Goal: Task Accomplishment & Management: Complete application form

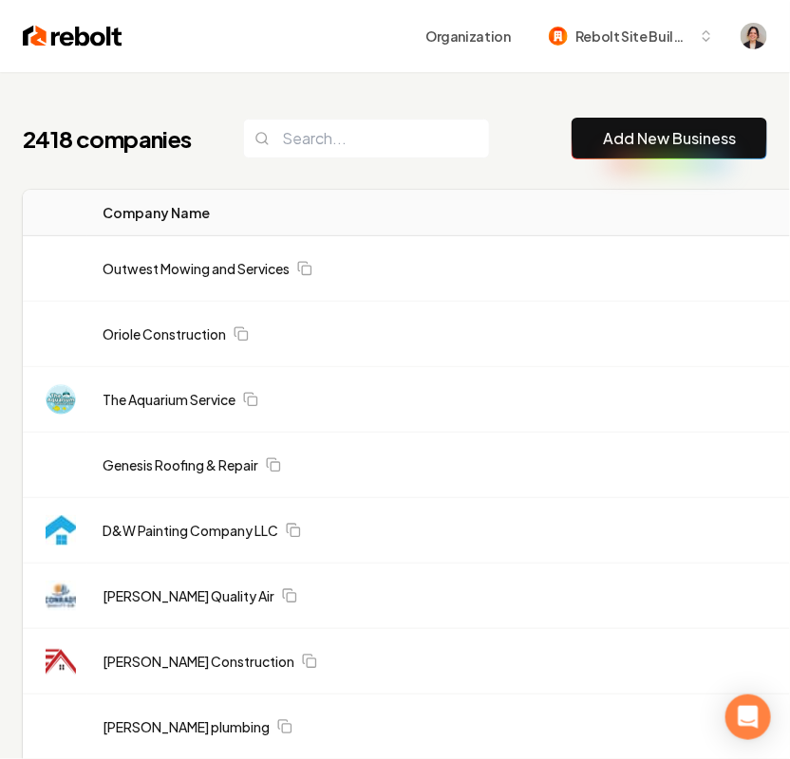
click at [712, 145] on link "Add New Business" at bounding box center [669, 138] width 133 height 23
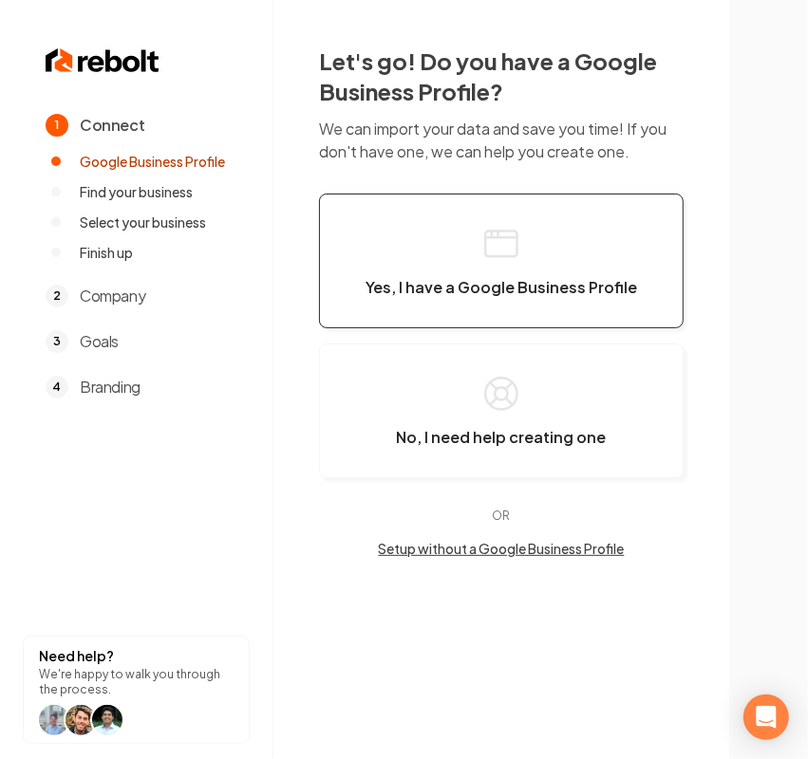
click at [439, 301] on button "Yes, I have a Google Business Profile" at bounding box center [501, 261] width 364 height 135
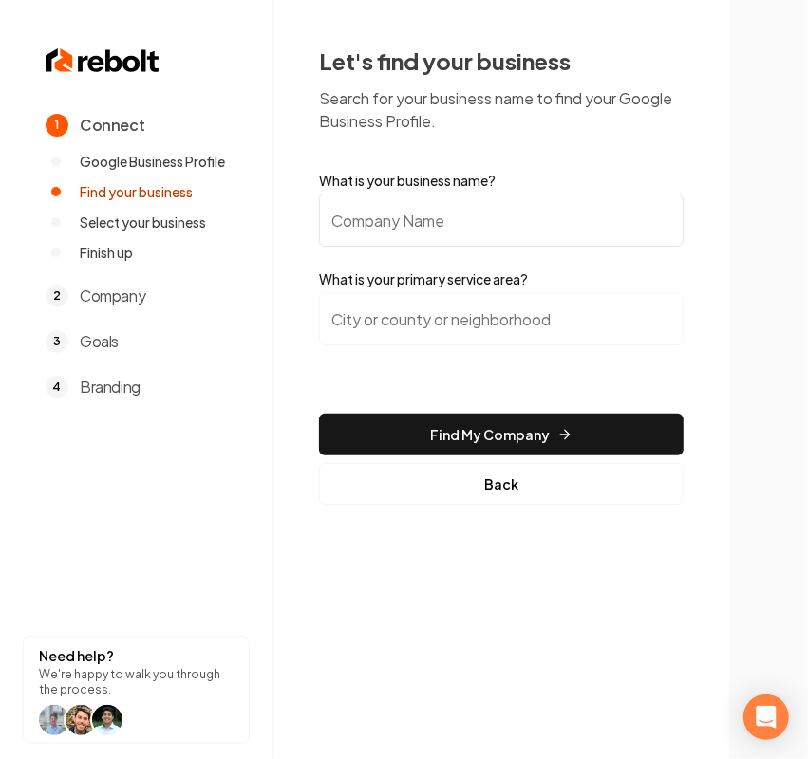
click at [425, 223] on input "What is your business name?" at bounding box center [501, 220] width 364 height 53
paste input "Epic Flooring"
type input "Epic Flooring"
click at [452, 329] on input "search" at bounding box center [501, 318] width 364 height 53
paste input "Norfolk"
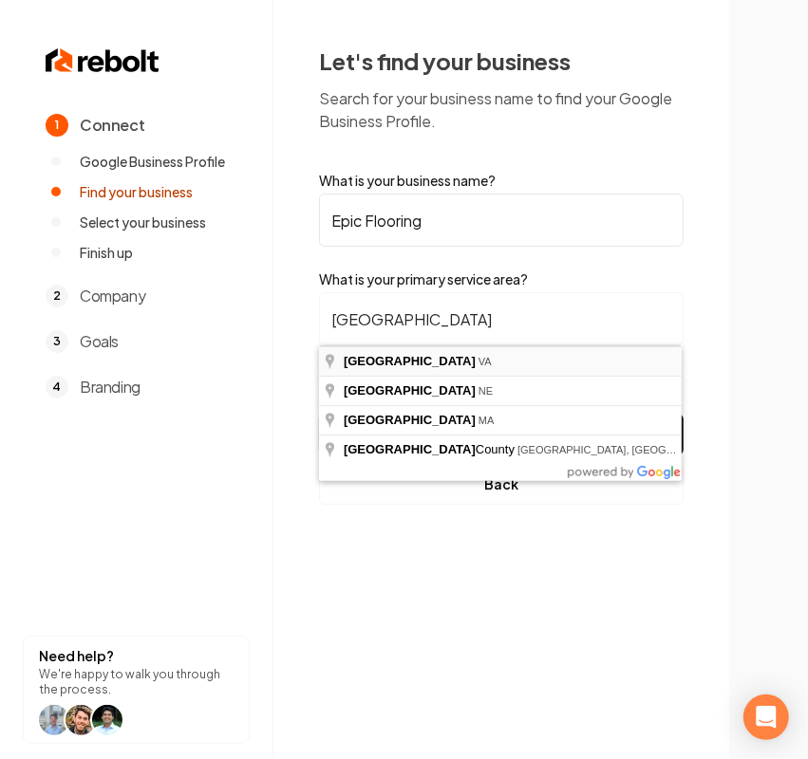
type input "Norfolk, VA"
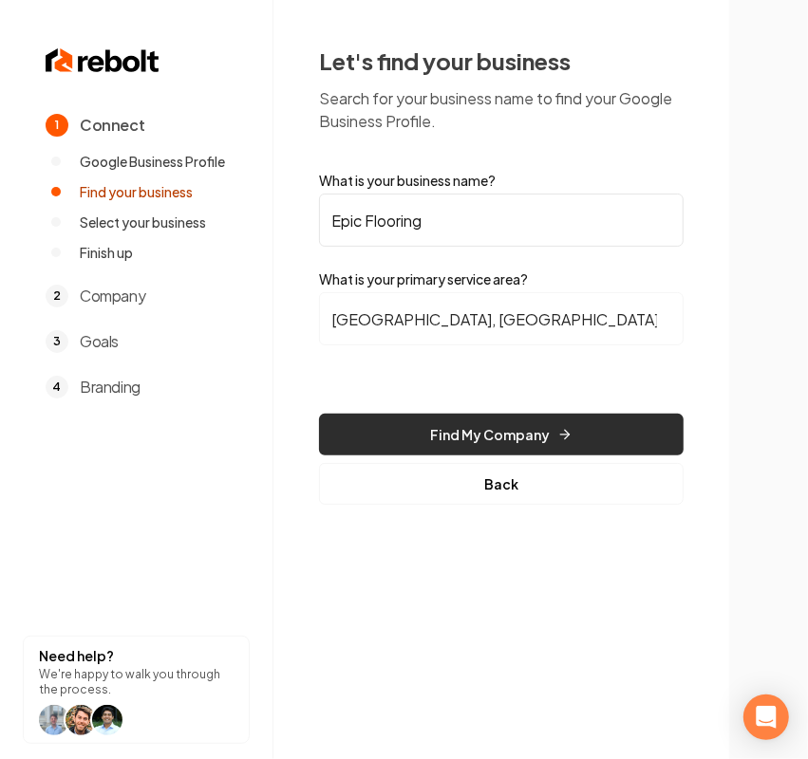
click at [427, 437] on button "Find My Company" at bounding box center [501, 435] width 364 height 42
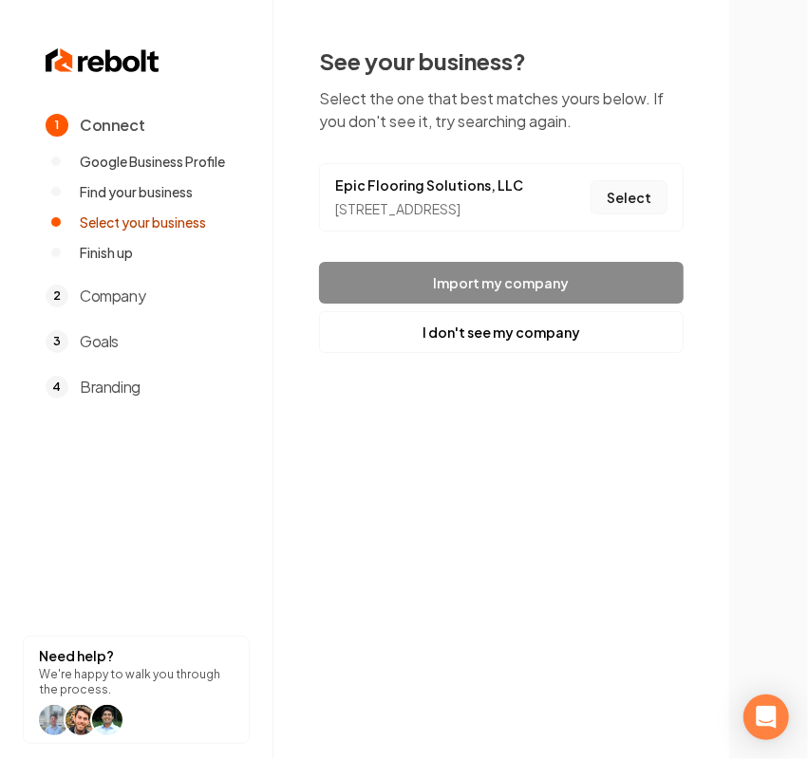
click at [623, 214] on button "Select" at bounding box center [628, 197] width 77 height 34
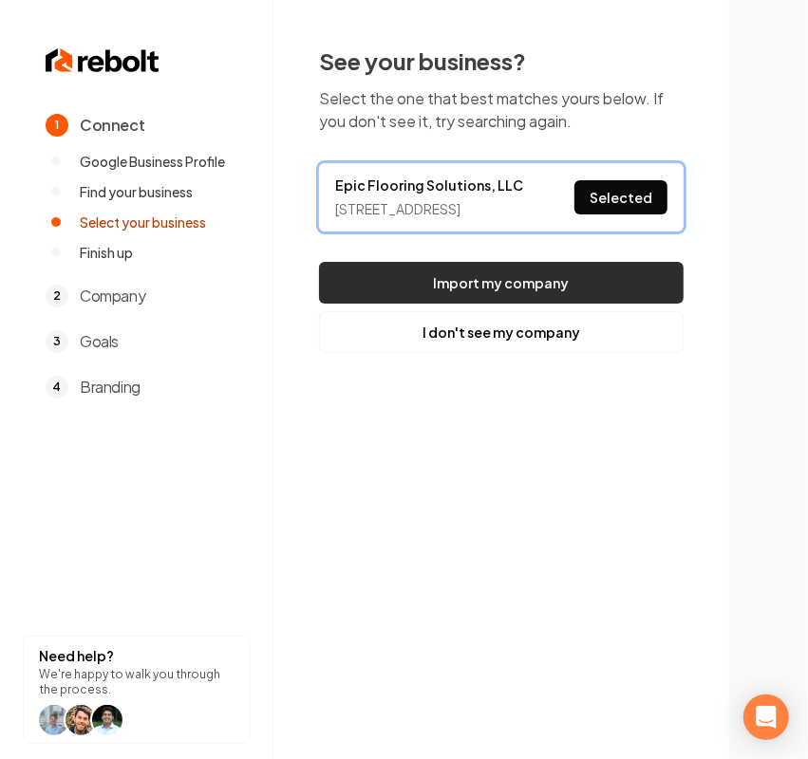
click at [558, 304] on button "Import my company" at bounding box center [501, 283] width 364 height 42
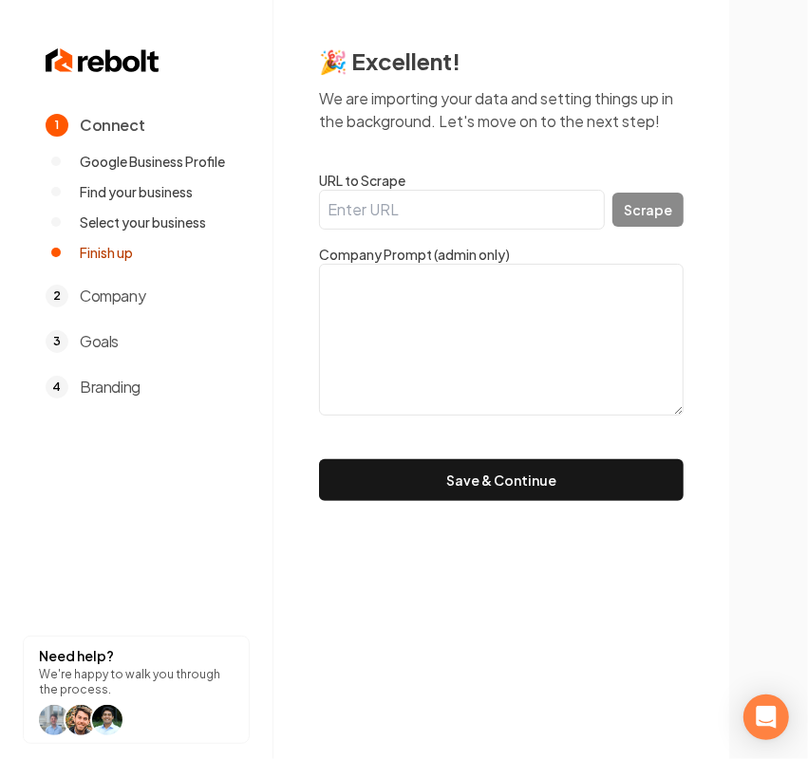
click at [408, 205] on input "URL to Scrape" at bounding box center [462, 210] width 286 height 40
paste input "https://epicflooringsolutions.com/portfolio/"
click at [661, 228] on div "https://epicflooringsolutions.com/portfolio/ Scrape" at bounding box center [501, 210] width 364 height 40
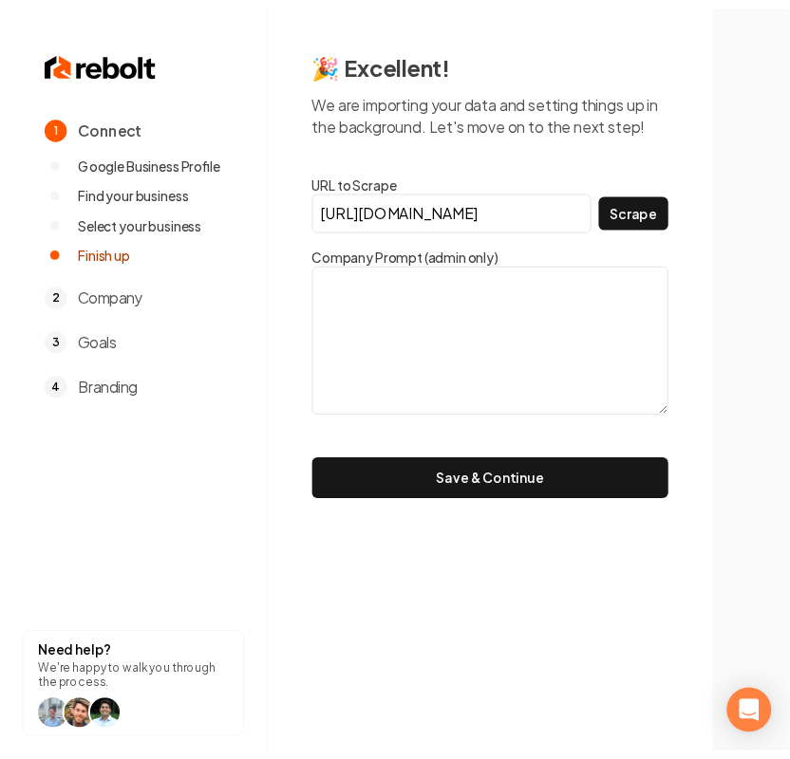
scroll to position [0, 0]
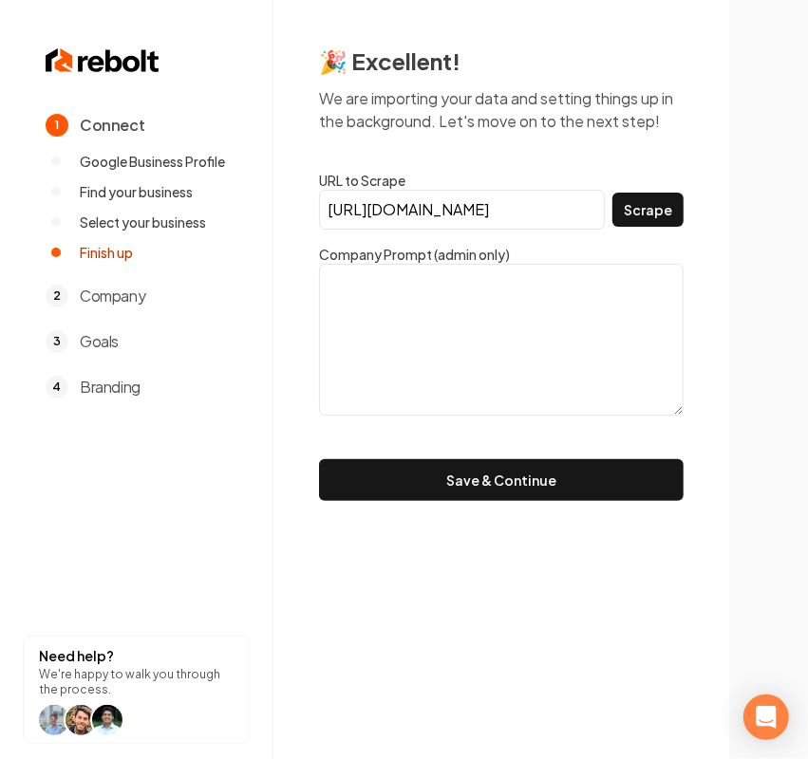
click at [463, 220] on input "https://epicflooringsolutions.com/portfolio/" at bounding box center [462, 210] width 286 height 40
paste input "url"
type input "https://epicflooringsolutions.com/"
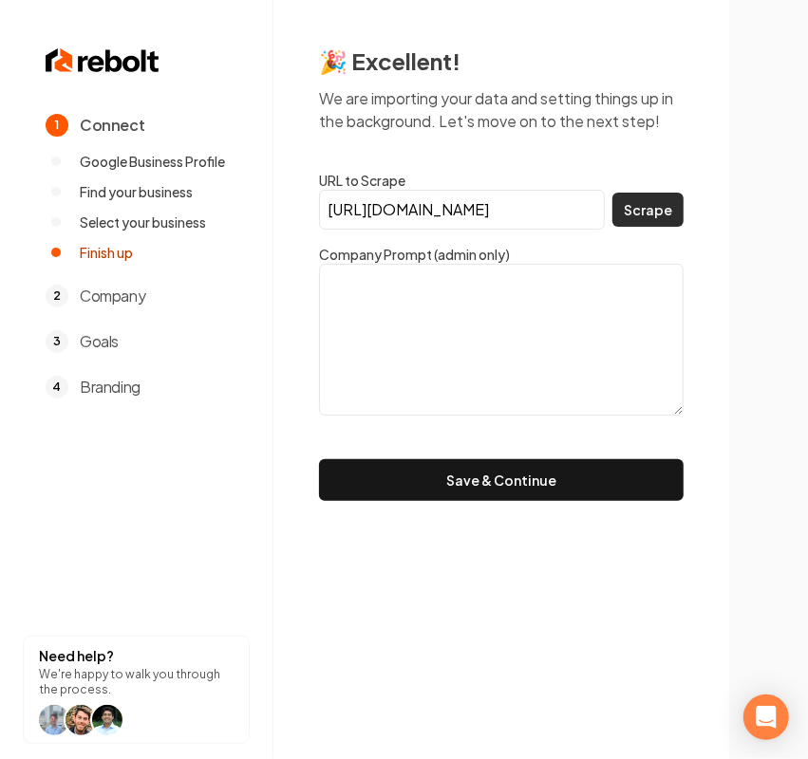
click at [660, 214] on button "Scrape" at bounding box center [647, 210] width 71 height 34
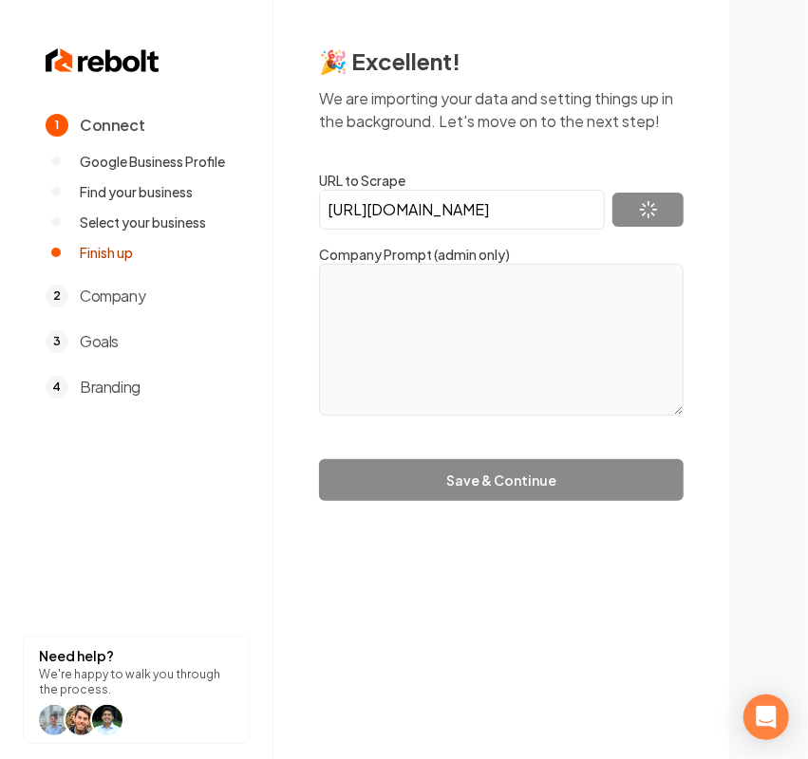
type textarea "We are your trusted provider of flooring services in VA and beyond. Founded by …"
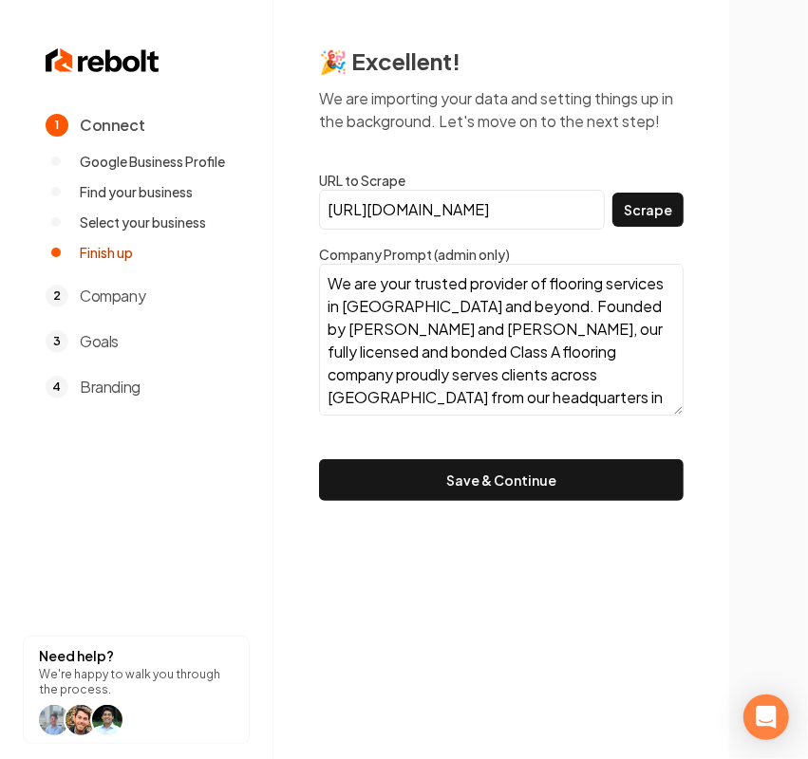
click at [345, 467] on button "Save & Continue" at bounding box center [501, 480] width 364 height 42
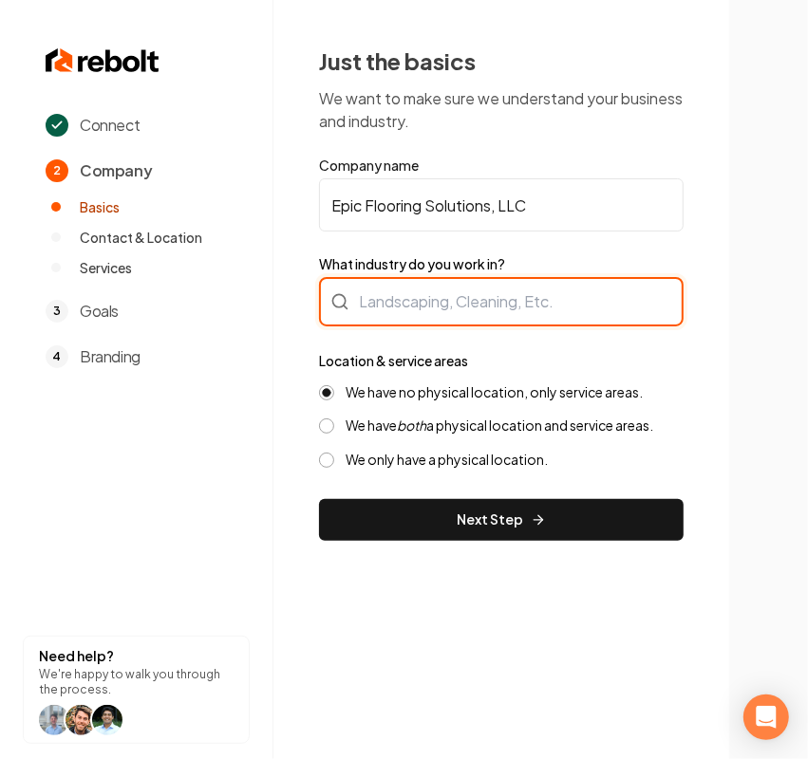
click at [418, 296] on div at bounding box center [501, 301] width 364 height 49
type input "Contractor"
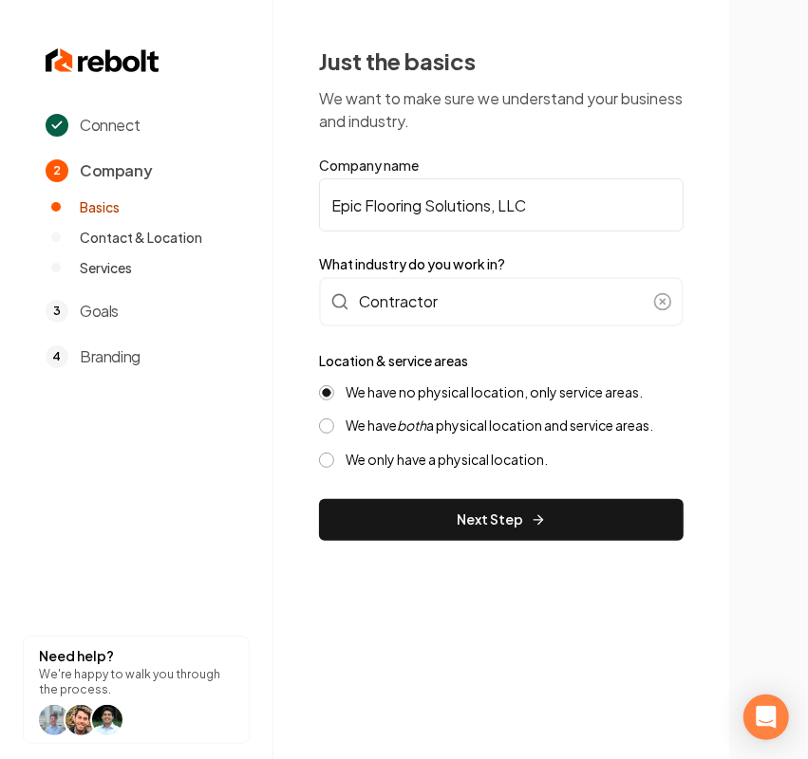
click at [495, 433] on label "We have both a physical location and service areas." at bounding box center [499, 426] width 308 height 18
click at [334, 433] on button "We have both a physical location and service areas." at bounding box center [326, 426] width 15 height 15
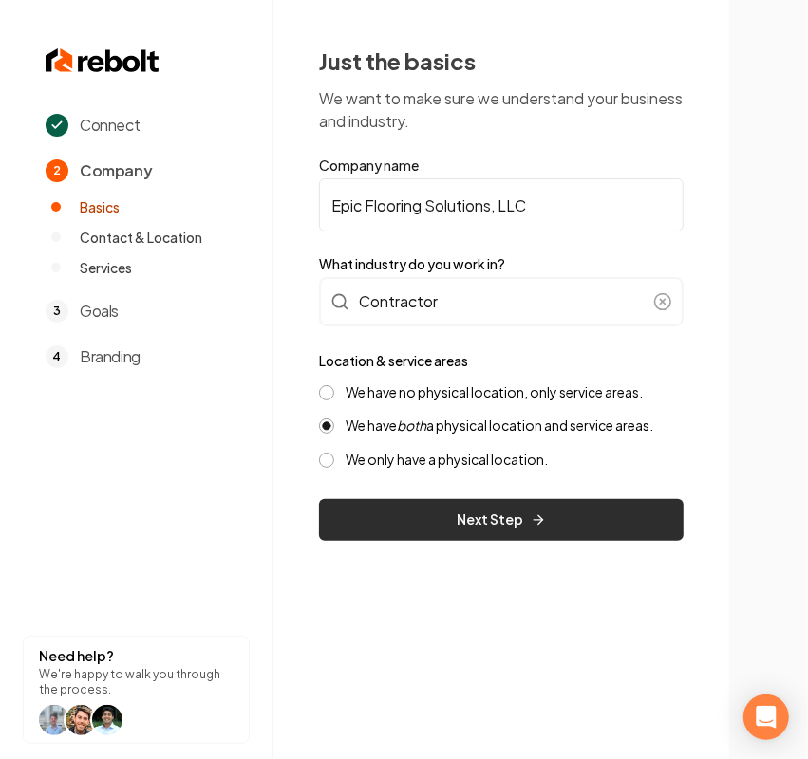
click at [479, 515] on button "Next Step" at bounding box center [501, 520] width 364 height 42
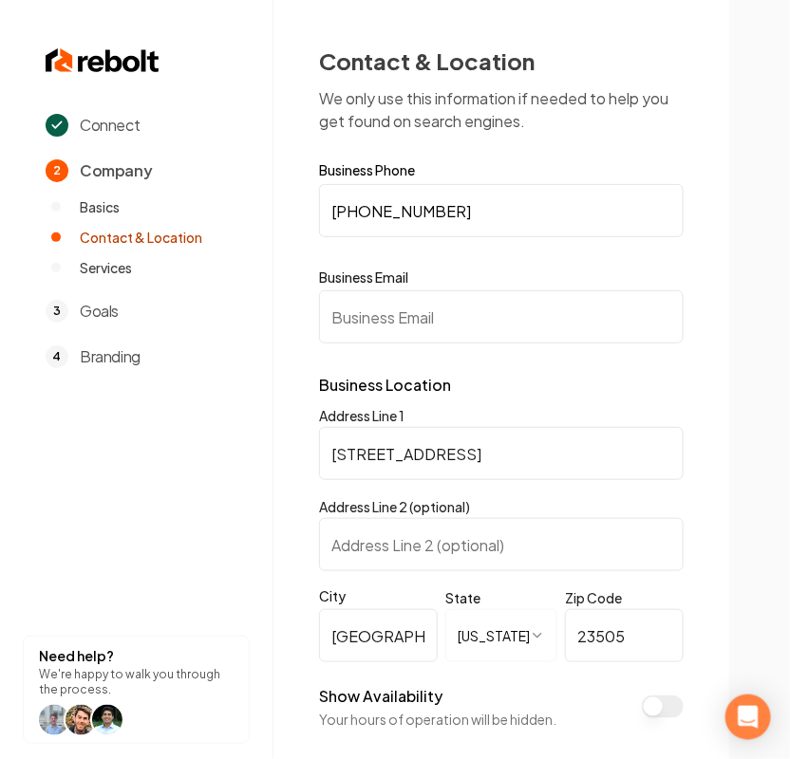
click at [390, 348] on form "**********" at bounding box center [501, 482] width 364 height 638
click at [482, 327] on input "Business Email" at bounding box center [501, 316] width 364 height 53
paste input "admin@epicfloorhr.com"
drag, startPoint x: 334, startPoint y: 311, endPoint x: 155, endPoint y: 327, distance: 180.1
click at [204, 327] on div "**********" at bounding box center [395, 379] width 790 height 759
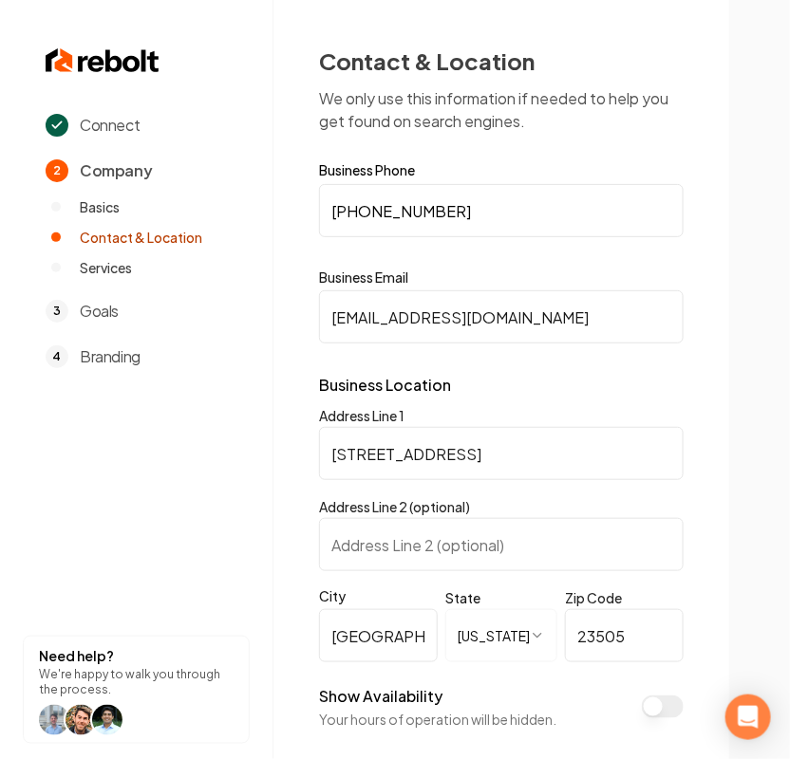
type input "admin@epicfloorhr.com"
click at [660, 575] on button "Show Availability" at bounding box center [663, 707] width 42 height 23
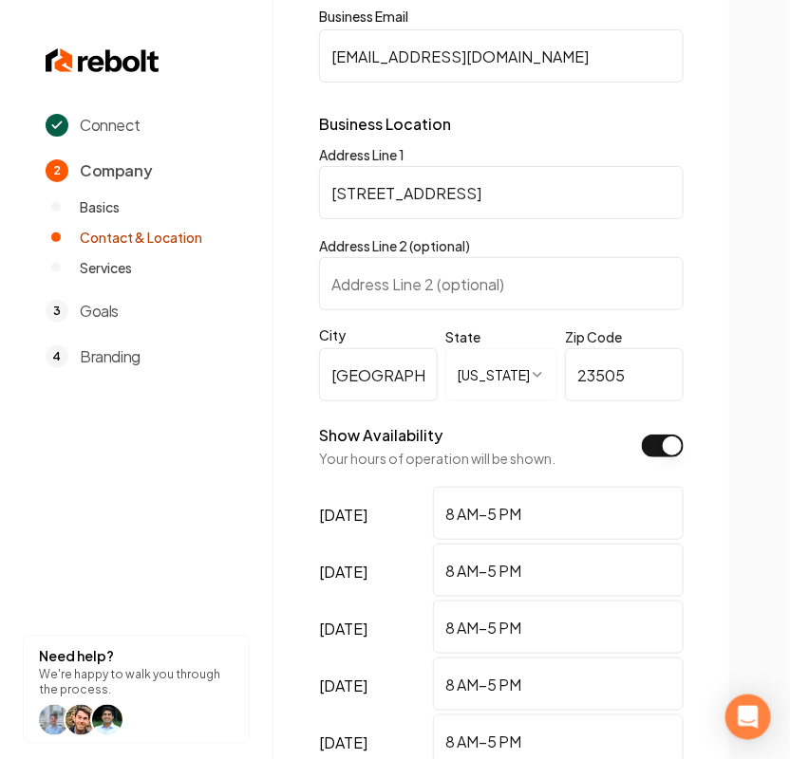
scroll to position [553, 0]
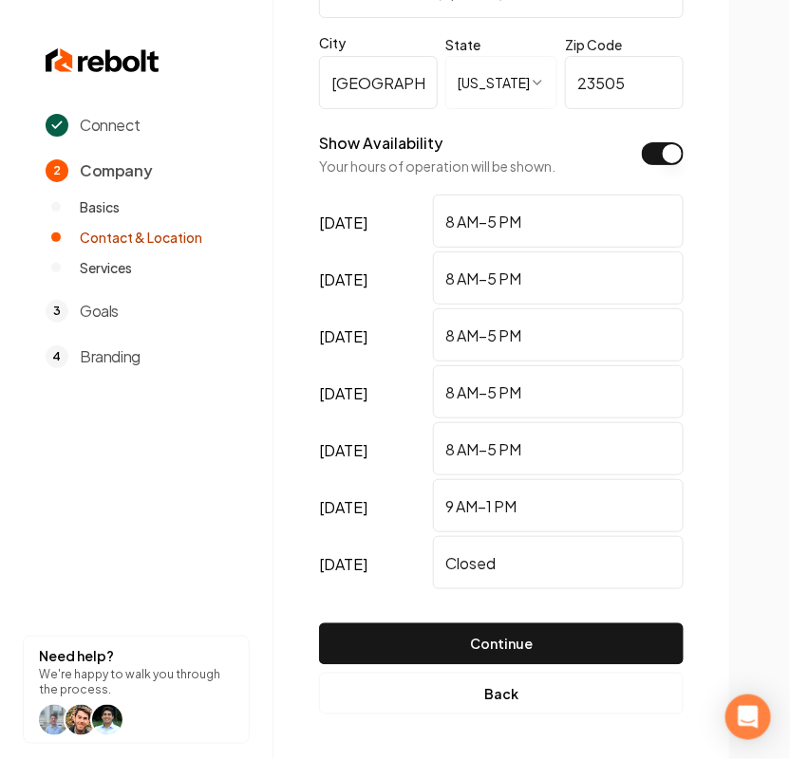
drag, startPoint x: 518, startPoint y: 570, endPoint x: 348, endPoint y: 550, distance: 171.1
click at [361, 553] on div "sunday Closed" at bounding box center [501, 564] width 364 height 57
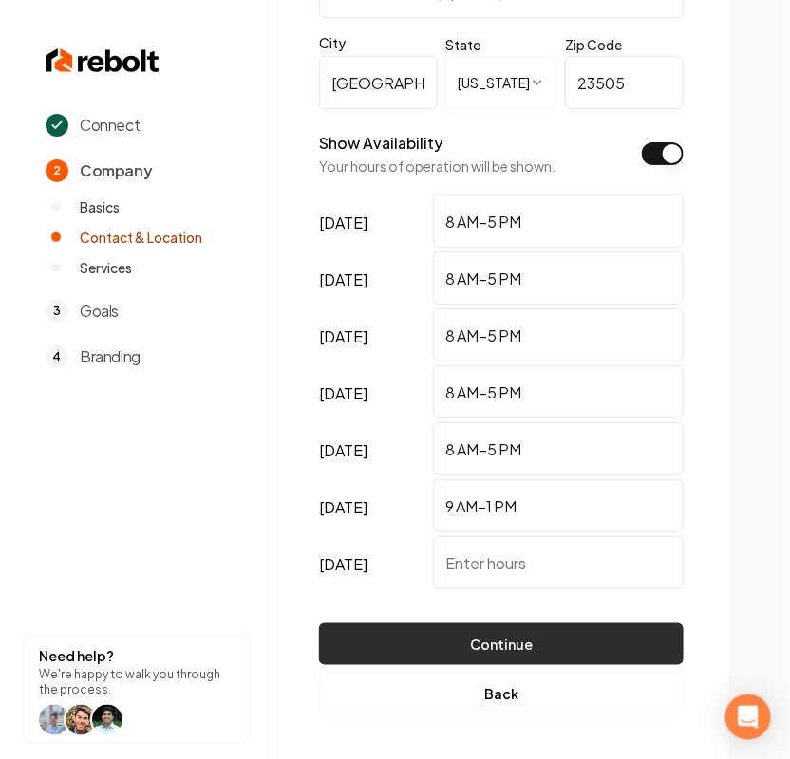
click at [537, 575] on button "Continue" at bounding box center [501, 645] width 364 height 42
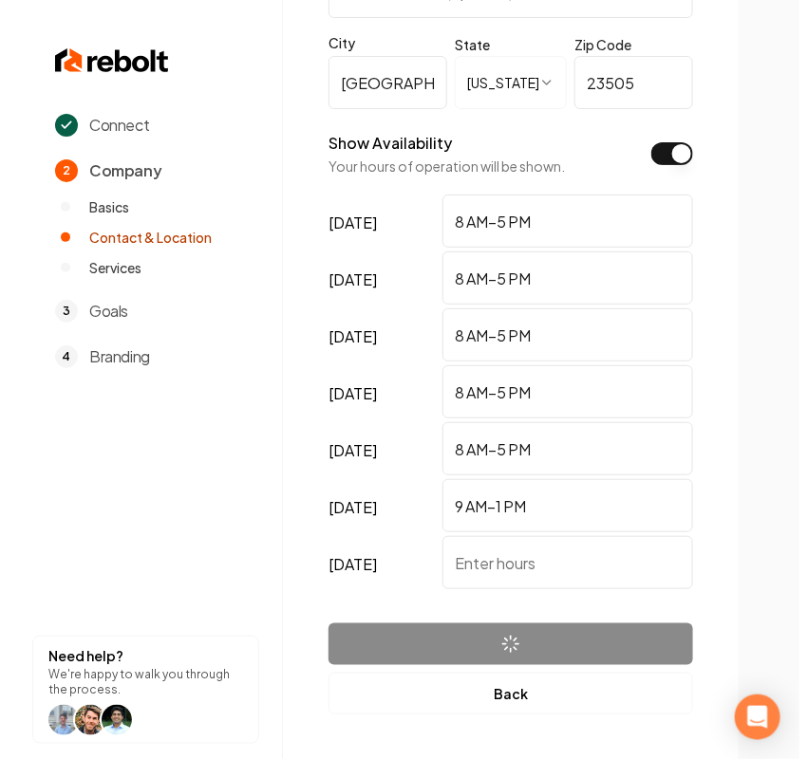
scroll to position [0, 0]
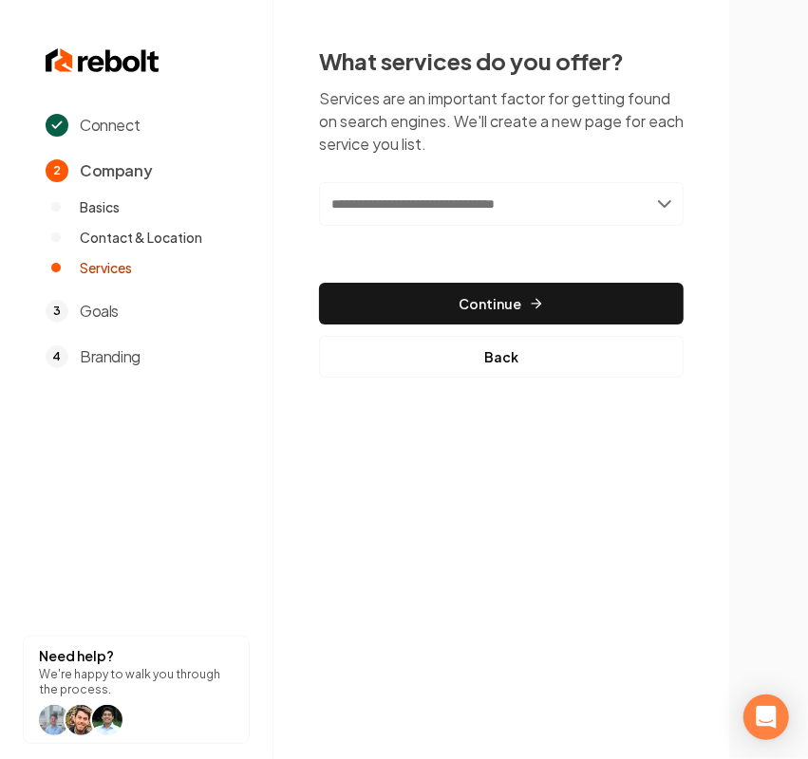
click at [462, 205] on input "text" at bounding box center [501, 204] width 364 height 44
paste input "**********"
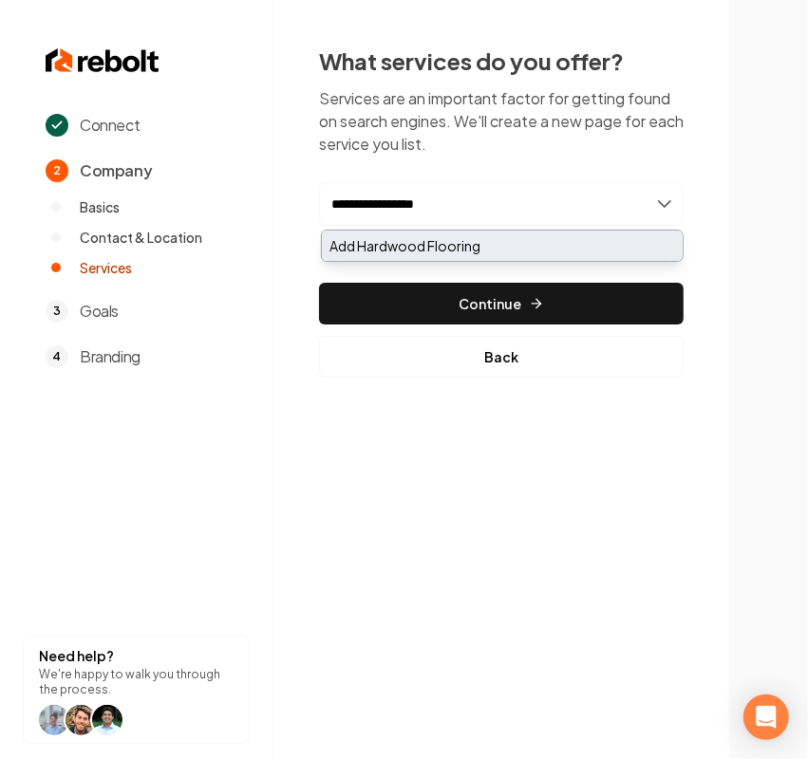
type input "**********"
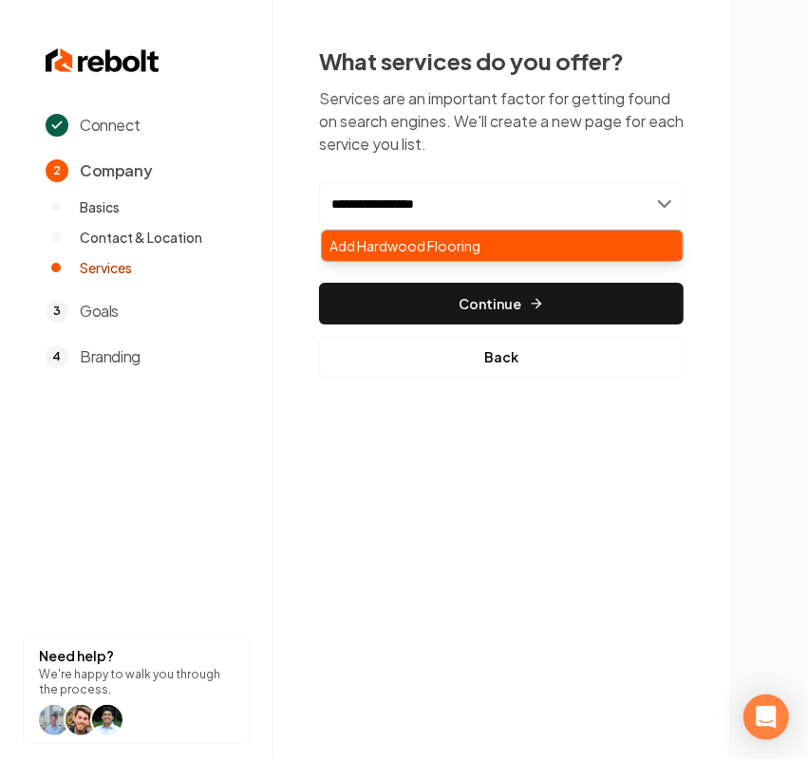
click at [438, 248] on div "Add Hardwood Flooring" at bounding box center [502, 246] width 361 height 30
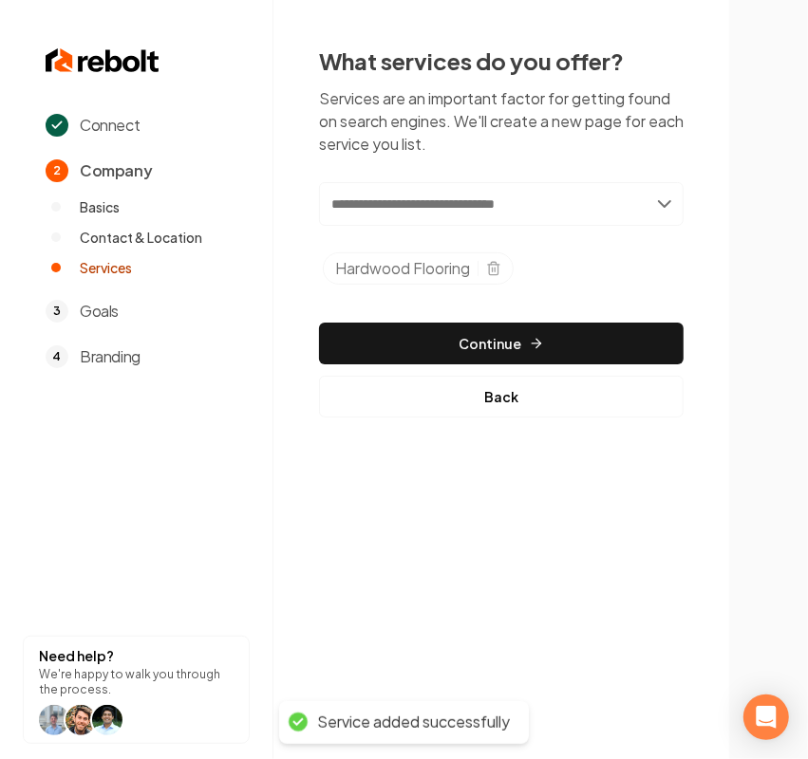
click at [434, 211] on input "text" at bounding box center [501, 204] width 364 height 44
paste input "**********"
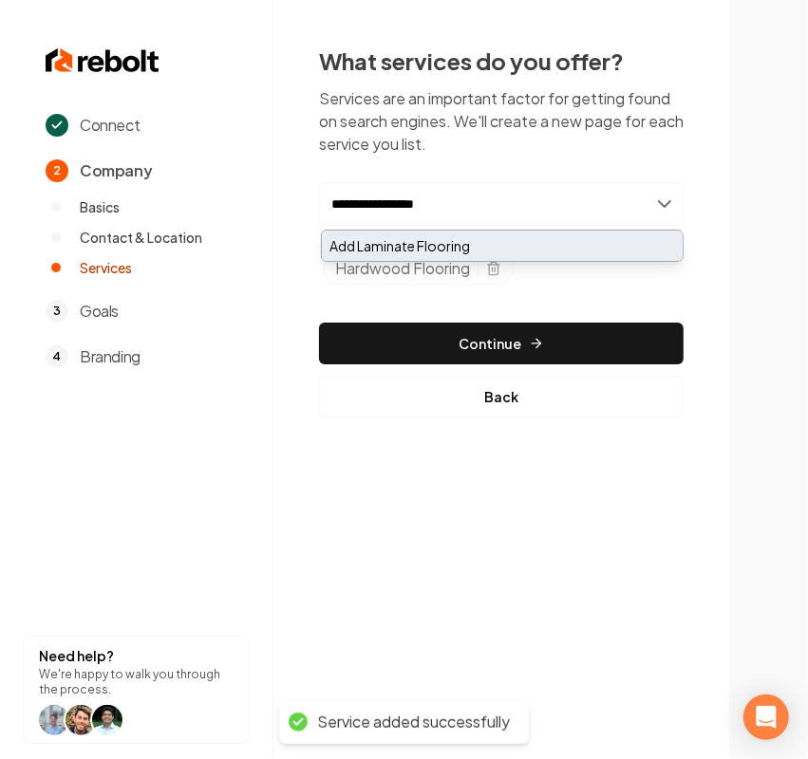
type input "**********"
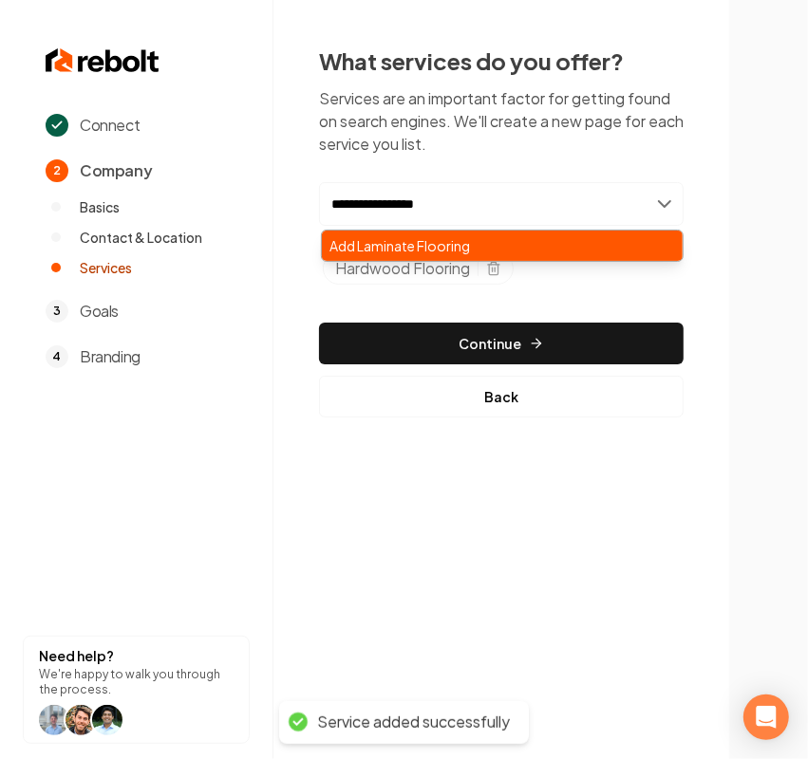
click at [406, 243] on div "Add Laminate Flooring" at bounding box center [502, 246] width 361 height 30
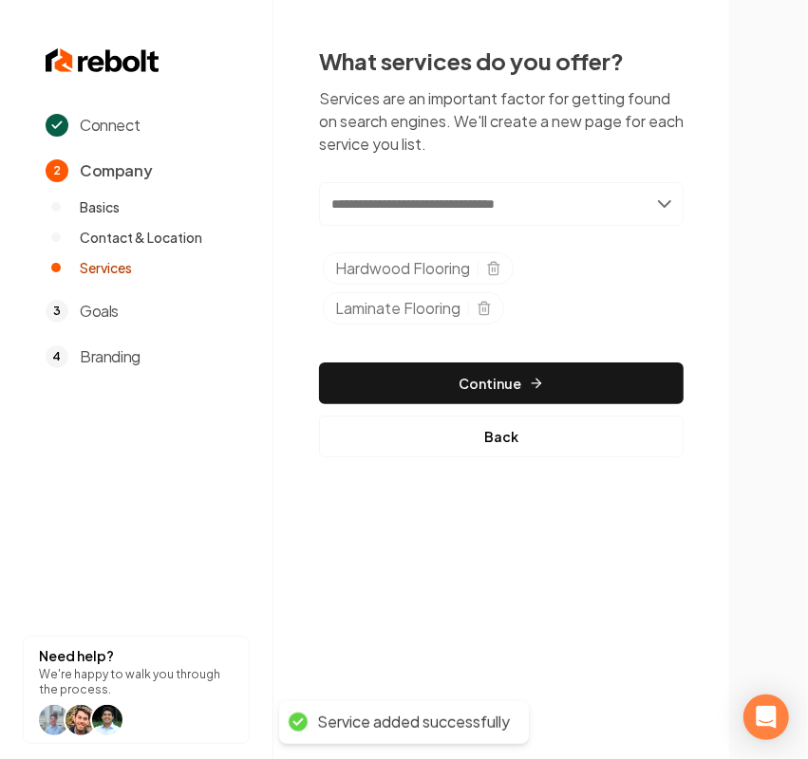
click at [371, 211] on input "text" at bounding box center [501, 204] width 364 height 44
paste input "**********"
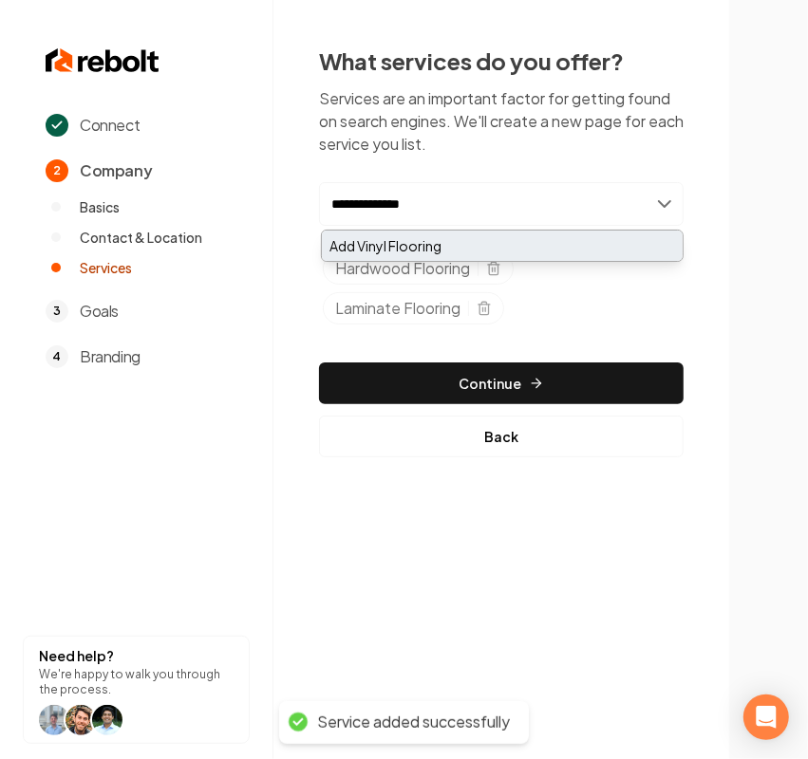
type input "**********"
click at [381, 243] on div "Add Vinyl Flooring" at bounding box center [502, 246] width 361 height 30
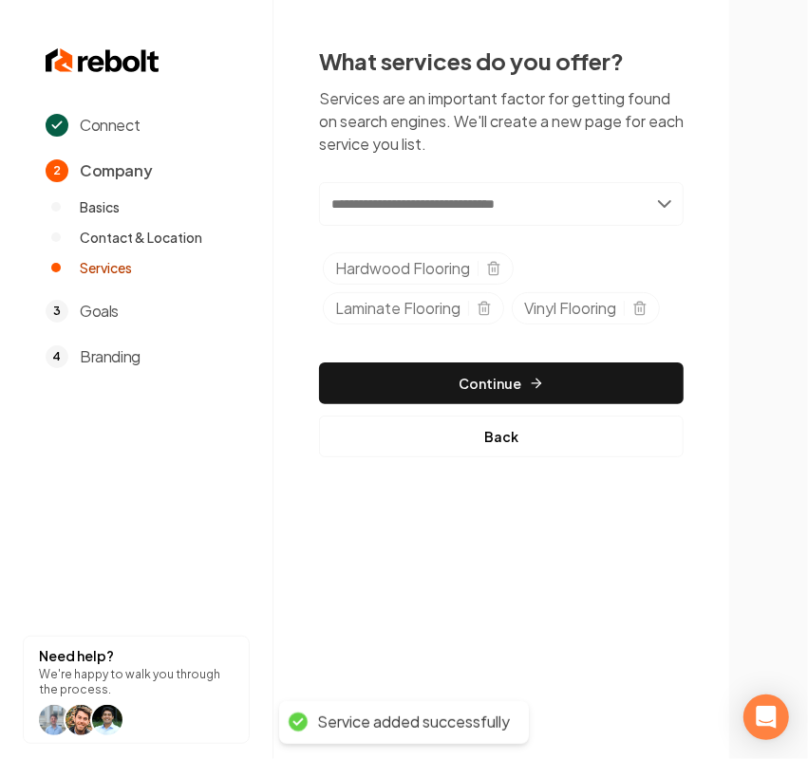
drag, startPoint x: 401, startPoint y: 173, endPoint x: 401, endPoint y: 199, distance: 26.6
click at [401, 173] on div "What services do you offer? Services are an important factor for getting found …" at bounding box center [501, 252] width 364 height 412
click at [401, 214] on input "text" at bounding box center [501, 204] width 364 height 44
paste input "**********"
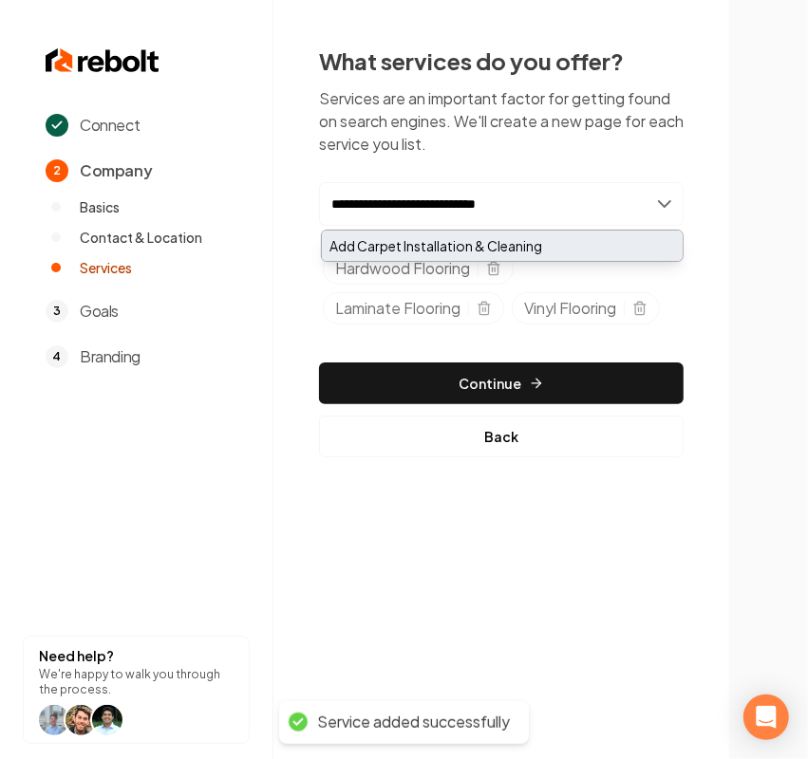
type input "**********"
click at [397, 245] on div "Add Carpet Installation & Cleaning" at bounding box center [502, 246] width 361 height 30
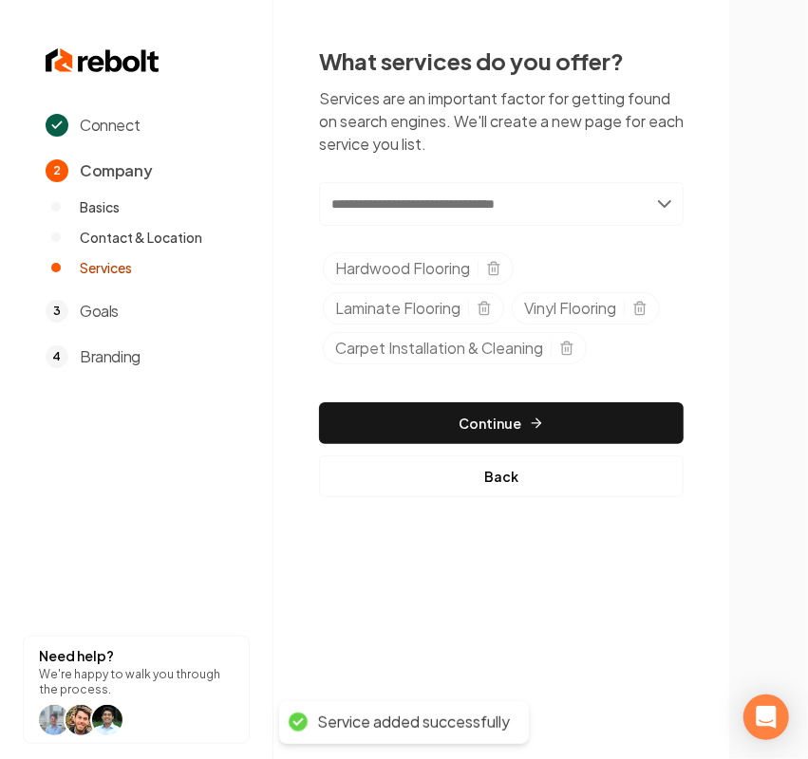
click at [414, 214] on input "text" at bounding box center [501, 204] width 364 height 44
paste input "**********"
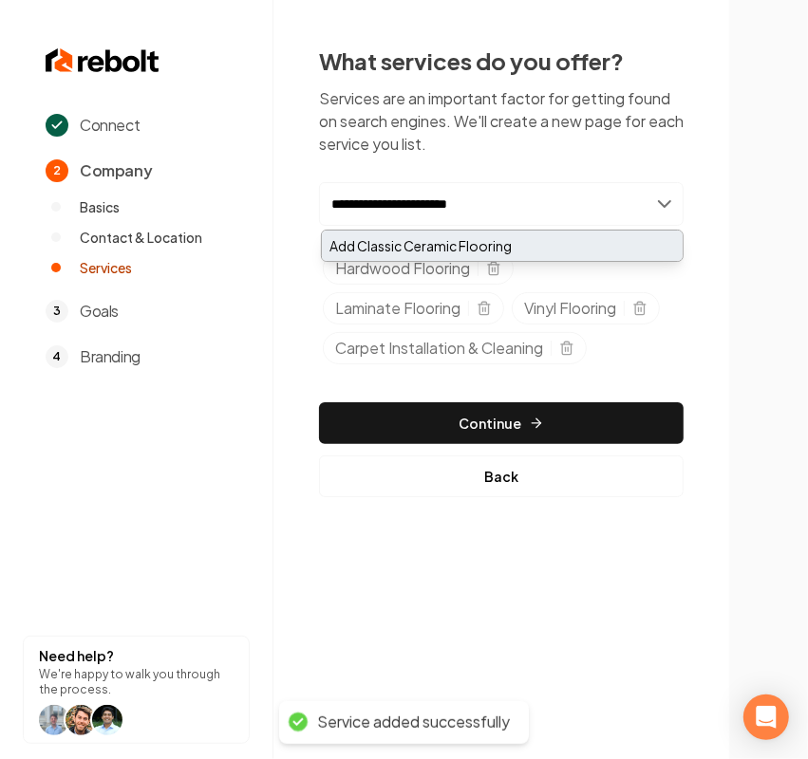
type input "**********"
click at [395, 245] on div "Add Classic Ceramic Flooring" at bounding box center [502, 246] width 361 height 30
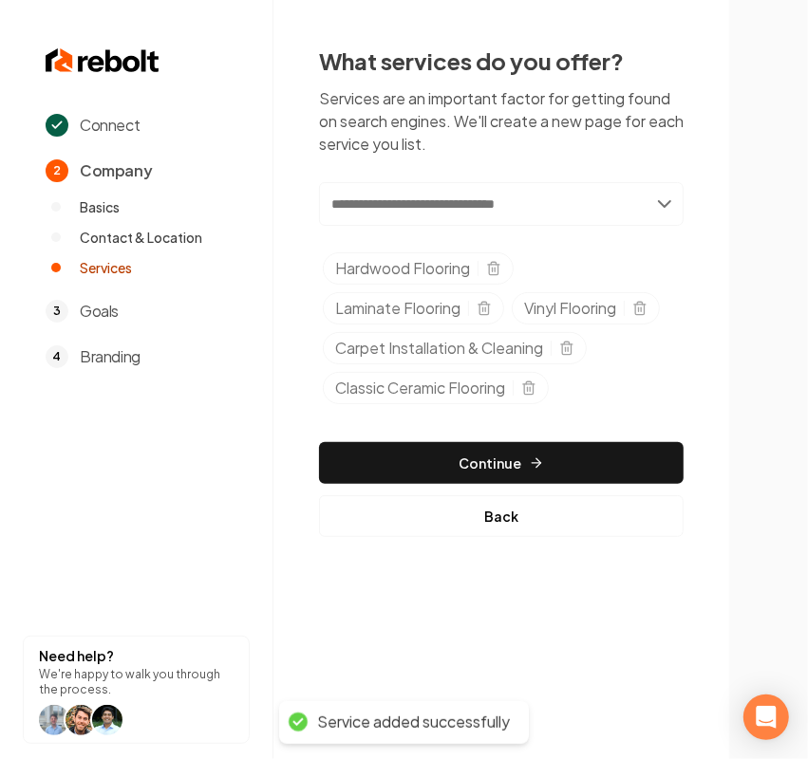
click at [387, 211] on input "text" at bounding box center [501, 204] width 364 height 44
paste input "**********"
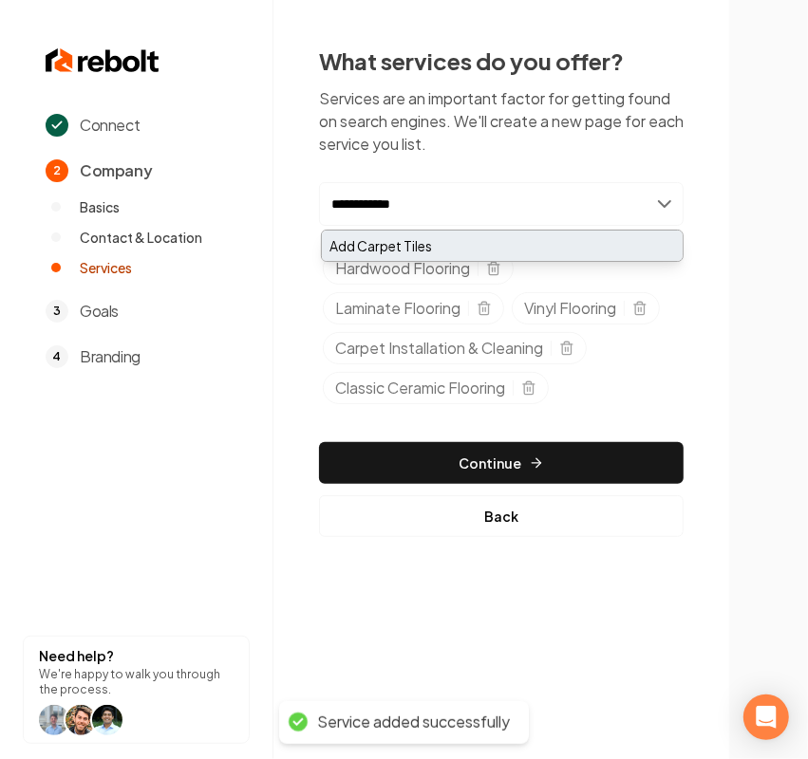
type input "**********"
click at [380, 244] on div "Add Carpet Tiles" at bounding box center [502, 246] width 361 height 30
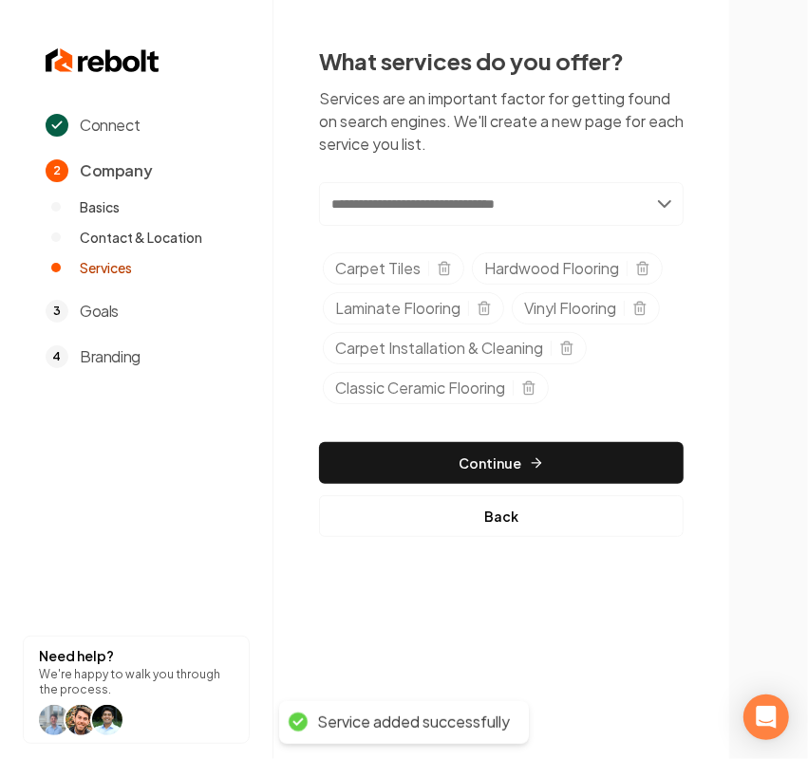
click at [415, 211] on input "text" at bounding box center [501, 204] width 364 height 44
paste input "**********"
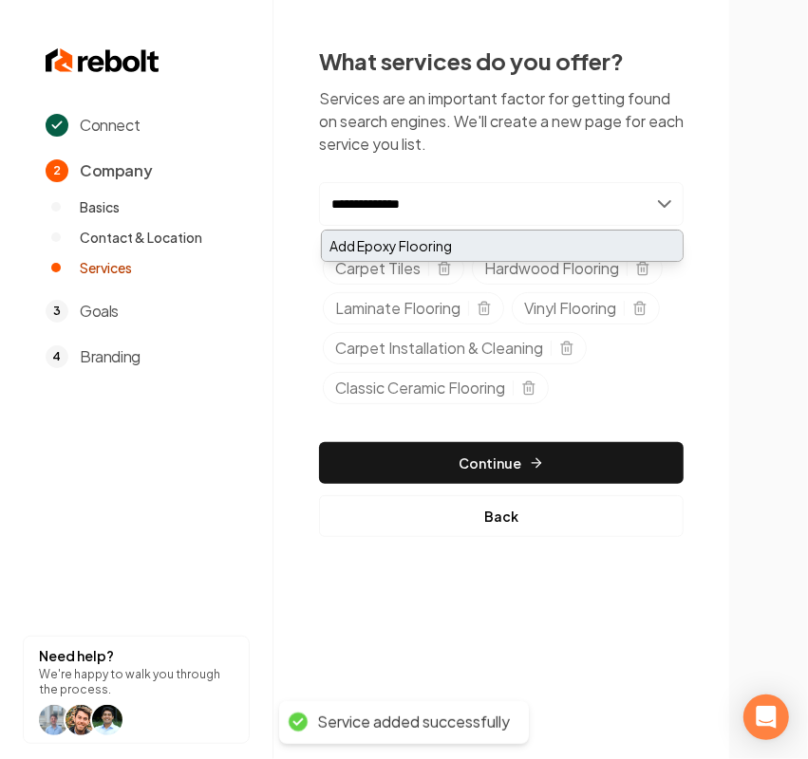
type input "**********"
click at [390, 243] on div "Add Epoxy Flooring" at bounding box center [502, 246] width 361 height 30
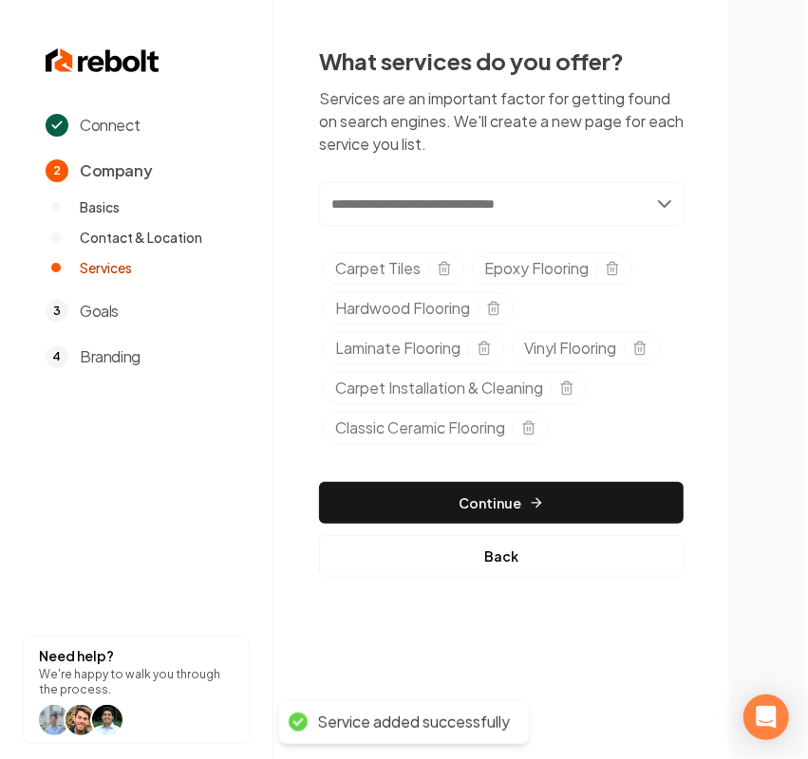
click at [441, 201] on input "text" at bounding box center [501, 204] width 364 height 44
paste input "**********"
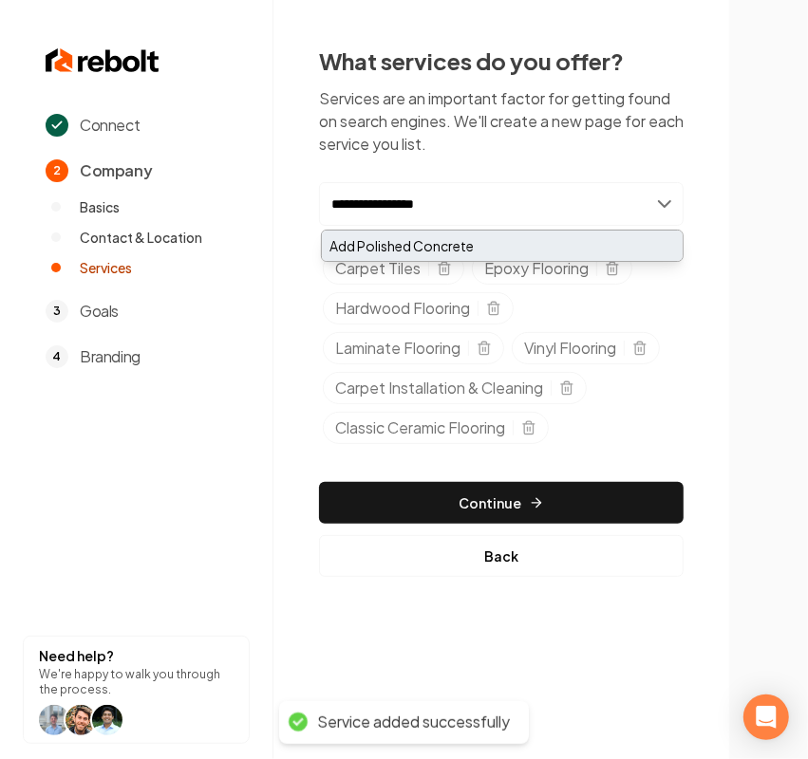
type input "**********"
click at [403, 238] on div "Add Polished Concrete" at bounding box center [502, 246] width 361 height 30
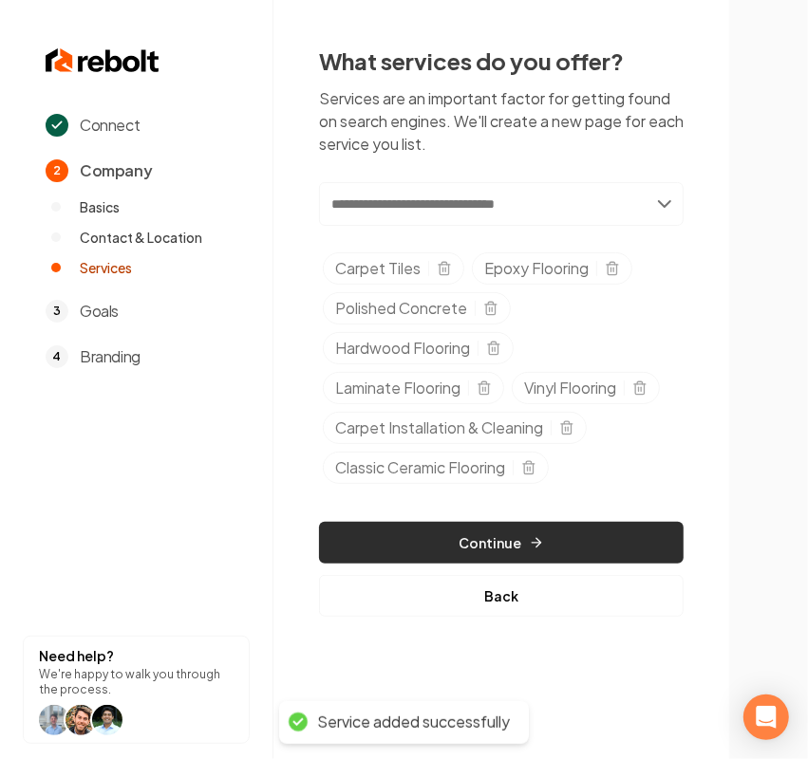
click at [473, 541] on button "Continue" at bounding box center [501, 543] width 364 height 42
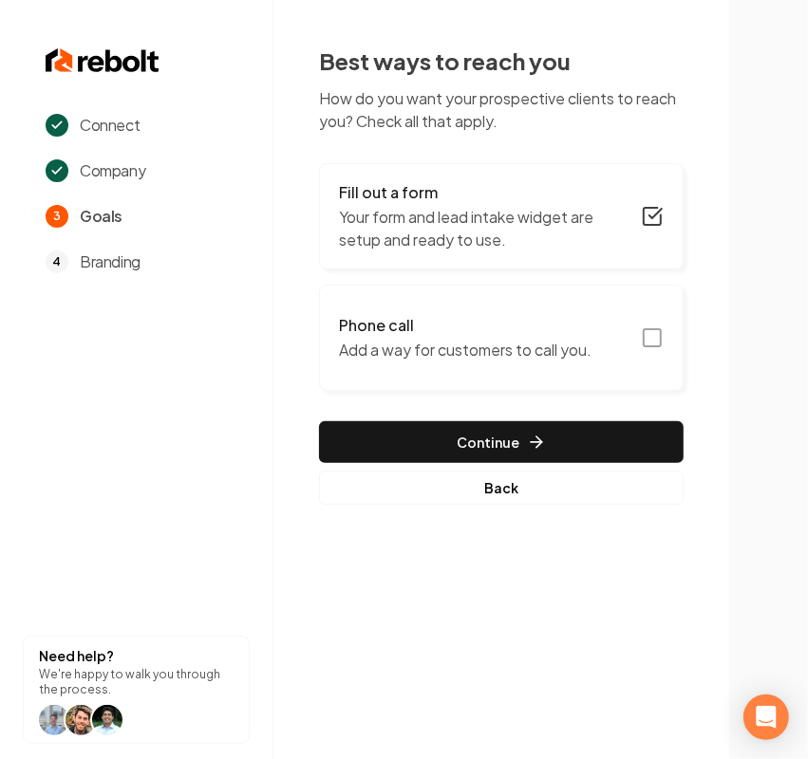
click at [542, 325] on h3 "Phone call" at bounding box center [465, 325] width 252 height 23
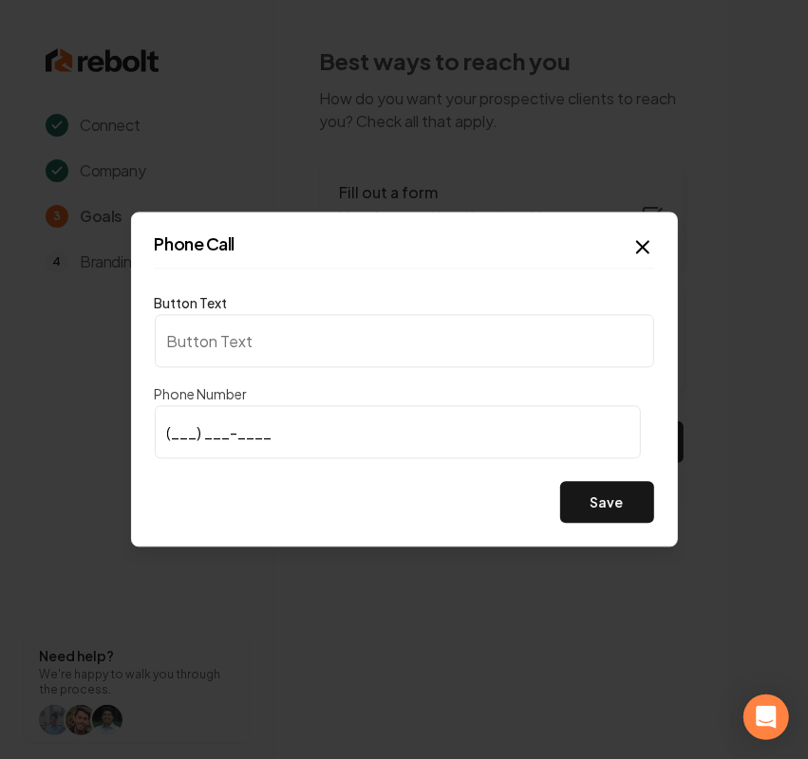
type input "Call us"
type input "(757) 438-5707"
click at [613, 508] on button "Save" at bounding box center [607, 503] width 94 height 42
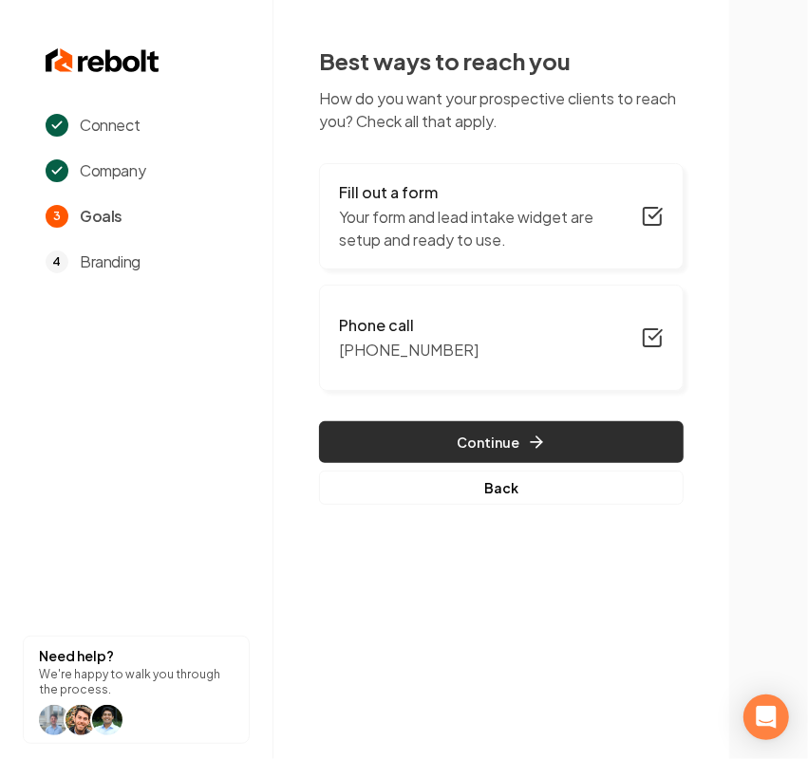
click at [419, 437] on button "Continue" at bounding box center [501, 442] width 364 height 42
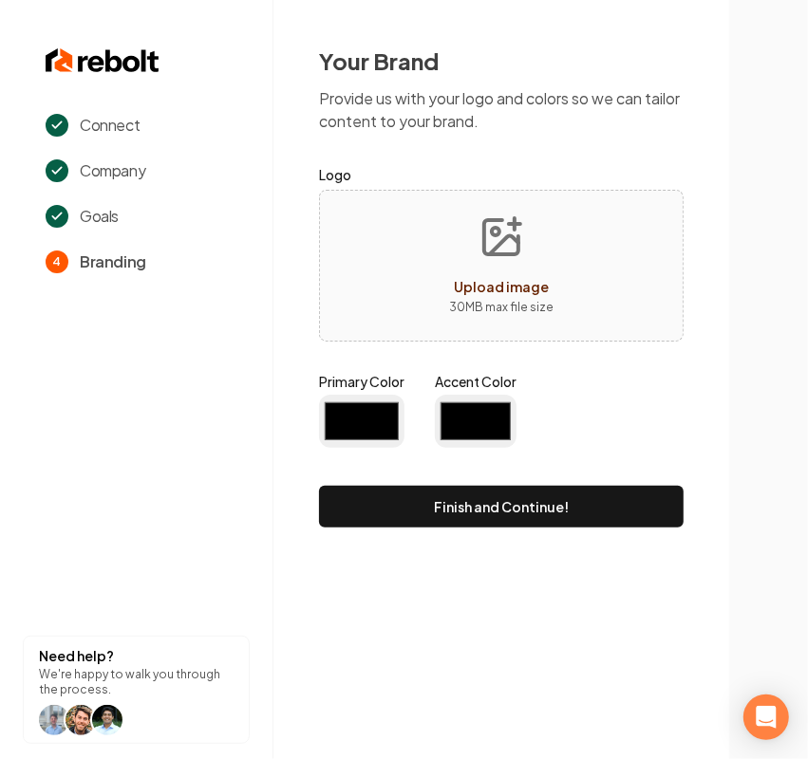
type input "#194d33"
type input "#70be00"
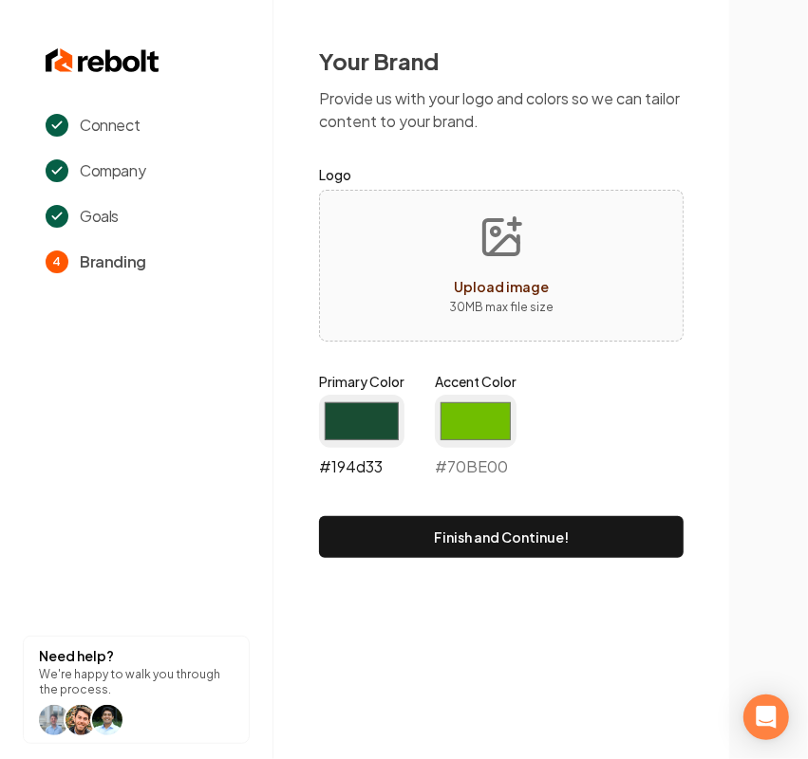
click at [340, 420] on input "#194d33" at bounding box center [361, 421] width 85 height 53
type input "#33646b"
click at [495, 425] on input "#70be00" at bounding box center [476, 421] width 82 height 53
type input "#f5db06"
drag, startPoint x: 627, startPoint y: 404, endPoint x: 588, endPoint y: 484, distance: 88.7
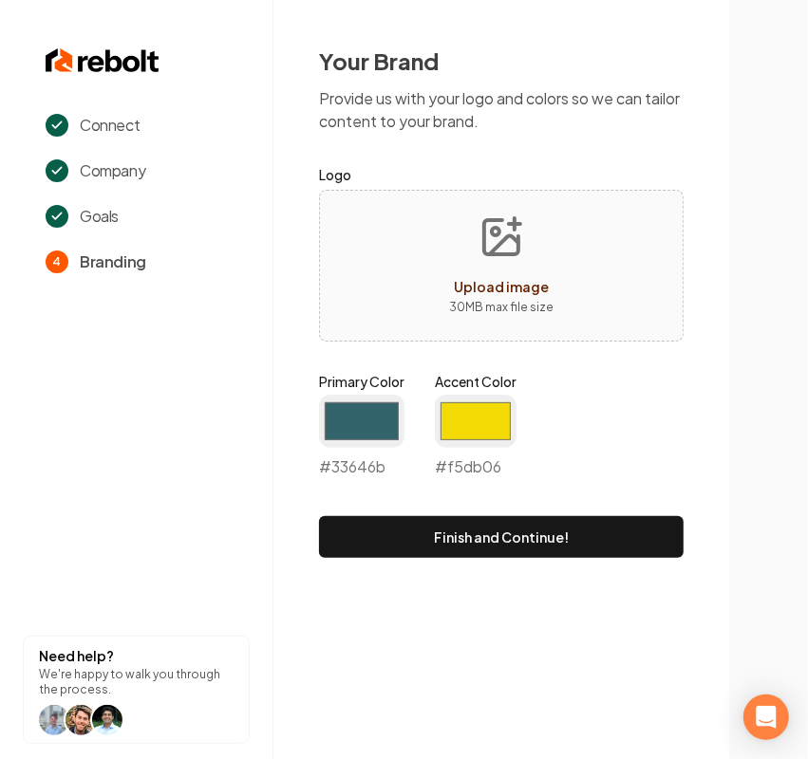
click at [627, 404] on div "Primary Color #33646b #33646b Accent Color #f5db06 #f5db06" at bounding box center [501, 429] width 364 height 114
click at [479, 345] on form "Logo Upload image 30 MB max file size Primary Color #33646b #33646b Accent Colo…" at bounding box center [501, 360] width 364 height 395
click at [484, 252] on icon "Upload image" at bounding box center [501, 237] width 34 height 34
type input "**********"
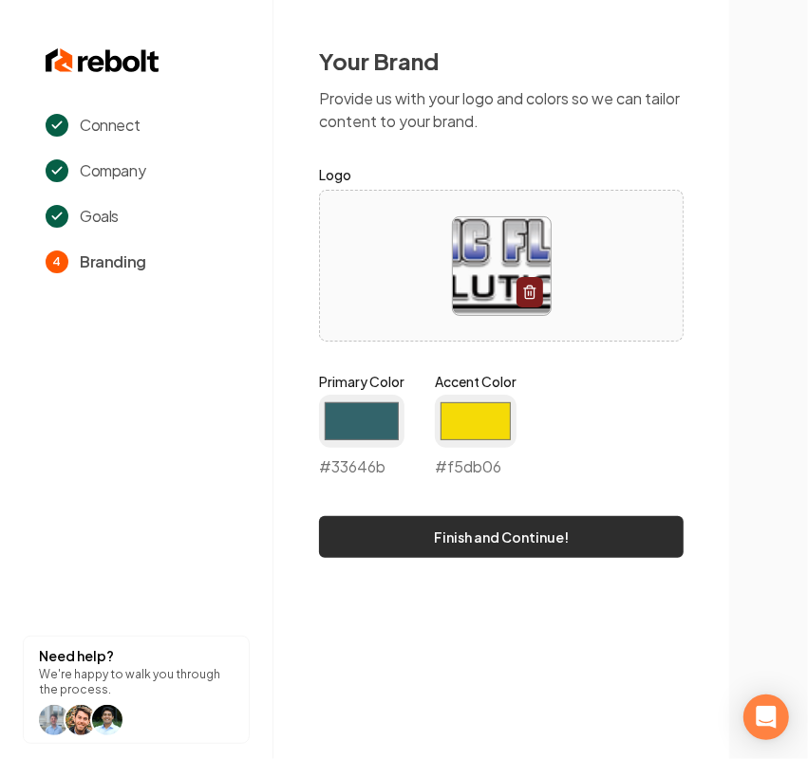
click at [518, 532] on button "Finish and Continue!" at bounding box center [501, 537] width 364 height 42
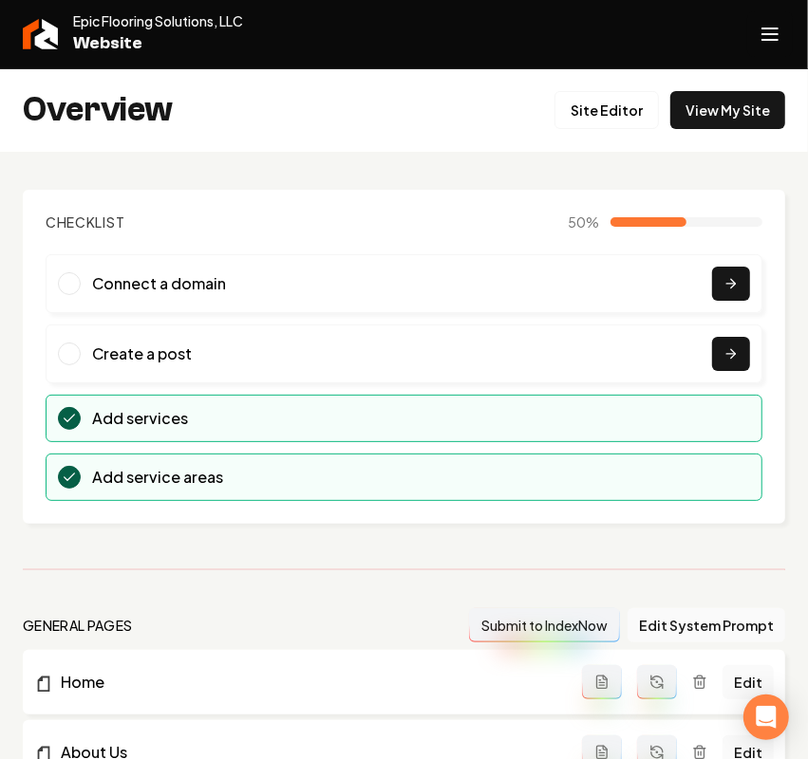
click at [779, 49] on button "Open navigation menu" at bounding box center [770, 34] width 46 height 46
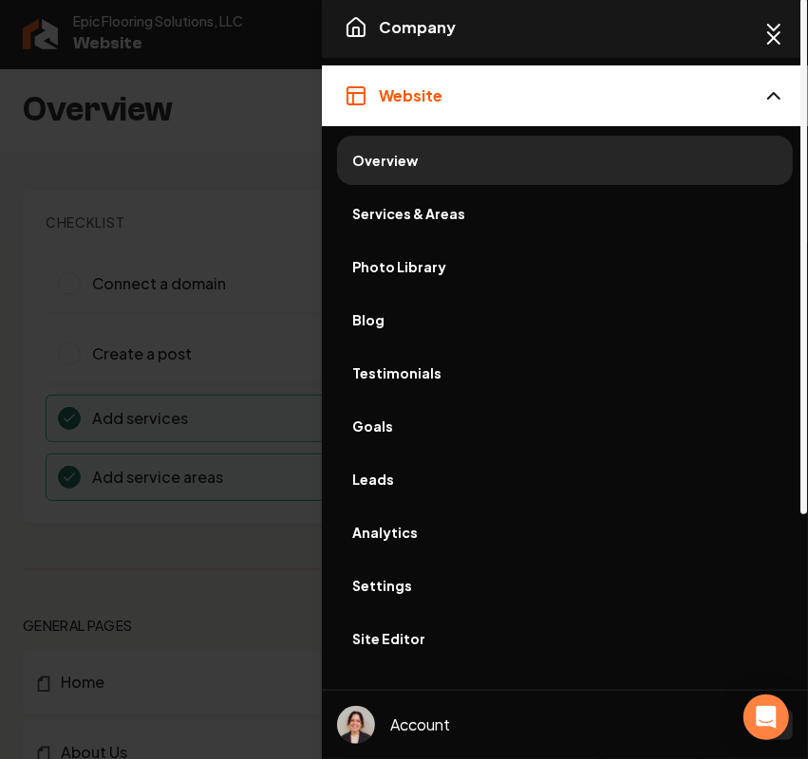
click at [447, 35] on span "Company" at bounding box center [417, 27] width 77 height 23
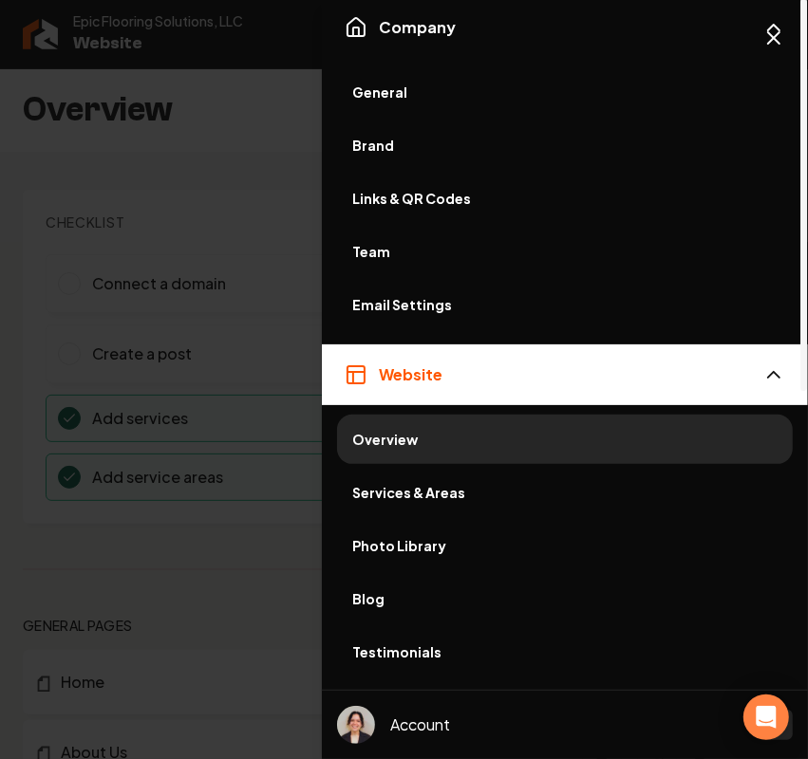
click at [401, 83] on span "General" at bounding box center [564, 92] width 425 height 19
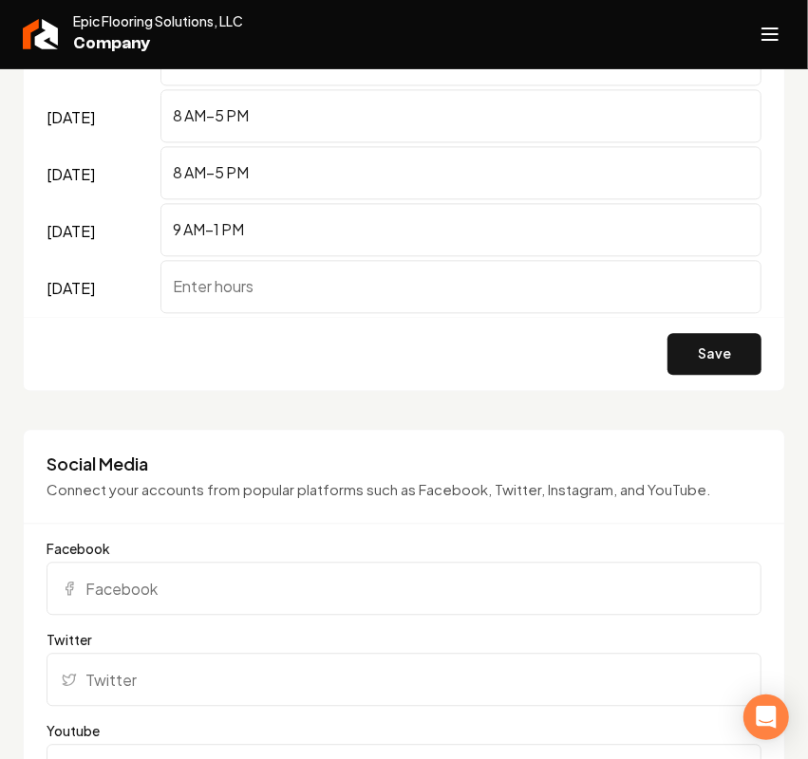
scroll to position [2017, 0]
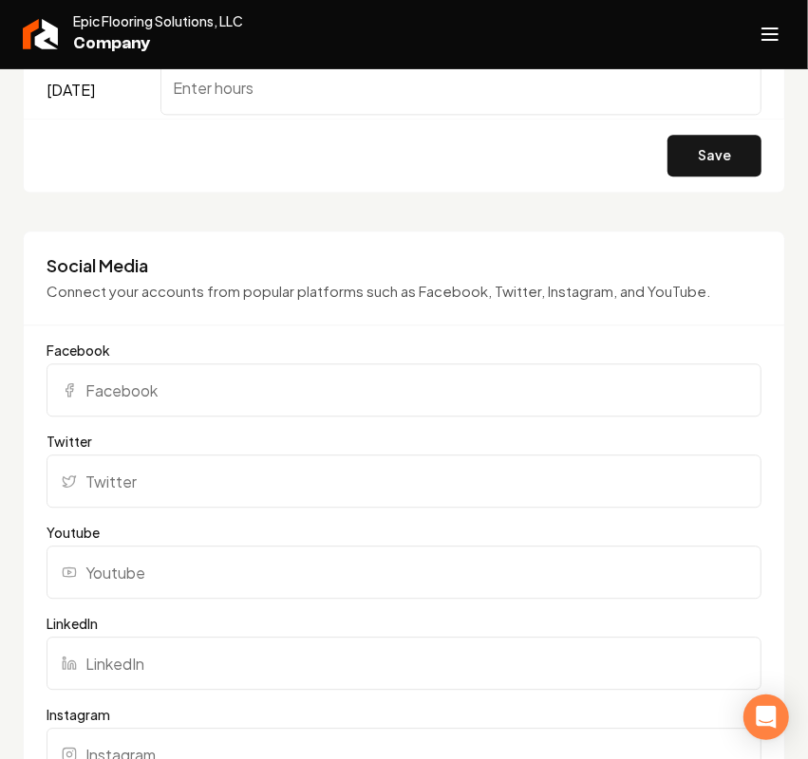
click at [133, 409] on input "Facebook" at bounding box center [404, 390] width 715 height 53
paste input "https://www.facebook.com/epicflooringsolutions/"
type input "https://www.facebook.com/epicflooringsolutions/"
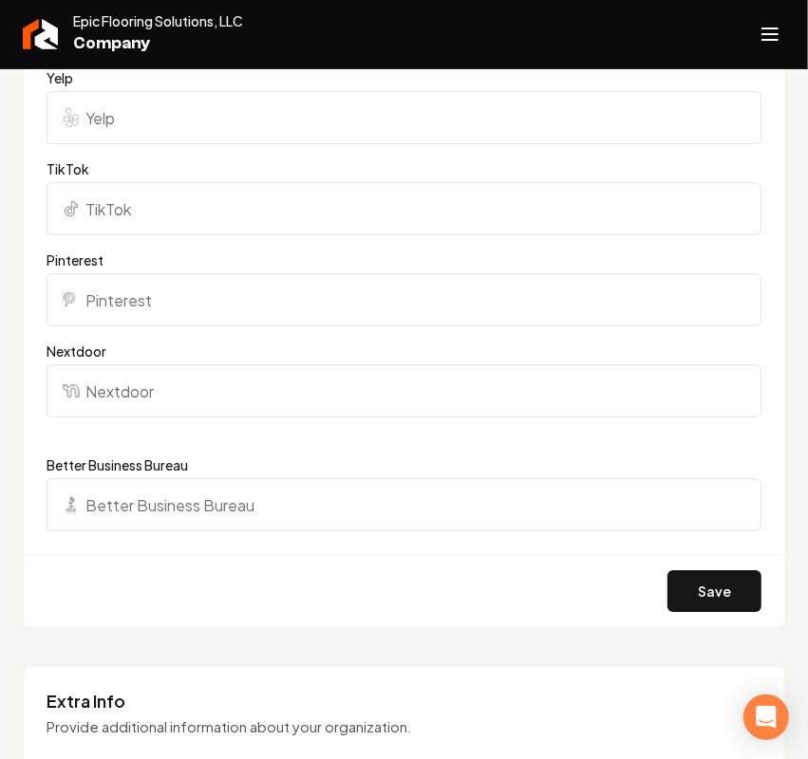
scroll to position [2966, 0]
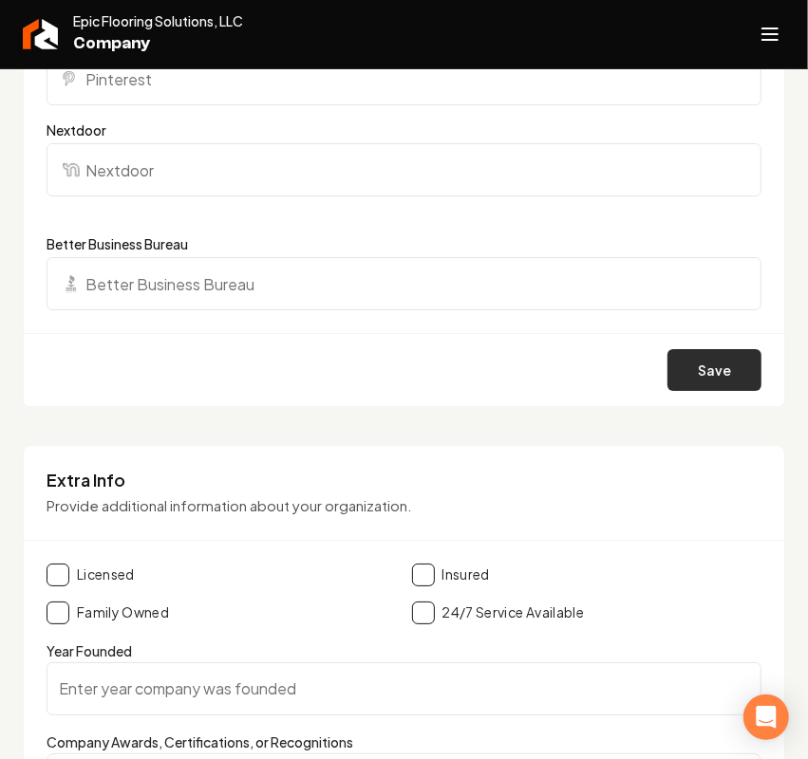
click at [727, 391] on button "Save" at bounding box center [714, 370] width 94 height 42
click at [774, 28] on line "Open navigation menu" at bounding box center [769, 28] width 15 height 0
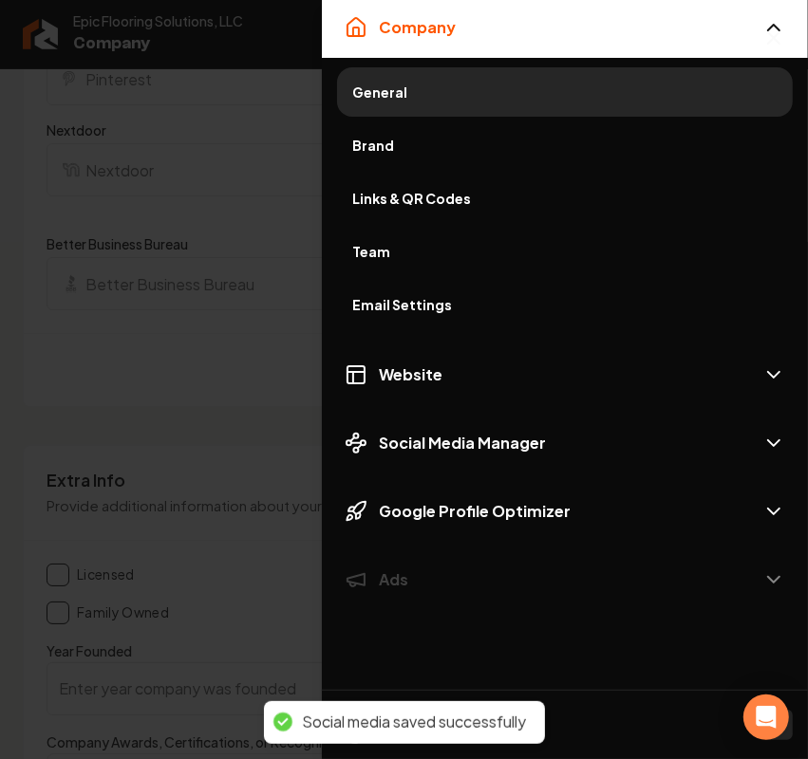
click at [391, 144] on span "Brand" at bounding box center [564, 145] width 425 height 19
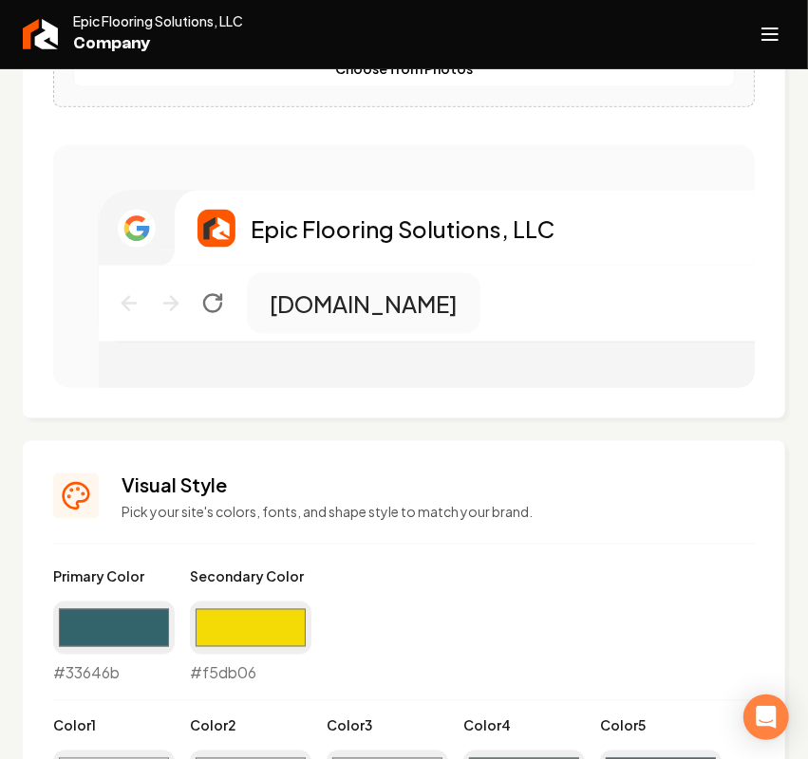
scroll to position [809, 0]
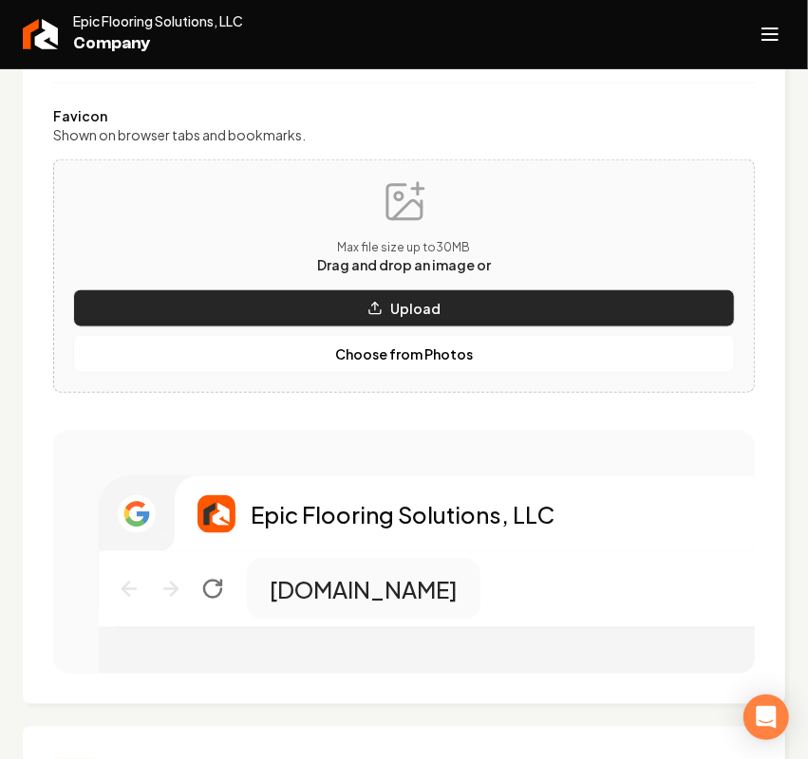
click at [275, 315] on button "Upload" at bounding box center [404, 308] width 662 height 38
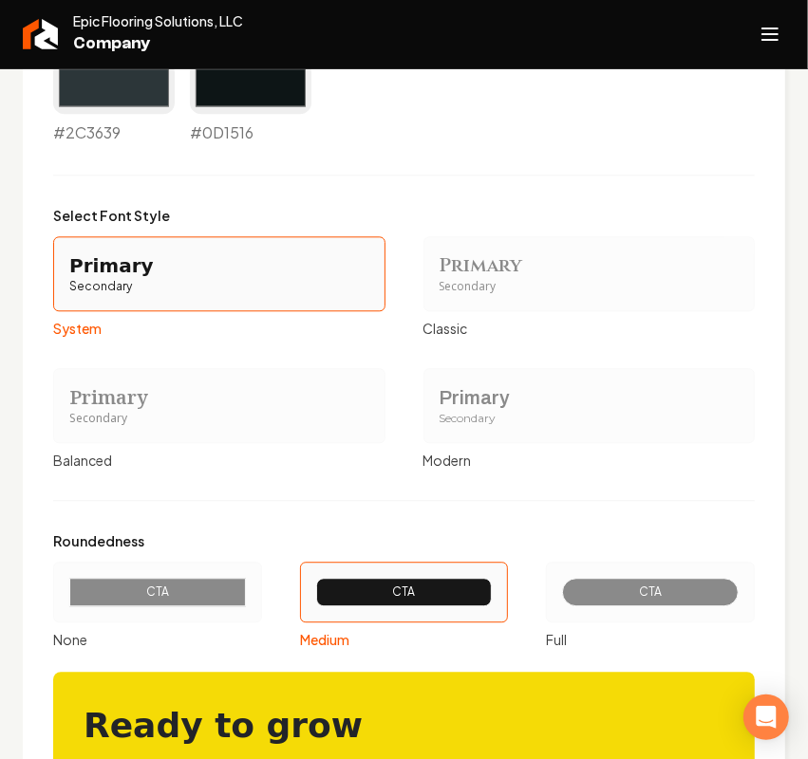
scroll to position [1995, 0]
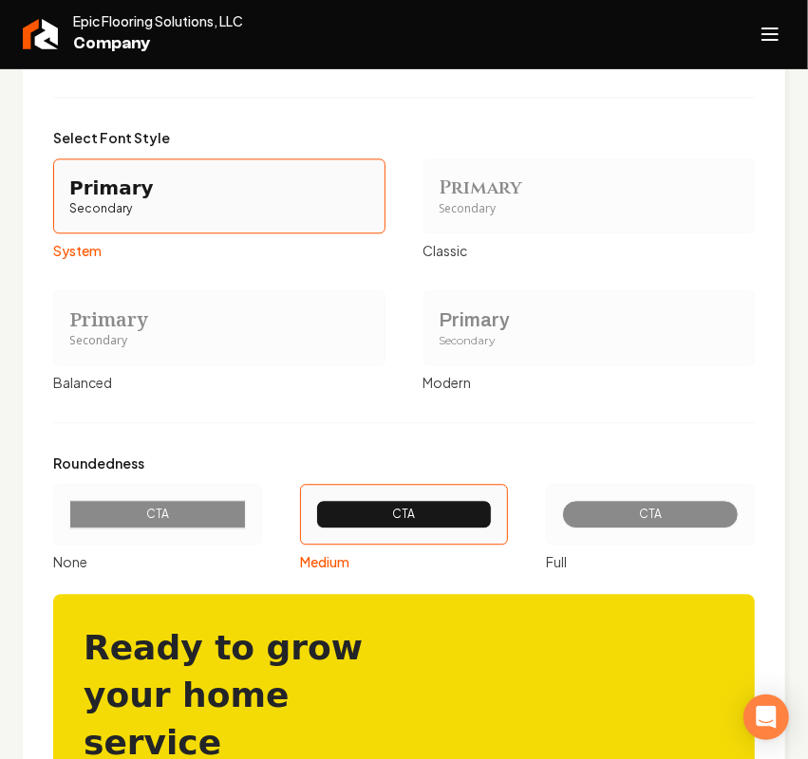
click at [190, 528] on div "CTA" at bounding box center [157, 514] width 177 height 28
click at [67, 522] on button "CTA None" at bounding box center [59, 514] width 15 height 15
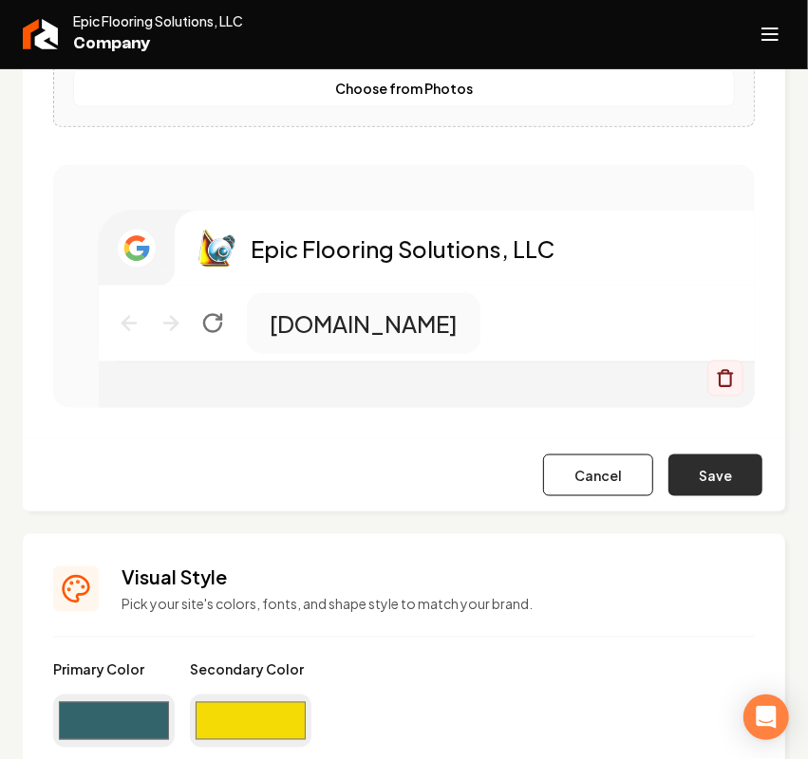
click at [699, 476] on button "Save" at bounding box center [715, 476] width 94 height 42
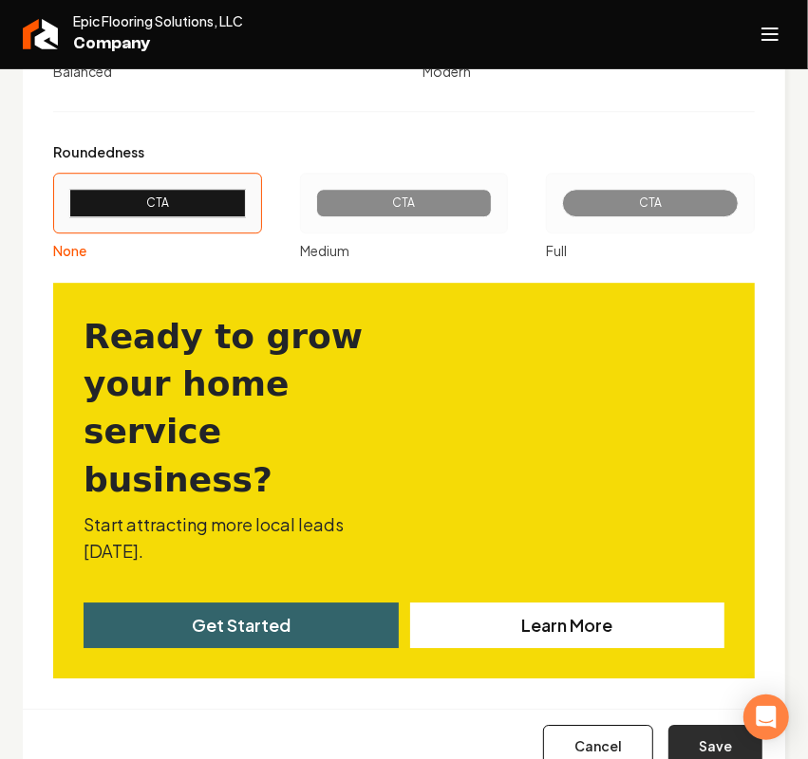
scroll to position [2306, 0]
click at [710, 575] on button "Save" at bounding box center [715, 746] width 94 height 42
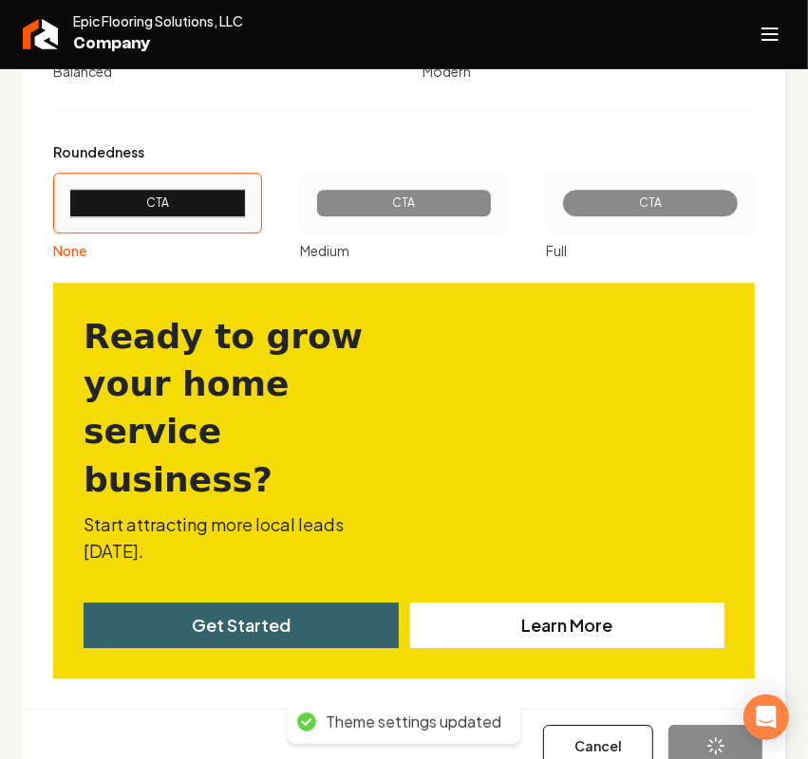
click at [779, 34] on icon "Open navigation menu" at bounding box center [769, 34] width 23 height 30
type input "#f1f5f5"
type input "#d5dfe1"
type input "#d0dbdc"
type input "#607e83"
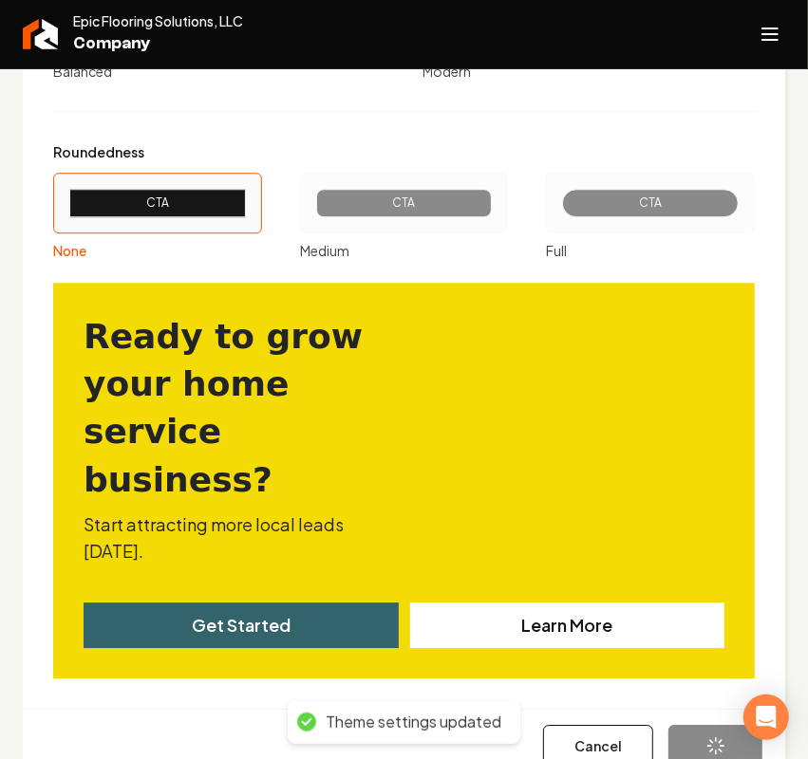
type input "#33646b"
type input "#2c3639"
type input "#0d1516"
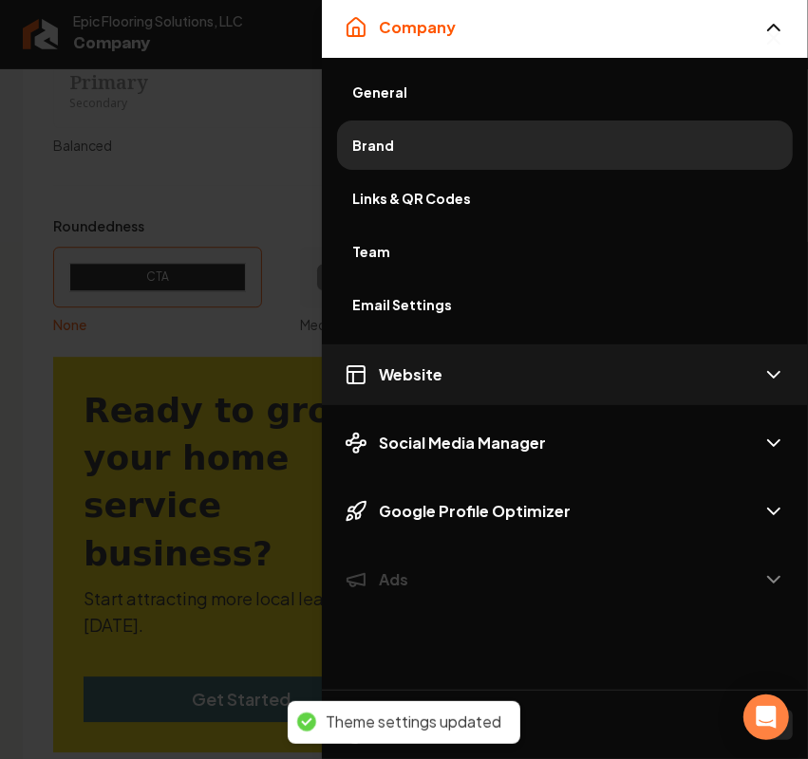
click at [397, 358] on button "Website" at bounding box center [565, 375] width 486 height 61
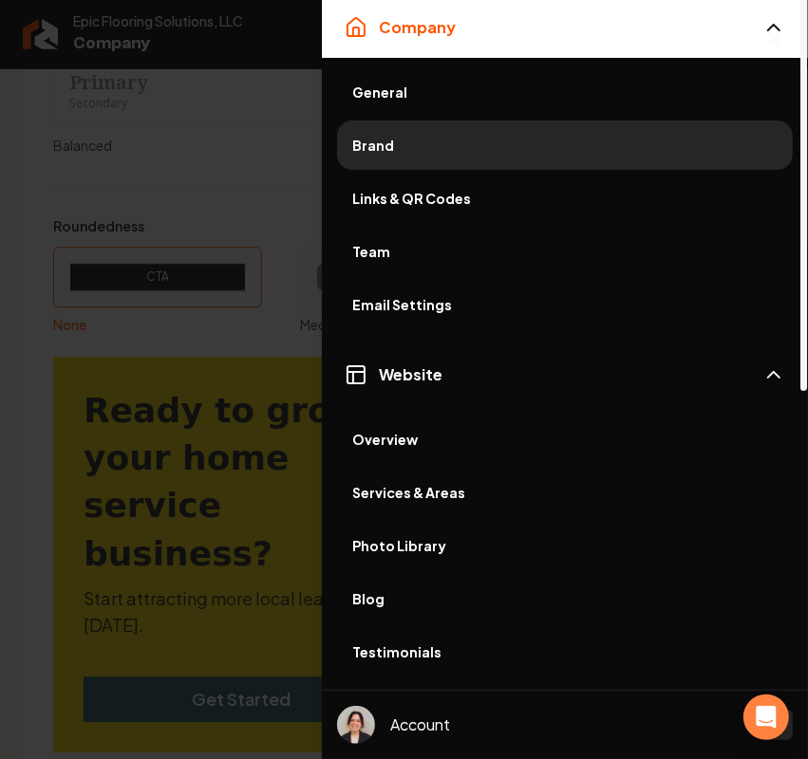
click at [420, 539] on span "Photo Library" at bounding box center [564, 545] width 425 height 19
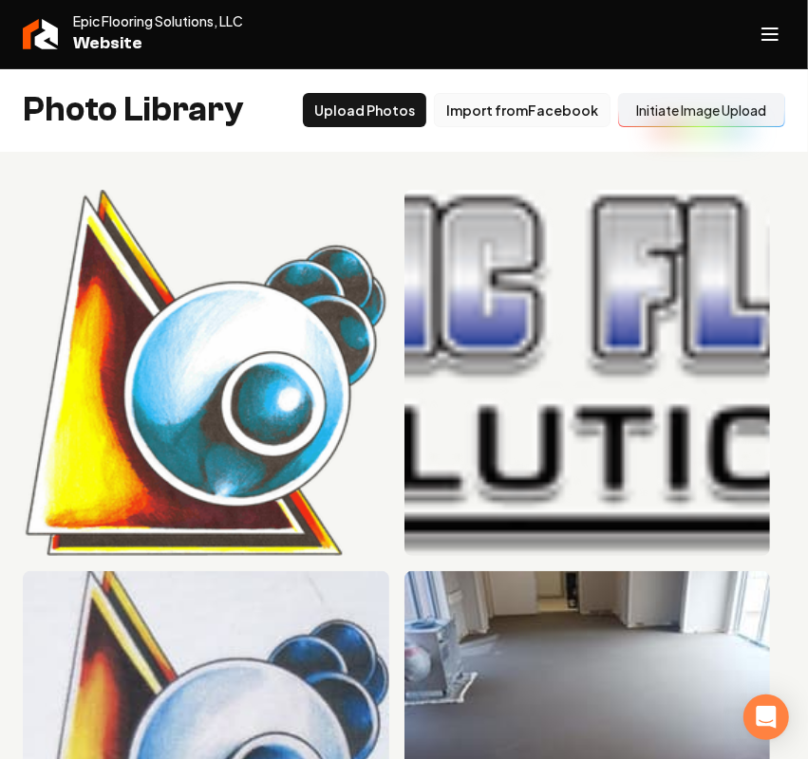
click at [501, 114] on button "Import from Facebook" at bounding box center [522, 110] width 177 height 34
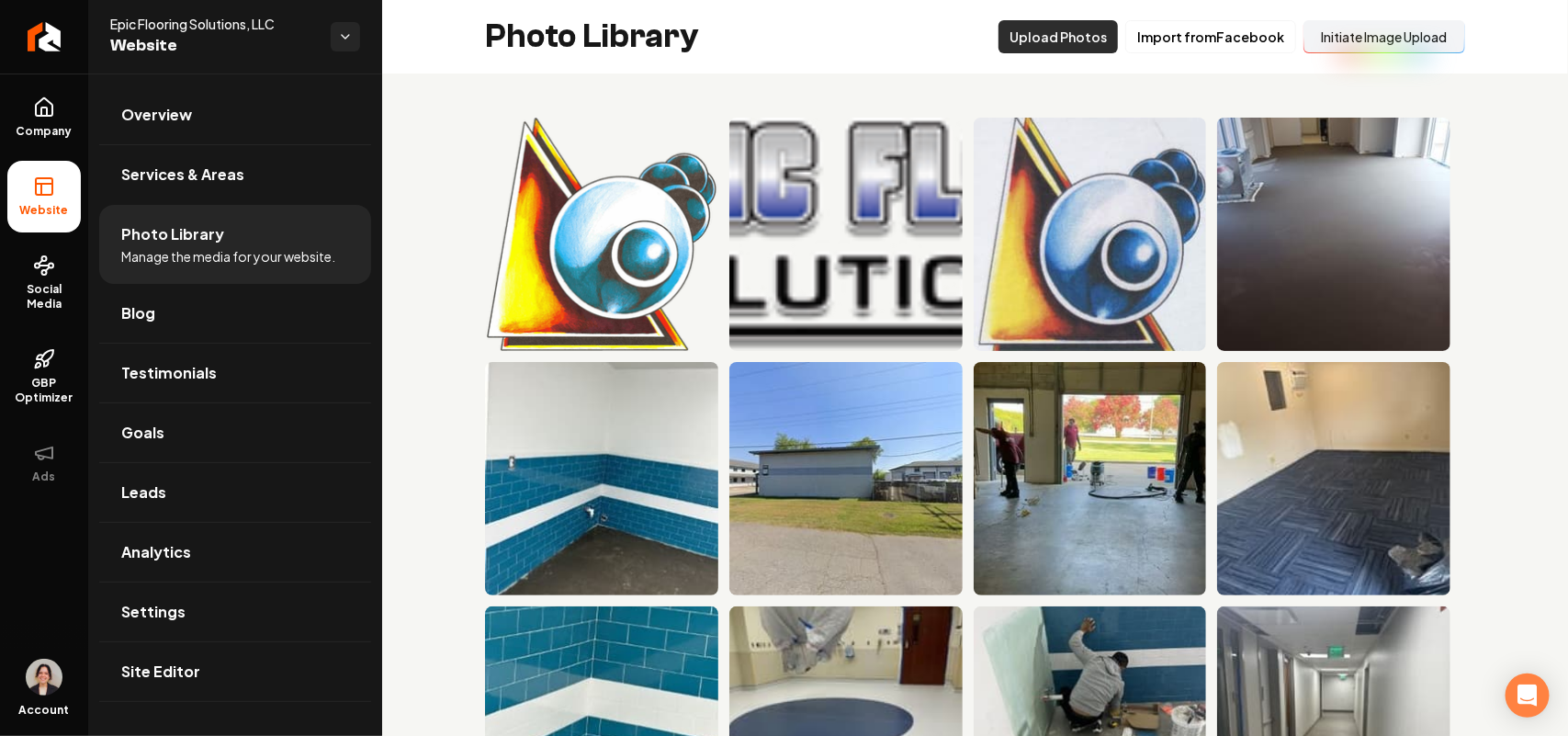
click at [1077, 37] on button "Upload Photos" at bounding box center [1058, 37] width 119 height 33
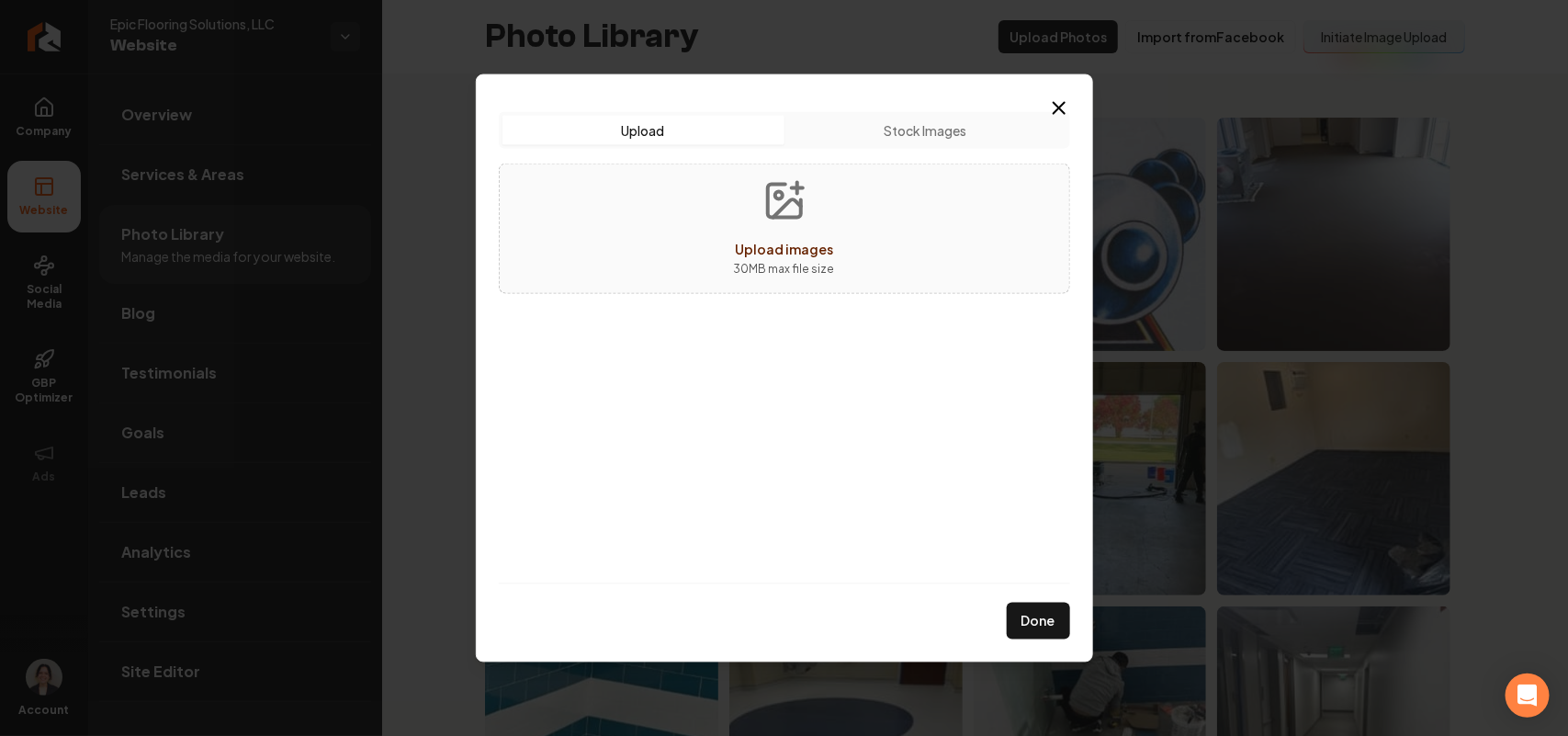
click at [818, 208] on button "Upload images 30 MB max file size" at bounding box center [784, 228] width 131 height 129
type input "**********"
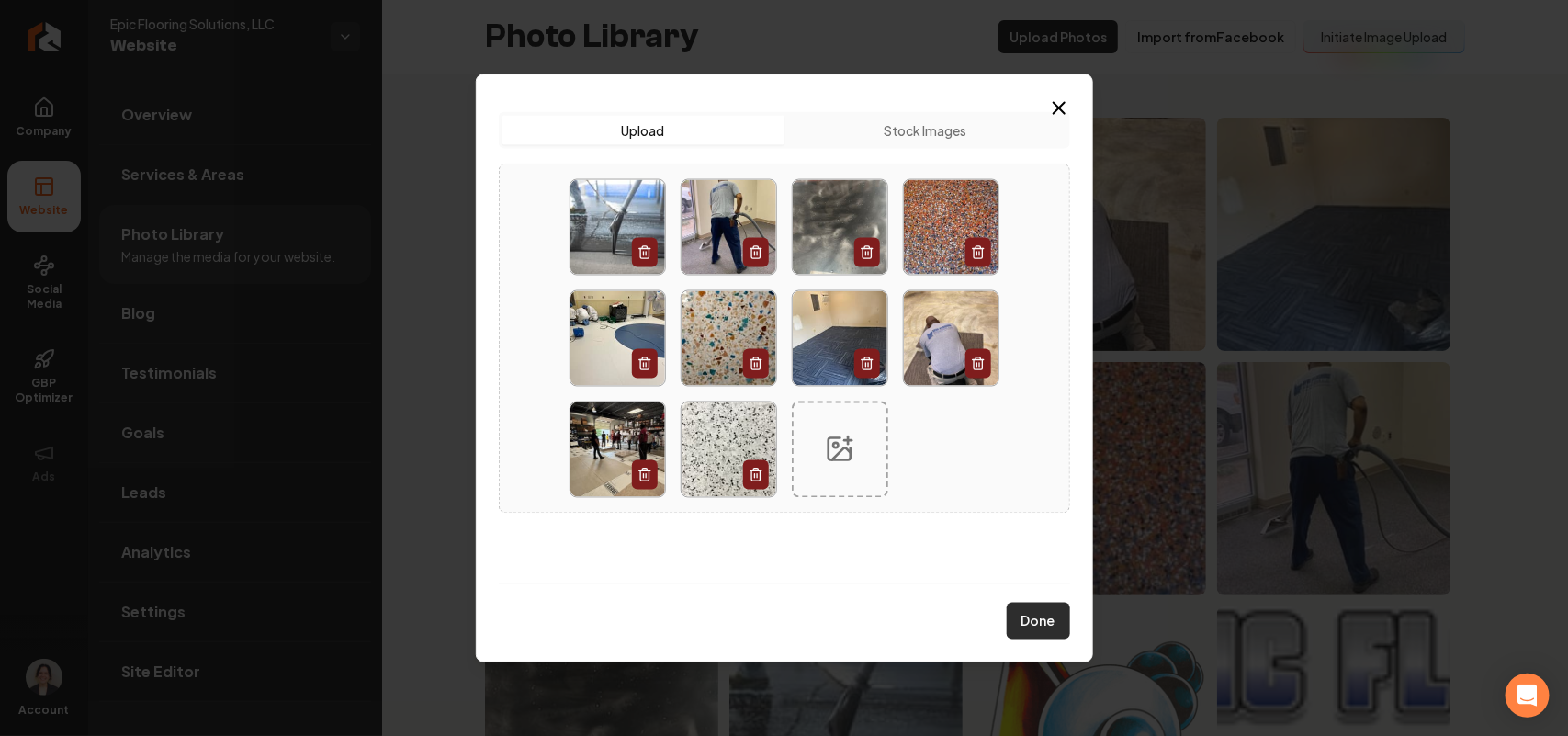
click at [1022, 557] on button "Done" at bounding box center [1038, 622] width 63 height 37
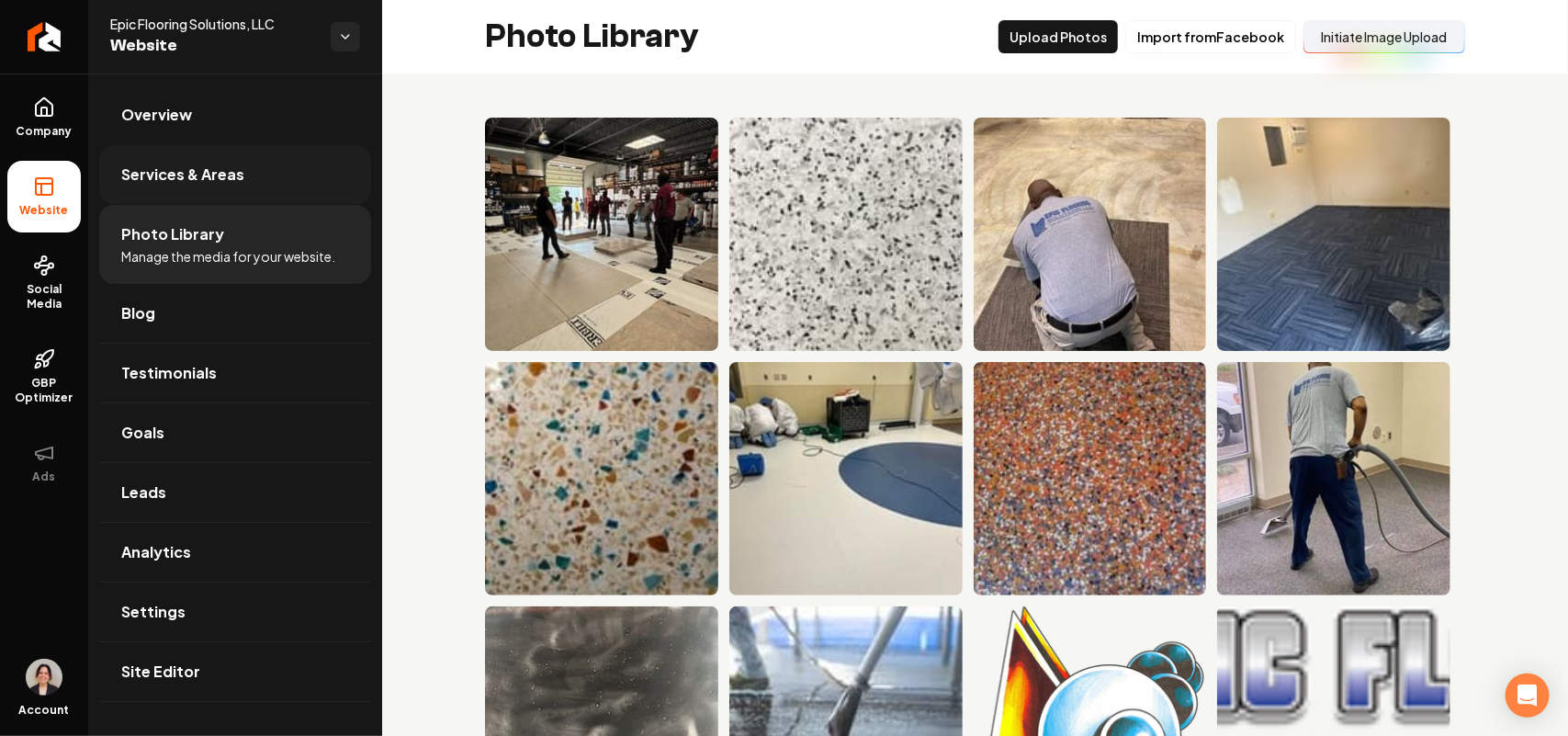
click at [214, 181] on span "Services & Areas" at bounding box center [182, 174] width 123 height 22
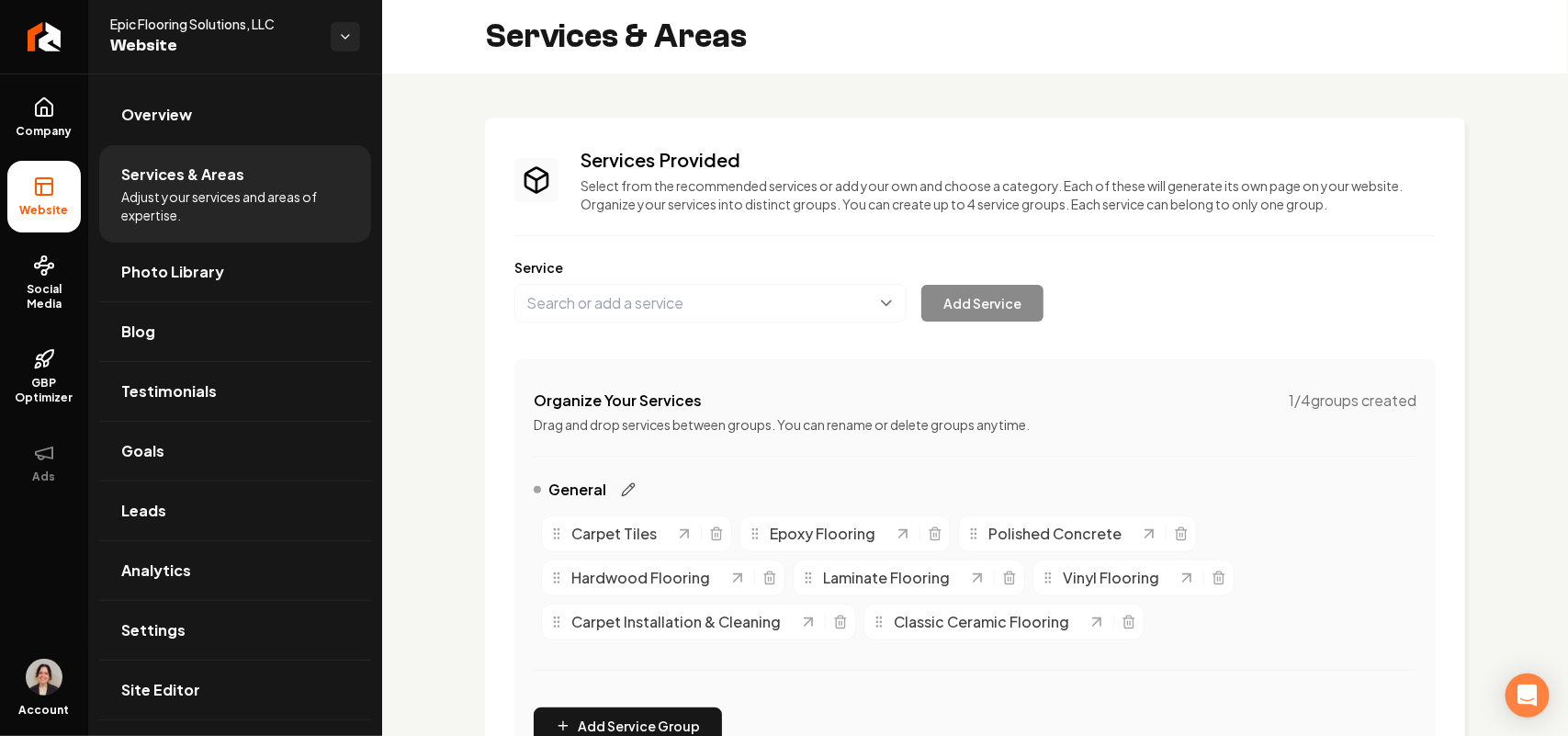
click at [634, 483] on icon "Main content area" at bounding box center [628, 489] width 15 height 15
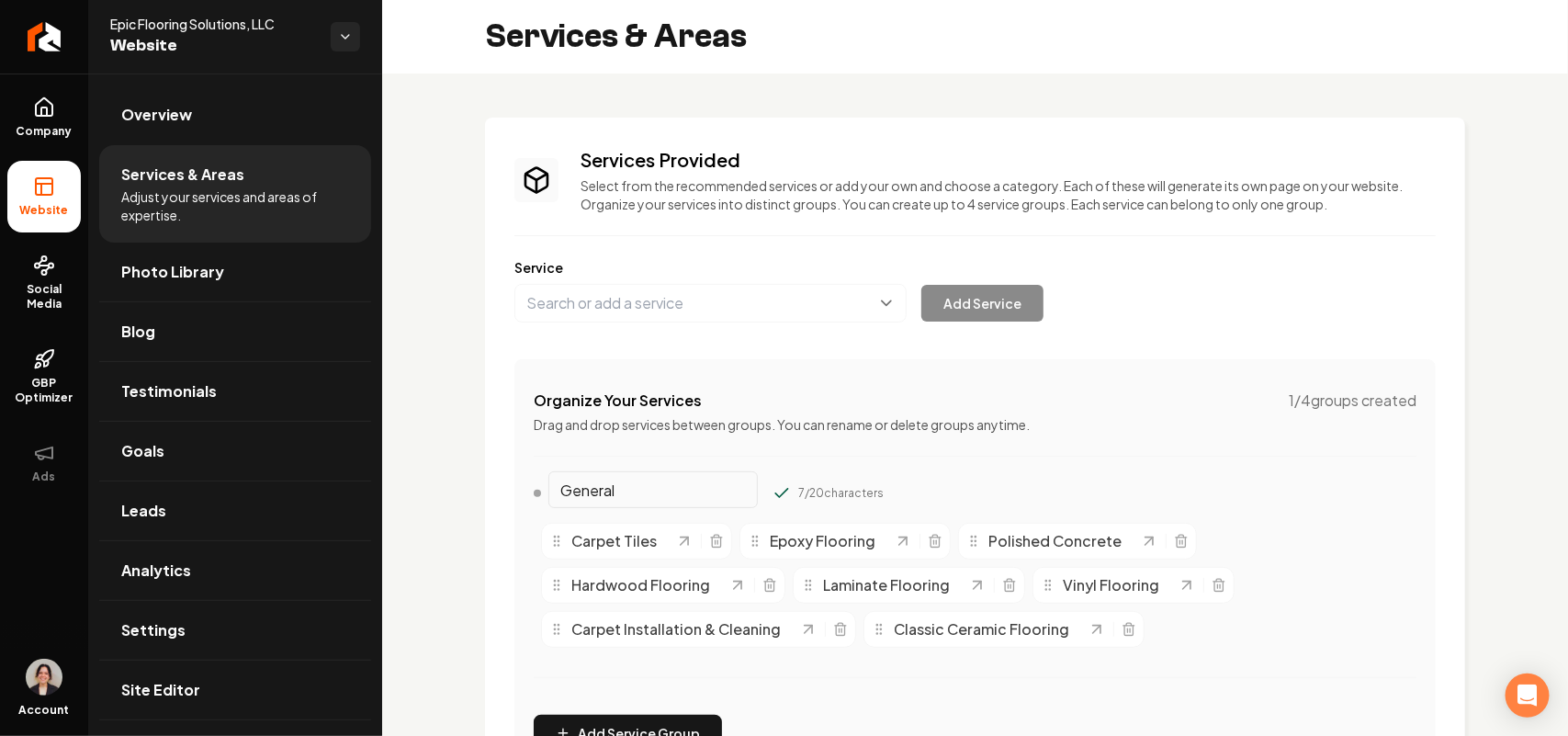
drag, startPoint x: 639, startPoint y: 494, endPoint x: 393, endPoint y: 446, distance: 250.6
click at [397, 447] on div "Services Provided Select from the recommended services or add your own and choo…" at bounding box center [975, 614] width 1186 height 1081
paste input "Residential Flooring"
type input "Residential Flooring"
click at [754, 510] on form "Residential Flooring 20 / 20 characters" at bounding box center [712, 497] width 358 height 37
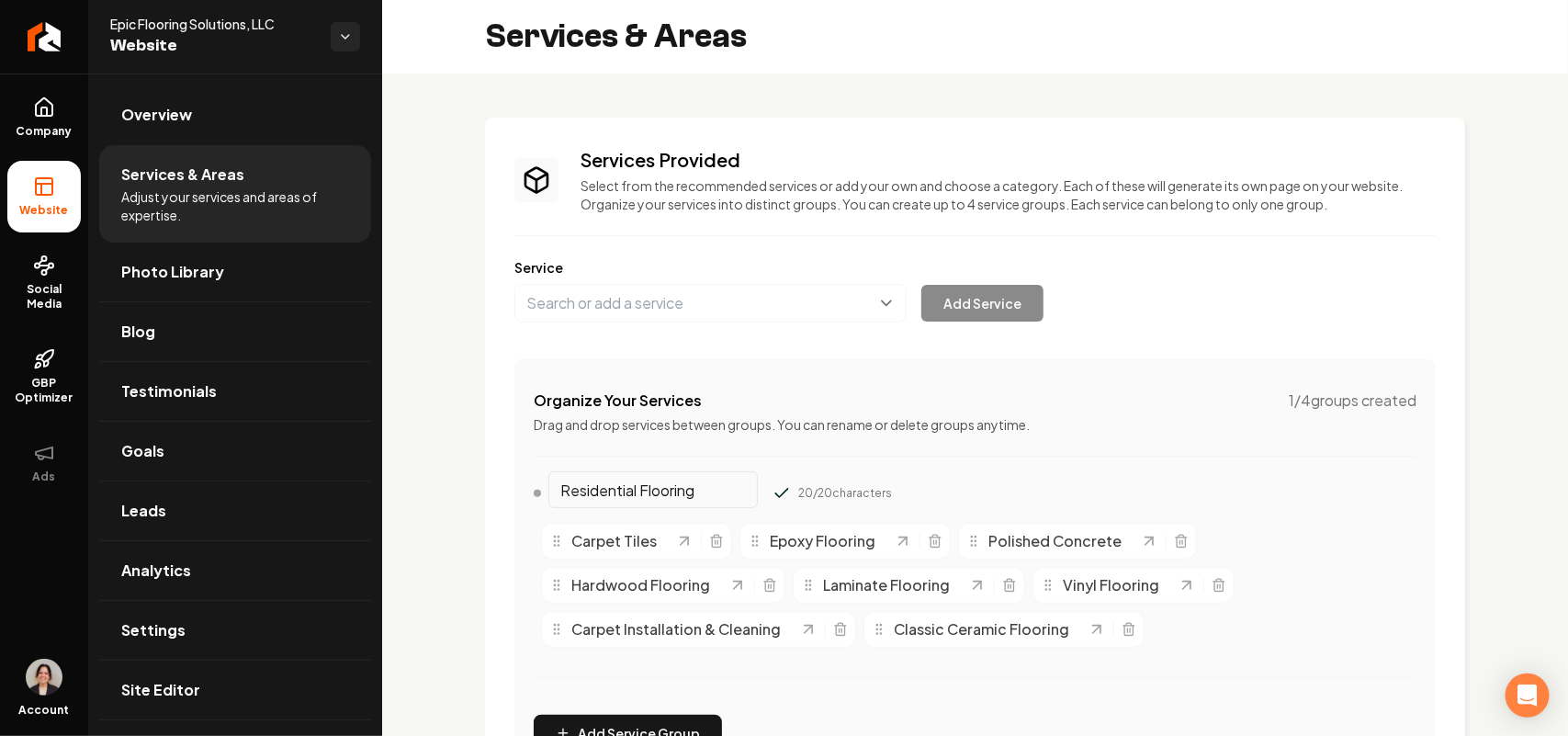
click at [772, 498] on icon "Main content area" at bounding box center [781, 493] width 18 height 18
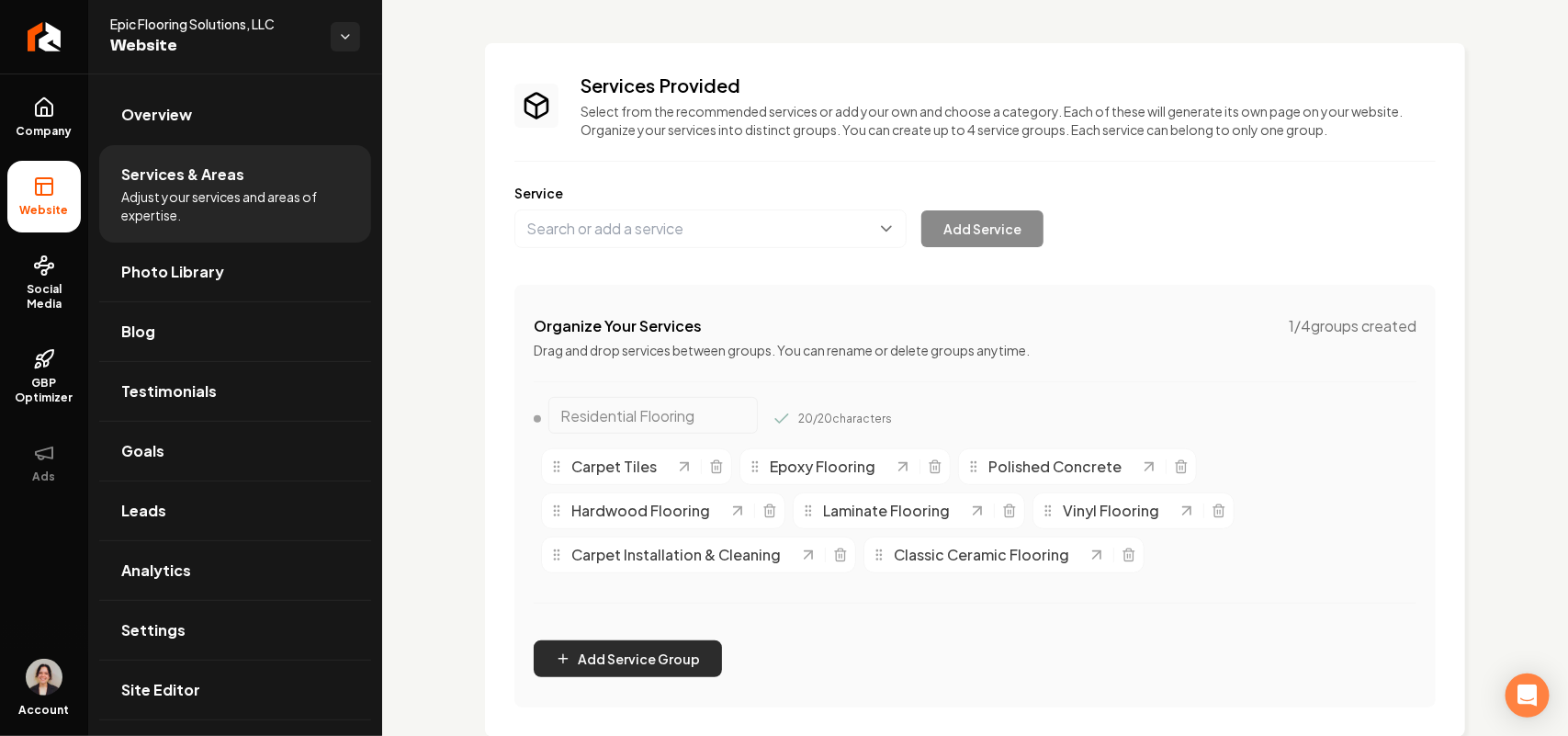
scroll to position [115, 0]
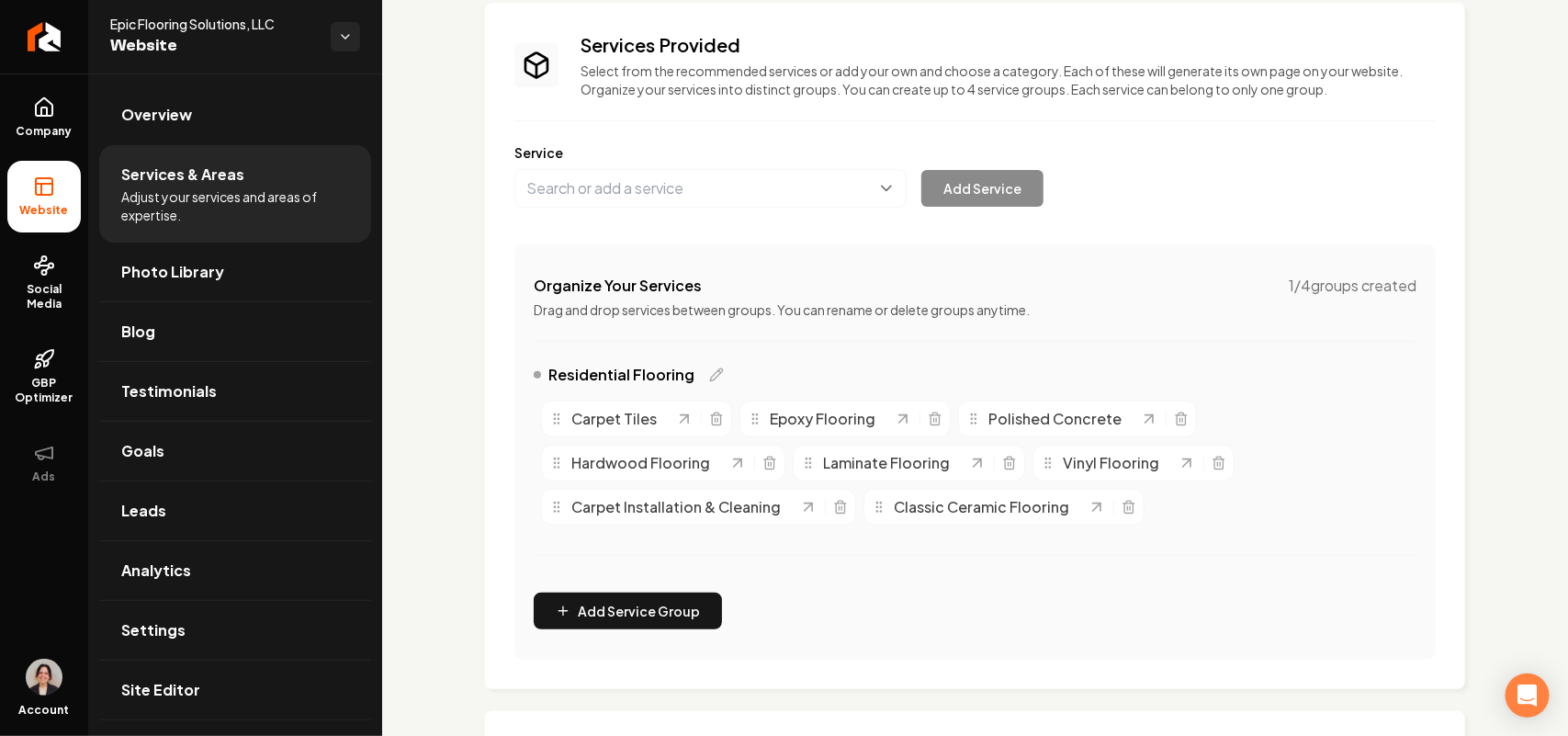
click at [662, 557] on div "Organize Your Services 1 / 4 groups created Drag and drop services between grou…" at bounding box center [976, 451] width 921 height 415
click at [655, 557] on button "Add Service Group" at bounding box center [627, 611] width 189 height 37
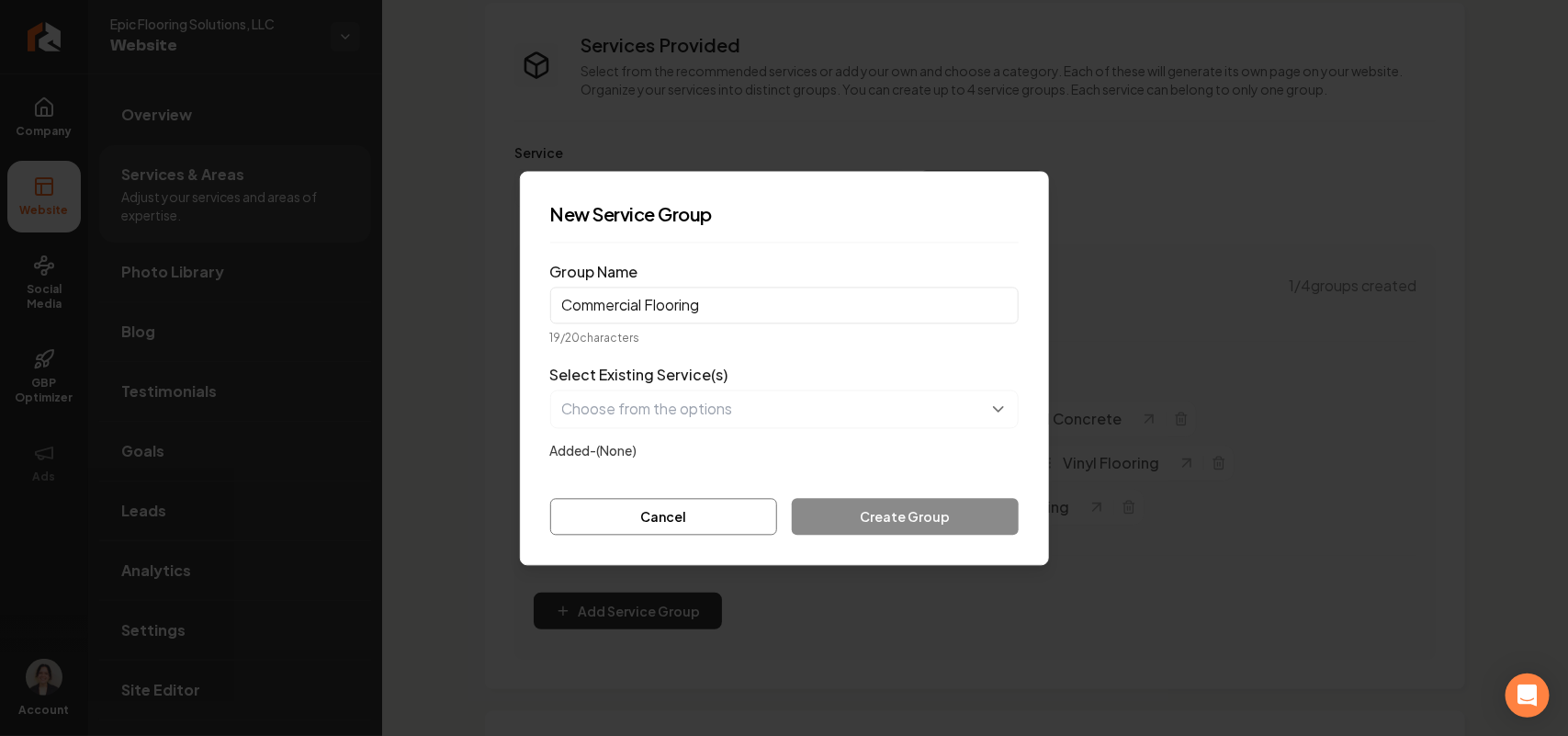
type input "Commercial Flooring"
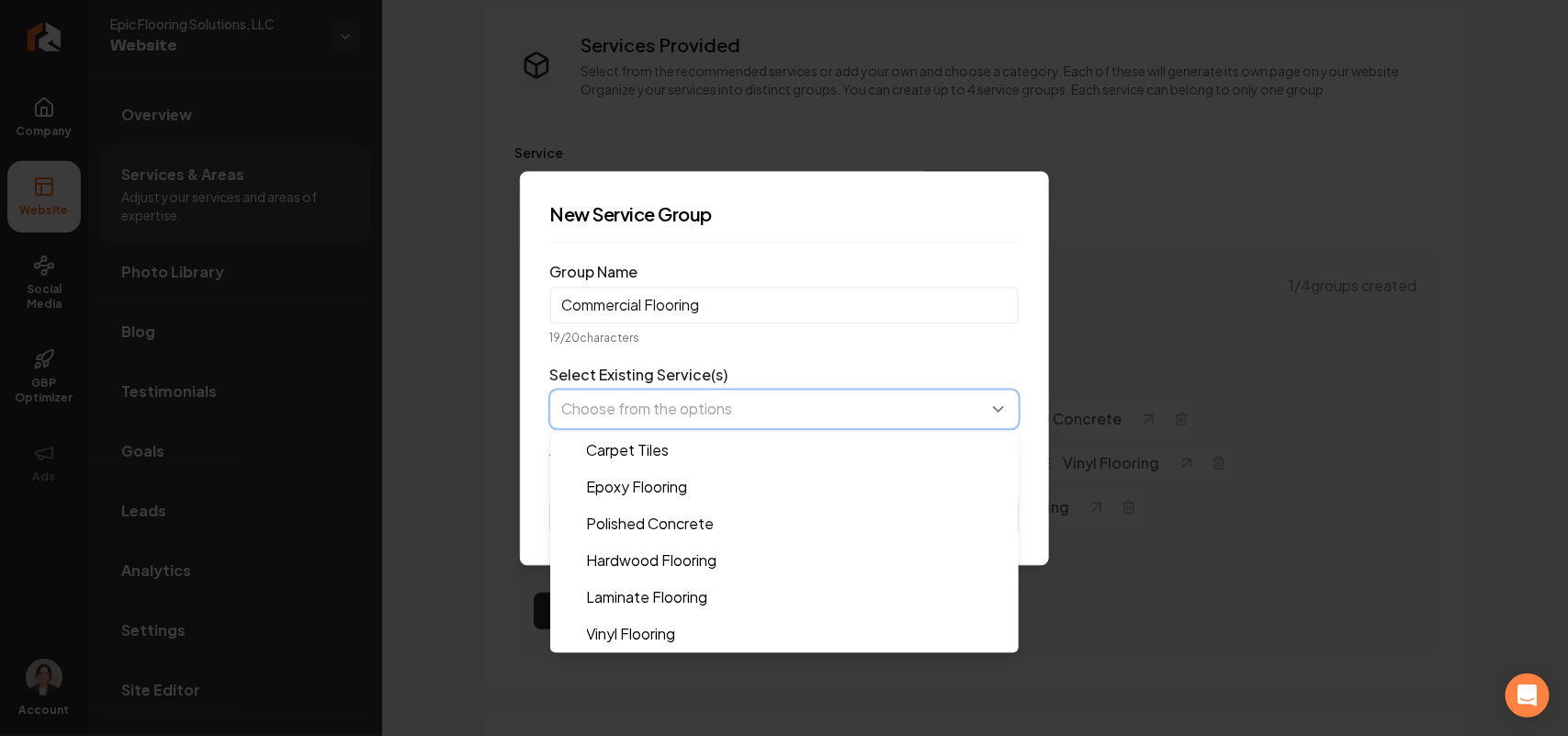
click at [753, 411] on button "button" at bounding box center [785, 409] width 468 height 39
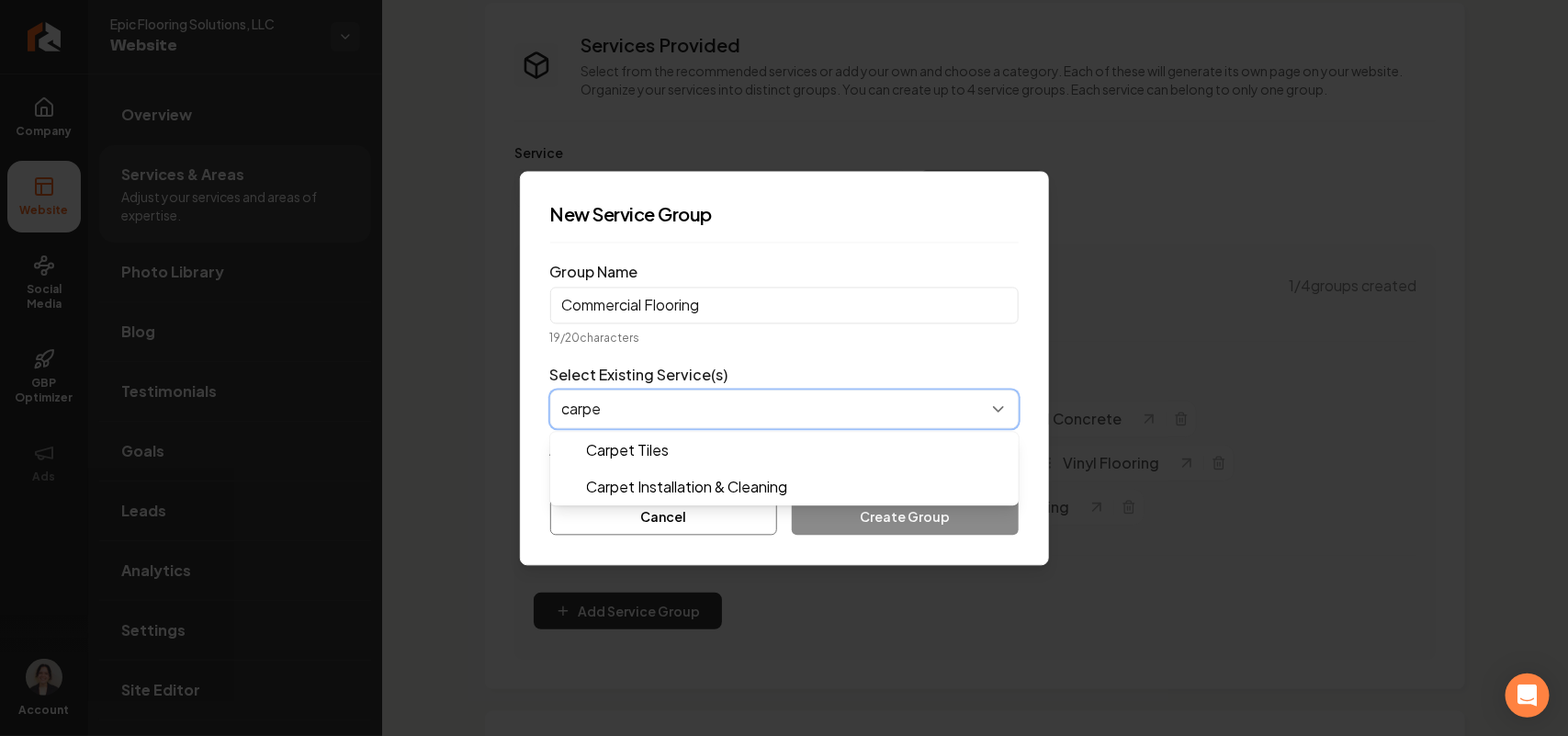
type input "carpet"
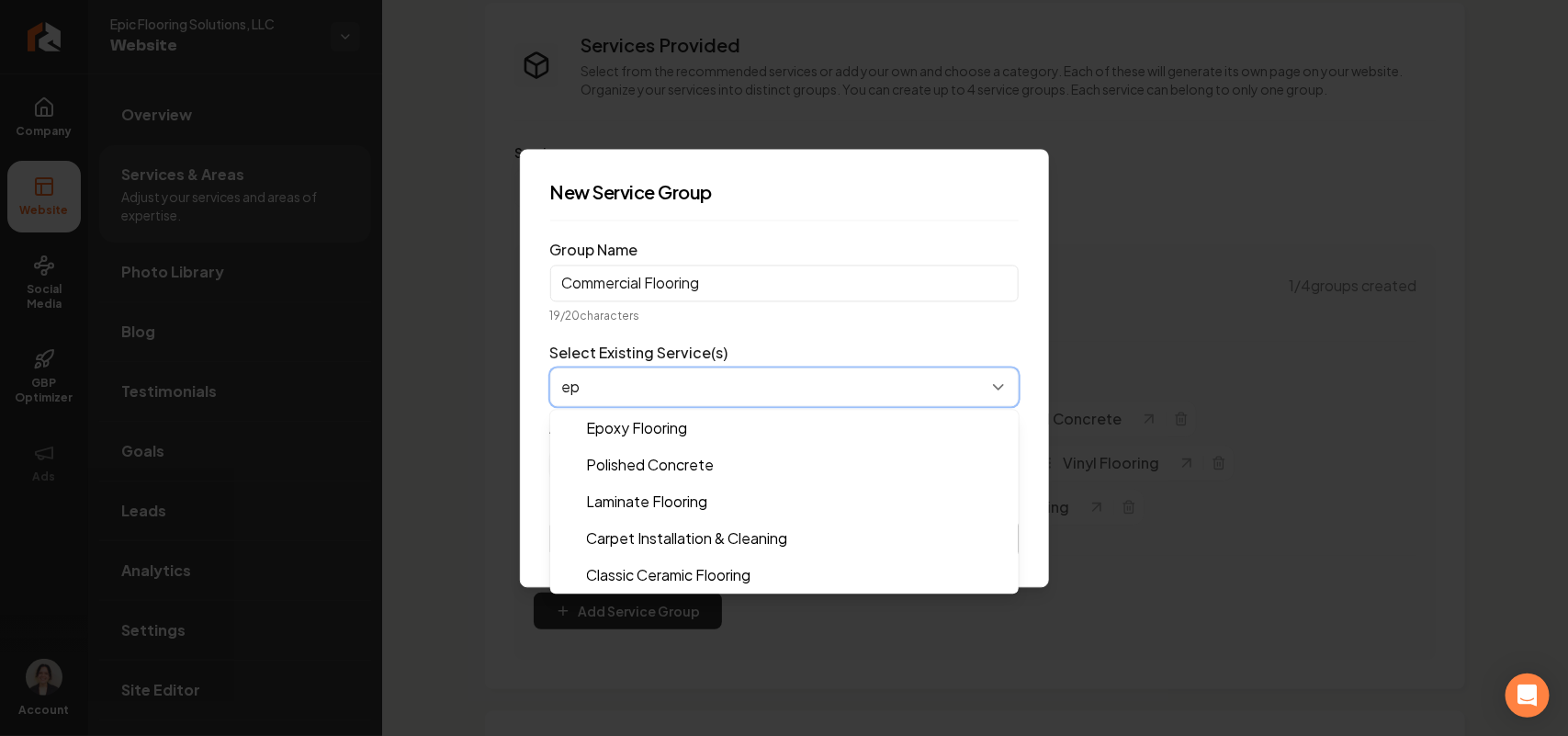
type input "epo"
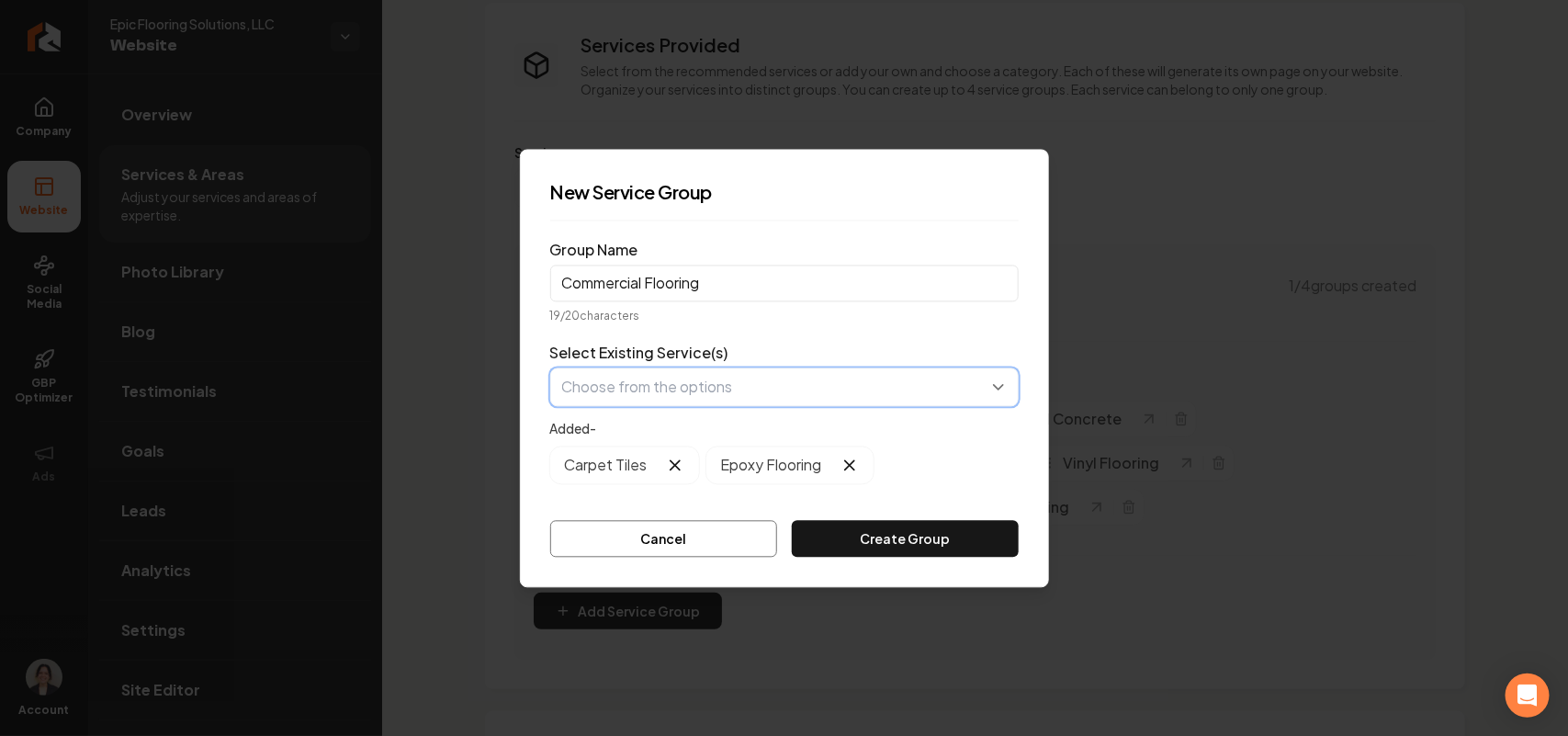
type input "f"
type input "poli"
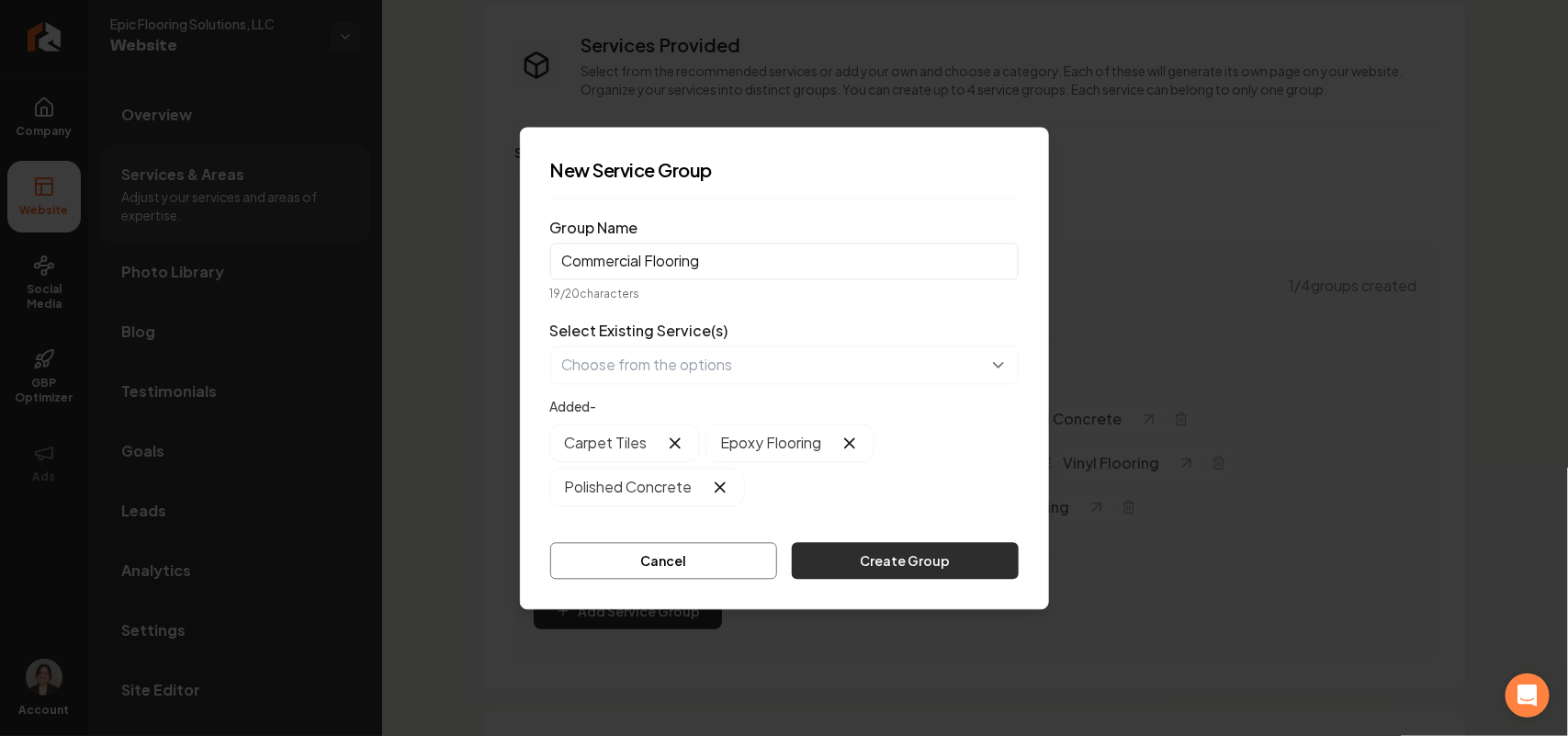
click at [916, 557] on button "Create Group" at bounding box center [904, 561] width 226 height 37
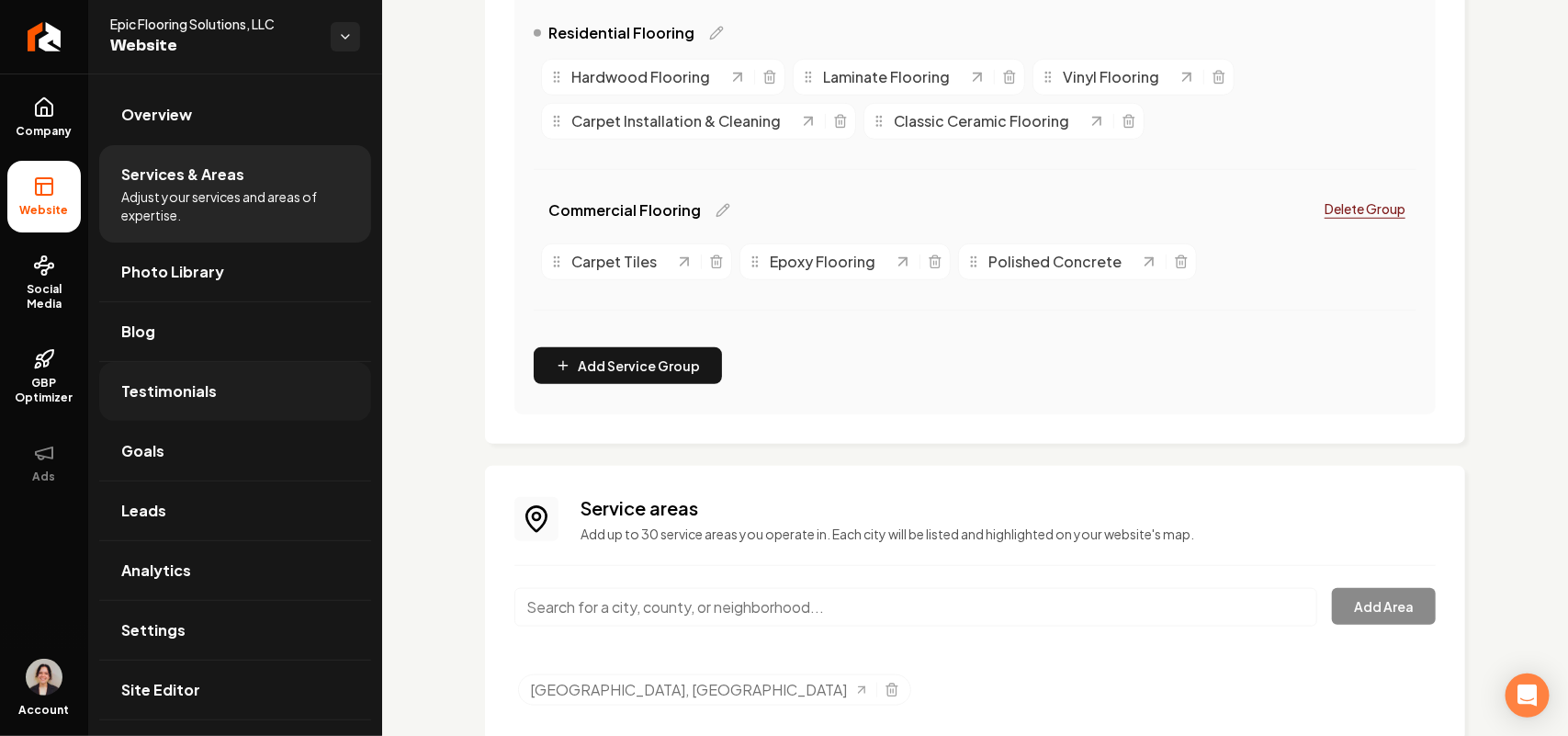
scroll to position [460, 0]
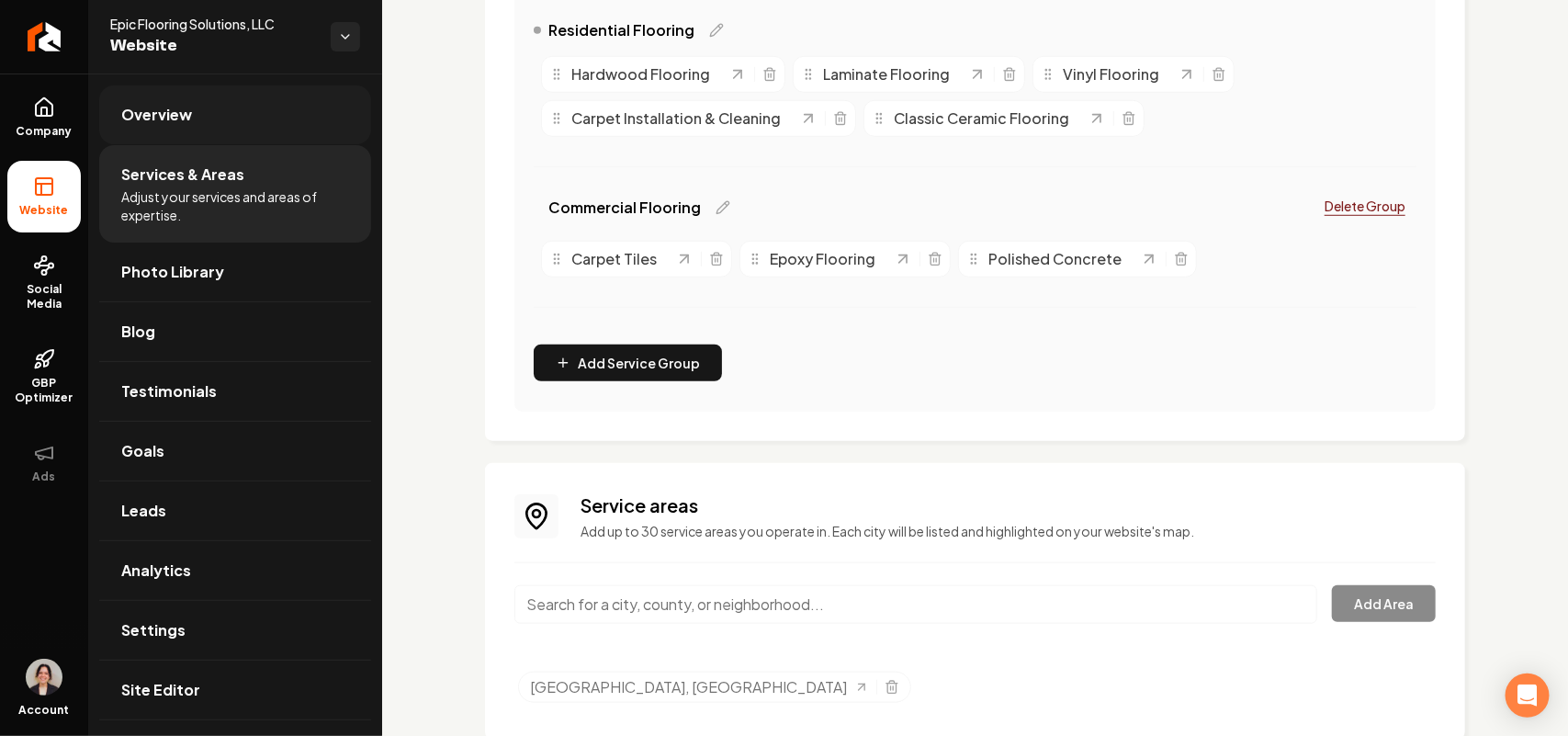
click at [261, 100] on link "Overview" at bounding box center [235, 114] width 272 height 59
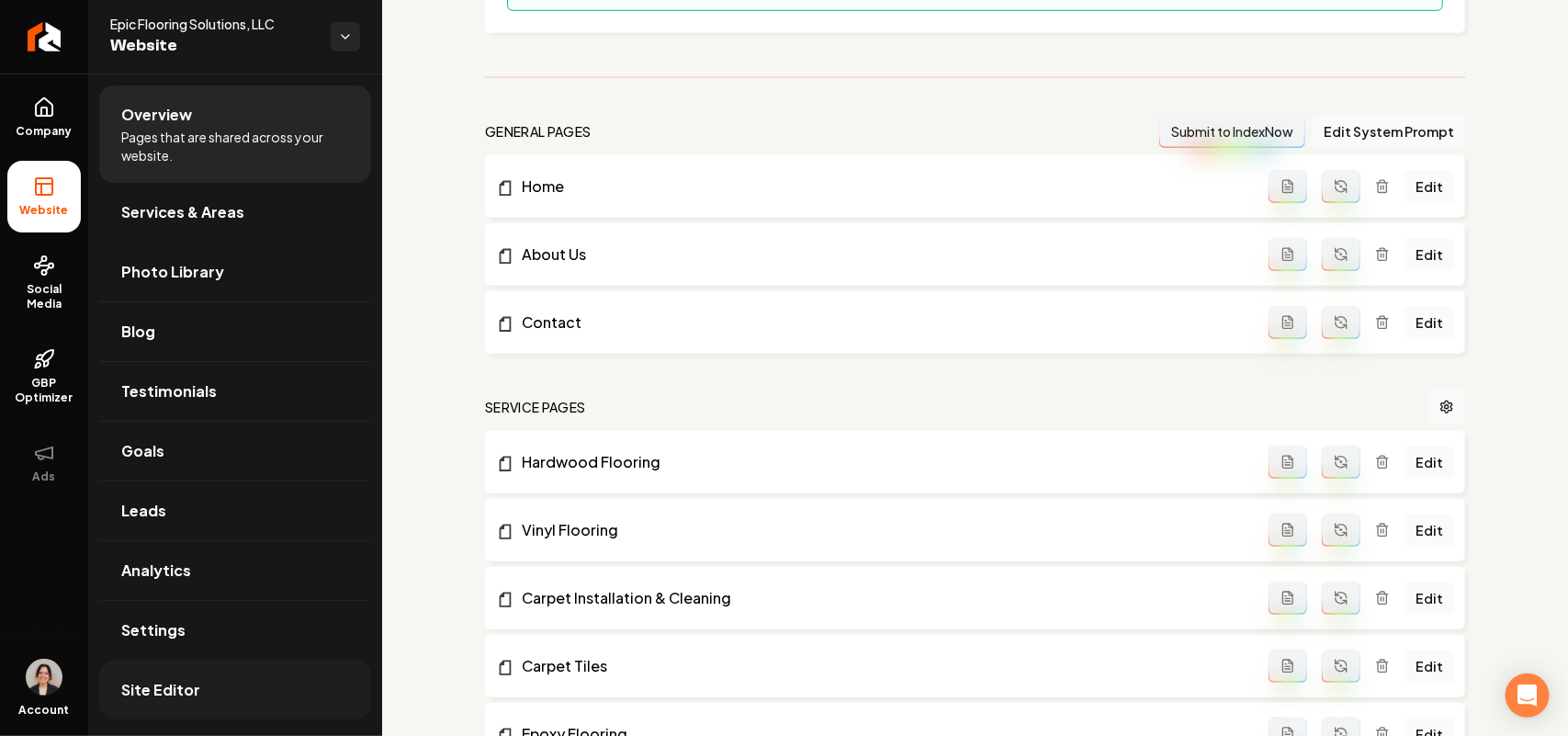
click at [190, 557] on span "Site Editor" at bounding box center [161, 690] width 79 height 22
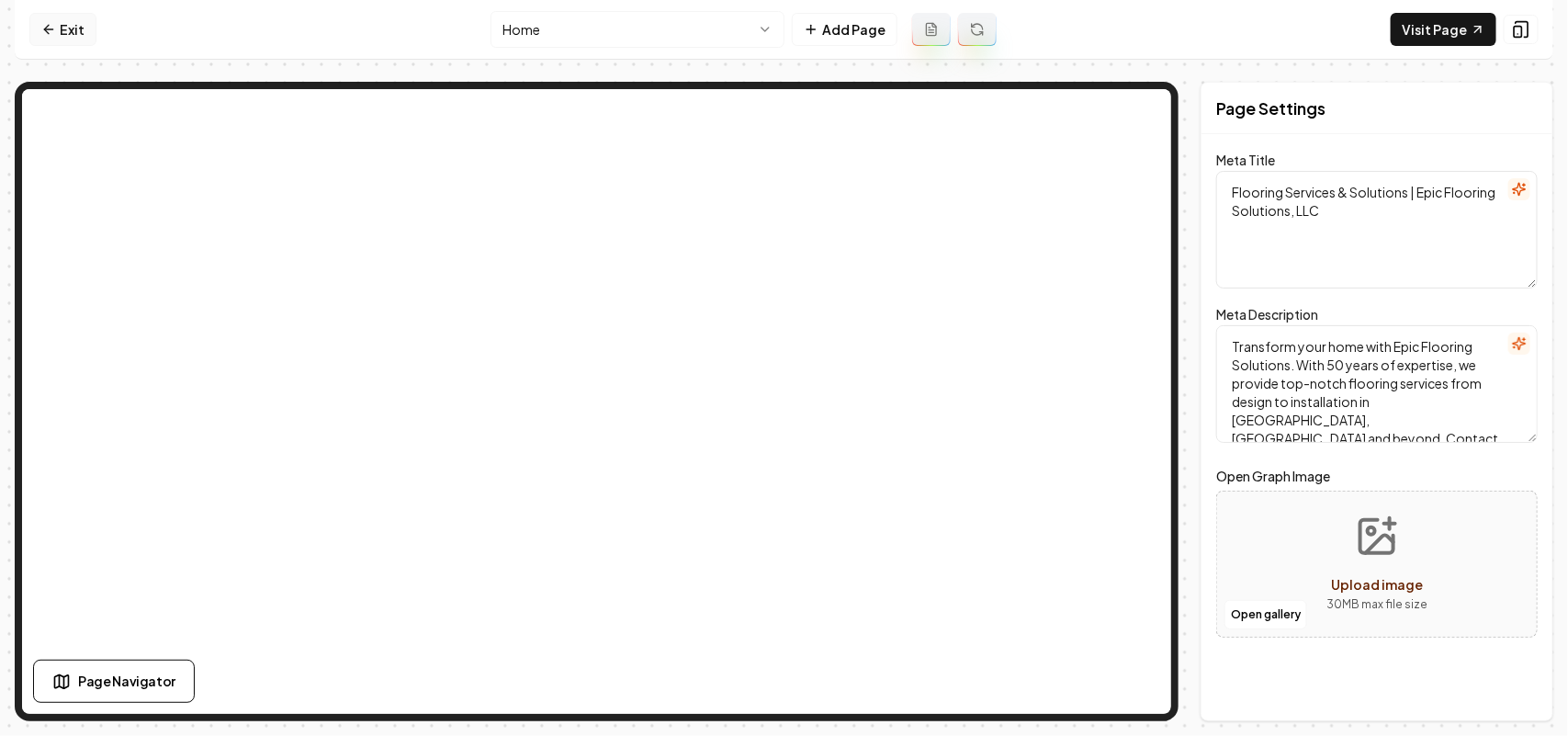
click at [45, 16] on link "Exit" at bounding box center [62, 29] width 67 height 33
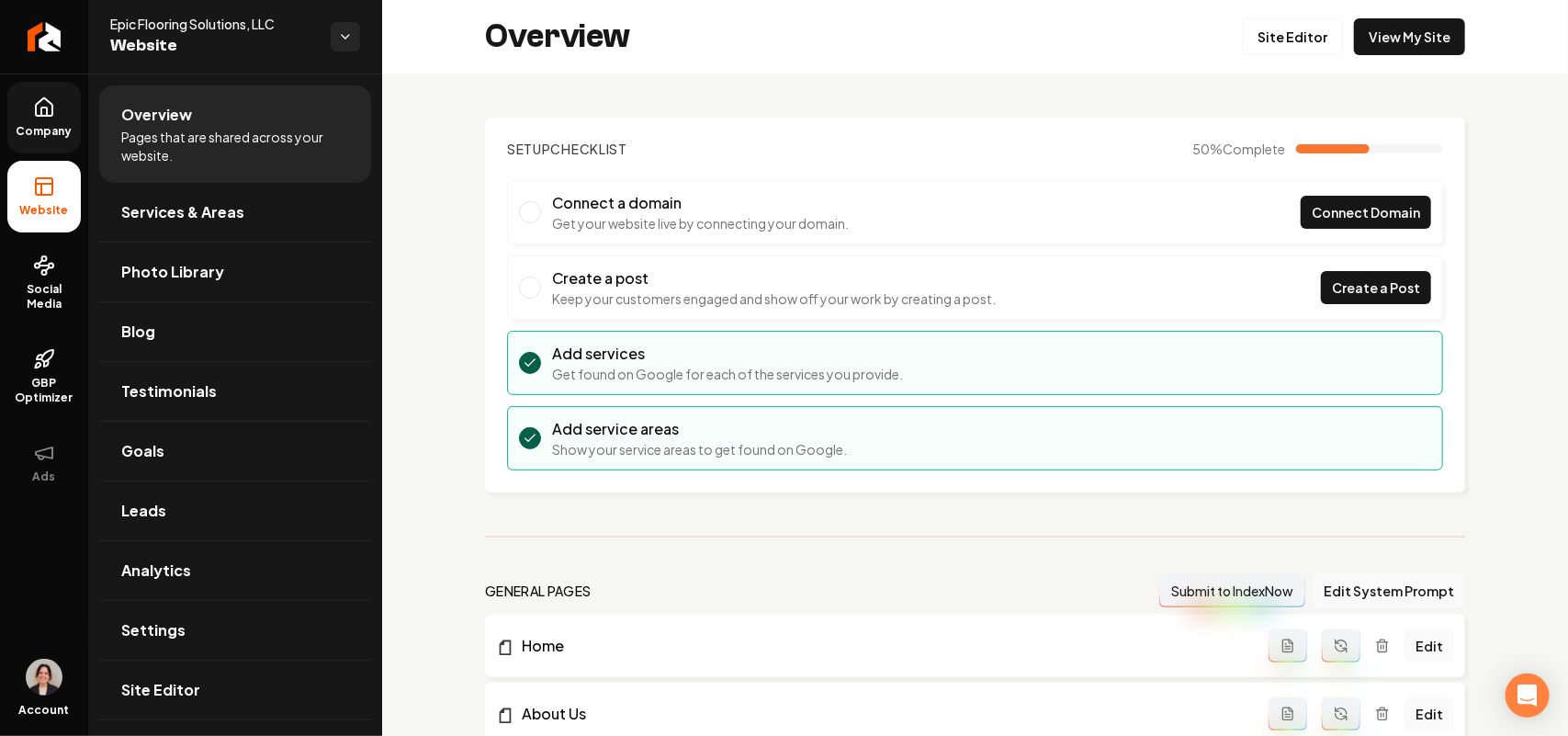
click at [57, 124] on span "Company" at bounding box center [44, 131] width 71 height 15
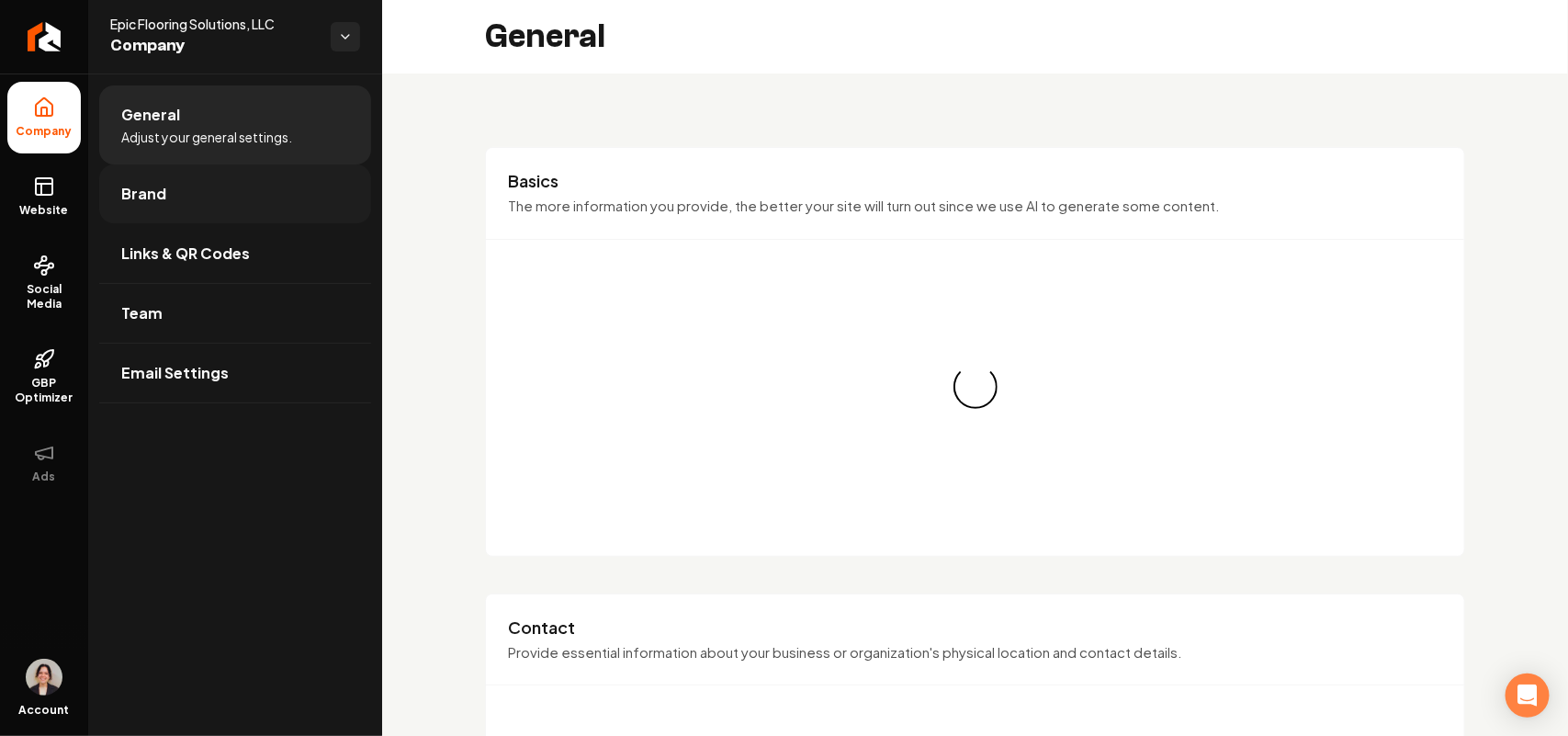
click at [143, 190] on span "Brand" at bounding box center [143, 194] width 45 height 22
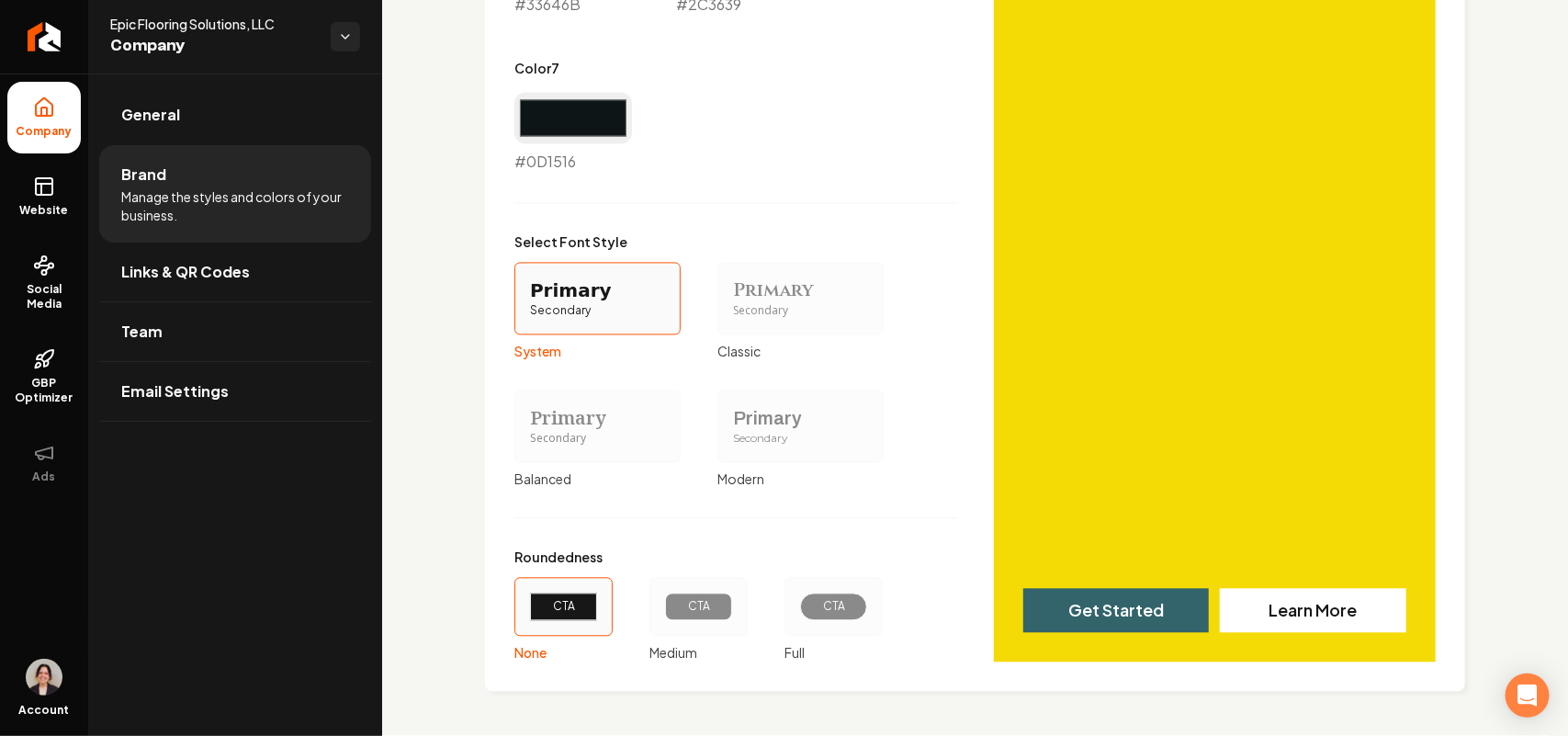
click at [761, 402] on div "Primary Secondary" at bounding box center [800, 426] width 166 height 73
click at [731, 419] on button "Primary Secondary Modern" at bounding box center [723, 426] width 15 height 15
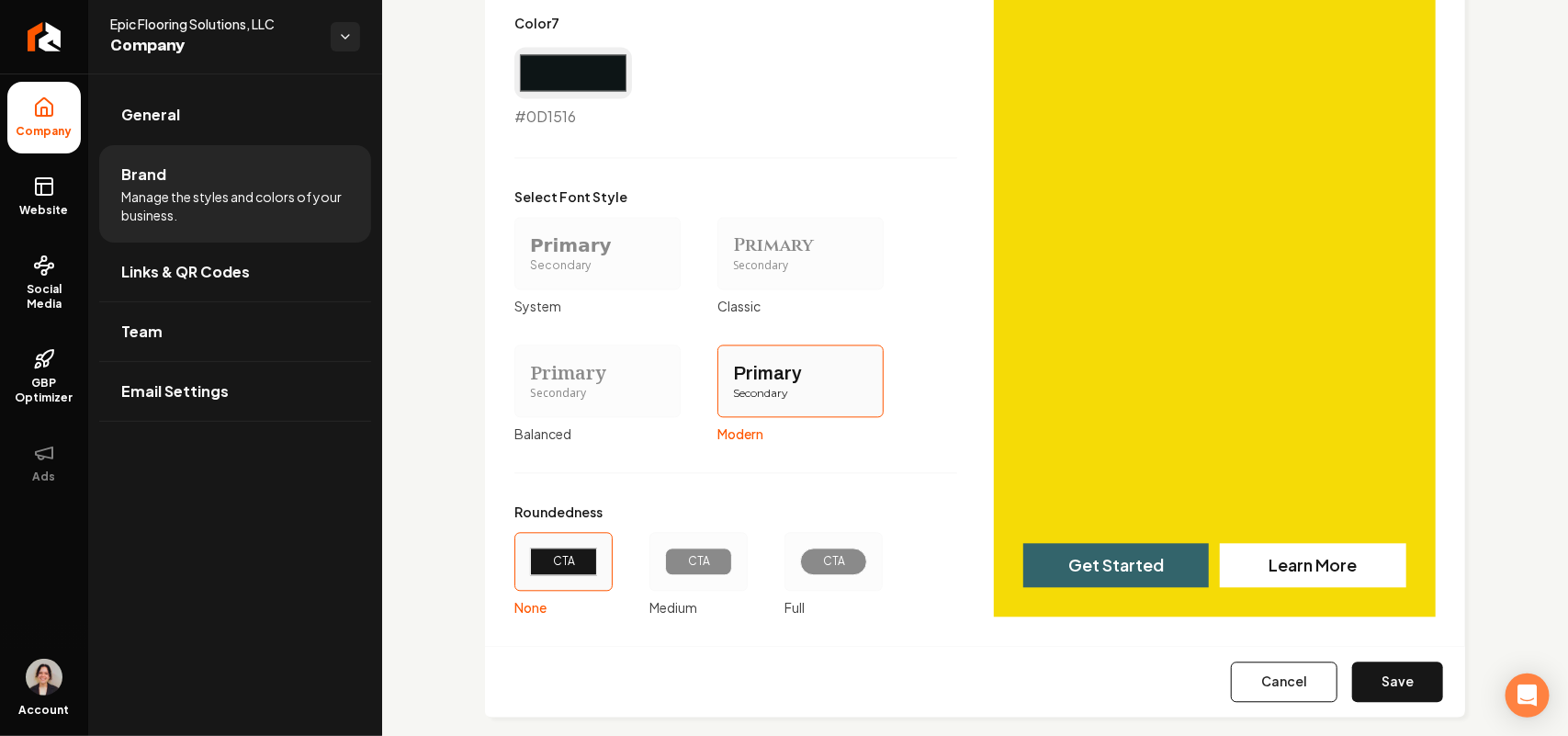
scroll to position [1618, 0]
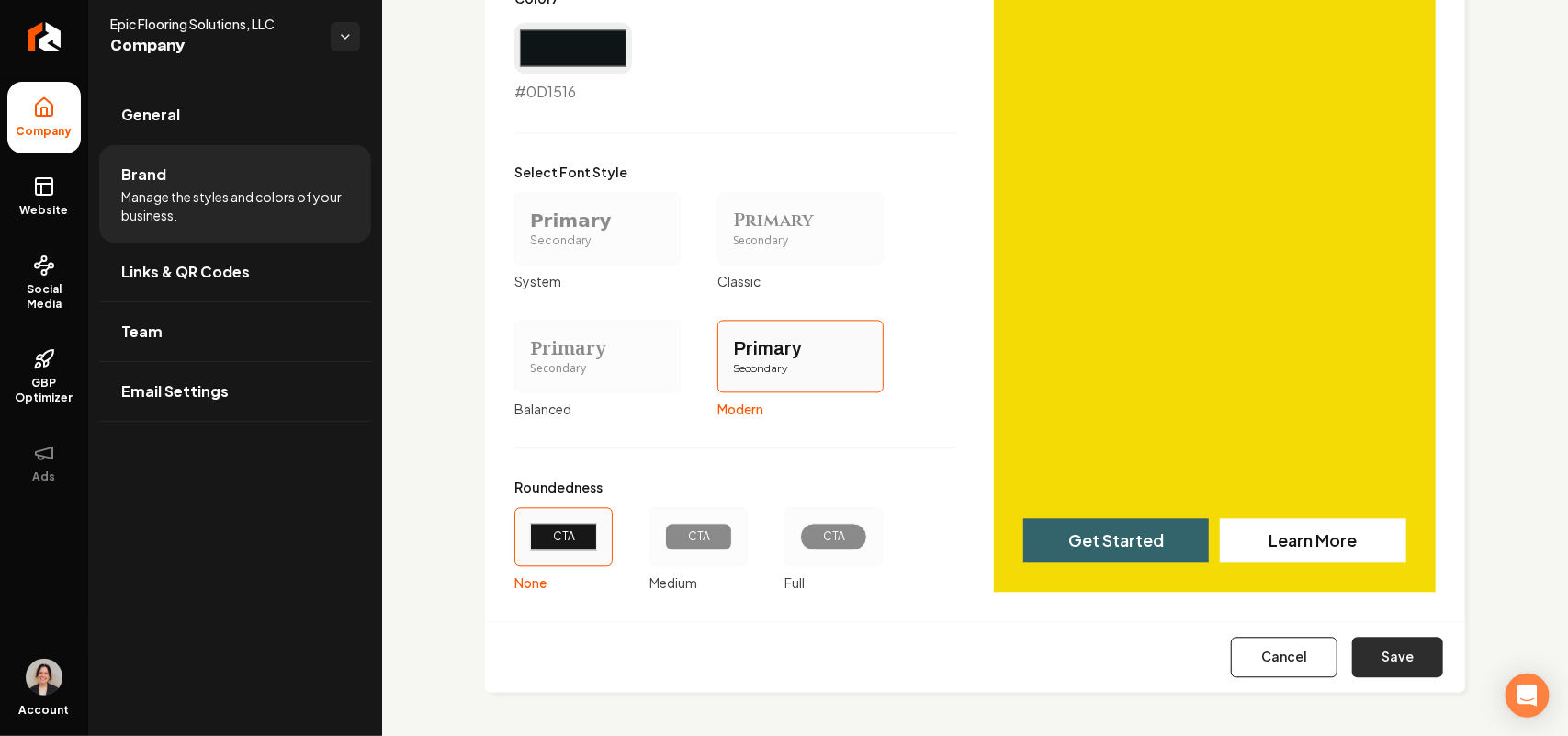
click at [1240, 557] on button "Save" at bounding box center [1398, 658] width 91 height 41
type input "#f1f5f5"
type input "#d5dfe1"
type input "#d0dbdc"
type input "#607e83"
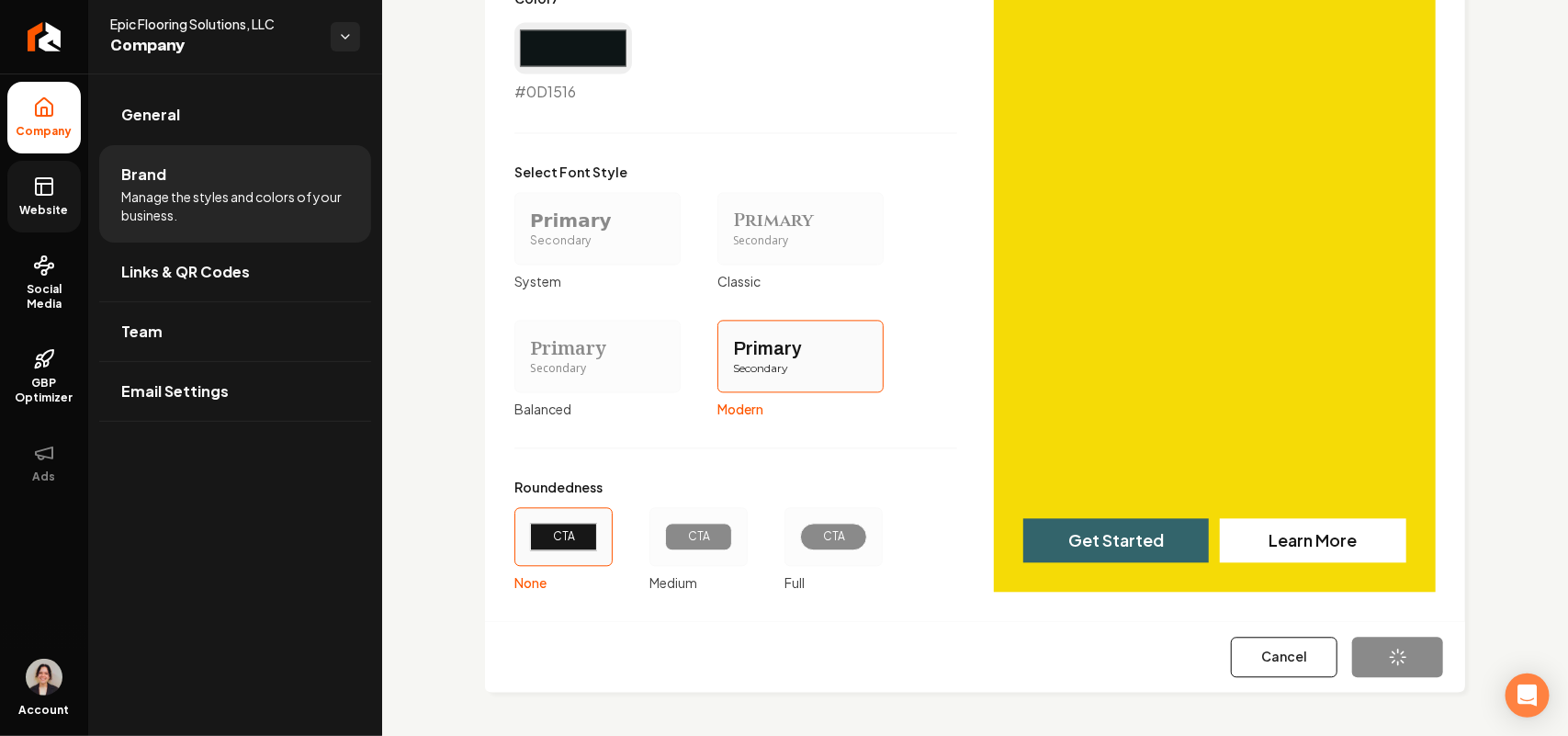
type input "#33646b"
type input "#2c3639"
type input "#0d1516"
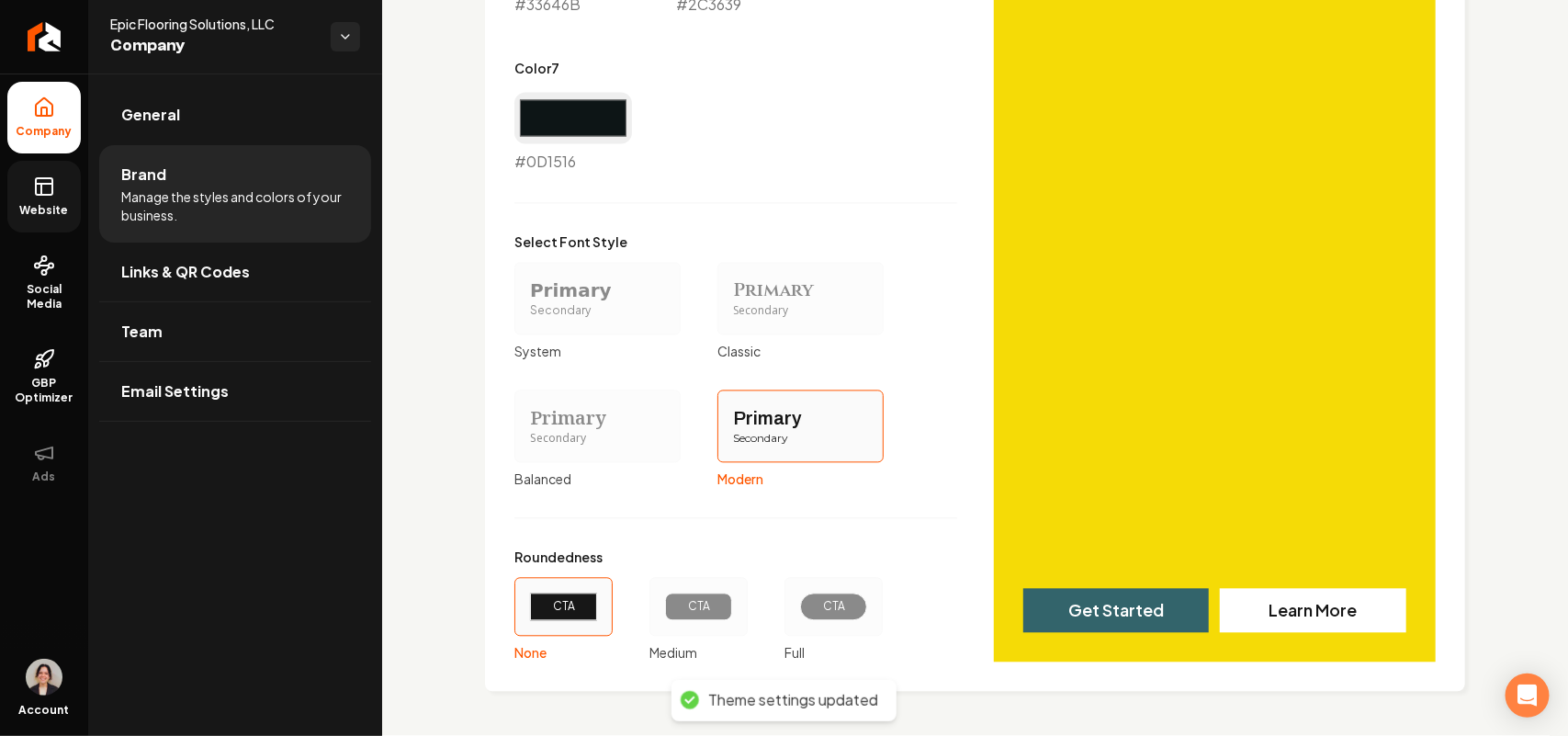
click at [35, 207] on span "Website" at bounding box center [44, 210] width 63 height 15
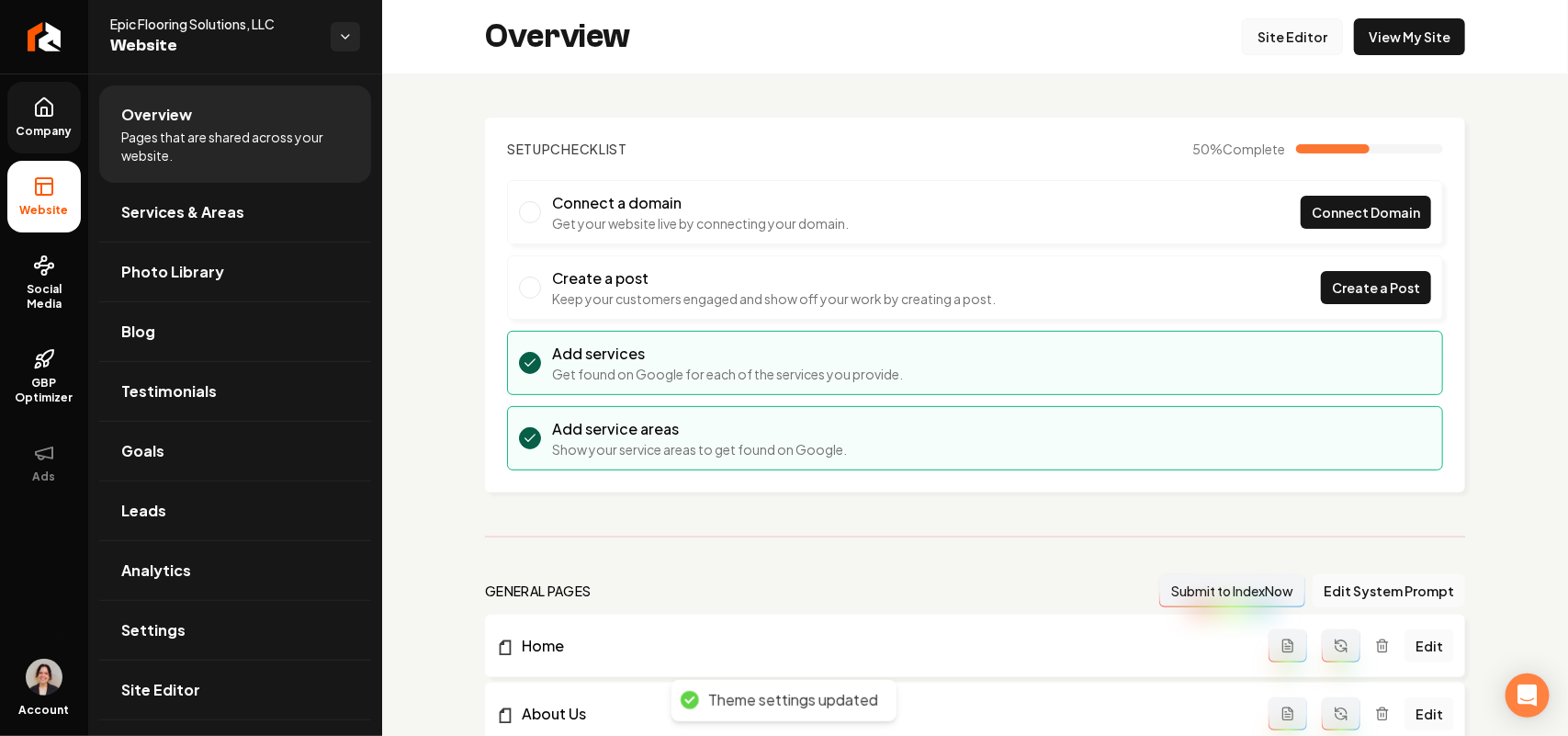
drag, startPoint x: 1252, startPoint y: 15, endPoint x: 1264, endPoint y: 29, distance: 18.4
click at [1240, 16] on div "Overview Site Editor View My Site" at bounding box center [975, 37] width 1186 height 74
click at [1240, 29] on link "Site Editor" at bounding box center [1292, 37] width 101 height 37
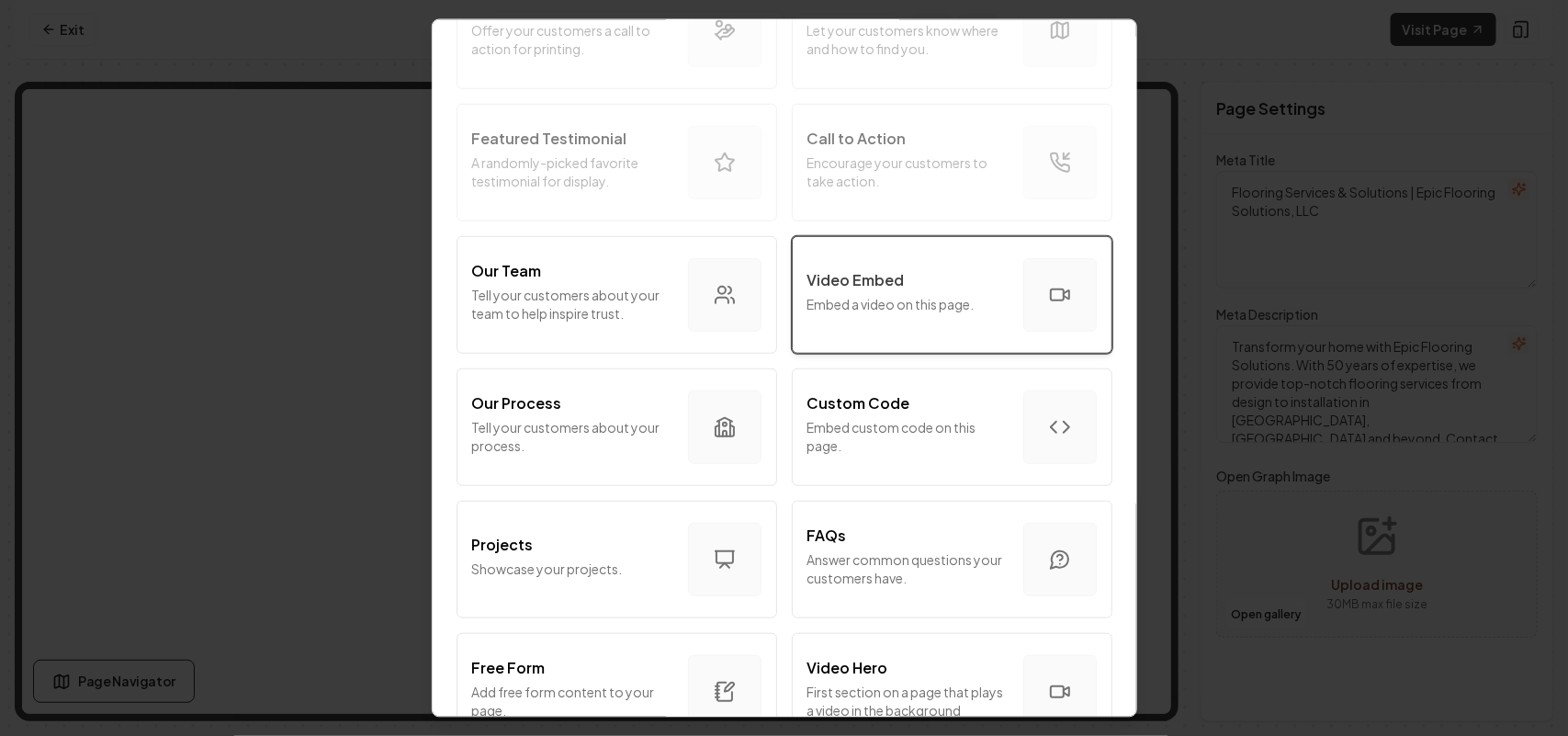
scroll to position [460, 0]
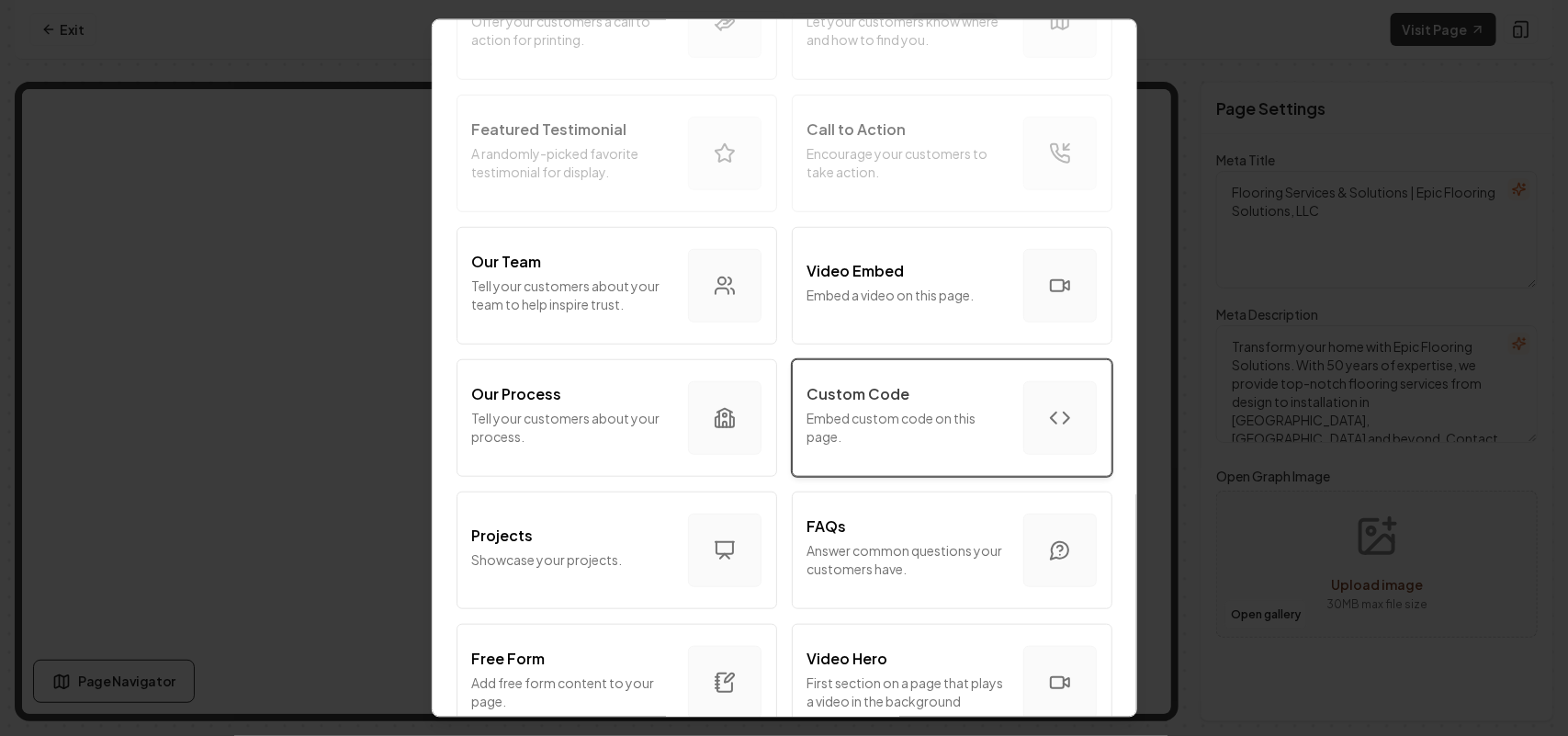
click at [943, 402] on div "Custom Code" at bounding box center [908, 393] width 201 height 22
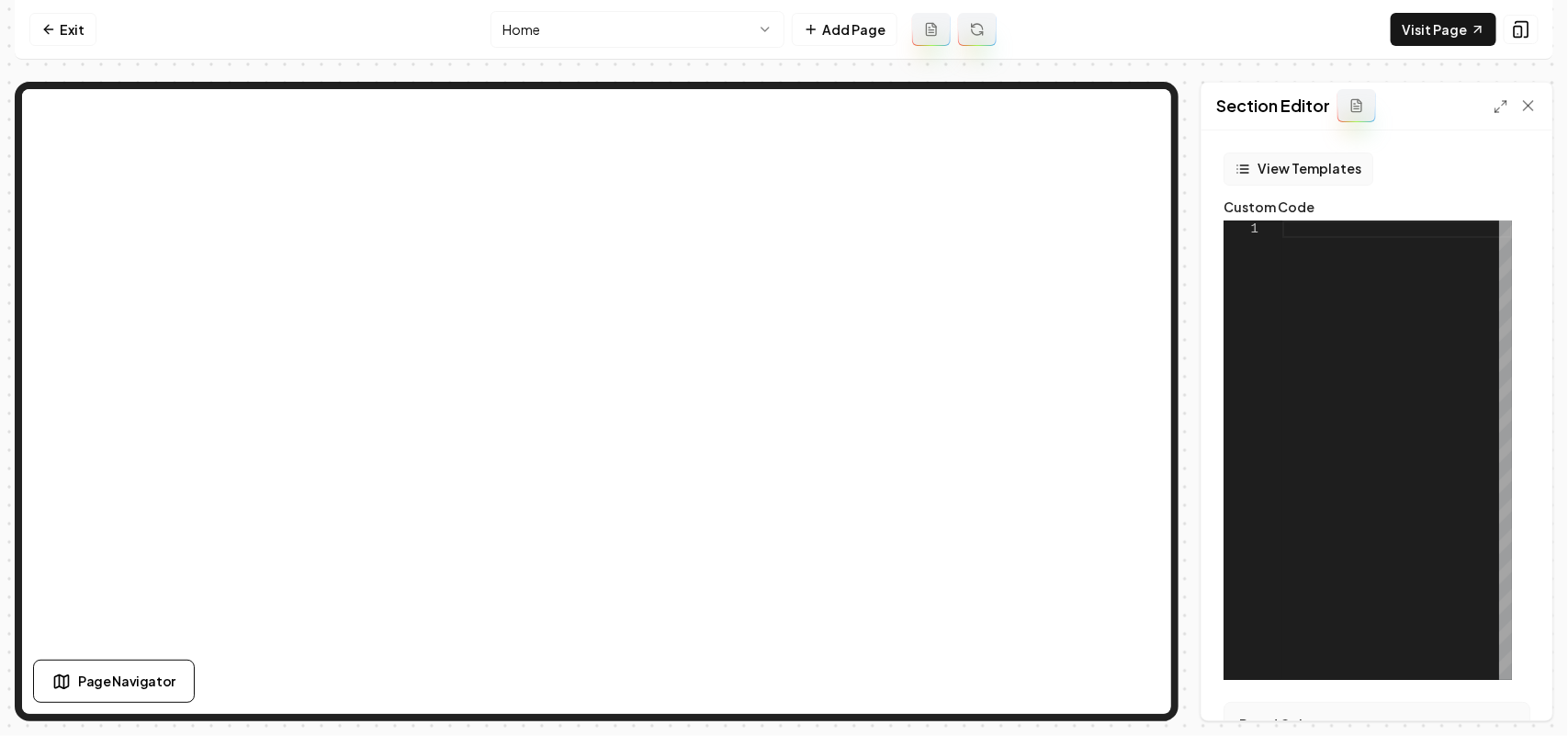
click at [1240, 166] on button "View Templates" at bounding box center [1298, 169] width 150 height 33
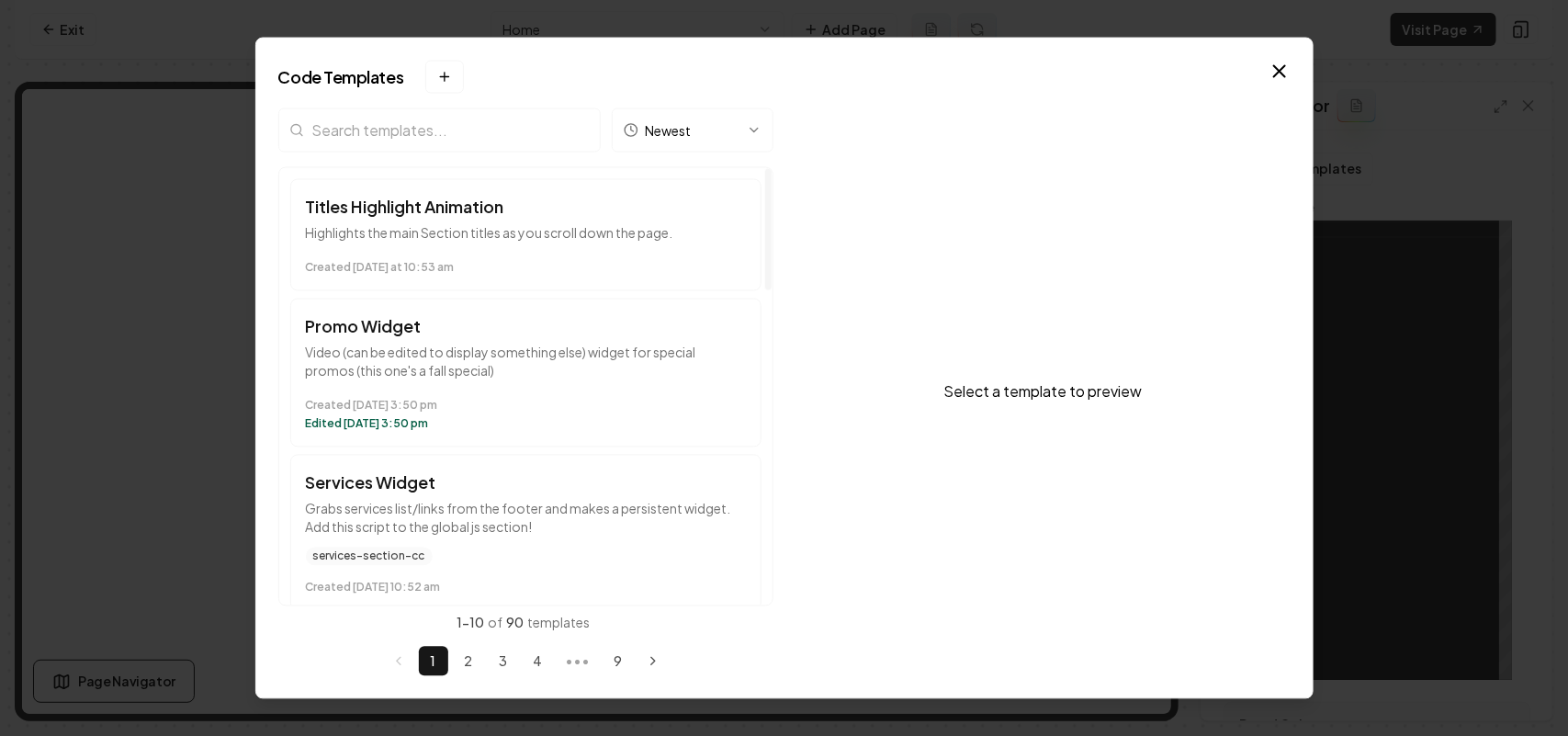
click at [442, 126] on input "search" at bounding box center [439, 130] width 322 height 45
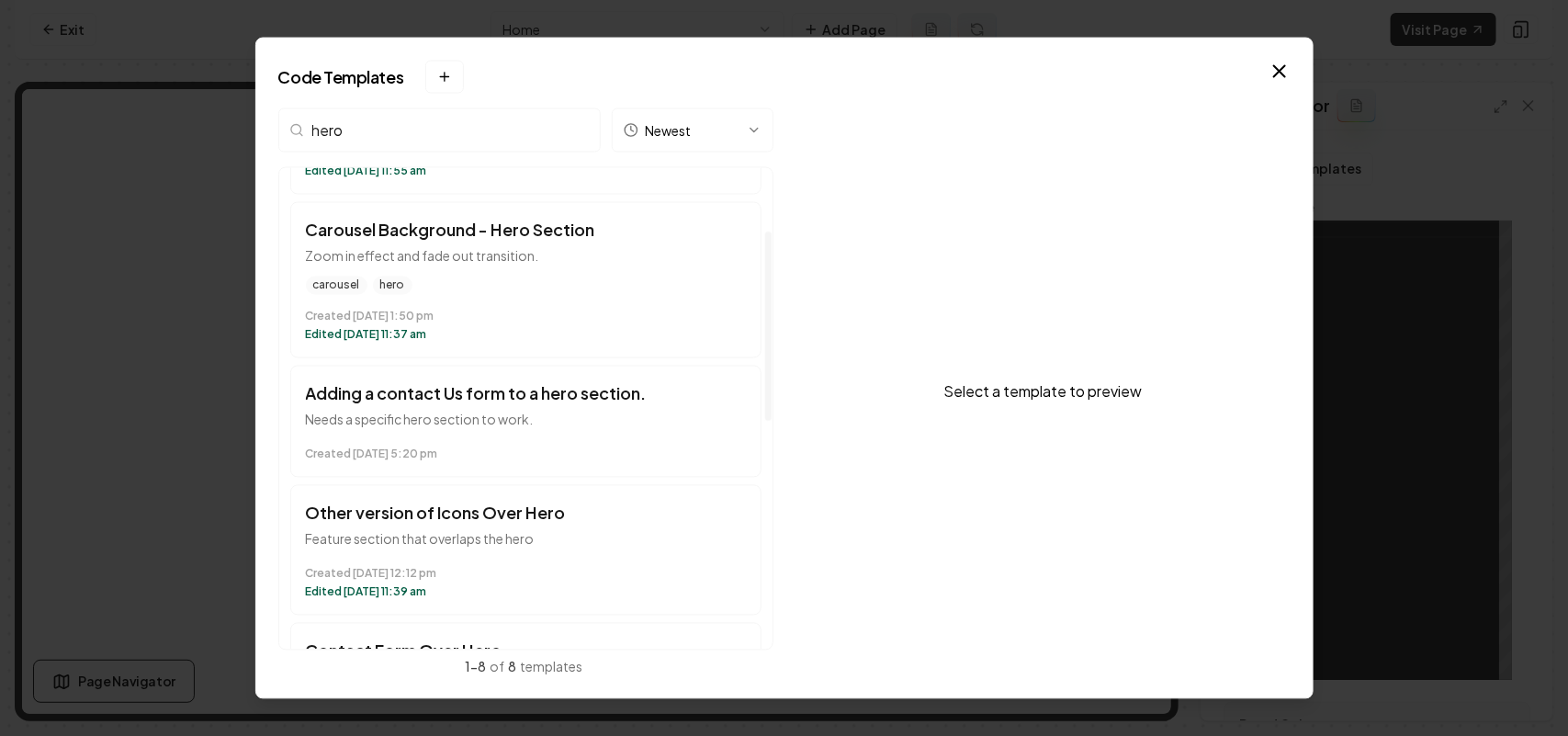
scroll to position [0, 0]
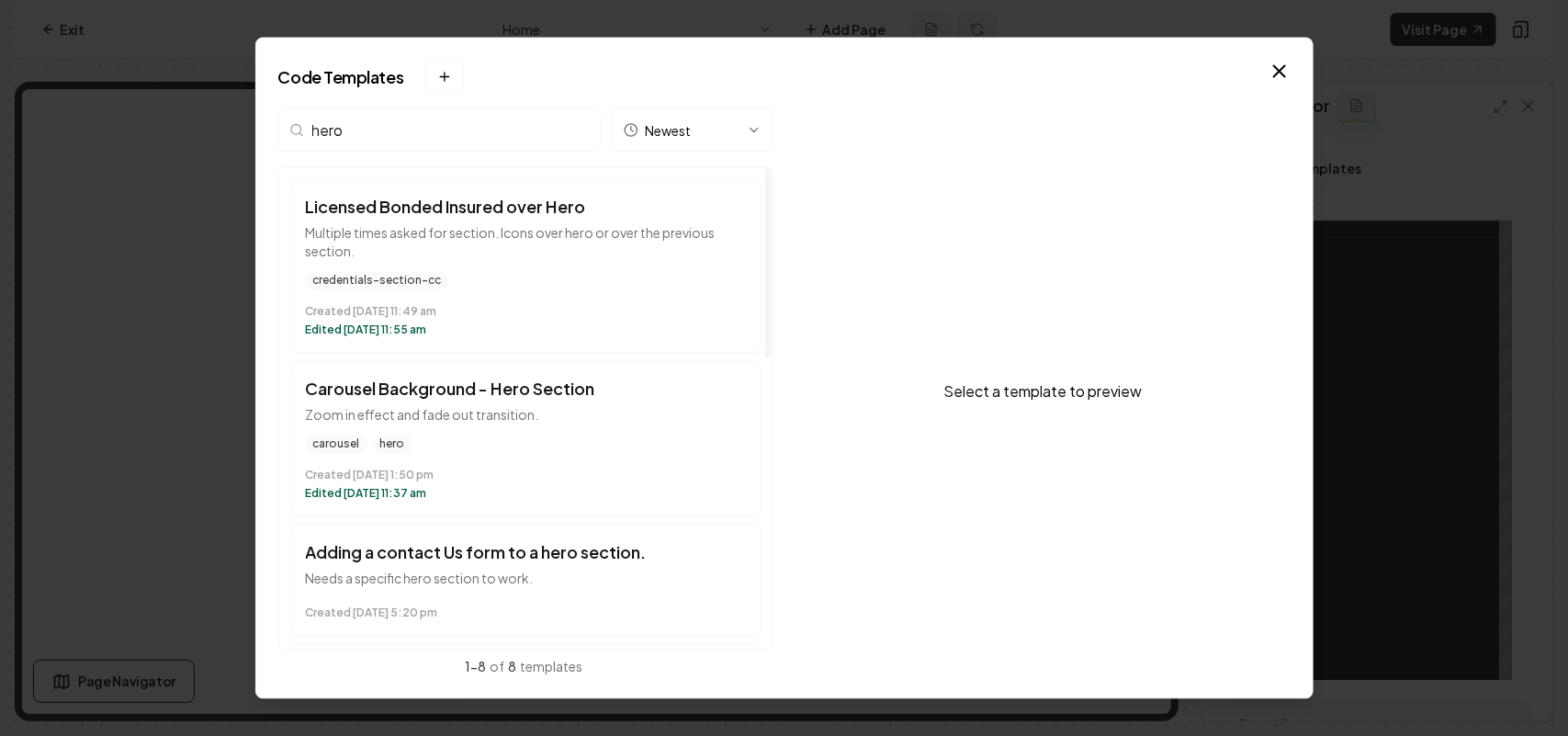
drag, startPoint x: 411, startPoint y: 130, endPoint x: 297, endPoint y: 125, distance: 114.1
click at [321, 127] on input "hero" at bounding box center [439, 130] width 322 height 45
type input "h"
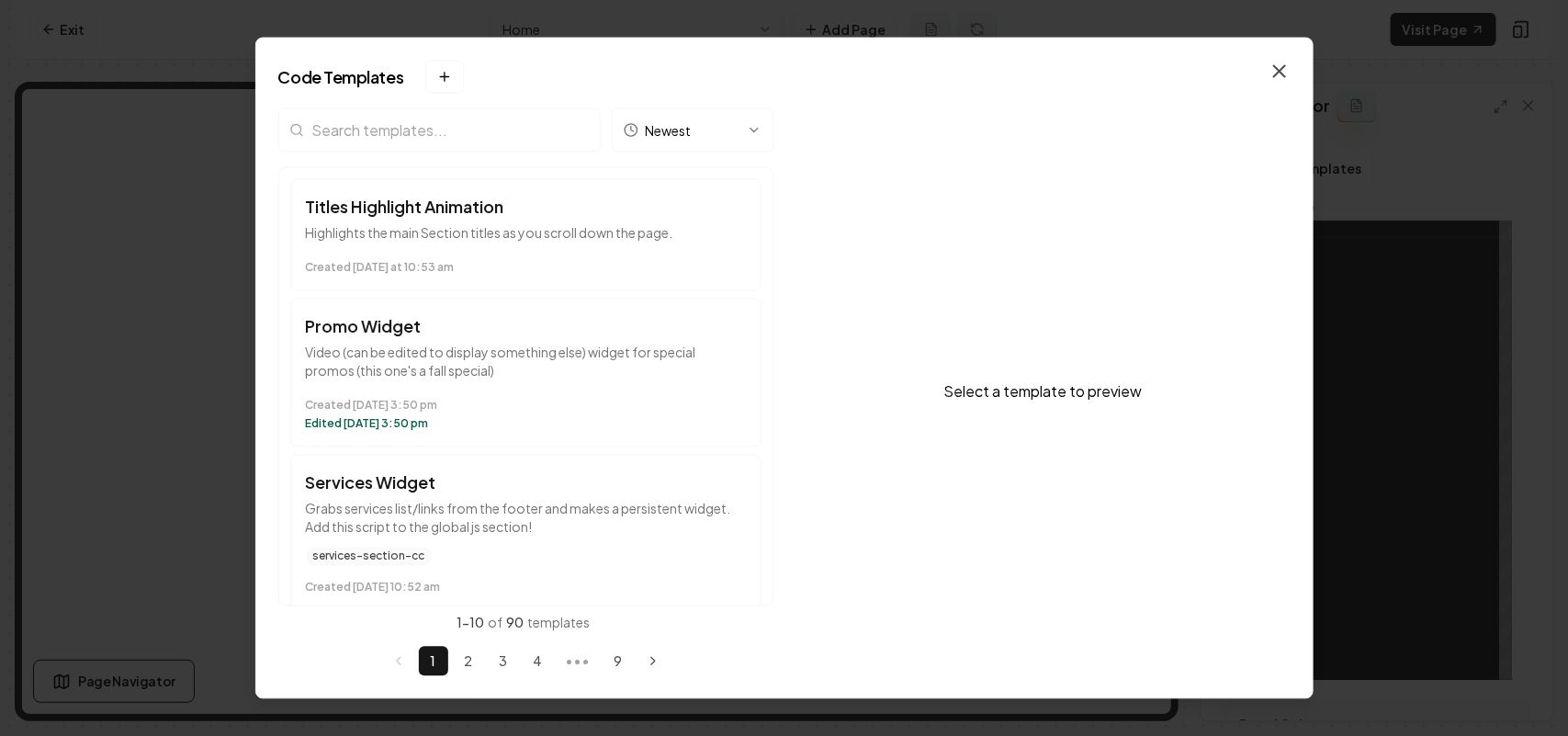
click at [1240, 77] on icon "button" at bounding box center [1280, 71] width 22 height 22
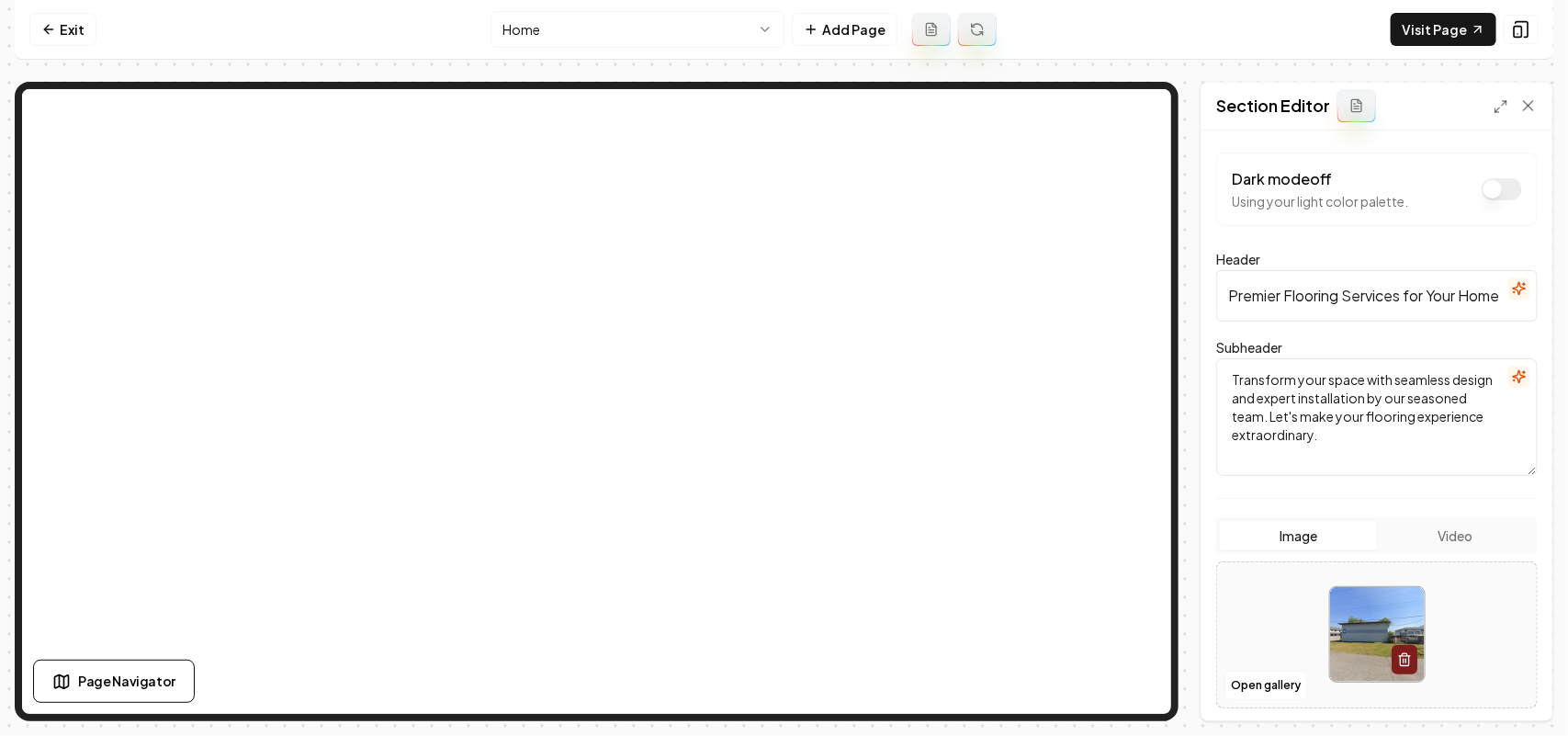
click at [45, 11] on nav "Exit Home Add Page Visit Page" at bounding box center [784, 30] width 1539 height 60
click at [50, 24] on icon at bounding box center [48, 29] width 15 height 15
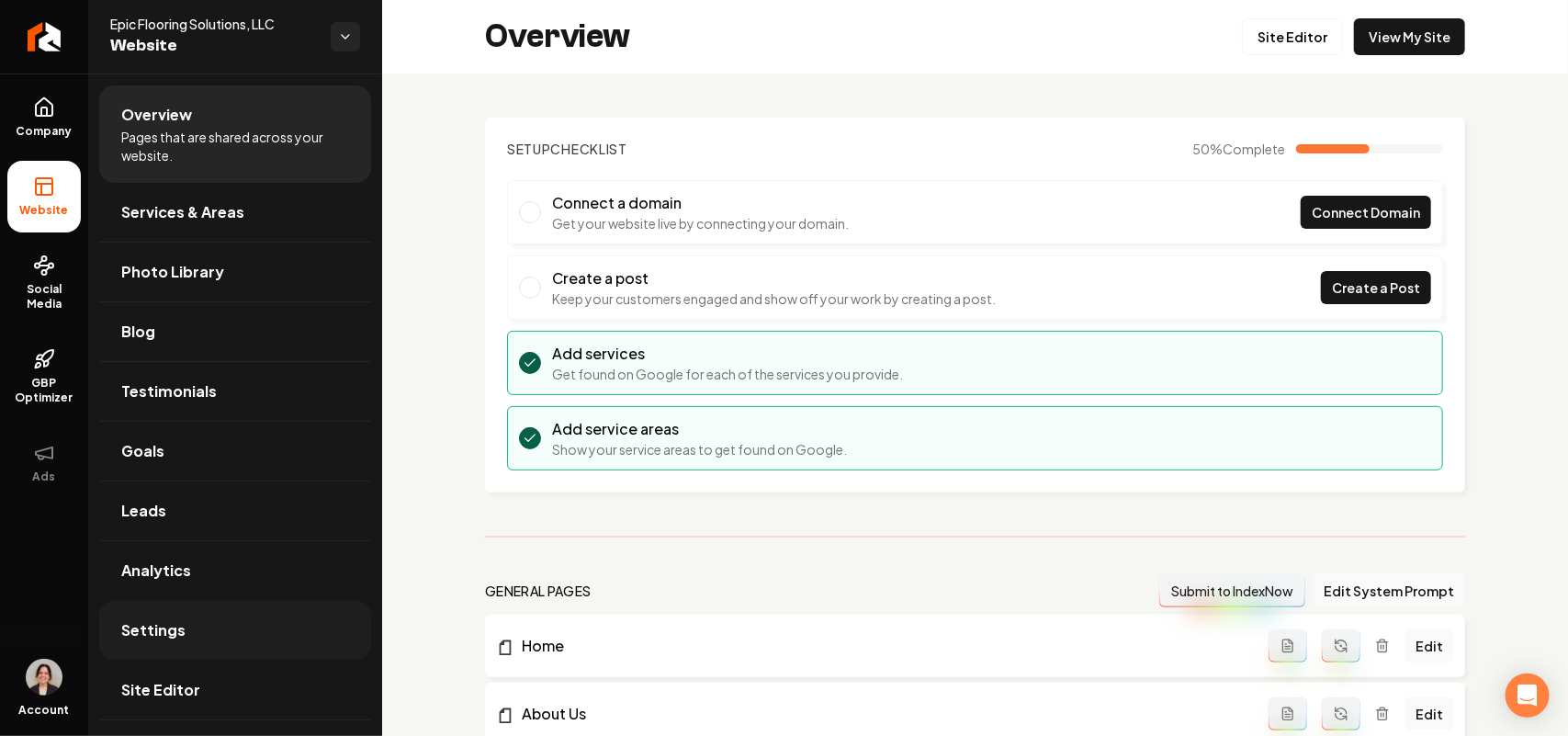
click at [171, 557] on span "Settings" at bounding box center [153, 630] width 64 height 22
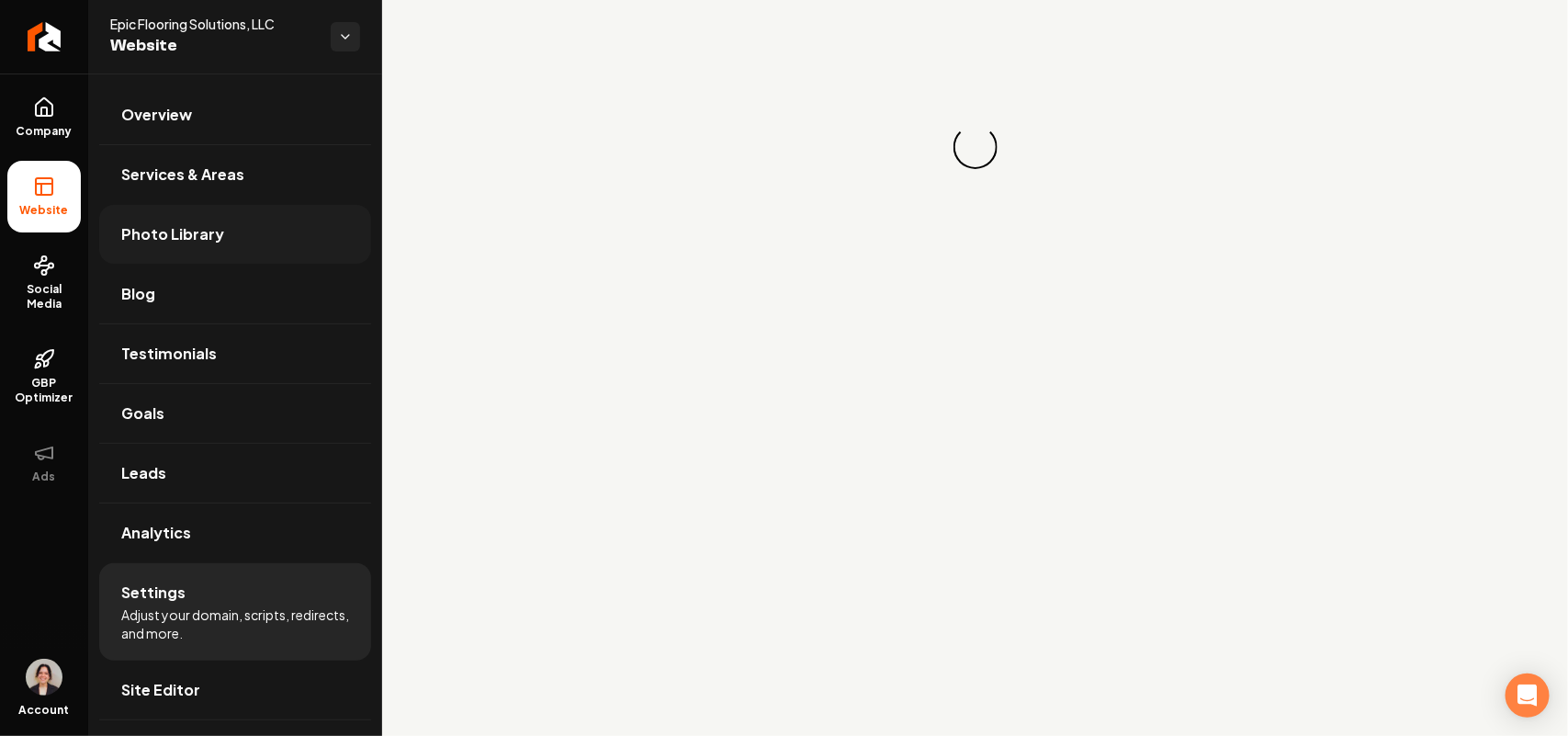
click at [214, 230] on span "Photo Library" at bounding box center [172, 234] width 103 height 22
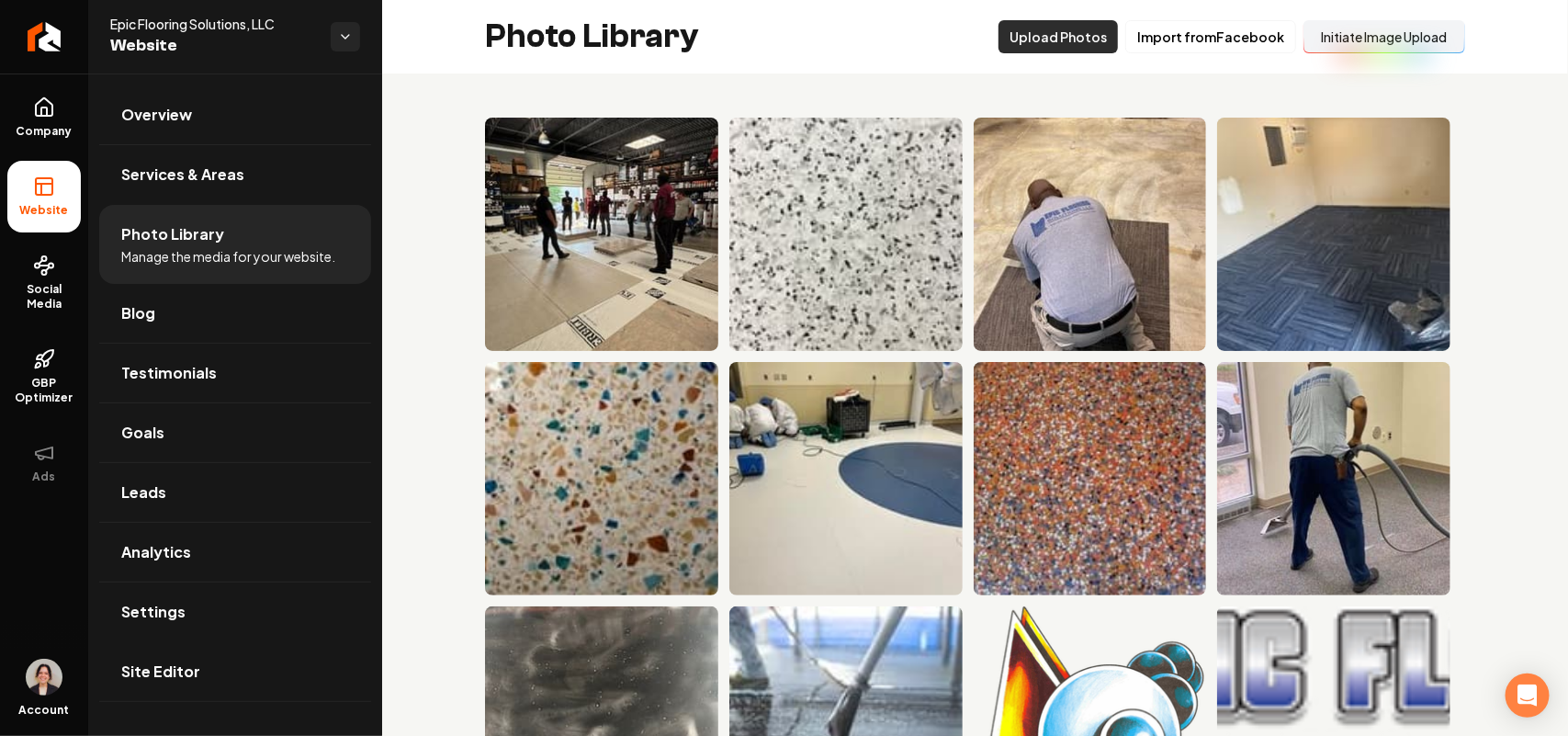
click at [1038, 34] on button "Upload Photos" at bounding box center [1058, 37] width 119 height 33
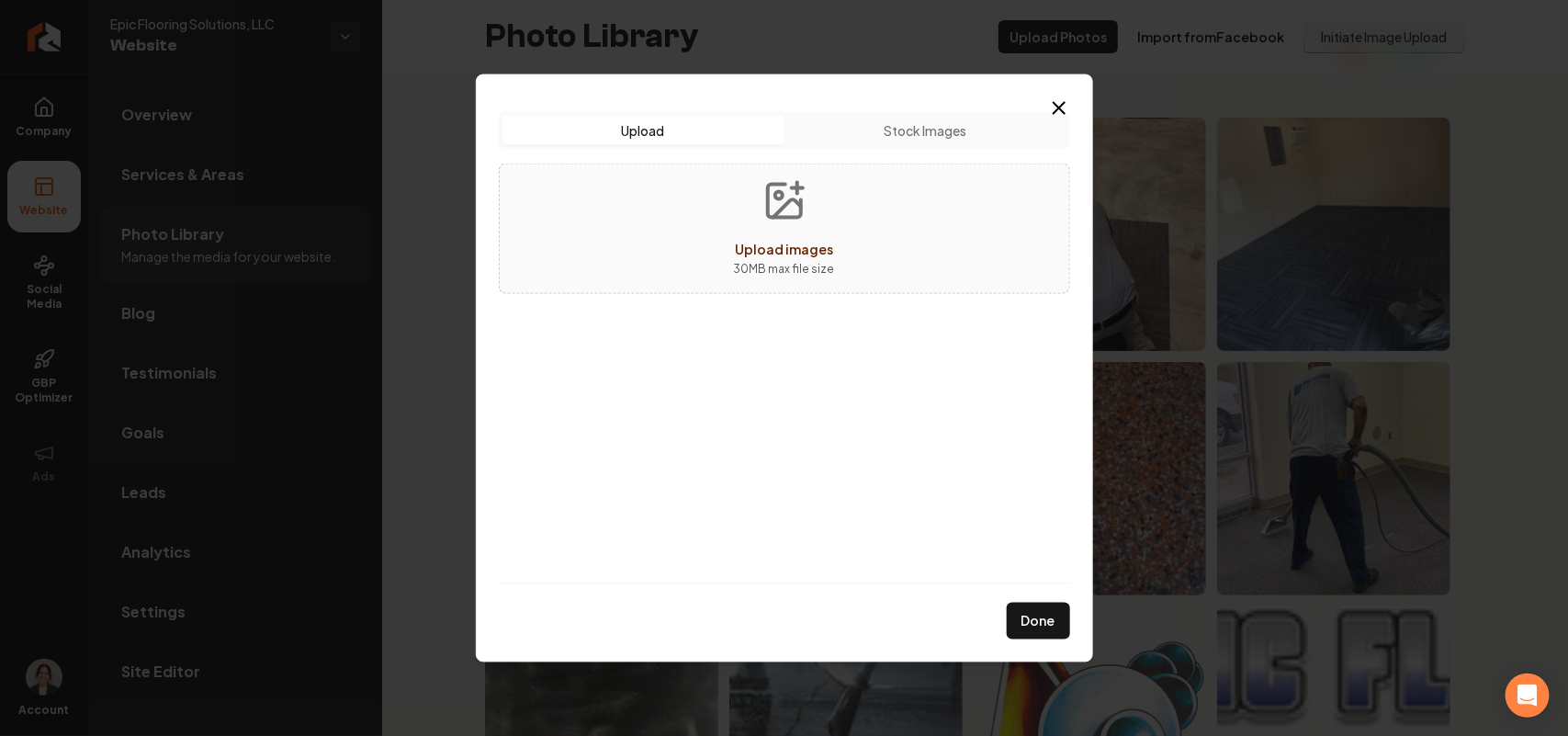
click at [805, 260] on div "Upload images" at bounding box center [784, 248] width 99 height 22
type input "**********"
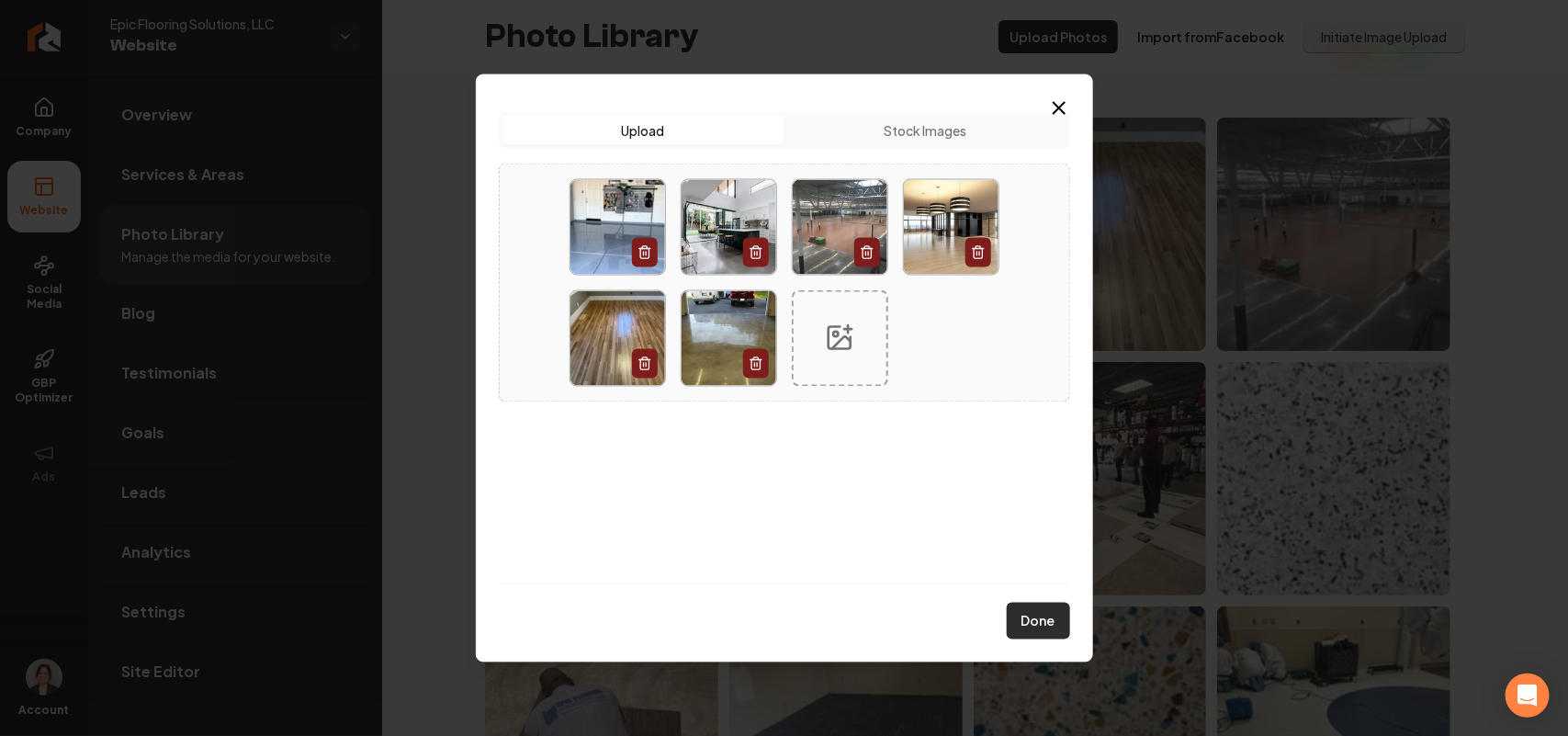
click at [1030, 557] on button "Done" at bounding box center [1038, 622] width 63 height 37
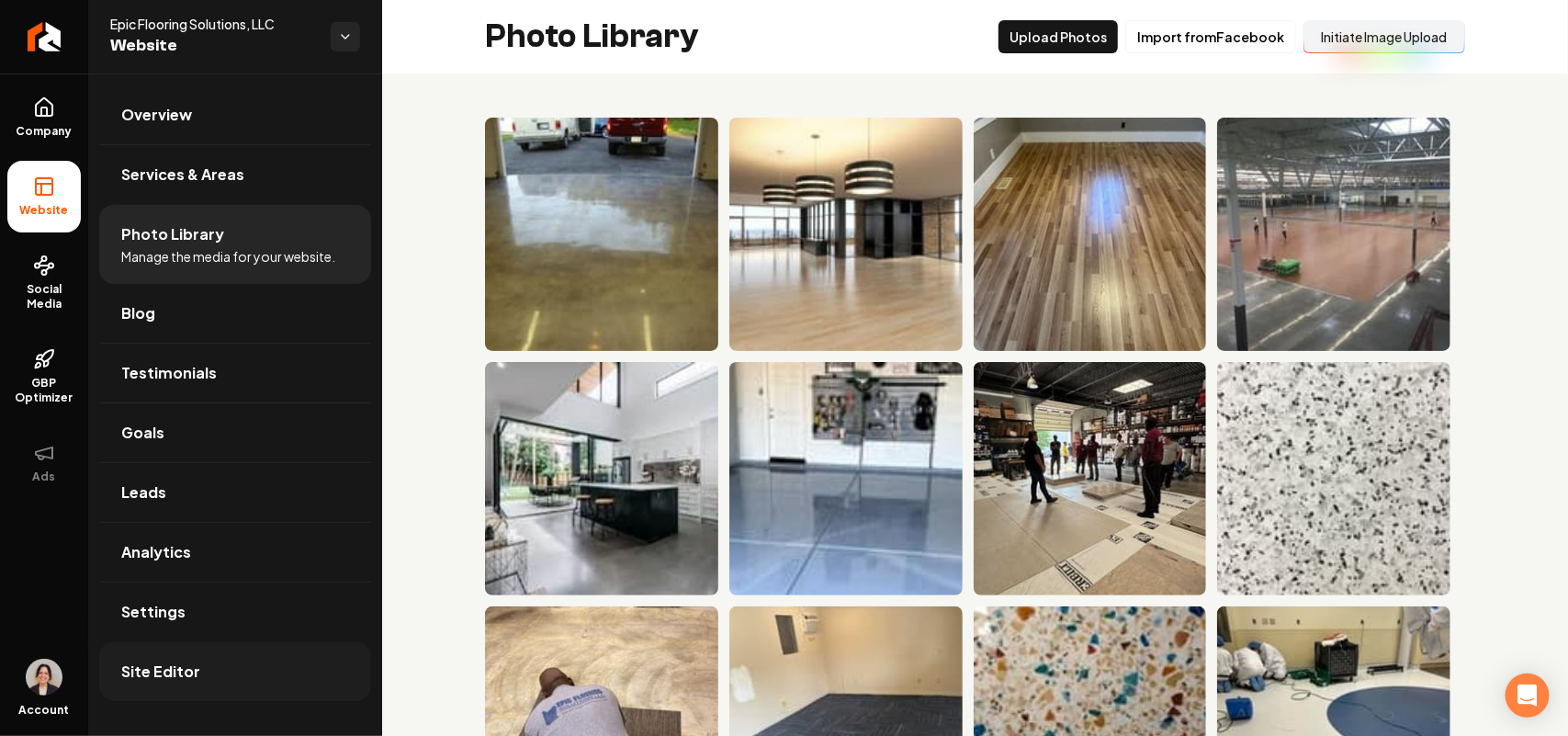
click at [199, 557] on link "Site Editor" at bounding box center [235, 671] width 272 height 59
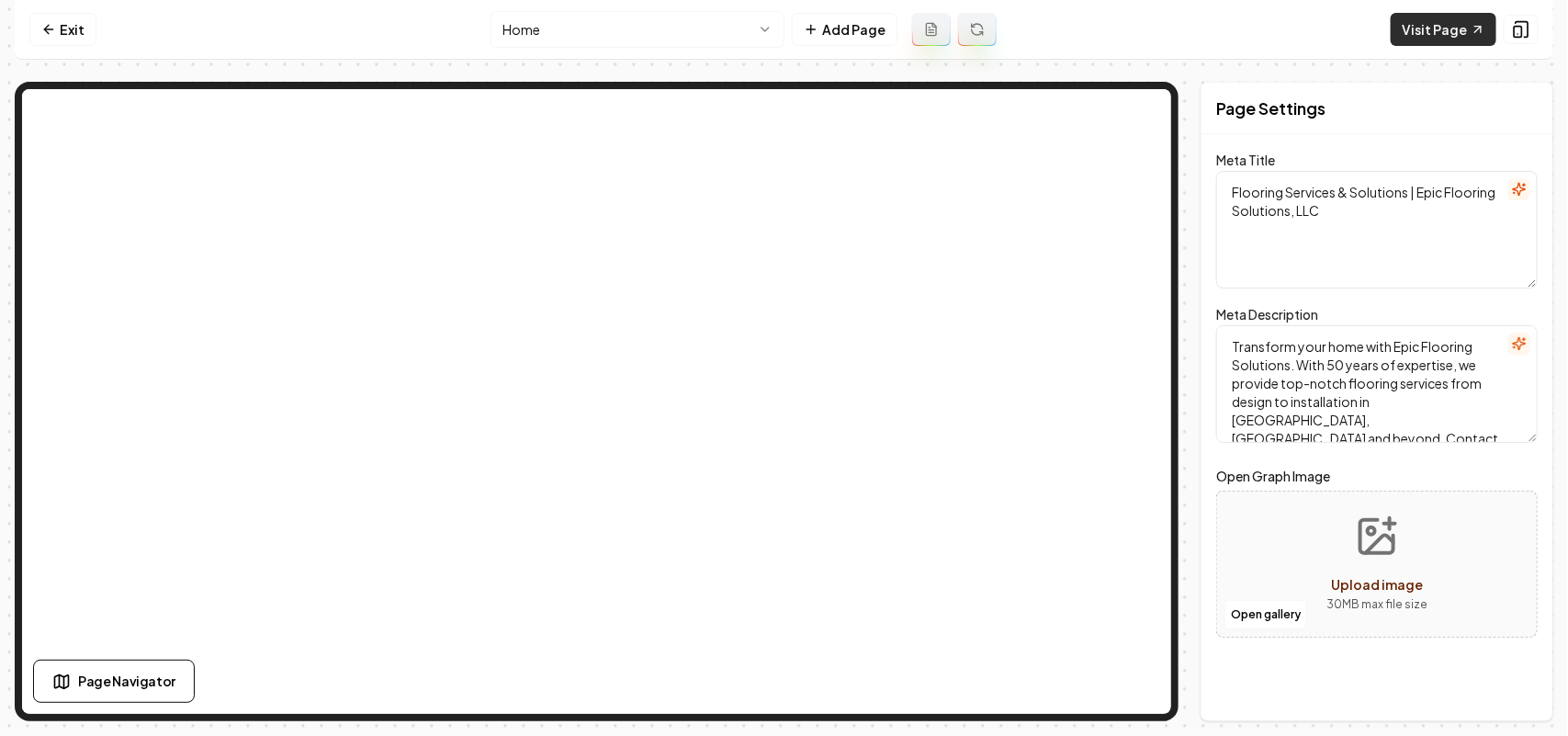
click at [1240, 27] on link "Visit Page" at bounding box center [1443, 29] width 106 height 33
click at [52, 15] on nav "Exit Home Add Page Visit Page" at bounding box center [784, 30] width 1539 height 60
click at [57, 26] on link "Exit" at bounding box center [62, 29] width 67 height 33
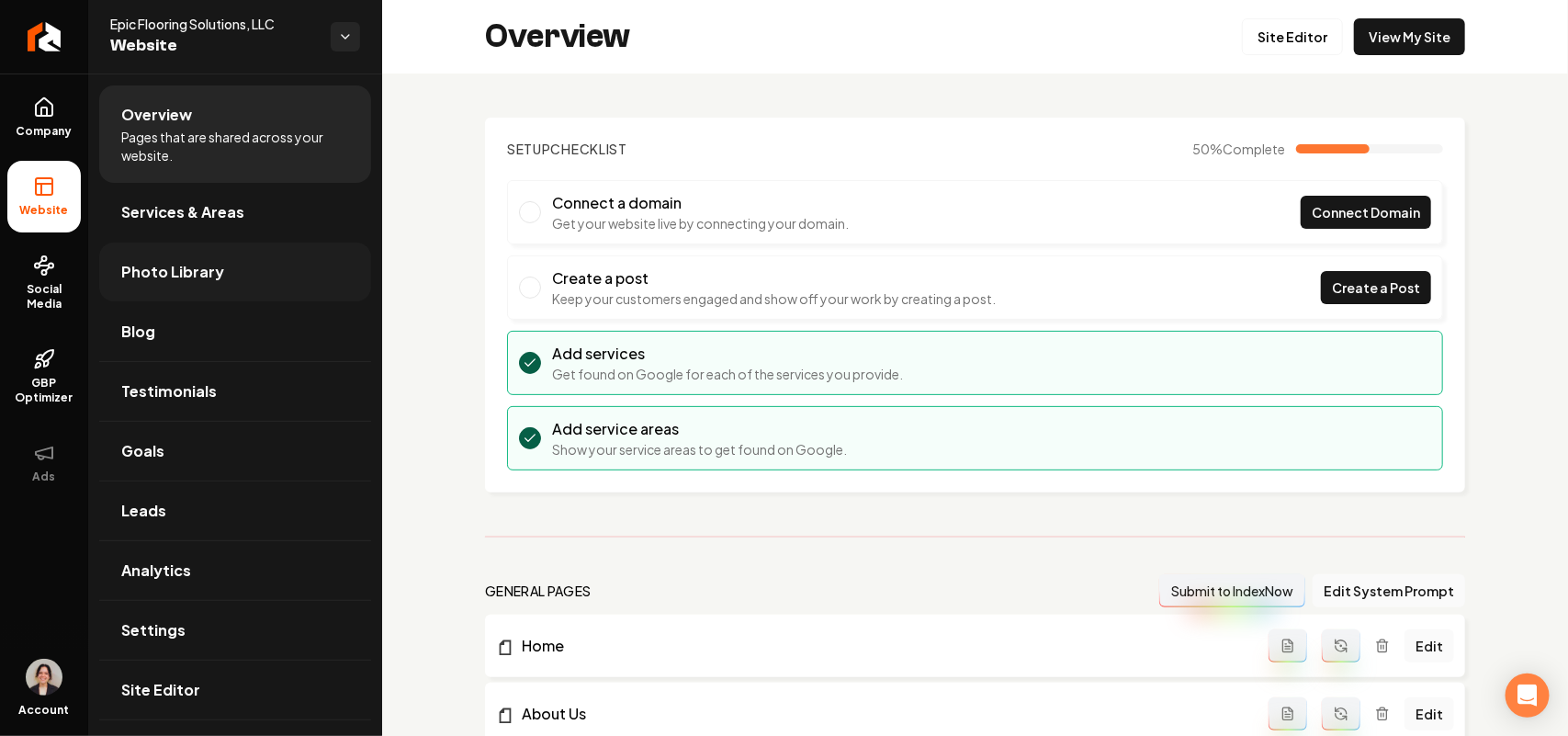
click at [211, 259] on link "Photo Library" at bounding box center [235, 272] width 272 height 59
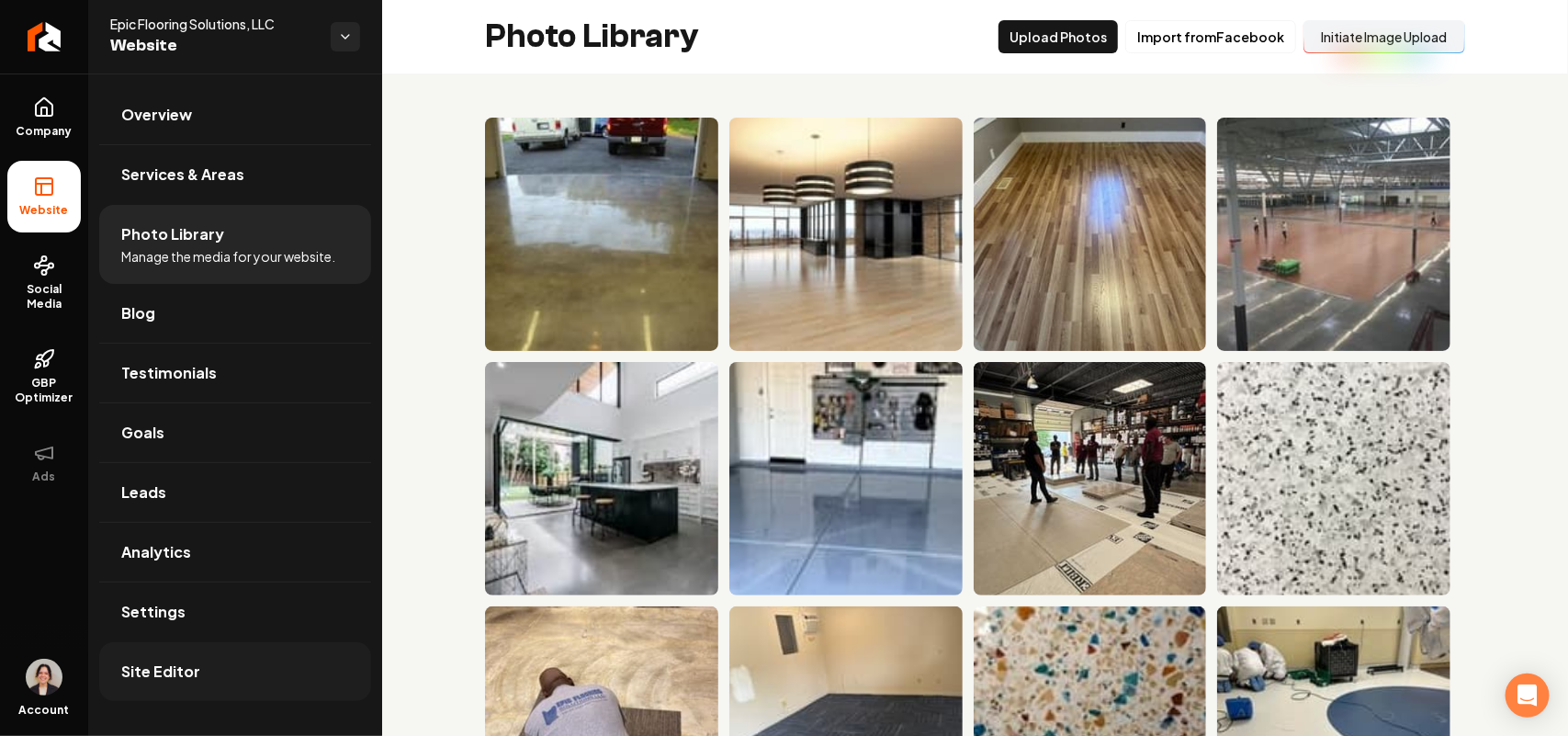
click at [157, 557] on span "Site Editor" at bounding box center [161, 671] width 79 height 22
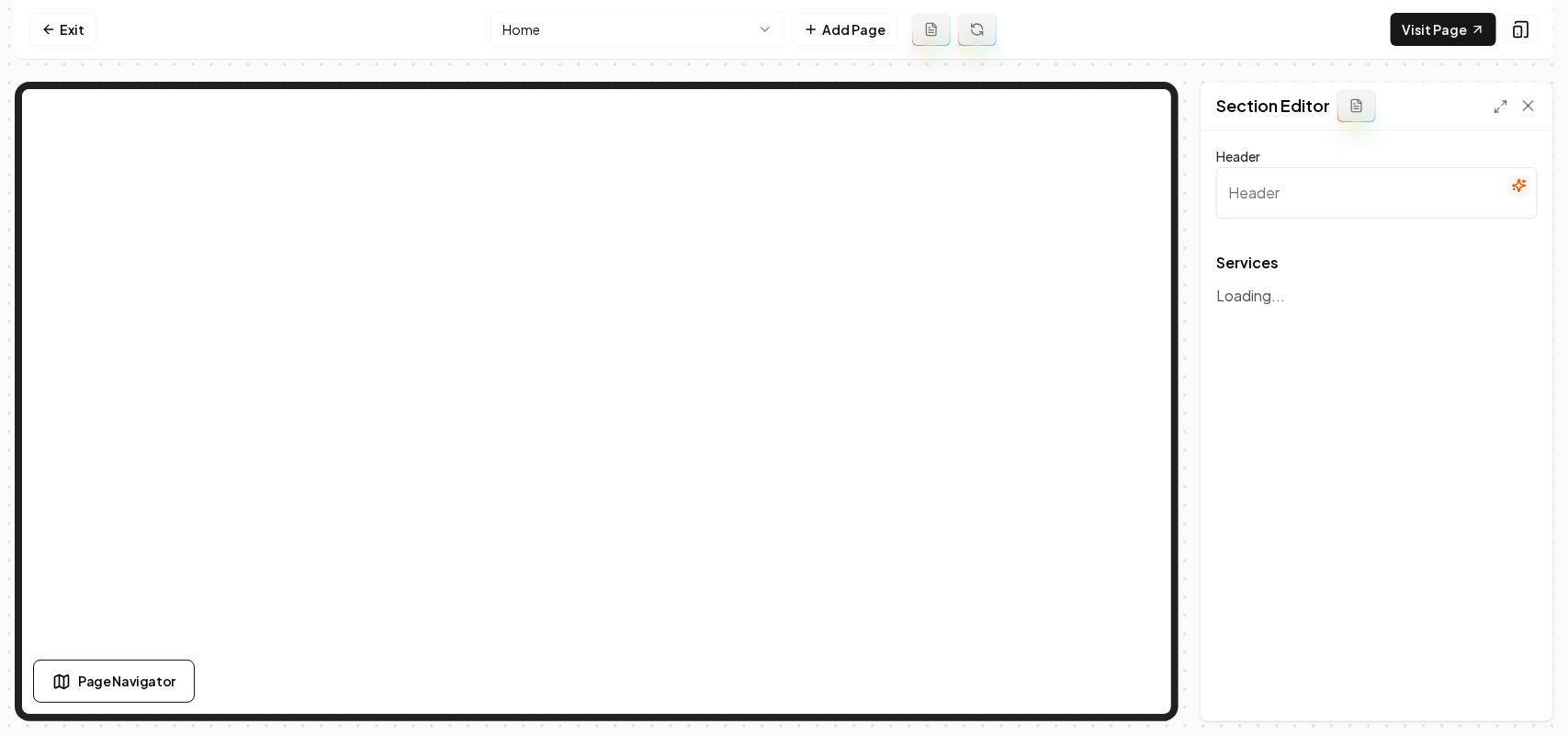
type input "Premier Flooring Services"
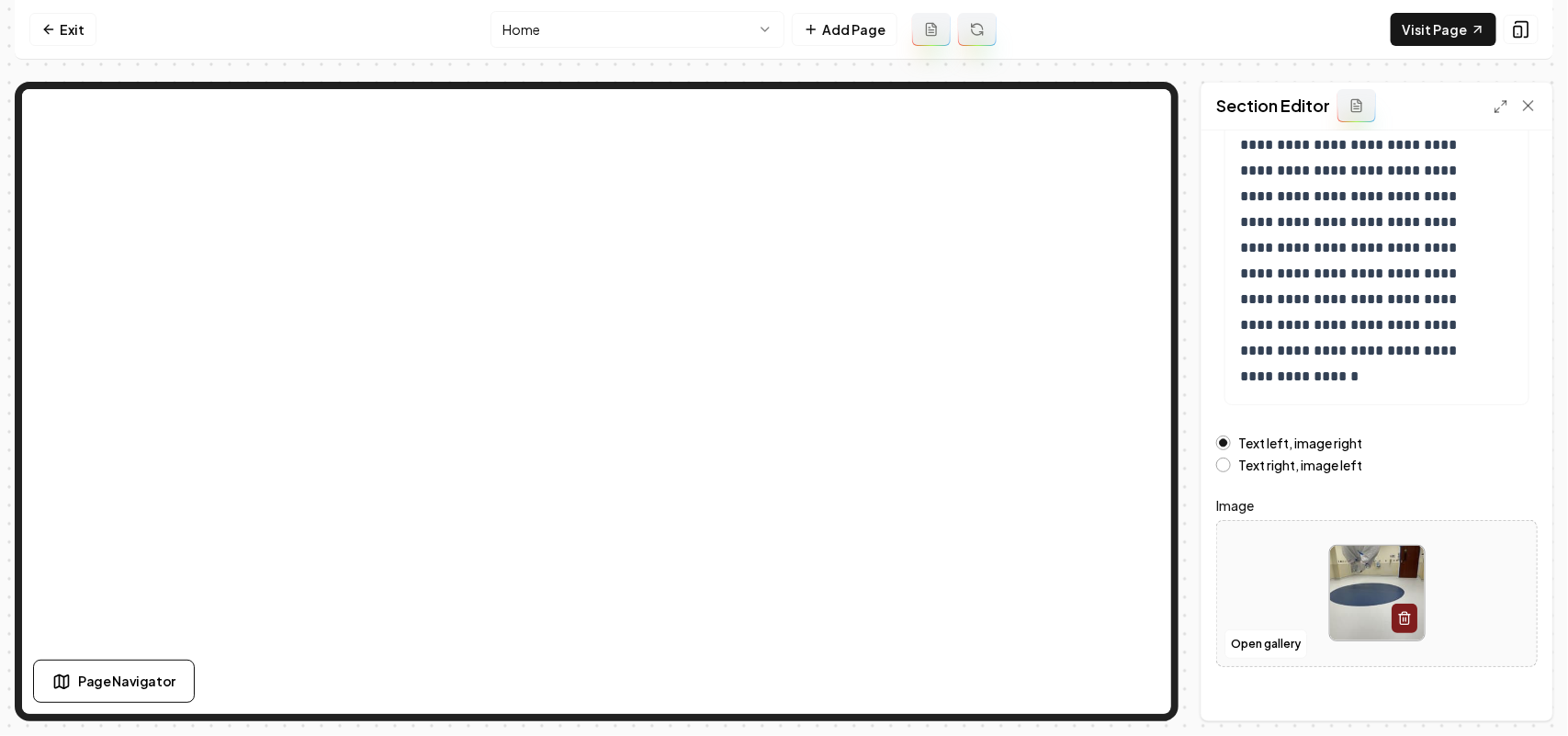
scroll to position [258, 0]
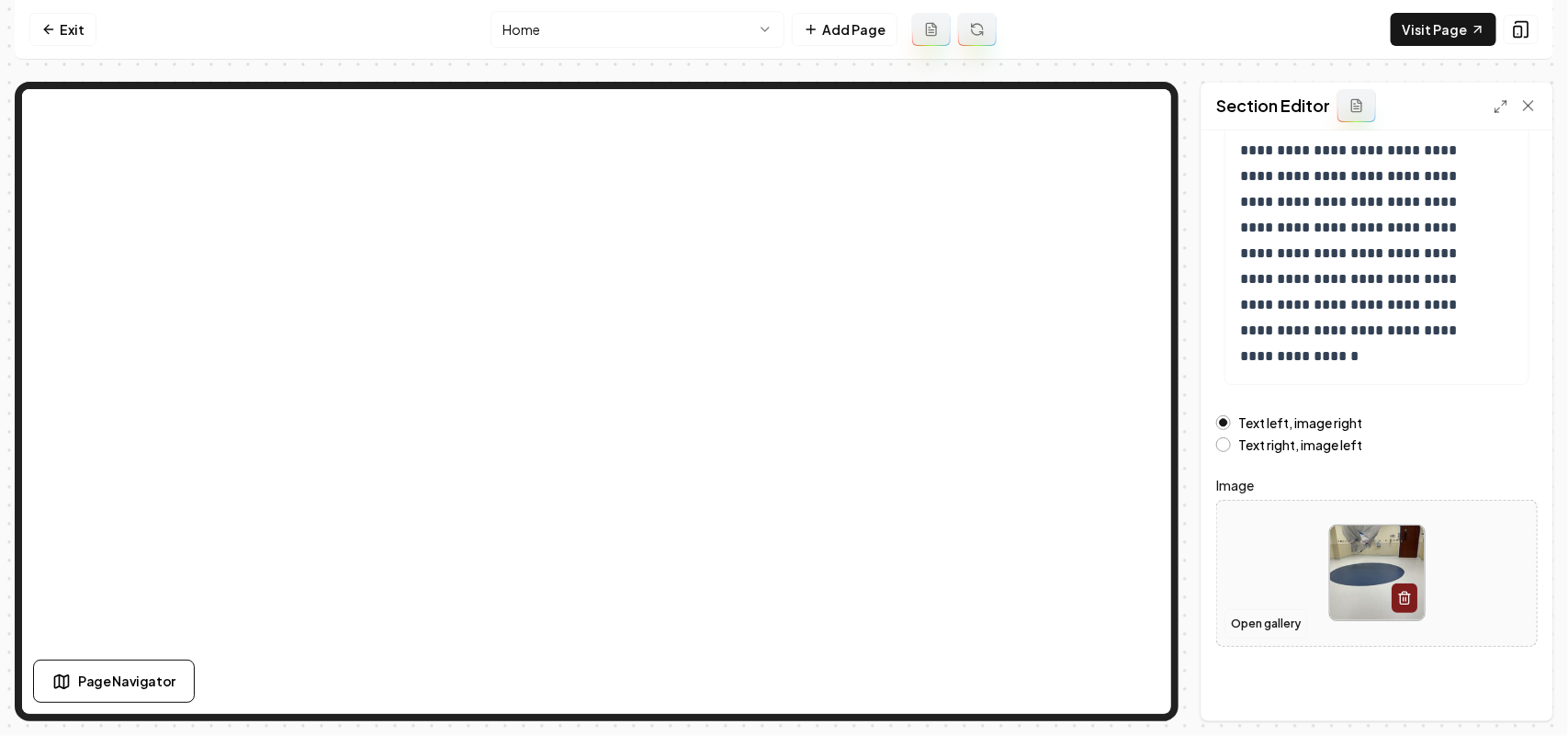
click at [1240, 557] on button "Open gallery" at bounding box center [1265, 624] width 82 height 29
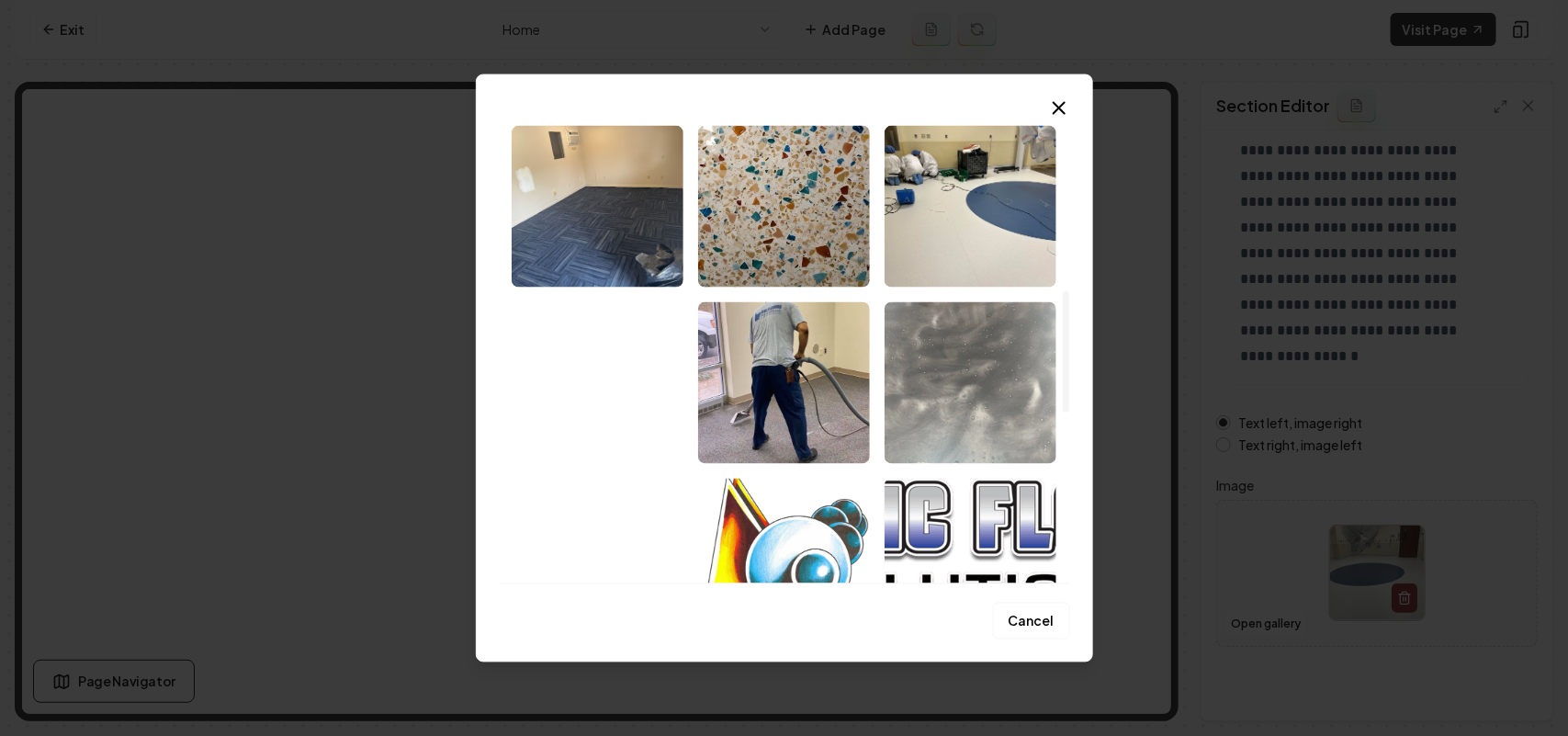
scroll to position [919, 0]
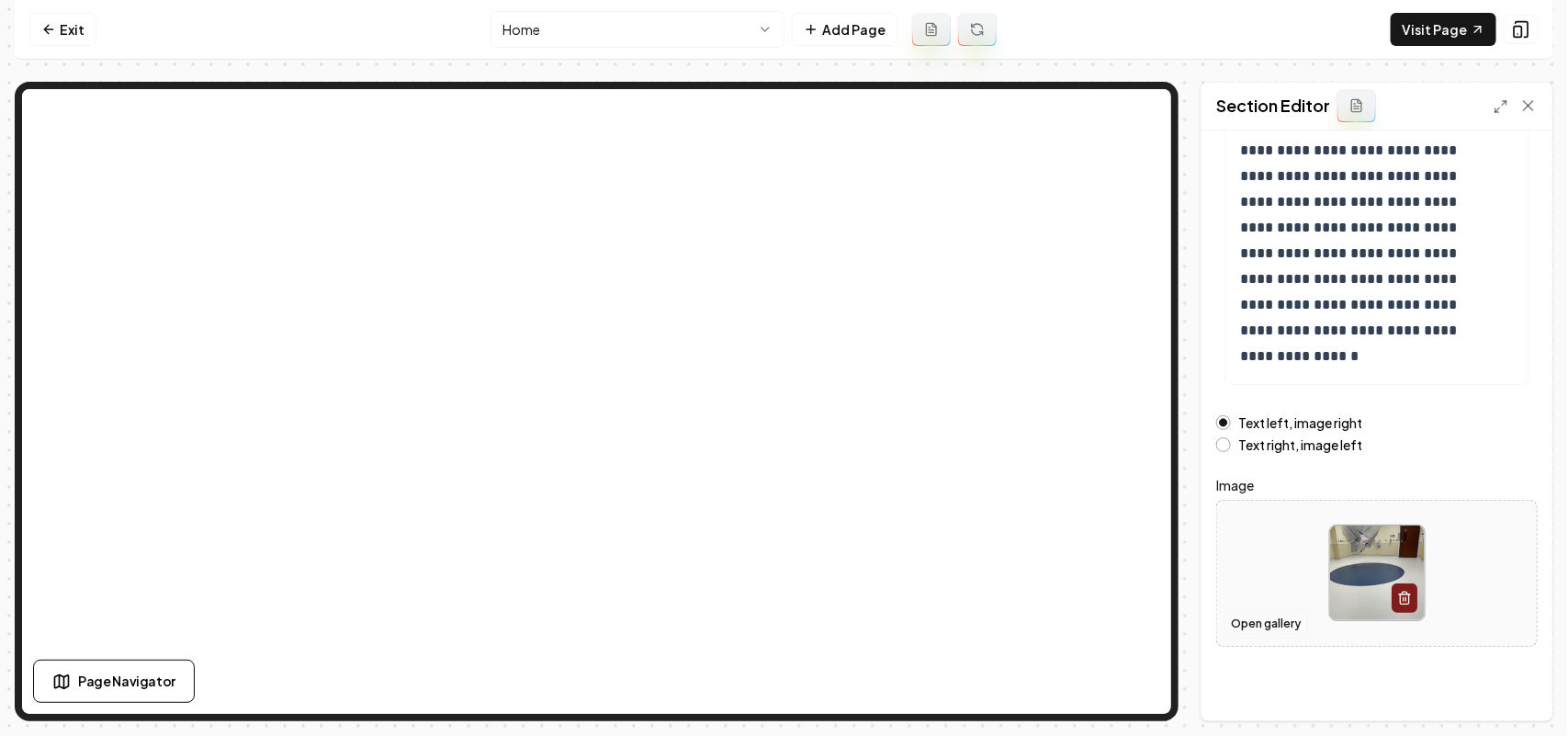
click at [1240, 557] on button "Open gallery" at bounding box center [1265, 624] width 82 height 29
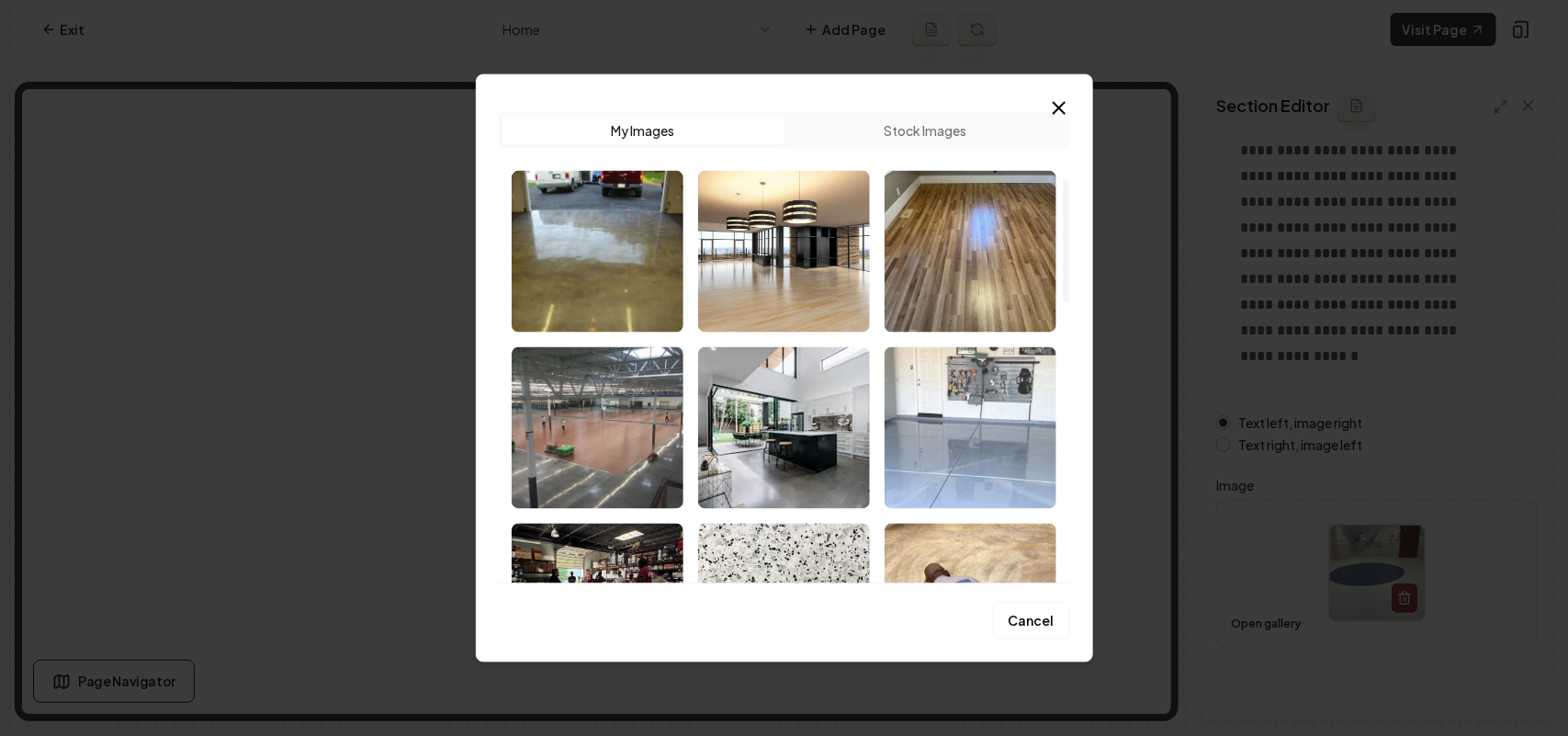
scroll to position [574, 0]
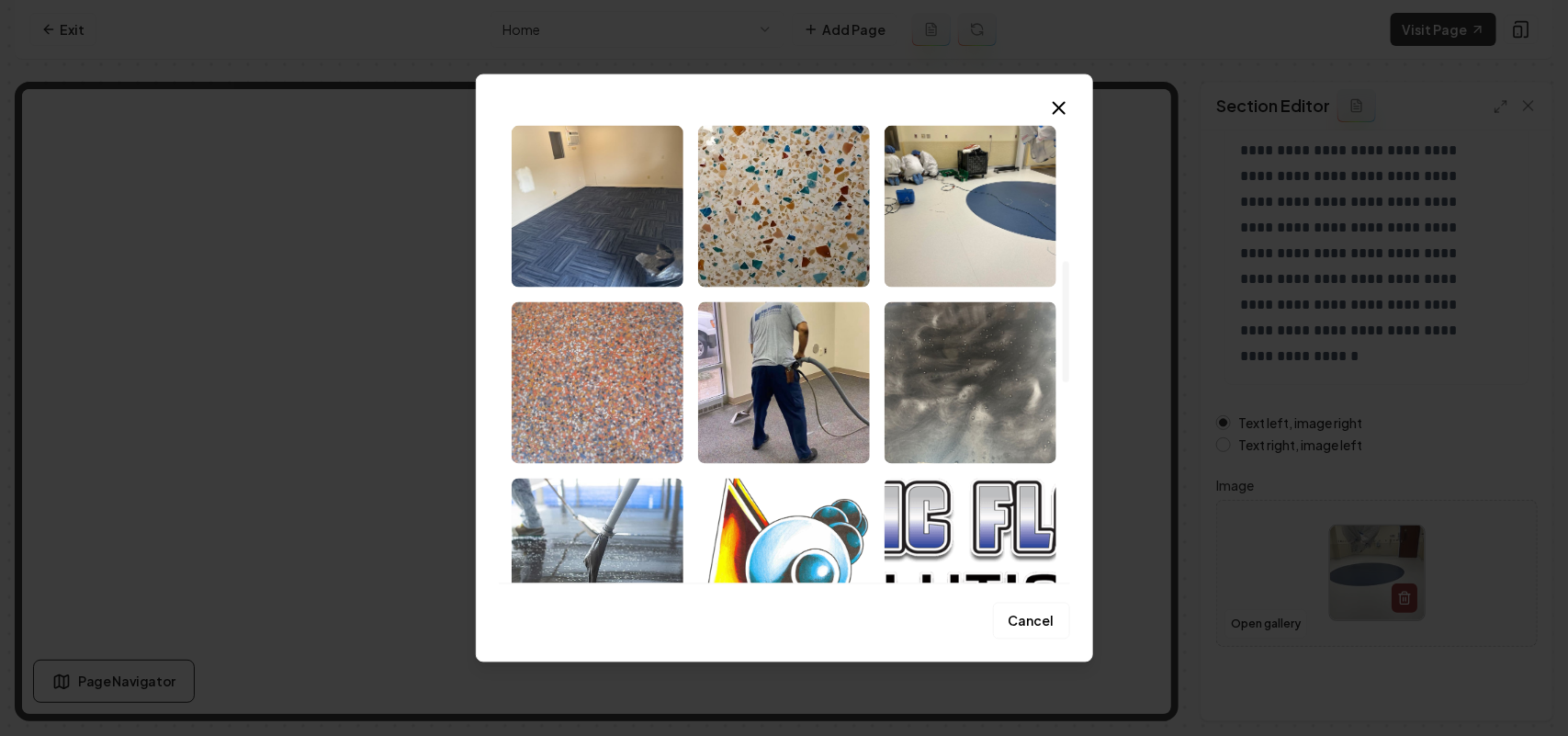
click at [588, 319] on img "Select image image_68cb48fa5c7cd75eb8b2f401.jpg" at bounding box center [597, 382] width 171 height 162
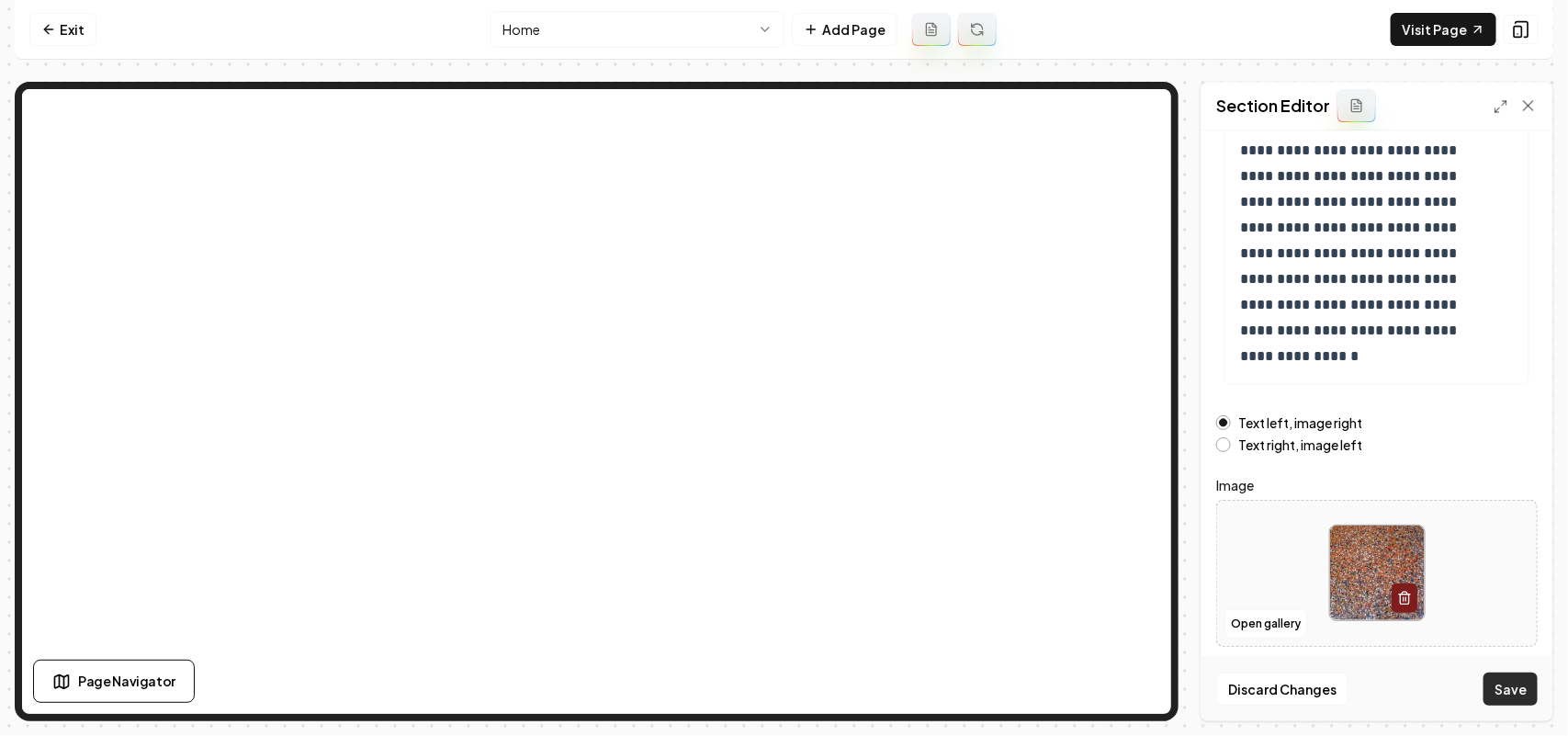
click at [1240, 557] on button "Save" at bounding box center [1511, 690] width 54 height 33
click at [1240, 557] on button "Open gallery" at bounding box center [1265, 624] width 82 height 29
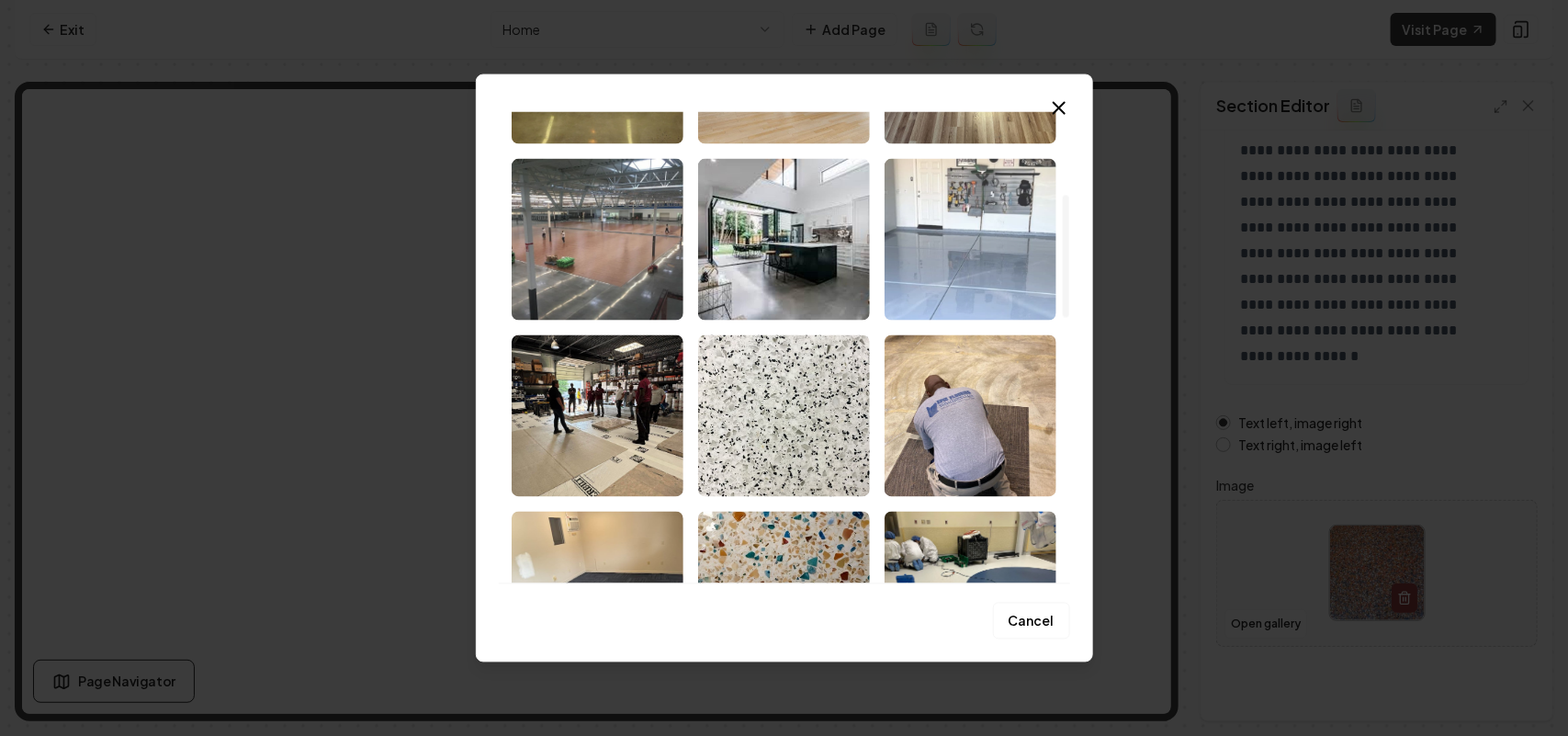
scroll to position [345, 0]
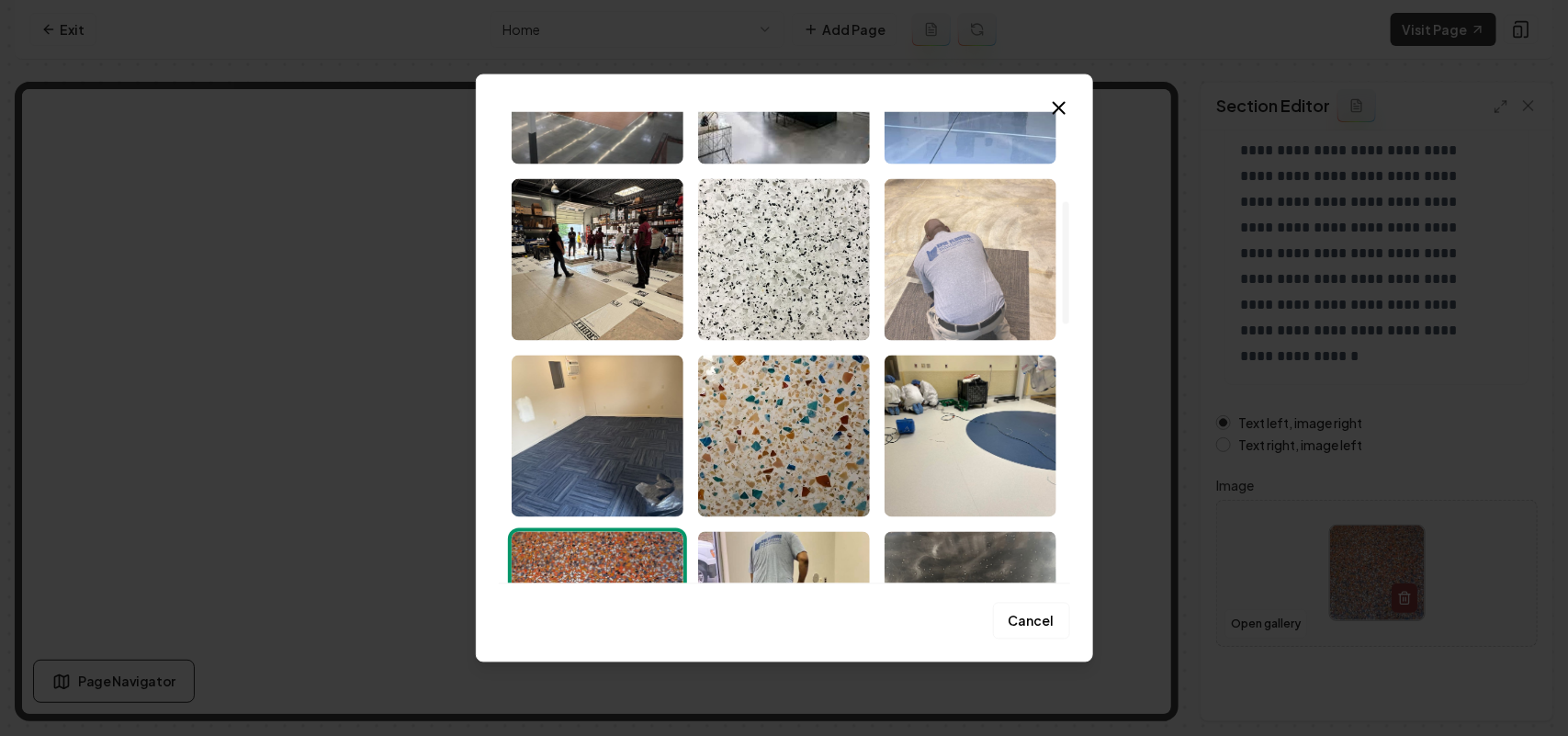
click at [939, 260] on img "Select image image_68cb48fa5c7cd75eb8b2f690.jpg" at bounding box center [970, 259] width 171 height 162
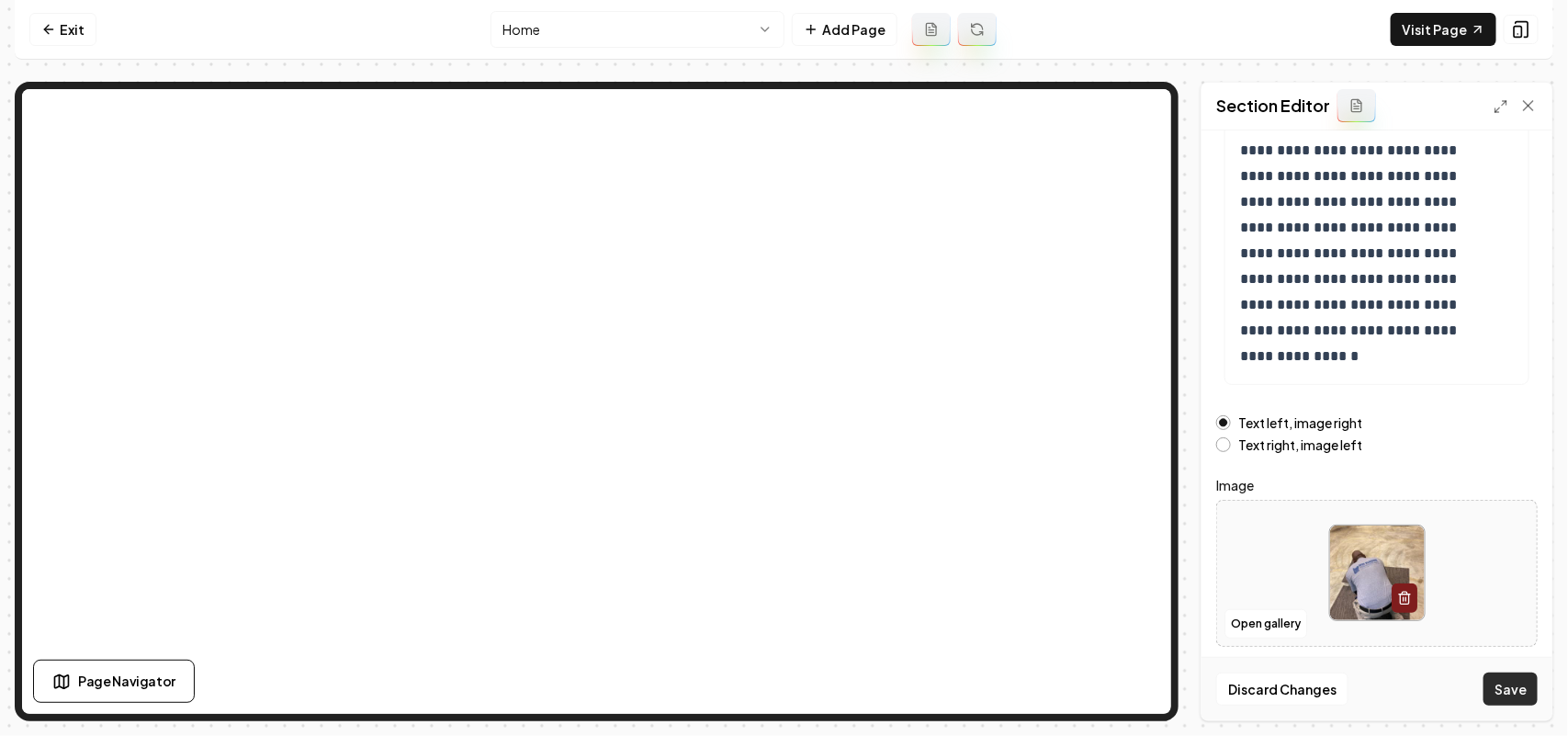
click at [1240, 557] on button "Save" at bounding box center [1511, 690] width 54 height 33
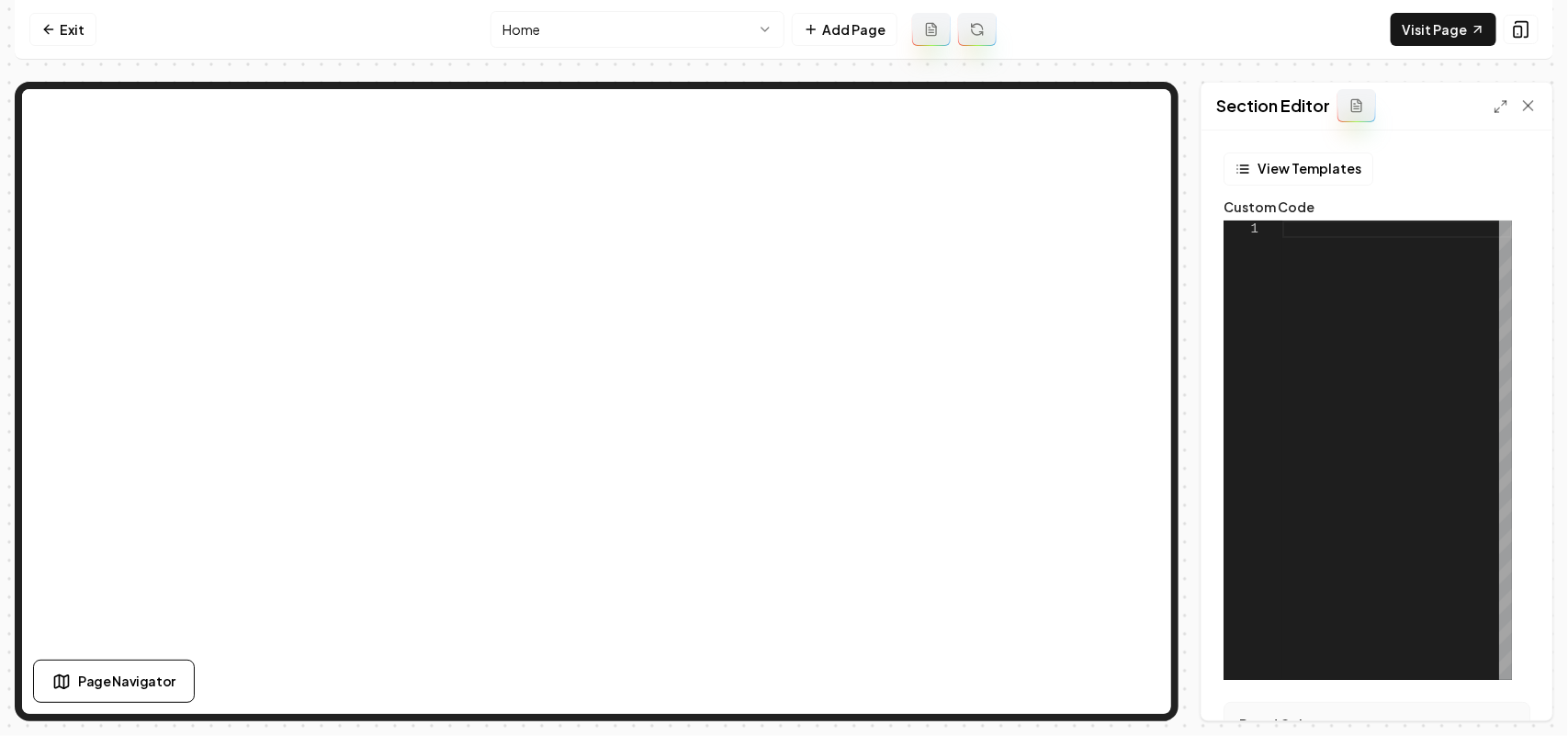
click at [1240, 305] on div at bounding box center [1397, 450] width 229 height 460
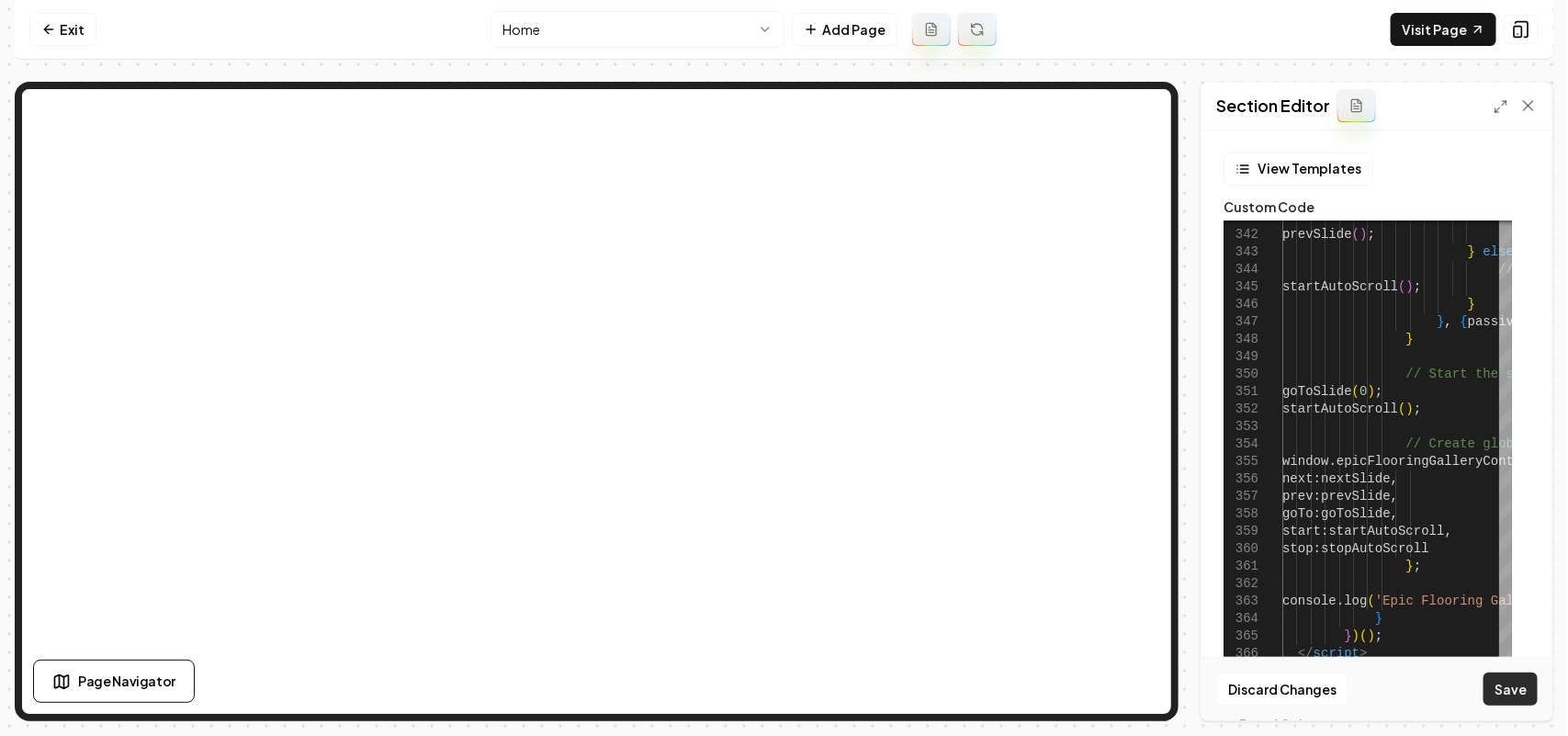
click at [1240, 557] on button "Save" at bounding box center [1511, 690] width 54 height 33
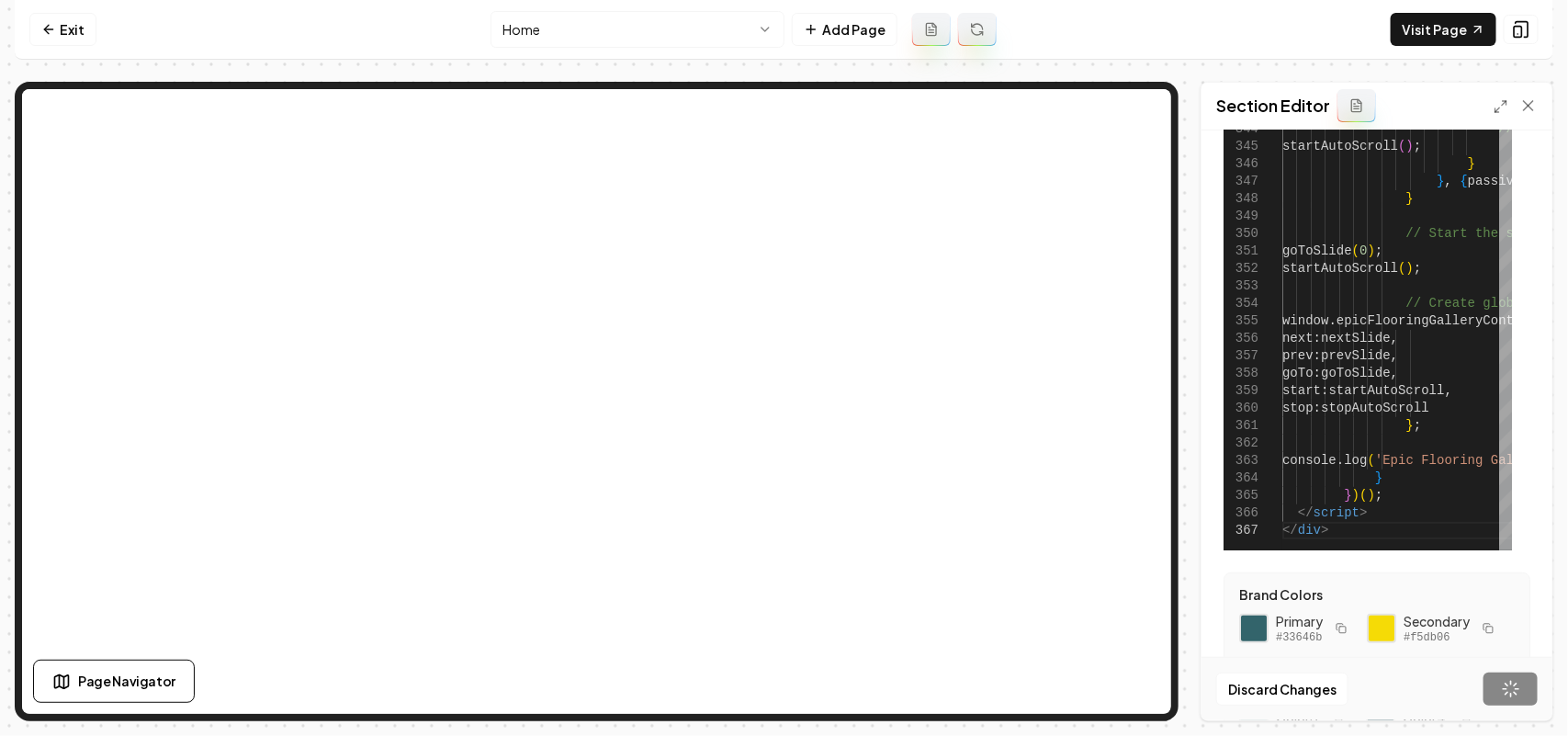
scroll to position [230, 0]
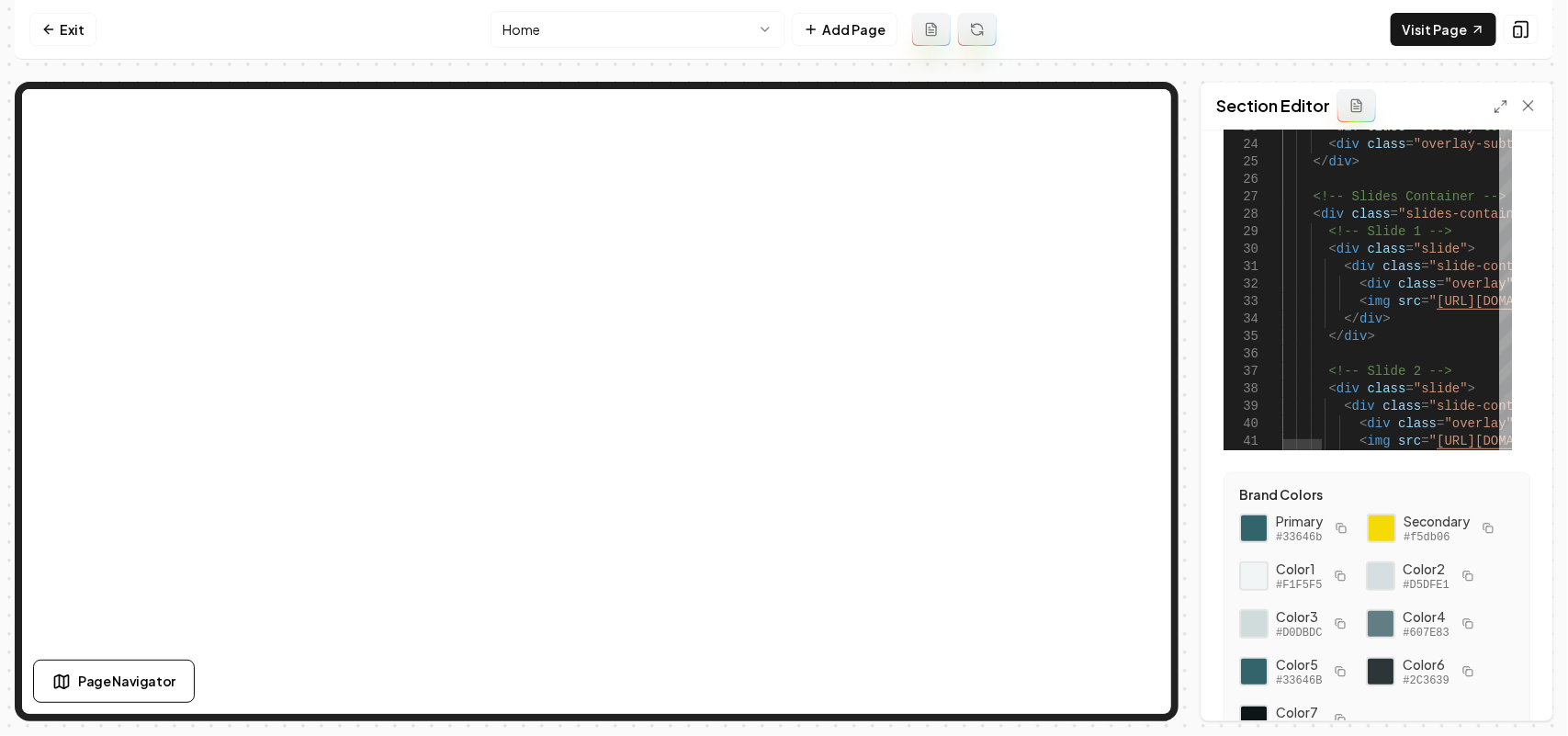
click at [1240, 18] on div at bounding box center [1505, 24] width 13 height 32
click at [1240, 39] on link "Visit Page" at bounding box center [1443, 29] width 106 height 33
type textarea "**********"
click at [40, 27] on link "Exit" at bounding box center [62, 29] width 67 height 33
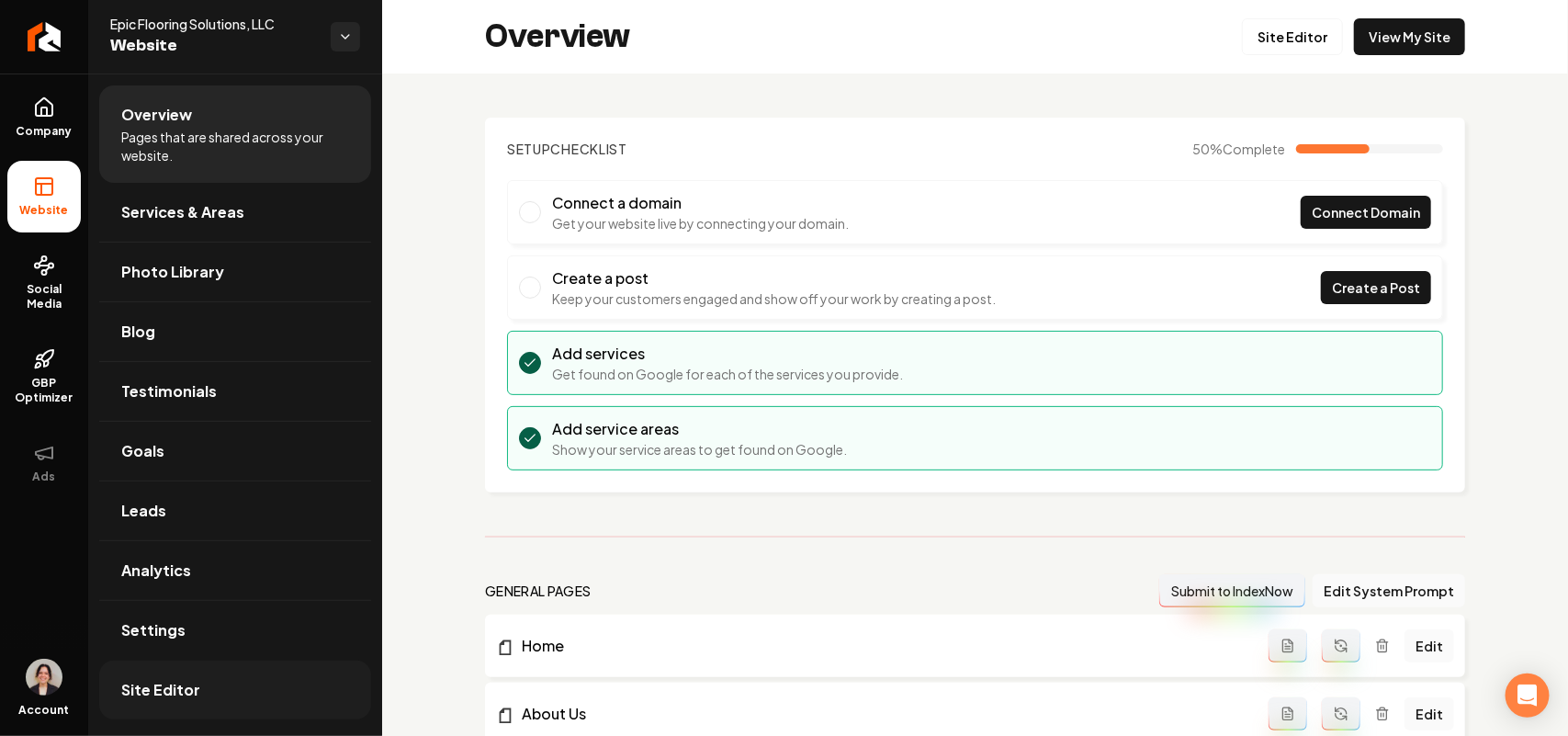
click at [214, 557] on link "Site Editor" at bounding box center [235, 690] width 272 height 59
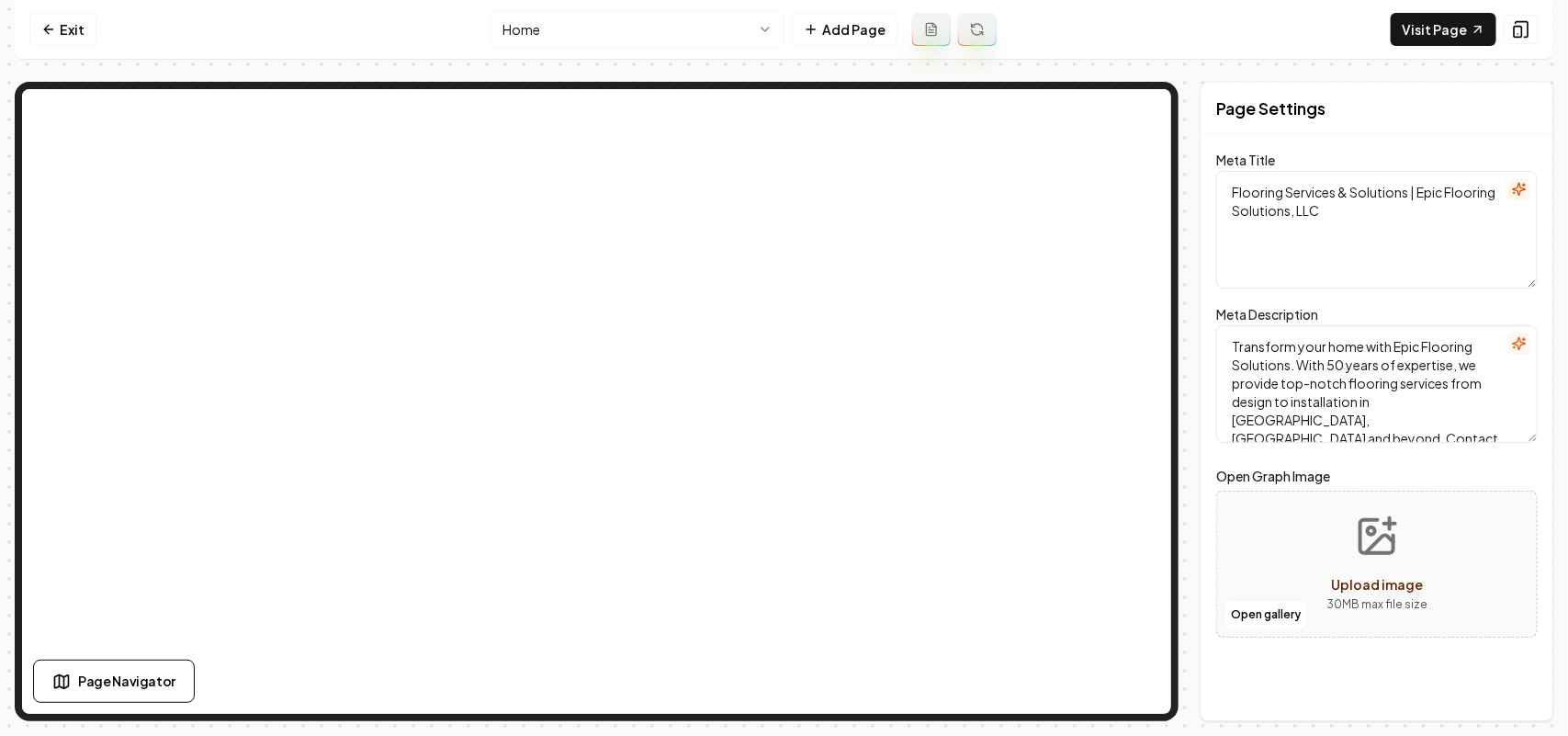
click at [29, 6] on nav "Exit Home Add Page Visit Page" at bounding box center [784, 30] width 1539 height 60
click at [42, 30] on icon at bounding box center [48, 29] width 15 height 15
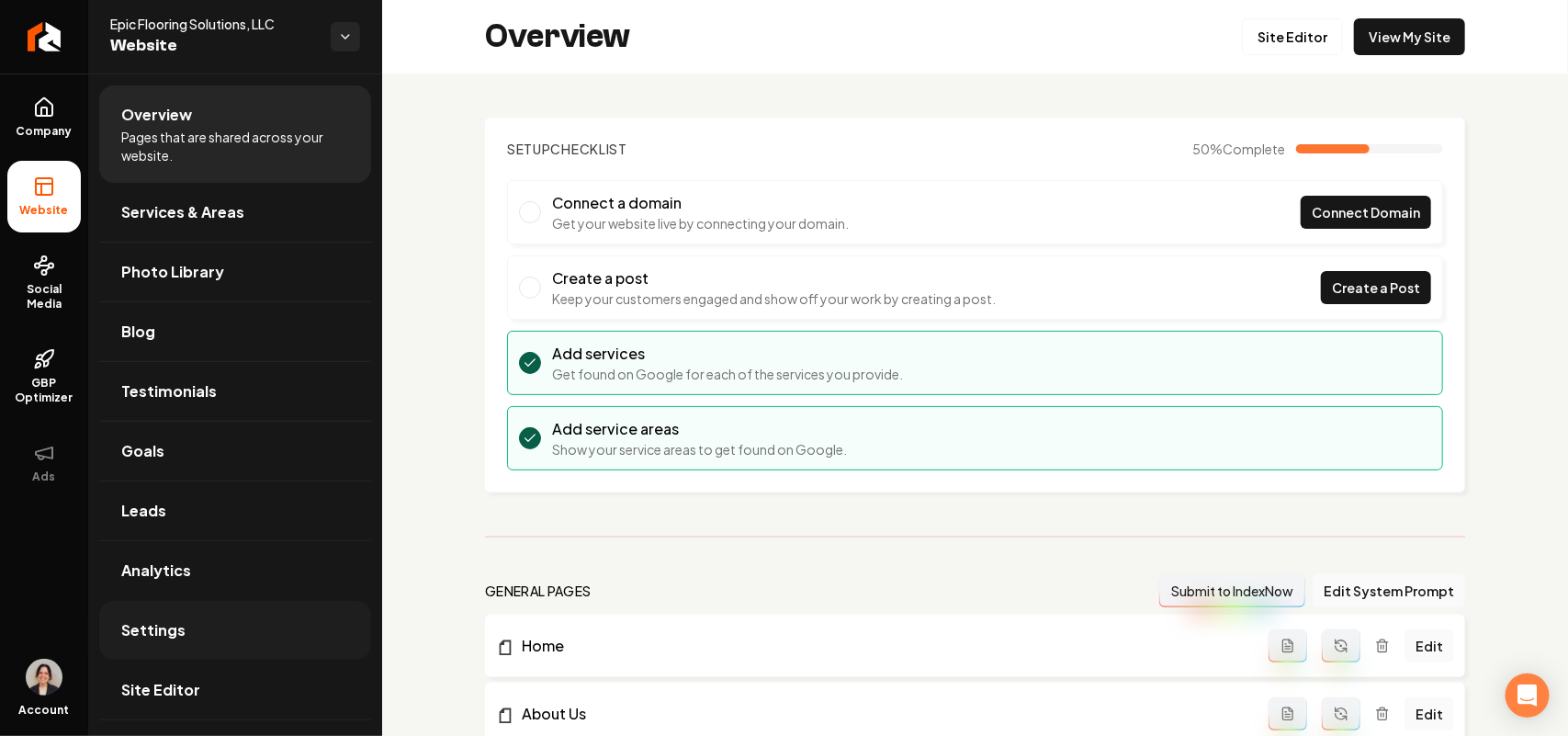
click at [205, 557] on link "Settings" at bounding box center [235, 630] width 272 height 59
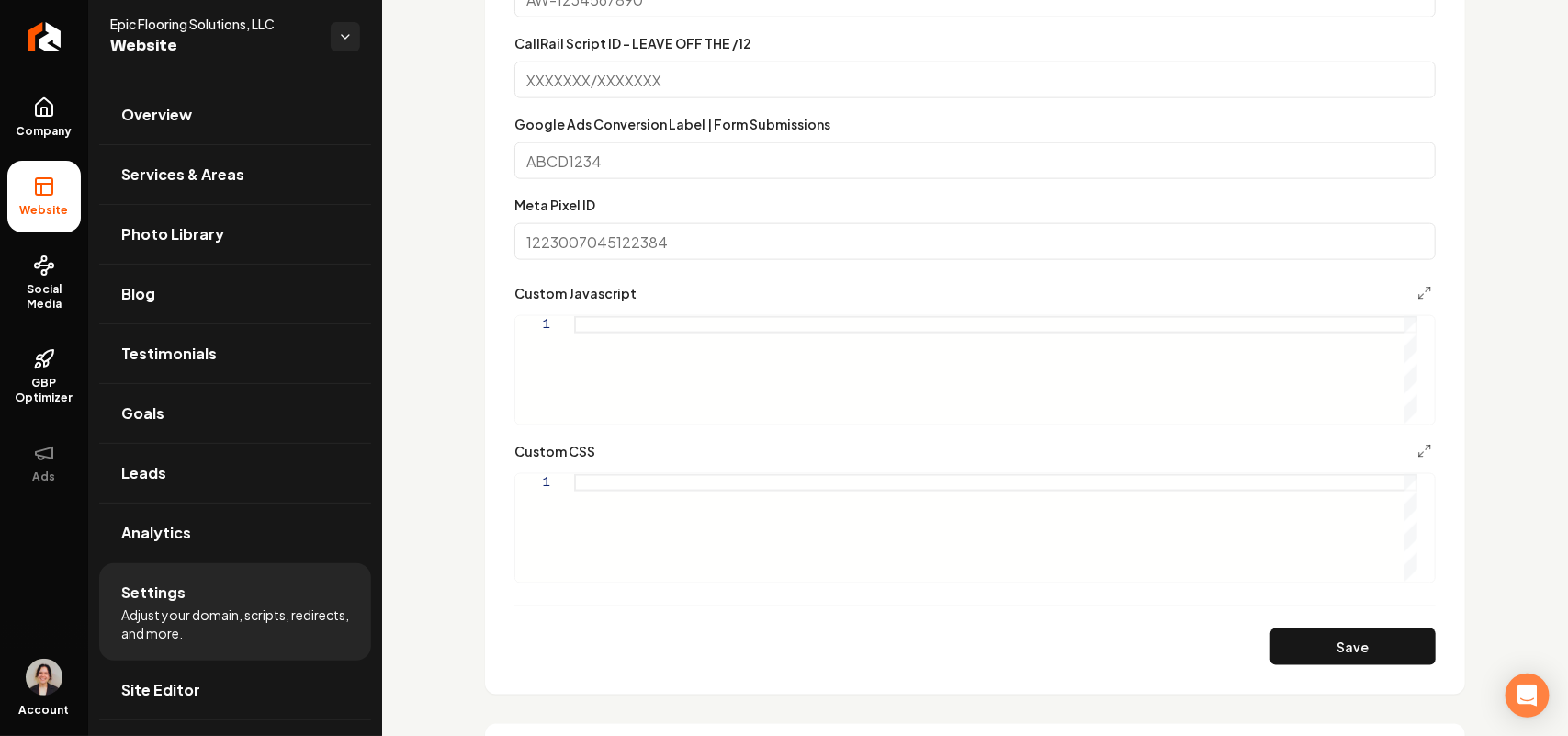
scroll to position [1034, 0]
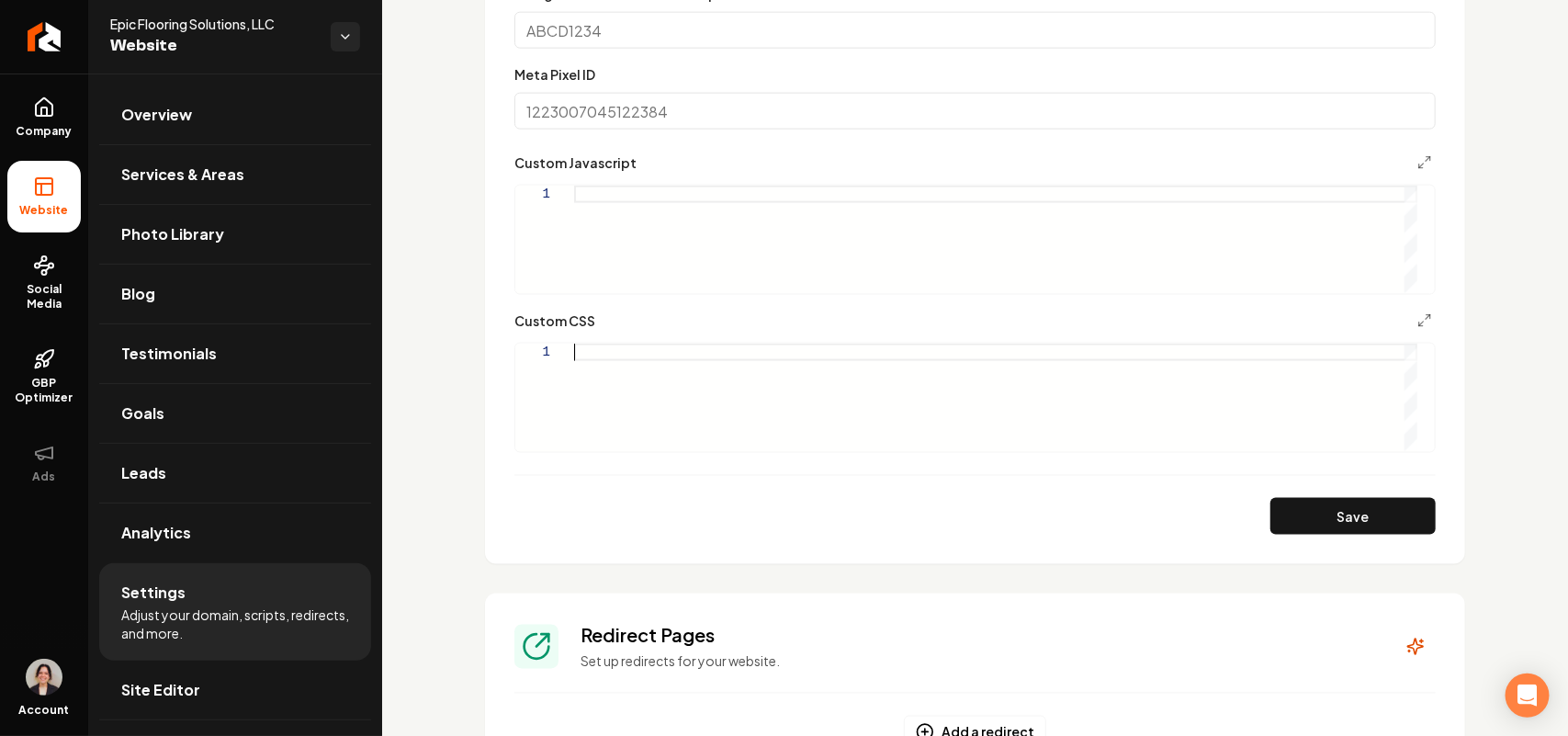
click at [644, 384] on div "Main content area" at bounding box center [995, 397] width 843 height 107
click at [1240, 498] on button "Save" at bounding box center [1353, 516] width 166 height 37
type textarea "**********"
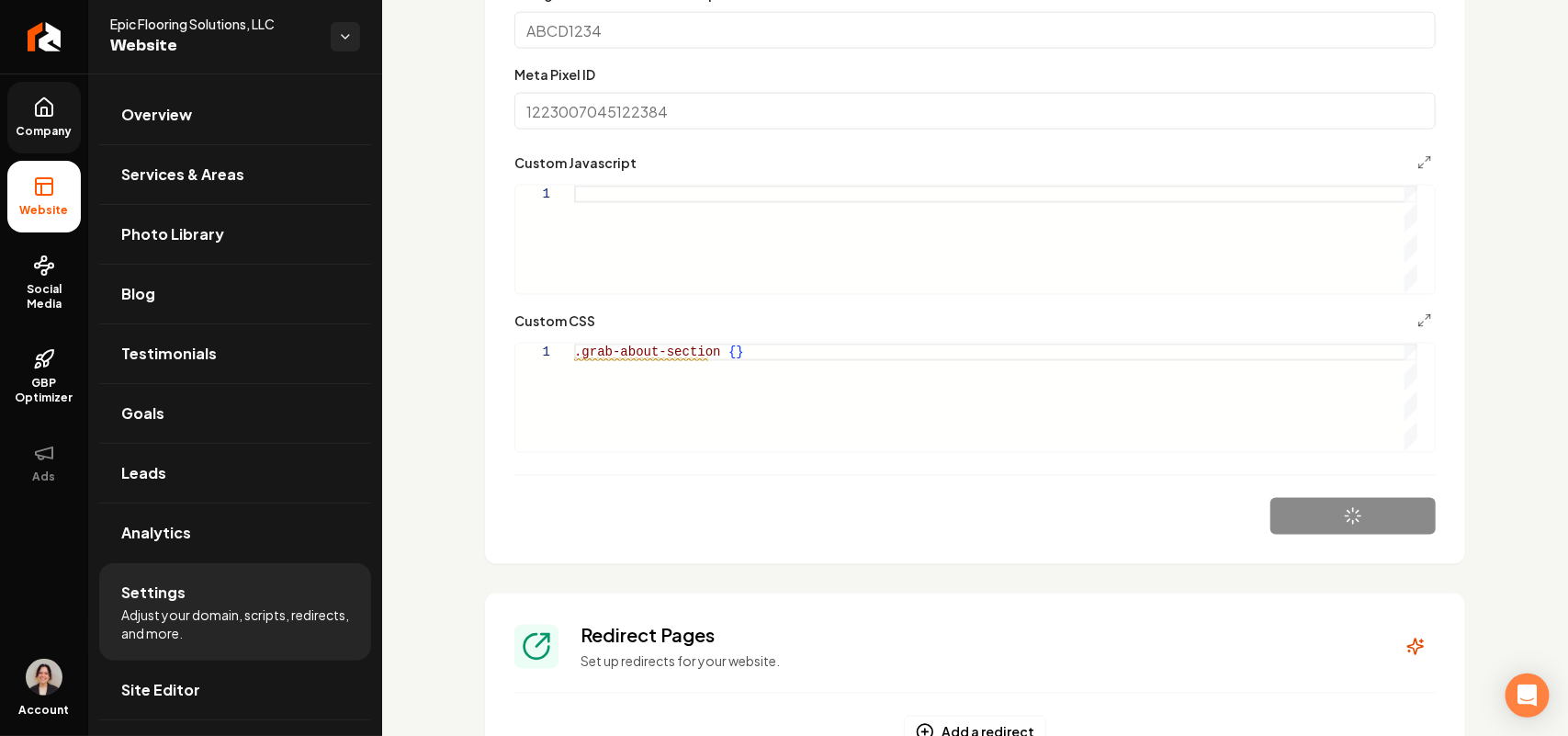
click at [45, 110] on icon at bounding box center [45, 111] width 6 height 9
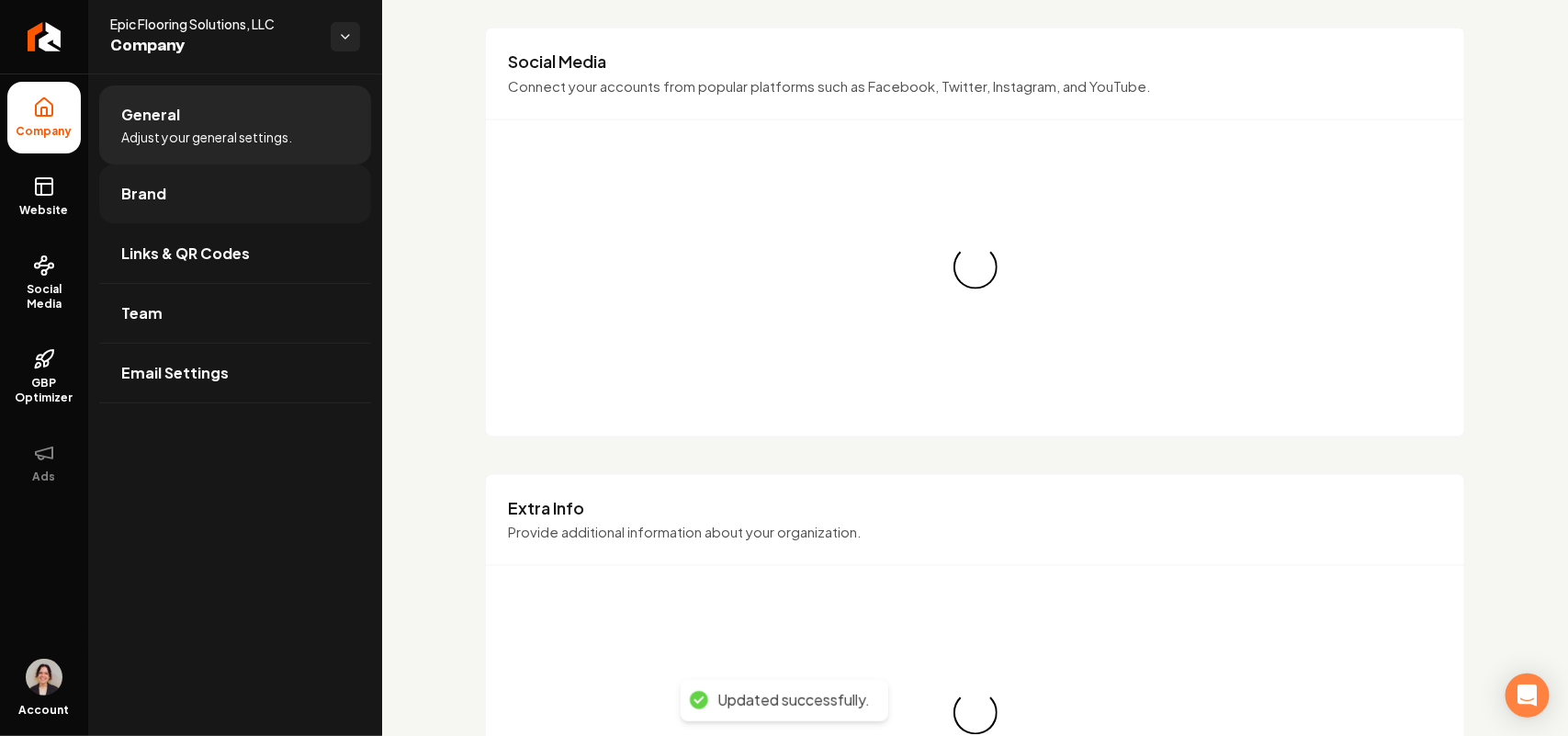
click at [171, 172] on link "Brand" at bounding box center [235, 194] width 272 height 59
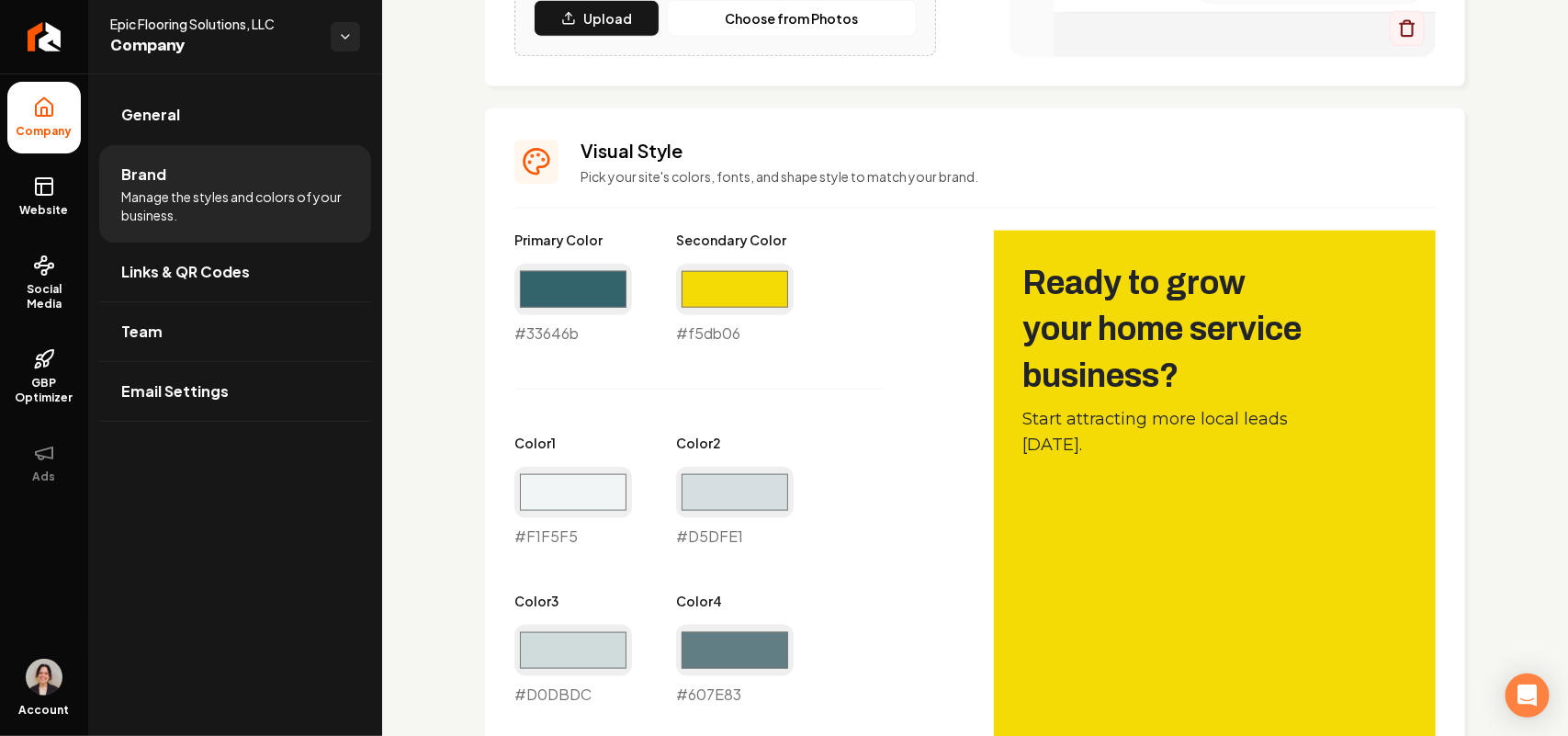
scroll to position [690, 0]
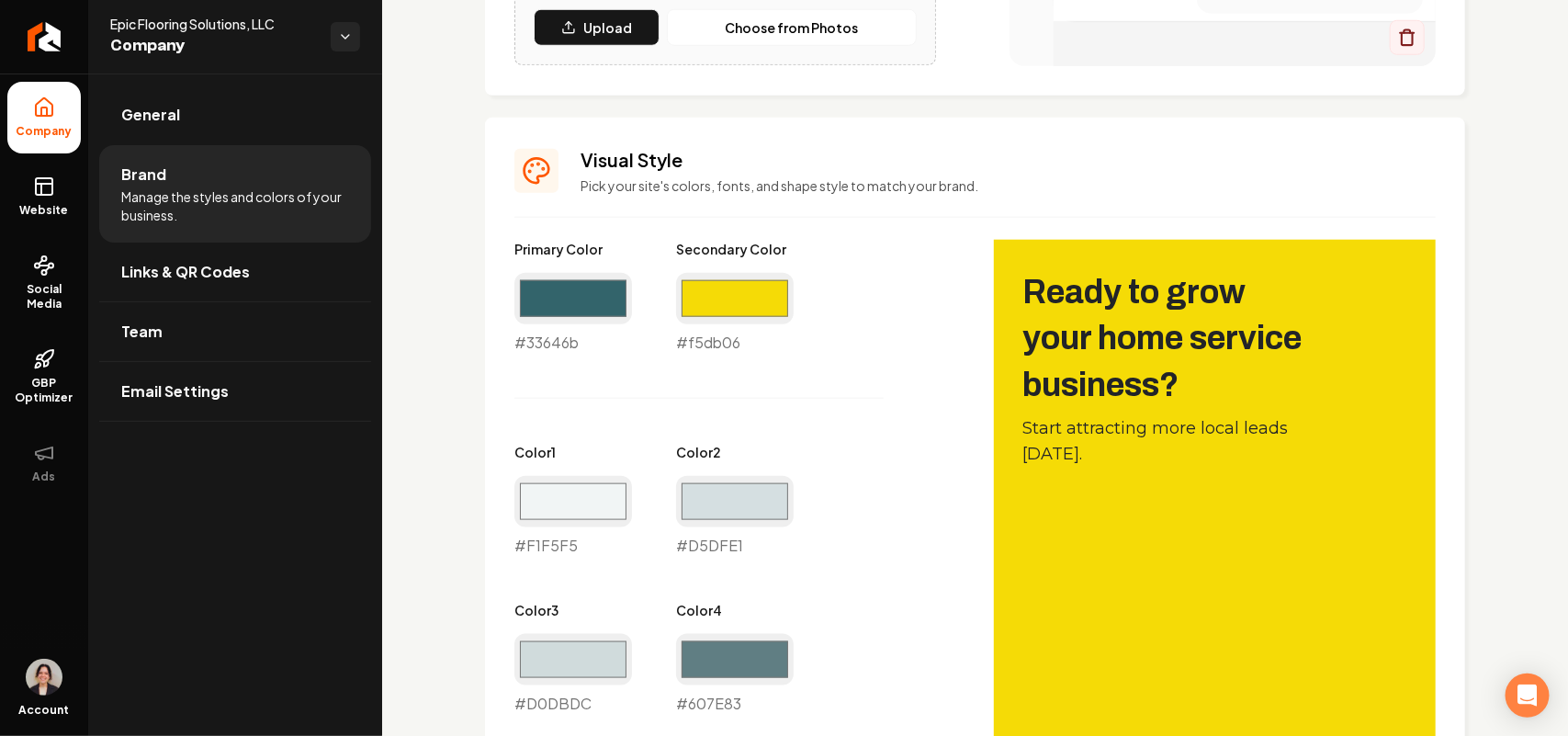
click at [560, 341] on div "#33646b #33646b" at bounding box center [573, 314] width 117 height 81
copy div "#33646b"
click at [23, 189] on link "Website" at bounding box center [45, 197] width 74 height 72
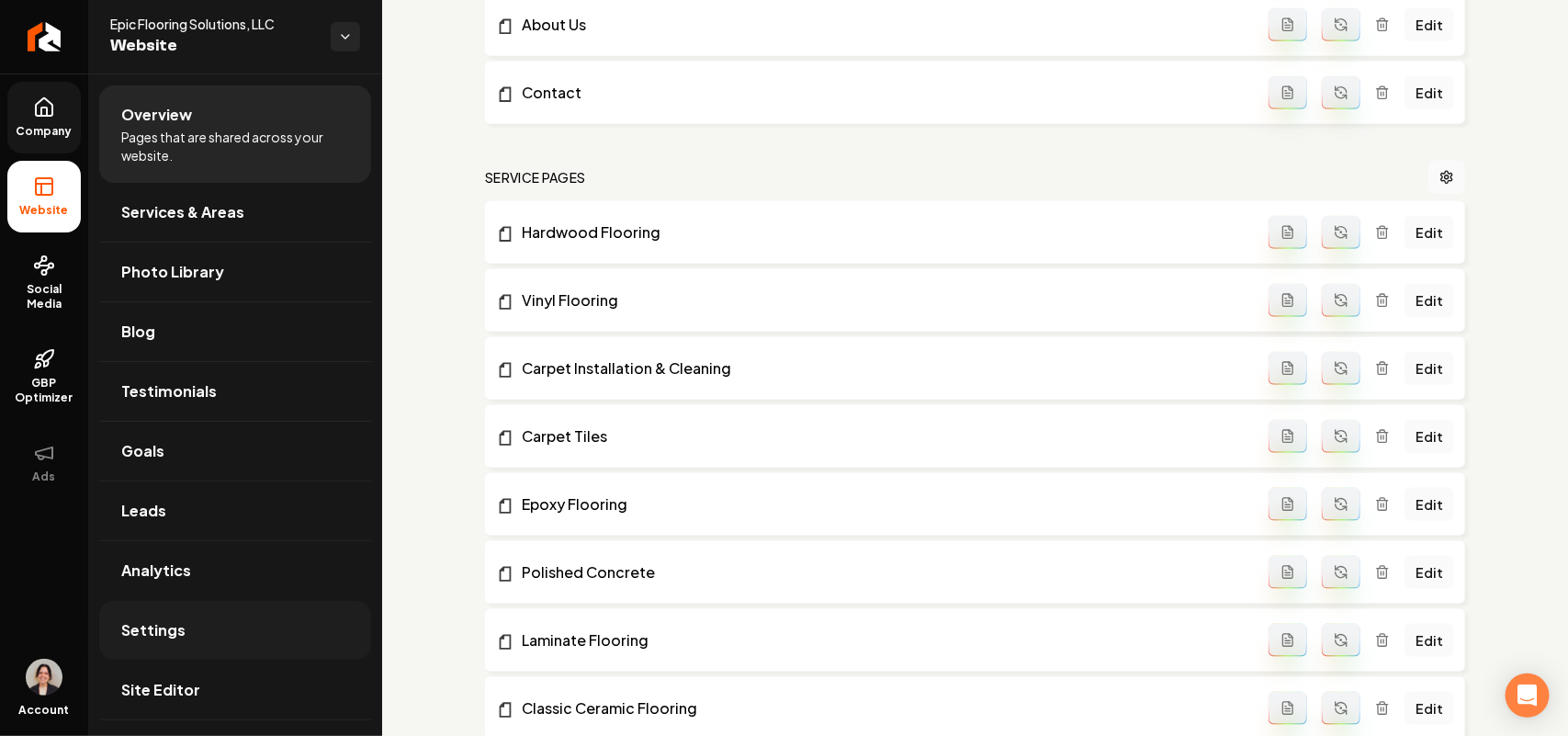
click at [196, 557] on link "Settings" at bounding box center [235, 630] width 272 height 59
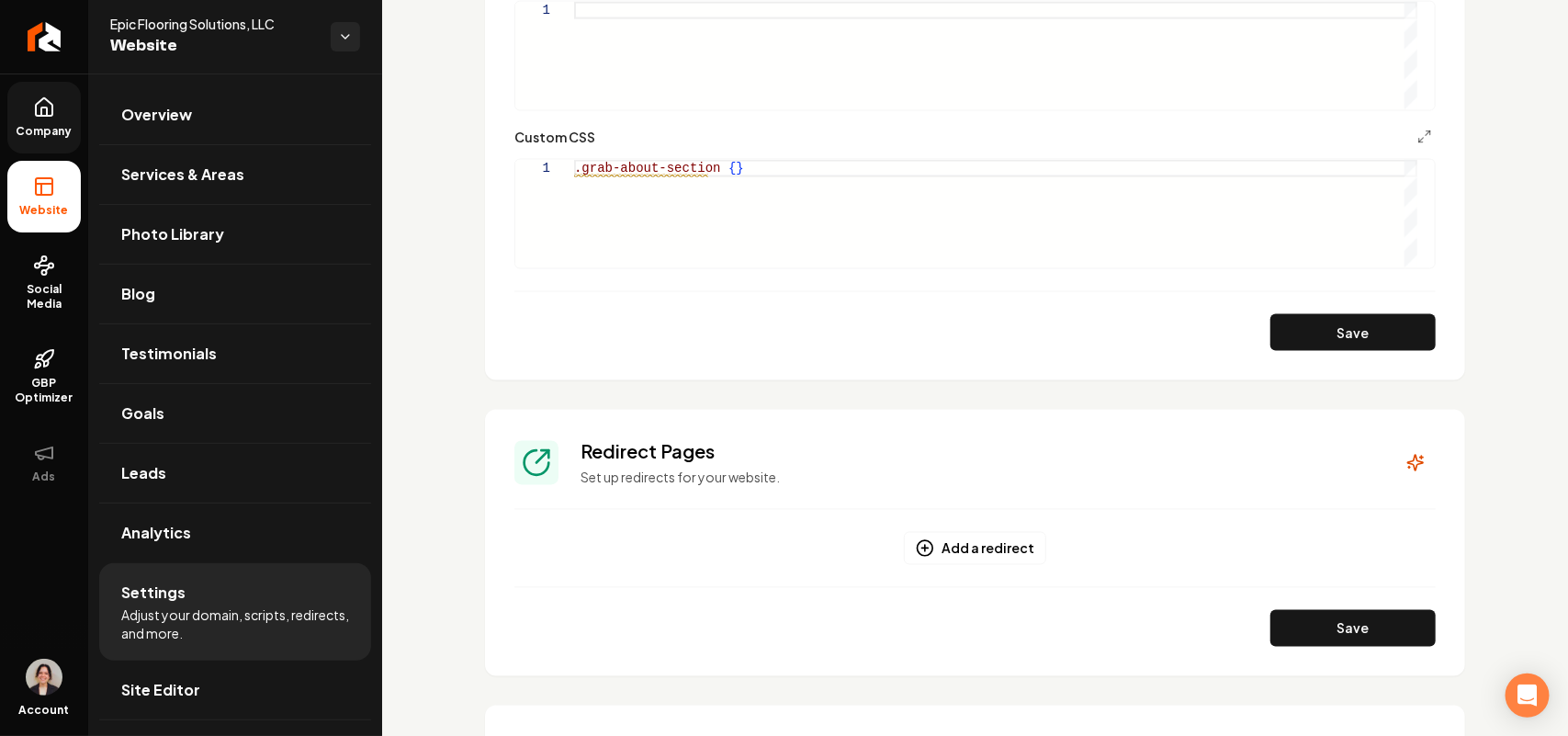
scroll to position [1264, 0]
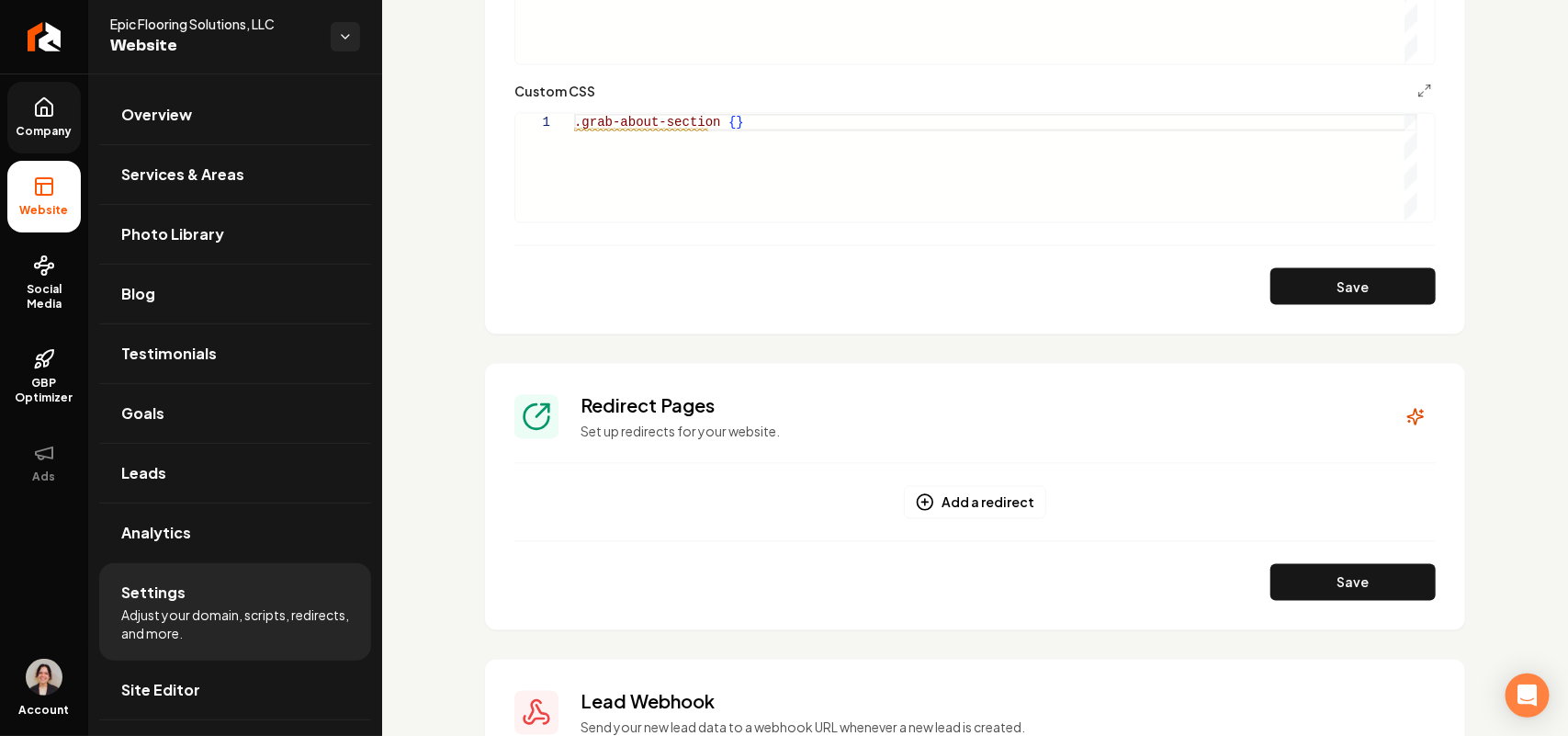
click at [722, 126] on div ".grab-about-section { }" at bounding box center [995, 168] width 843 height 107
click at [637, 139] on div ".grab-about-section { }" at bounding box center [995, 168] width 843 height 107
click at [1240, 291] on button "Save" at bounding box center [1353, 287] width 166 height 37
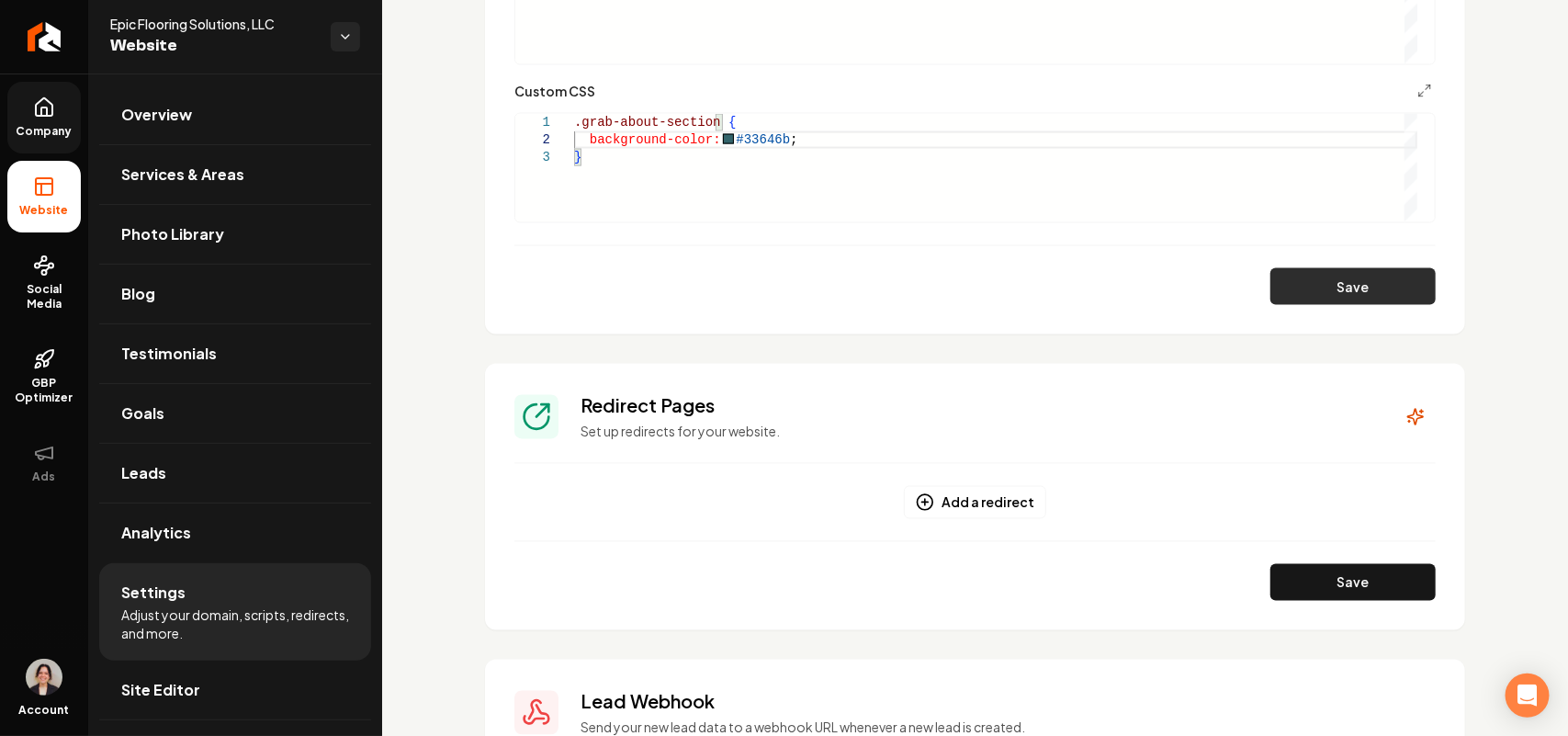
type textarea "**********"
click at [136, 557] on link "Site Editor" at bounding box center [235, 690] width 272 height 59
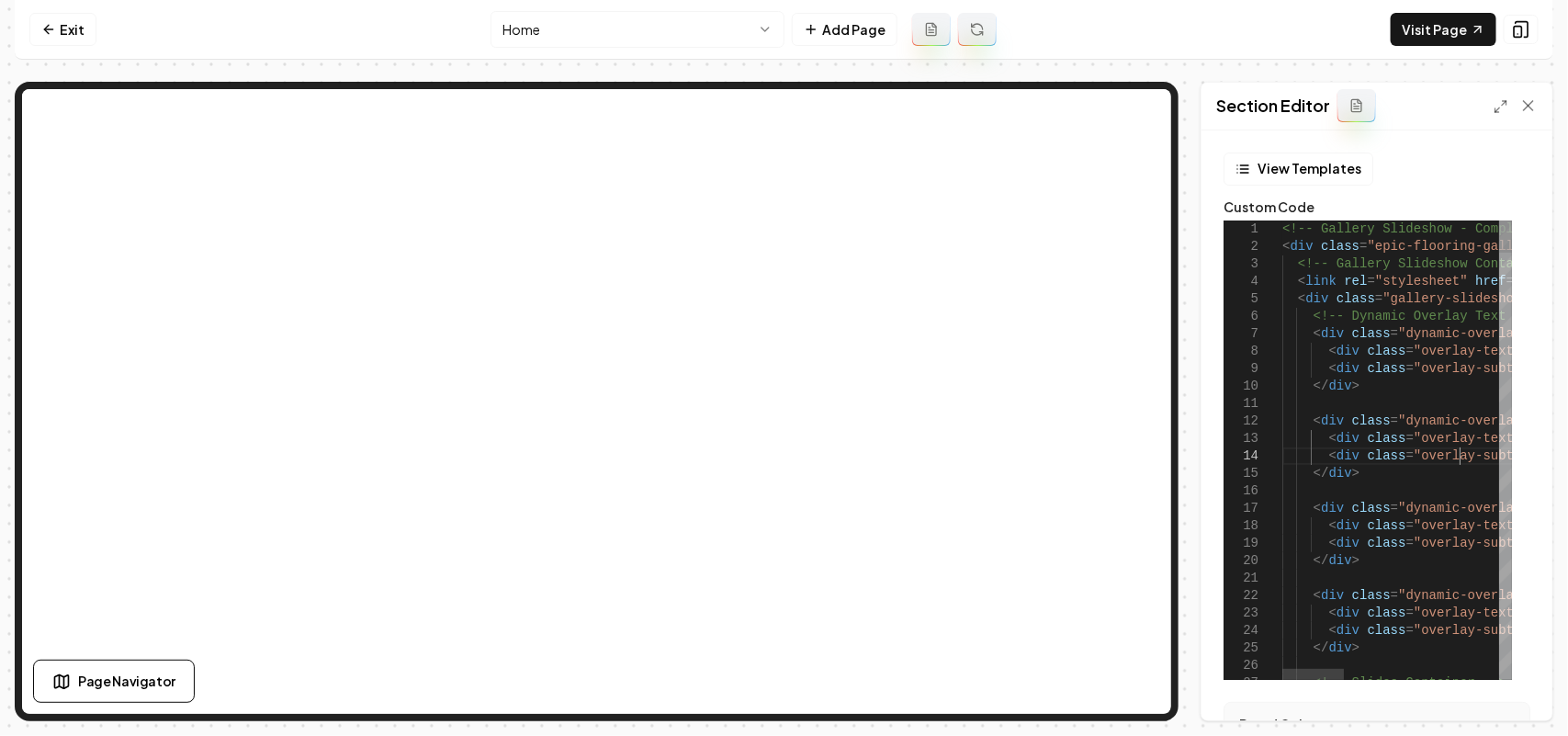
type textarea "**********"
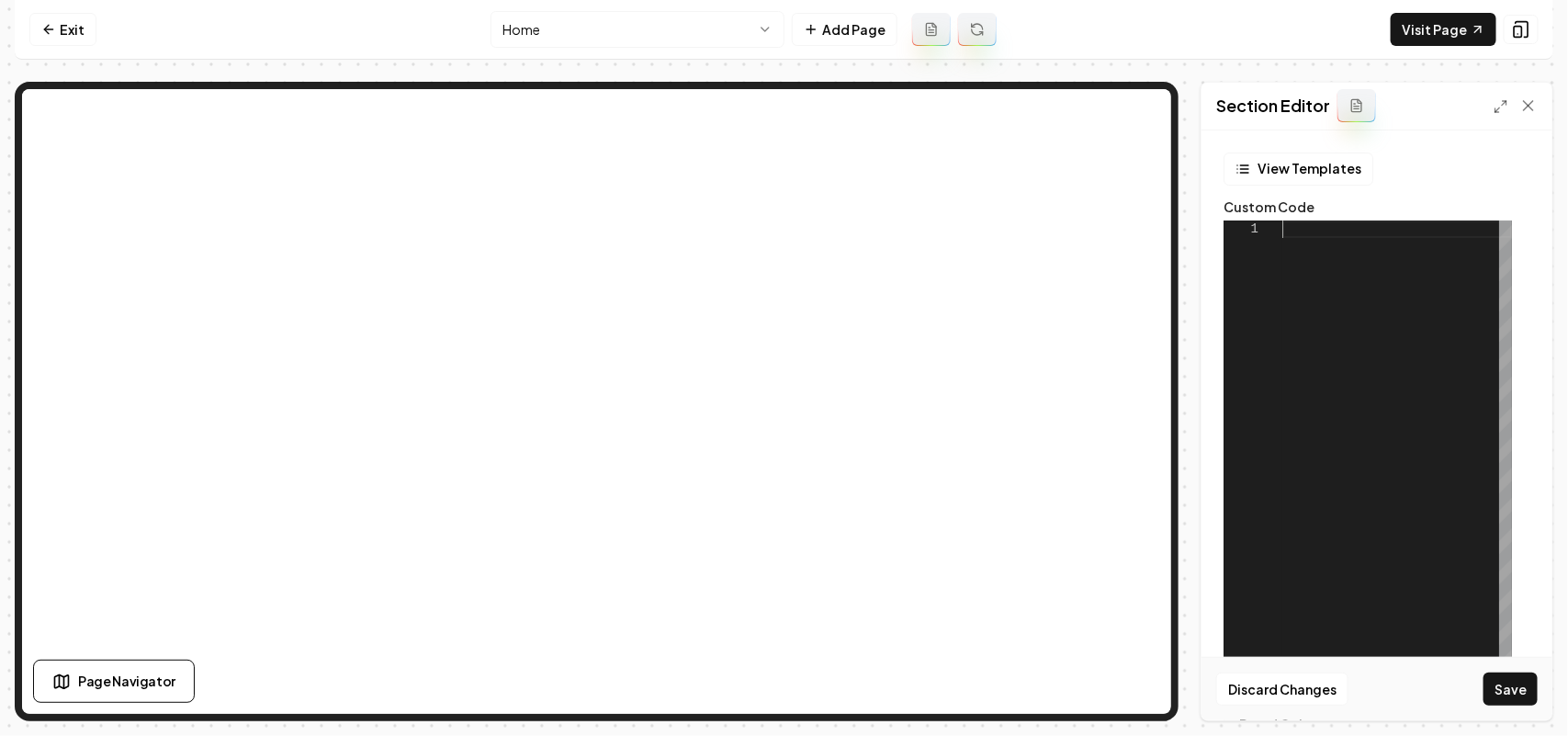
scroll to position [0, 0]
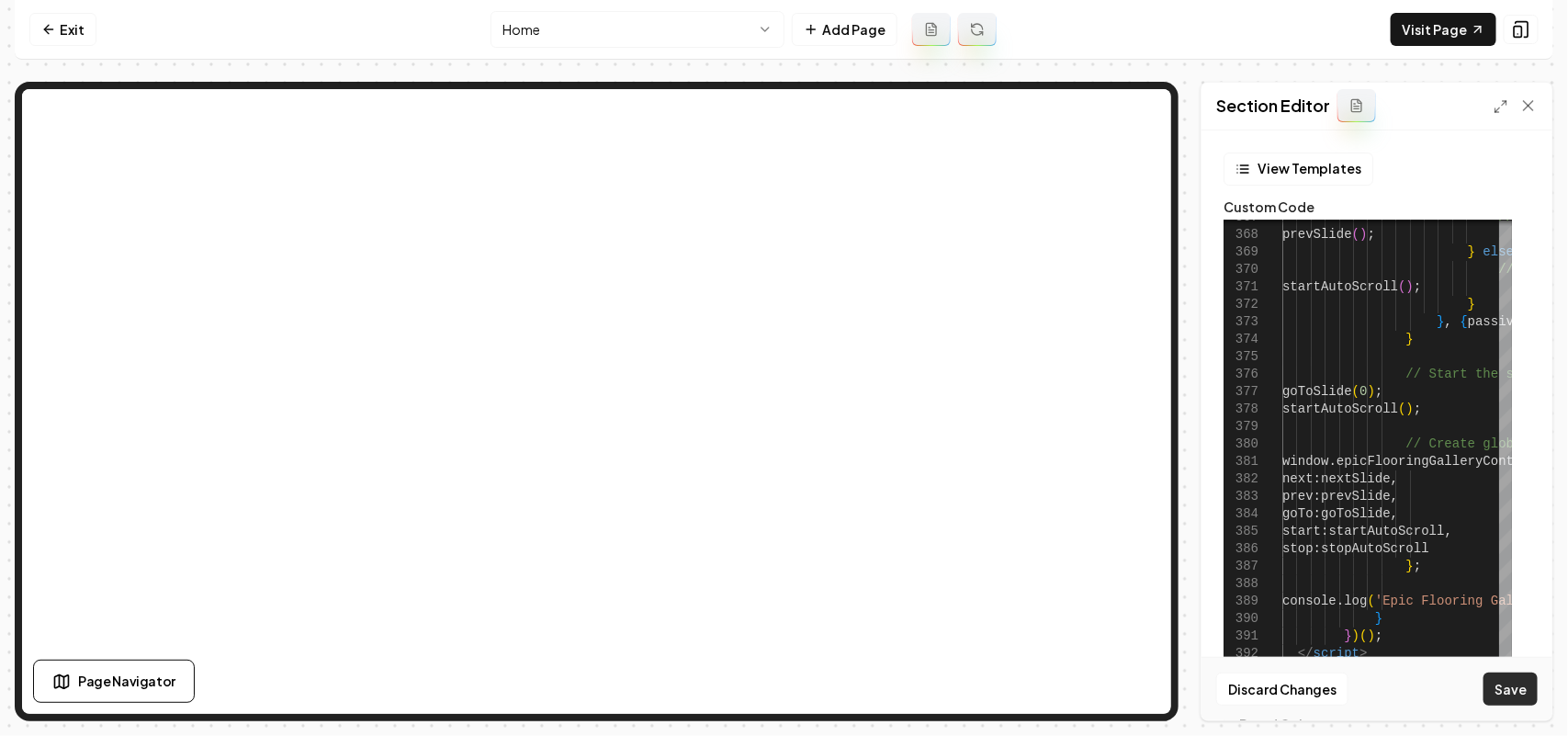
click at [1240, 557] on button "Save" at bounding box center [1511, 690] width 54 height 33
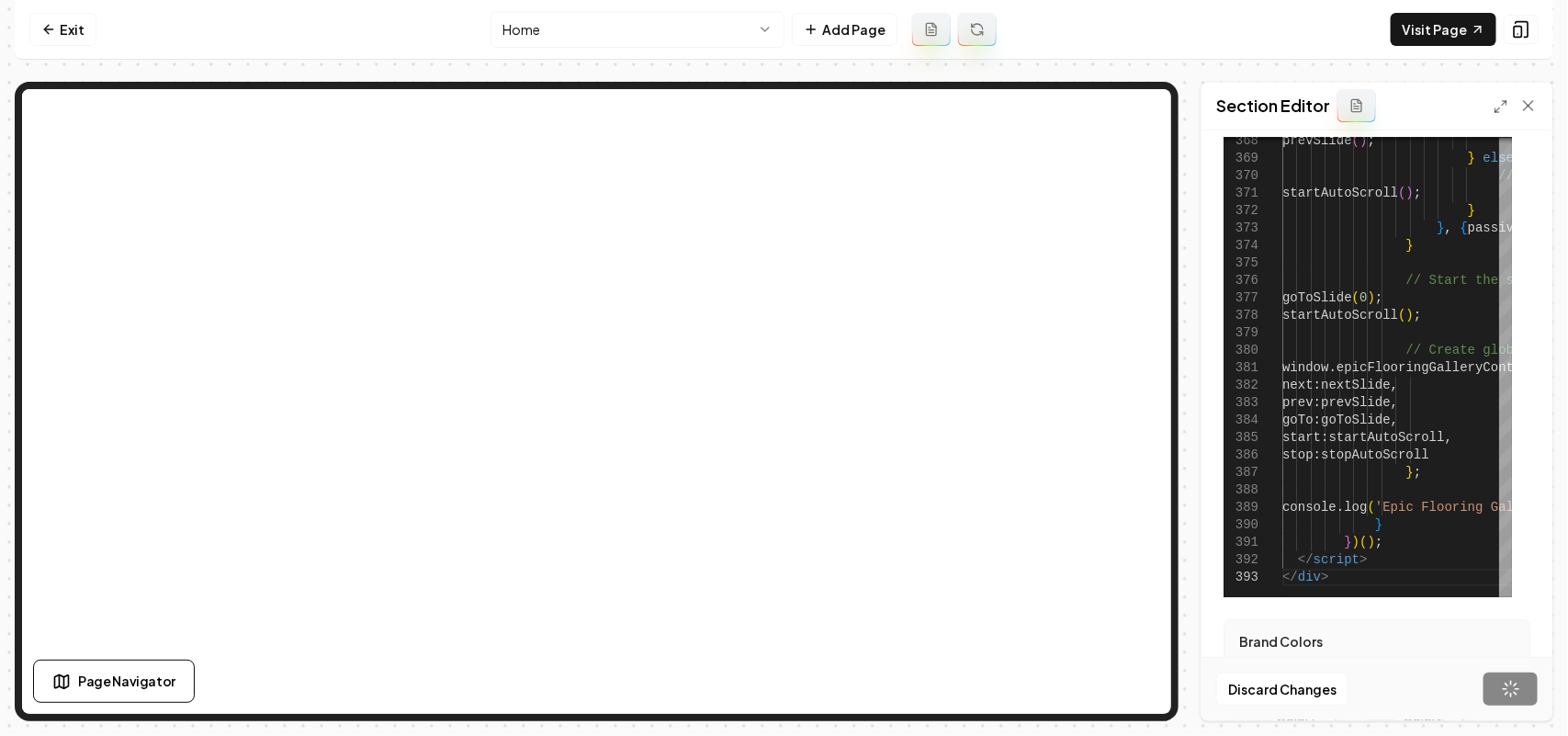
scroll to position [115, 0]
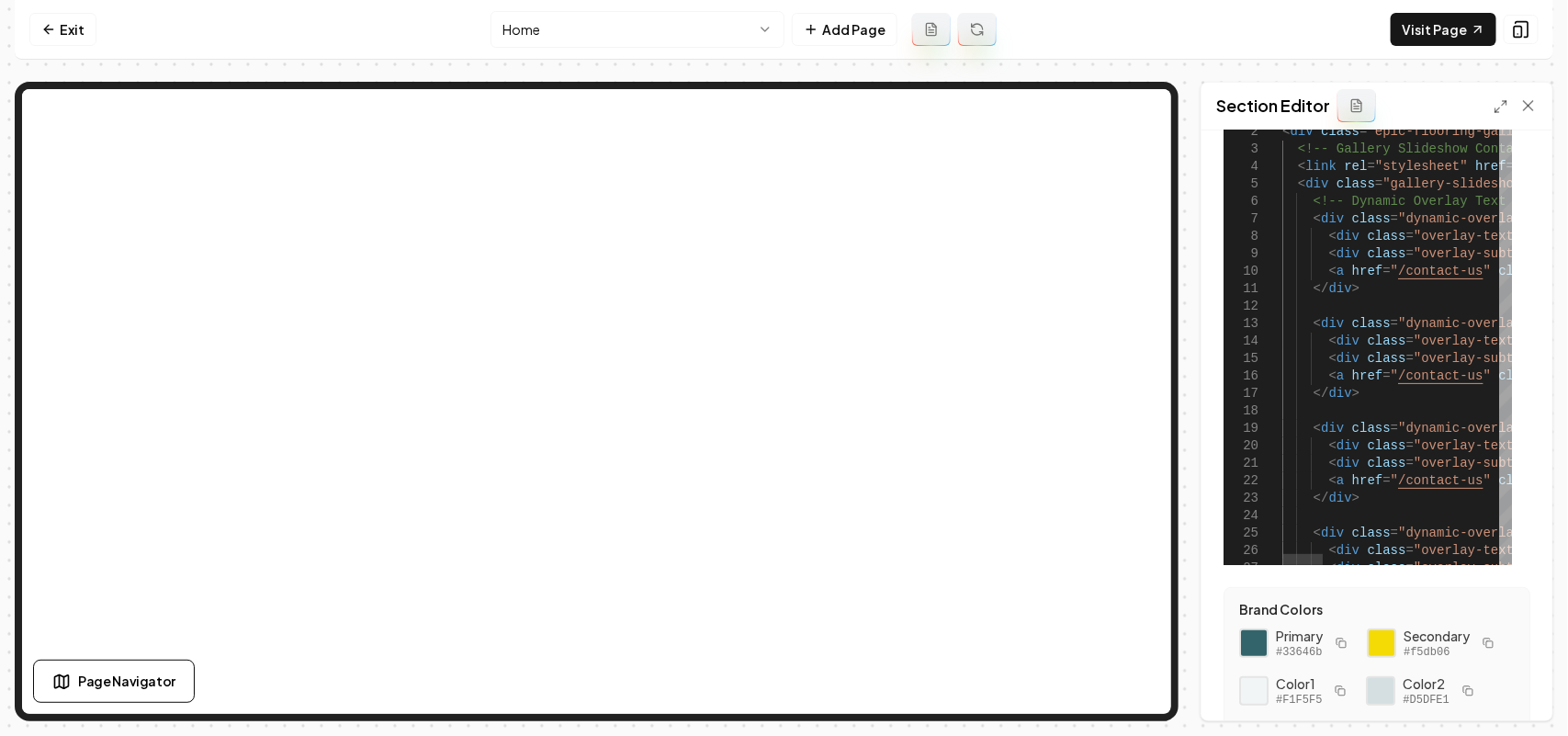
click at [1240, 106] on div at bounding box center [1505, 120] width 13 height 30
click at [1240, 100] on icon at bounding box center [1500, 107] width 15 height 15
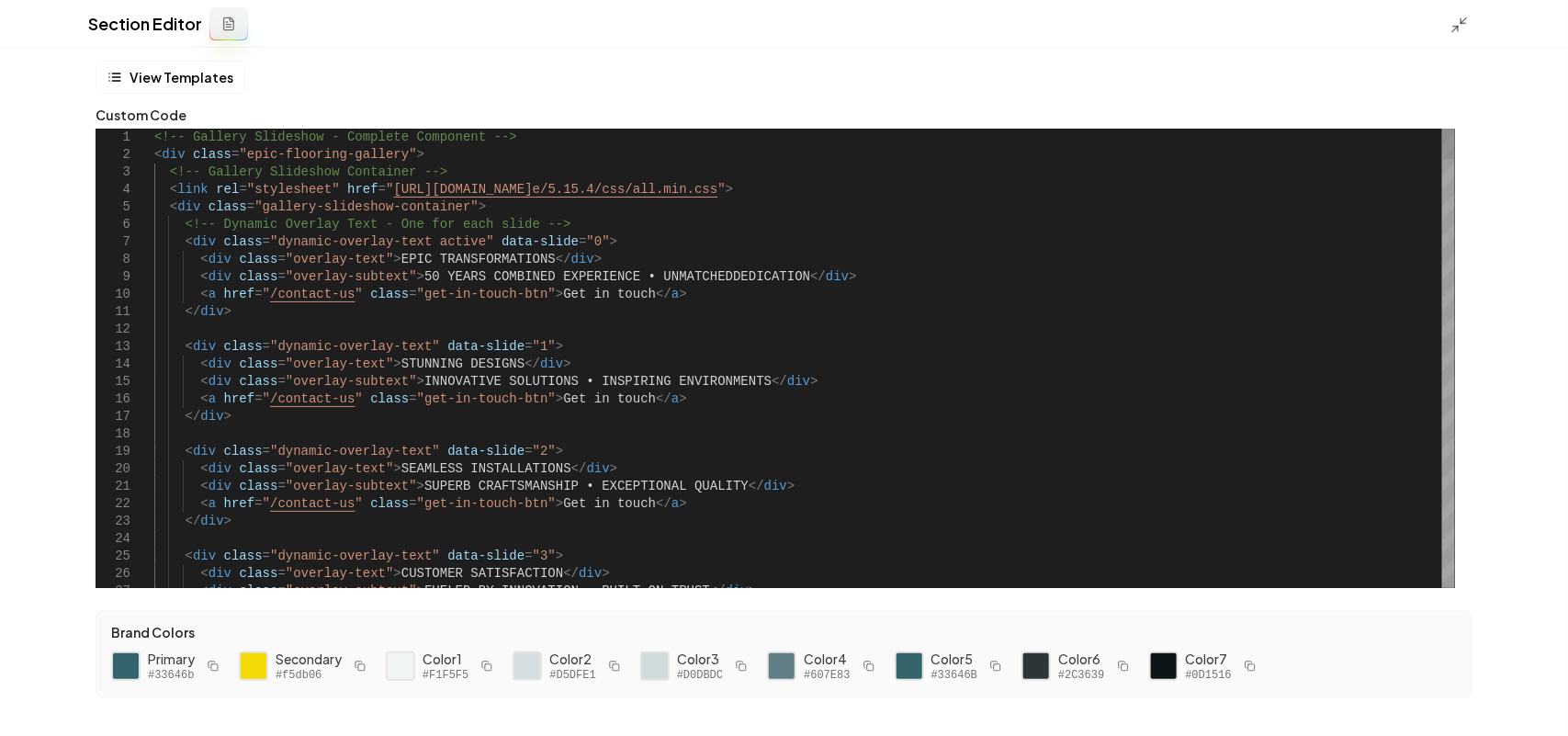
scroll to position [0, 0]
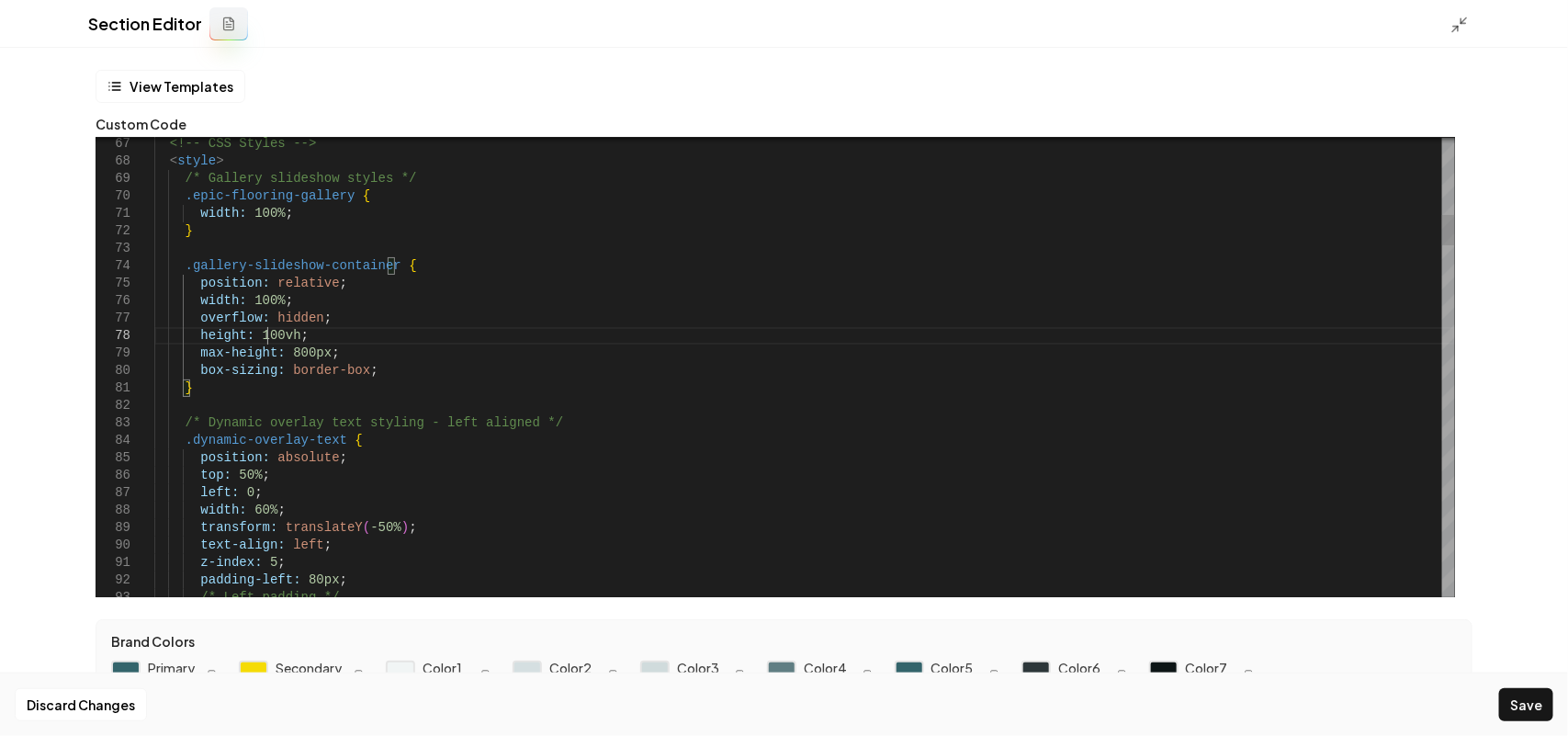
scroll to position [122, 112]
type textarea "**********"
drag, startPoint x: 1535, startPoint y: 706, endPoint x: 1508, endPoint y: 240, distance: 466.8
click at [1240, 557] on button "Save" at bounding box center [1526, 705] width 54 height 33
click at [1240, 17] on line at bounding box center [1464, 20] width 6 height 6
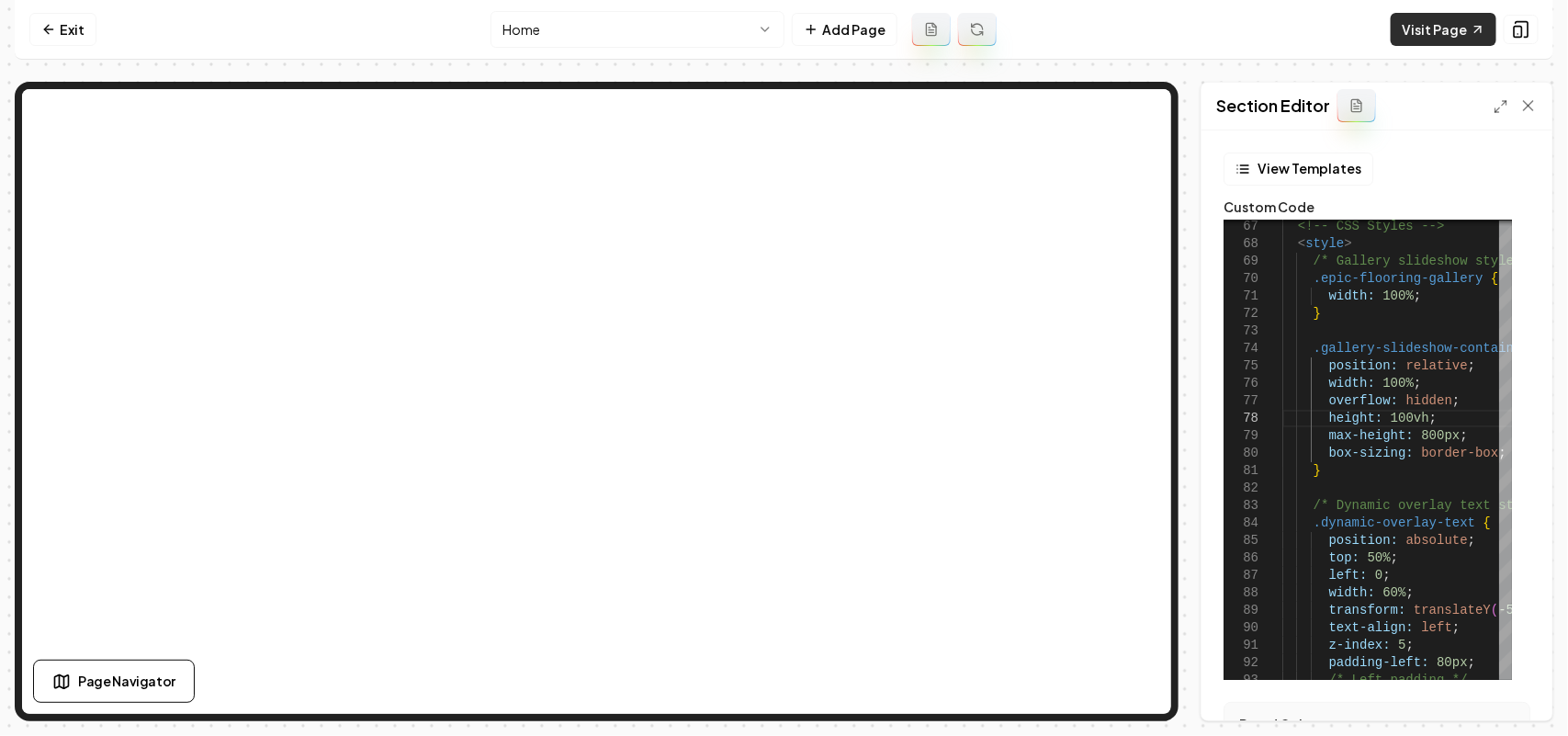
click at [1240, 25] on link "Visit Page" at bounding box center [1443, 29] width 106 height 33
click at [52, 33] on icon at bounding box center [48, 29] width 15 height 15
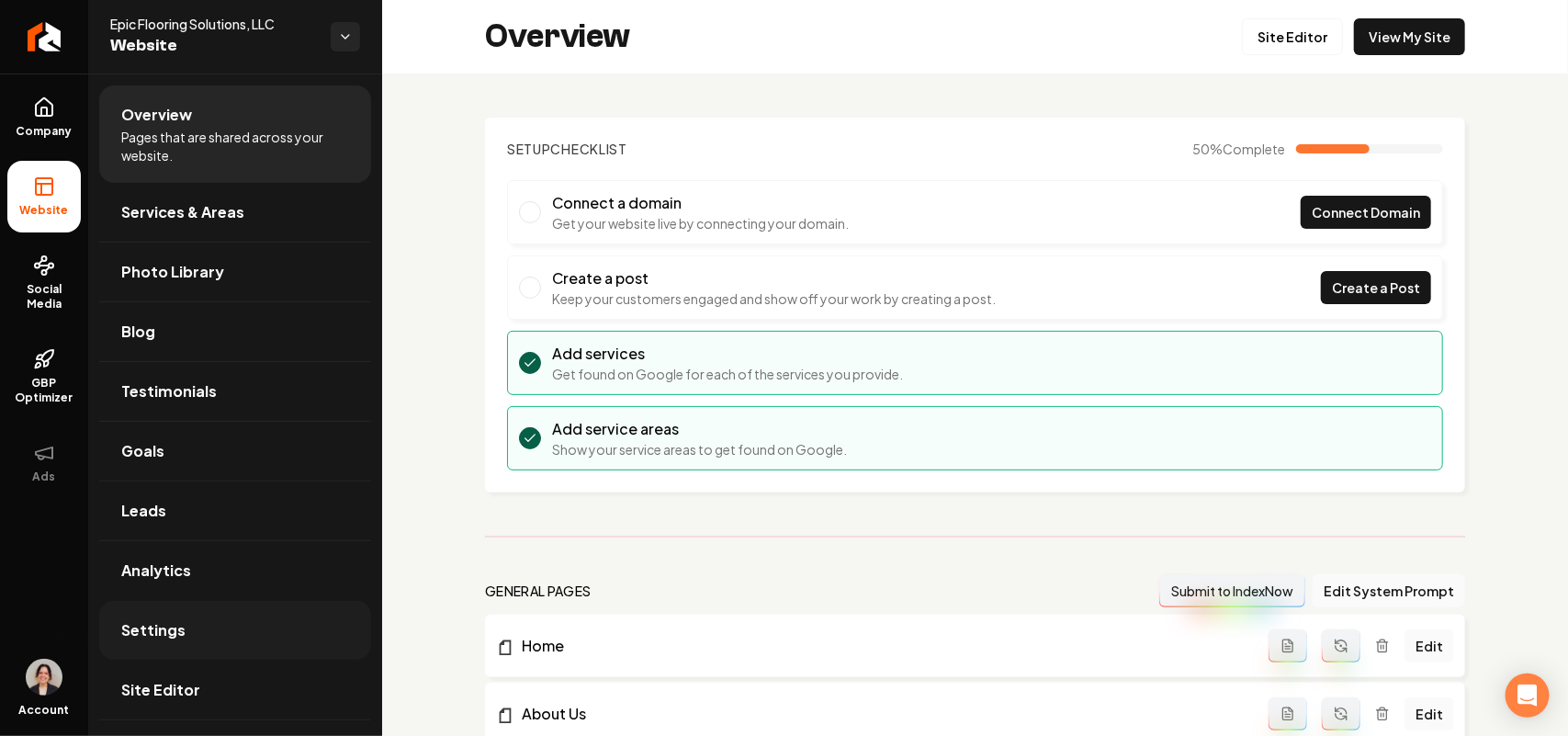
click at [166, 557] on span "Settings" at bounding box center [153, 630] width 64 height 22
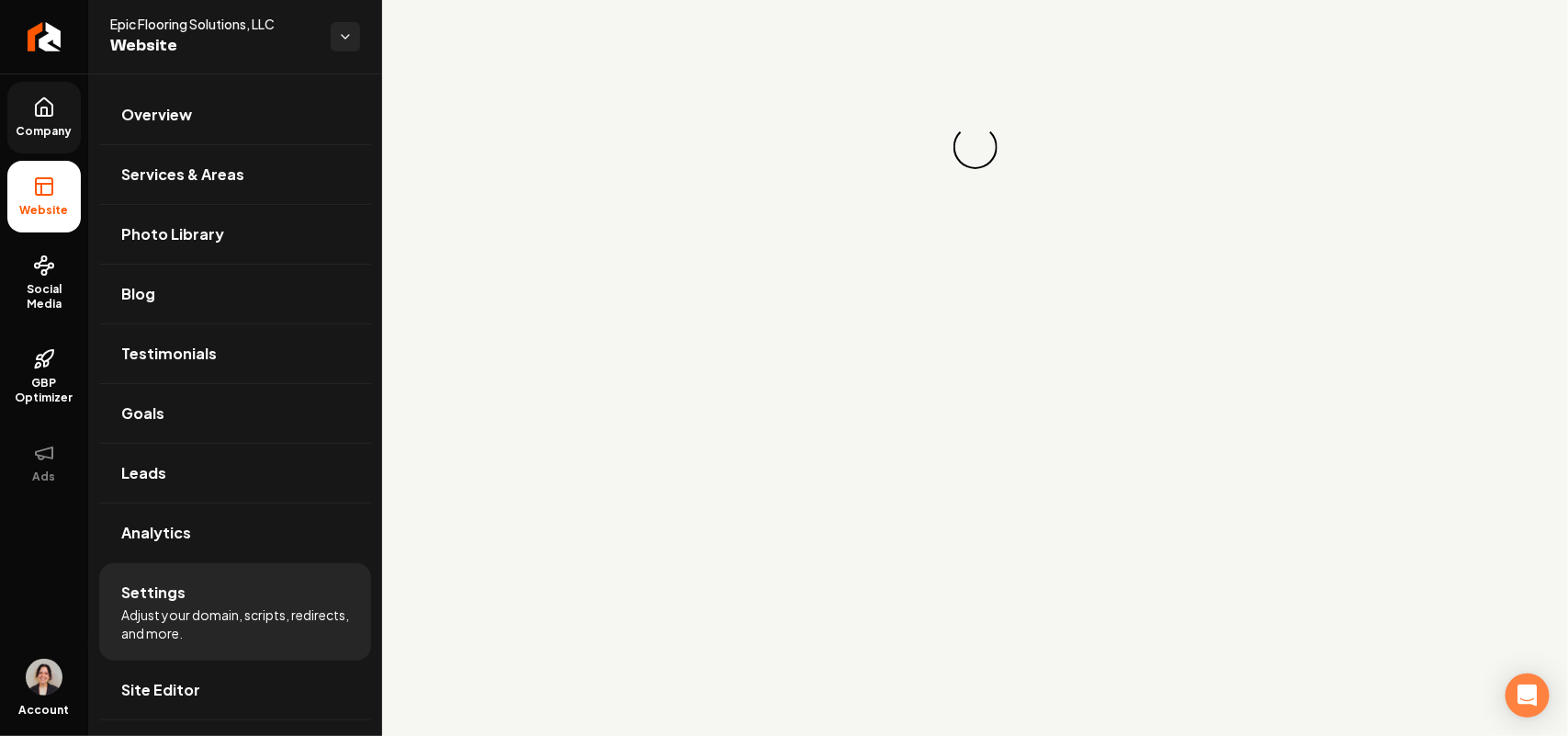
click at [70, 115] on link "Company" at bounding box center [45, 117] width 74 height 72
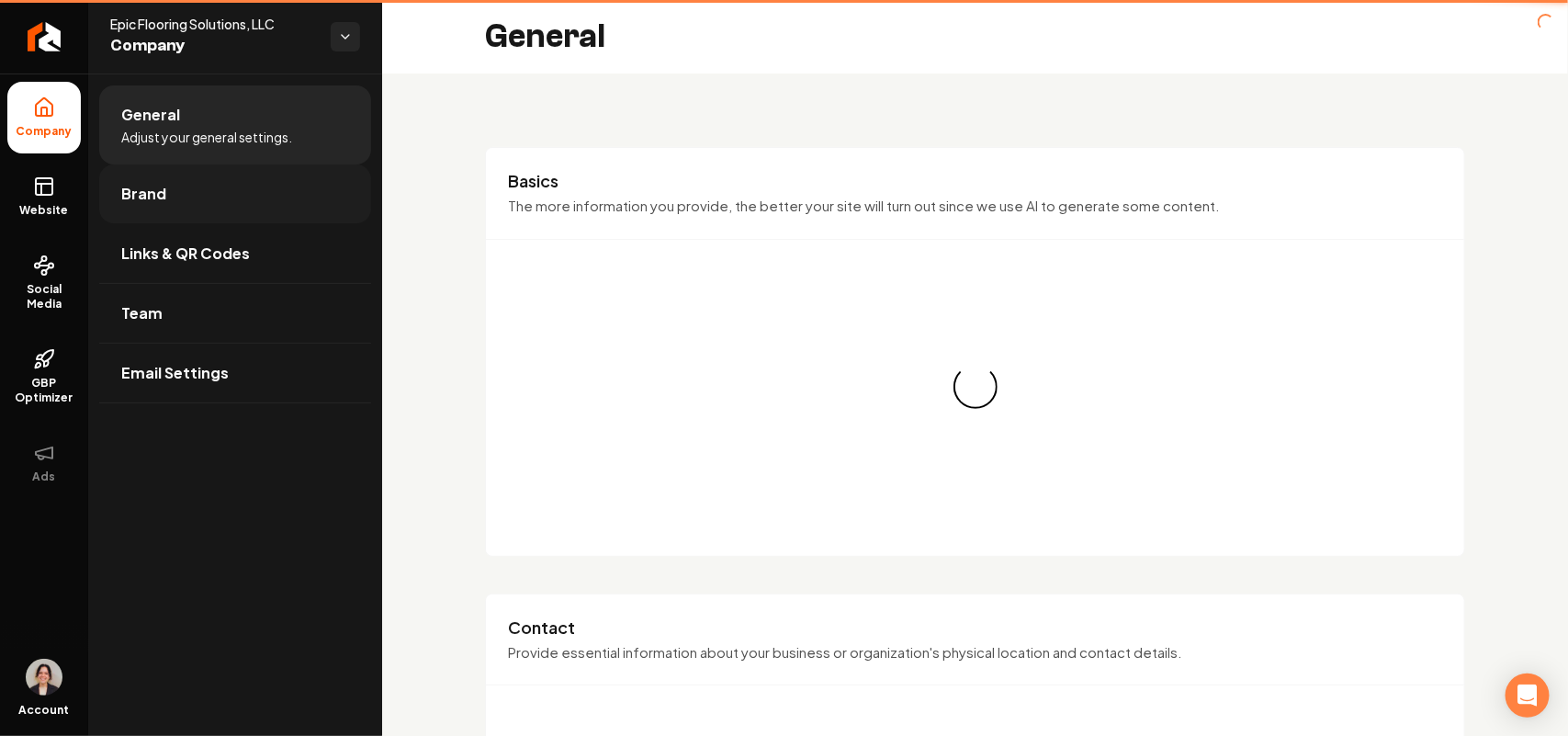
click at [217, 222] on link "Brand" at bounding box center [235, 194] width 272 height 59
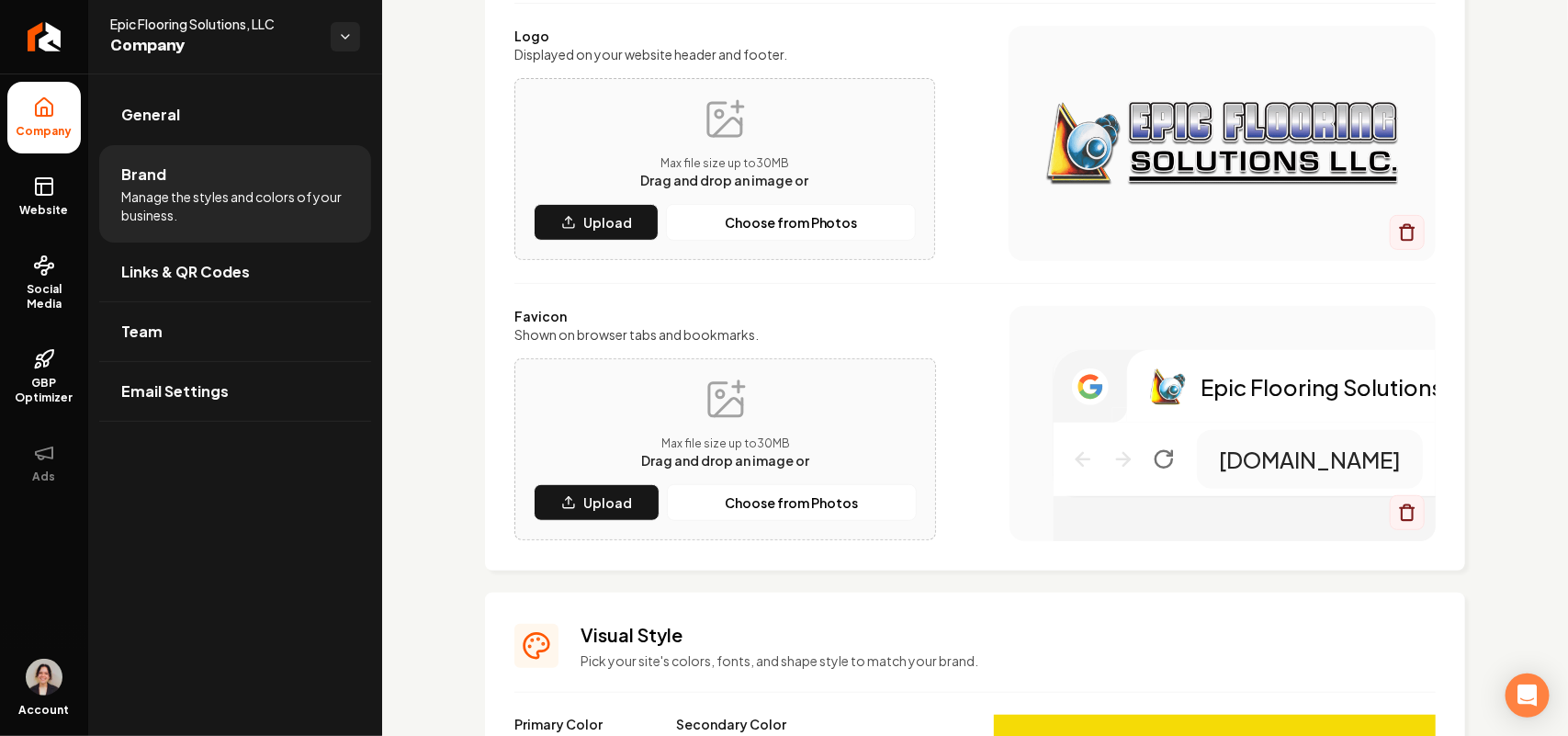
scroll to position [460, 0]
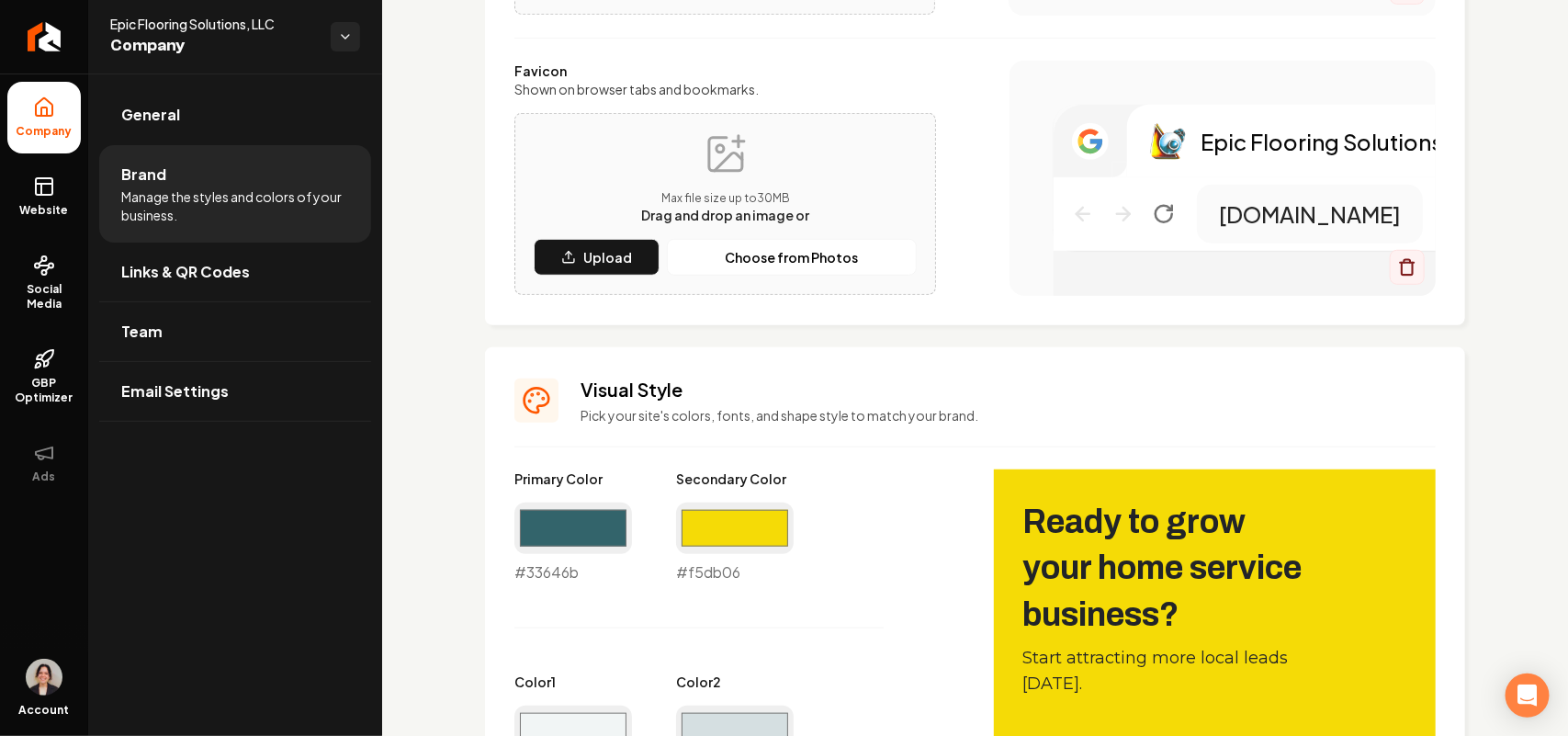
click at [726, 557] on div "#f5db06 #f5db06" at bounding box center [735, 543] width 117 height 81
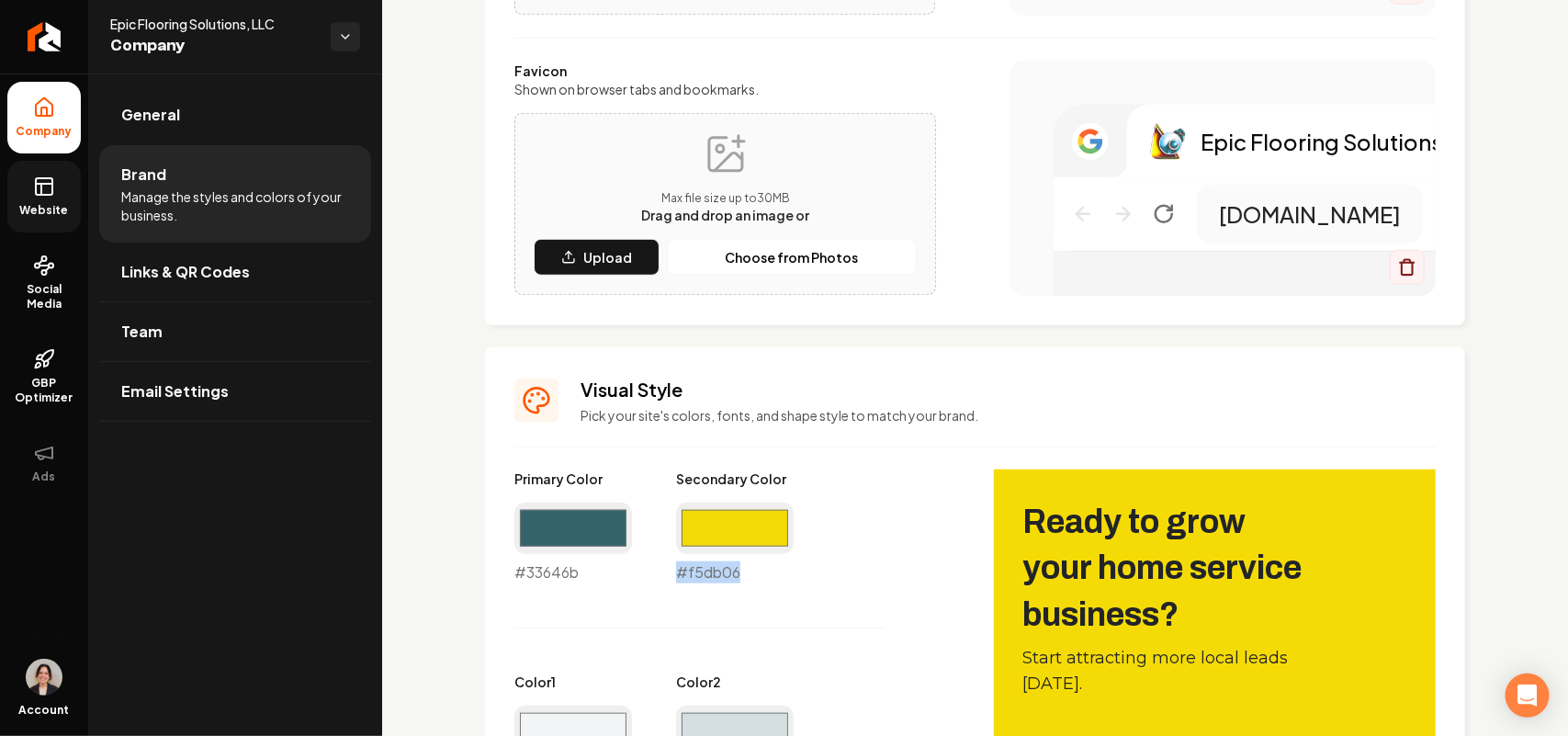
click at [57, 199] on link "Website" at bounding box center [45, 197] width 74 height 72
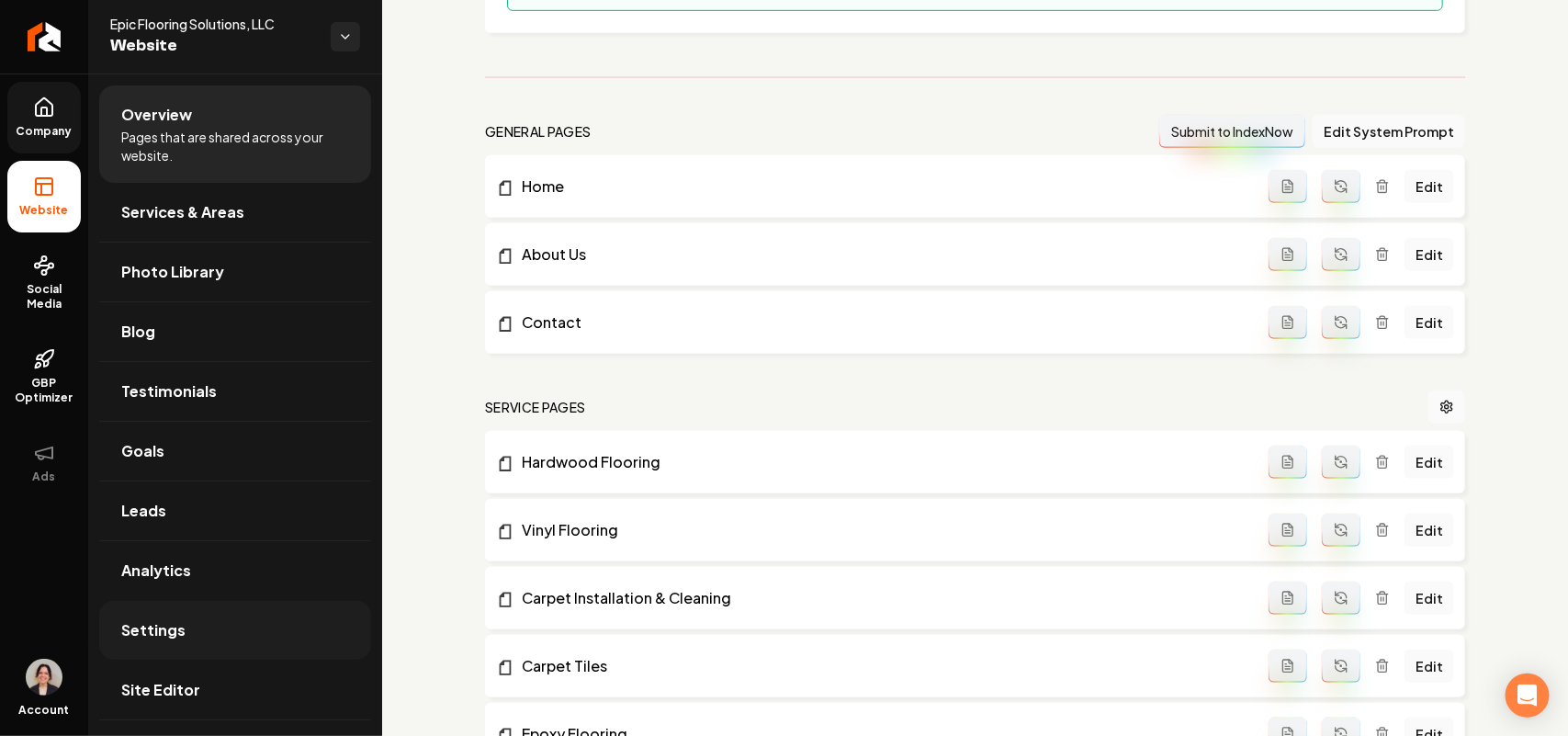
click at [200, 557] on link "Settings" at bounding box center [235, 630] width 272 height 59
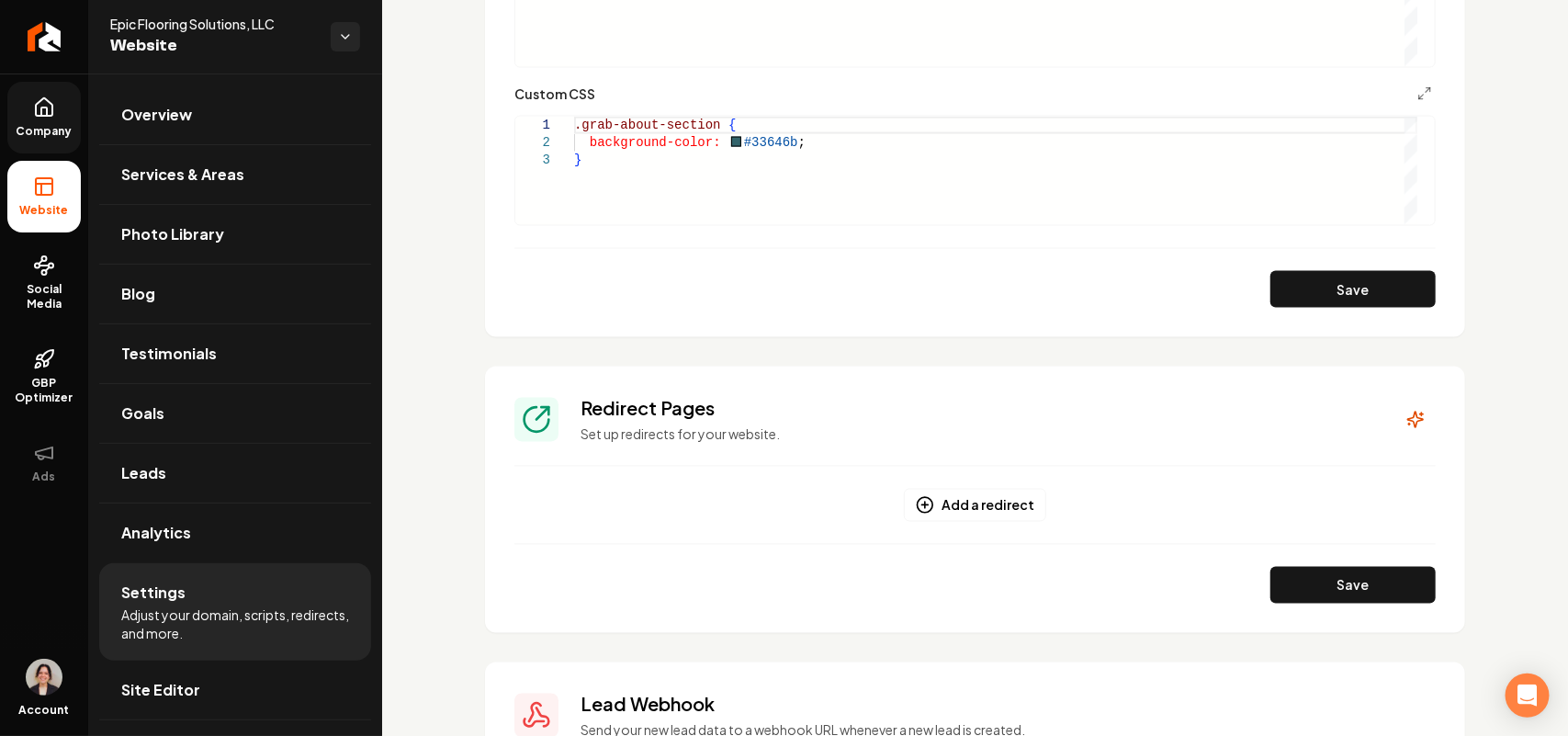
scroll to position [1034, 0]
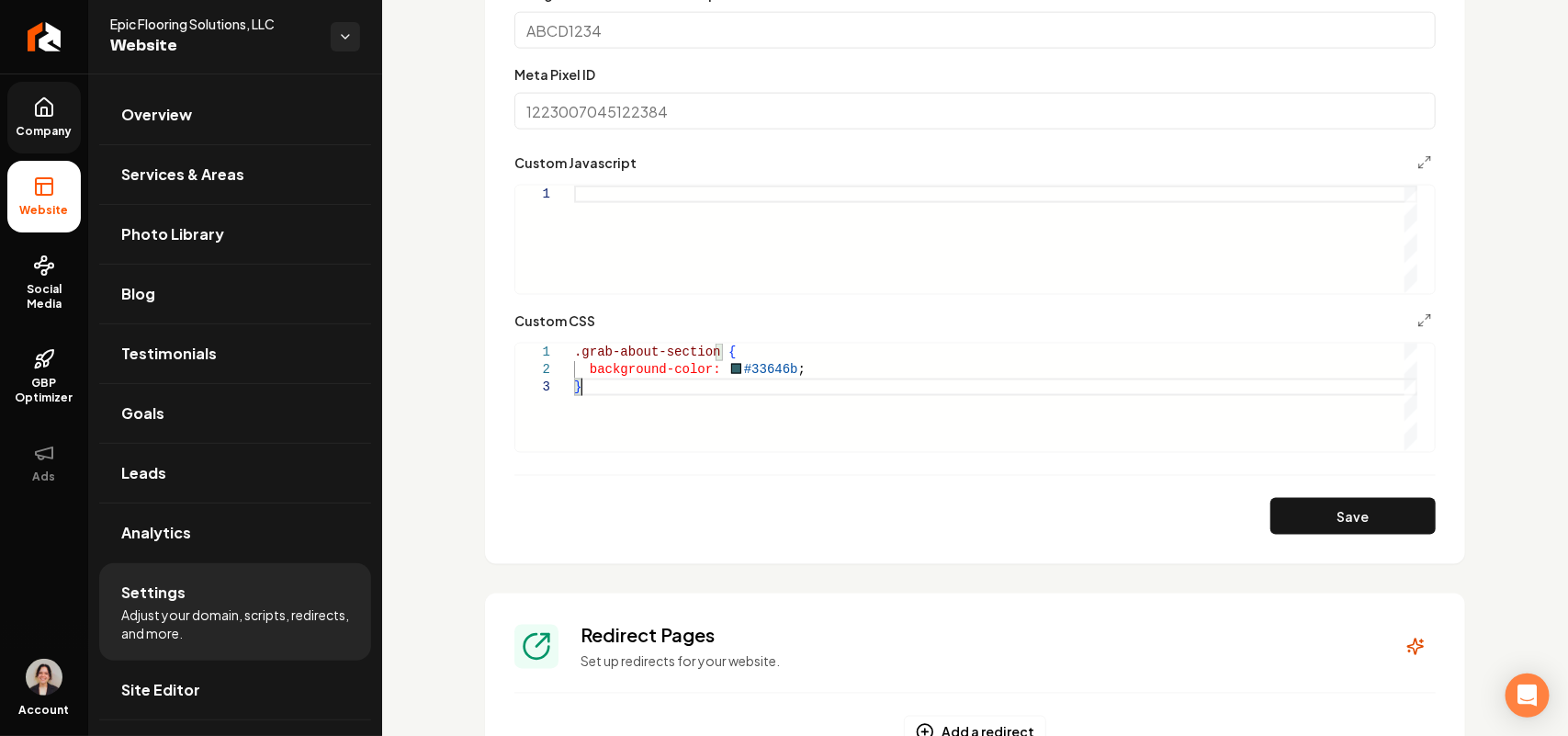
click at [589, 412] on div ".grab-about-section { background-color: #33646b ; }" at bounding box center [995, 397] width 843 height 107
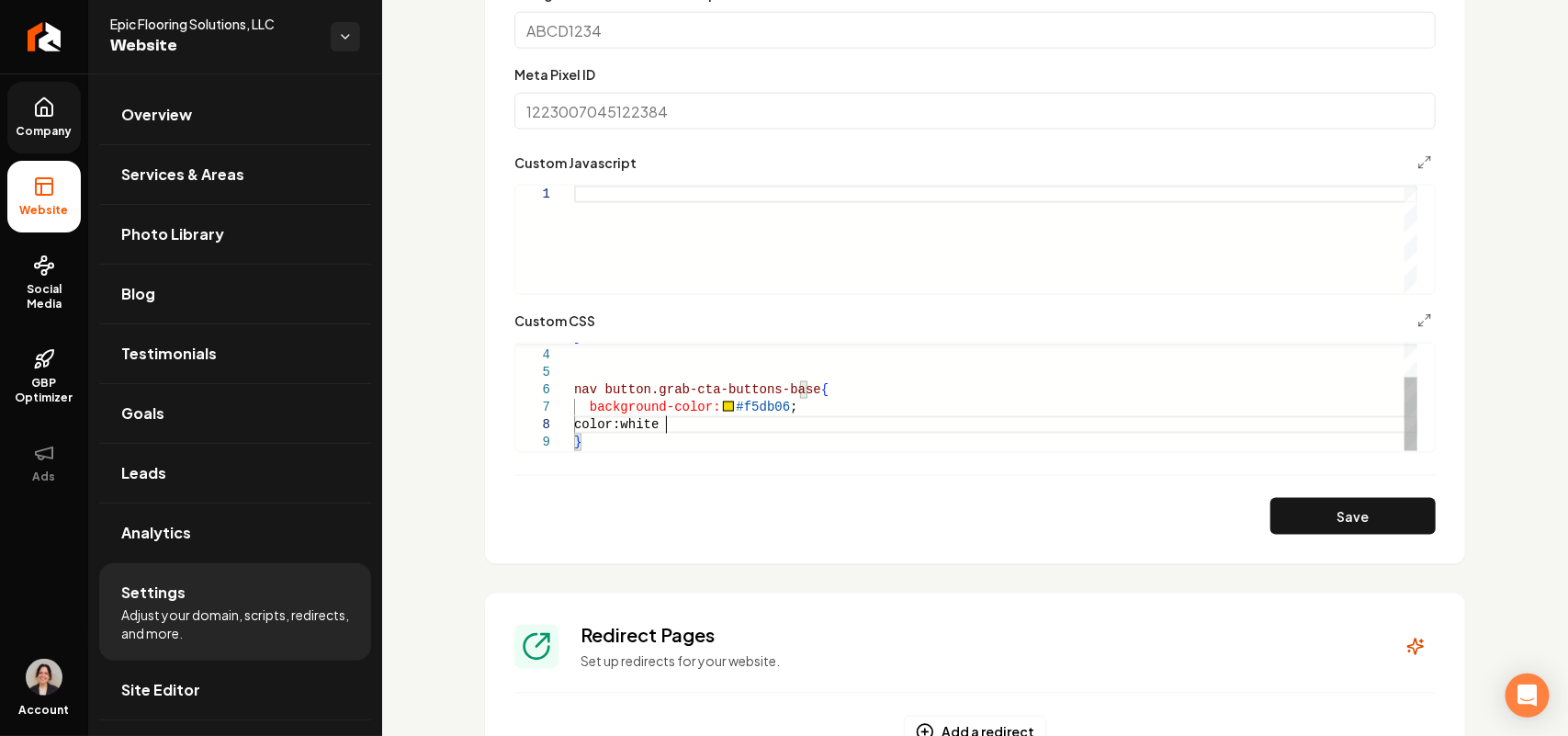
scroll to position [122, 98]
click at [1240, 525] on button "Save" at bounding box center [1353, 516] width 166 height 37
type textarea "**********"
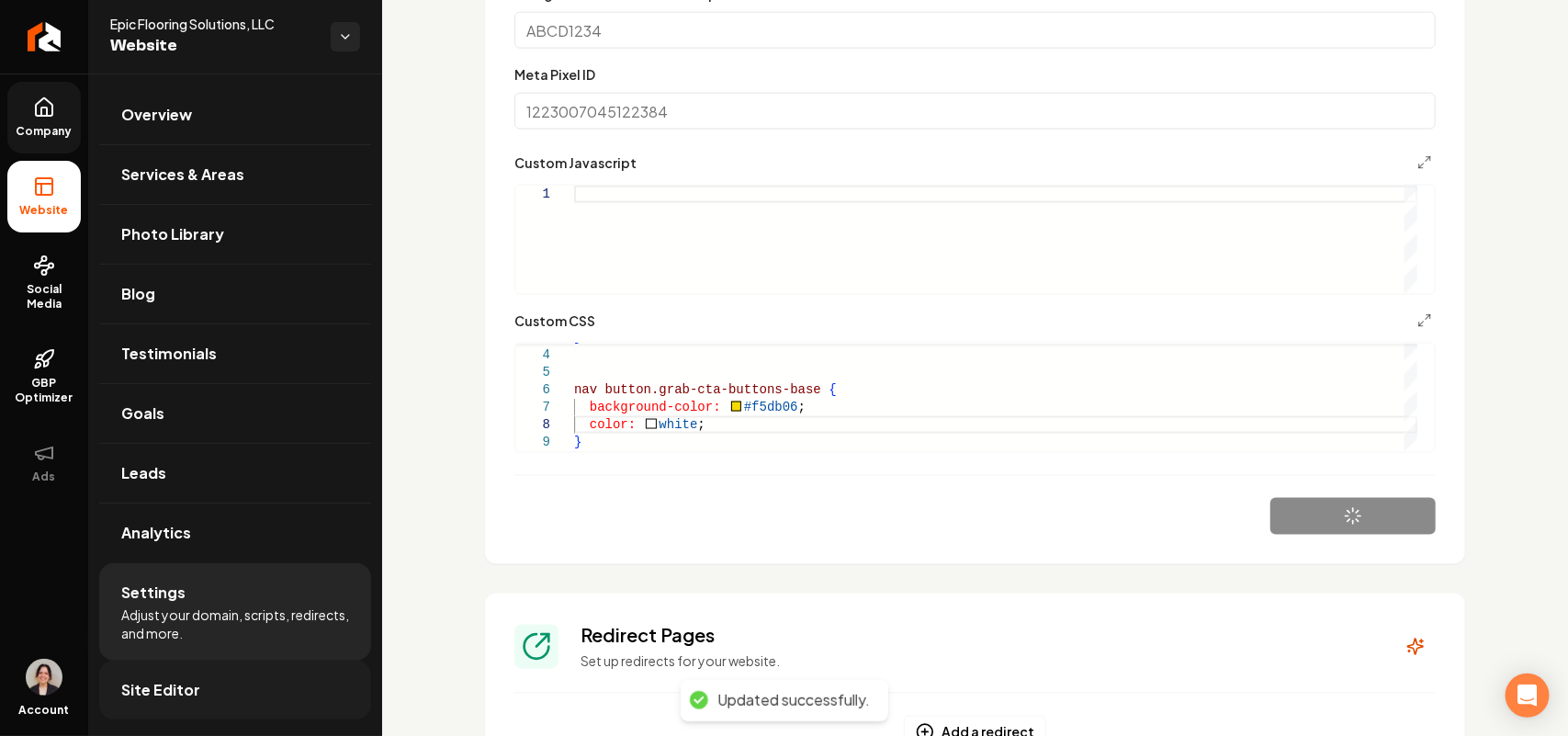
click at [184, 557] on span "Site Editor" at bounding box center [161, 690] width 79 height 22
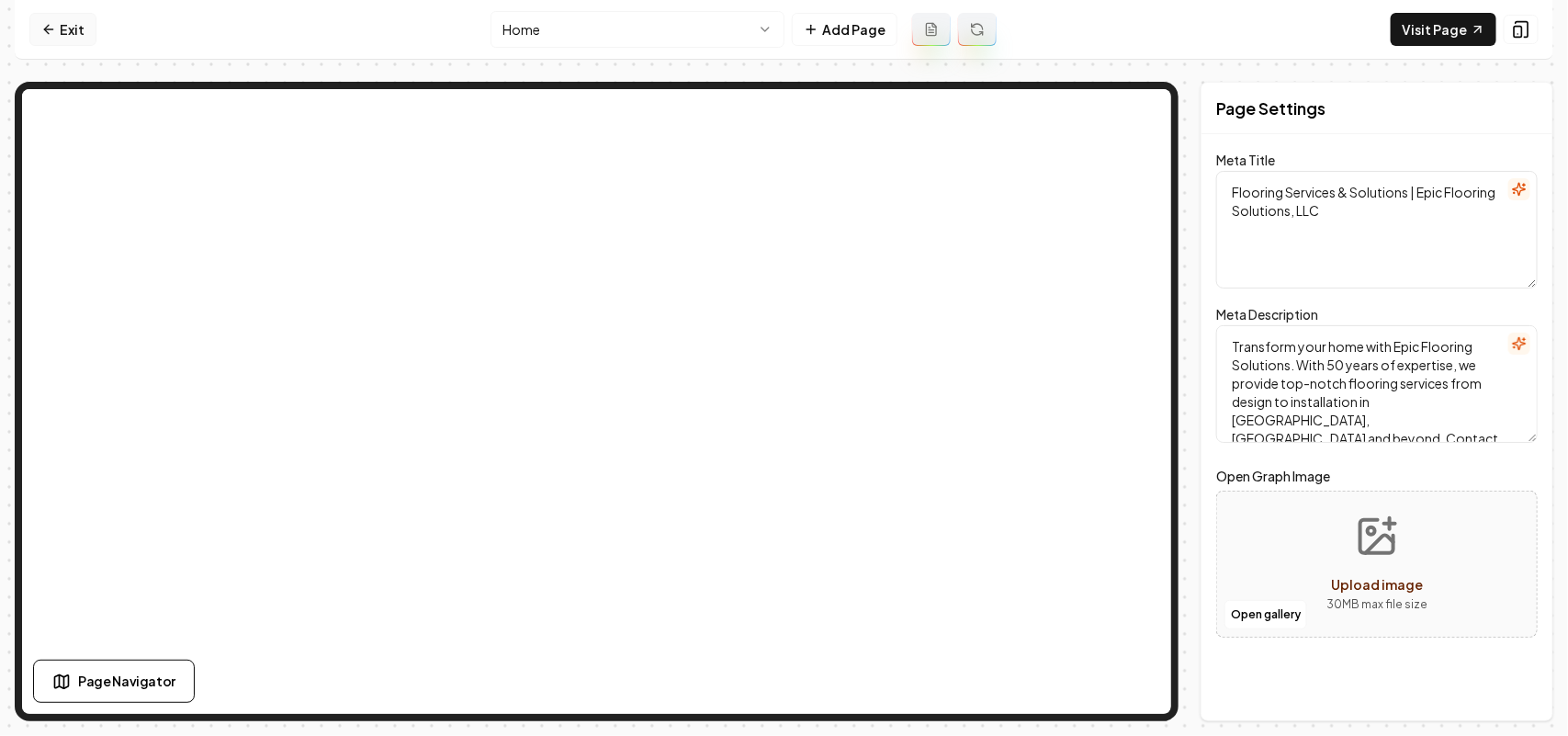
click at [42, 25] on icon at bounding box center [48, 29] width 15 height 15
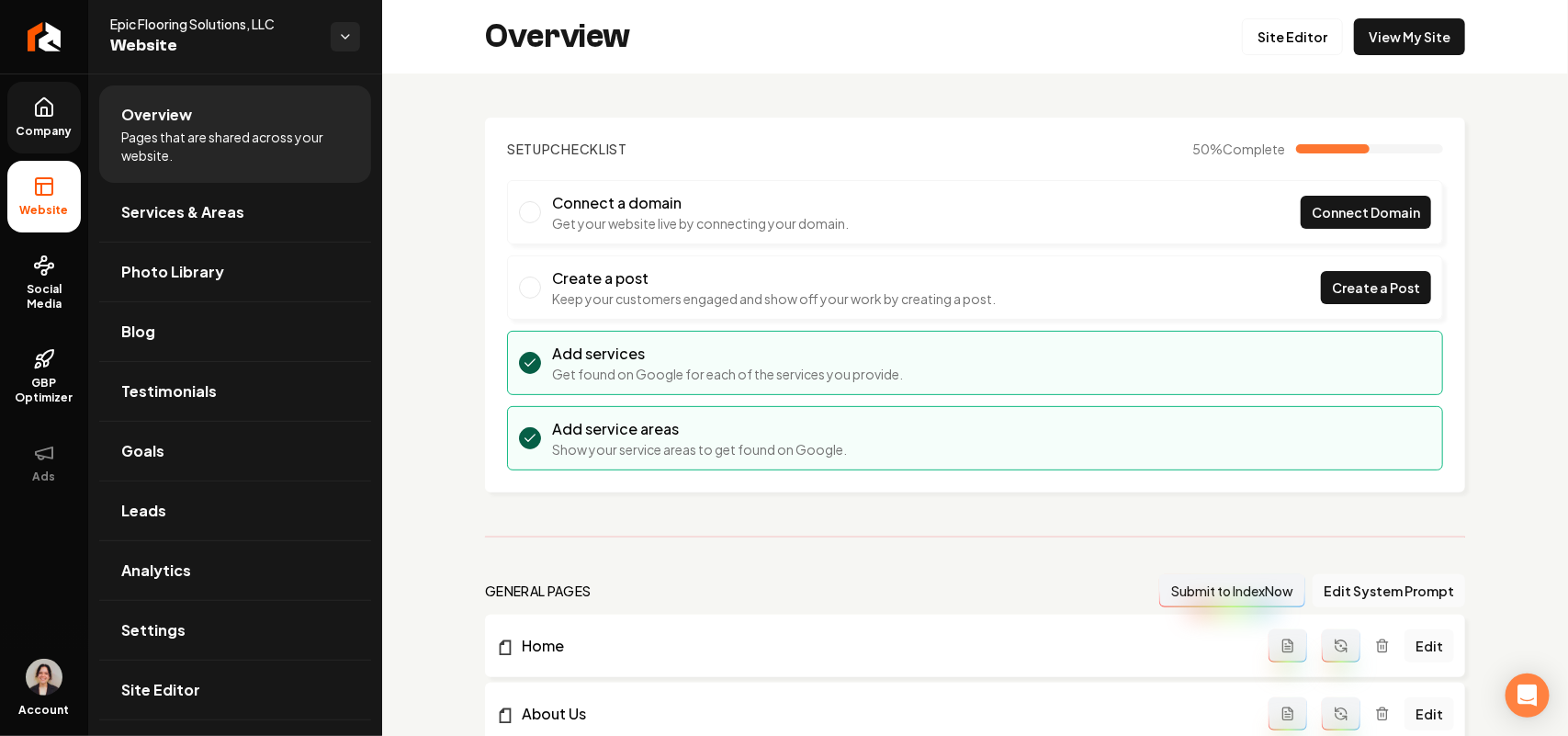
click at [50, 101] on icon at bounding box center [44, 107] width 22 height 22
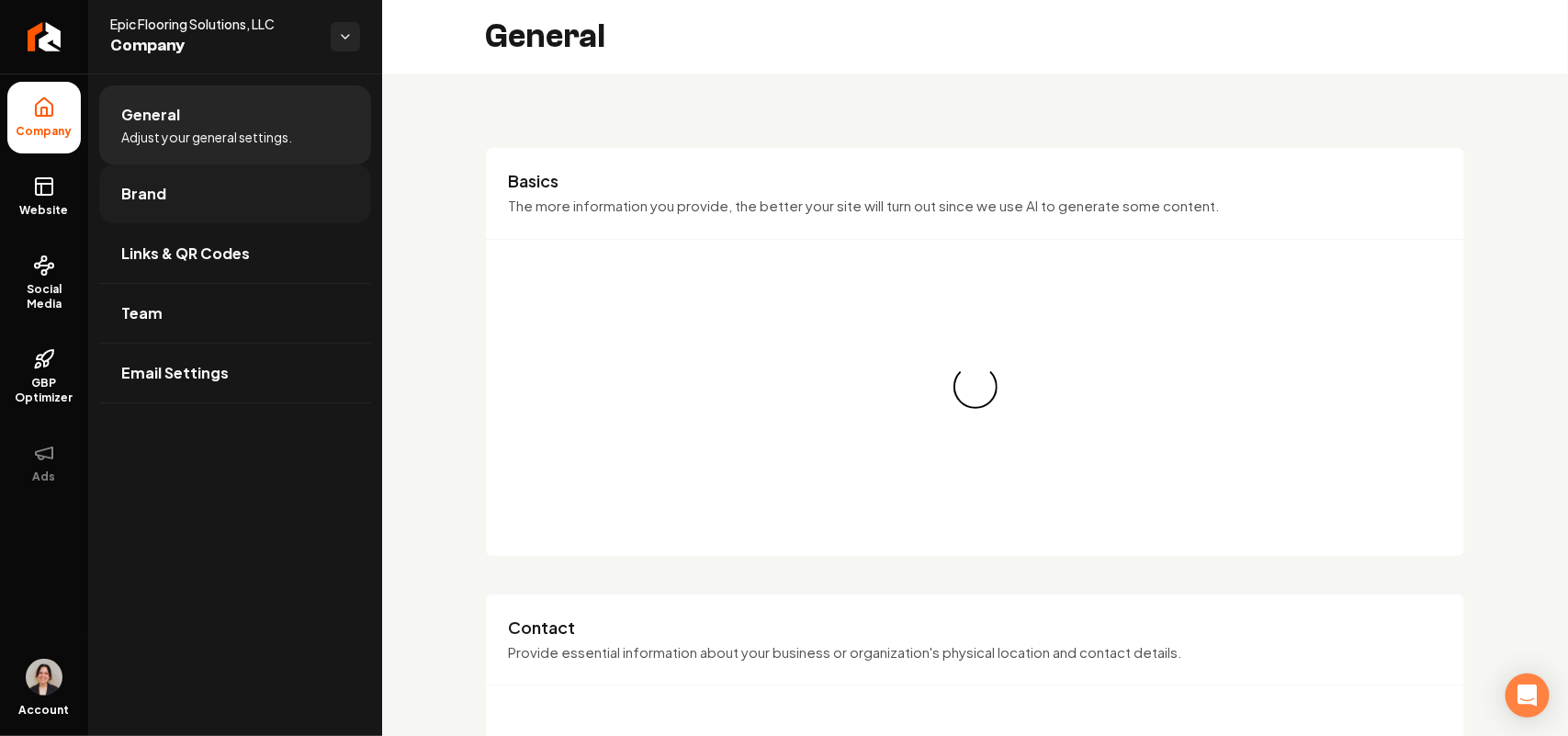
click at [170, 190] on link "Brand" at bounding box center [235, 194] width 272 height 59
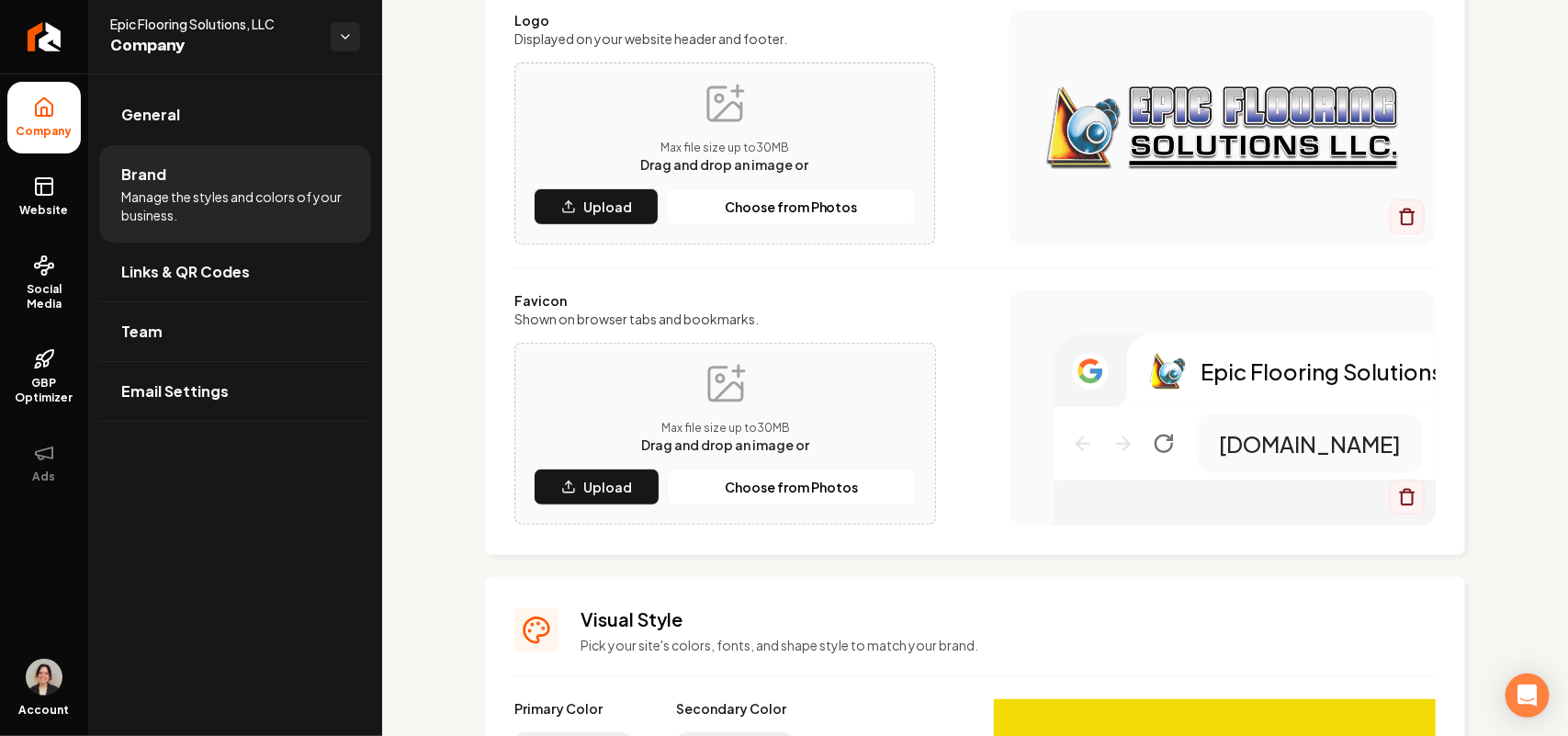
scroll to position [345, 0]
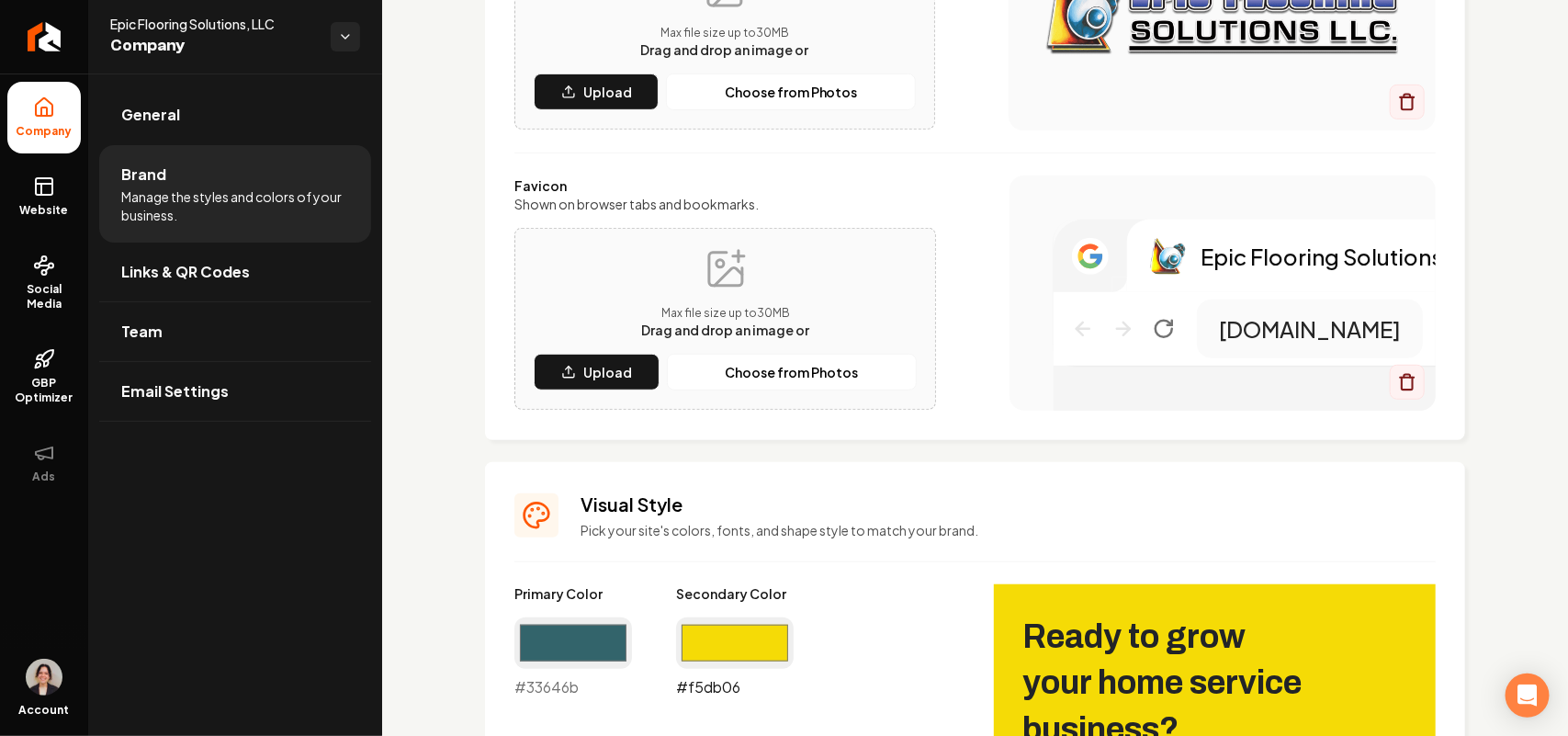
click at [729, 557] on input "#f5db06" at bounding box center [735, 643] width 117 height 51
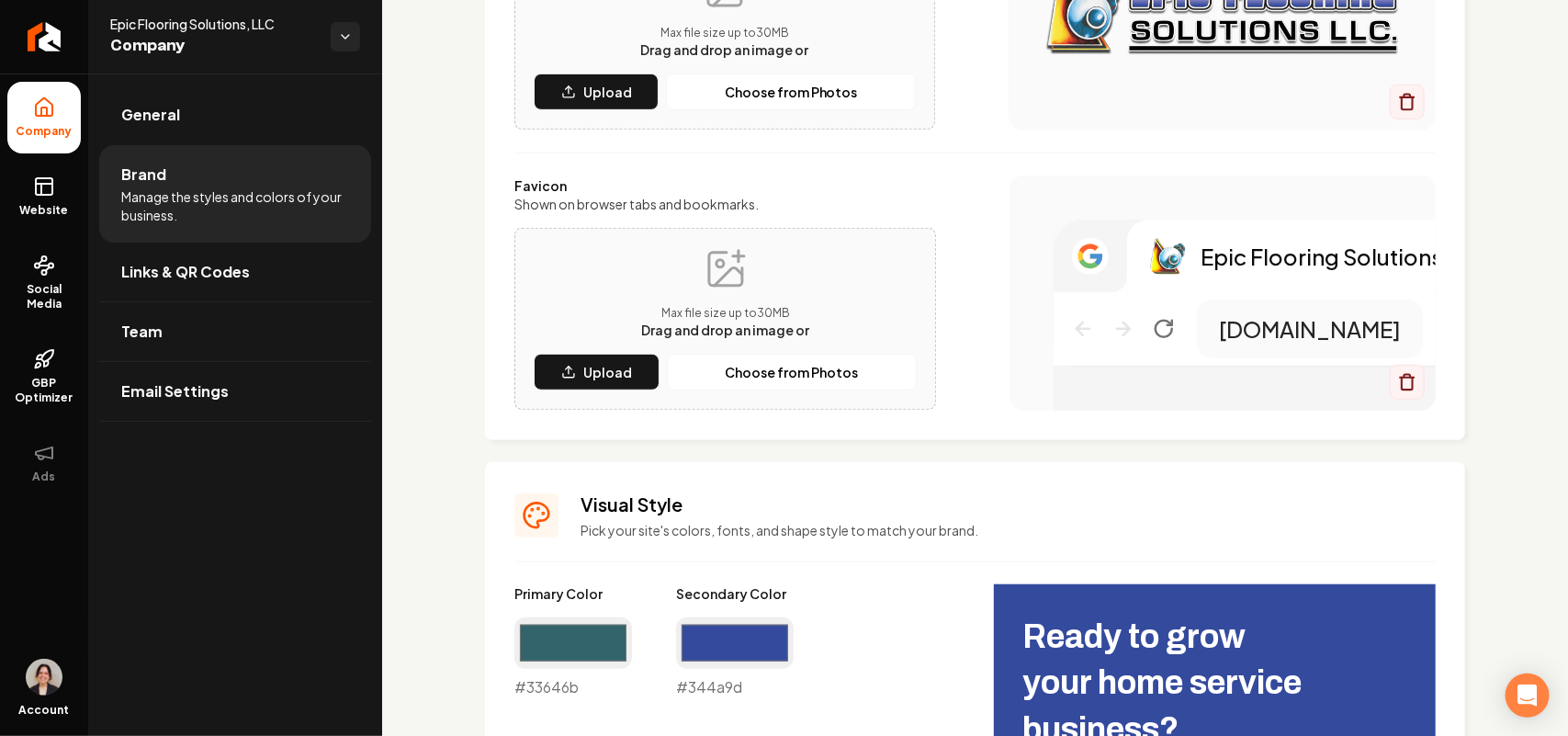
type input "#344a9d"
click at [1052, 508] on h3 "Visual Style" at bounding box center [1009, 505] width 856 height 26
click at [724, 557] on div "#344a9d #344a9d" at bounding box center [735, 659] width 117 height 81
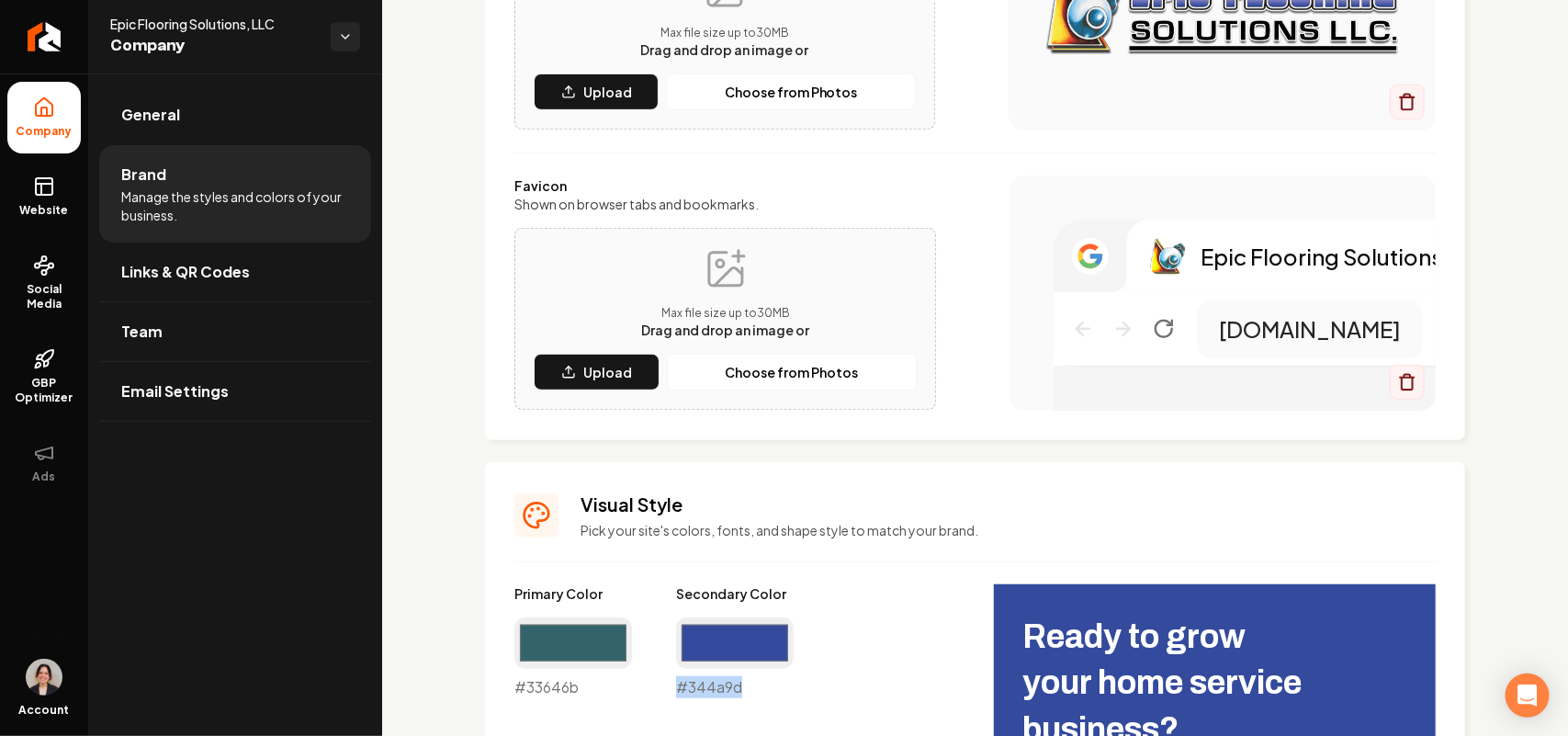
copy div "#344a9d"
click at [30, 200] on link "Website" at bounding box center [45, 197] width 74 height 72
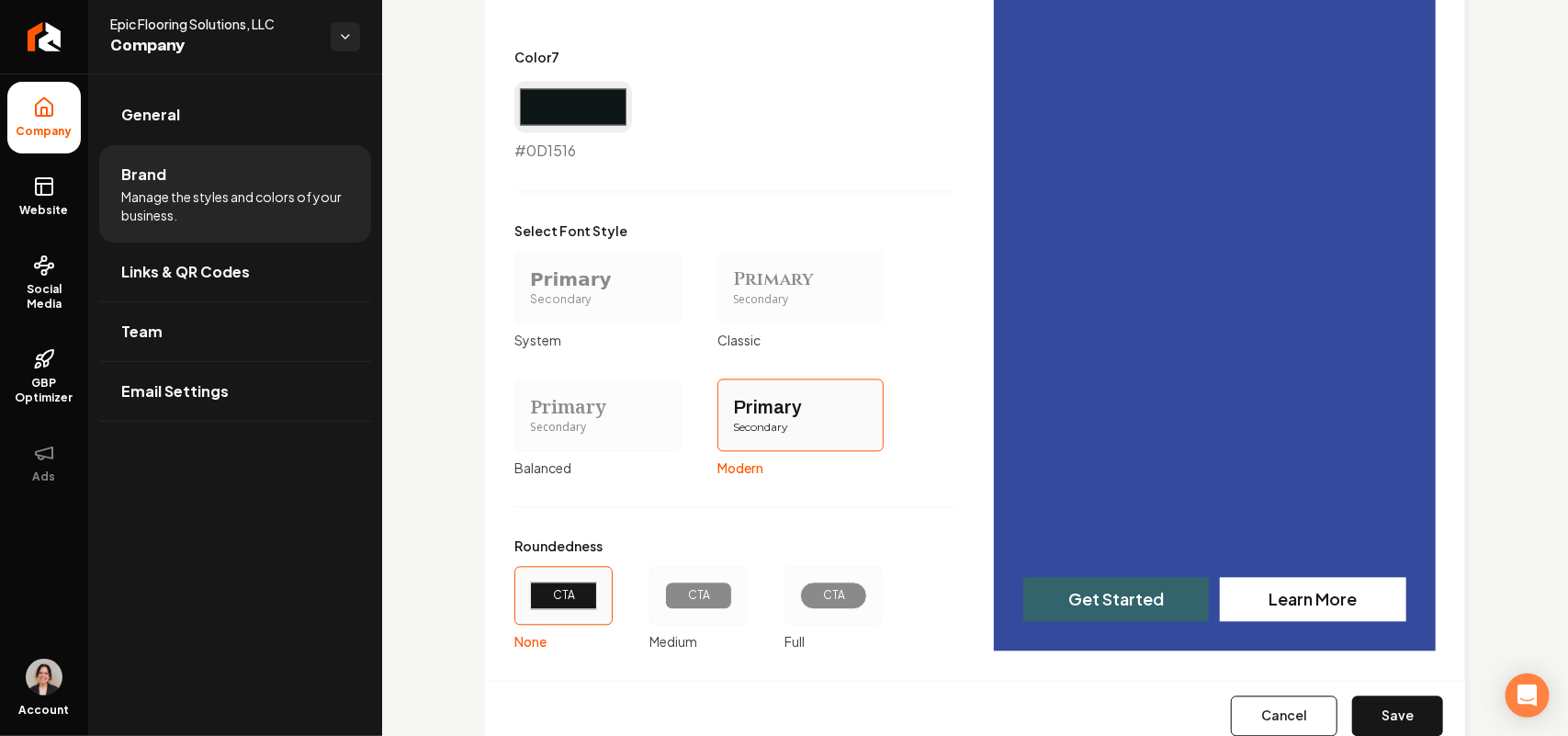
scroll to position [1618, 0]
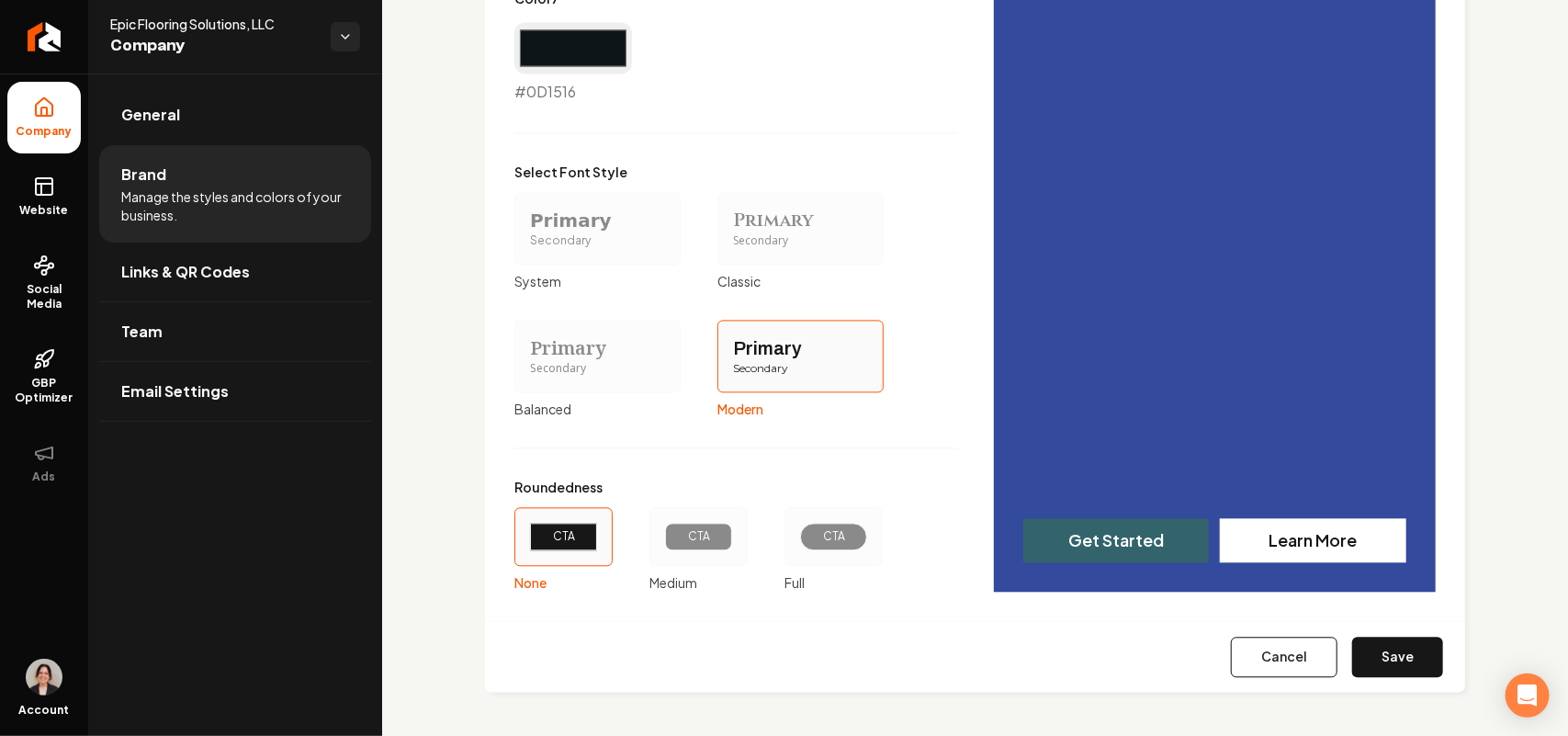
click at [1240, 557] on button "Save" at bounding box center [1398, 658] width 91 height 41
type input "#f1f5f5"
type input "#d5dfe1"
type input "#d0dbdc"
type input "#607e83"
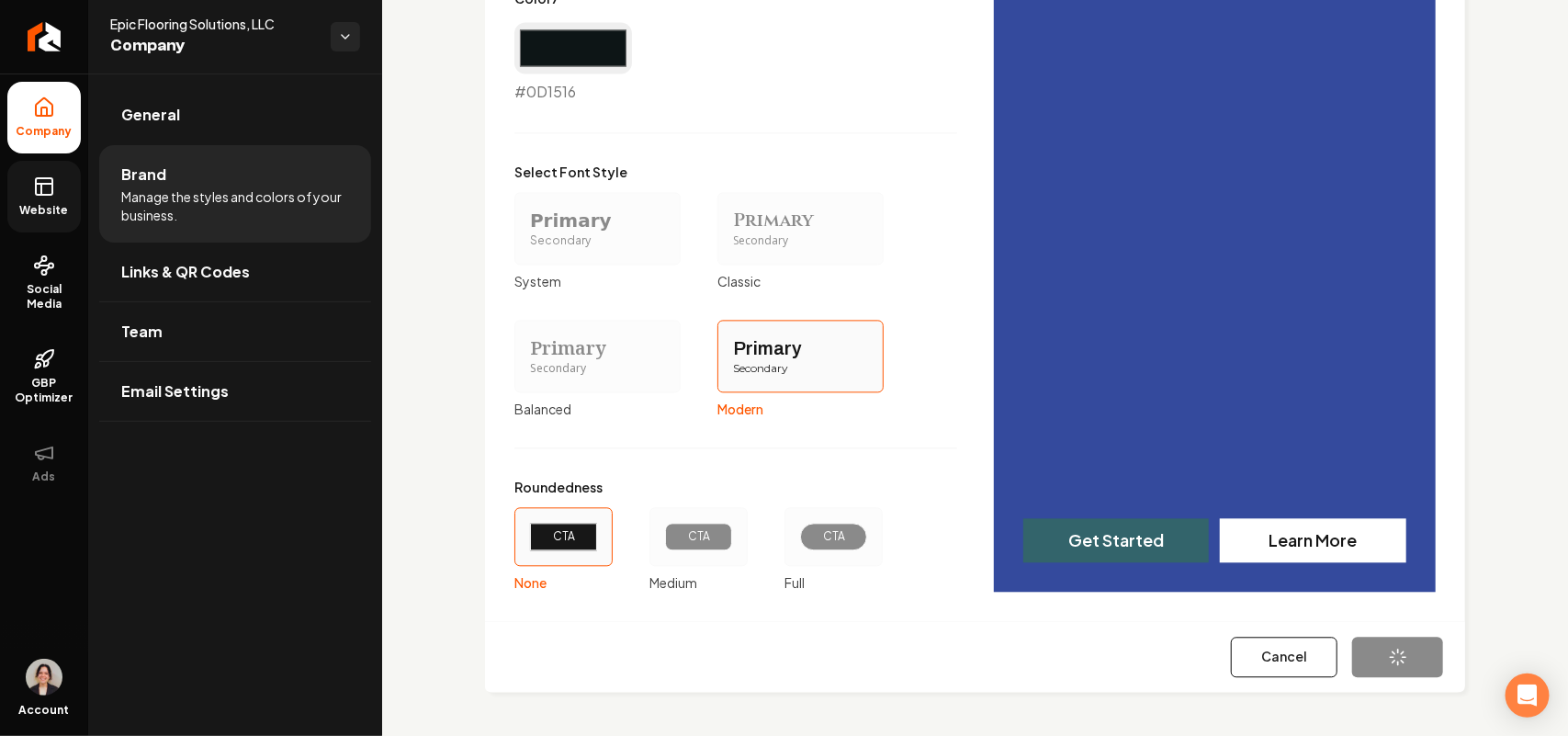
type input "#33646b"
type input "#2c3639"
type input "#0d1516"
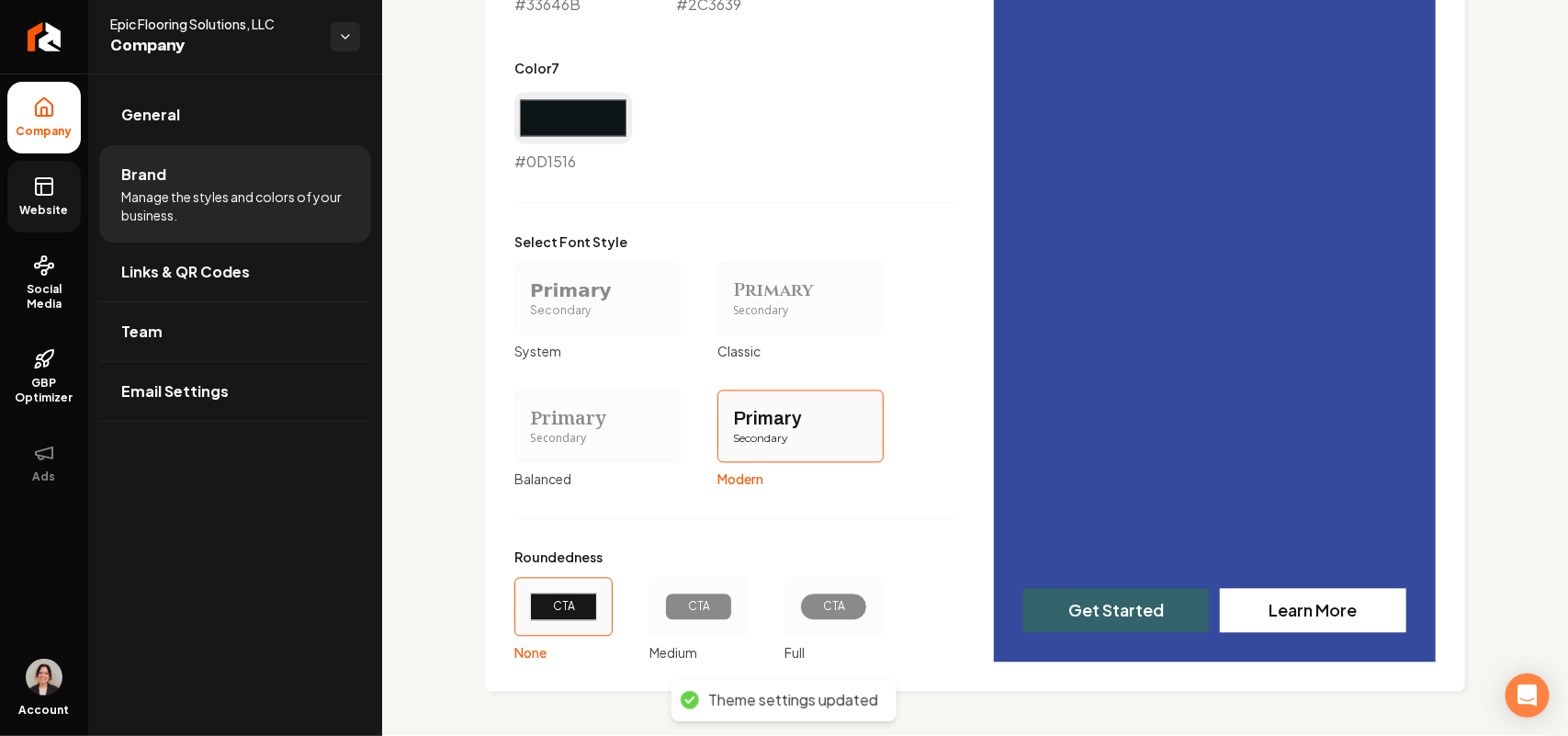
click at [36, 193] on rect at bounding box center [44, 186] width 16 height 16
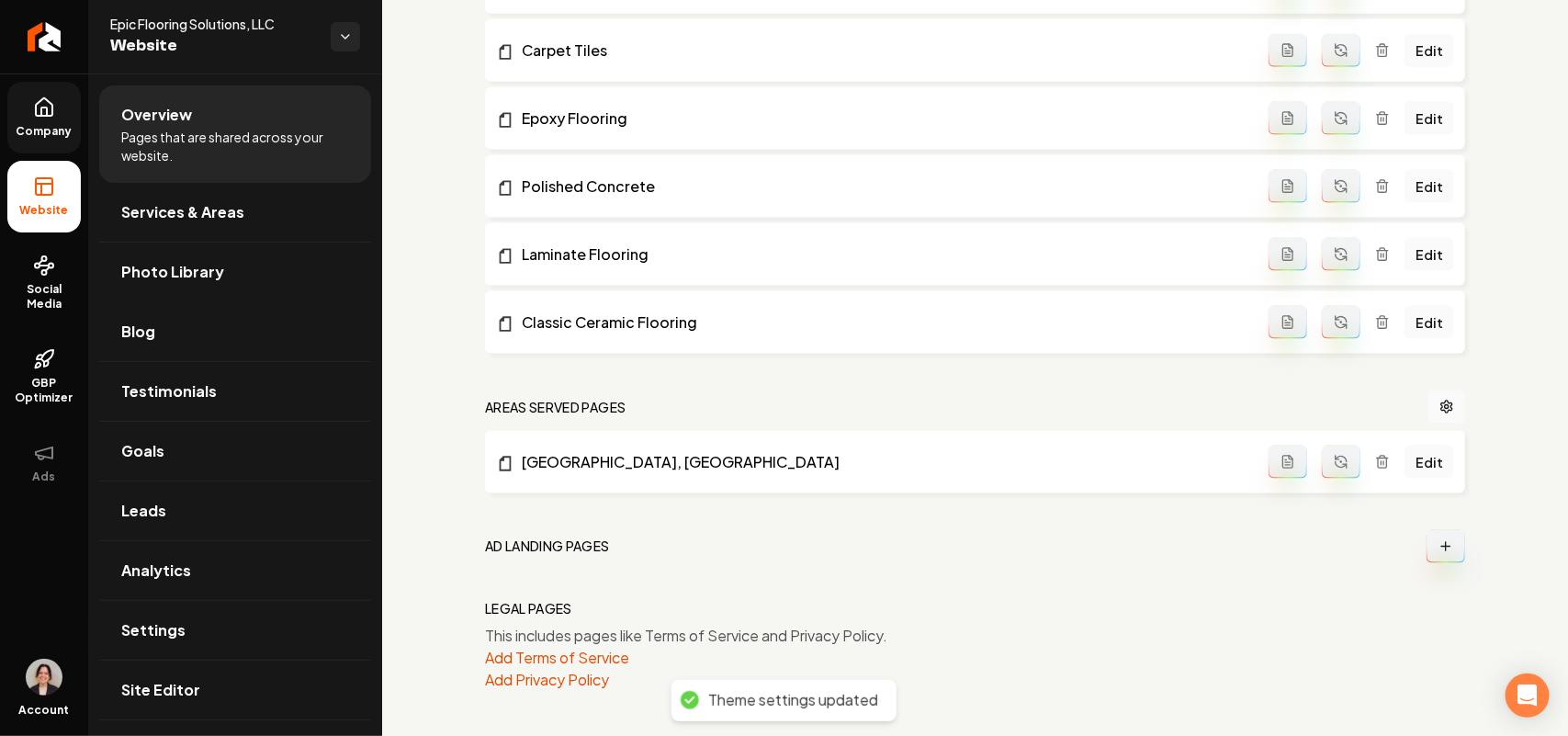
scroll to position [1076, 0]
click at [219, 557] on link "Settings" at bounding box center [235, 630] width 272 height 59
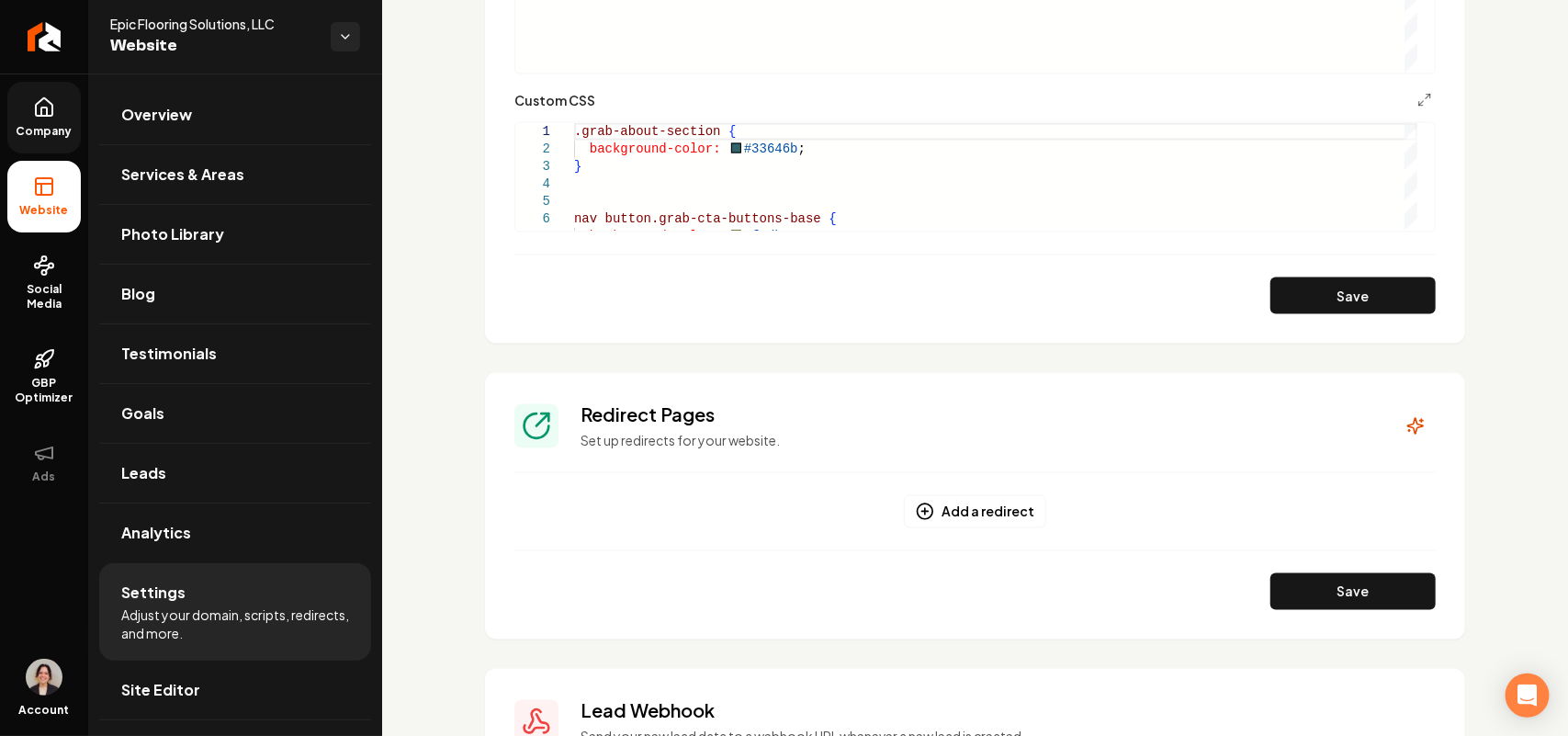
scroll to position [1149, 0]
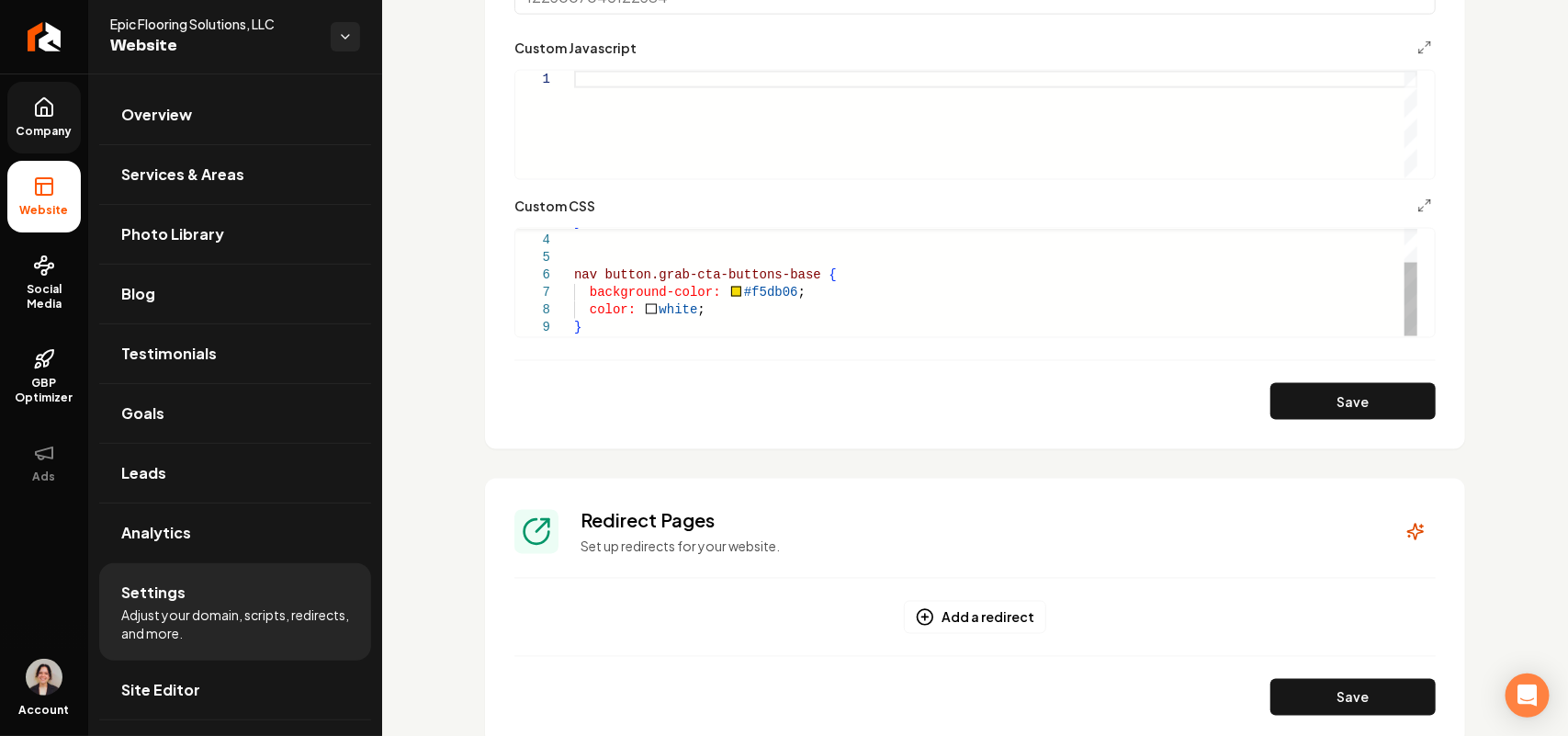
click at [750, 280] on div "} nav button.grab-cta-buttons-base { background-color: #f5db06 ; color: white ;…" at bounding box center [995, 258] width 843 height 157
click at [758, 290] on div "} nav button.grab-cta-buttons-base { background-color: #f5db06 ; color: white ;…" at bounding box center [995, 258] width 843 height 157
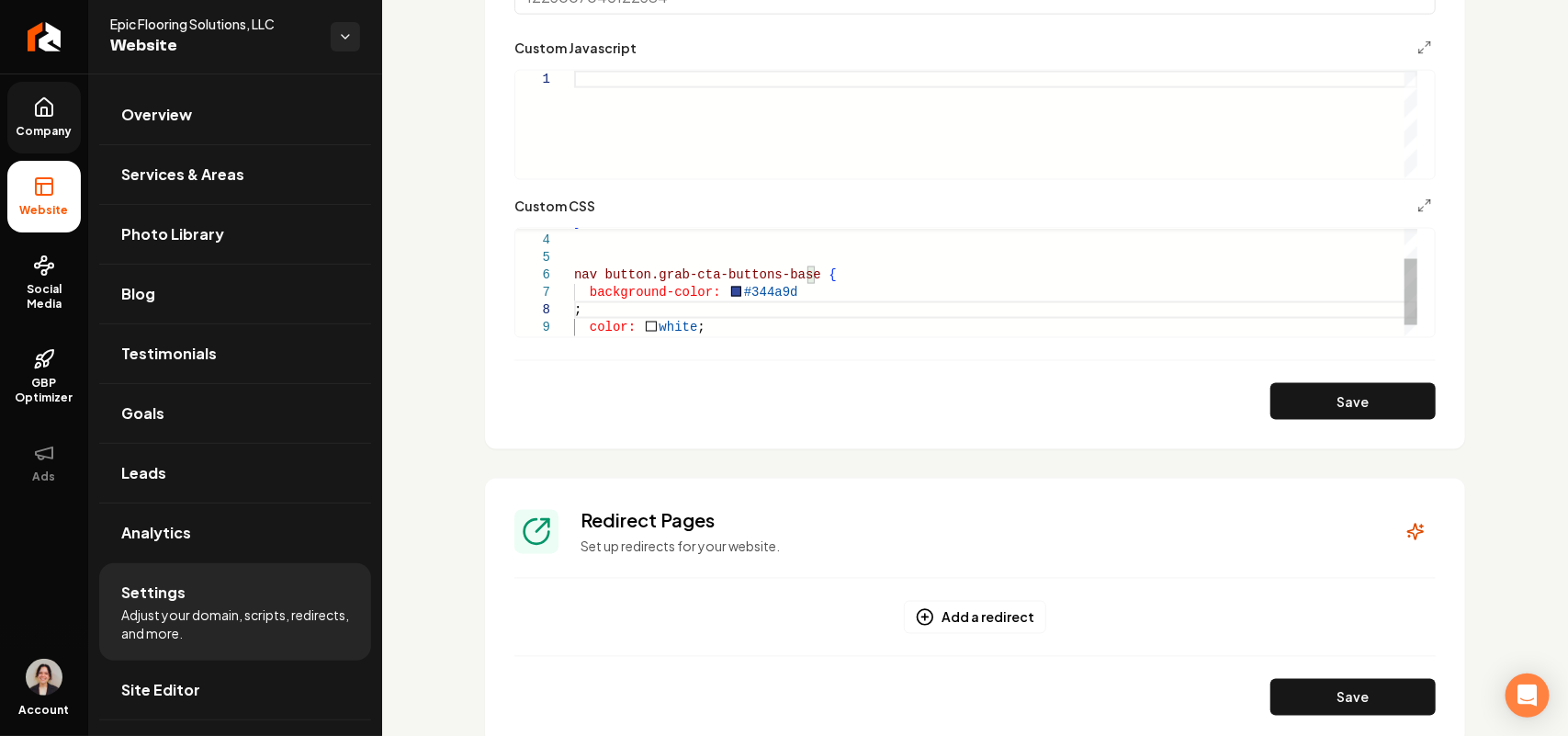
type textarea "**********"
click at [1240, 395] on button "Save" at bounding box center [1353, 402] width 166 height 37
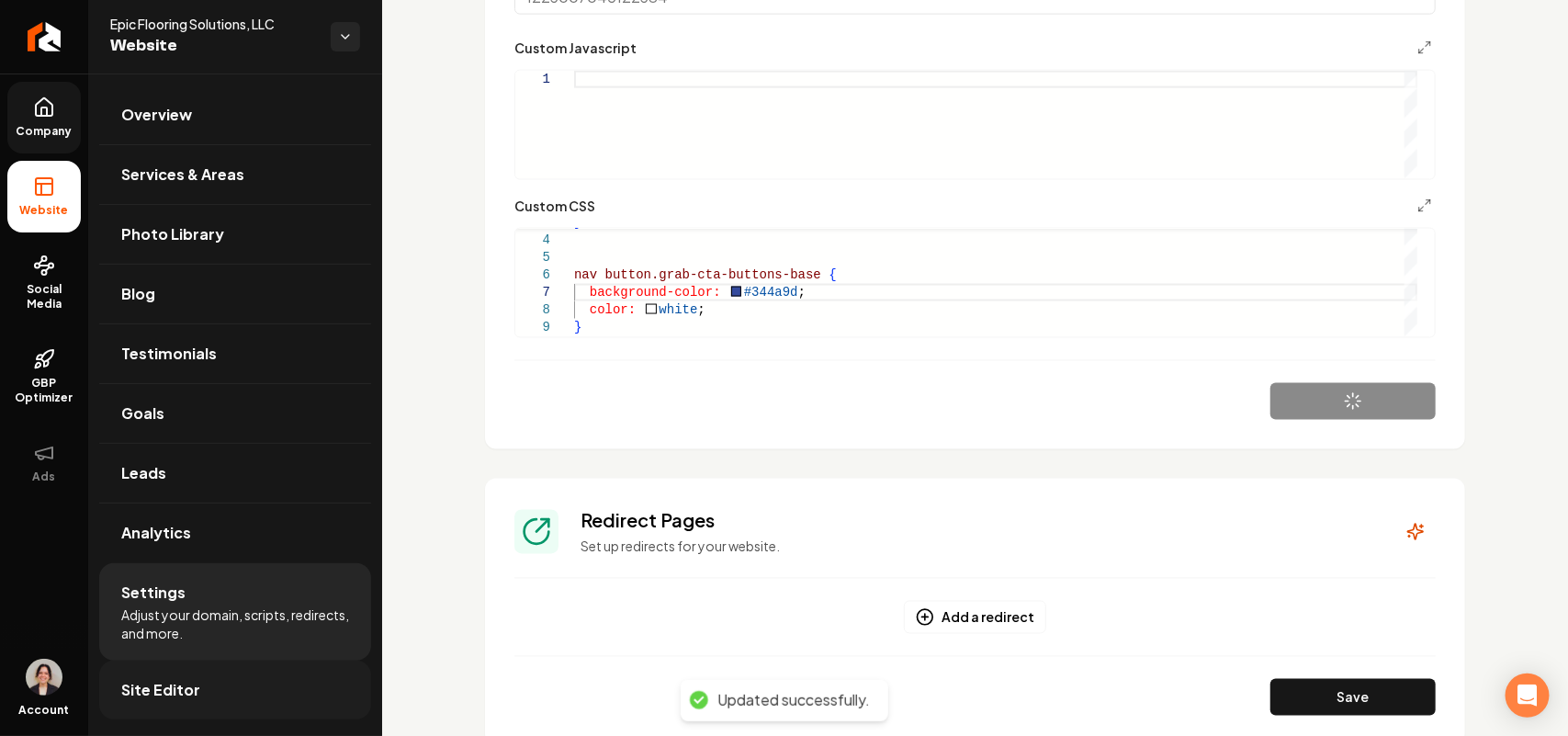
click at [249, 557] on link "Site Editor" at bounding box center [235, 690] width 272 height 59
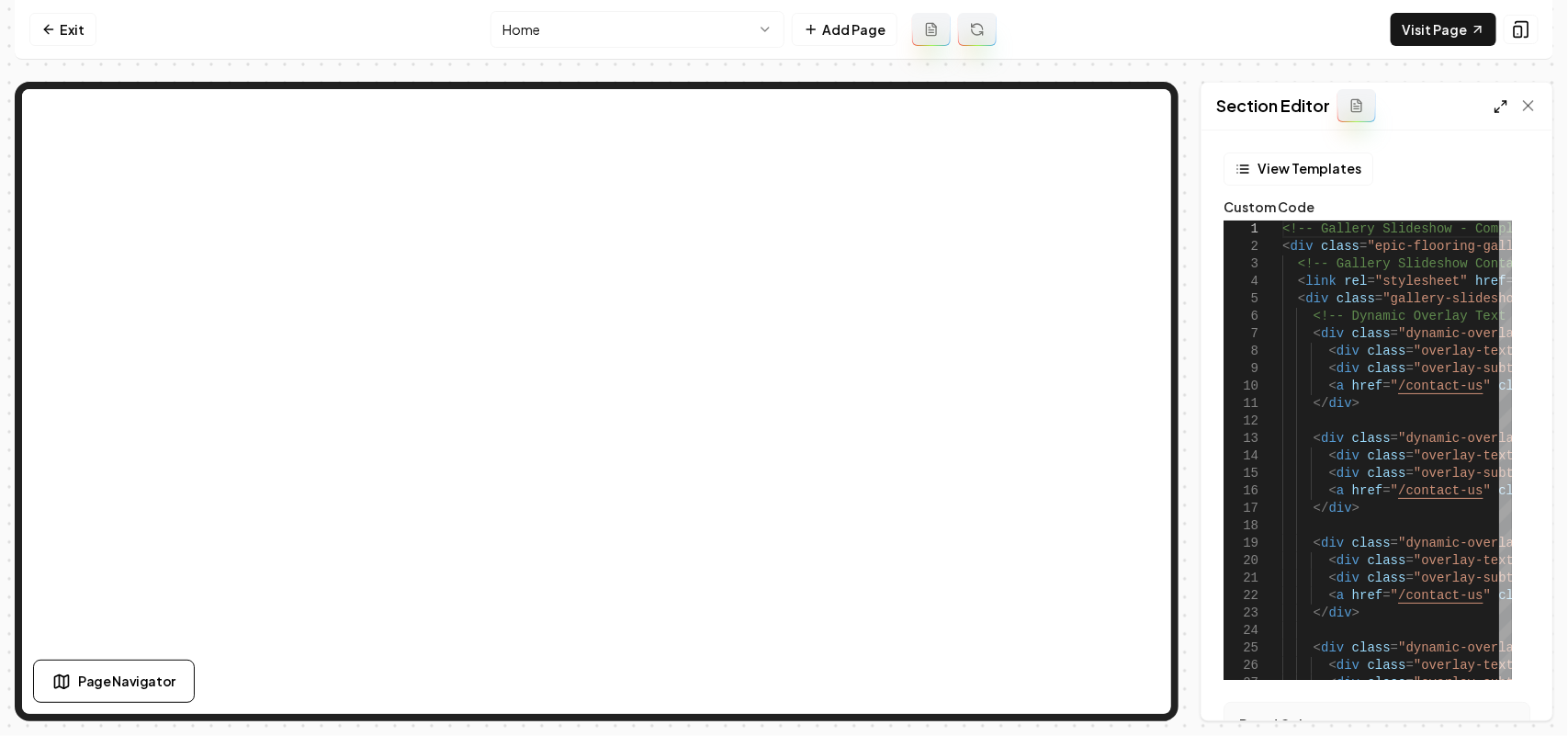
click at [1240, 103] on line at bounding box center [1504, 103] width 5 height 5
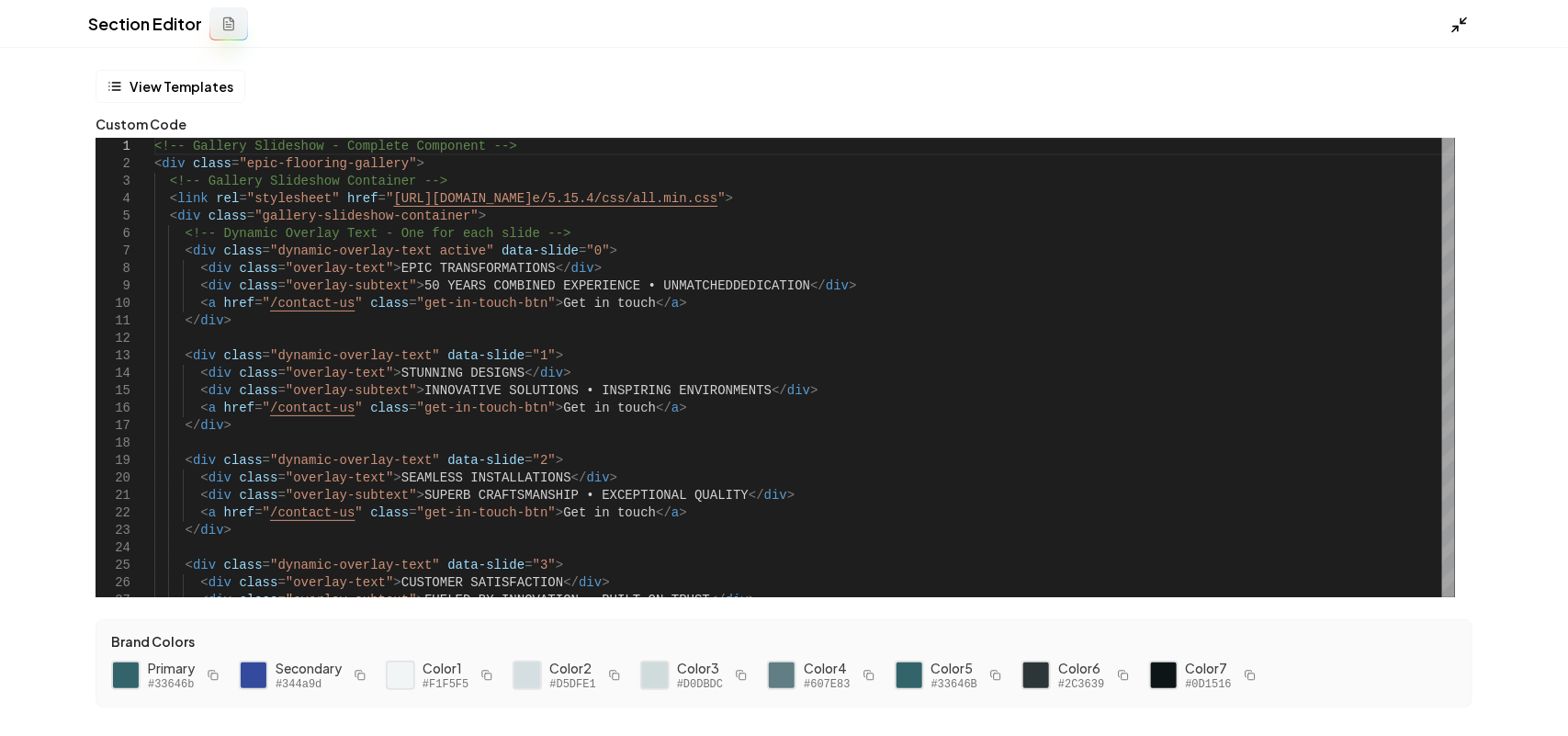
click at [1240, 18] on icon at bounding box center [1460, 24] width 18 height 18
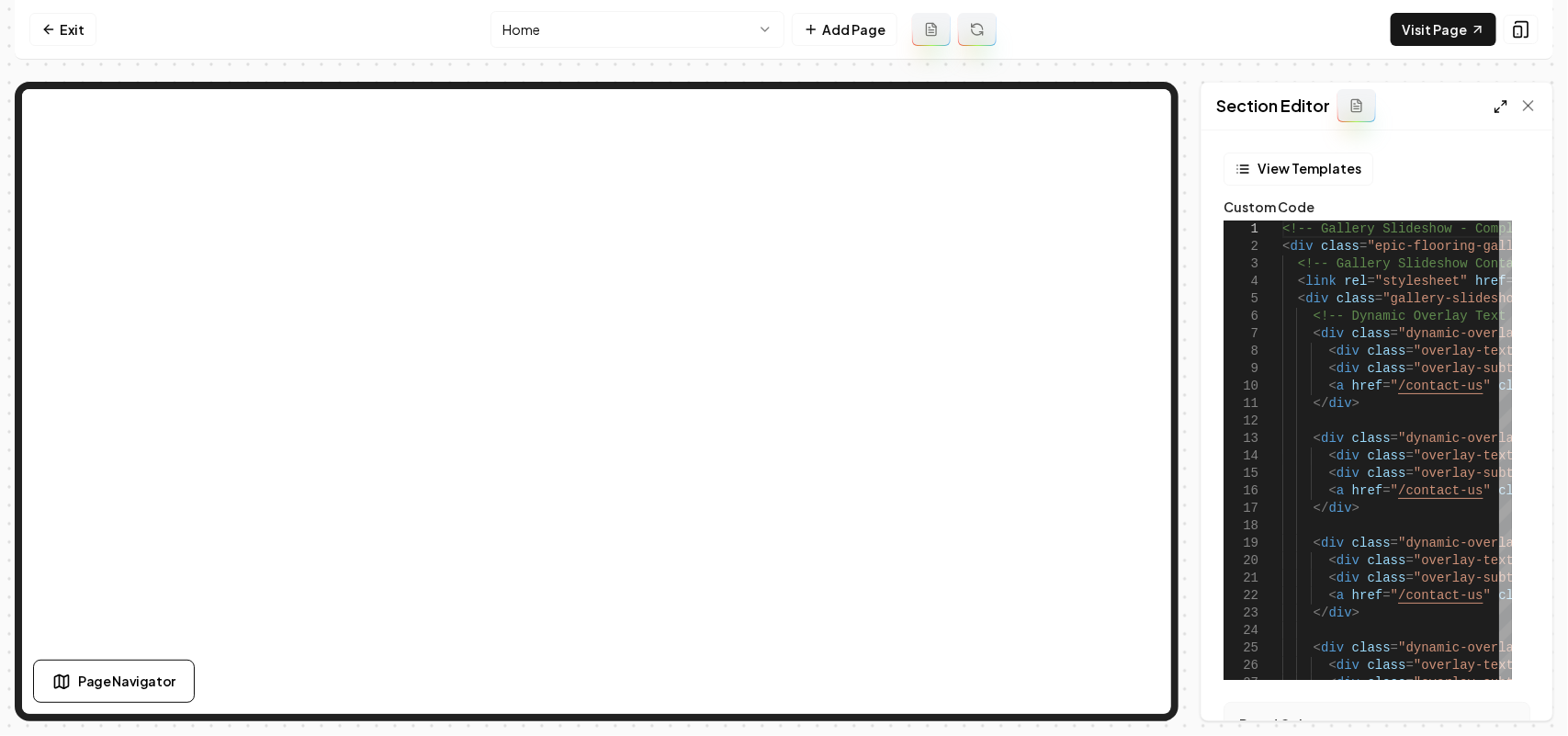
click at [1240, 103] on icon at bounding box center [1500, 107] width 15 height 15
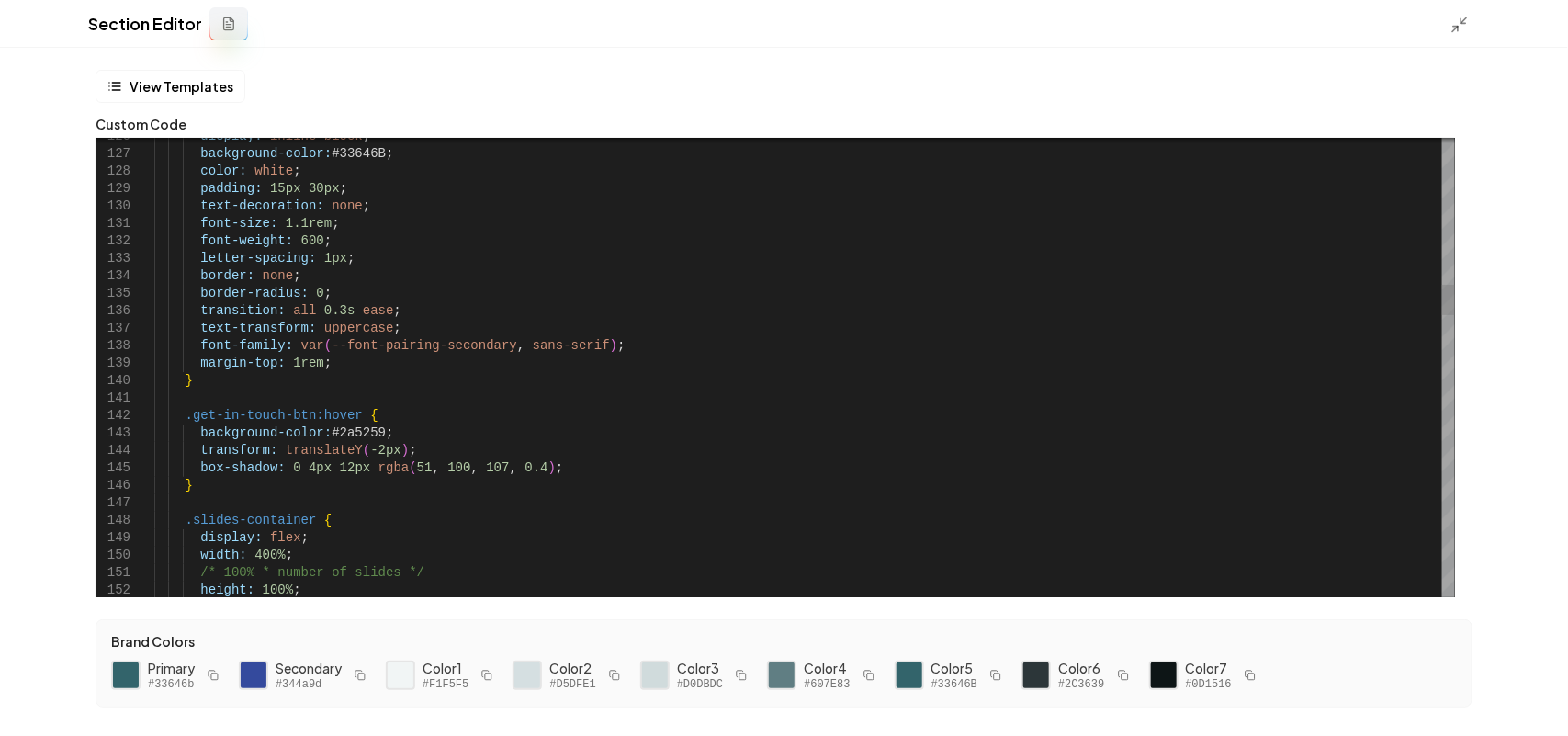
scroll to position [0, 295]
drag, startPoint x: 403, startPoint y: 324, endPoint x: 414, endPoint y: 314, distance: 14.9
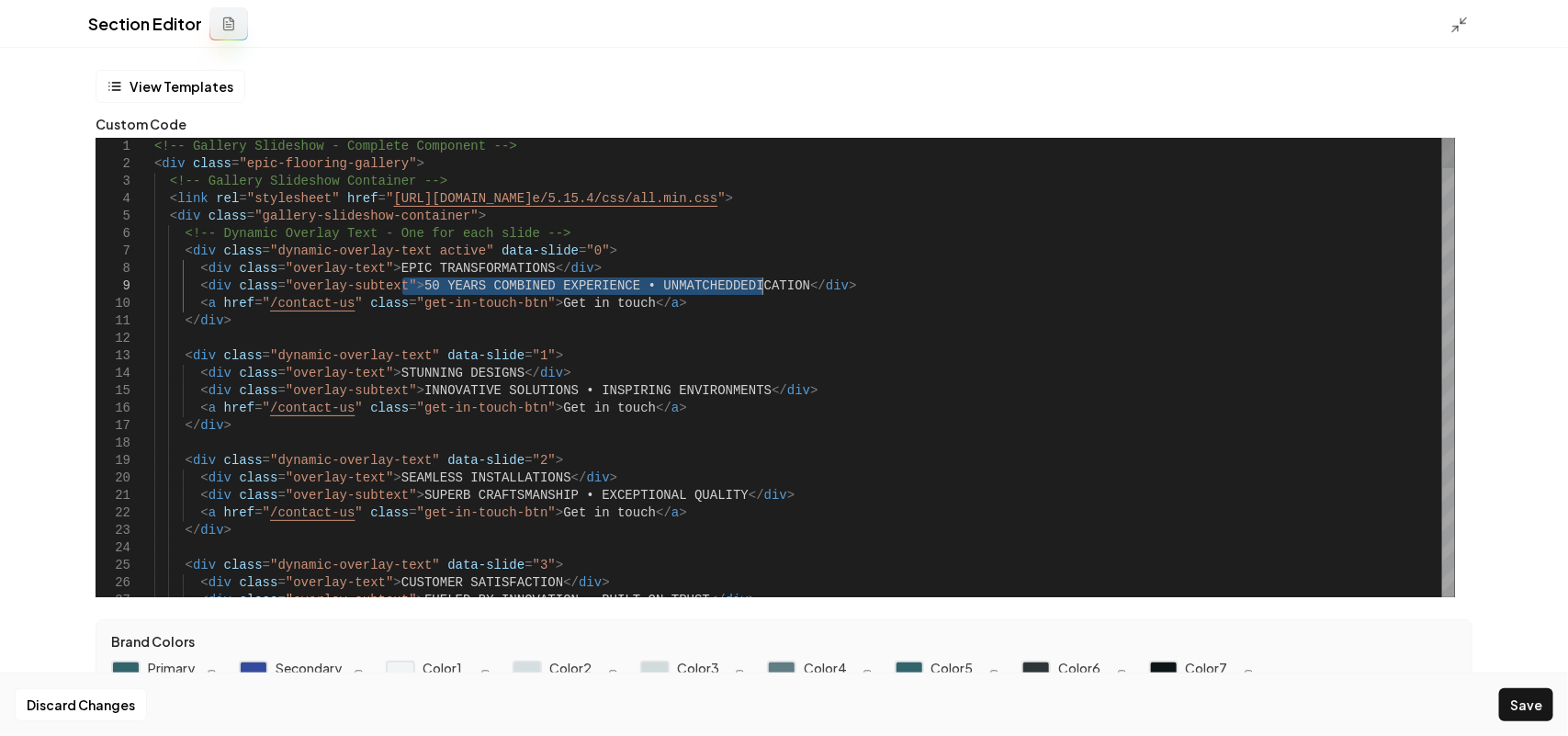
drag, startPoint x: 401, startPoint y: 285, endPoint x: 765, endPoint y: 281, distance: 364.0
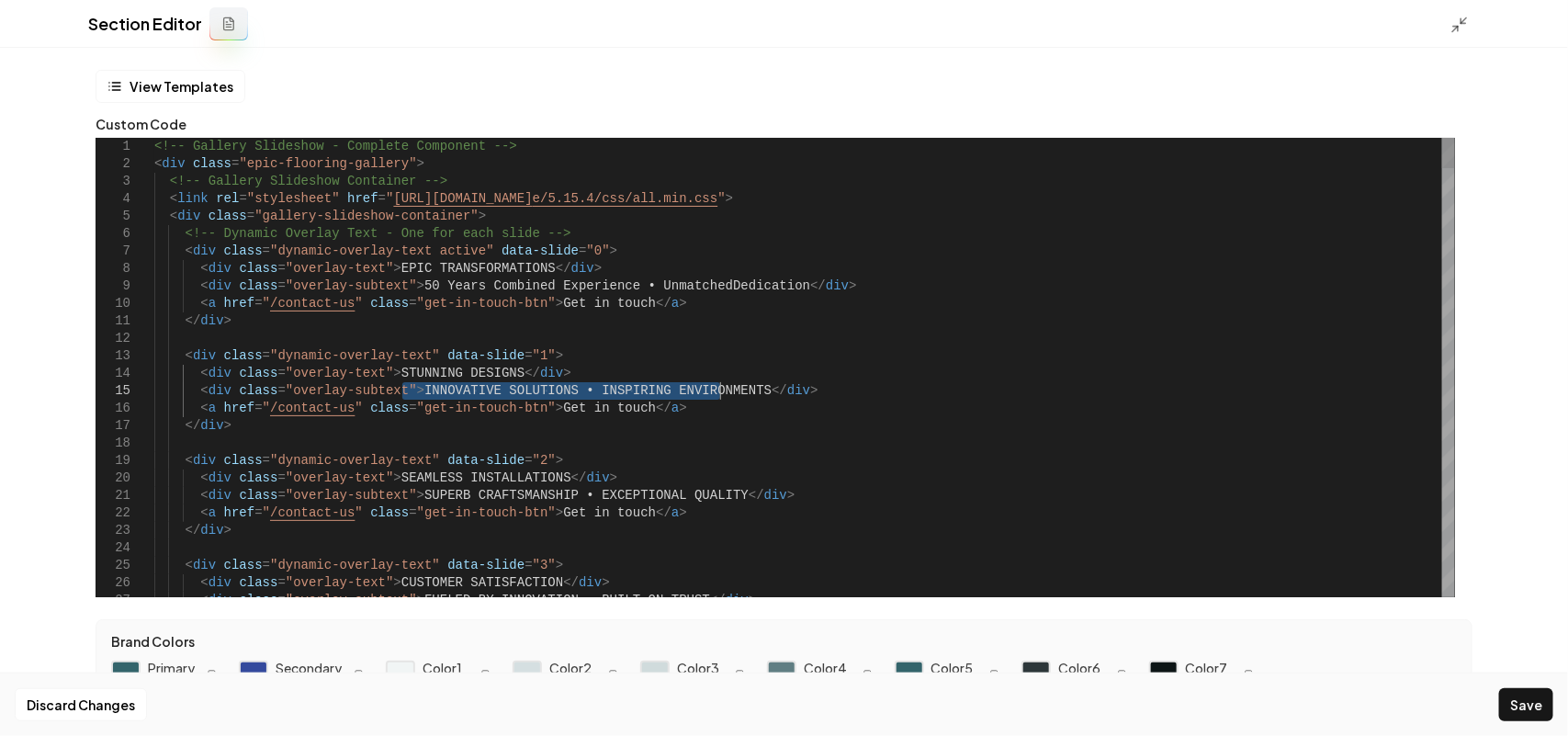
drag, startPoint x: 400, startPoint y: 393, endPoint x: 718, endPoint y: 388, distance: 318.0
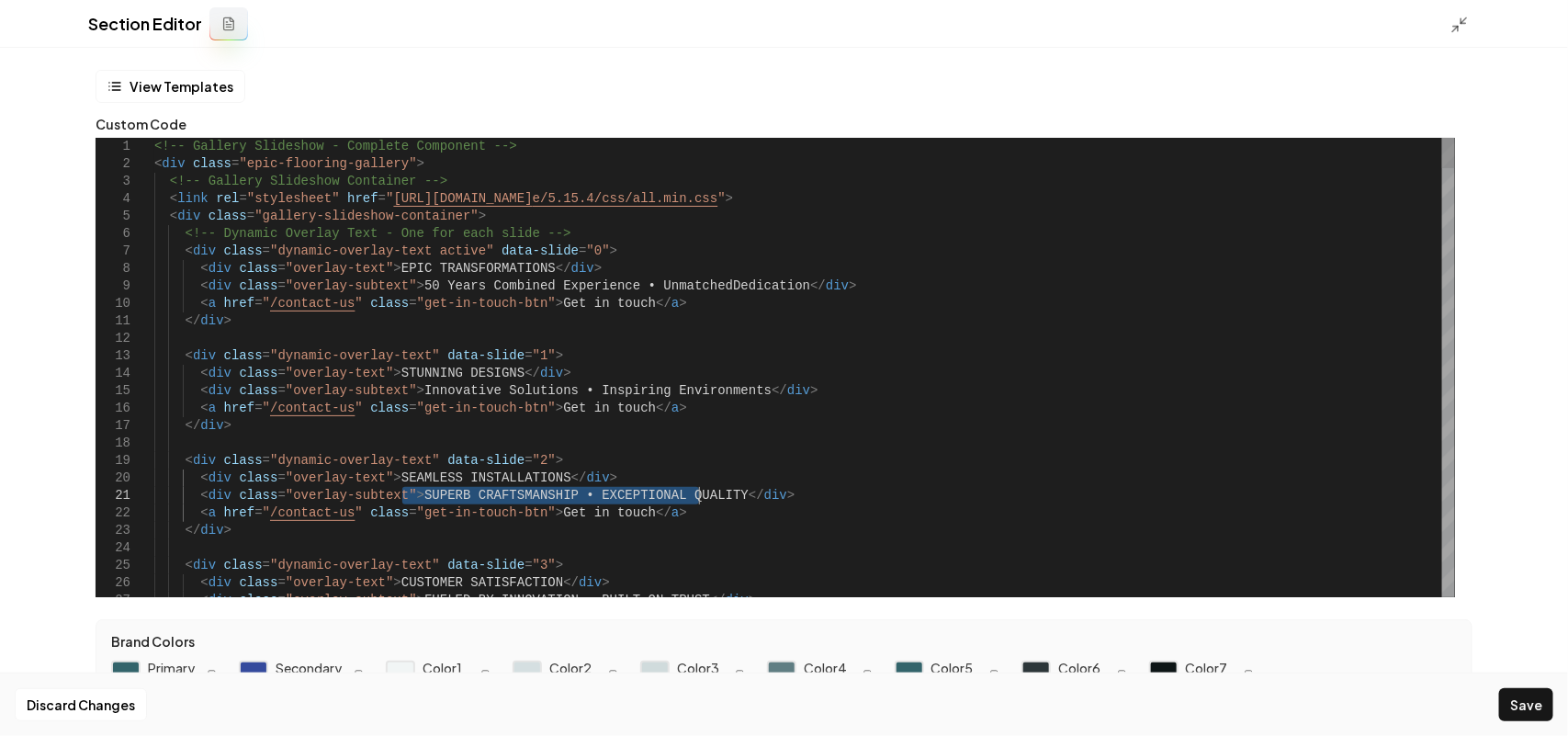
drag, startPoint x: 402, startPoint y: 494, endPoint x: 699, endPoint y: 495, distance: 297.0
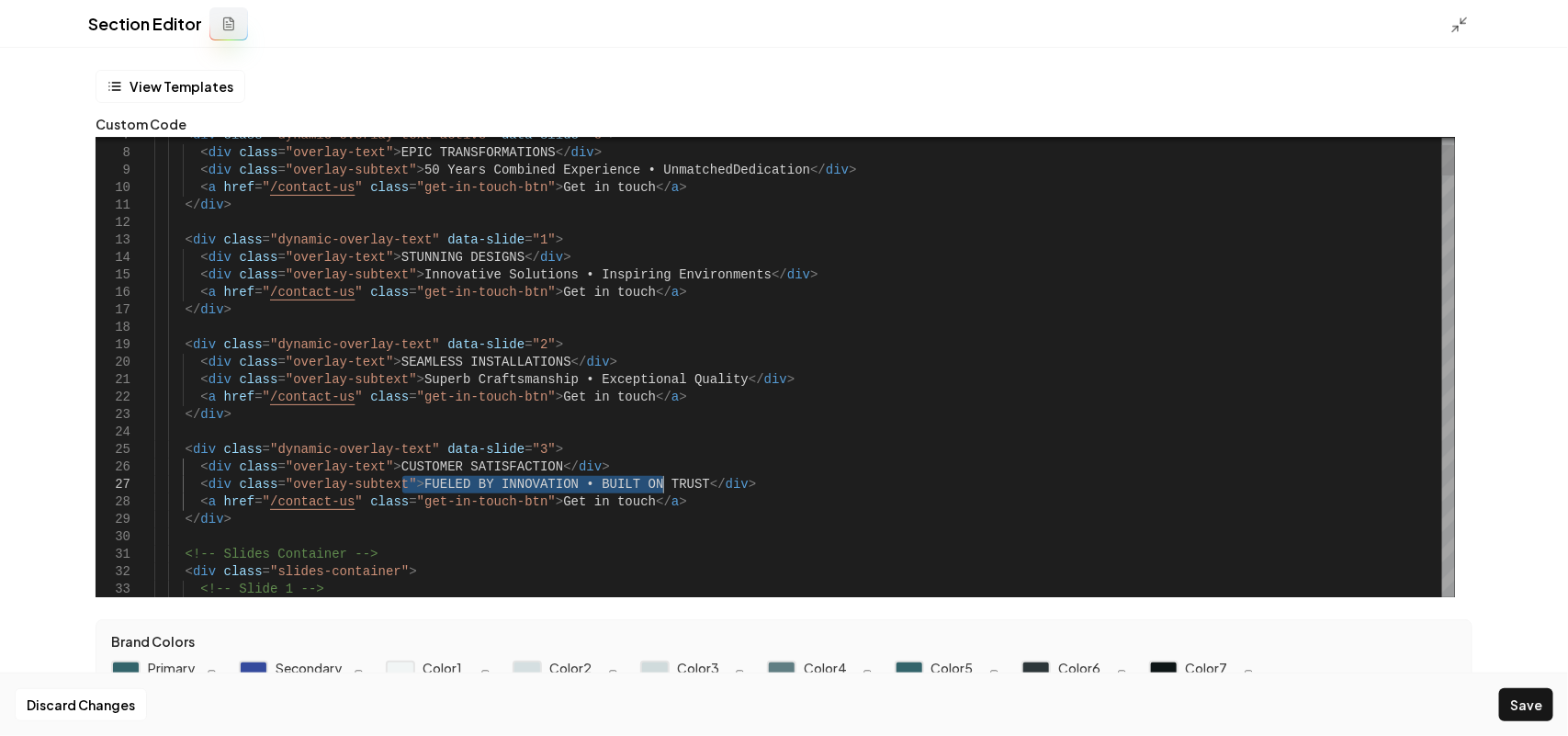
drag, startPoint x: 402, startPoint y: 484, endPoint x: 664, endPoint y: 484, distance: 262.0
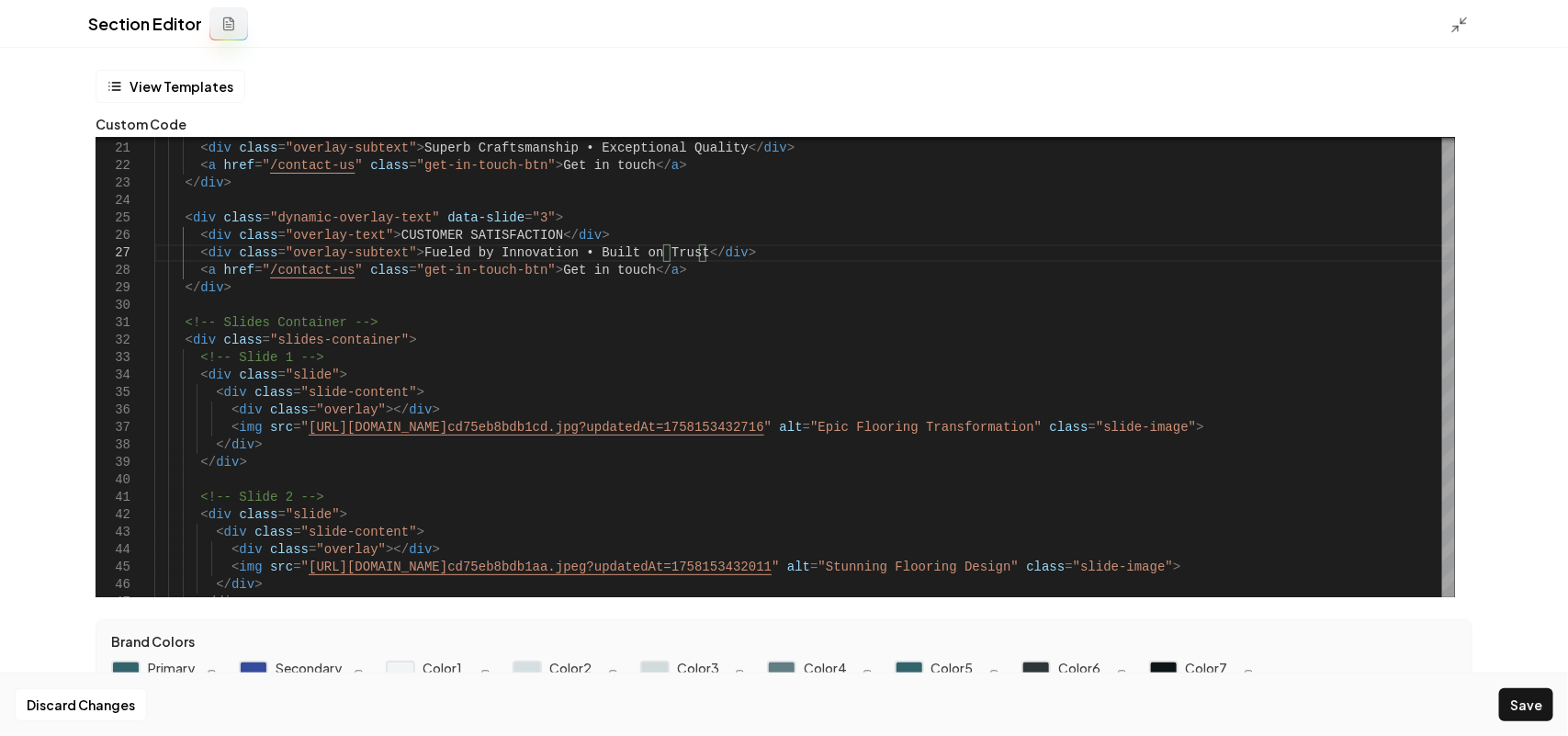
click at [1240, 557] on button "Save" at bounding box center [1526, 705] width 54 height 33
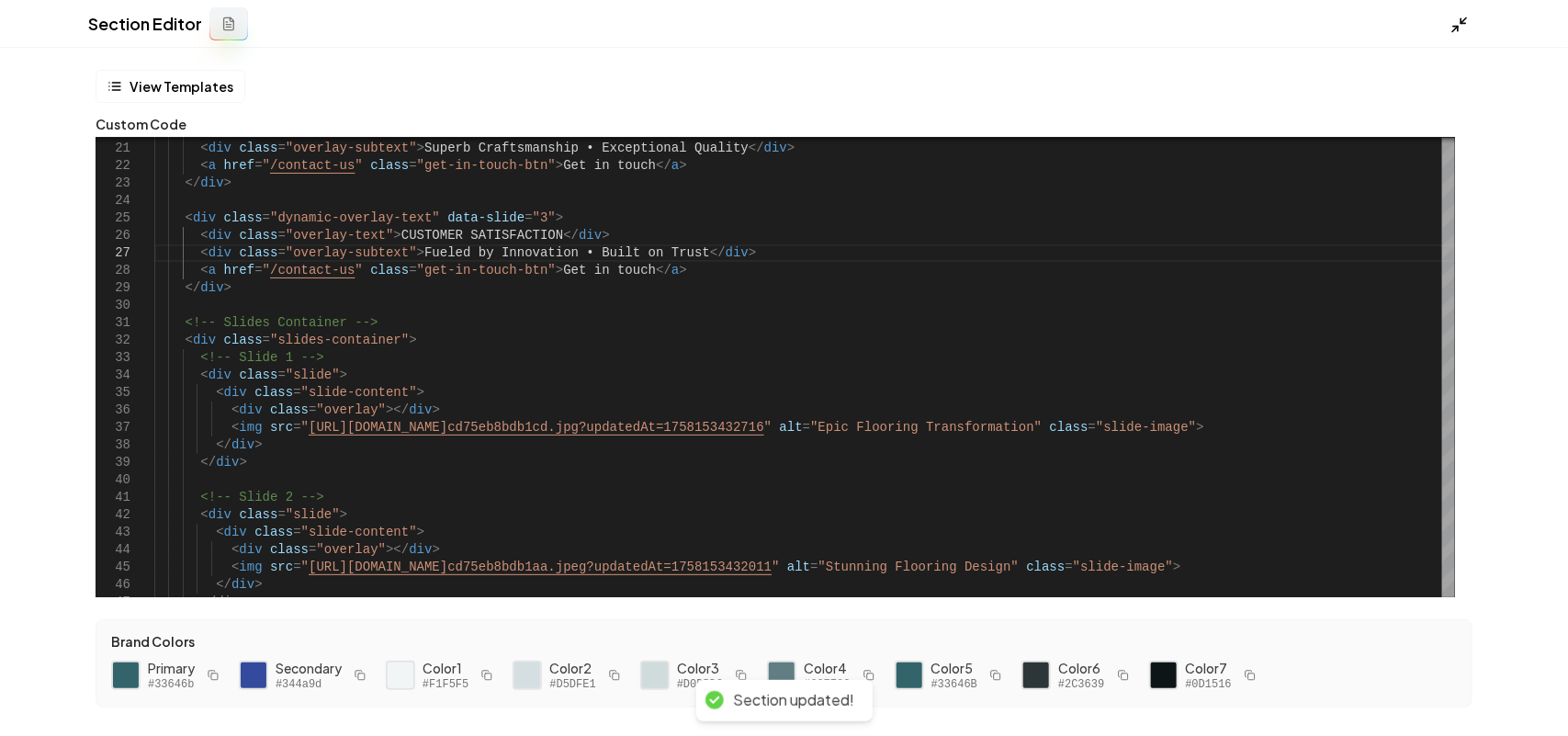
click at [1240, 29] on icon at bounding box center [1460, 24] width 18 height 18
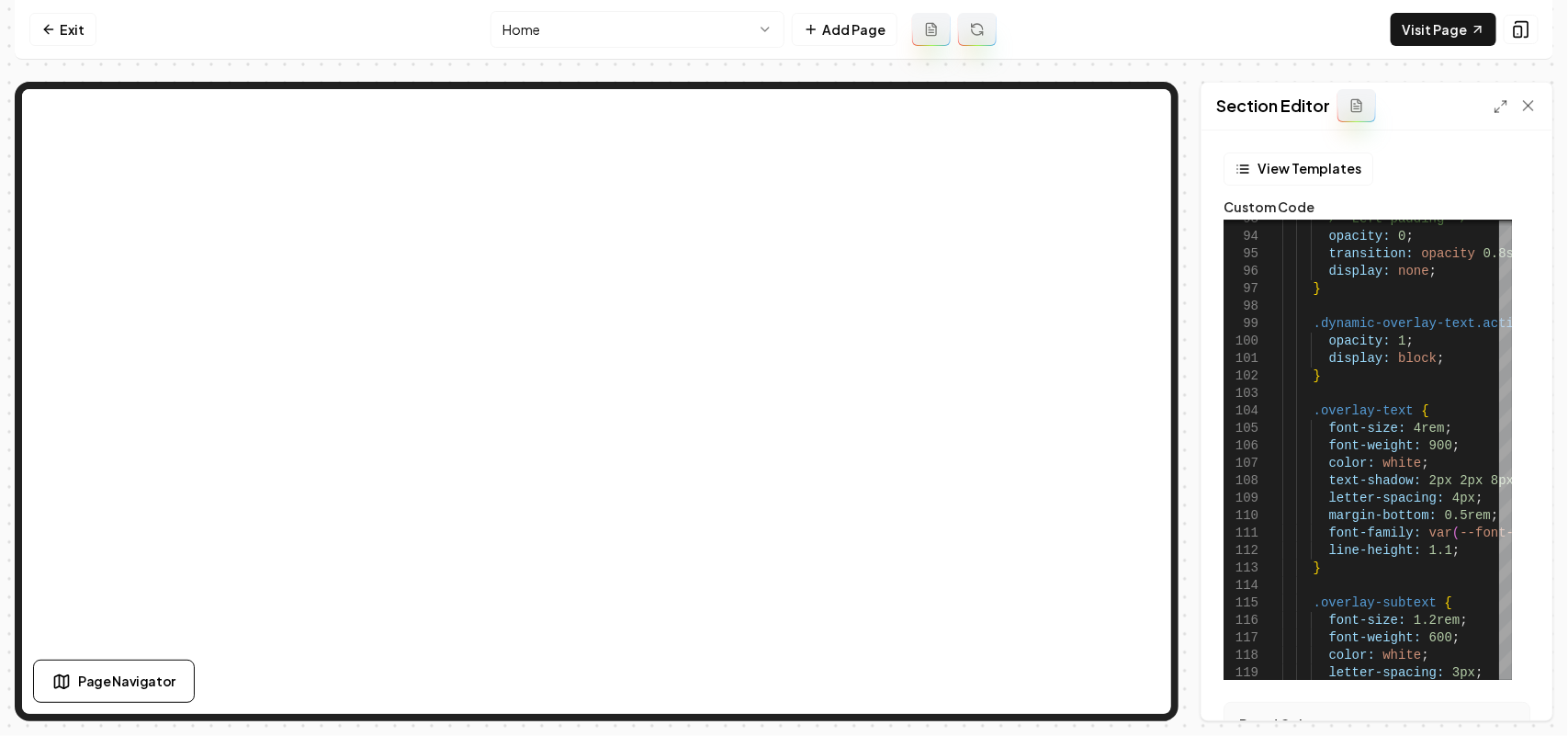
click at [1240, 116] on div "Section Editor" at bounding box center [1376, 106] width 351 height 47
click at [1240, 103] on icon at bounding box center [1500, 107] width 15 height 15
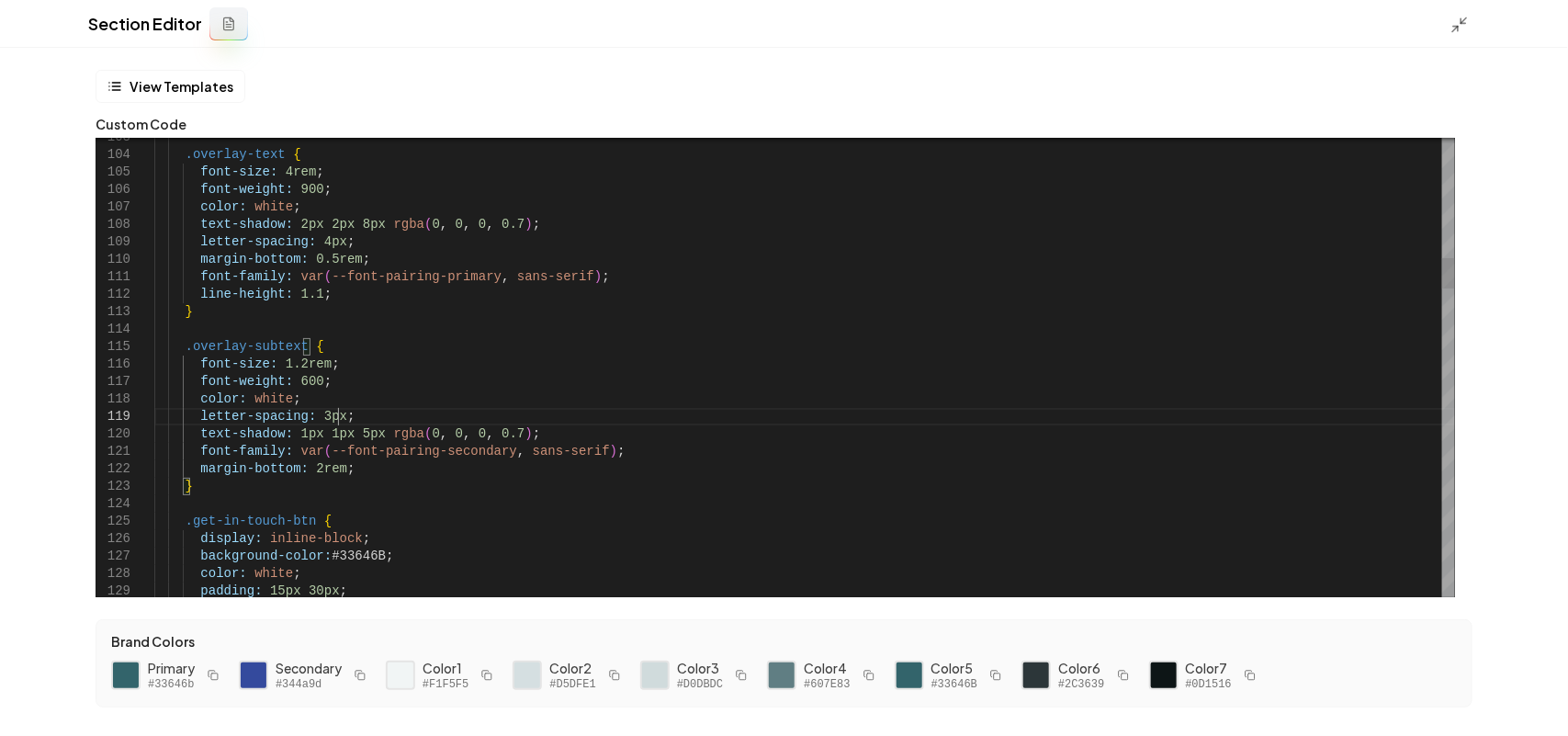
scroll to position [0, 415]
drag, startPoint x: 347, startPoint y: 414, endPoint x: 347, endPoint y: 403, distance: 11.0
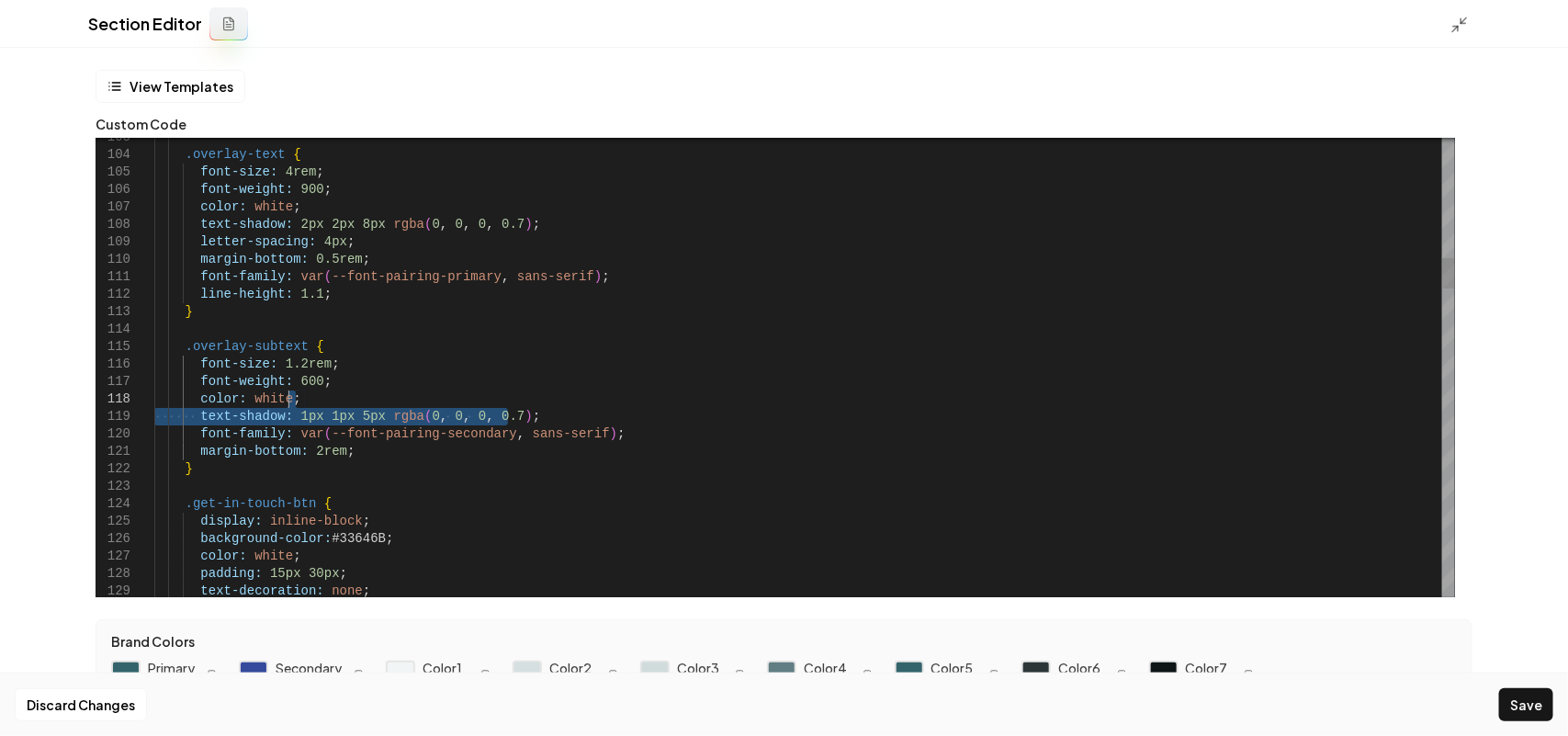
drag, startPoint x: 544, startPoint y: 418, endPoint x: 548, endPoint y: 406, distance: 12.6
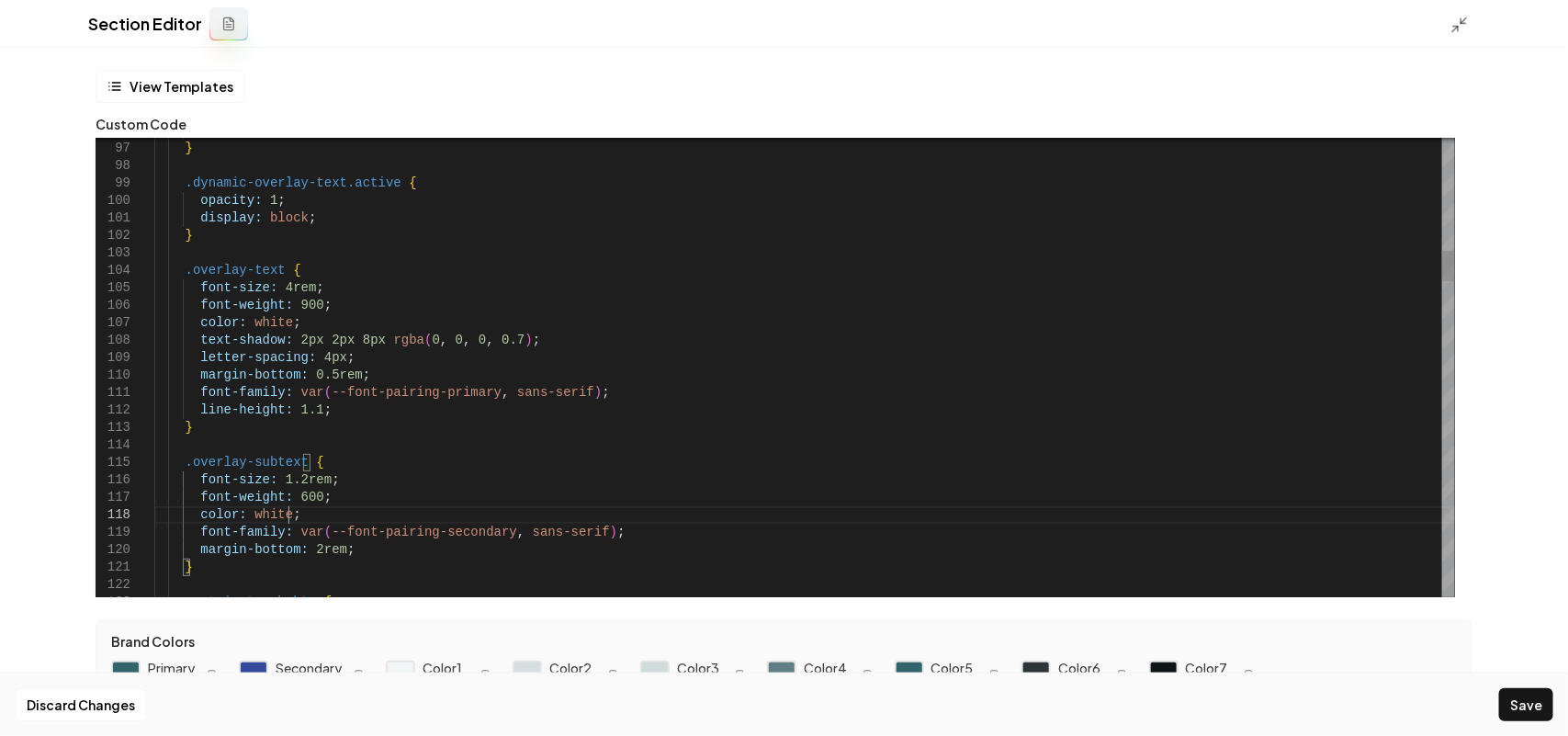
scroll to position [0, 352]
drag, startPoint x: 542, startPoint y: 334, endPoint x: 544, endPoint y: 322, distance: 12.2
type textarea "**********"
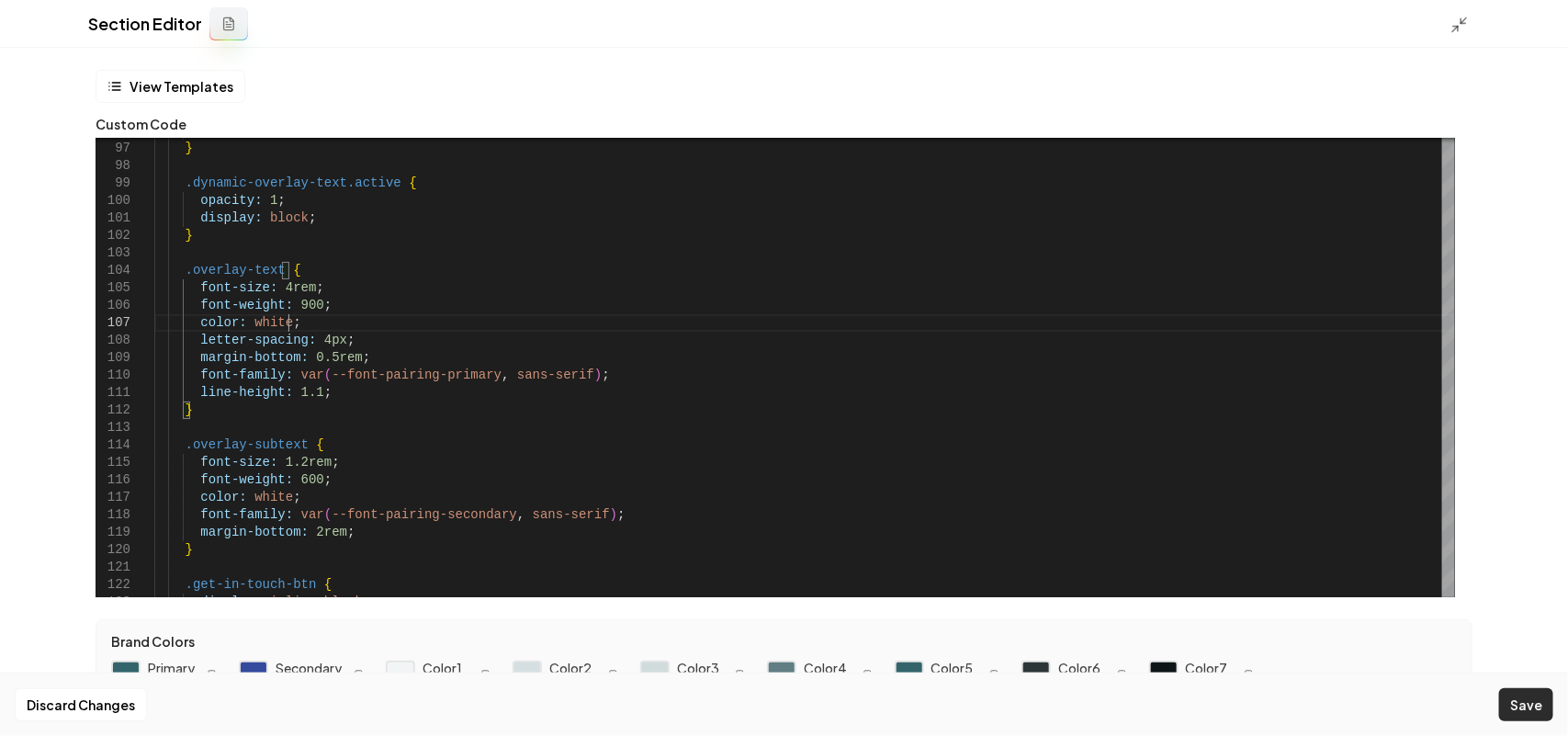
click at [1240, 557] on button "Save" at bounding box center [1526, 705] width 54 height 33
click at [1240, 16] on div "Section Editor" at bounding box center [784, 23] width 1568 height 47
click at [1240, 23] on icon at bounding box center [1460, 24] width 18 height 18
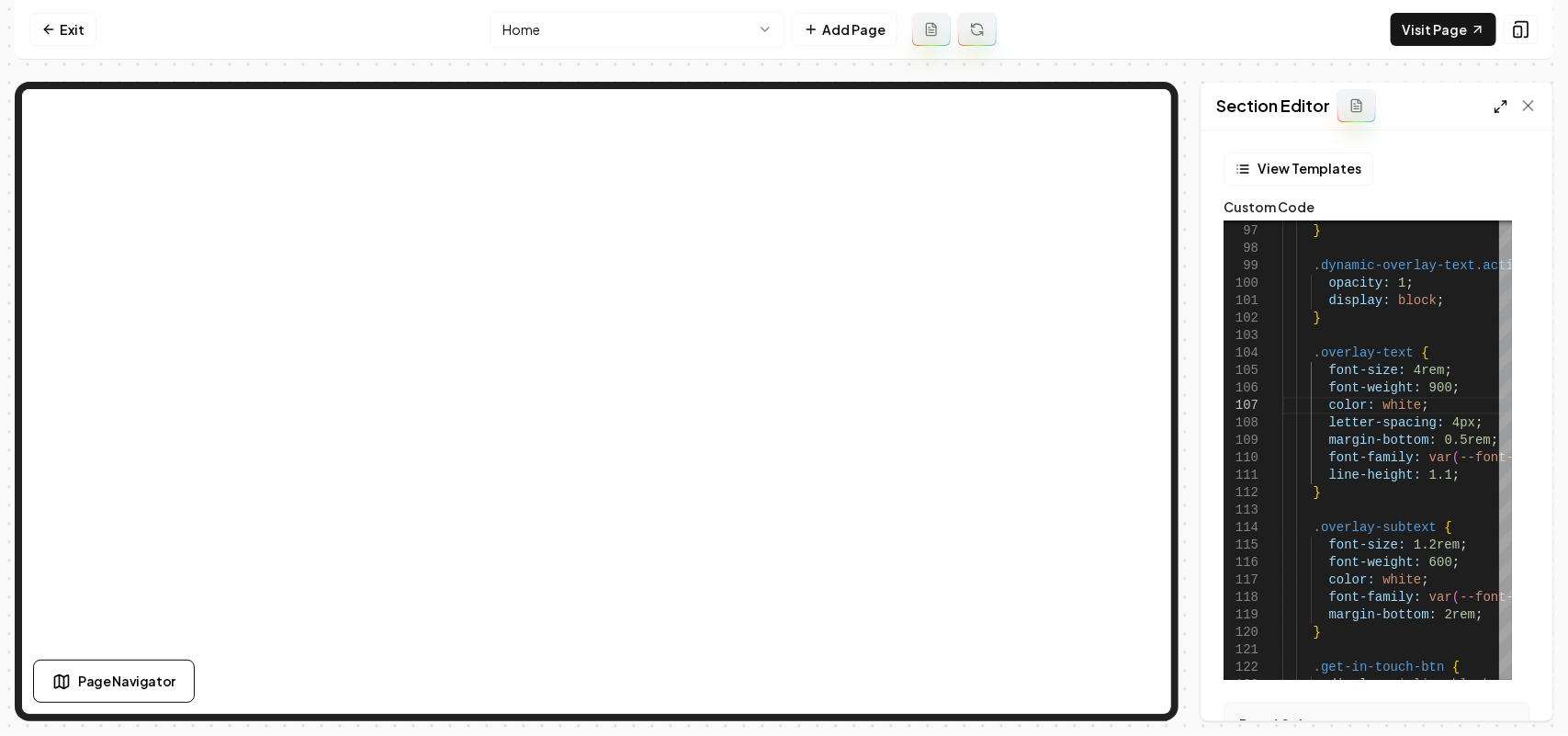
click at [1240, 101] on polyline at bounding box center [1505, 103] width 4 height 4
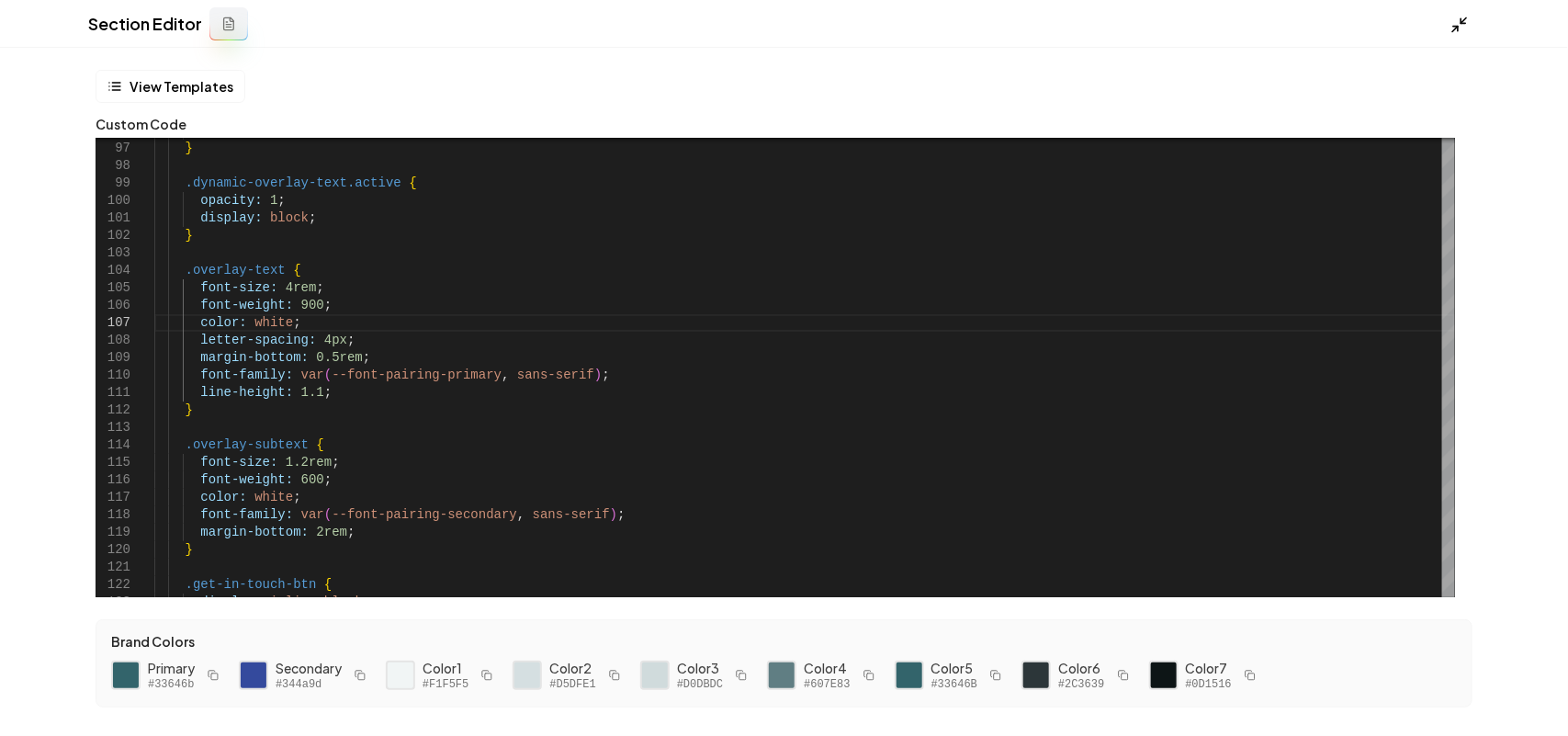
click at [1240, 26] on polyline at bounding box center [1455, 28] width 5 height 5
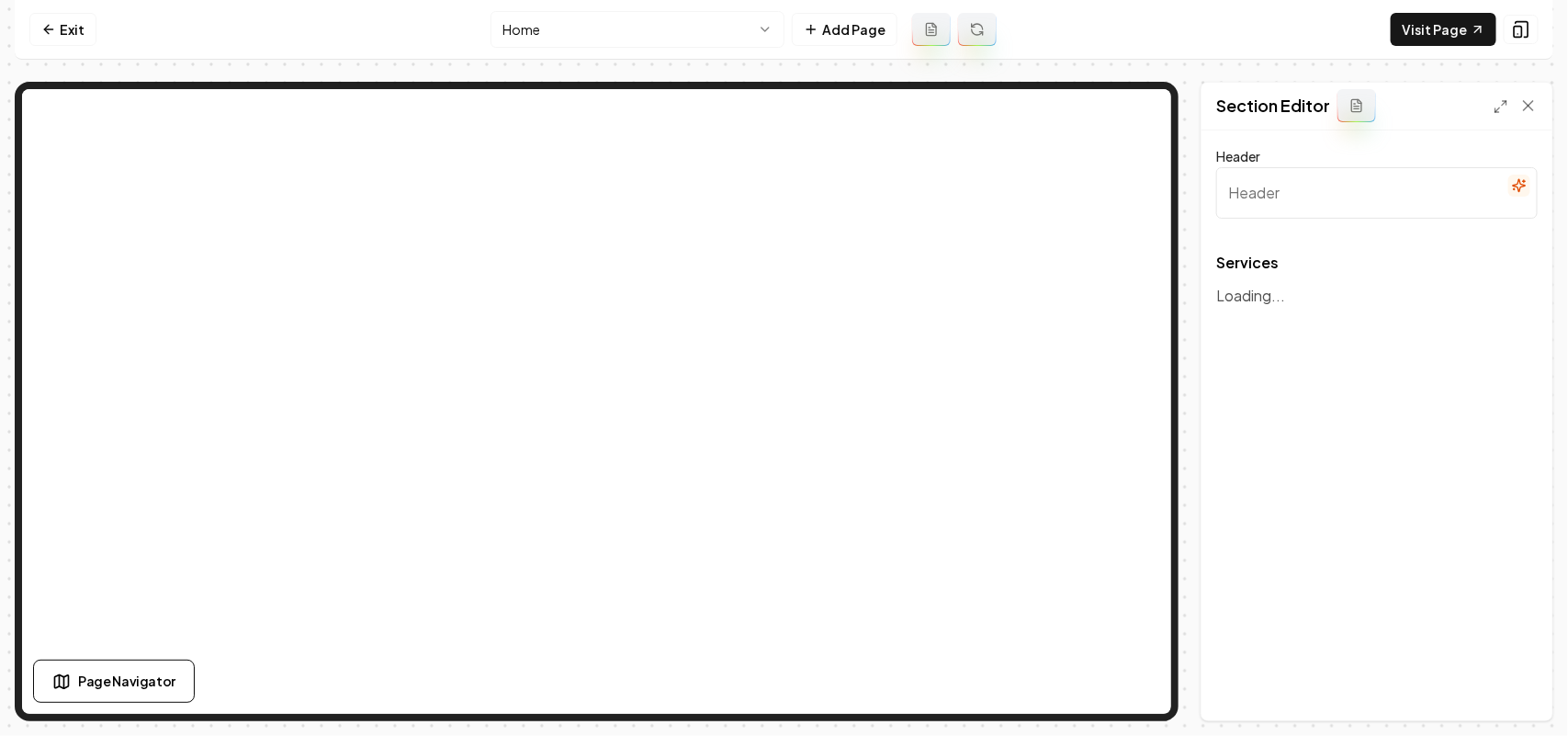
type input "Premier Flooring Services"
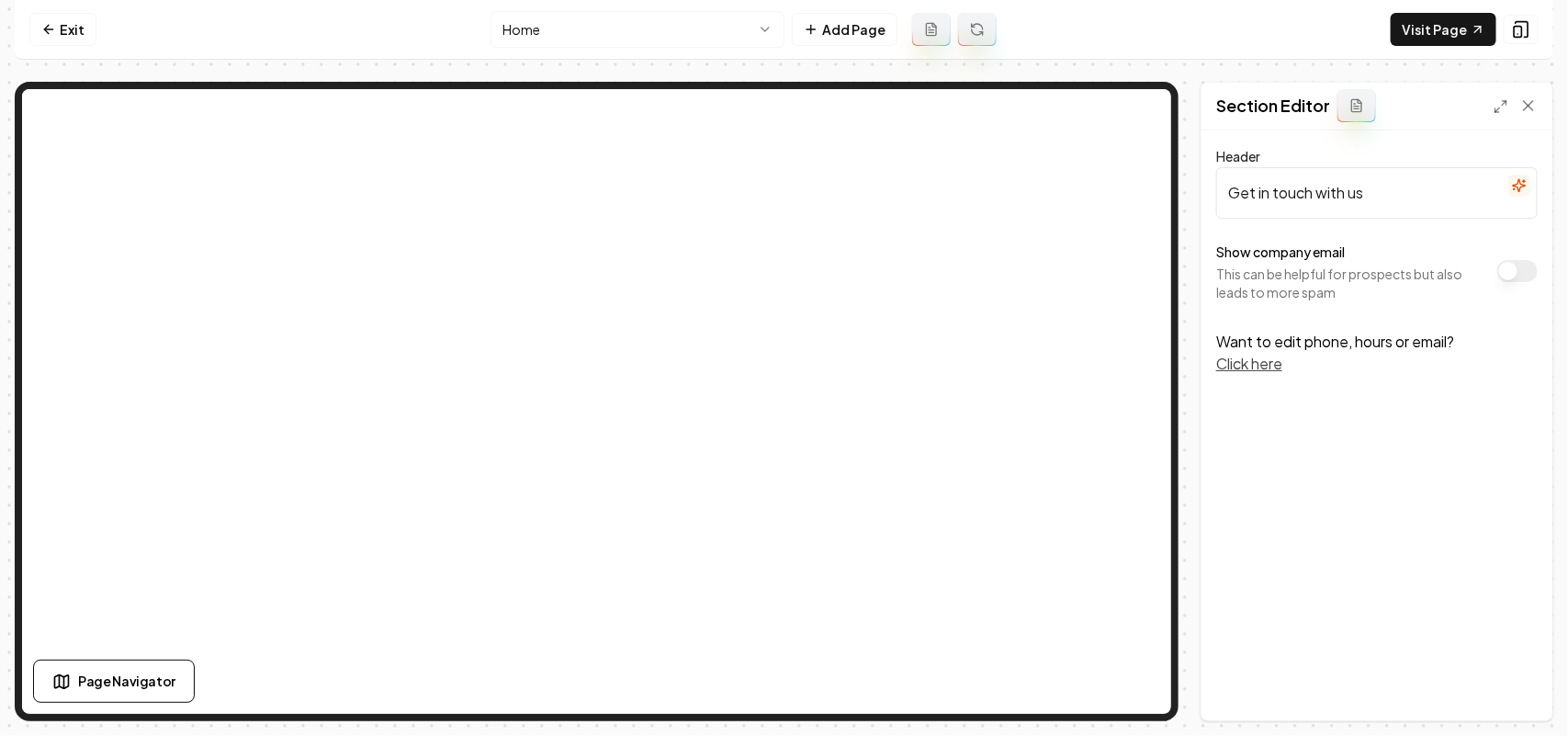
click at [1240, 261] on button "Show company email" at bounding box center [1518, 271] width 41 height 22
click at [1240, 557] on button "Save" at bounding box center [1511, 690] width 54 height 33
click at [648, 43] on html "Computer Required This feature is only available on a computer. Please switch t…" at bounding box center [784, 368] width 1568 height 736
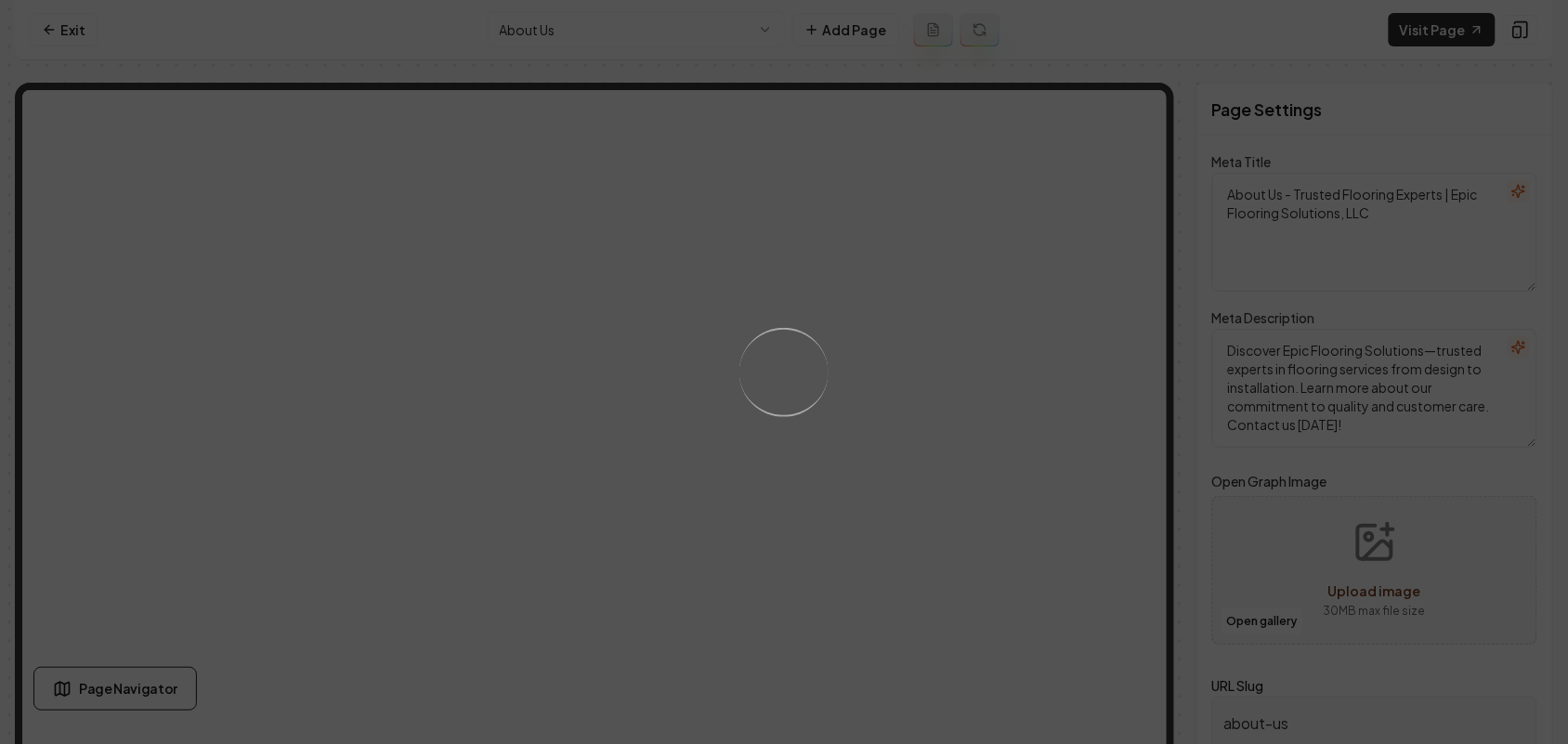
click at [1096, 502] on div "Loading..." at bounding box center [784, 372] width 1568 height 744
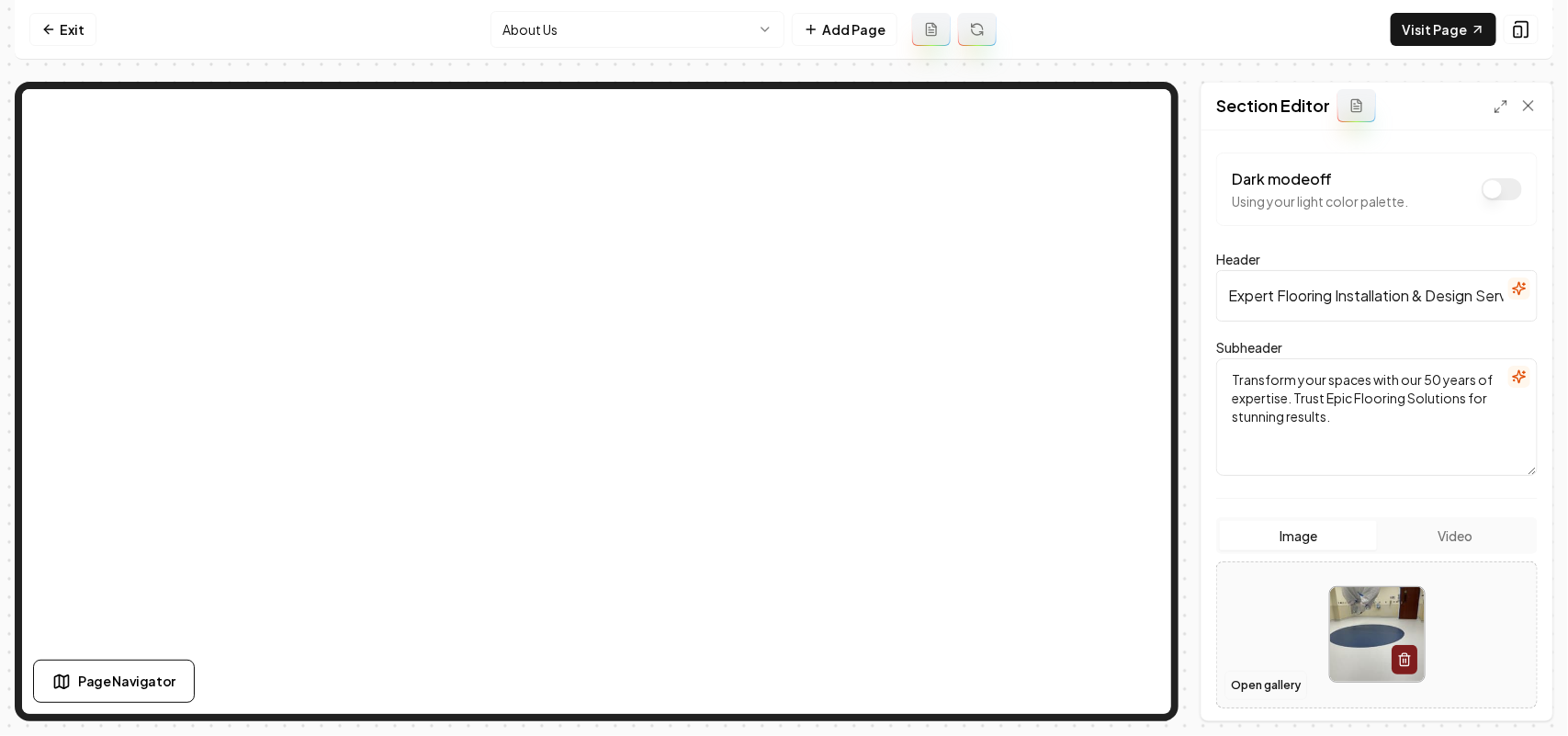
click at [1240, 557] on button "Open gallery" at bounding box center [1265, 686] width 82 height 29
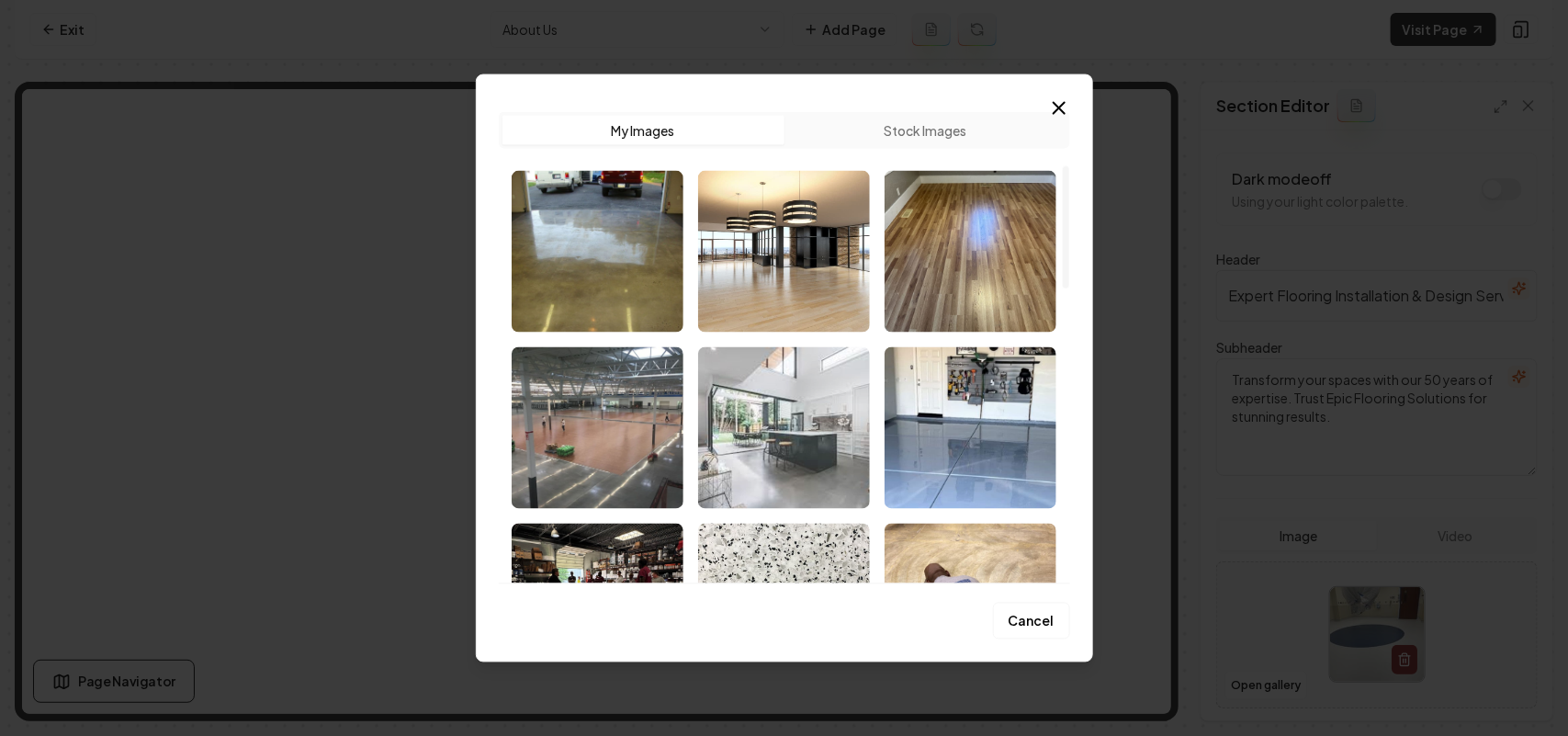
scroll to position [574, 0]
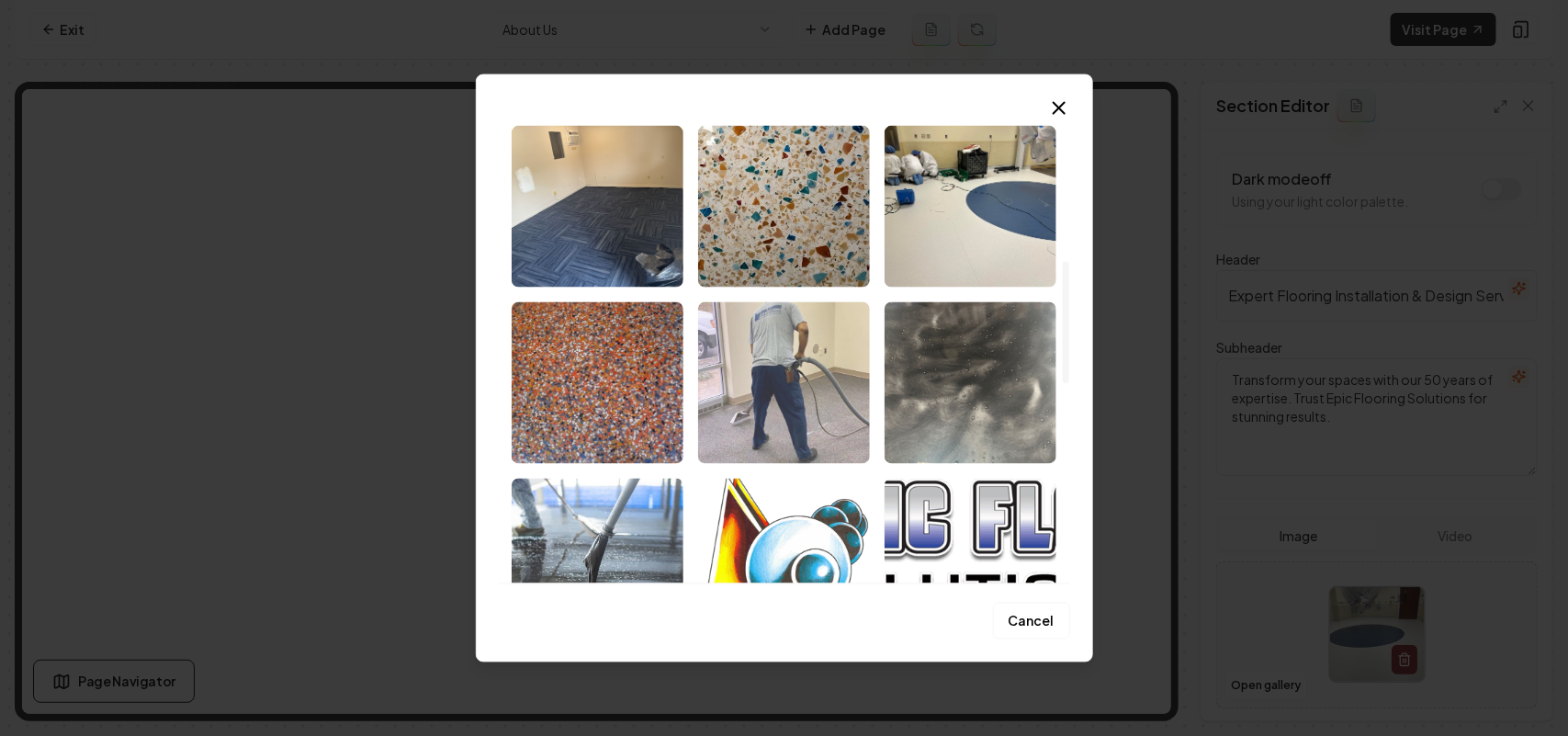
click at [839, 384] on img "Select image image_68cb48f95c7cd75eb8b2f094.jpg" at bounding box center [783, 382] width 171 height 162
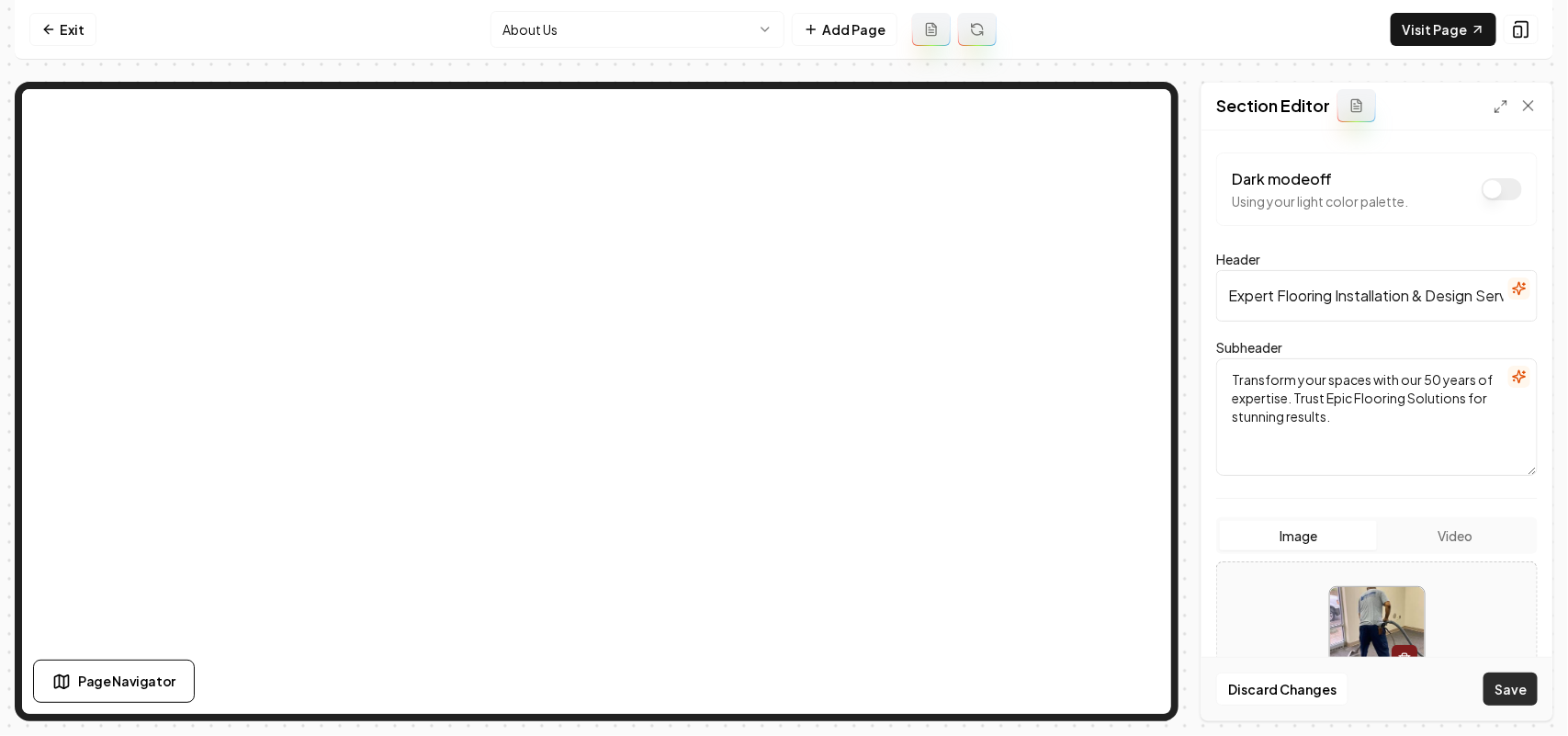
click at [1240, 557] on button "Save" at bounding box center [1511, 690] width 54 height 33
click at [639, 23] on html "Computer Required This feature is only available on a computer. Please switch t…" at bounding box center [784, 368] width 1568 height 736
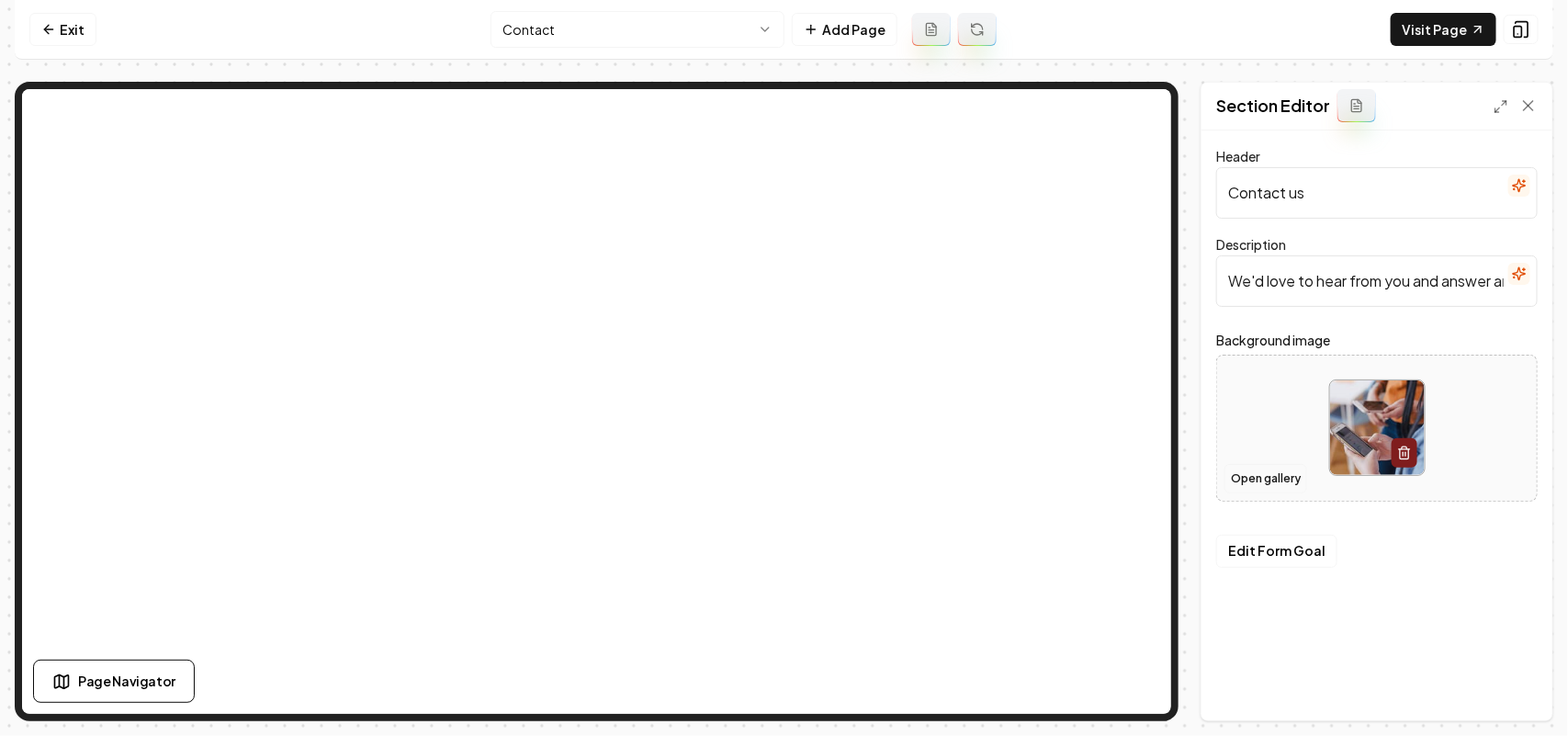
click at [1240, 485] on button "Open gallery" at bounding box center [1265, 478] width 82 height 29
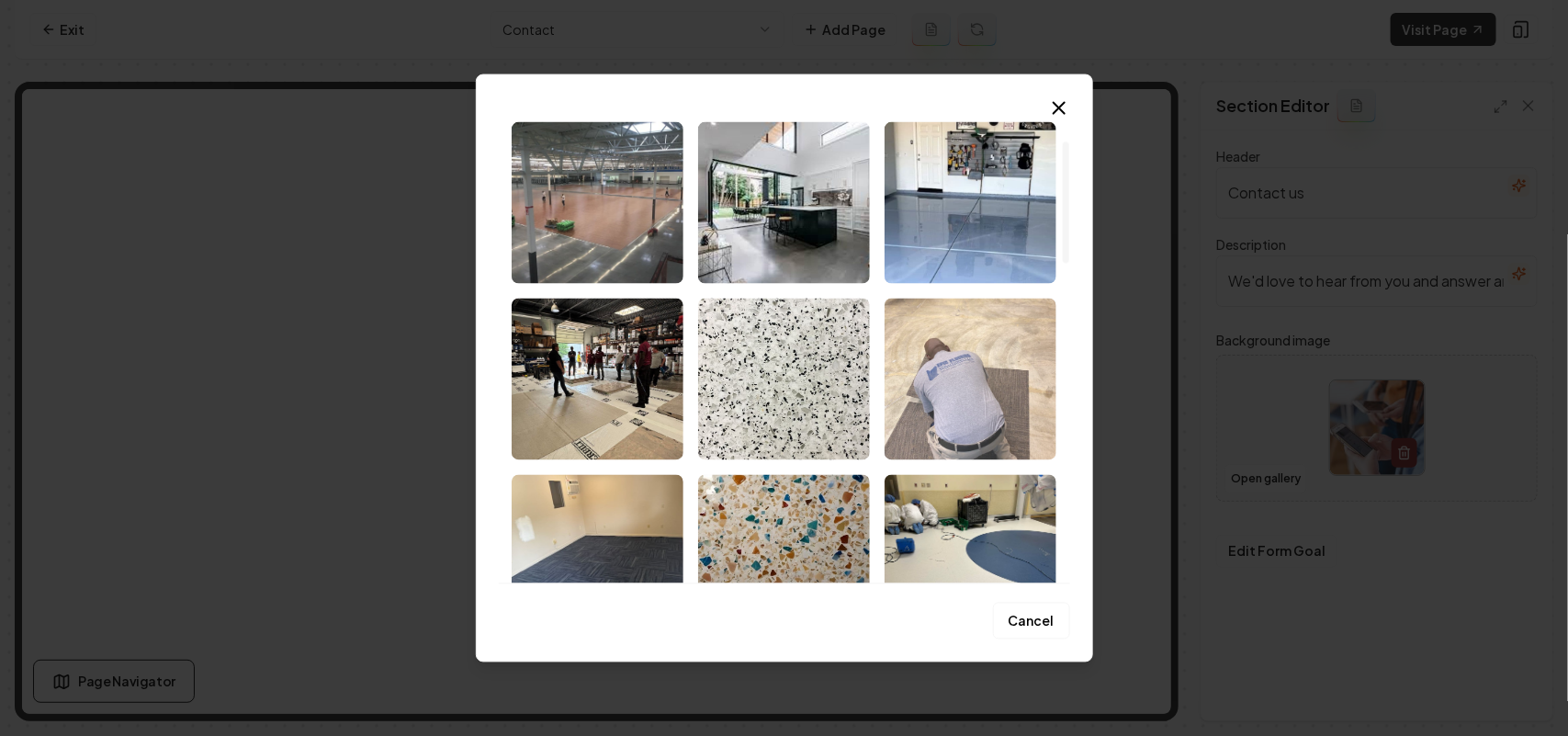
scroll to position [230, 0]
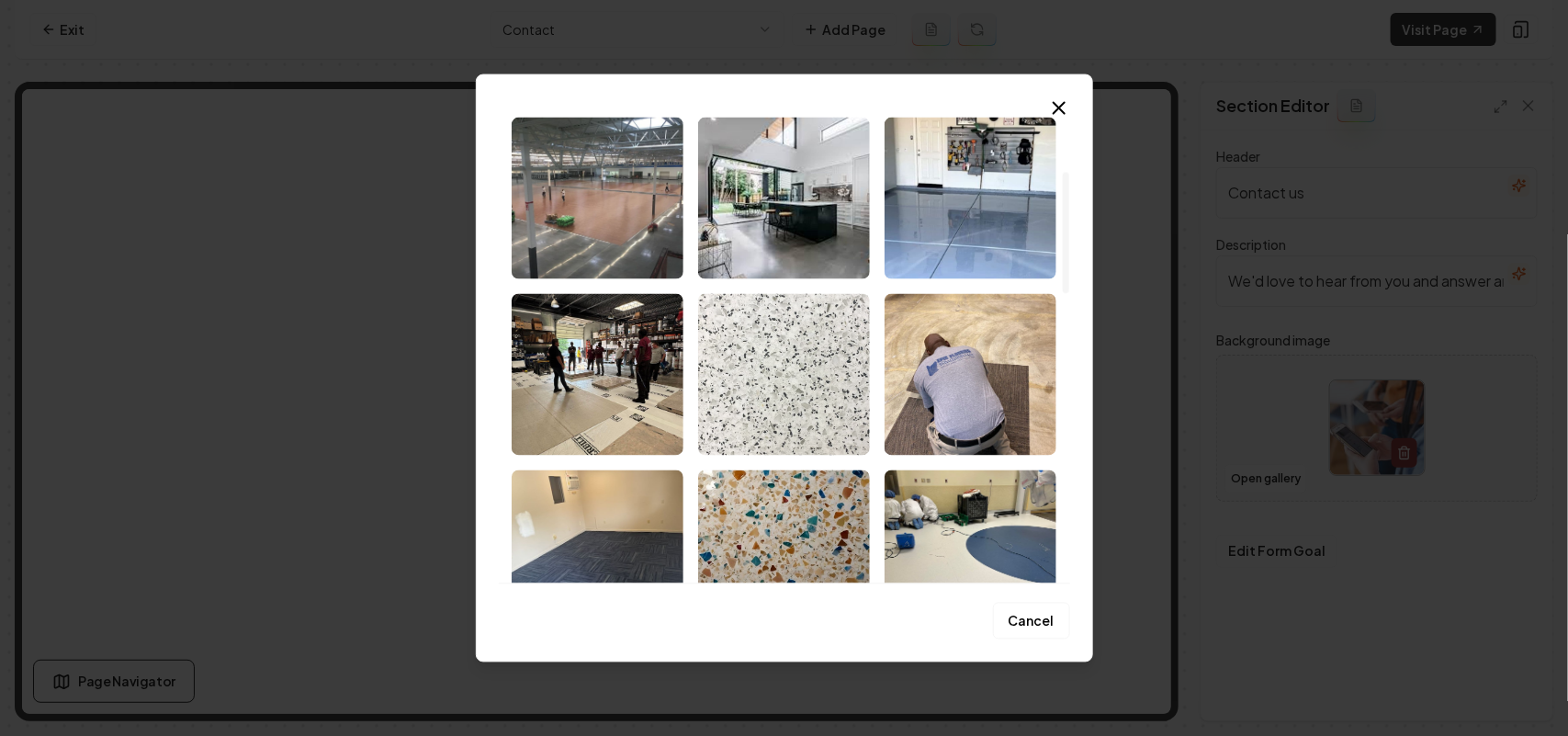
click at [771, 377] on img "Select image image_68cb48fa5c7cd75eb8b2f706.jpg" at bounding box center [783, 374] width 171 height 162
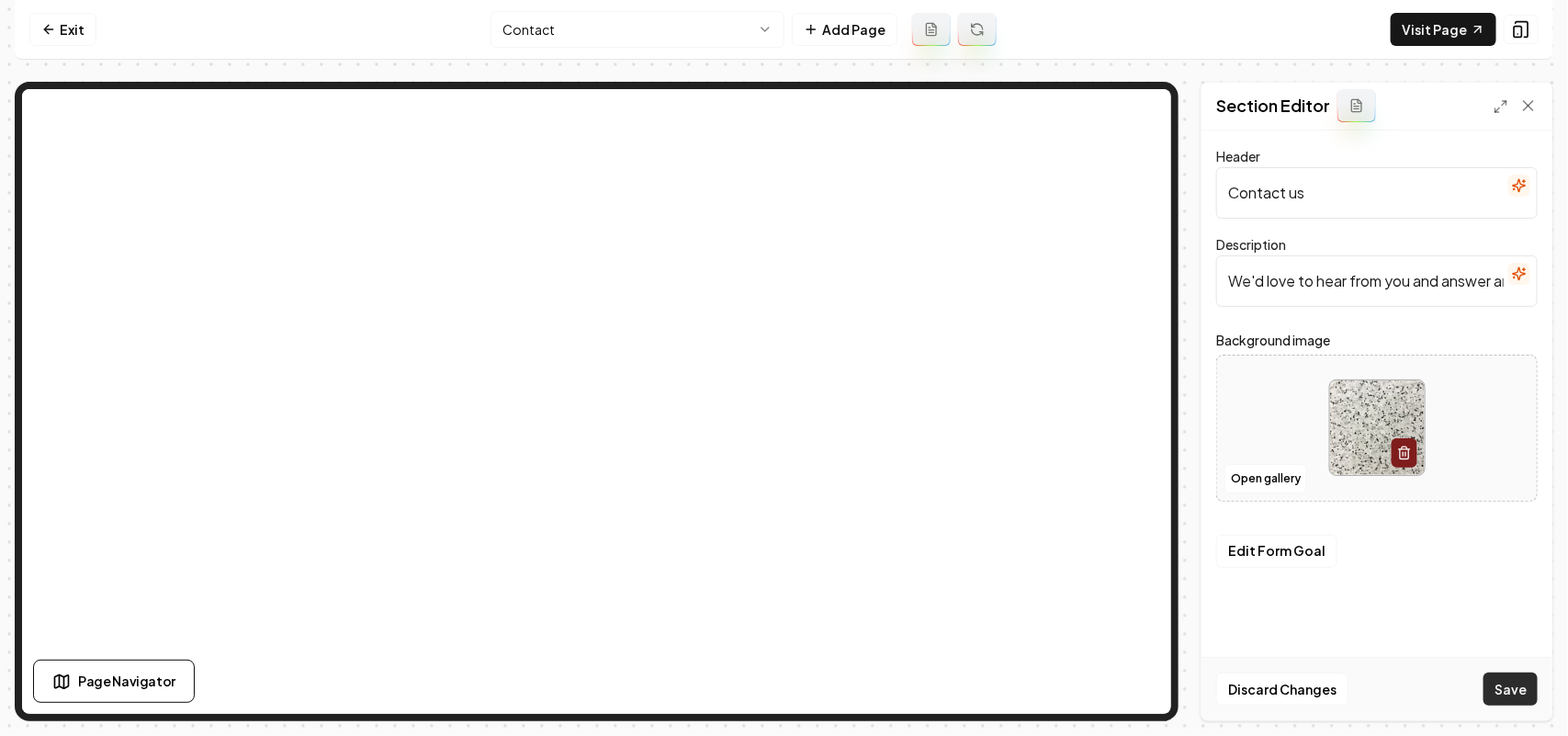
click at [1240, 557] on button "Save" at bounding box center [1511, 690] width 54 height 33
click at [663, 28] on html "Computer Required This feature is only available on a computer. Please switch t…" at bounding box center [784, 368] width 1568 height 736
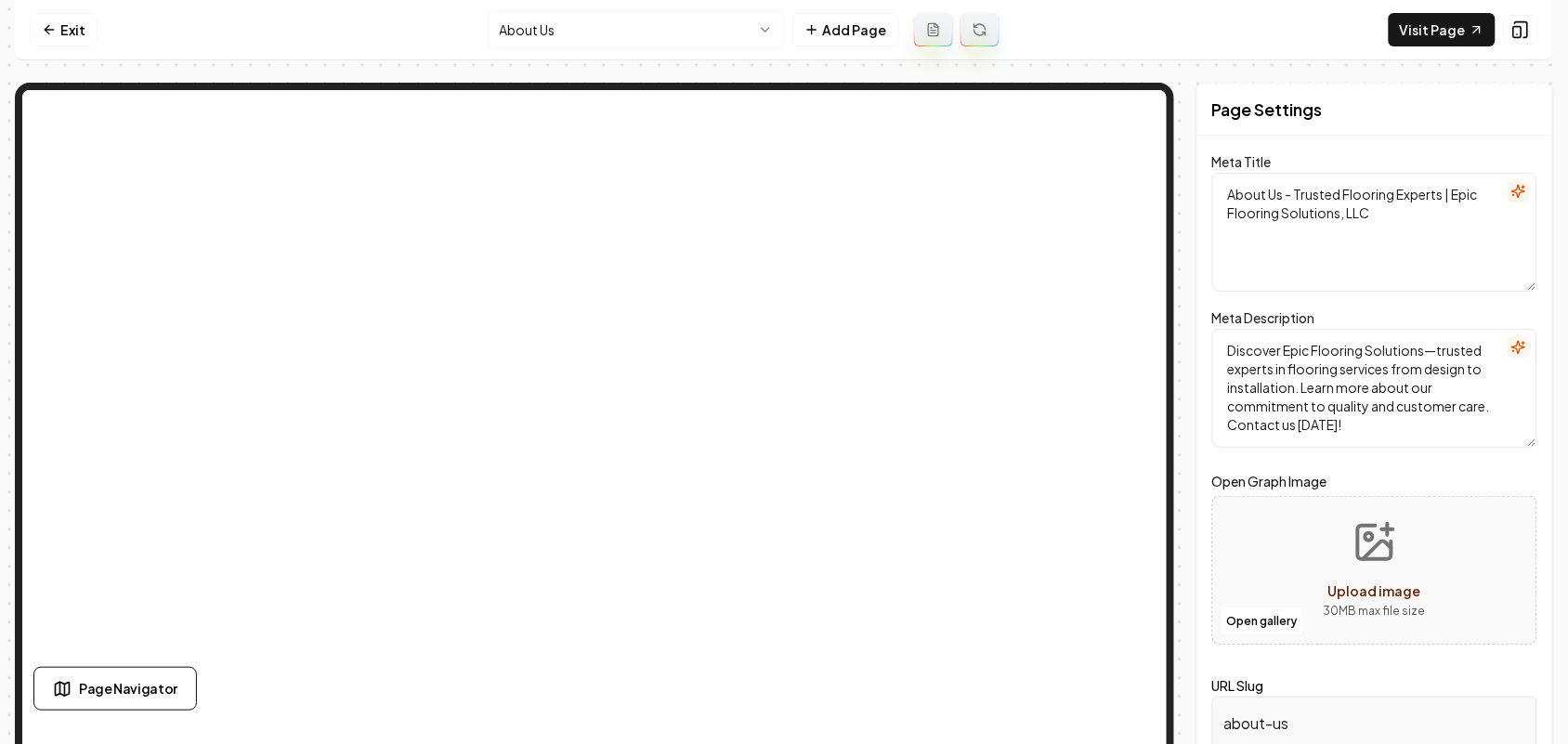
click at [572, 32] on html "Computer Required This feature is only available on a computer. Please switch t…" at bounding box center [784, 372] width 1568 height 744
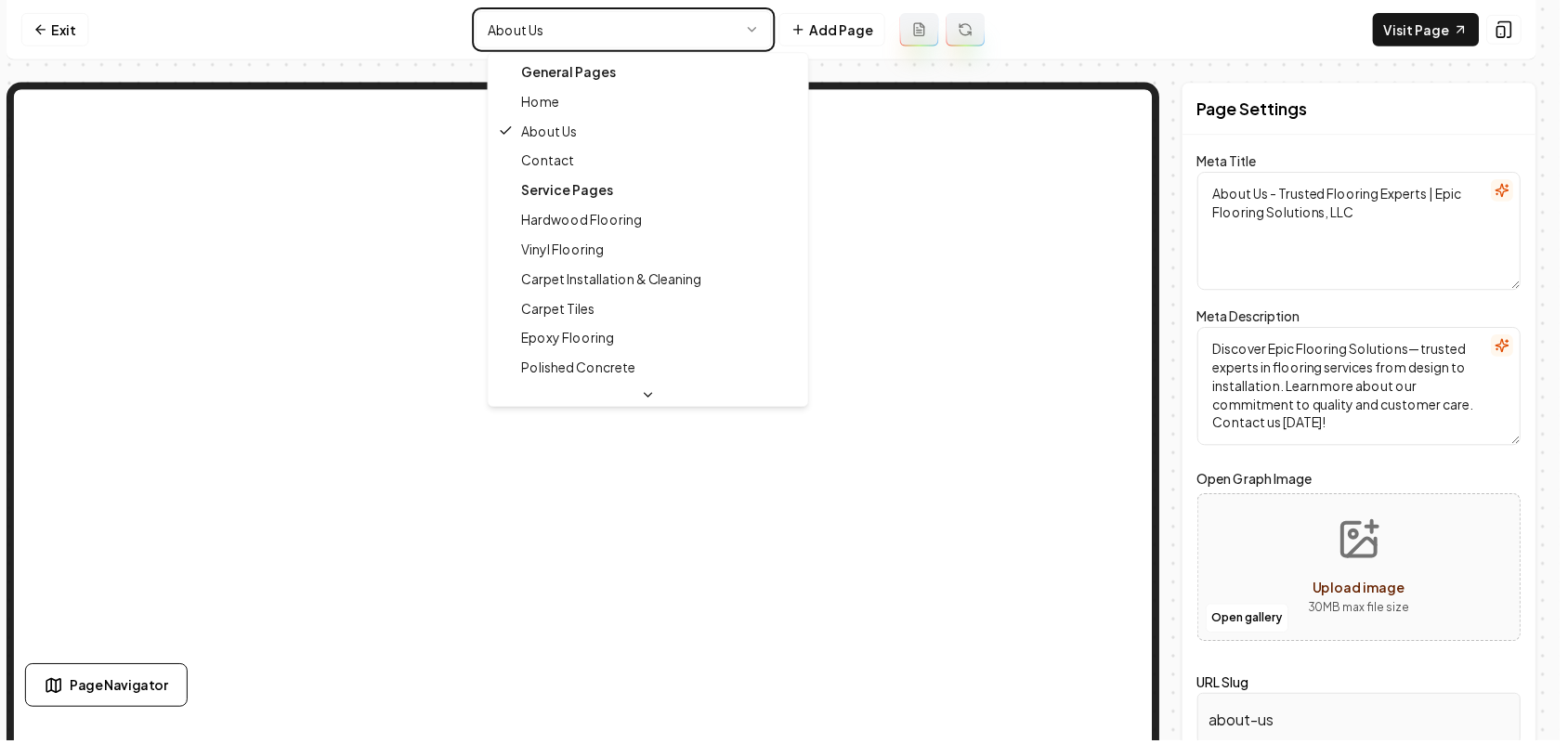
type textarea "Flooring Services & Solutions | Epic Flooring Solutions, LLC"
type textarea "Transform your home with Epic Flooring Solutions. With 50 years of expertise, w…"
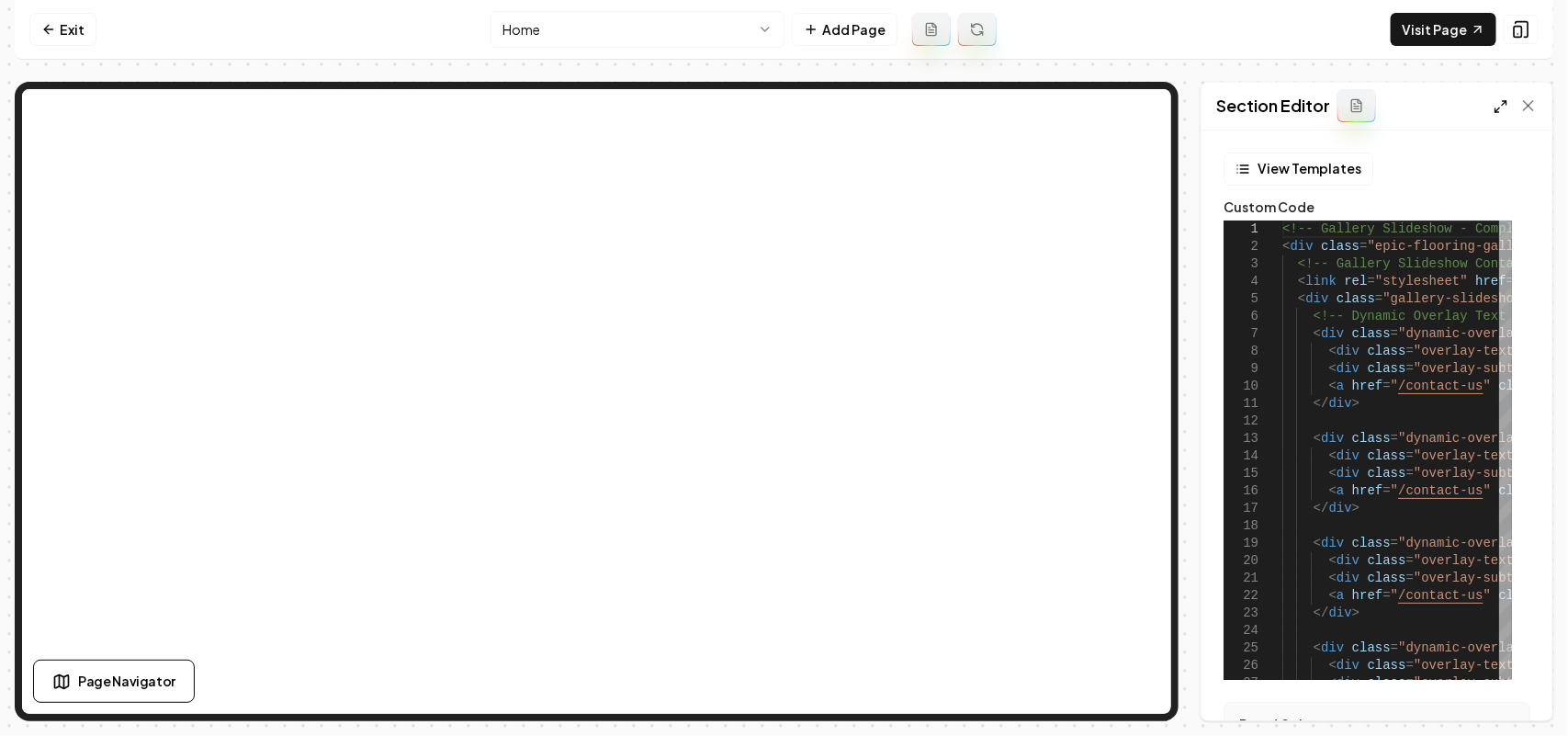
click at [1240, 104] on icon at bounding box center [1500, 107] width 15 height 15
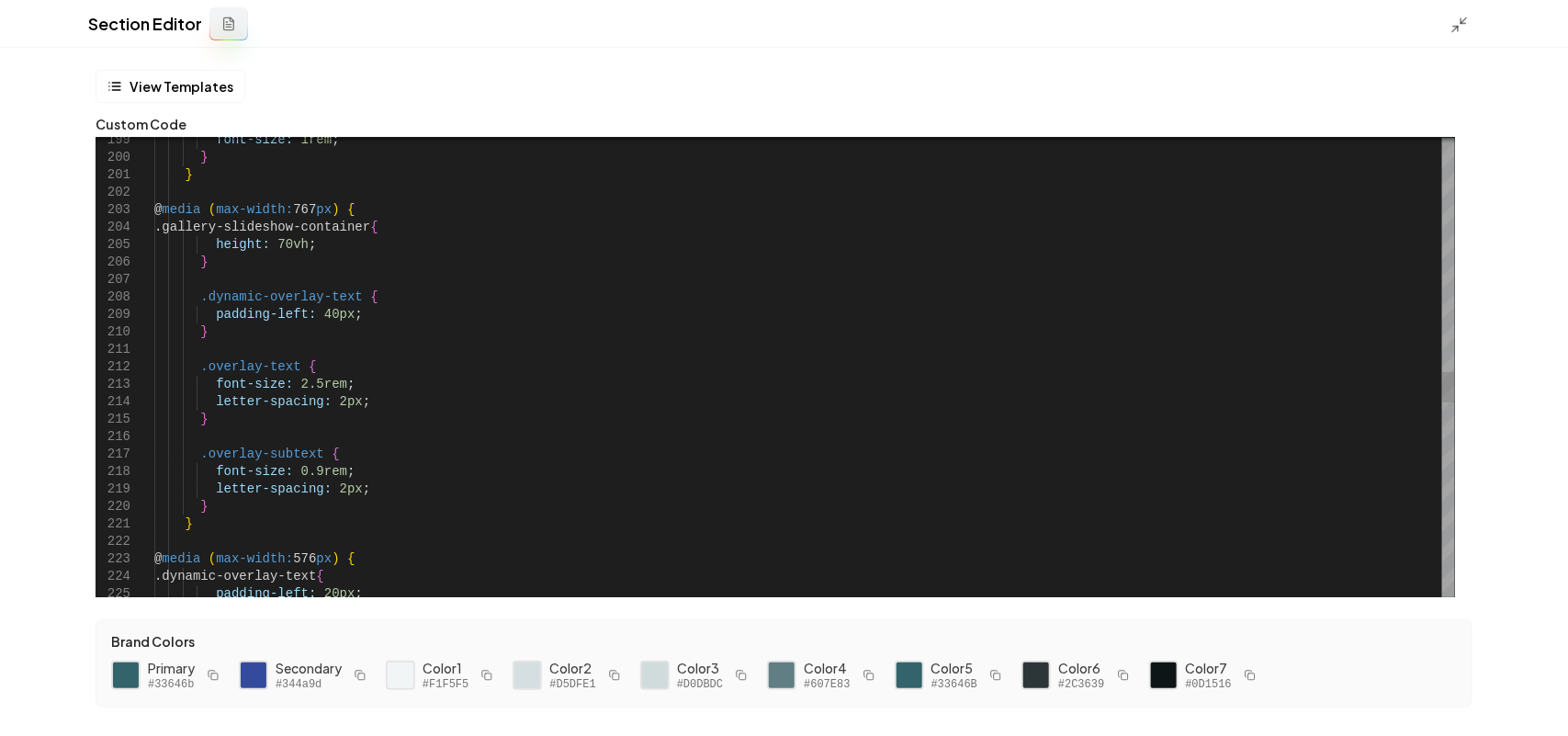
scroll to position [0, 196]
drag, startPoint x: 311, startPoint y: 383, endPoint x: 290, endPoint y: 380, distance: 21.2
click at [290, 380] on div "font-size: 1rem ; } } @ media ( max-width: 767 px ) { .gallery-slideshow-contai…" at bounding box center [804, 70] width 1301 height 6793
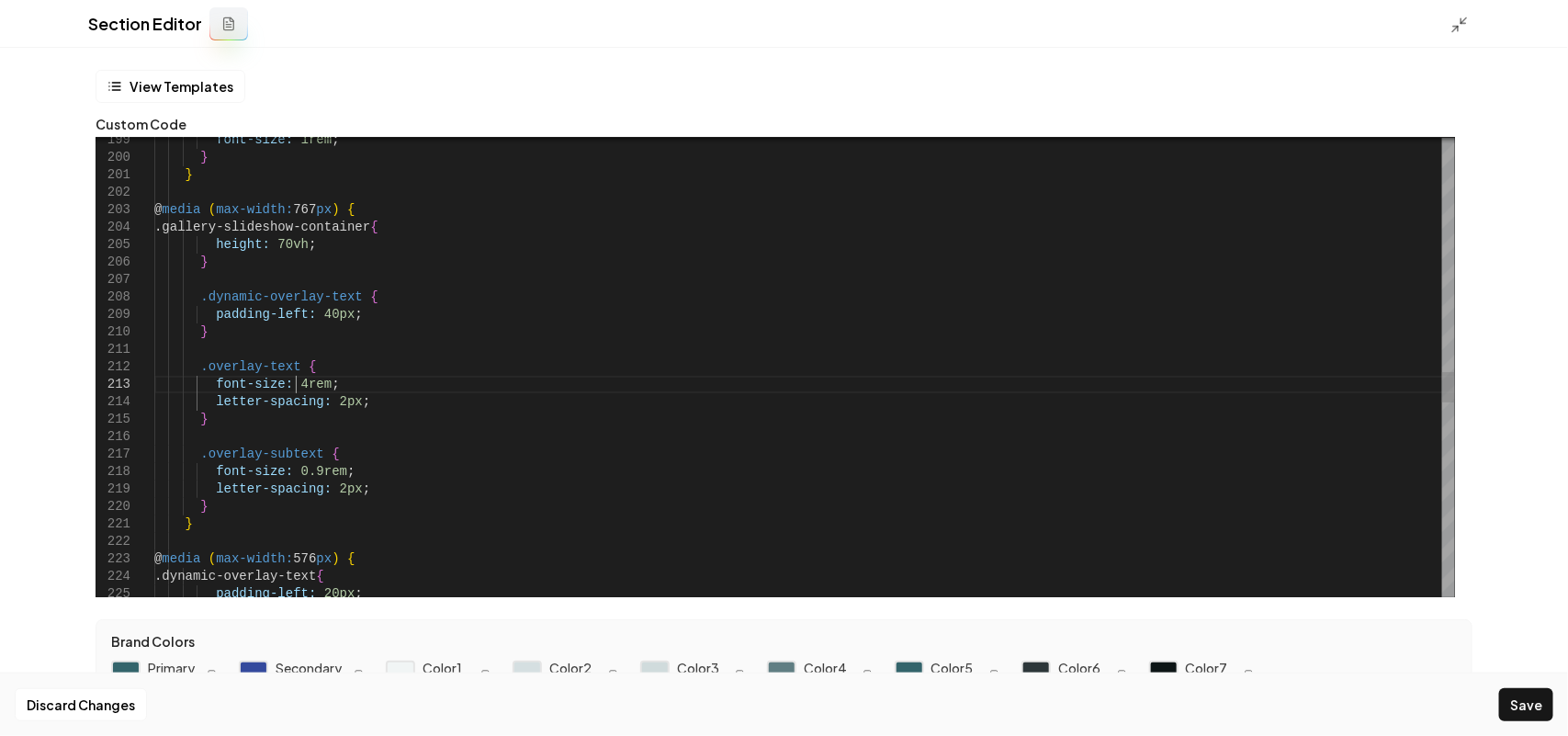
scroll to position [35, 142]
click at [1240, 29] on icon at bounding box center [1460, 24] width 18 height 18
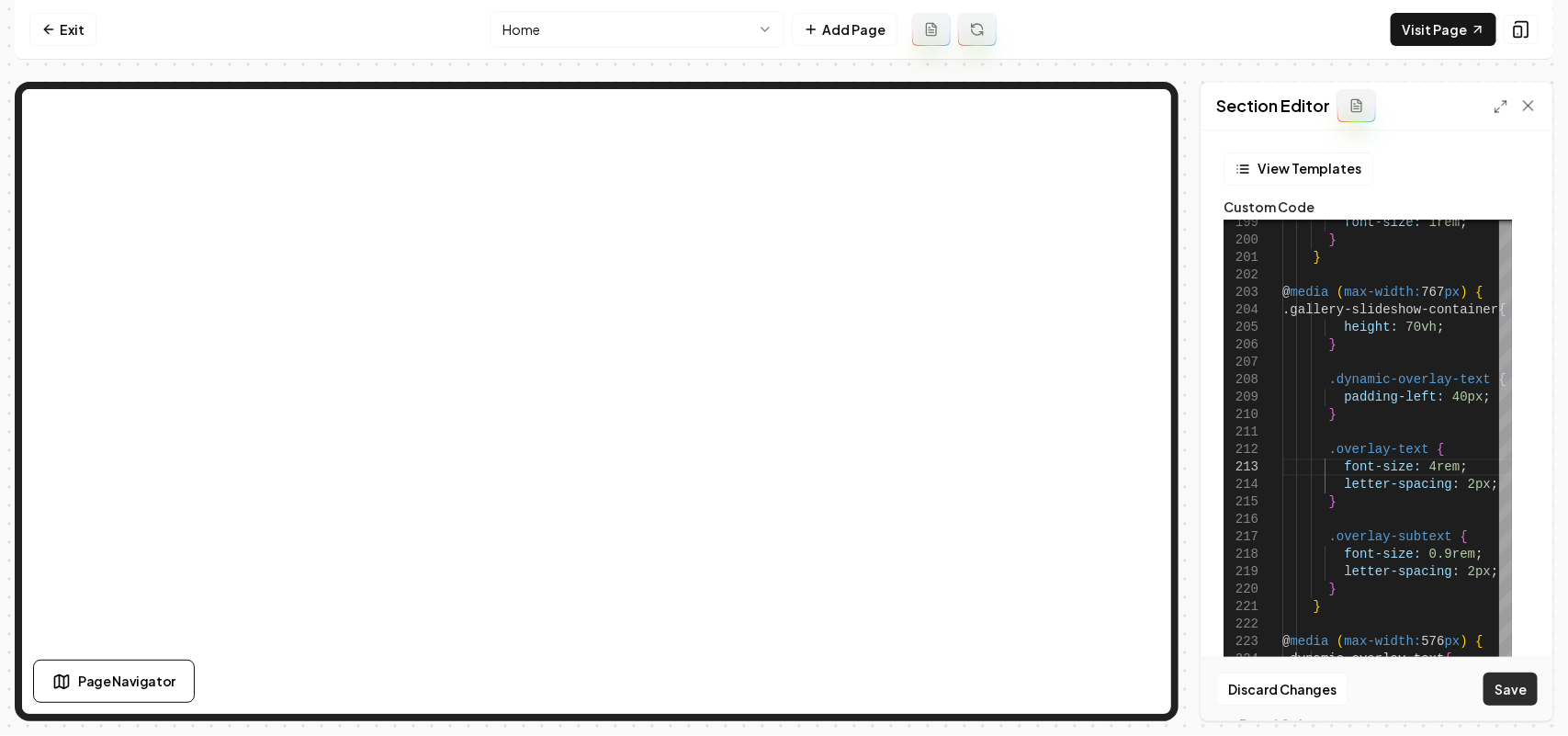
click at [1240, 557] on button "Save" at bounding box center [1511, 690] width 54 height 33
click at [1240, 15] on button at bounding box center [1522, 29] width 35 height 29
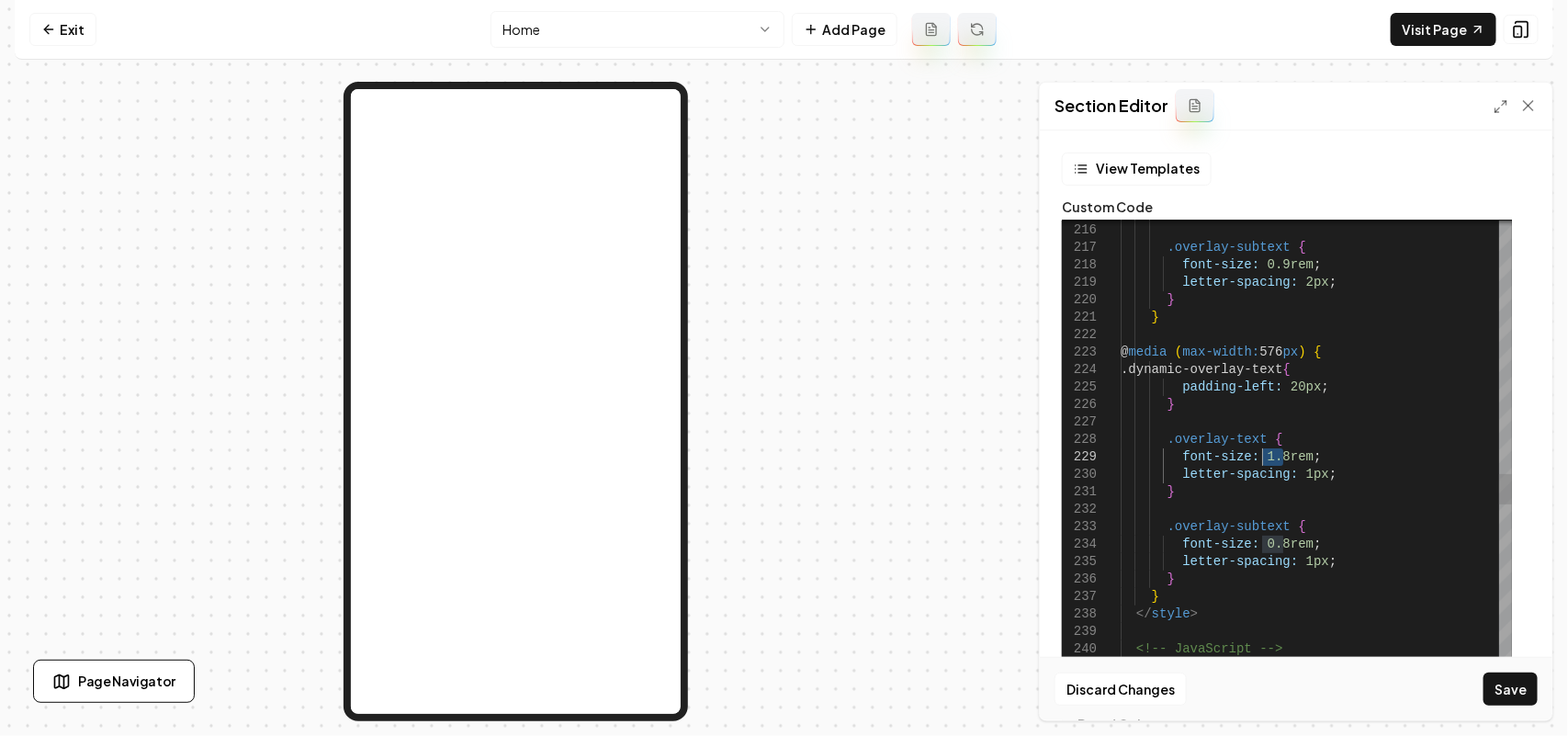
drag, startPoint x: 1282, startPoint y: 458, endPoint x: 1259, endPoint y: 455, distance: 23.2
drag, startPoint x: 1254, startPoint y: 452, endPoint x: 1275, endPoint y: 453, distance: 21.0
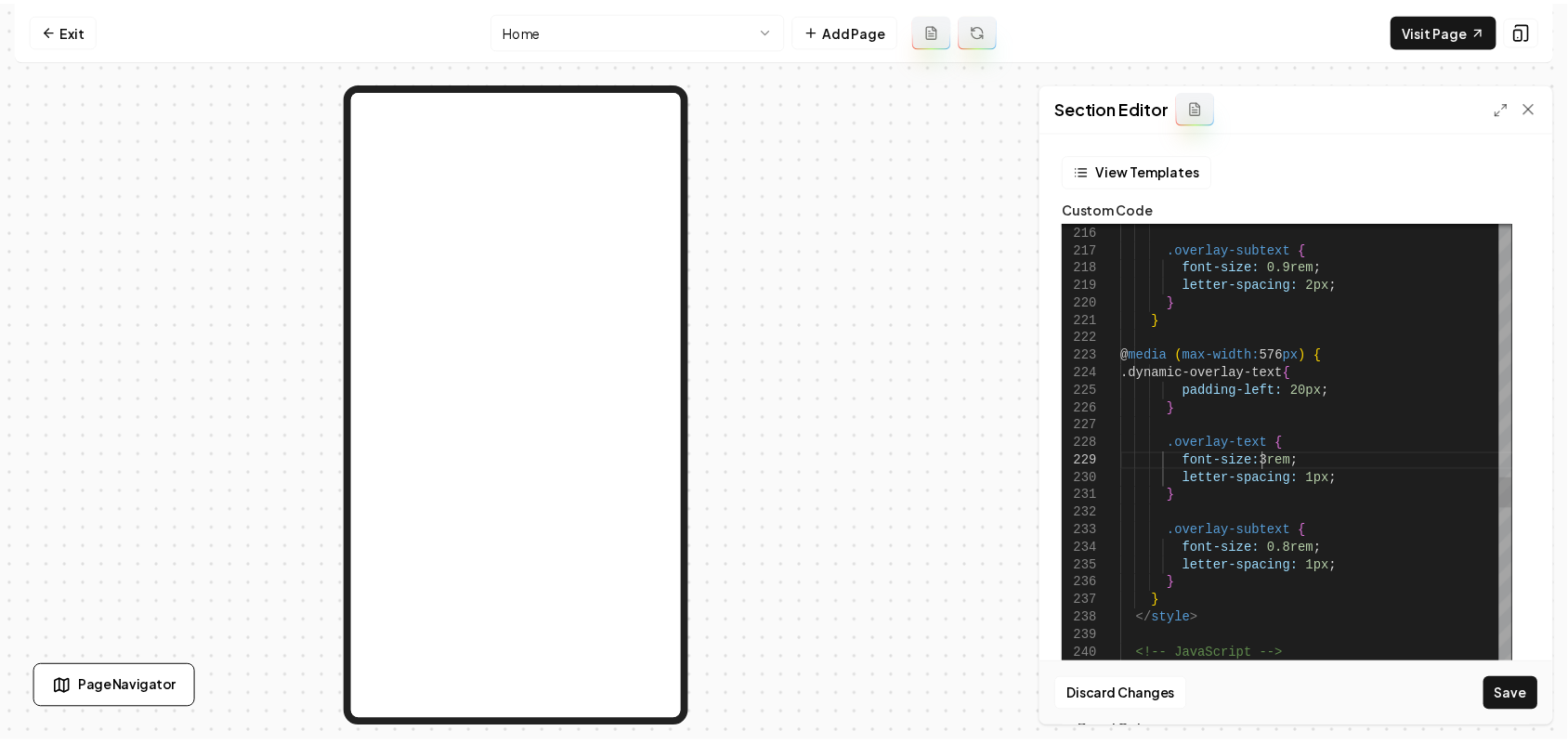
scroll to position [142, 142]
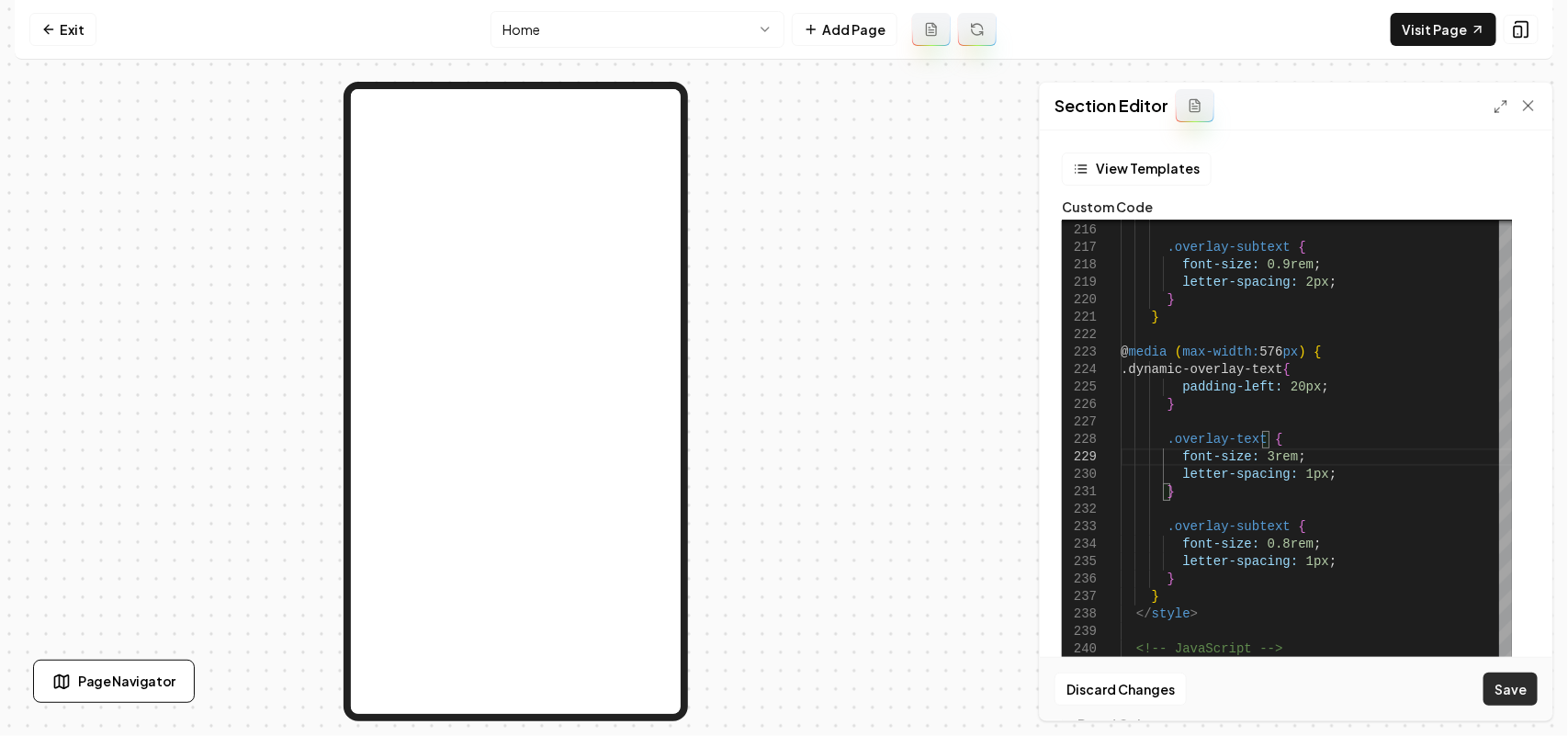
click at [1240, 557] on button "Save" at bounding box center [1511, 690] width 54 height 33
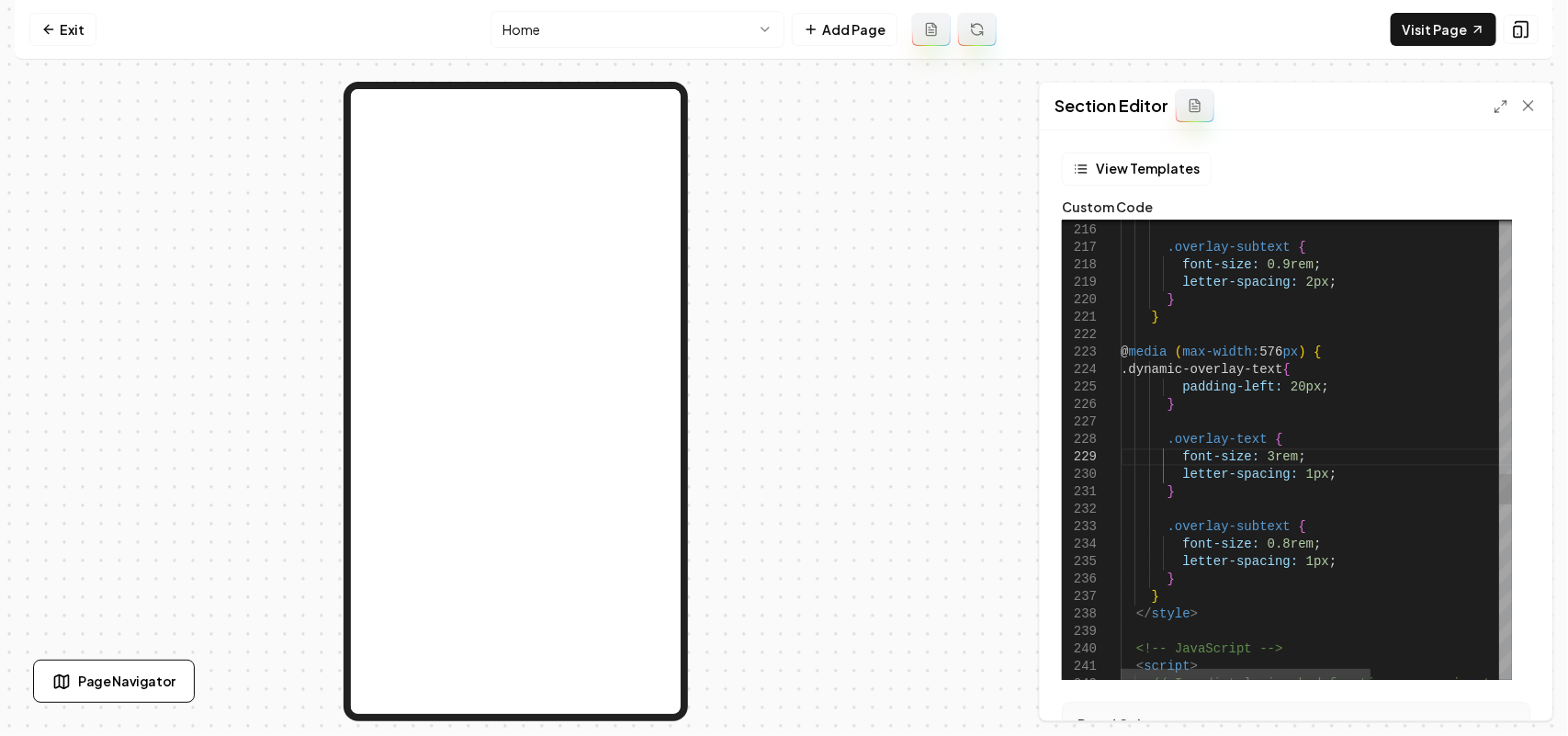
type textarea "**********"
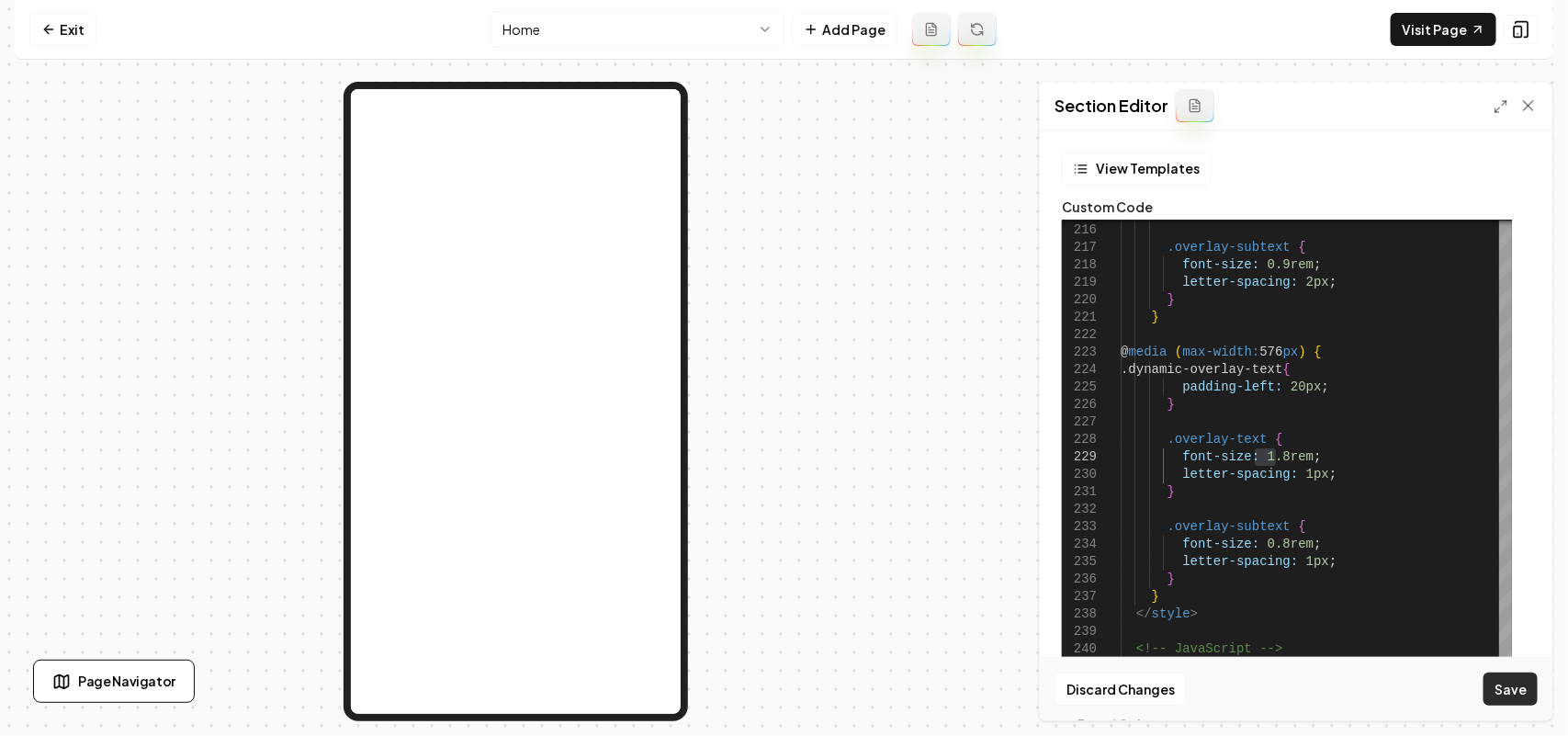
click at [1240, 557] on button "Save" at bounding box center [1511, 690] width 54 height 33
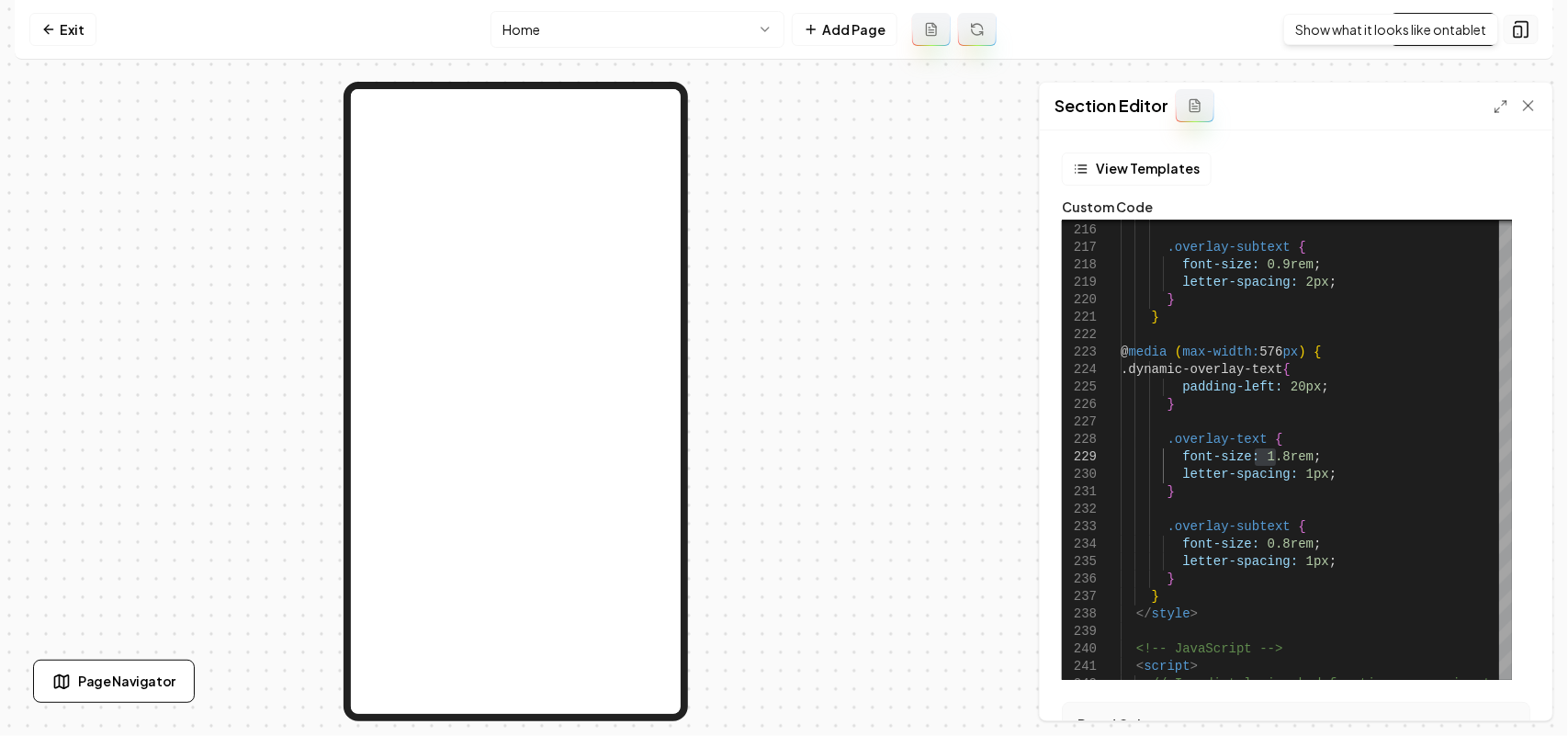
click at [1240, 33] on icon at bounding box center [1521, 29] width 18 height 18
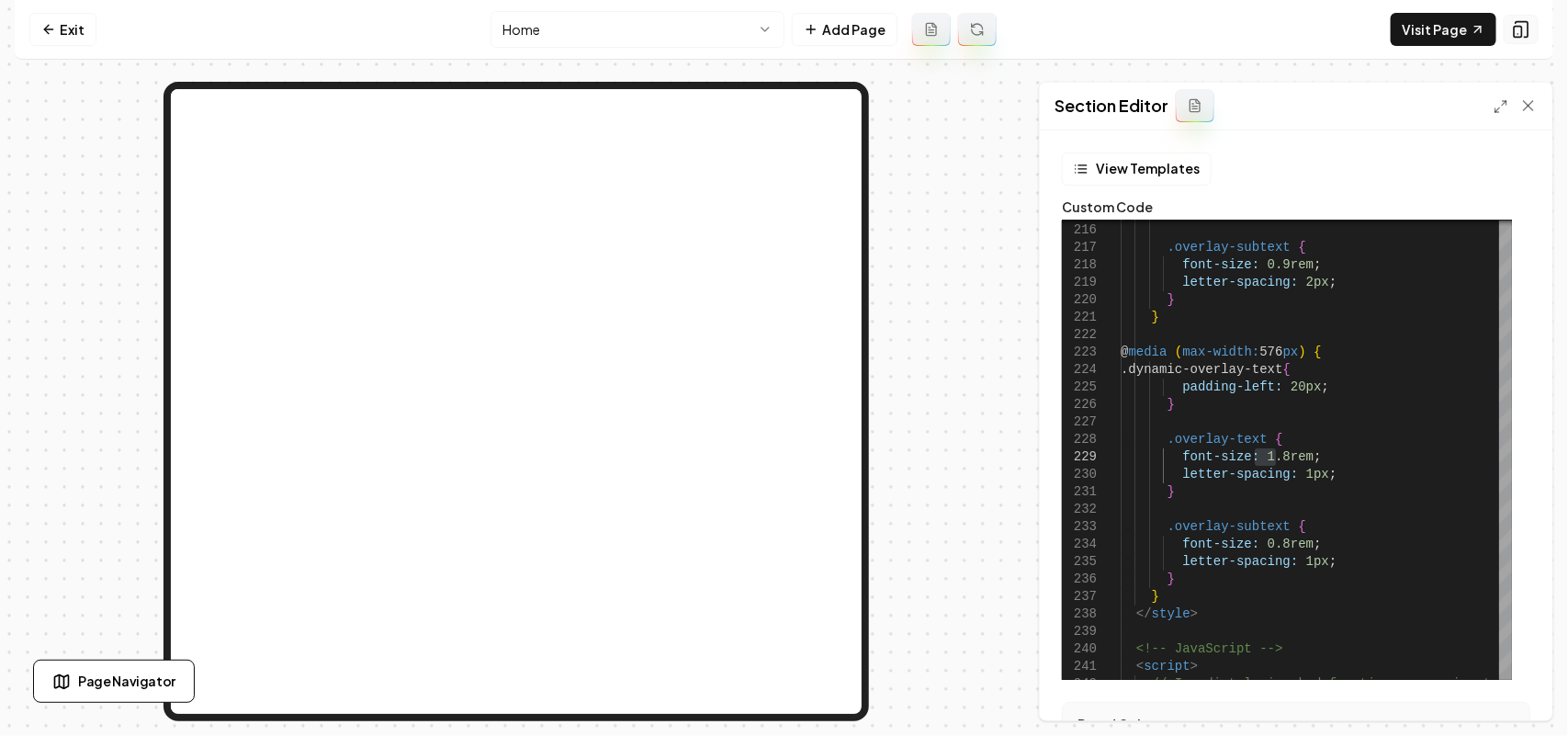
click at [1240, 33] on icon at bounding box center [1521, 29] width 18 height 18
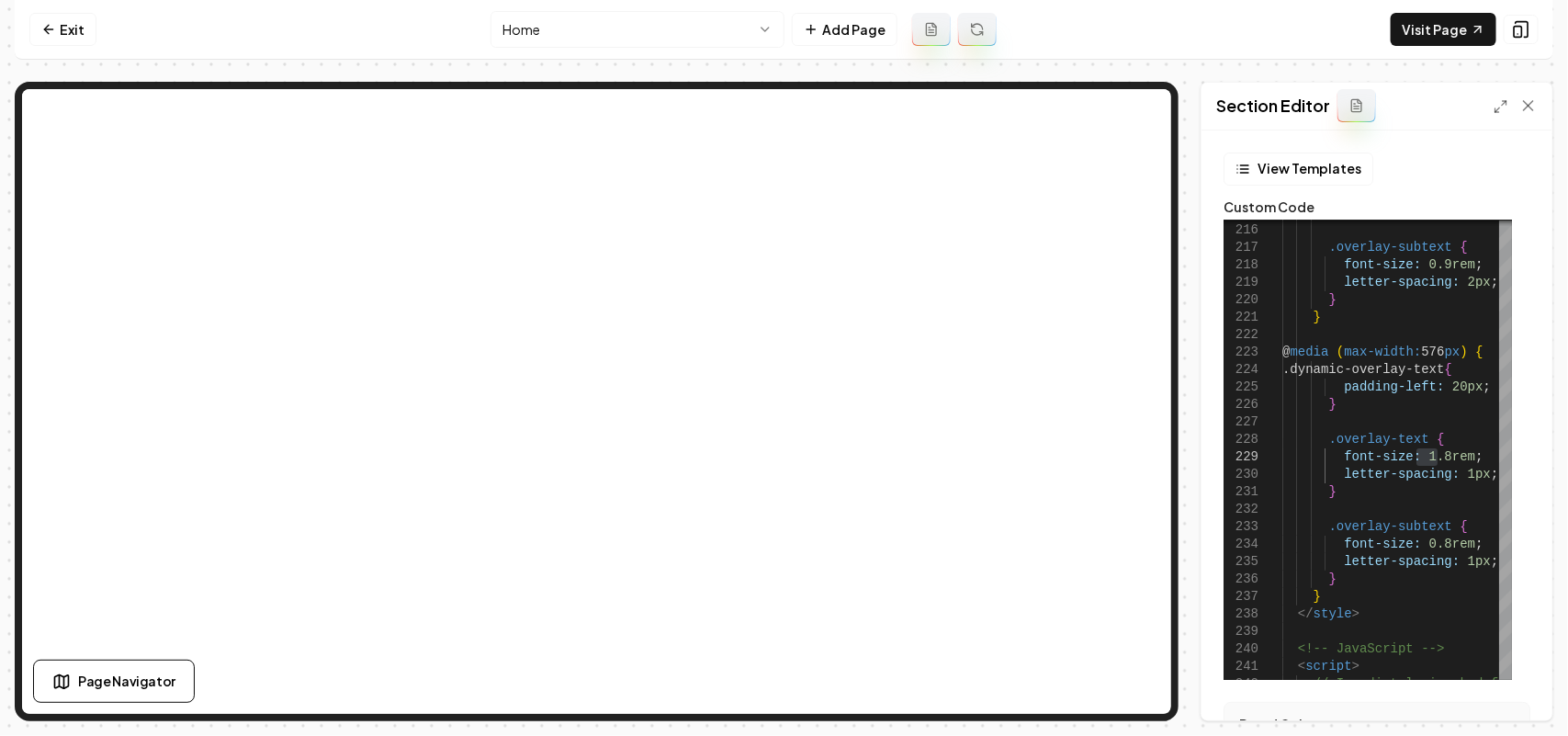
click at [618, 24] on html "Computer Required This feature is only available on a computer. Please switch t…" at bounding box center [784, 368] width 1568 height 736
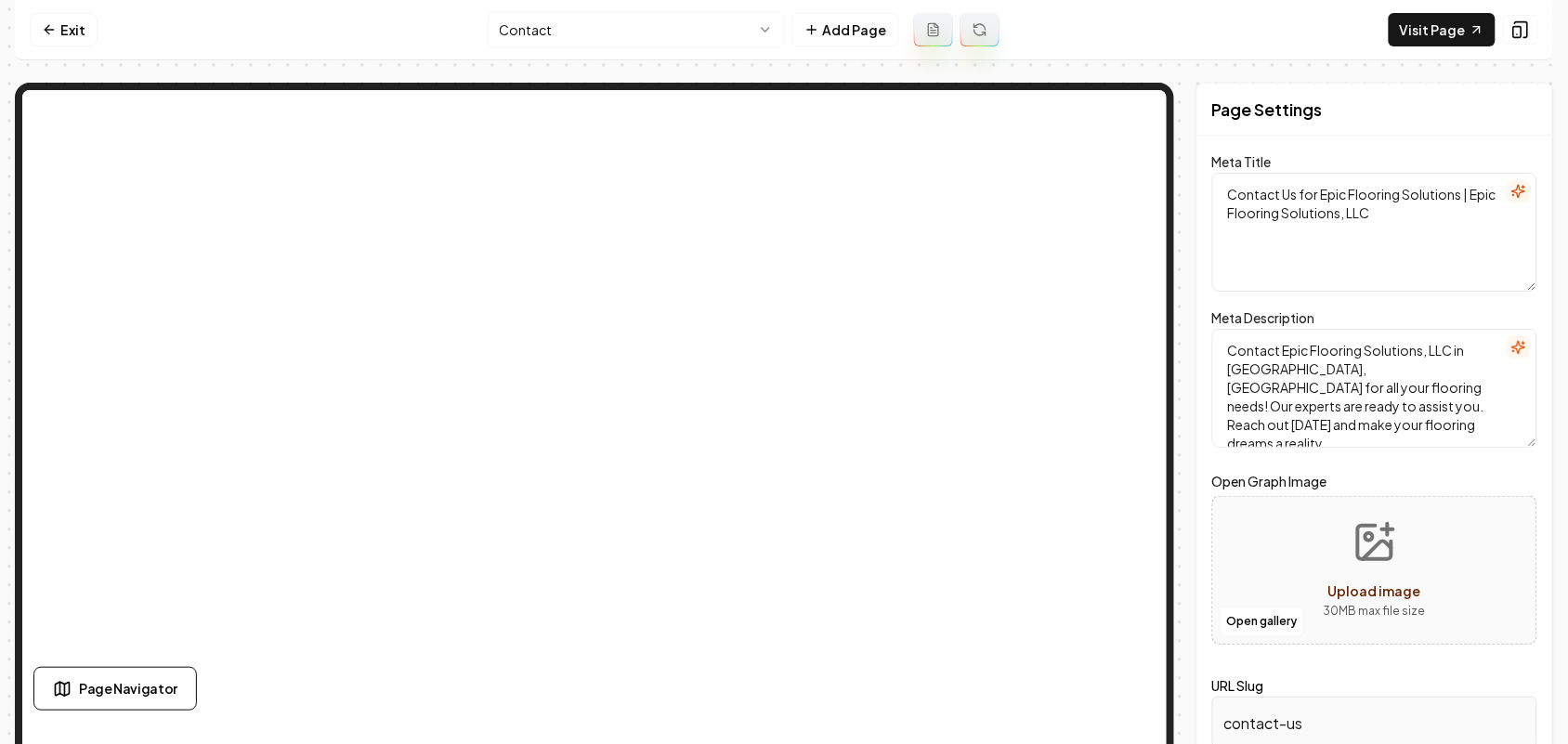
click at [652, 40] on html "Computer Required This feature is only available on a computer. Please switch t…" at bounding box center [784, 372] width 1568 height 744
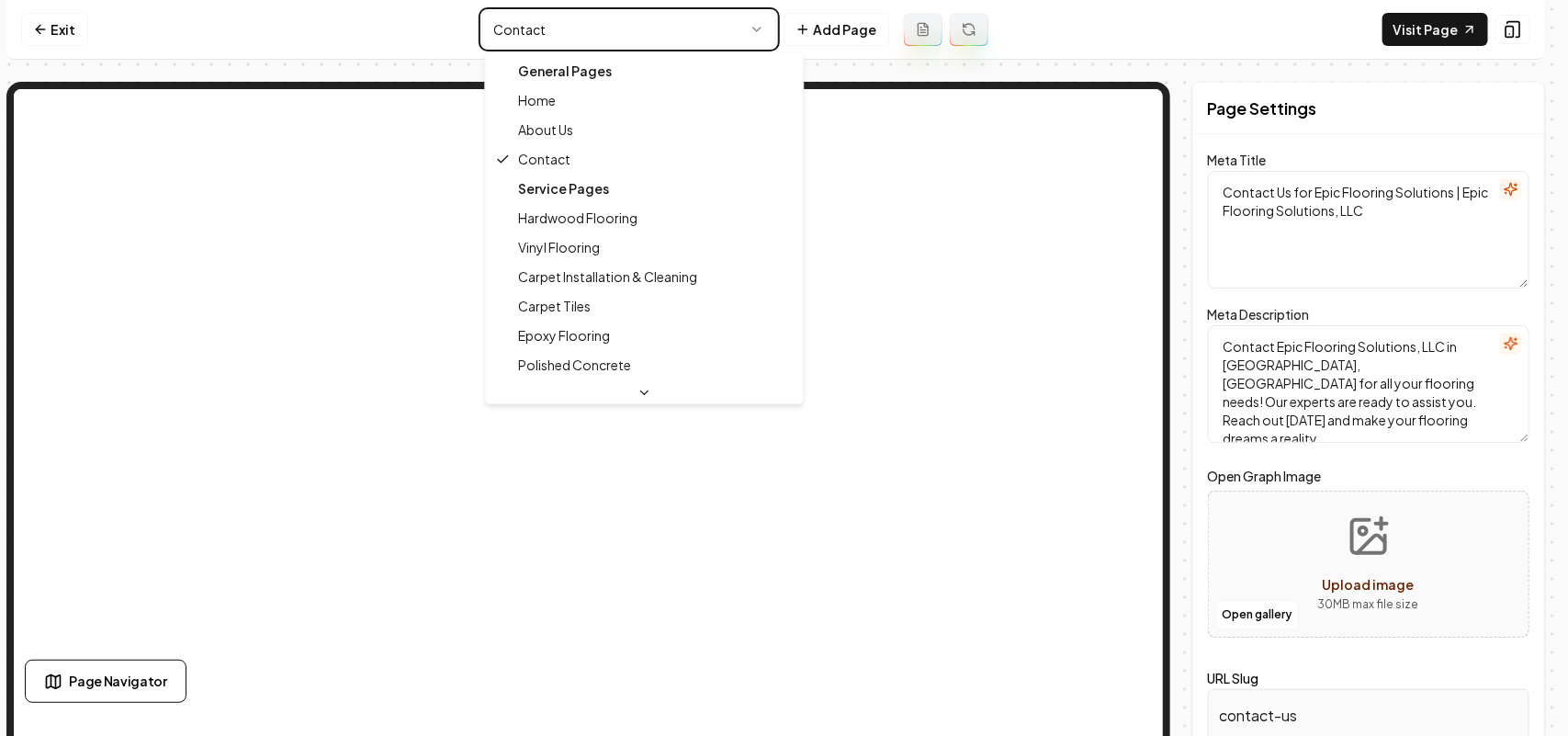
click at [667, 21] on html "Computer Required This feature is only available on a computer. Please switch t…" at bounding box center [784, 368] width 1568 height 736
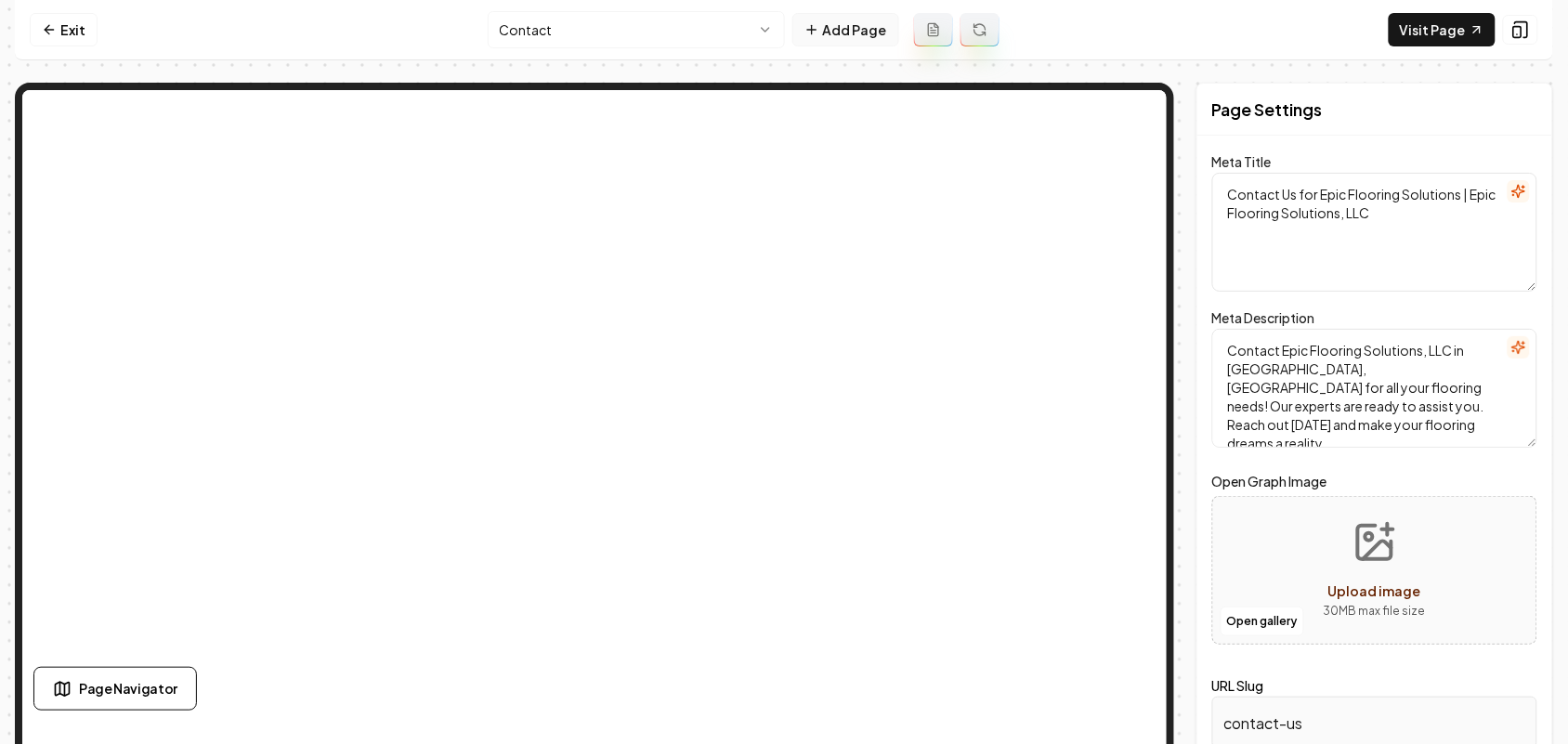
click at [867, 22] on button "Add Page" at bounding box center [846, 29] width 107 height 33
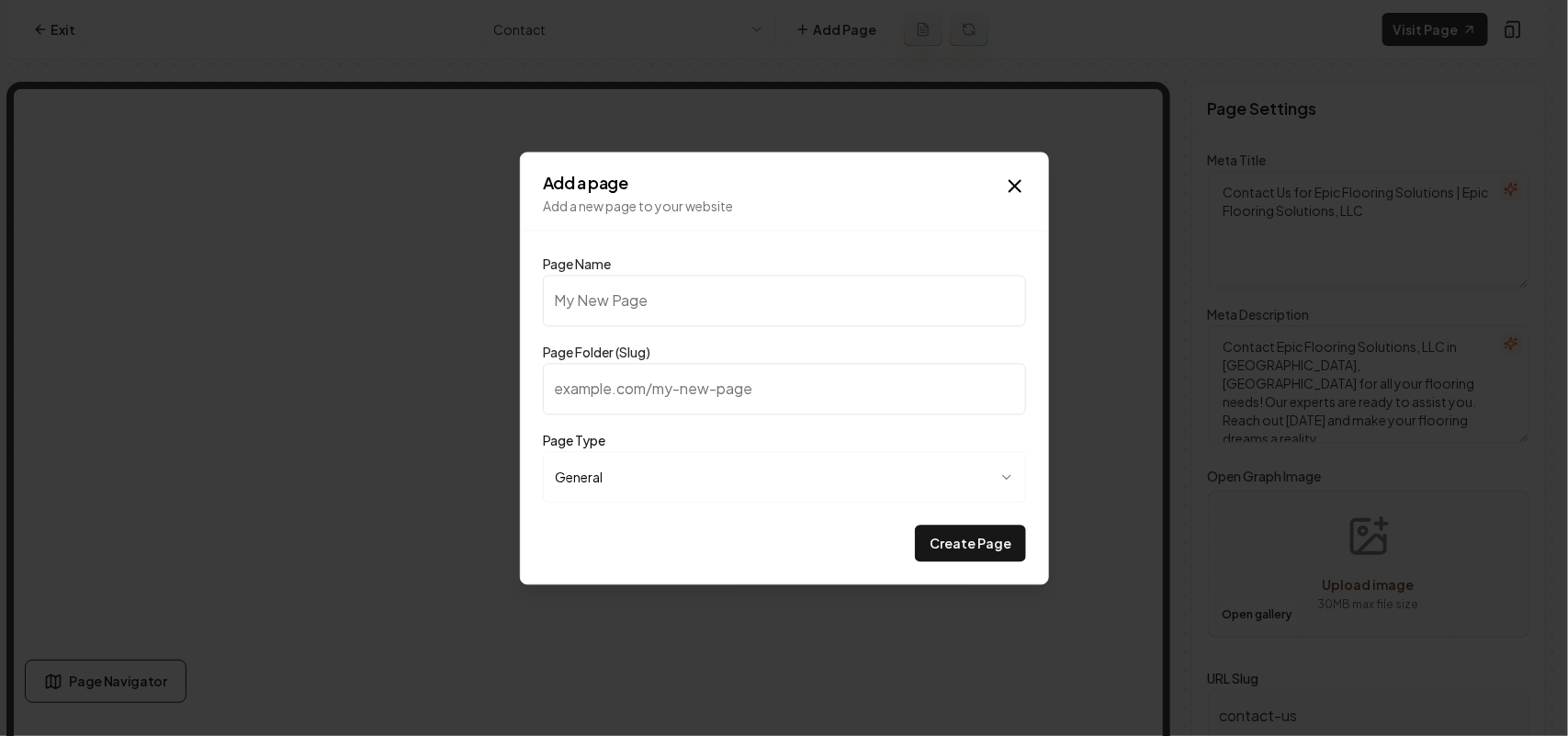
type input "P"
type input "p"
type input "Po"
type input "po"
type input "Por"
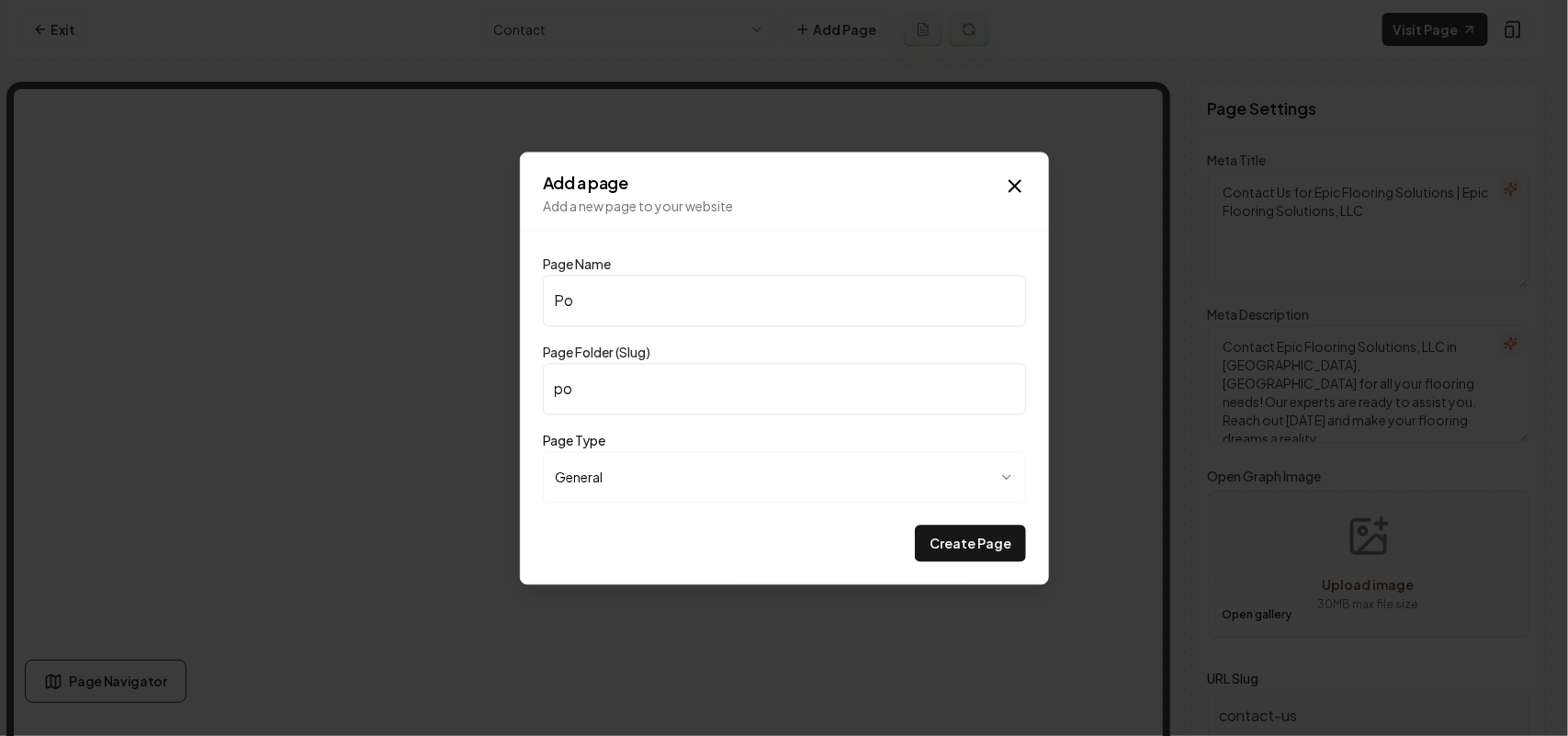
type input "por"
type input "Port"
type input "port"
type input "Portf"
type input "portf"
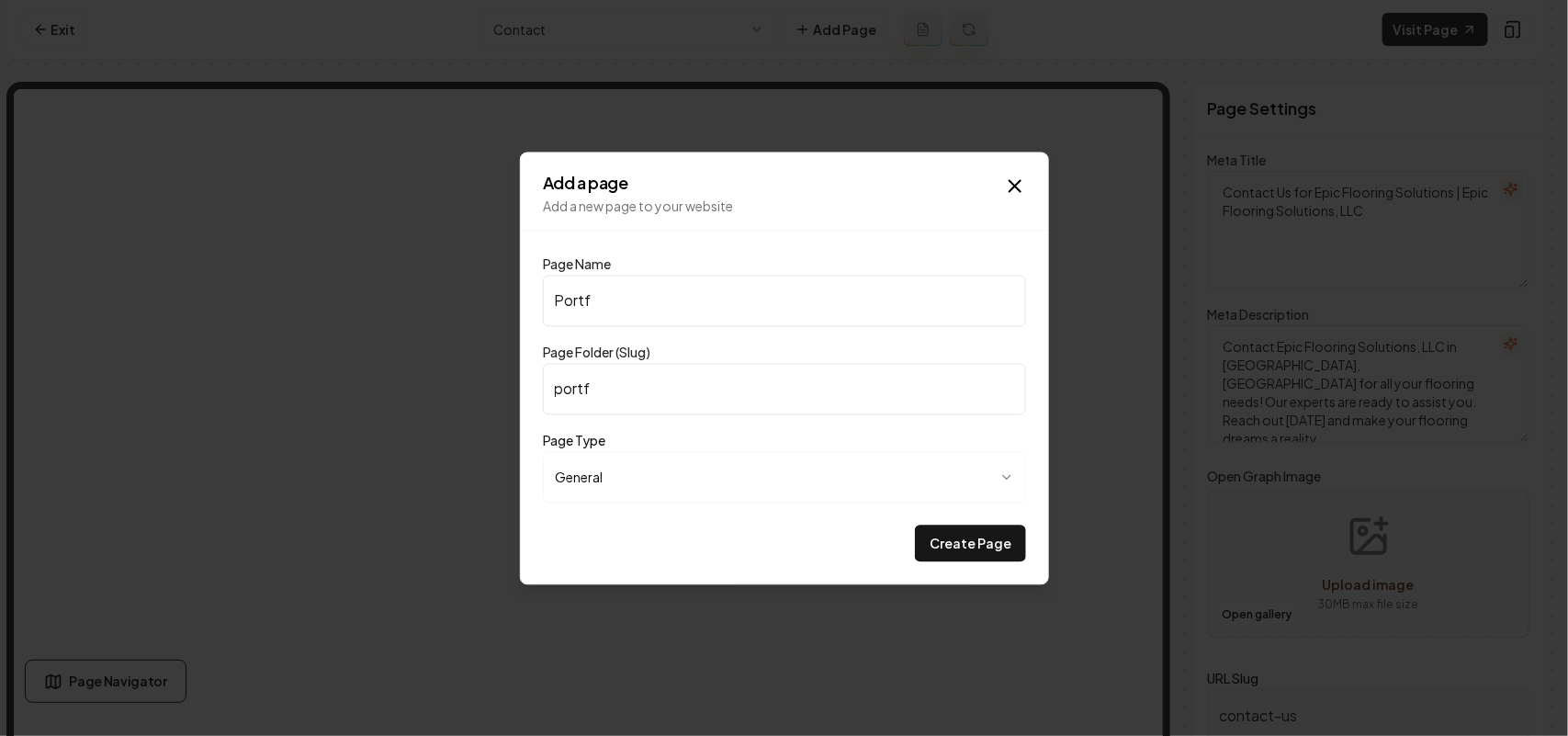
type input "Portfo"
type input "portfo"
type input "Portfol"
type input "portfol"
type input "Portfoli"
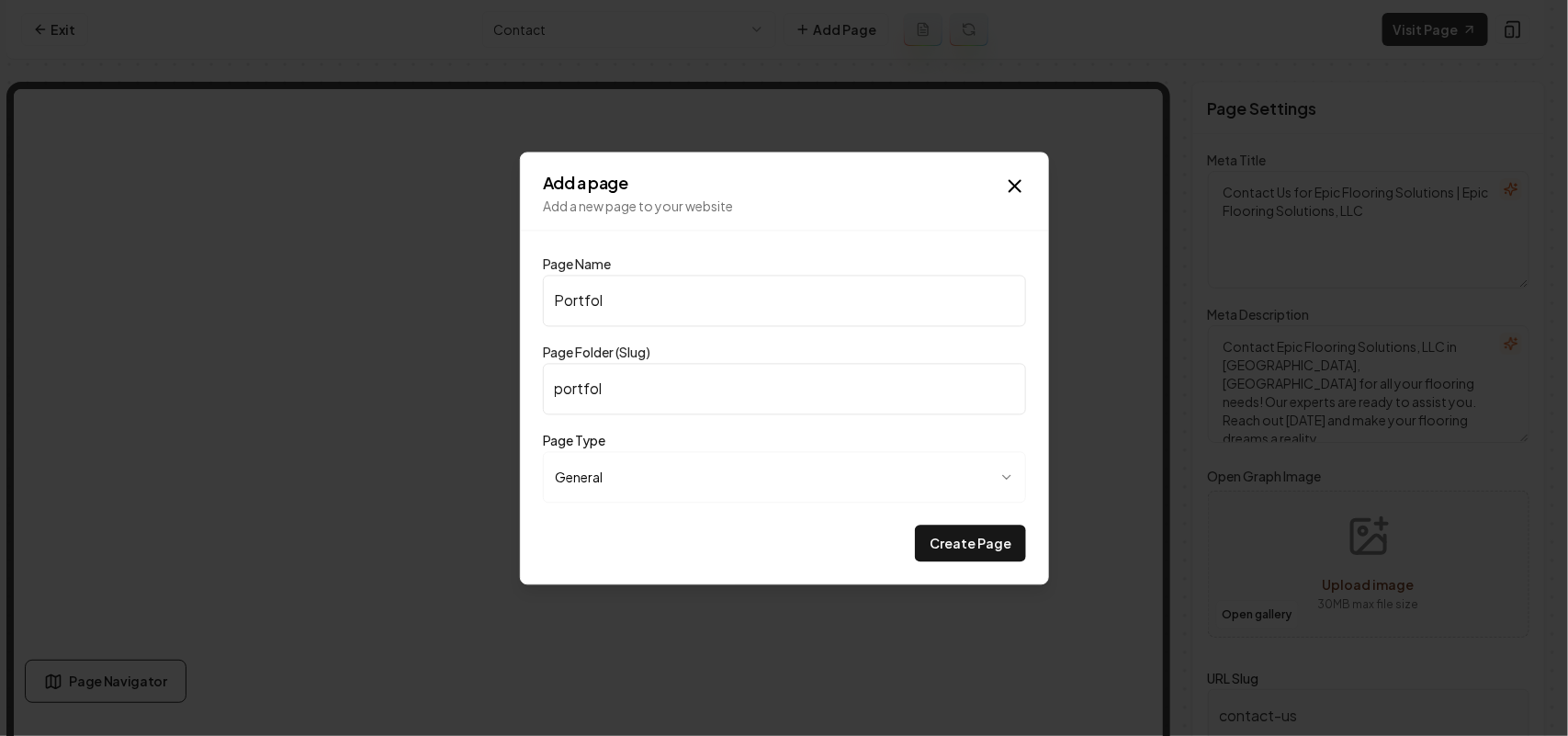
type input "portfoli"
type input "Portfolio"
type input "portfolio"
type input "Portfolio"
click at [915, 525] on button "Create Page" at bounding box center [970, 543] width 111 height 37
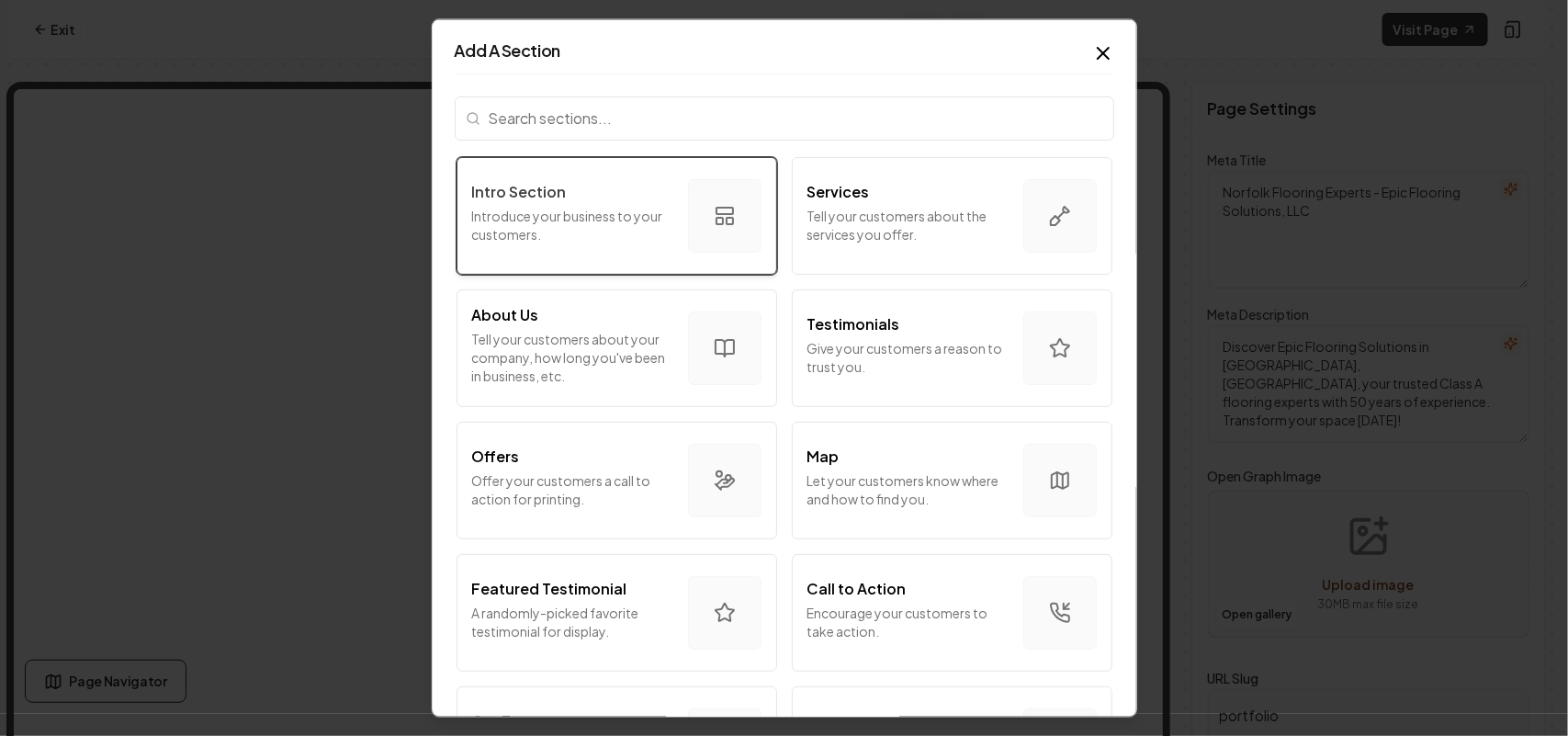
click at [554, 207] on p "Introduce your business to your customers." at bounding box center [573, 225] width 201 height 37
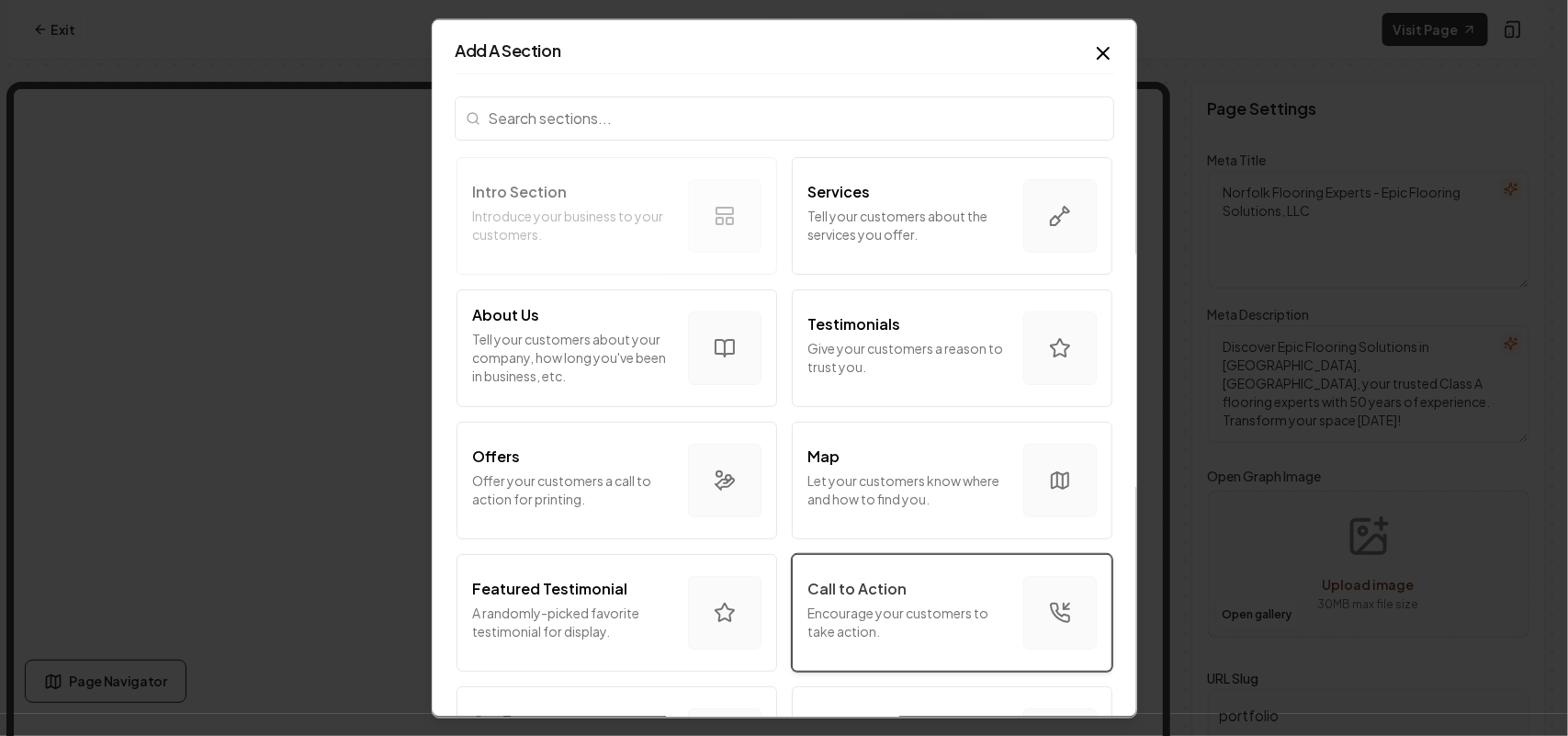
click at [868, 557] on p "Encourage your customers to take action." at bounding box center [908, 622] width 201 height 37
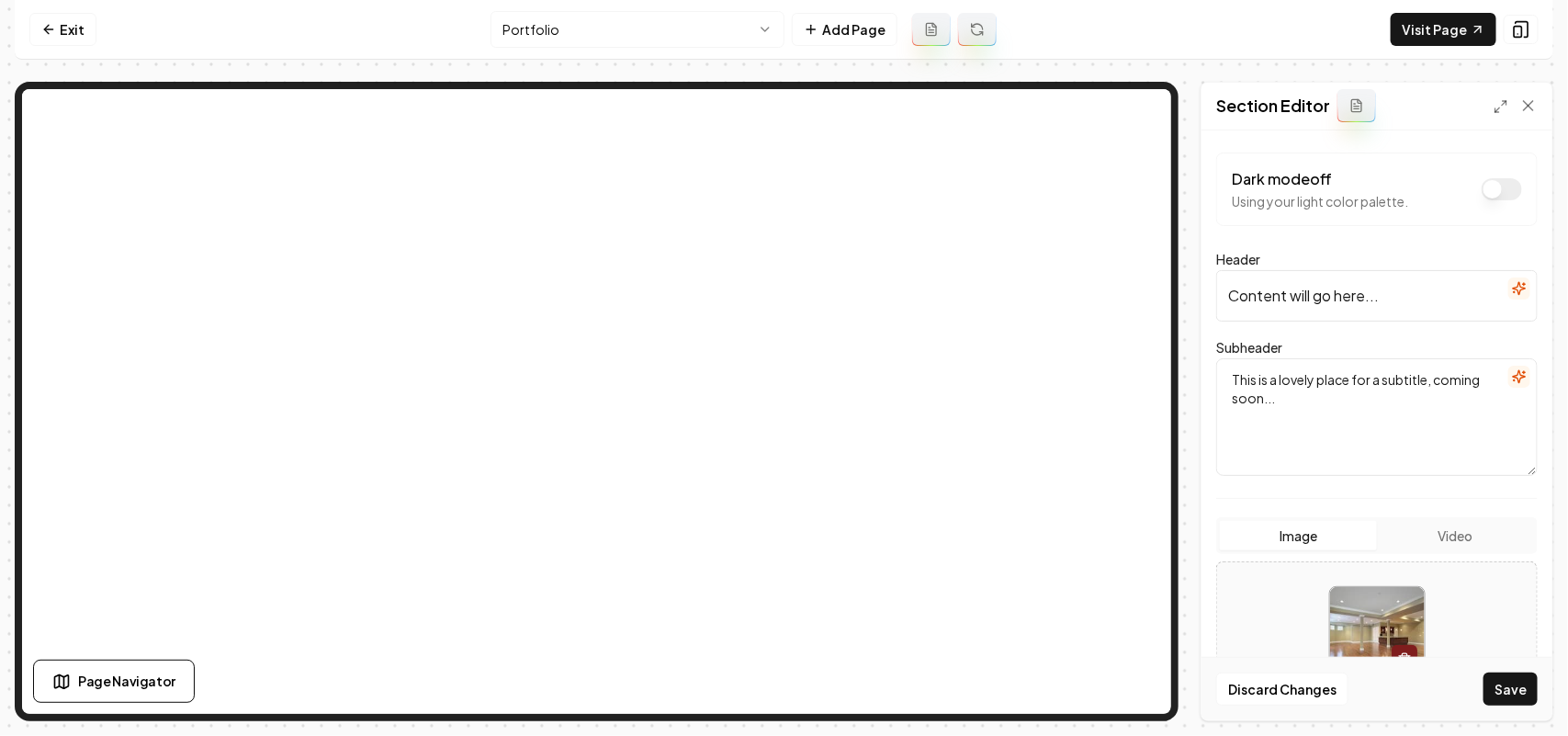
click at [1240, 306] on input "Content will go here..." at bounding box center [1377, 295] width 321 height 51
drag, startPoint x: 1462, startPoint y: 306, endPoint x: 1163, endPoint y: 294, distance: 299.2
click at [1223, 294] on input "Content will go here..." at bounding box center [1377, 295] width 321 height 51
type input "Portfolio"
click at [1240, 374] on icon "button" at bounding box center [1519, 377] width 15 height 15
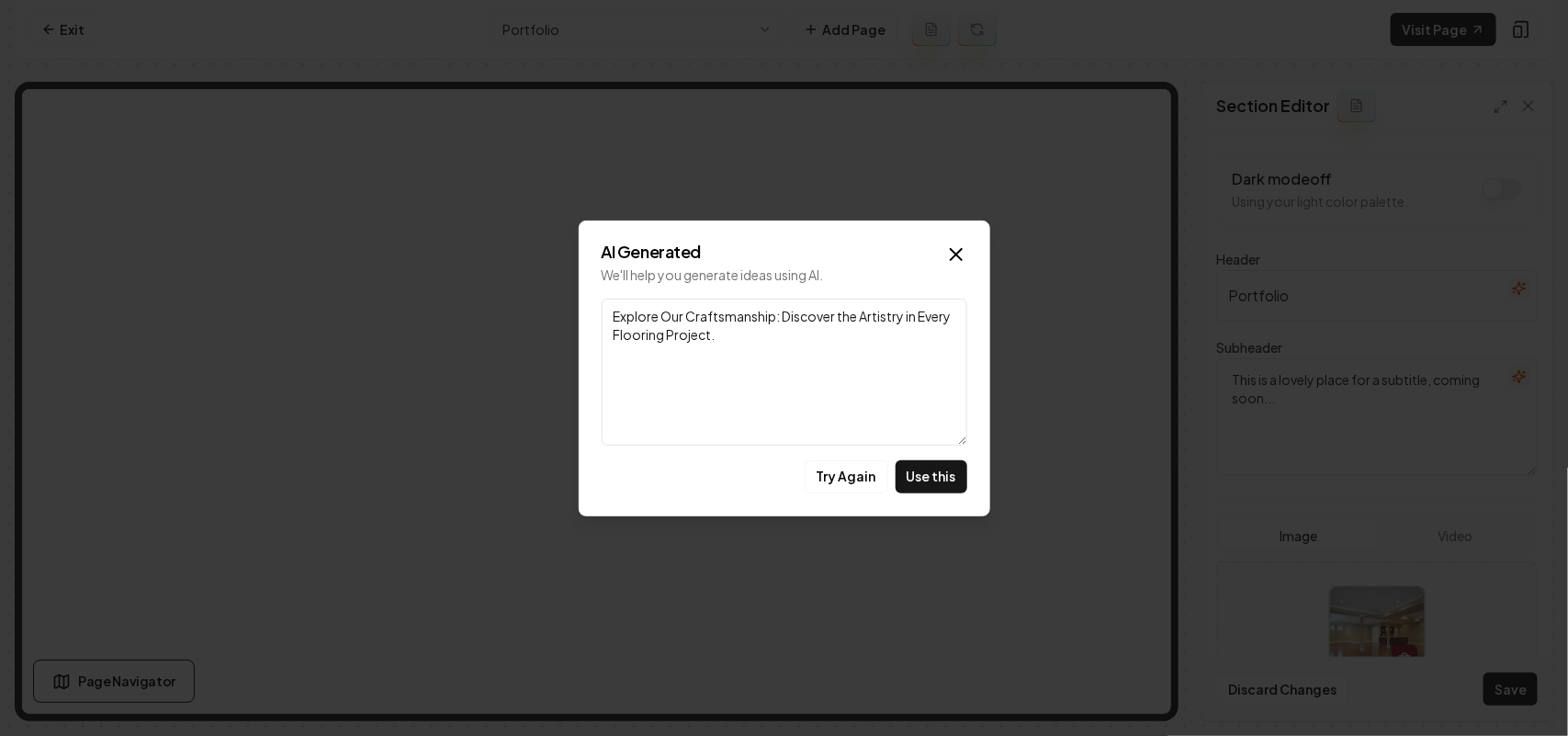
click at [939, 469] on button "Use this" at bounding box center [931, 477] width 72 height 33
type textarea "Explore Our Craftsmanship: Discover the Artistry in Every Flooring Project."
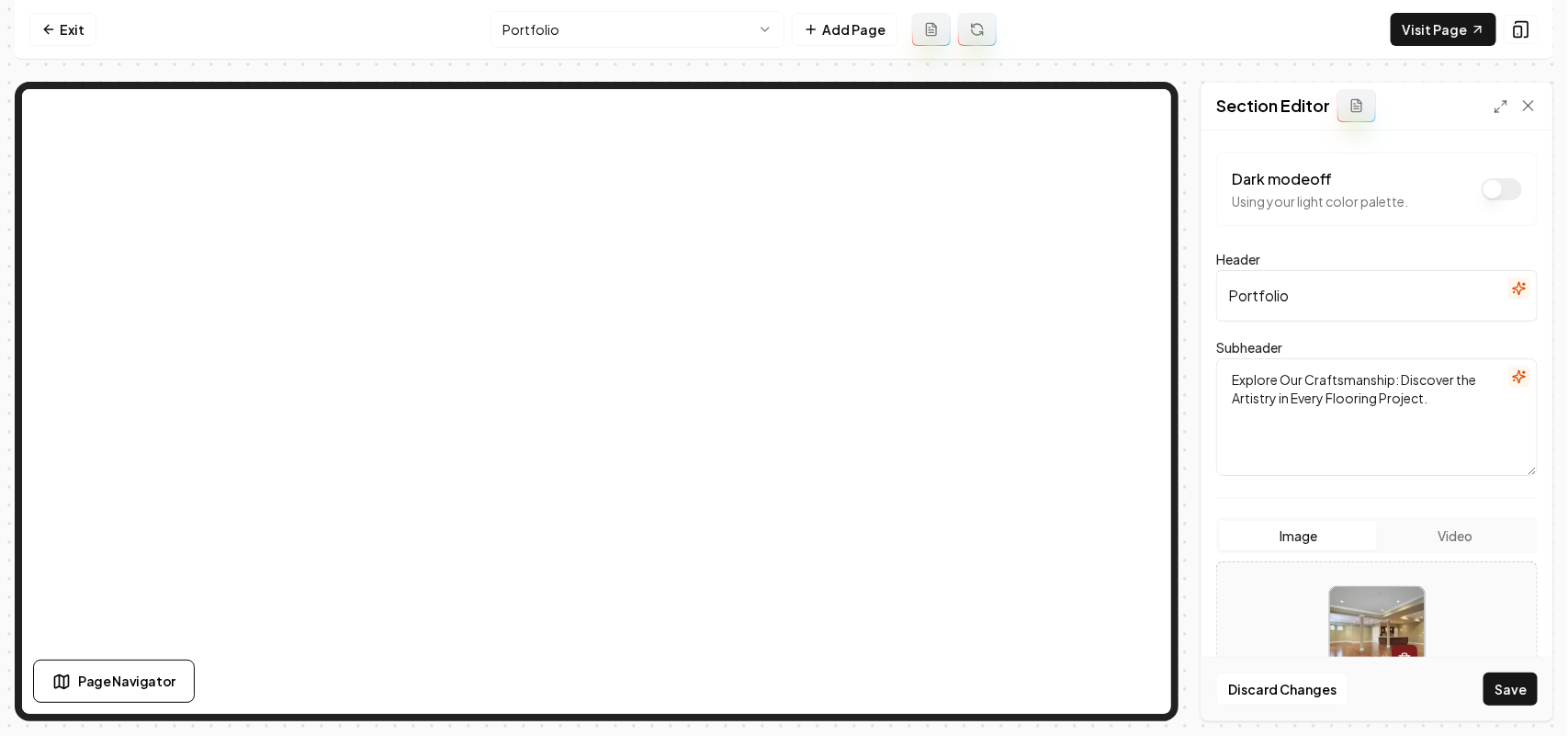
click at [1240, 557] on button "Save" at bounding box center [1511, 690] width 54 height 33
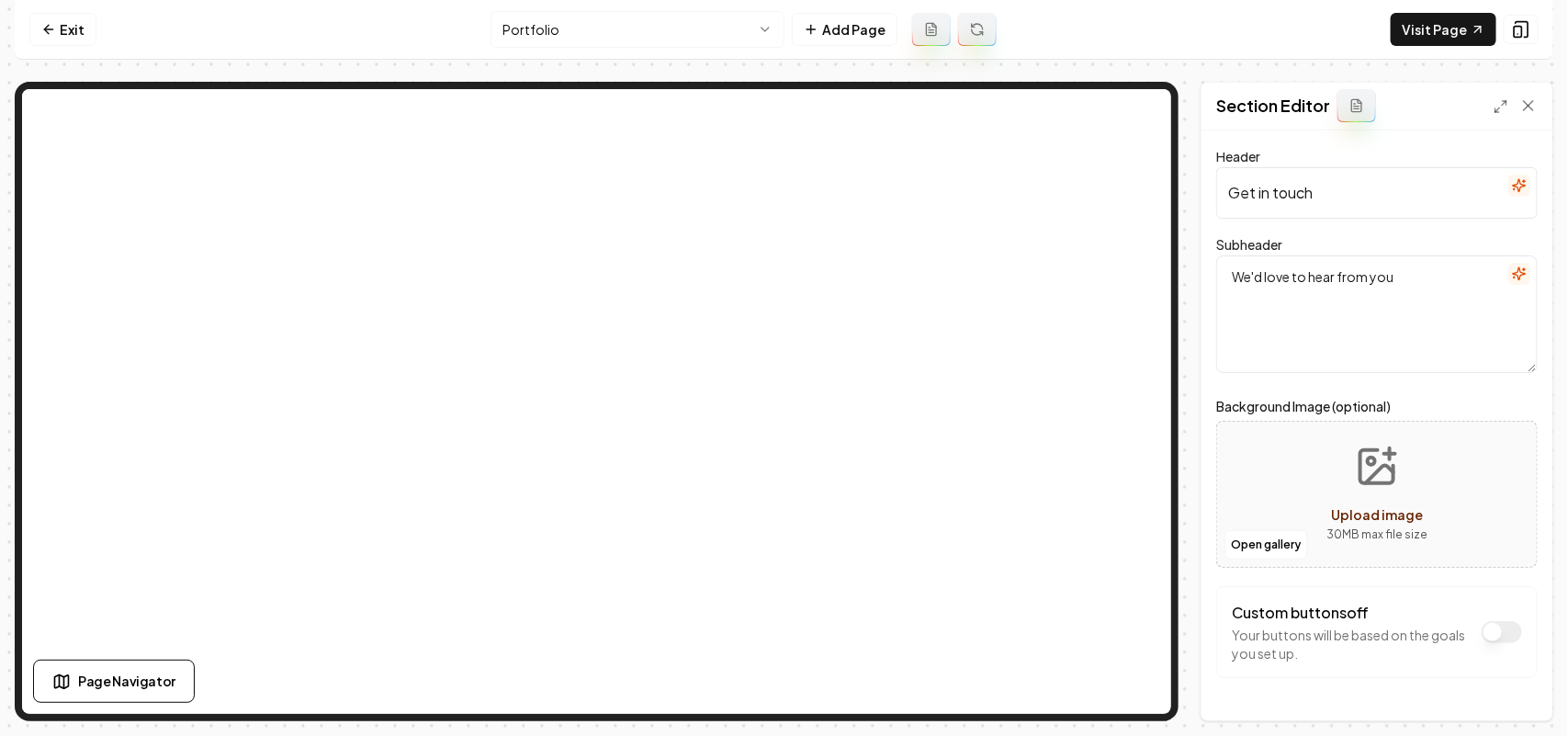
scroll to position [52, 0]
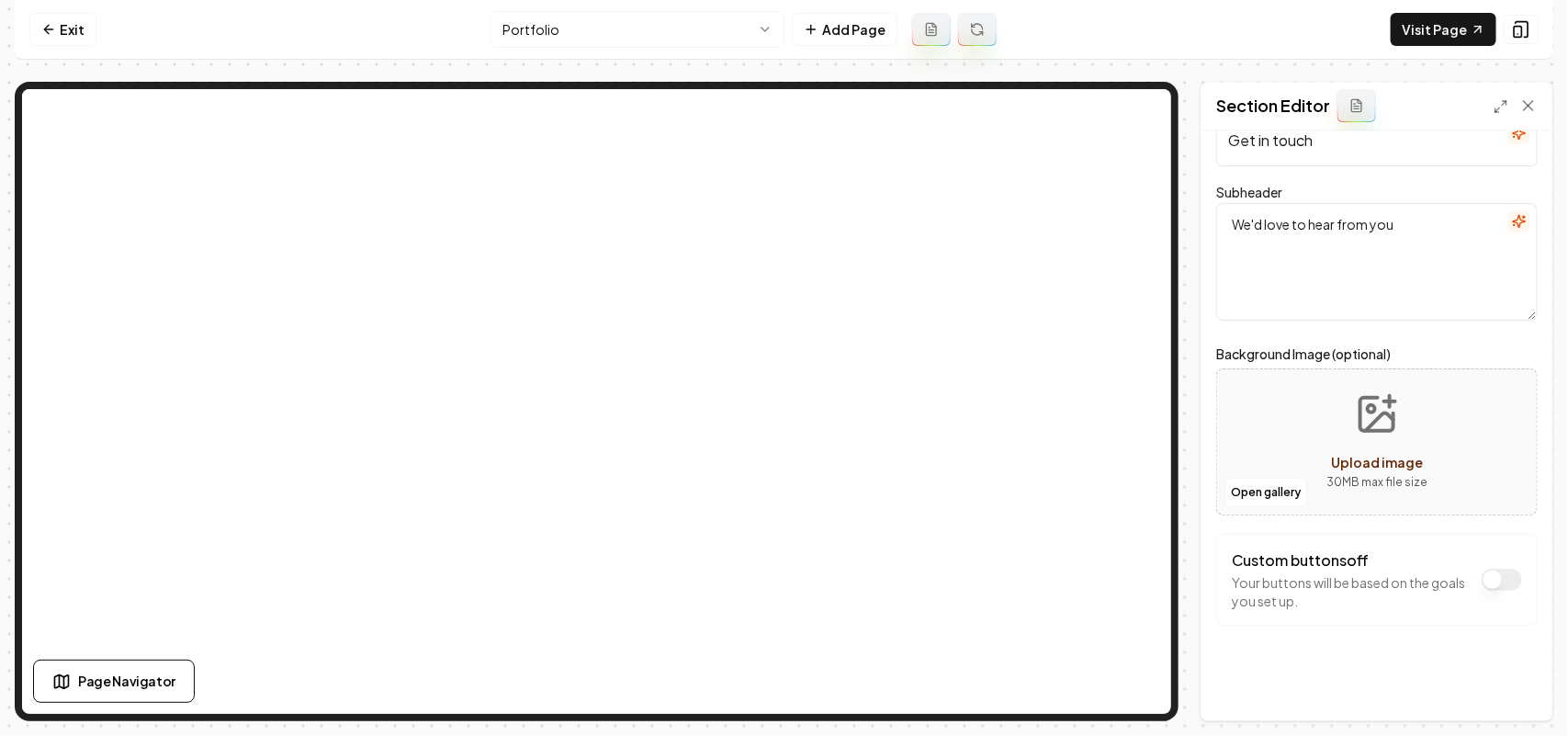
click at [1240, 136] on icon "button" at bounding box center [1519, 133] width 12 height 12
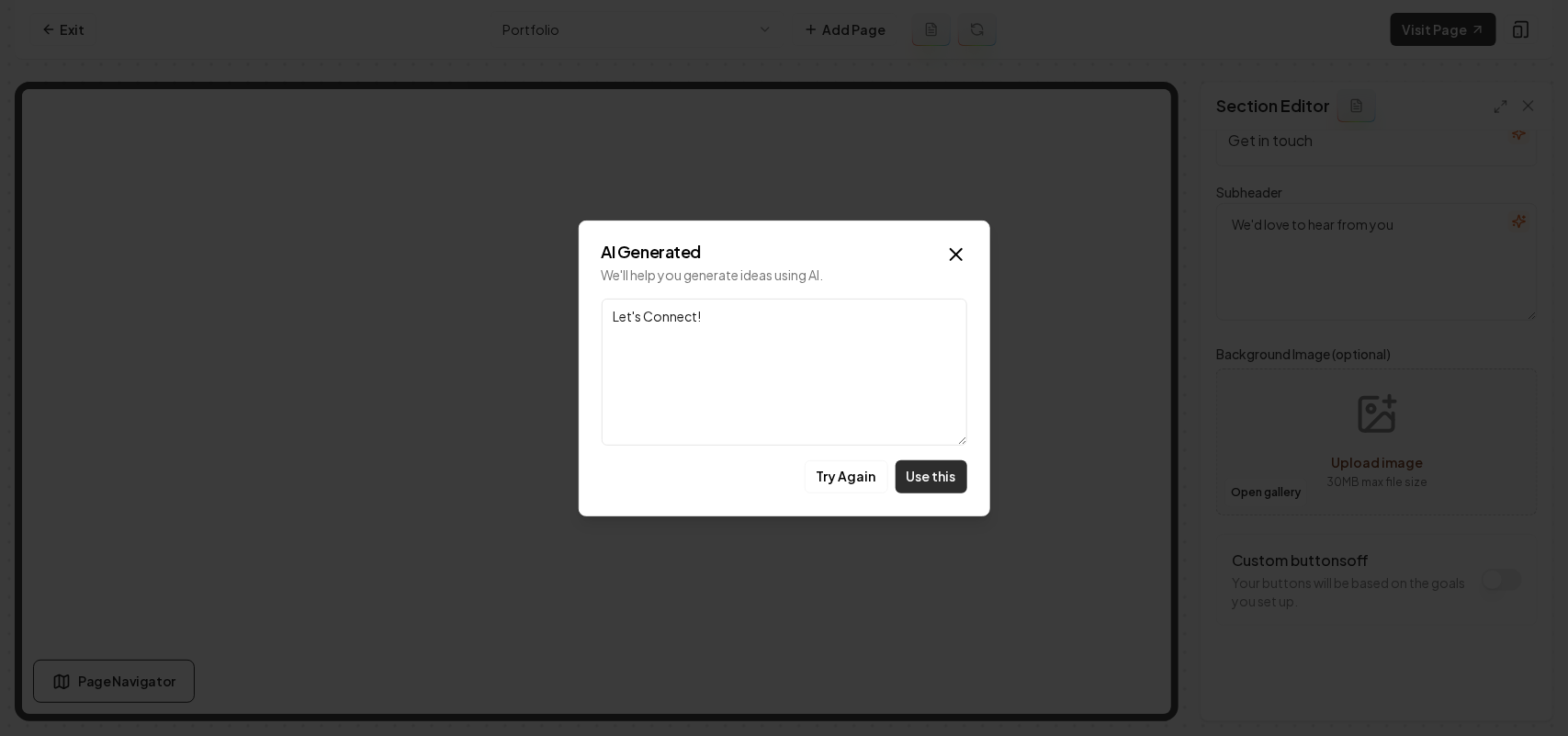
click at [929, 469] on button "Use this" at bounding box center [931, 477] width 72 height 33
type input "Let's Connect!"
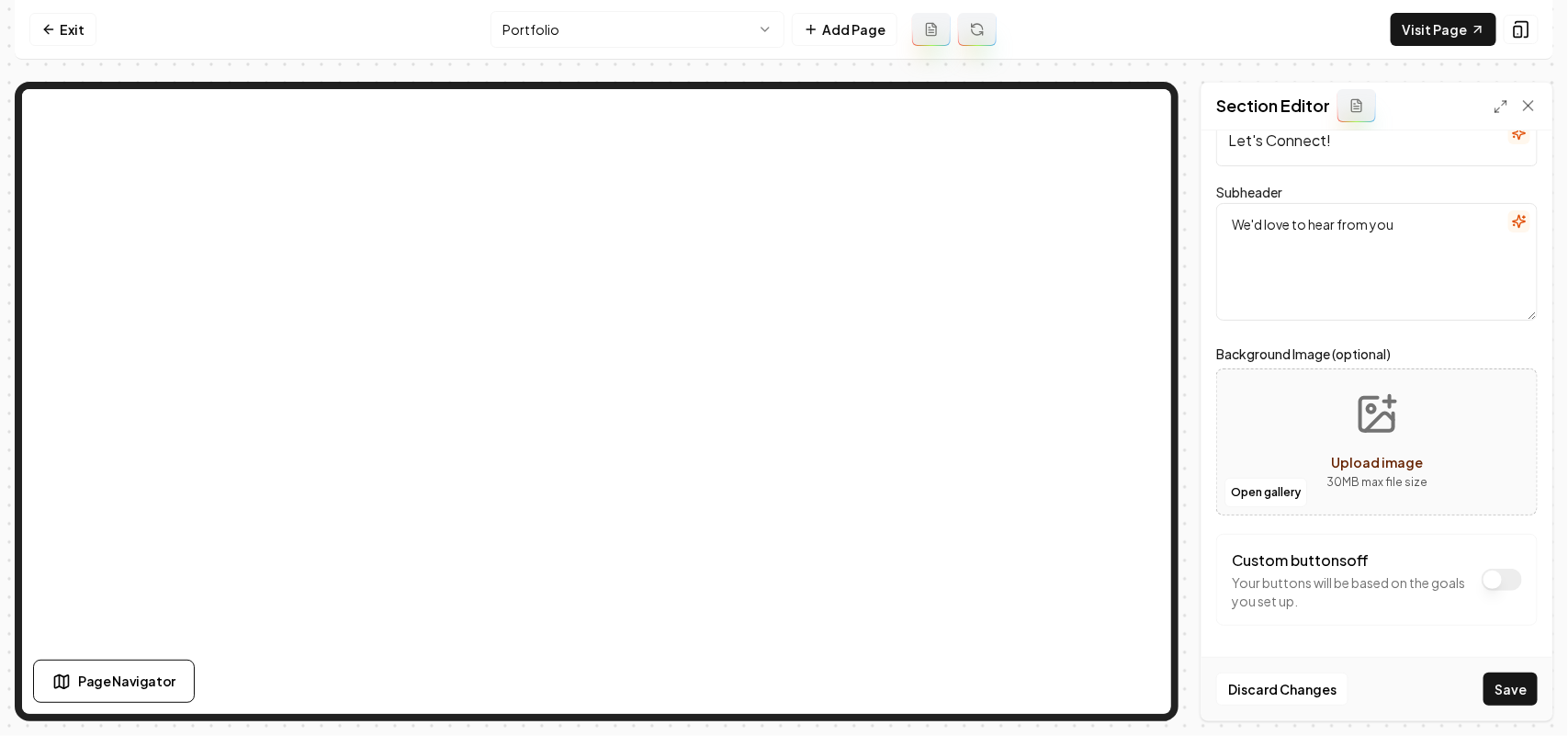
click at [1240, 219] on icon "button" at bounding box center [1519, 221] width 15 height 15
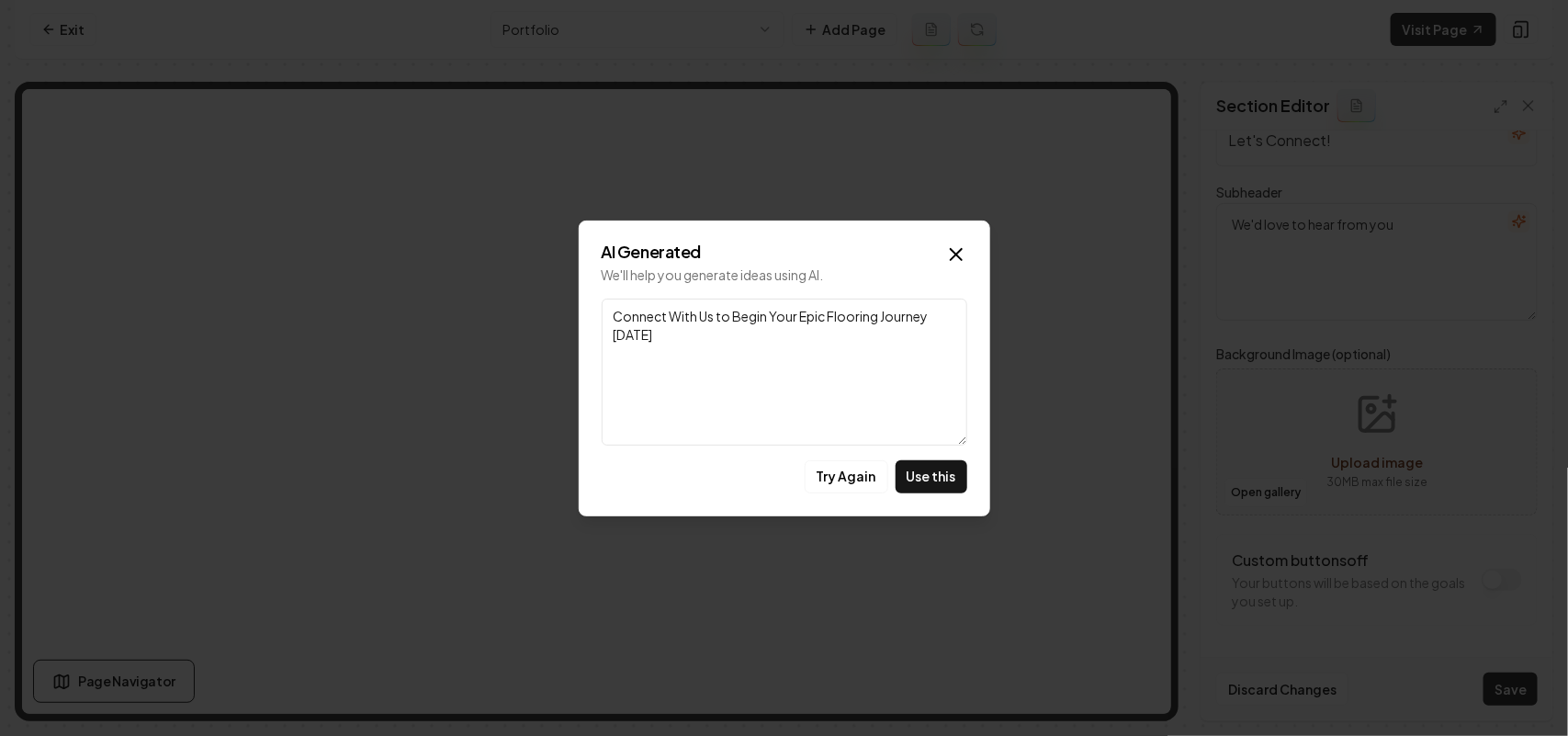
click at [921, 478] on button "Use this" at bounding box center [931, 477] width 72 height 33
type textarea "Connect With Us to Begin Your Epic Flooring Journey Today"
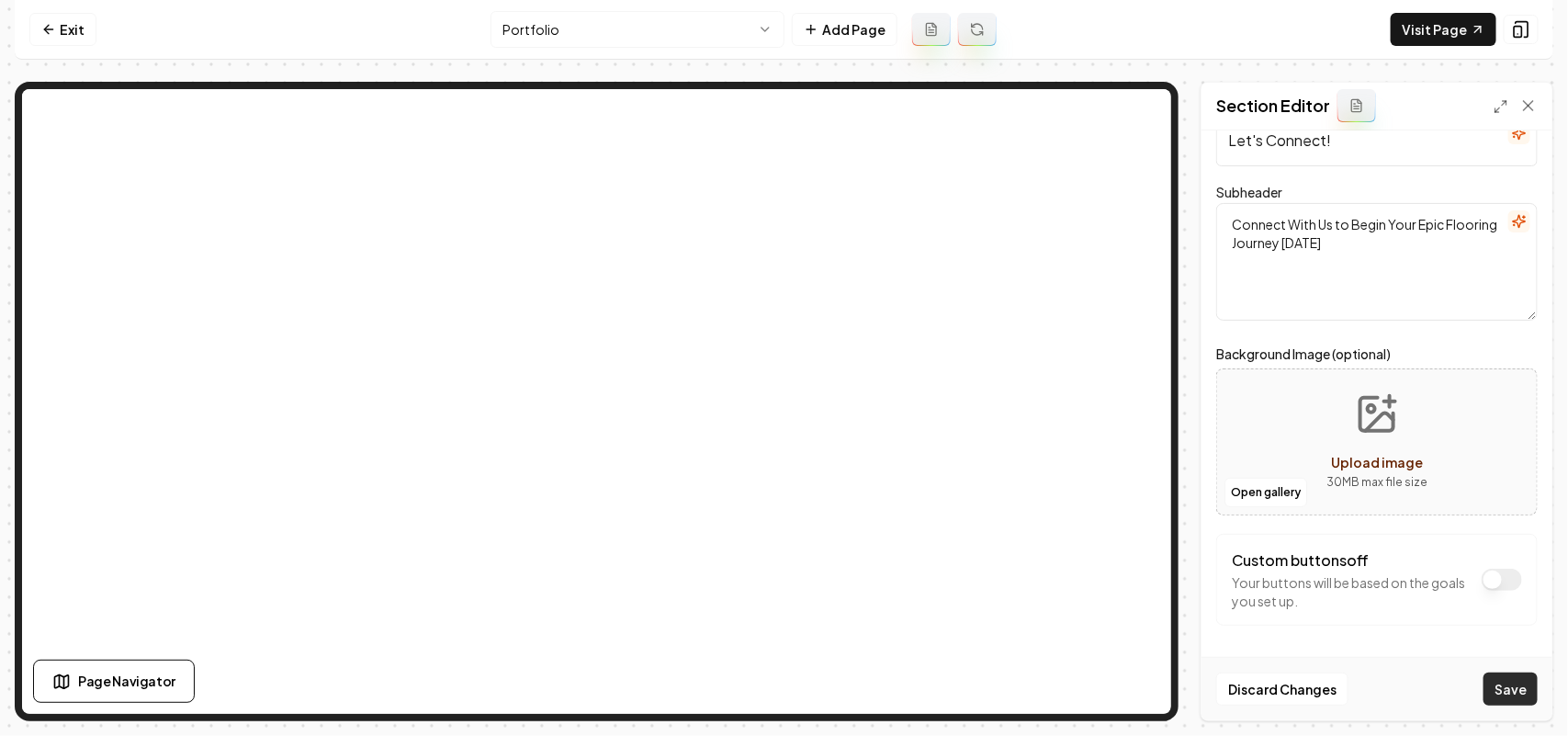
click at [1240, 557] on button "Save" at bounding box center [1511, 690] width 54 height 33
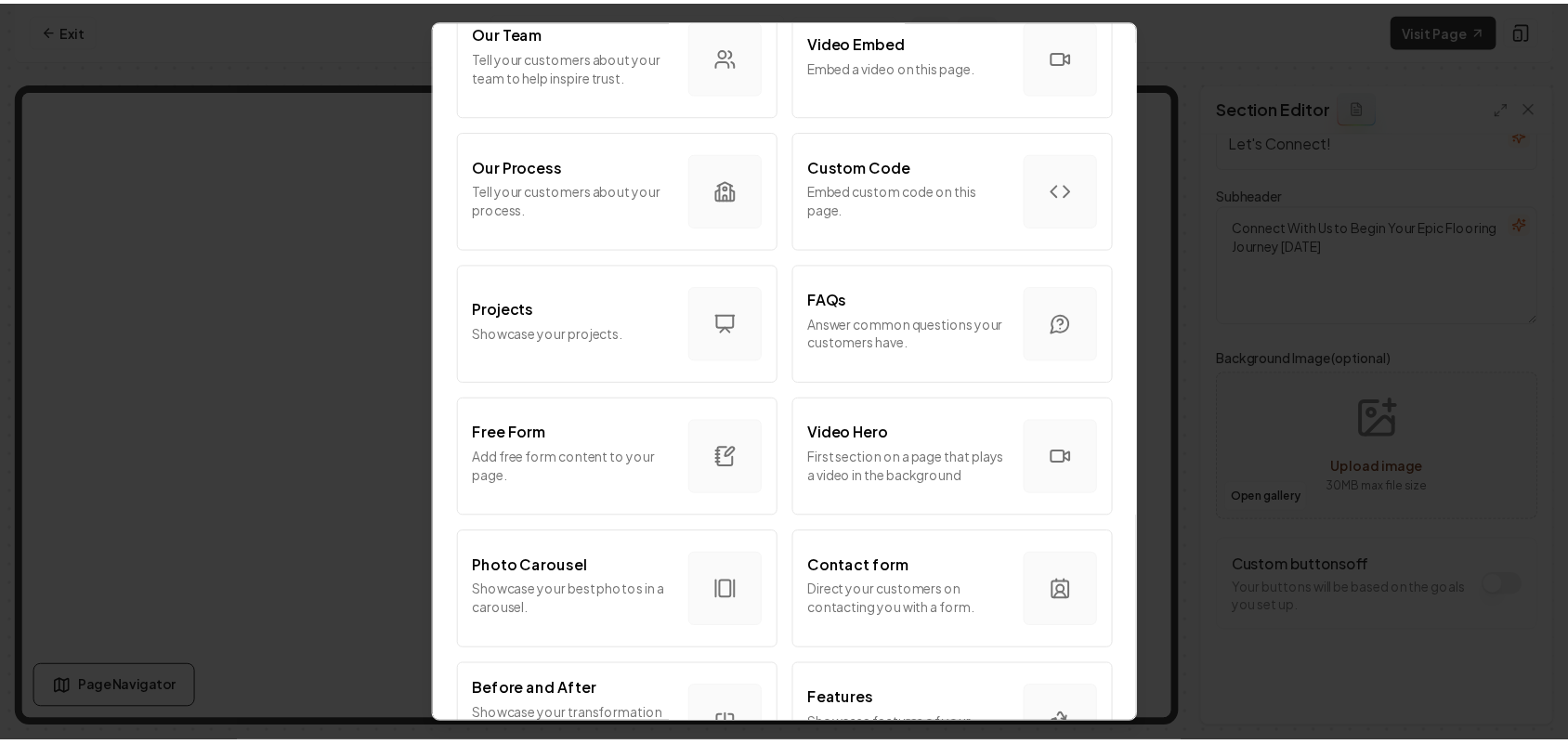
scroll to position [929, 0]
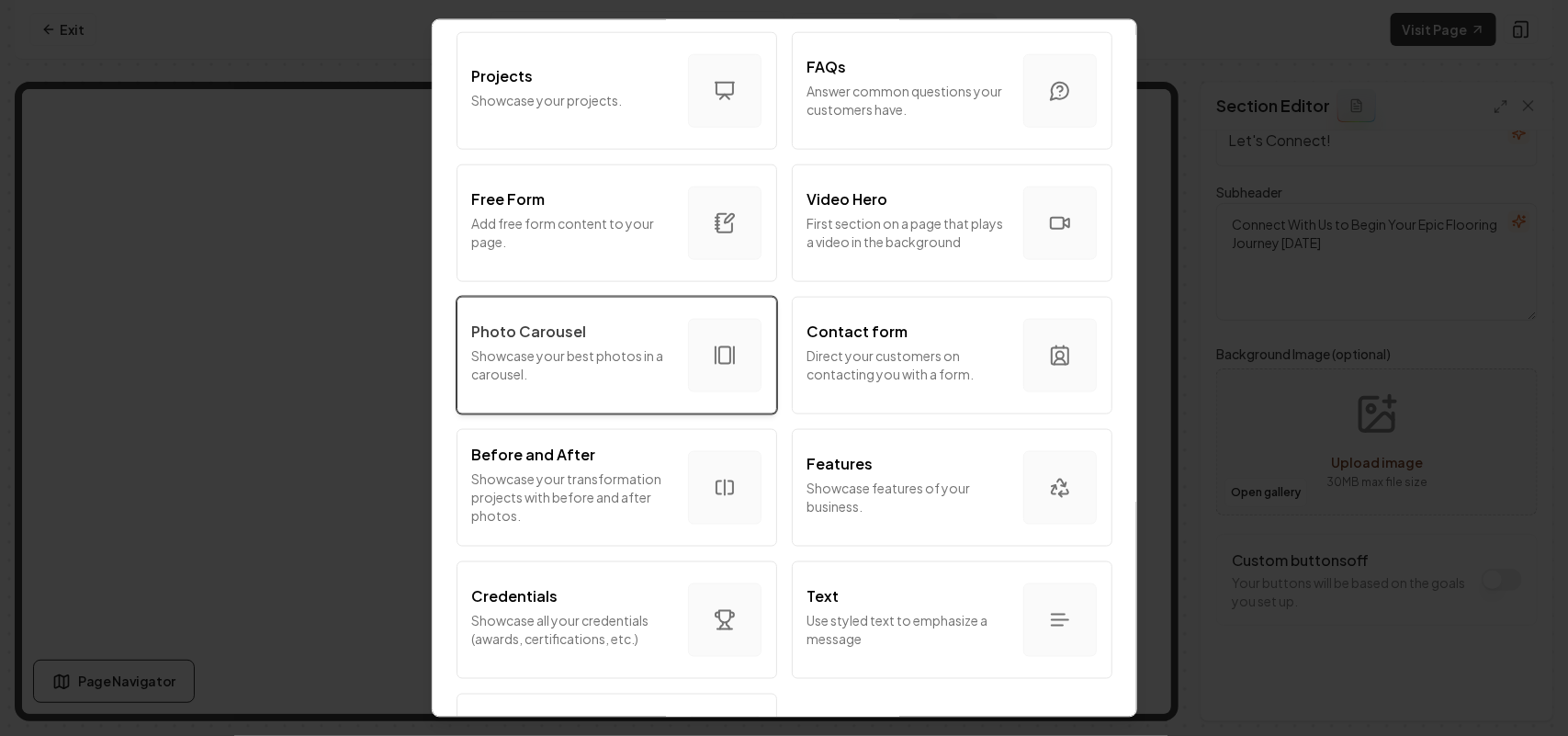
click at [553, 372] on p "Showcase your best photos in a carousel." at bounding box center [573, 364] width 201 height 37
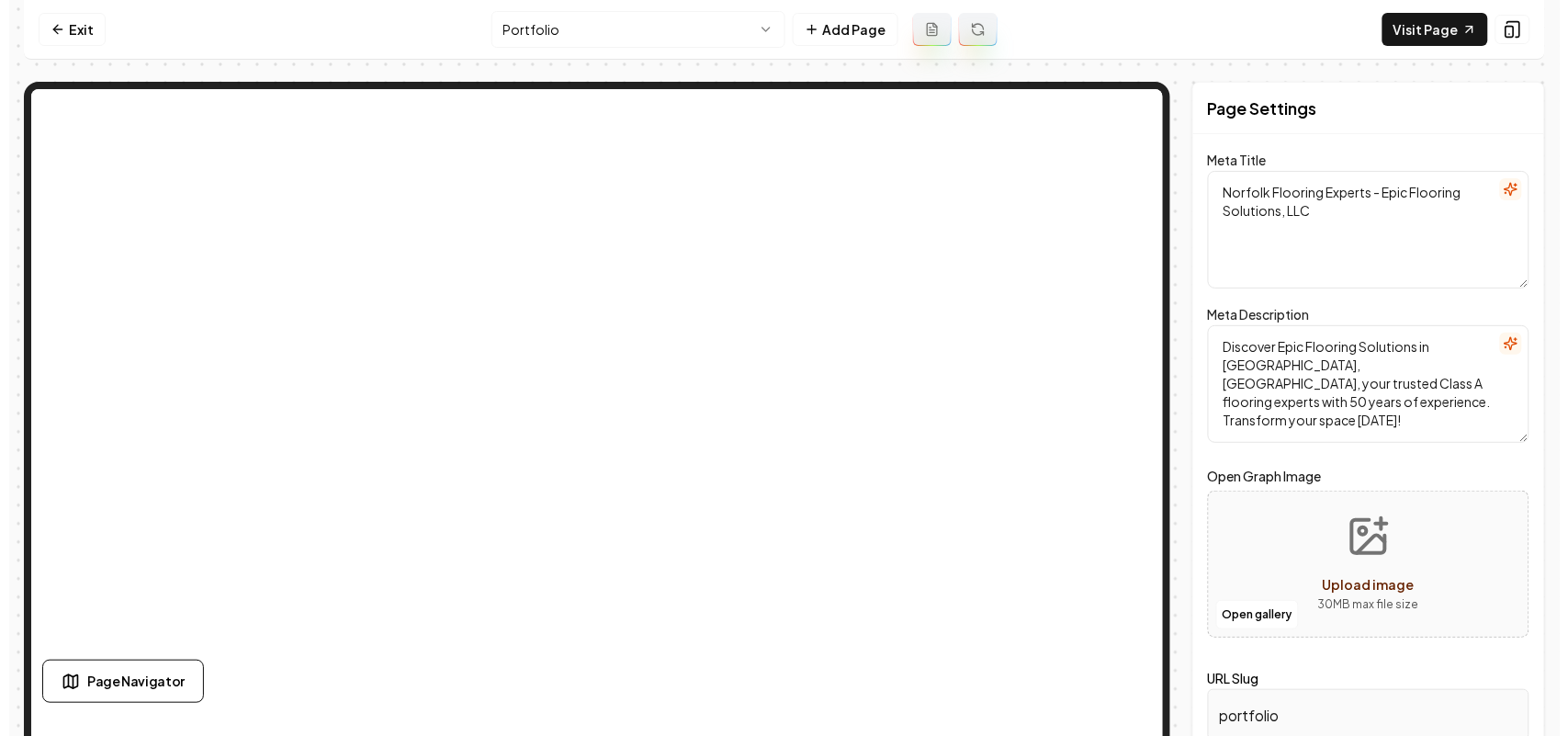
scroll to position [0, 0]
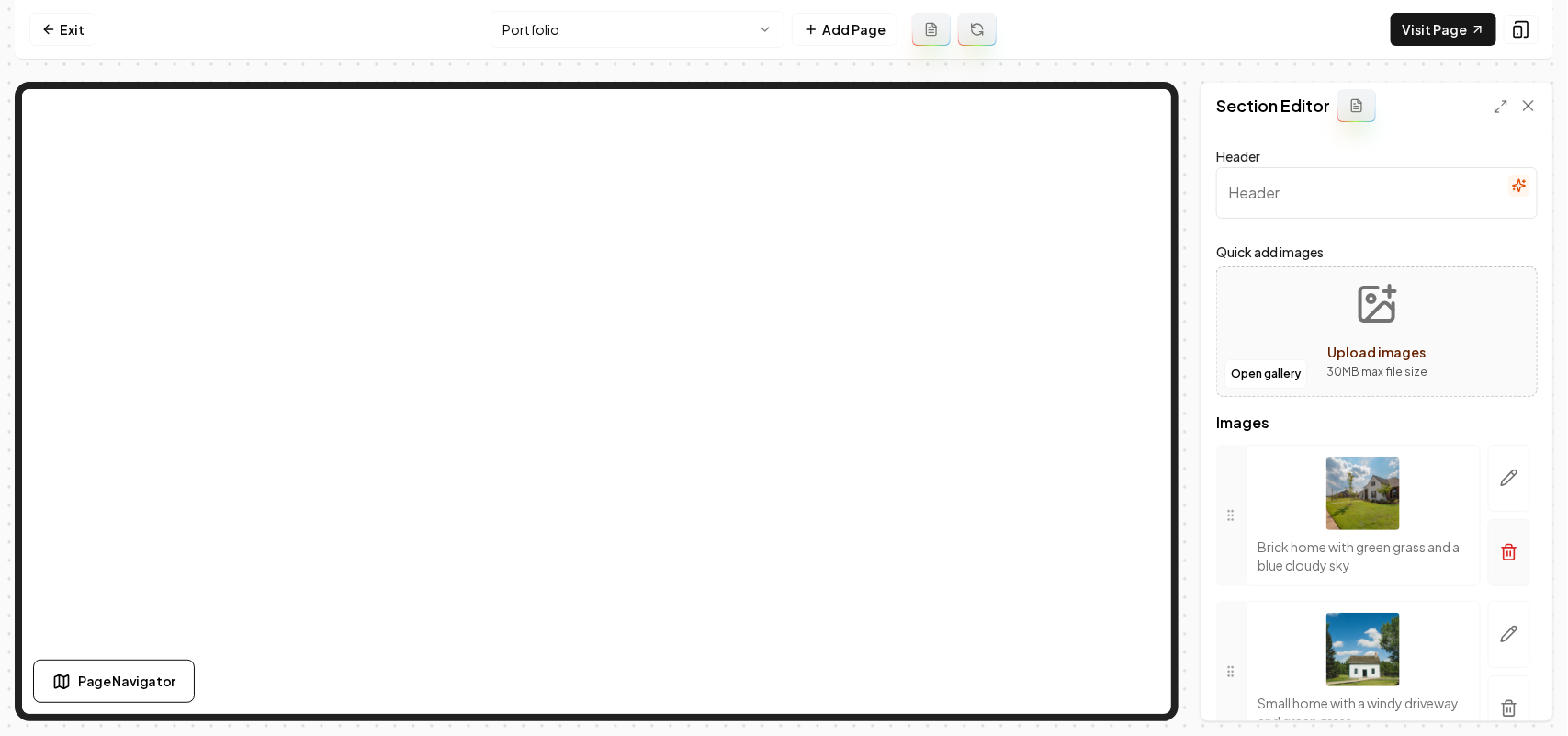
click at [1240, 557] on icon "button" at bounding box center [1509, 552] width 18 height 18
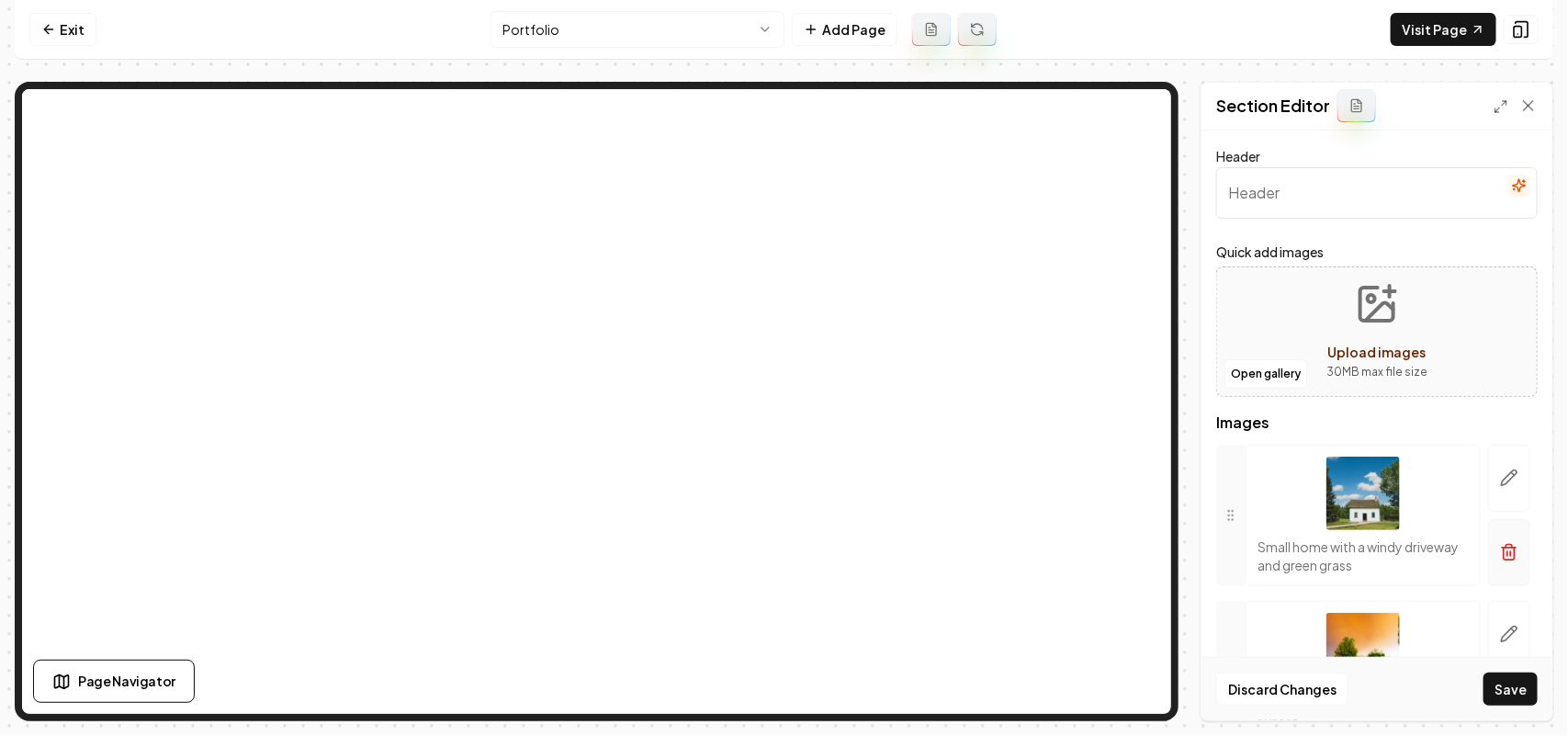
click at [1240, 556] on icon "button" at bounding box center [1509, 552] width 18 height 18
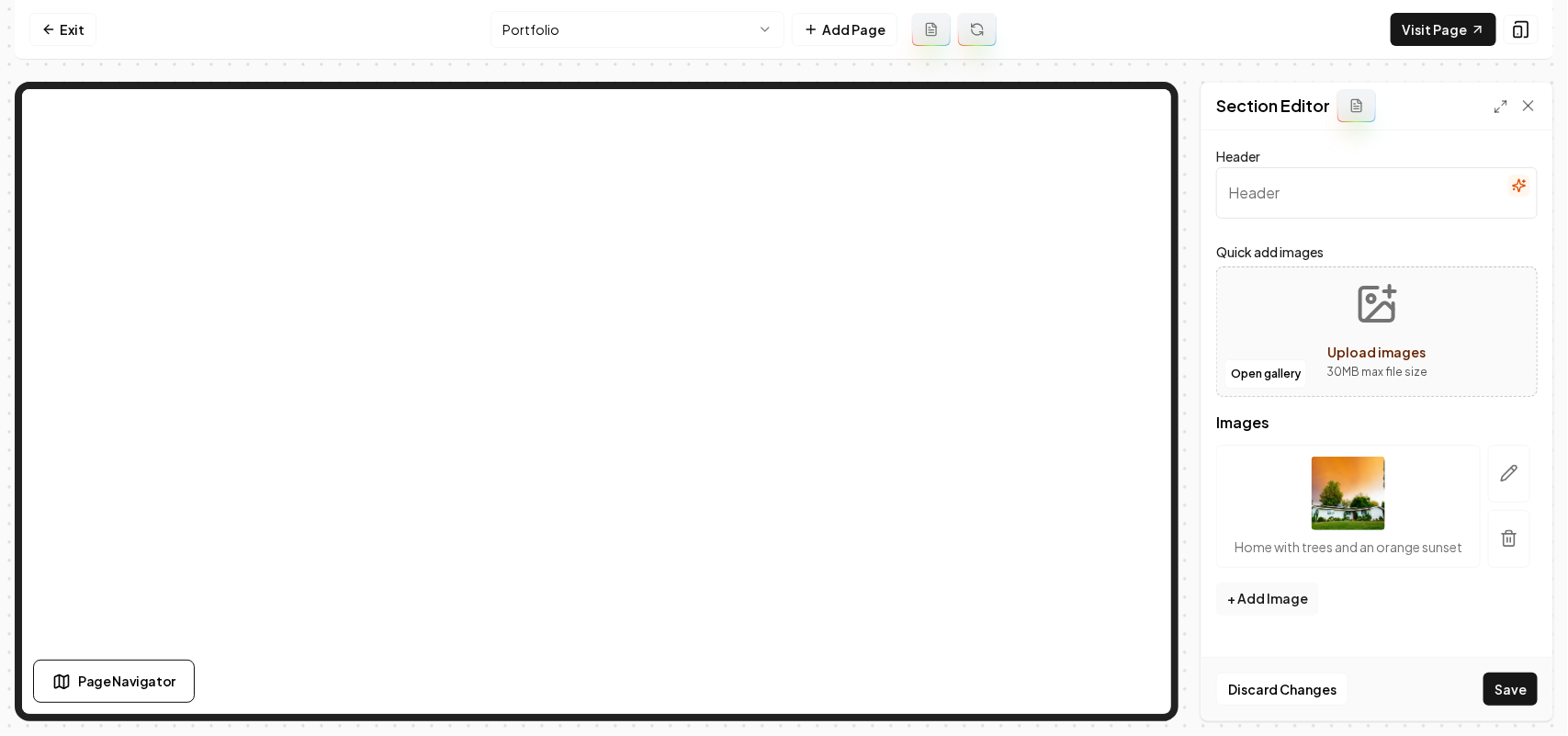
click at [1240, 556] on button "button" at bounding box center [1510, 539] width 43 height 58
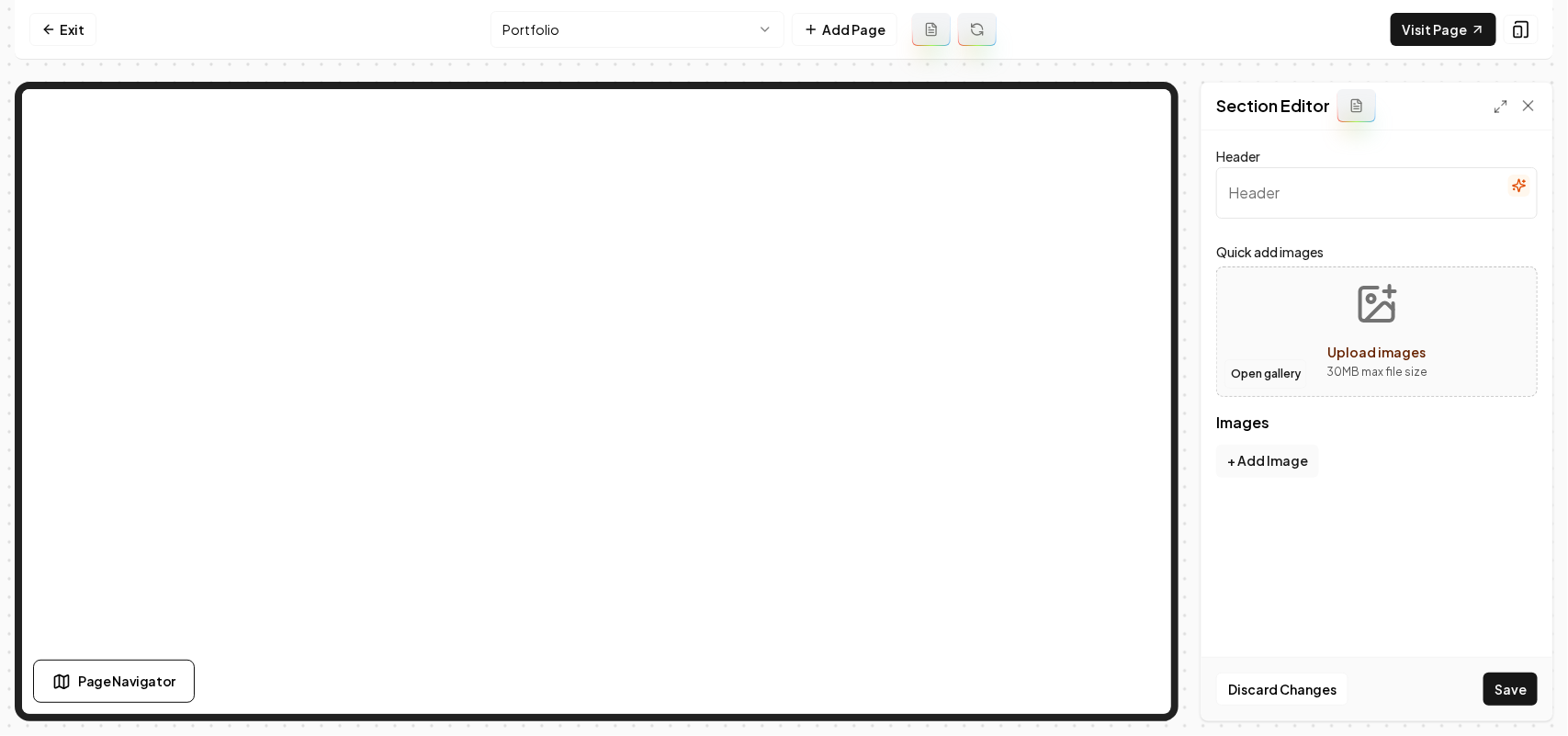
click at [1240, 372] on button "Open gallery" at bounding box center [1265, 374] width 82 height 29
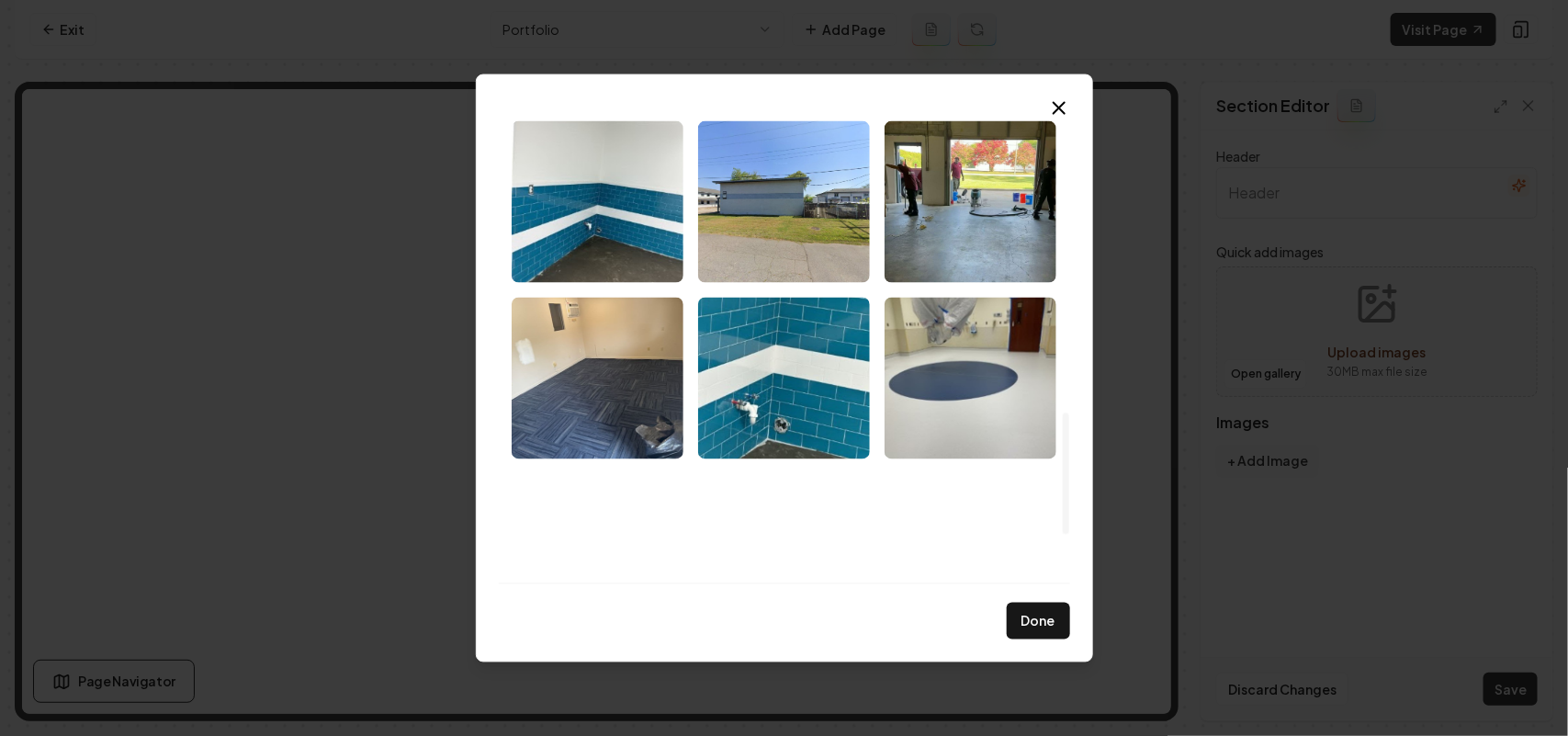
scroll to position [1344, 0]
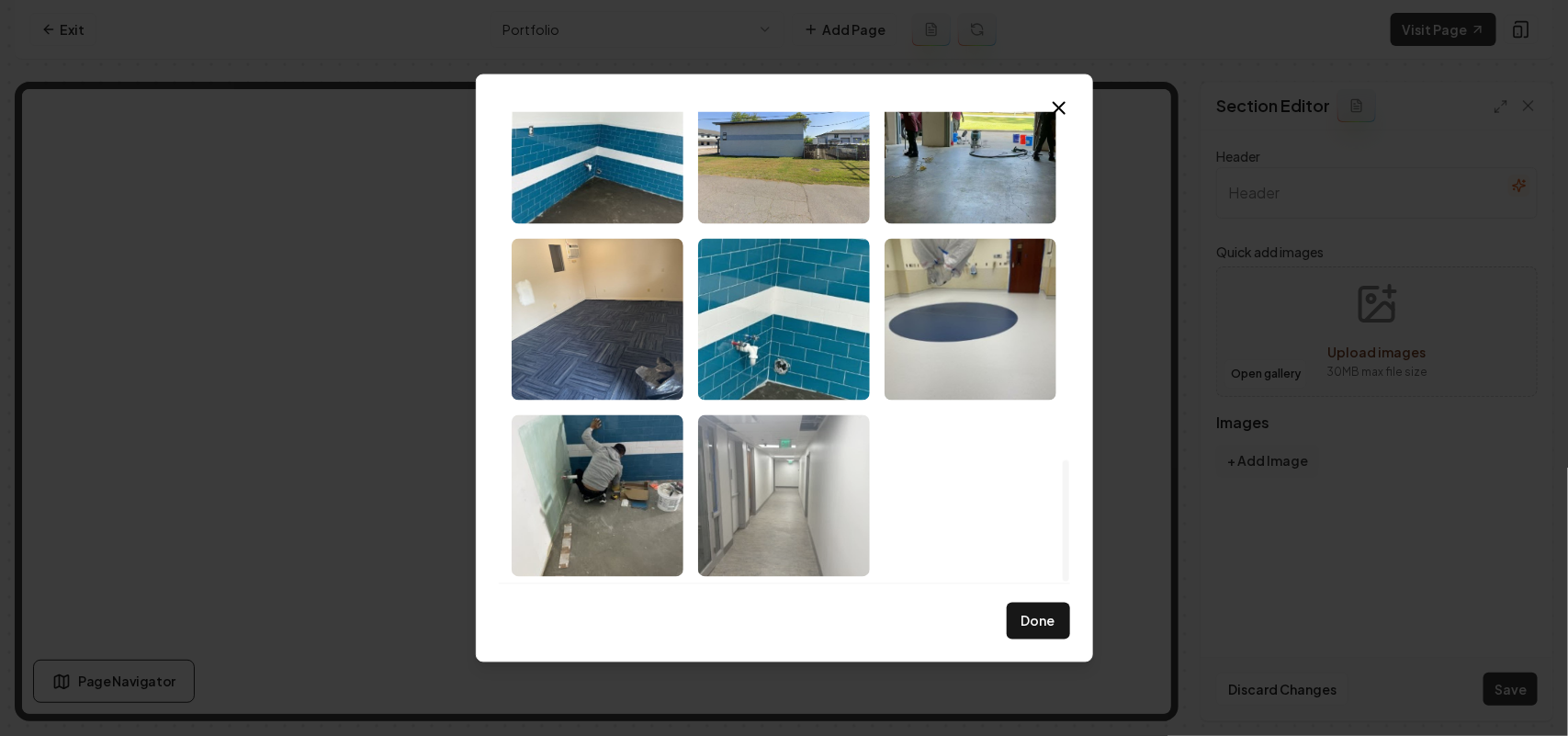
click at [822, 508] on img "Select image image_68cb47dc5c7cd75eb8ac5018.jpeg" at bounding box center [783, 495] width 171 height 162
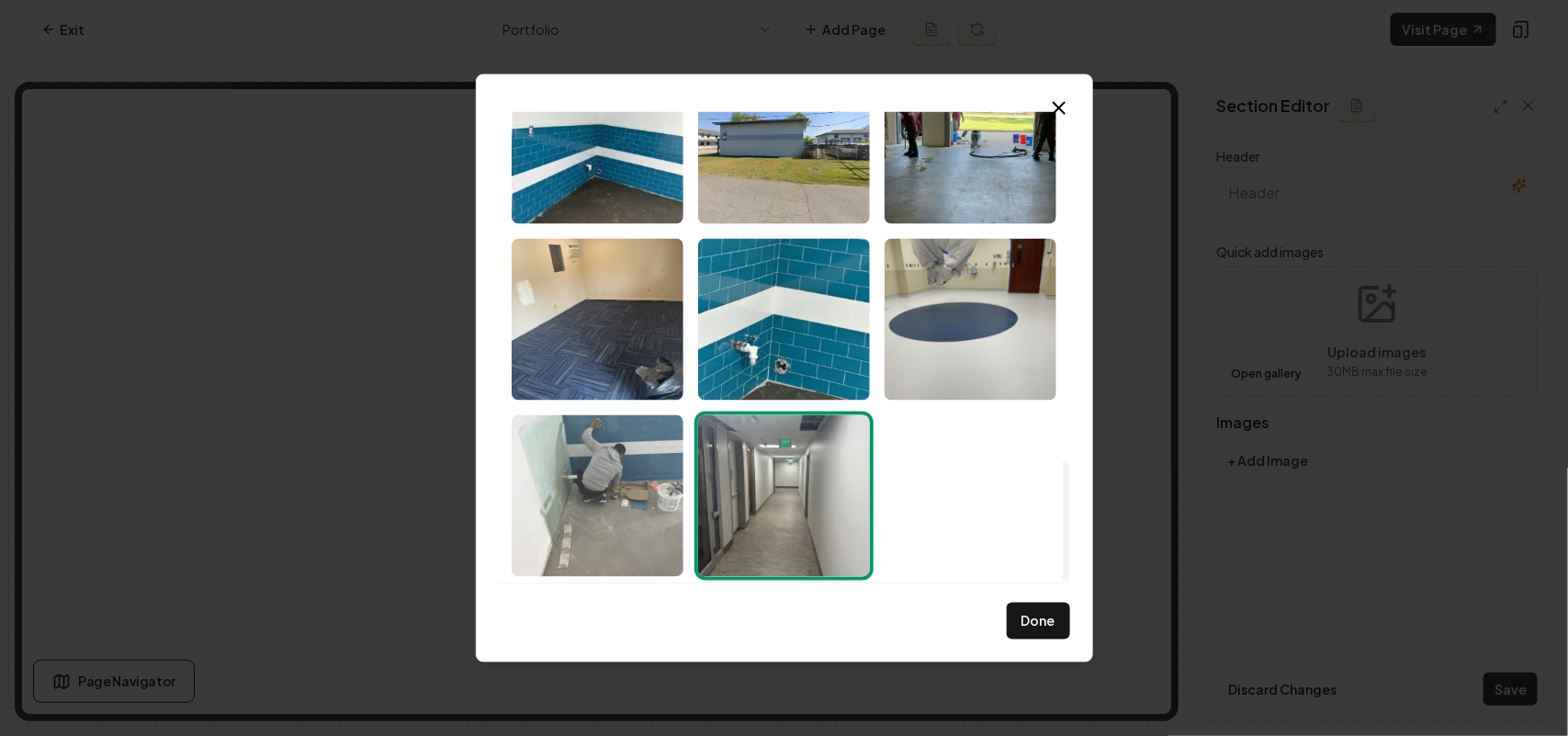
click at [613, 494] on img "Select image image_68cb47dc5c7cd75eb8ac5029.jpeg" at bounding box center [597, 495] width 171 height 162
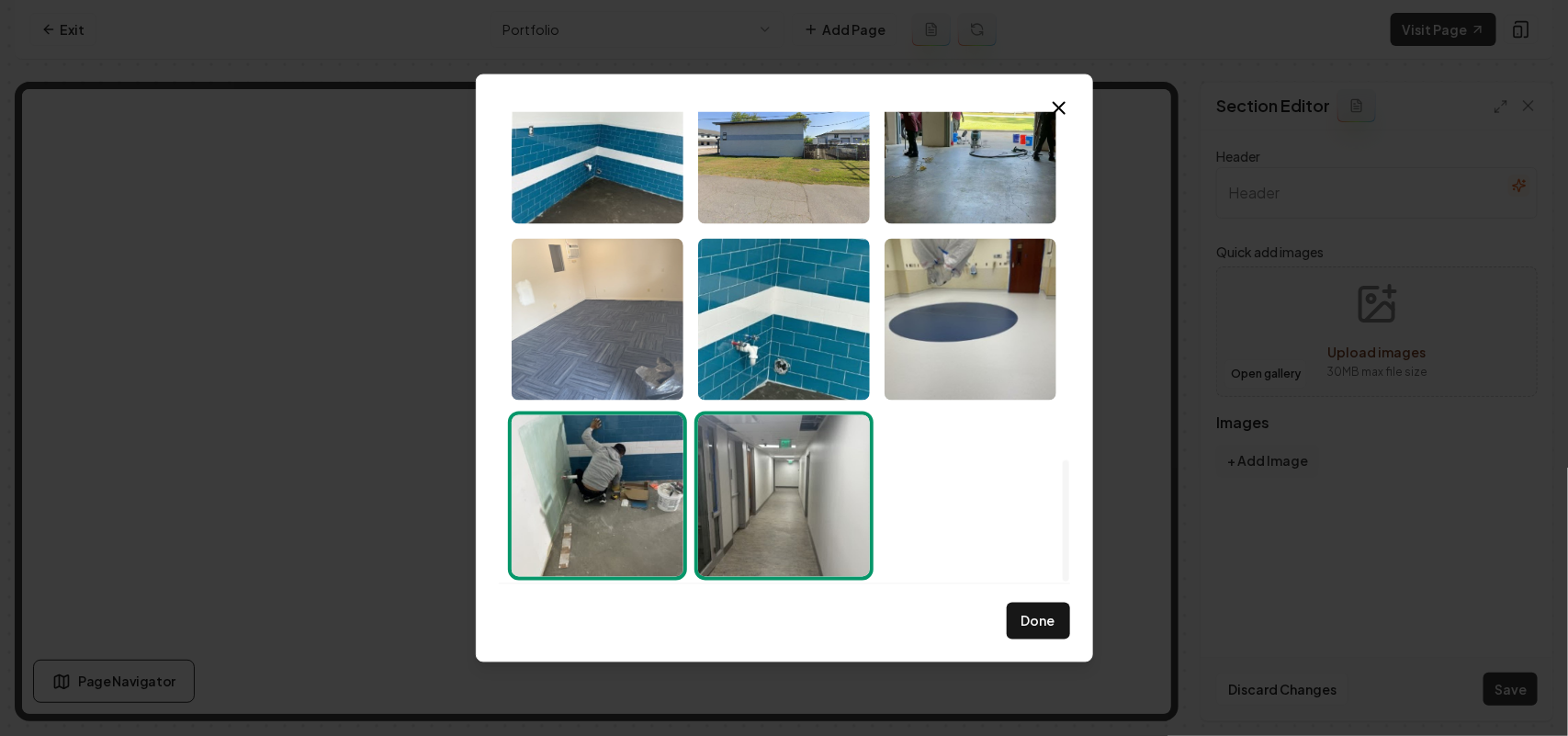
click at [581, 359] on img "Select image image_68cb47dc5c7cd75eb8ac50ff.jpeg" at bounding box center [597, 319] width 171 height 162
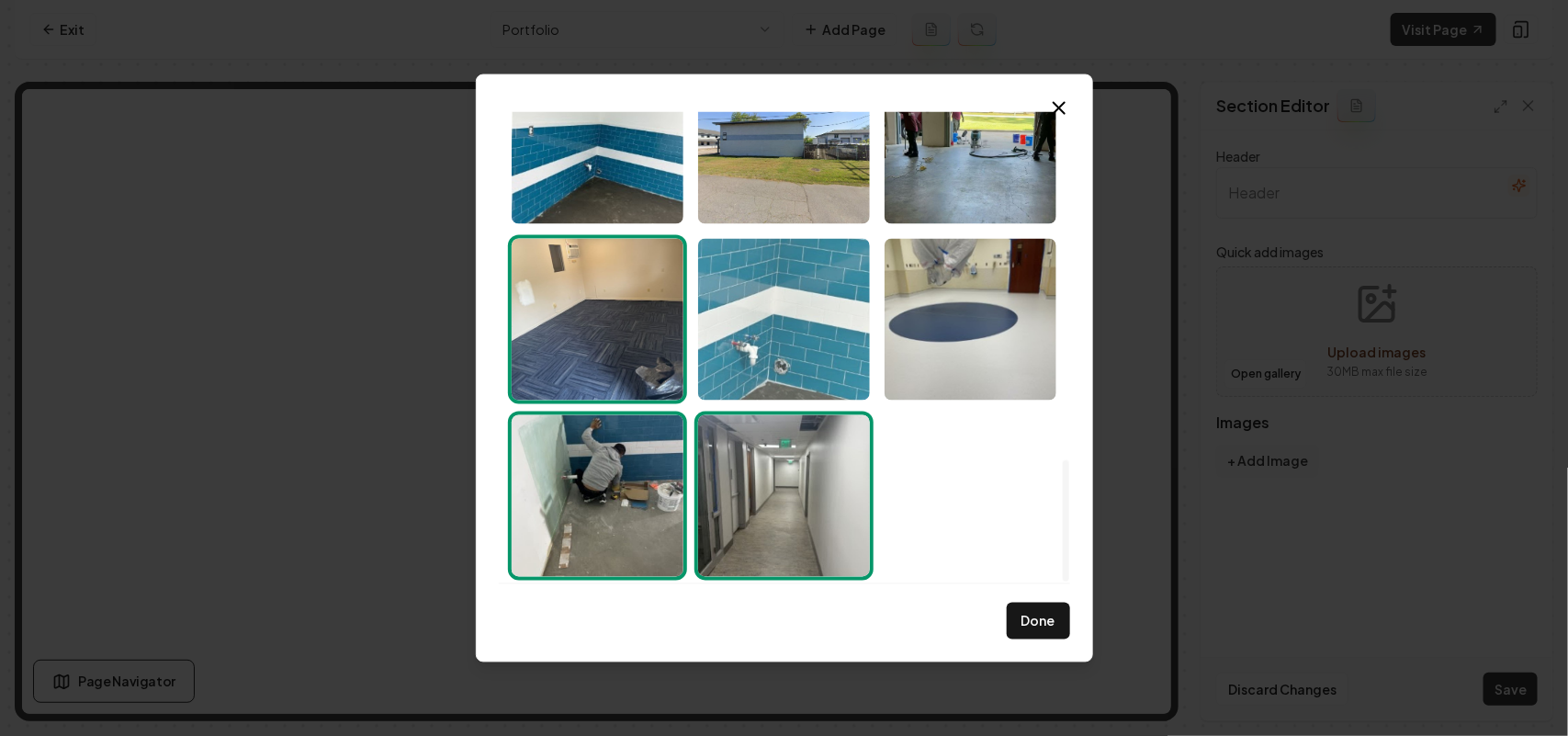
click at [759, 340] on img "Select image image_68cb47dc5c7cd75eb8ac512b.jpeg" at bounding box center [783, 319] width 171 height 162
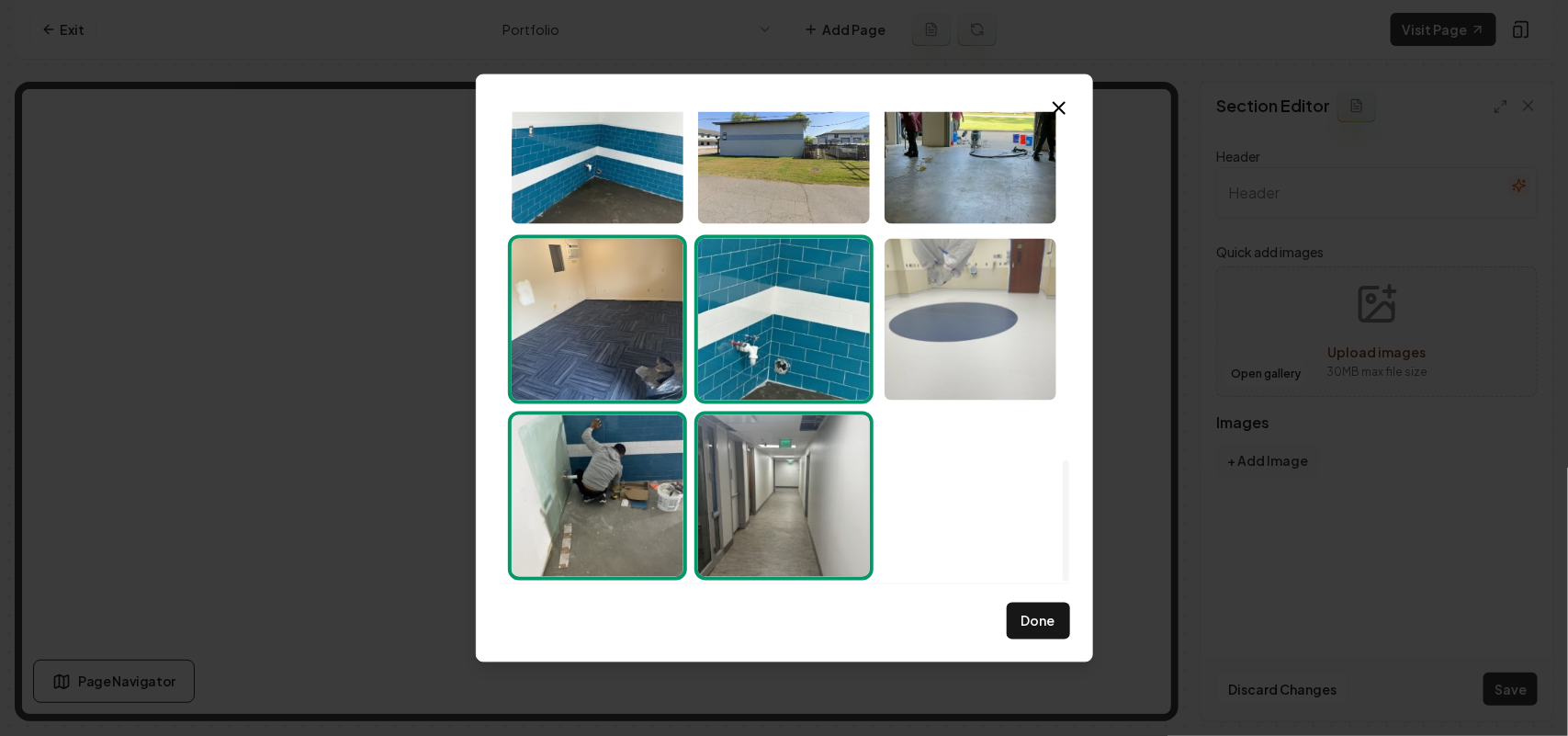
click at [1002, 324] on img "Select image image_68cb47dc5c7cd75eb8ac5047.jpeg" at bounding box center [970, 319] width 171 height 162
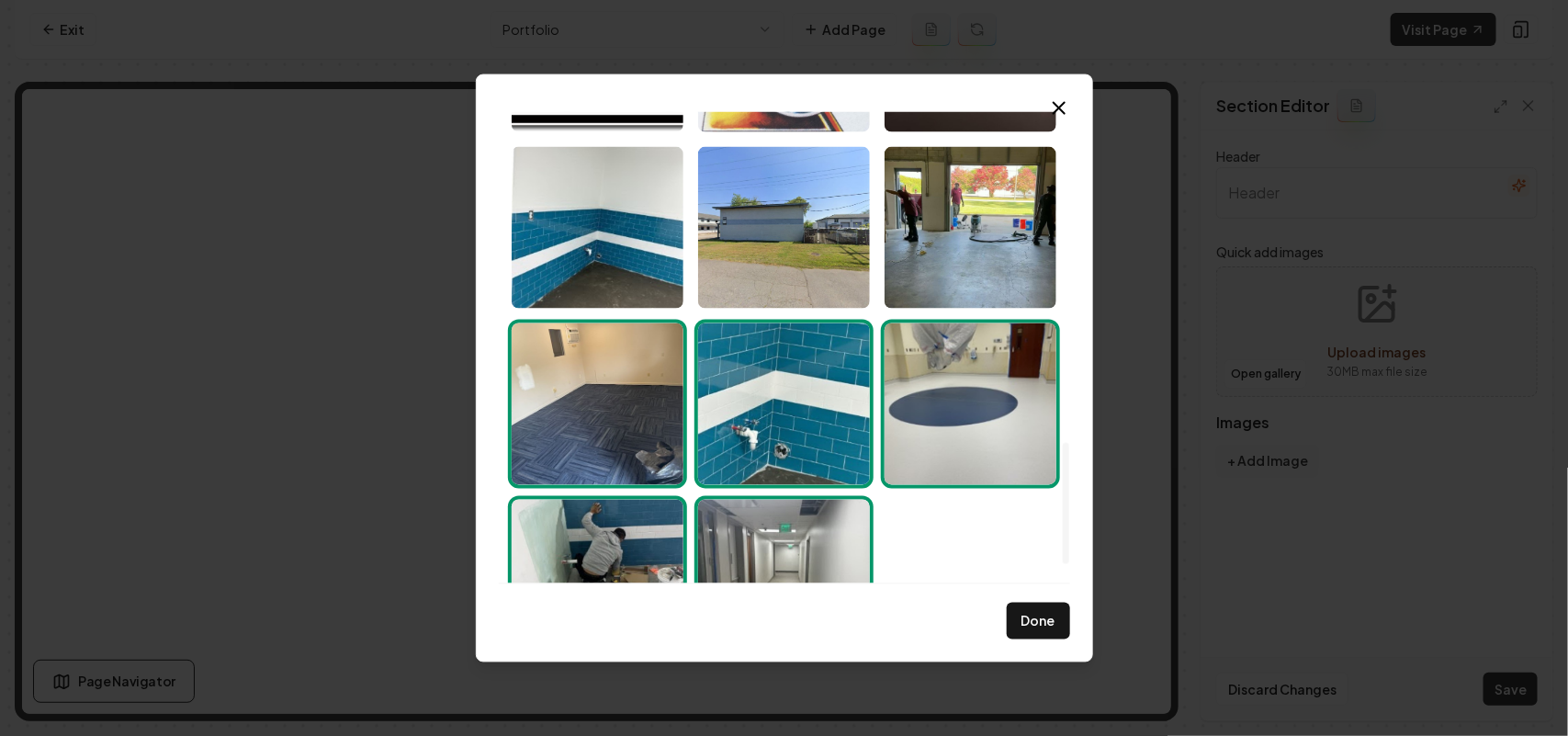
scroll to position [1229, 0]
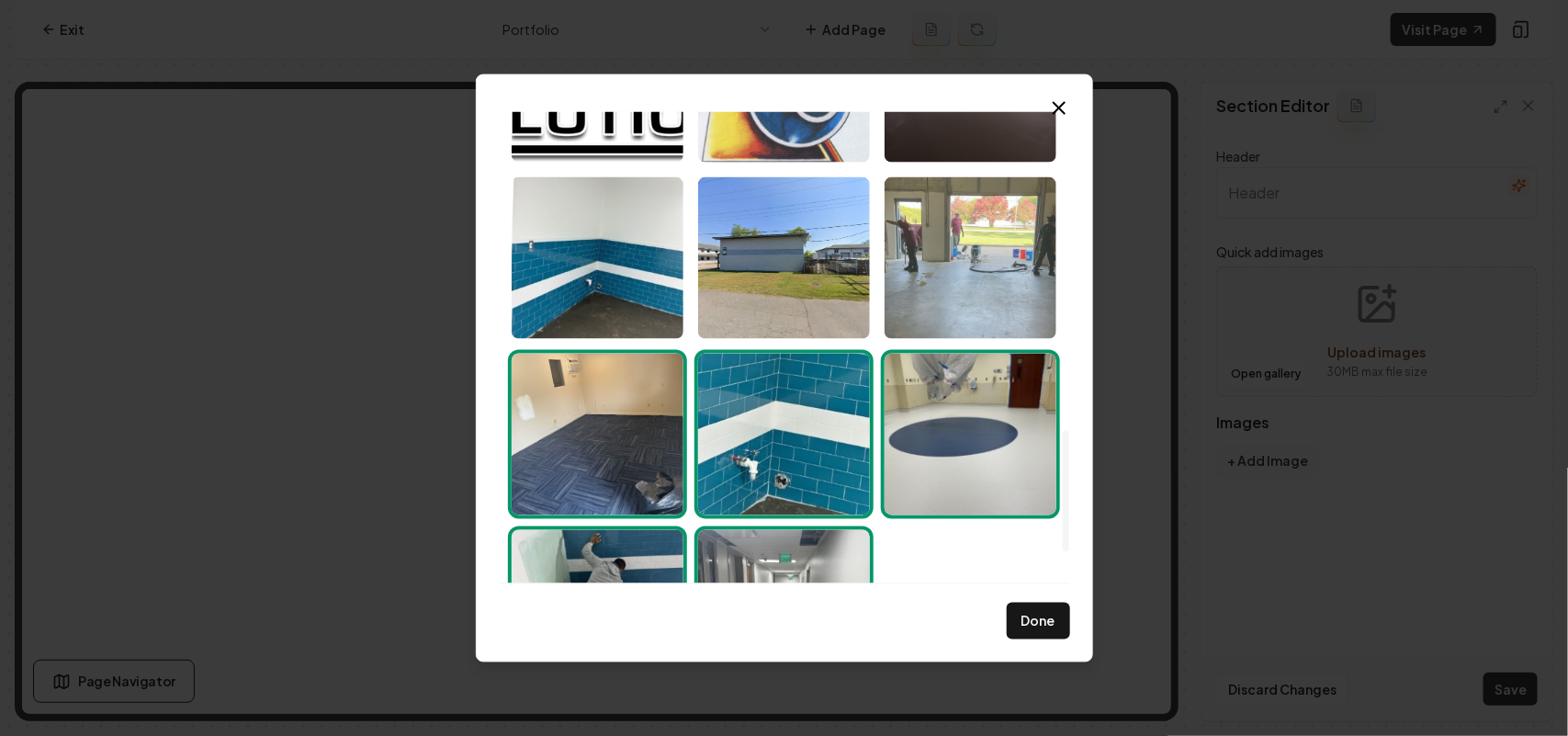
click at [962, 274] on img "Select image image_68cb47dc5c7cd75eb8ac51ef.jpeg" at bounding box center [970, 257] width 171 height 162
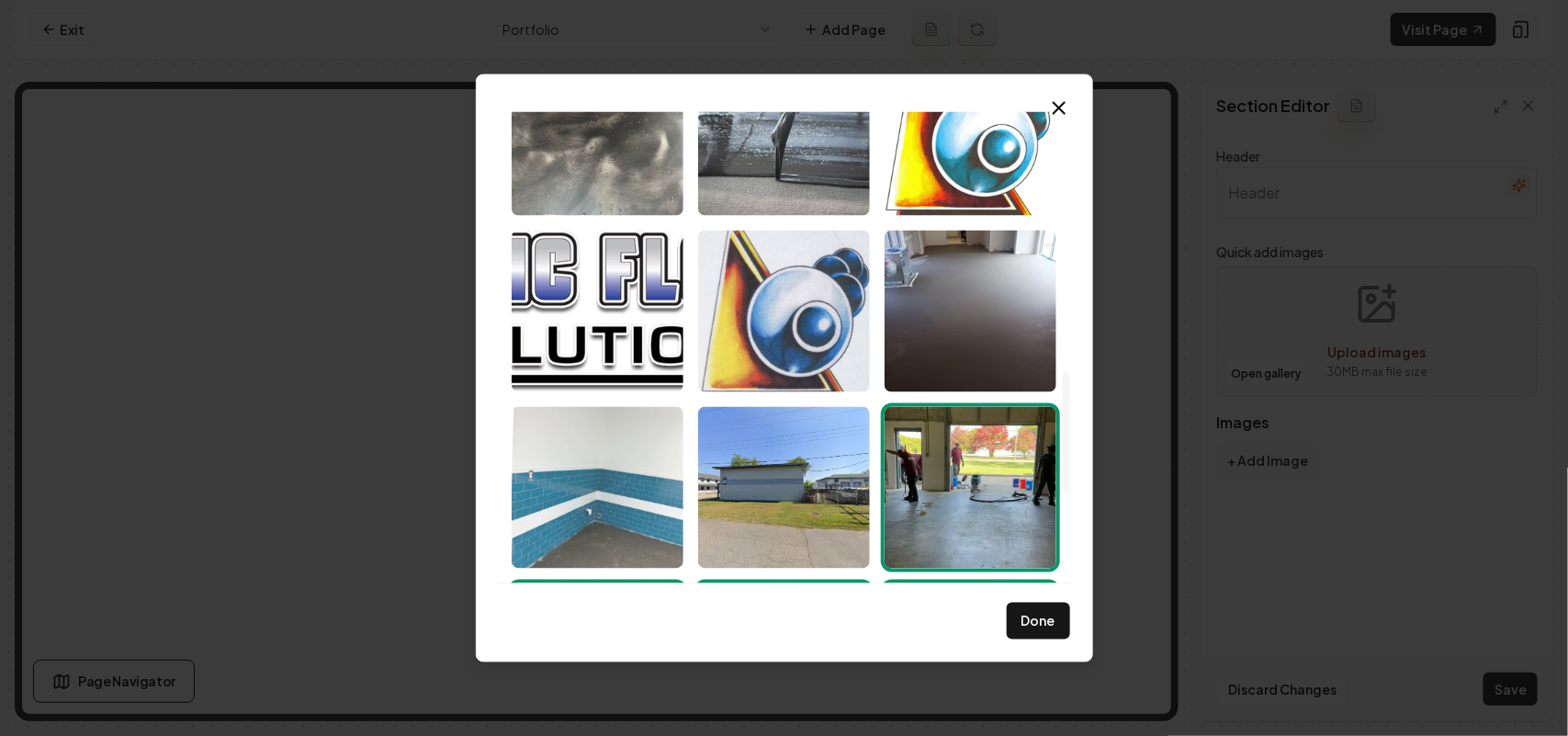
drag, startPoint x: 617, startPoint y: 471, endPoint x: 624, endPoint y: 462, distance: 11.4
click at [617, 472] on img "Select image image_68cb47dd5c7cd75eb8ac520a.jpeg" at bounding box center [597, 487] width 171 height 162
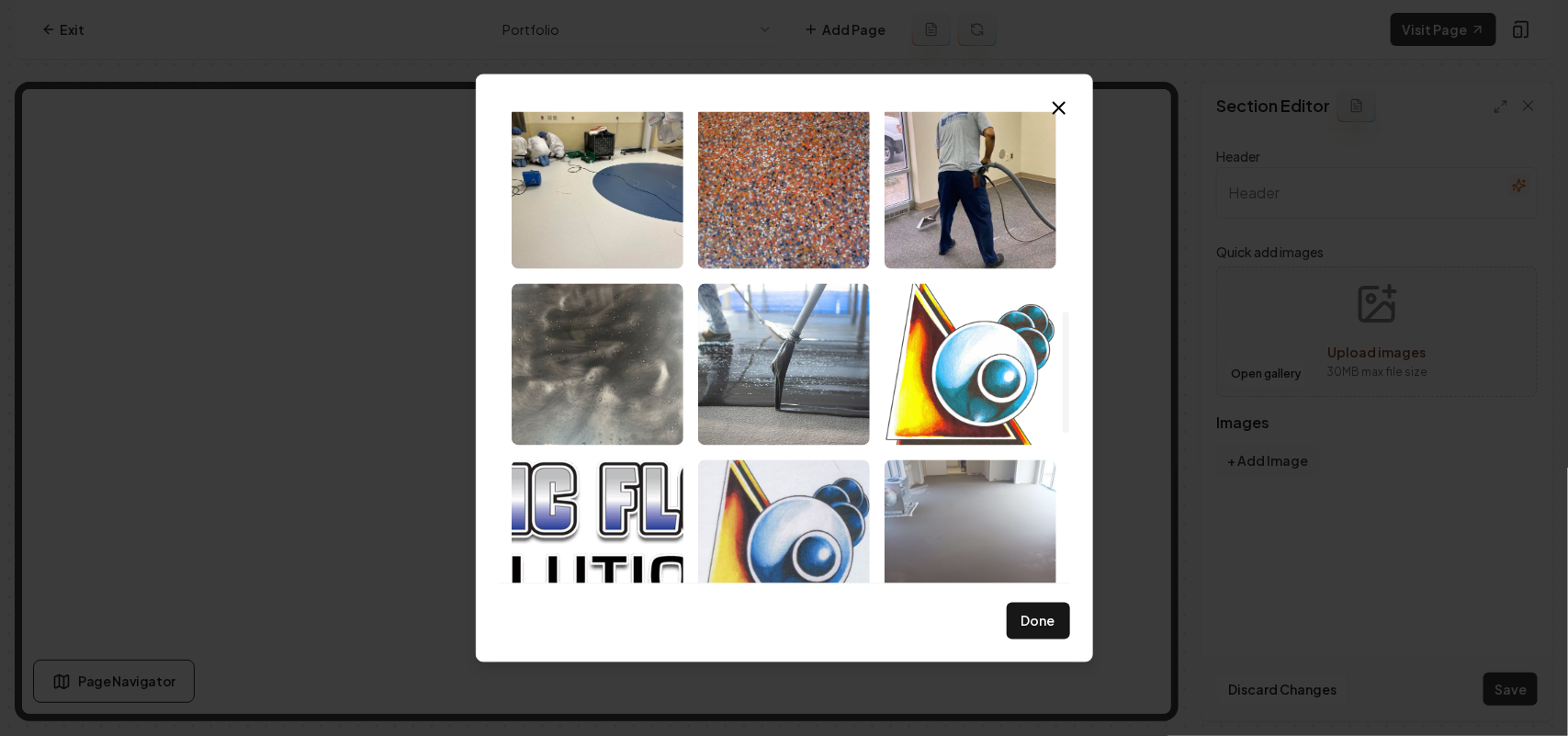
click at [962, 524] on img "Select image image_68cb47dd5c7cd75eb8ac5249.jpeg" at bounding box center [970, 540] width 171 height 162
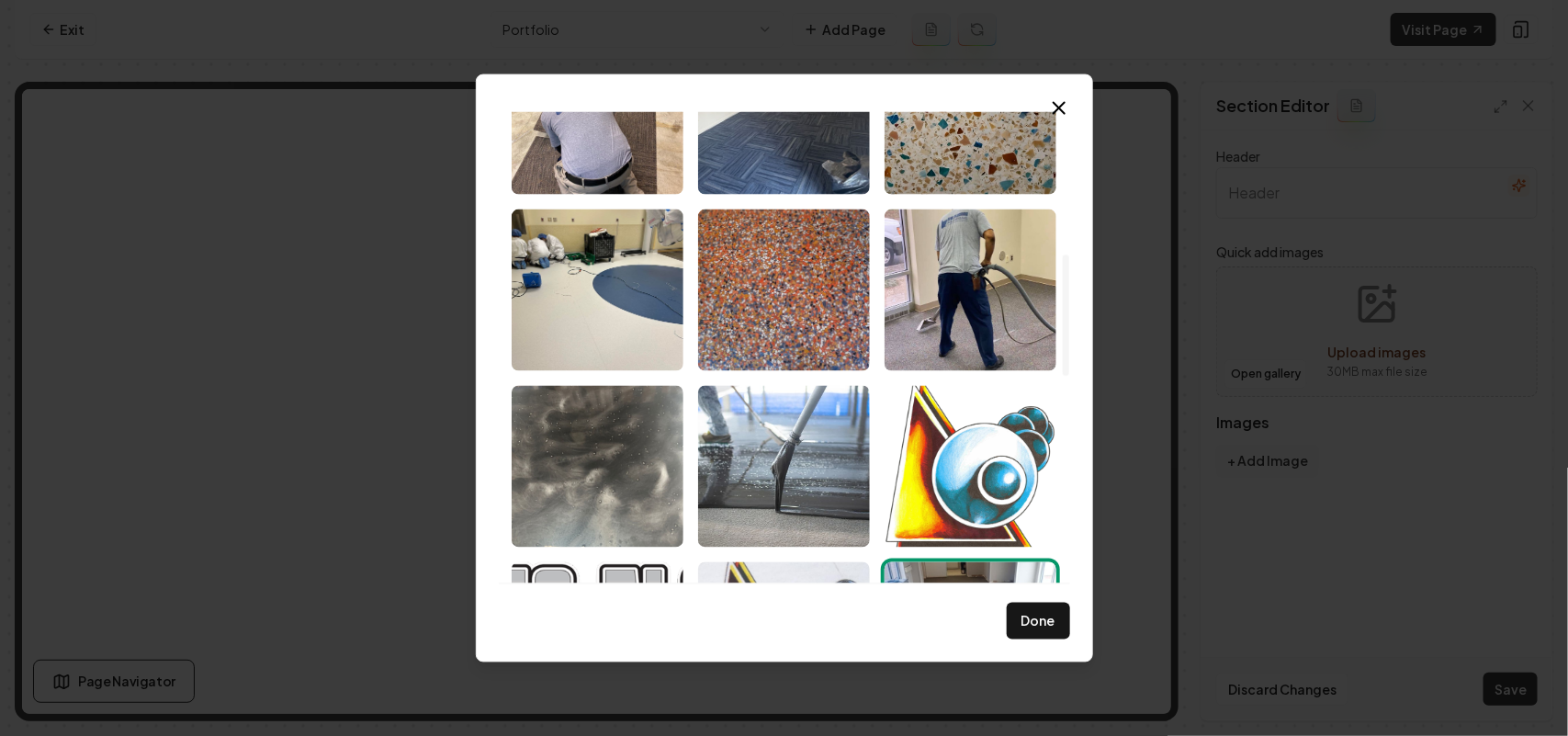
scroll to position [539, 0]
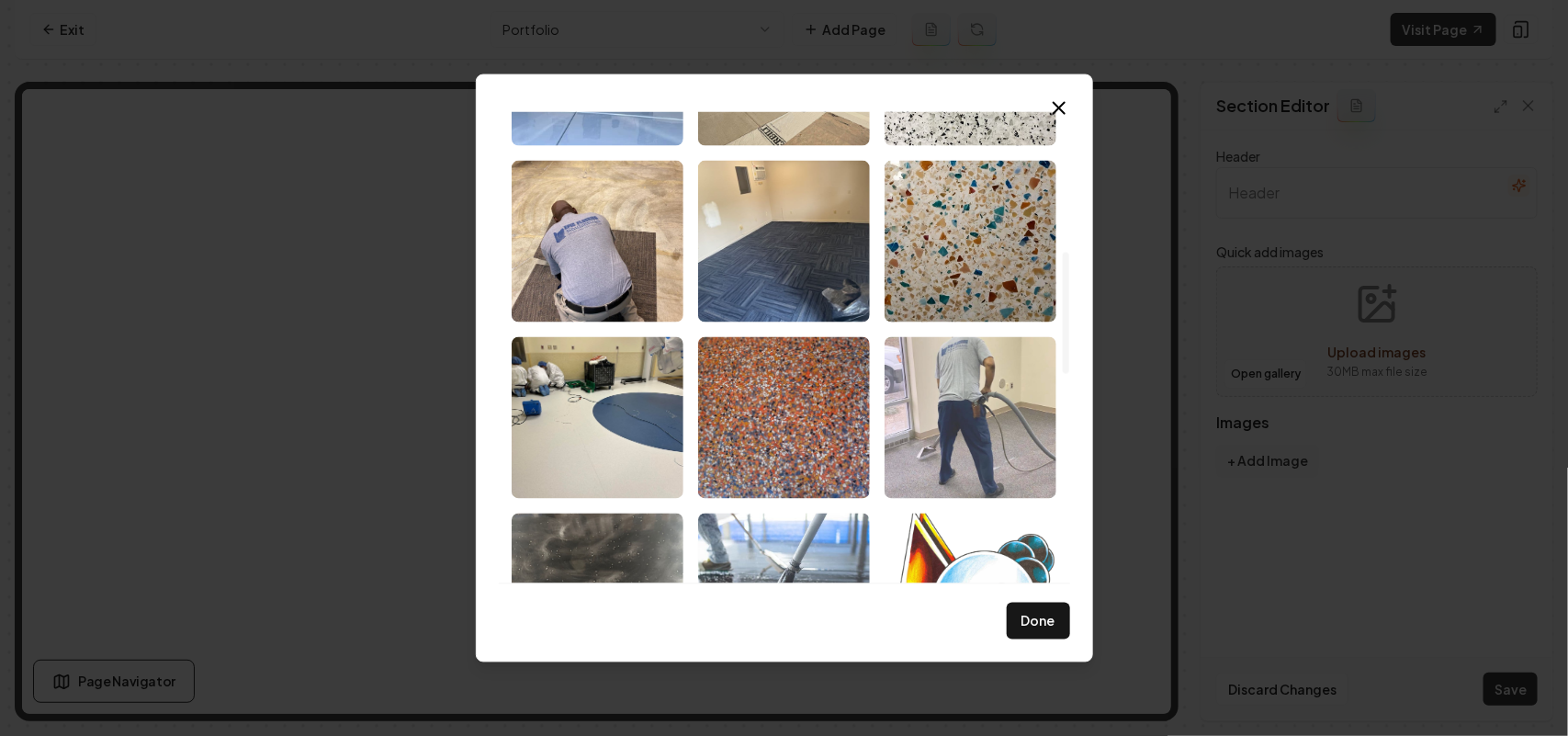
click at [985, 405] on img "Select image image_68cb48f95c7cd75eb8b2f094.jpg" at bounding box center [970, 416] width 171 height 162
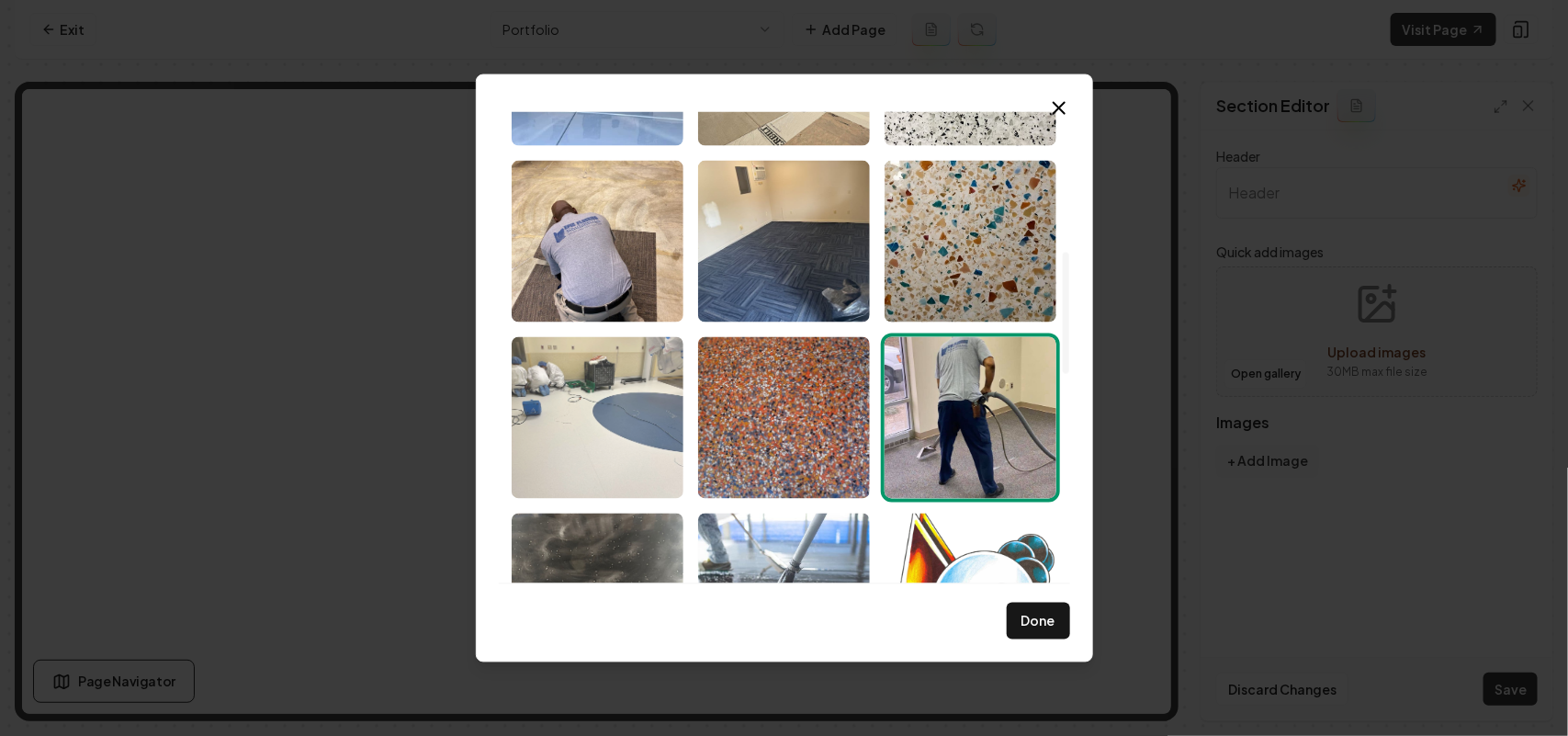
click at [590, 392] on img "Select image image_68cb48fa5c7cd75eb8b2f2d9.jpg" at bounding box center [597, 416] width 171 height 162
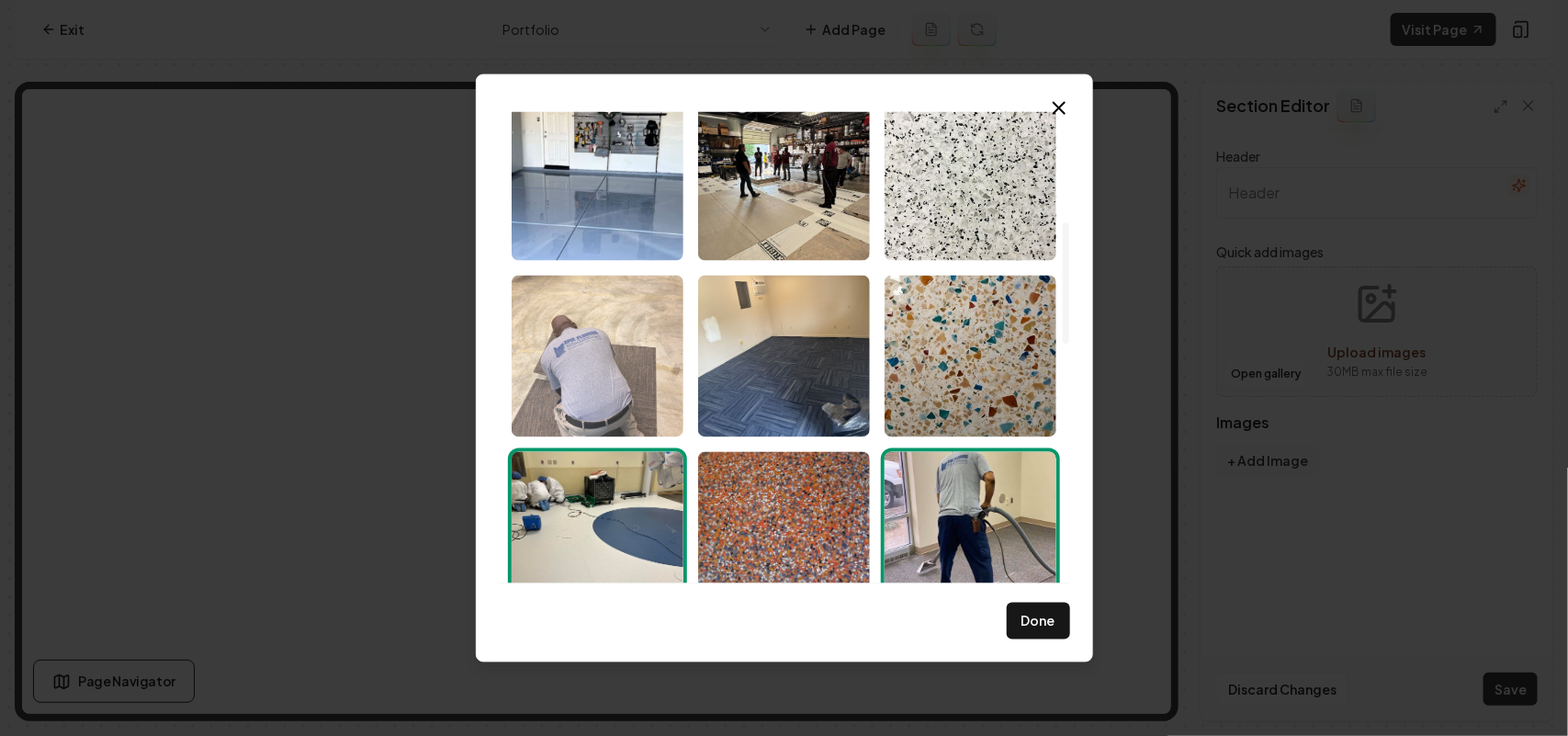
click at [572, 383] on img "Select image image_68cb48fa5c7cd75eb8b2f690.jpg" at bounding box center [597, 355] width 171 height 162
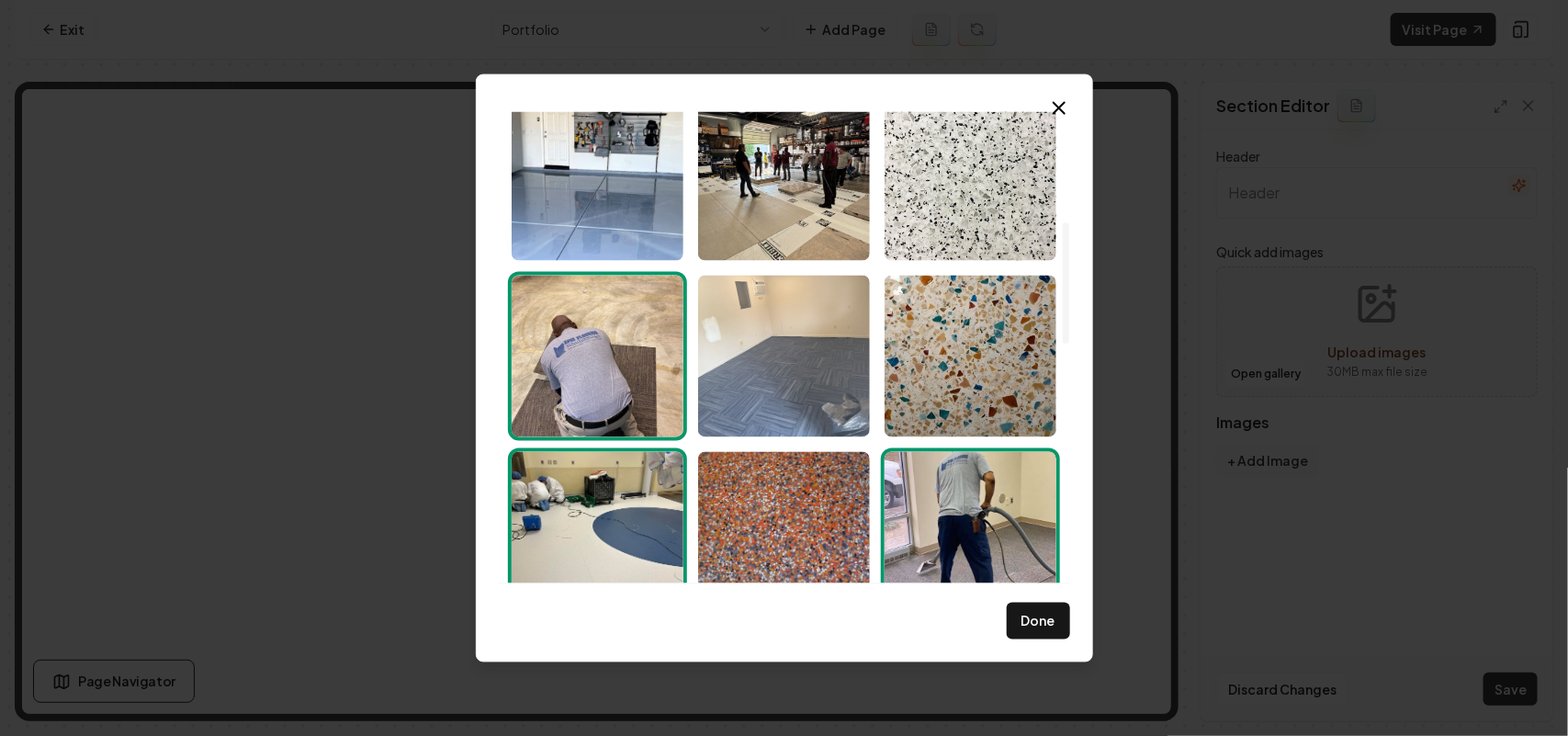
click at [756, 370] on img "Select image image_68cb48fa5c7cd75eb8b2f5f0.jpg" at bounding box center [783, 355] width 171 height 162
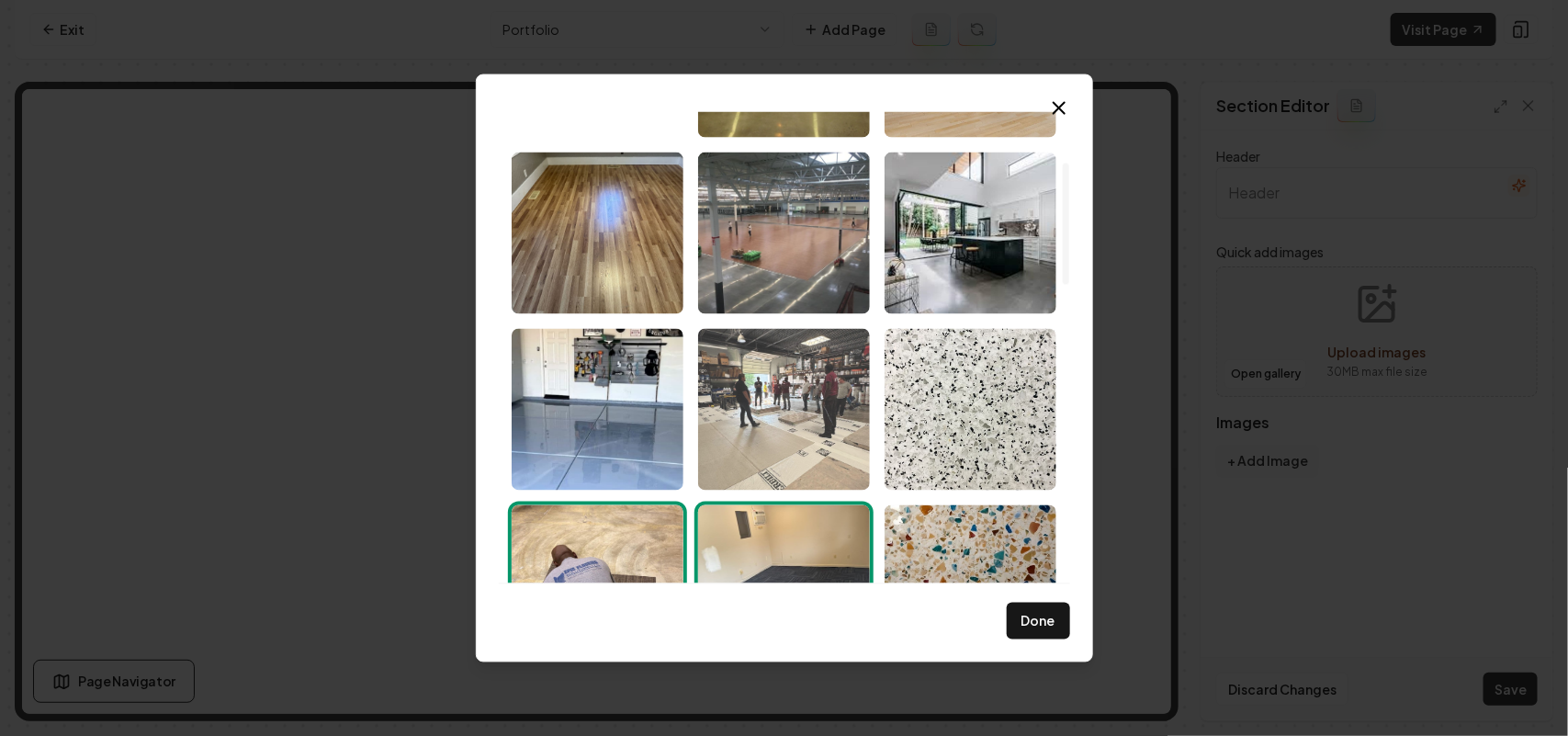
click at [768, 401] on img "Select image image_68cb48fa5c7cd75eb8b2f659.jpg" at bounding box center [783, 409] width 171 height 162
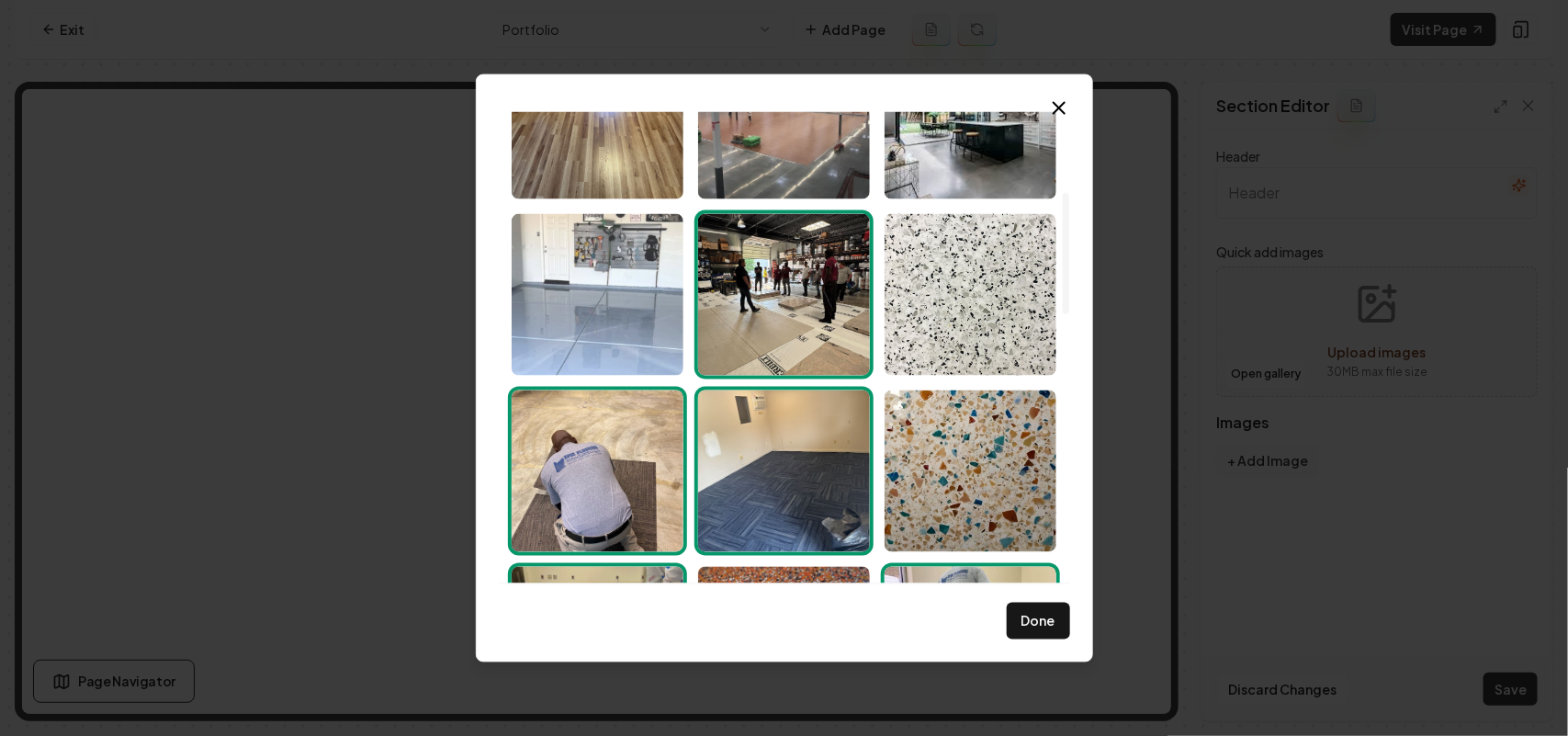
click at [606, 358] on img "Select image image_68cb4ad65c7cd75eb8bdaf23.jpeg" at bounding box center [597, 293] width 171 height 162
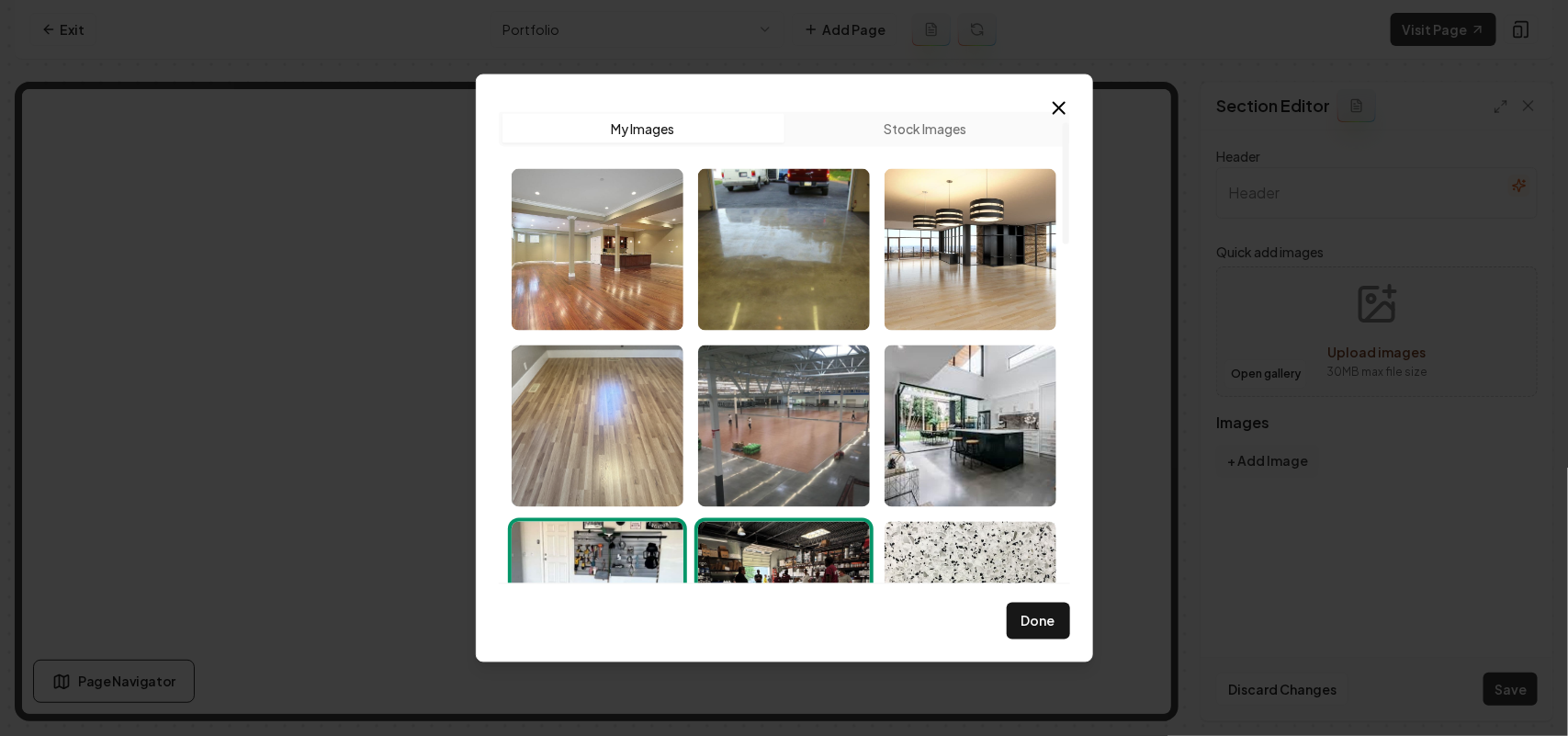
scroll to position [0, 0]
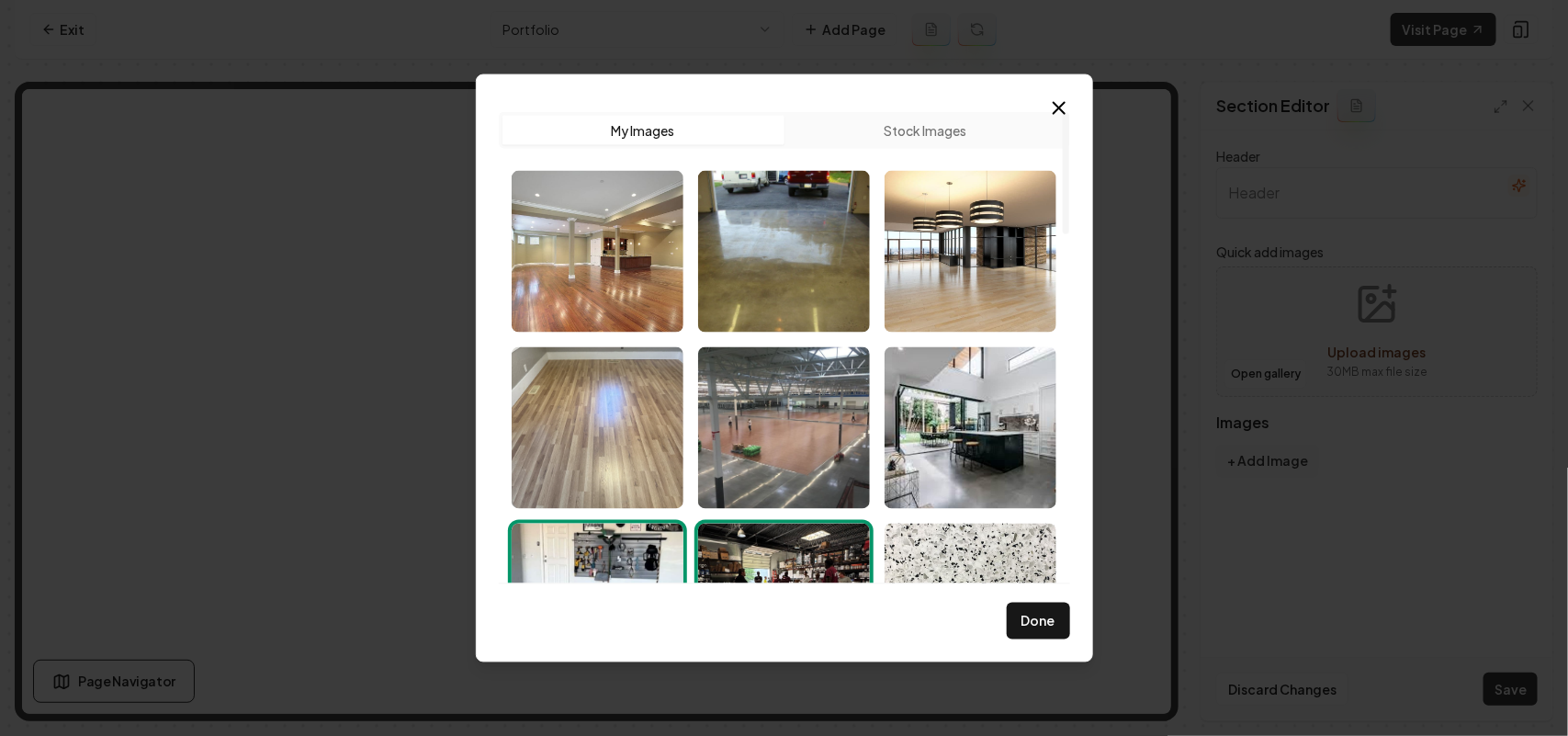
click at [639, 462] on img "Select image image_68cb4ad75c7cd75eb8bdb1aa.jpeg" at bounding box center [597, 427] width 171 height 162
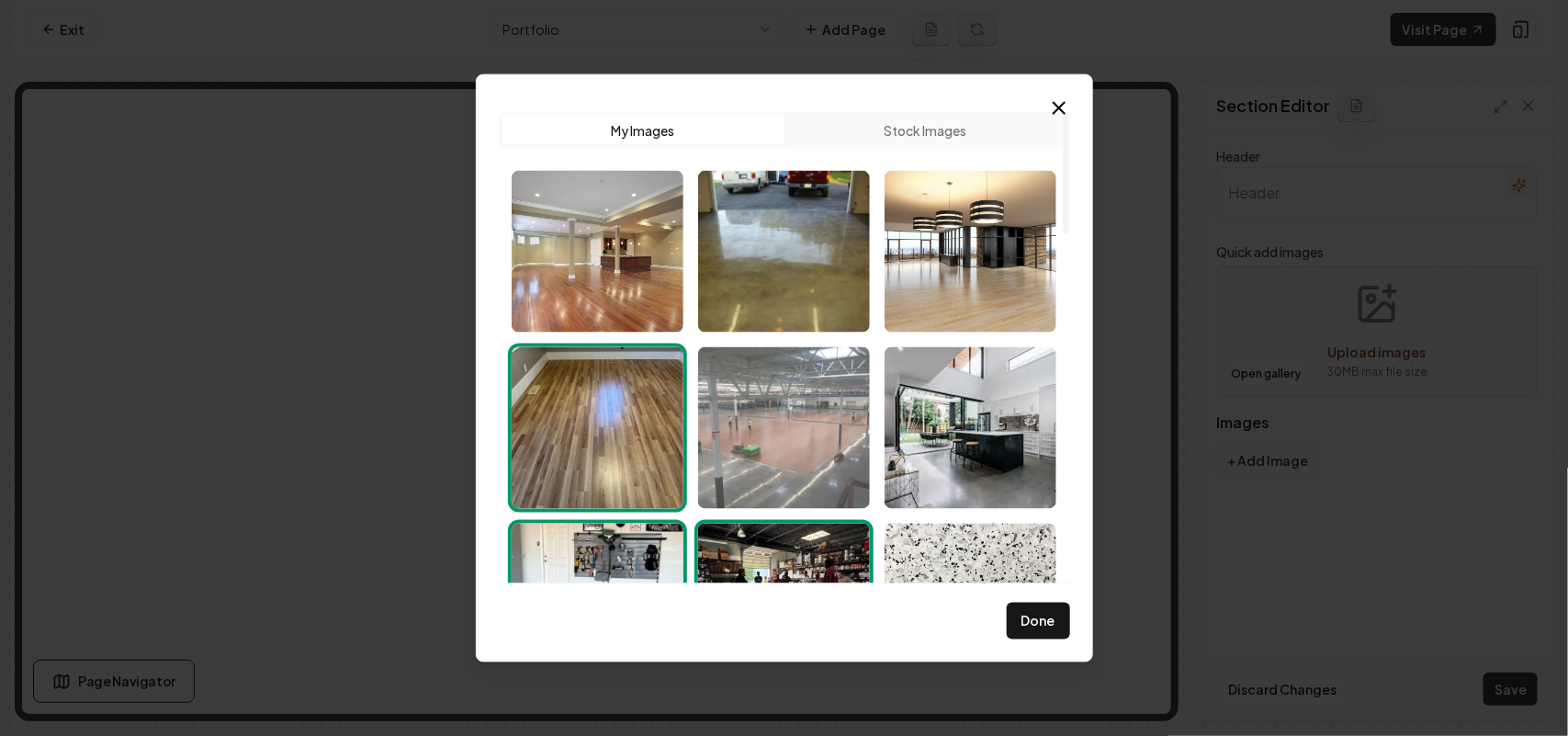
click at [771, 453] on img "Select image image_68cb4ad75c7cd75eb8bdb014.jpg" at bounding box center [783, 427] width 171 height 162
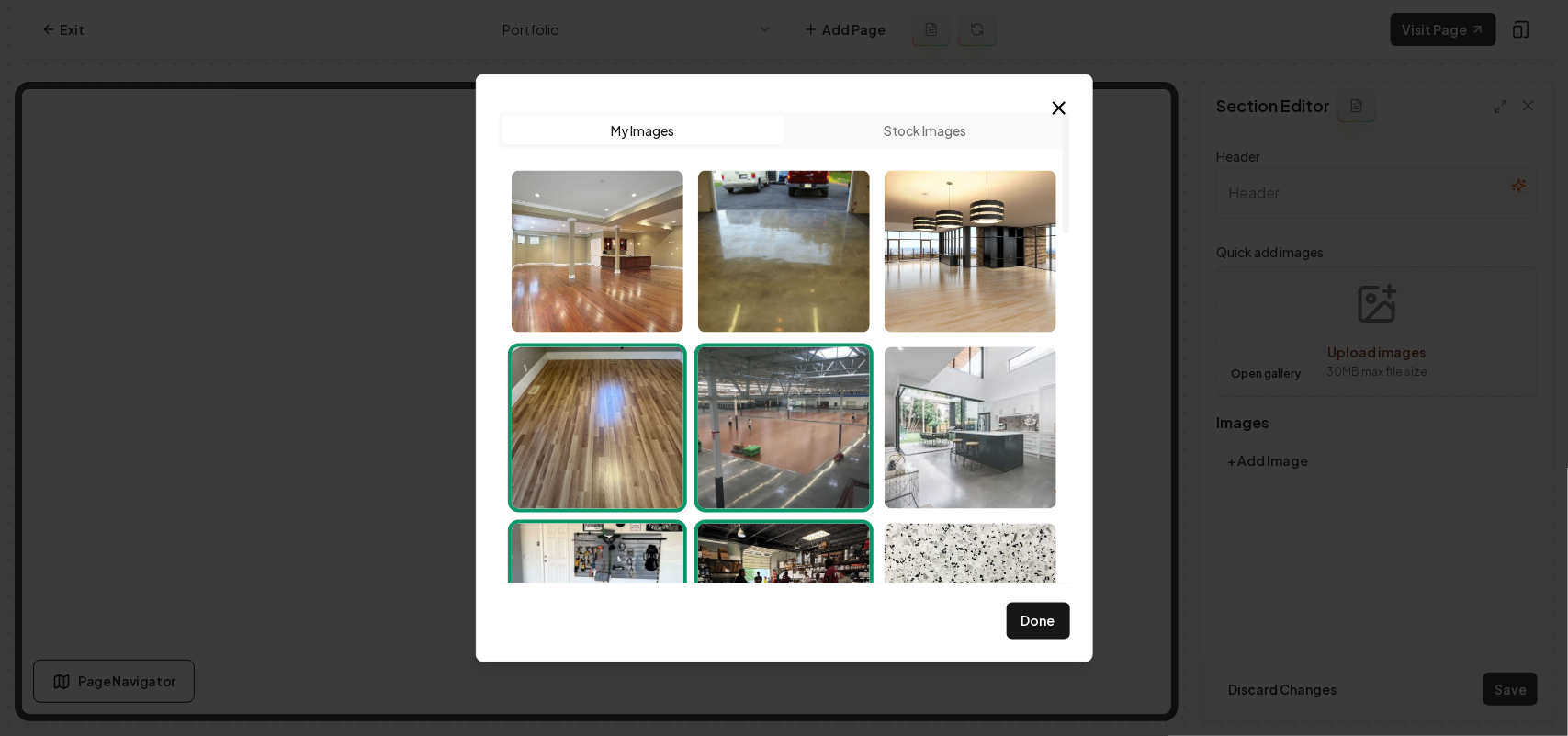
click at [942, 434] on img "Select image image_68cb4ad65c7cd75eb8bdaf03.jpeg" at bounding box center [970, 427] width 171 height 162
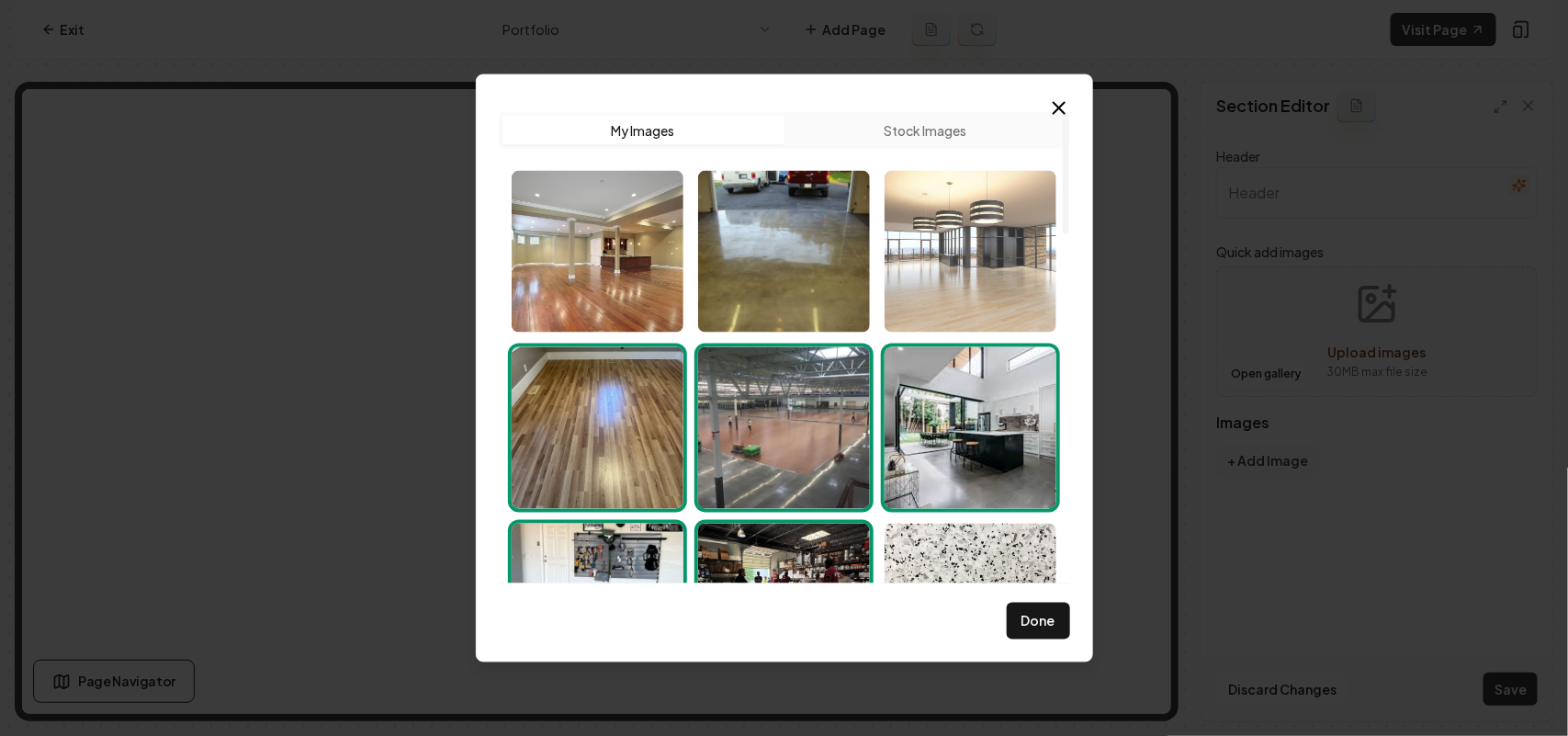
click at [963, 291] on img "Select image image_68cb4ad75c7cd75eb8bdb1cd.jpg" at bounding box center [970, 251] width 171 height 162
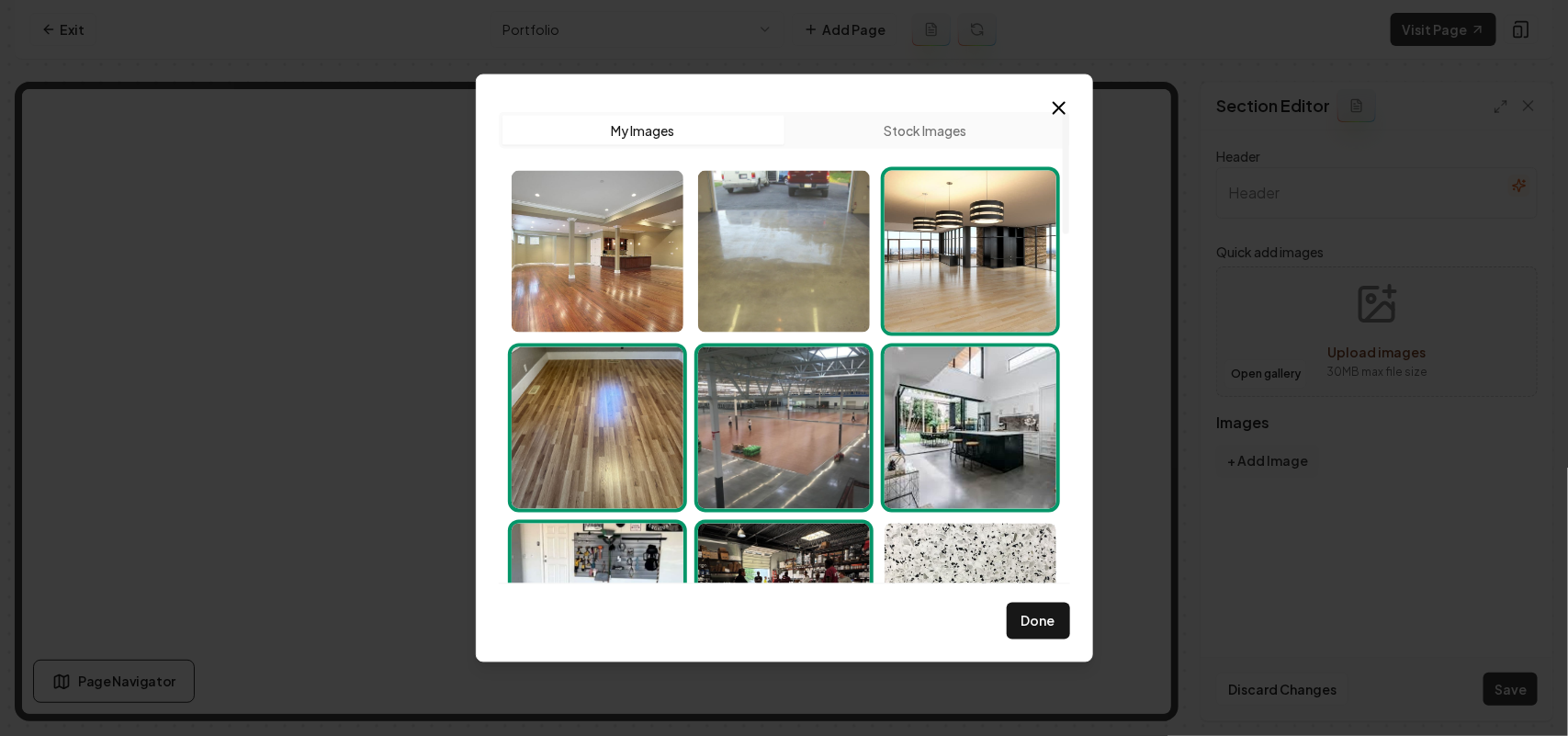
click at [816, 272] on img "Select image image_68cb4ad75c7cd75eb8bdb112.jpeg" at bounding box center [783, 251] width 171 height 162
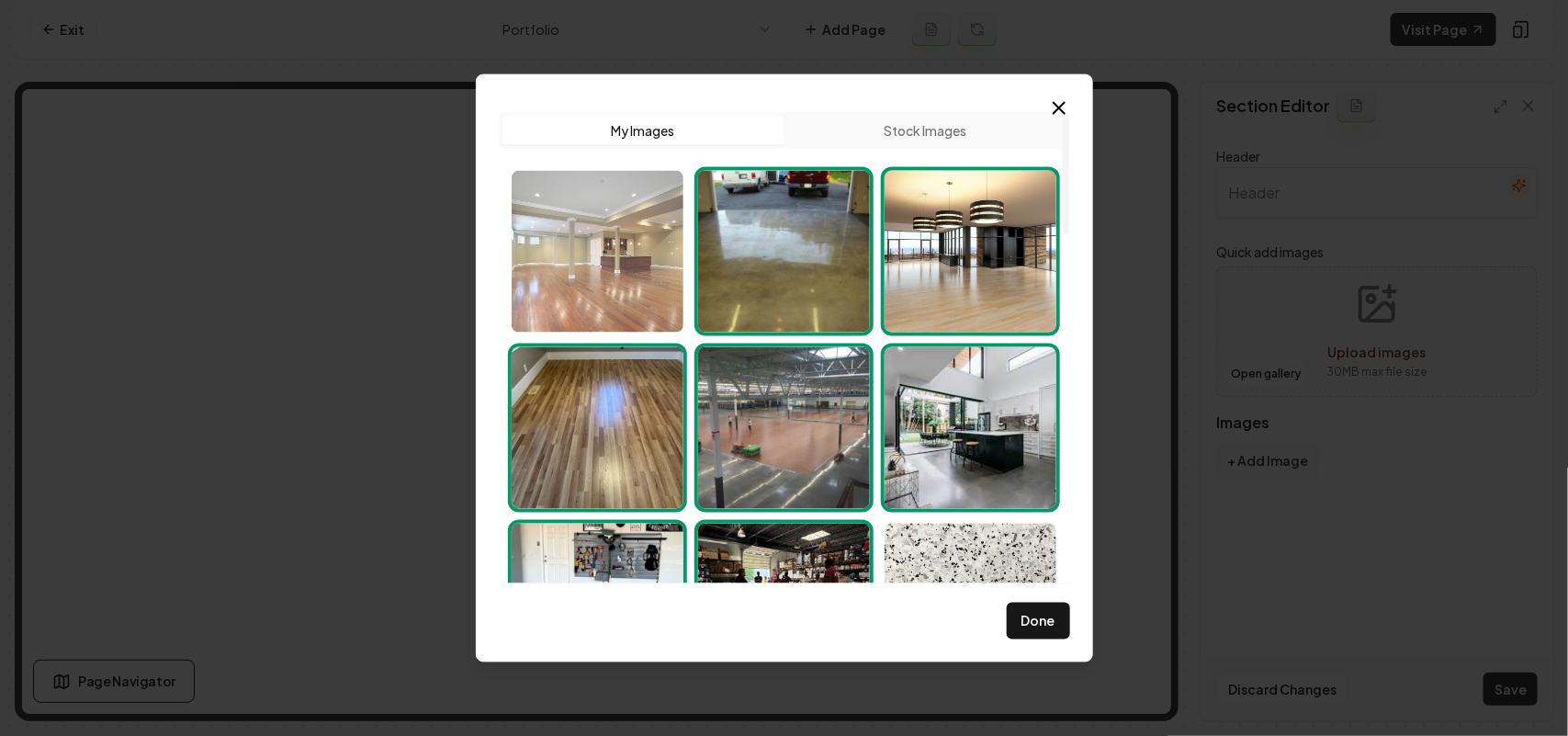
click at [644, 261] on img "Select image image_68cb4e845c7cd75eb8ddafaf.jpg" at bounding box center [597, 251] width 171 height 162
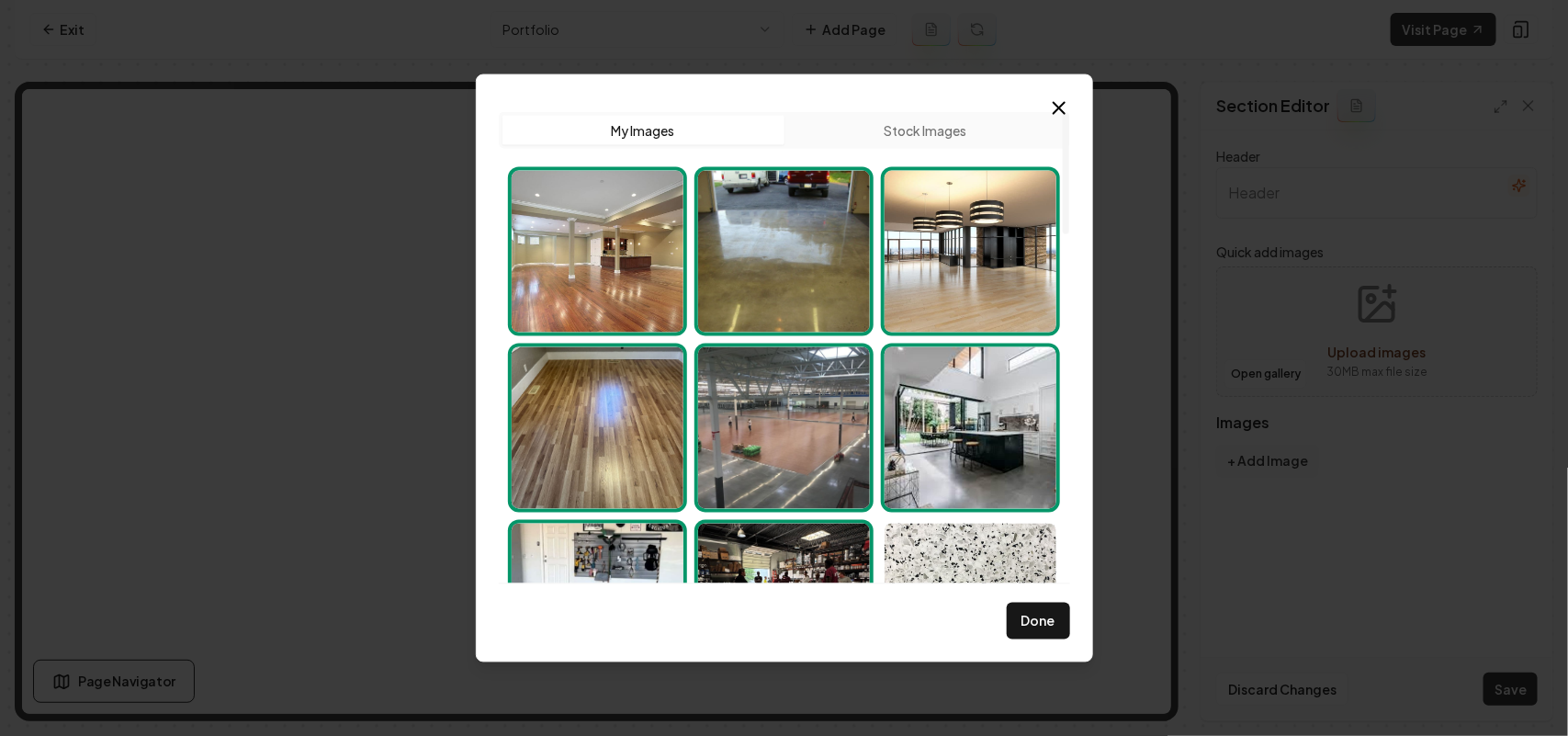
click at [955, 232] on img "Select image image_68cb4ad75c7cd75eb8bdb1cd.jpg" at bounding box center [970, 251] width 171 height 162
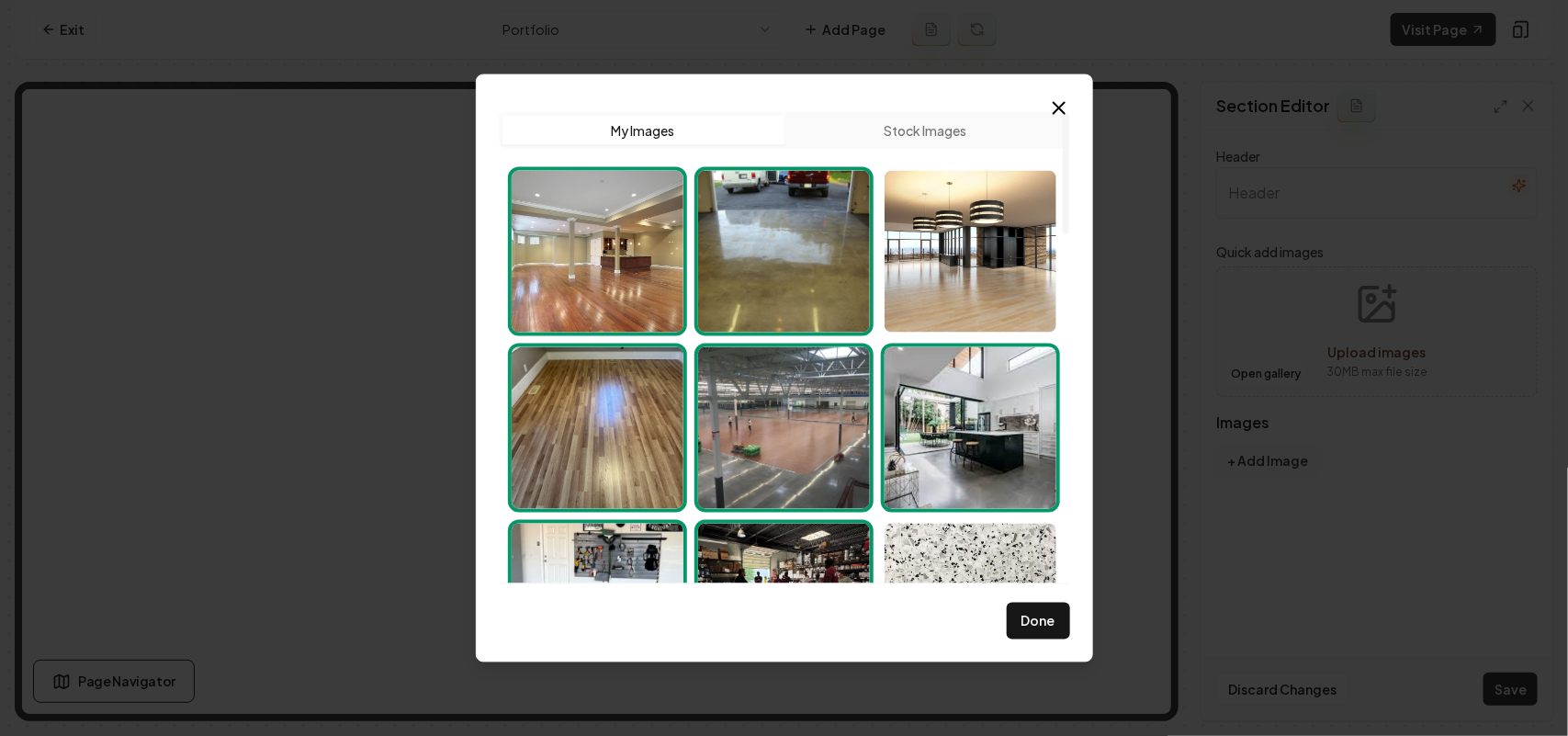
click at [971, 493] on img "Select image image_68cb4ad65c7cd75eb8bdaf03.jpeg" at bounding box center [970, 427] width 171 height 162
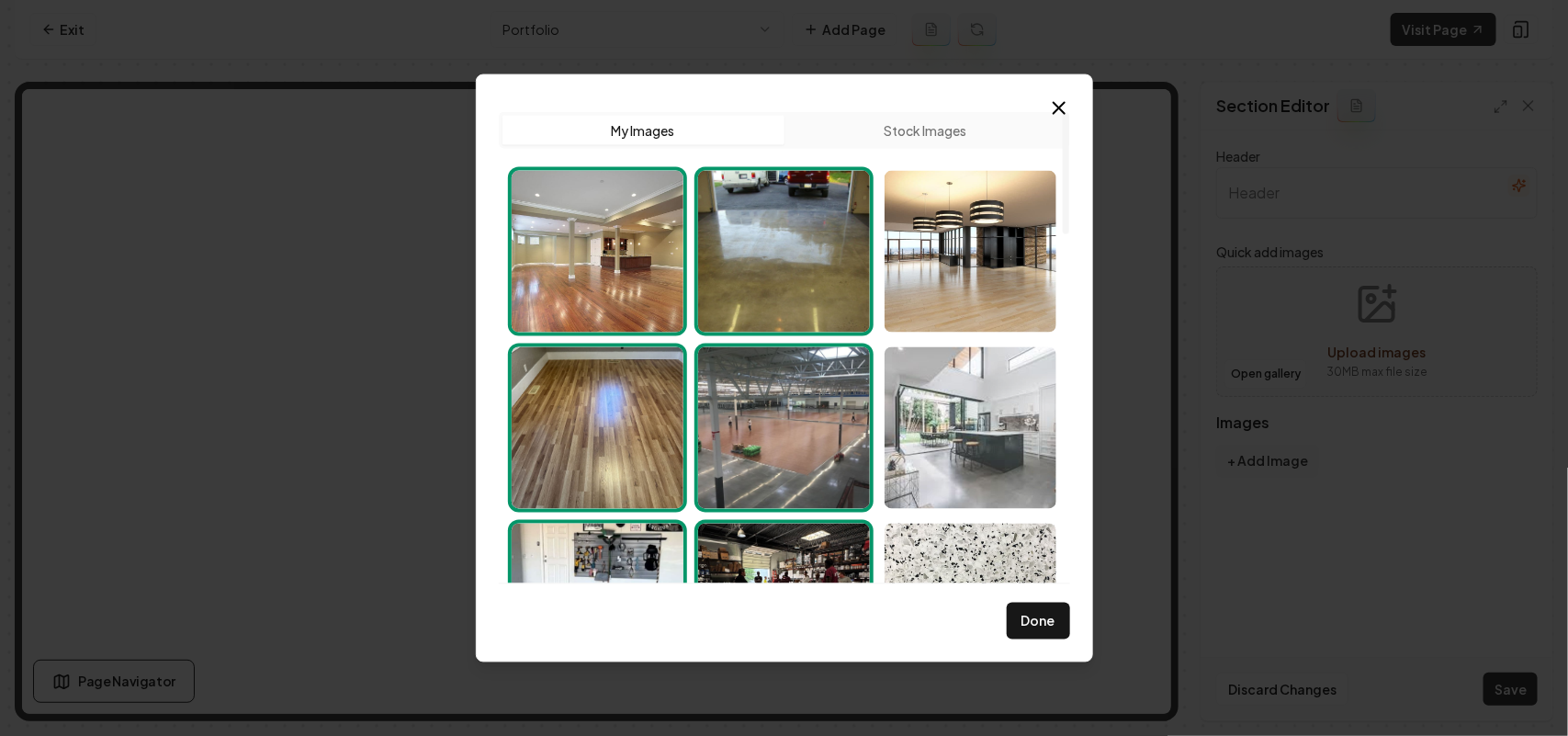
click at [971, 351] on img "Select image image_68cb4ad65c7cd75eb8bdaf03.jpeg" at bounding box center [970, 427] width 171 height 162
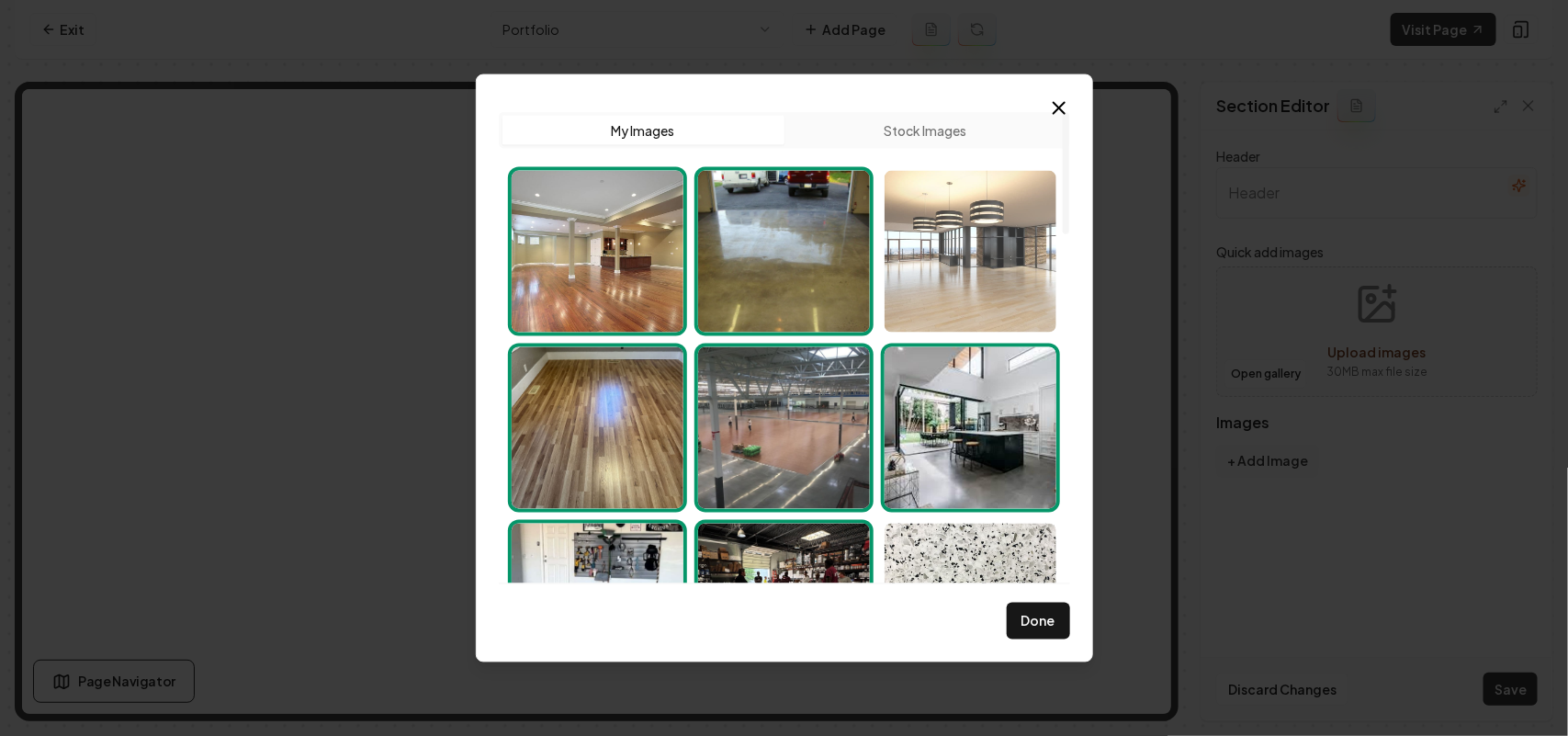
click at [979, 263] on img "Select image image_68cb4ad75c7cd75eb8bdb1cd.jpg" at bounding box center [970, 251] width 171 height 162
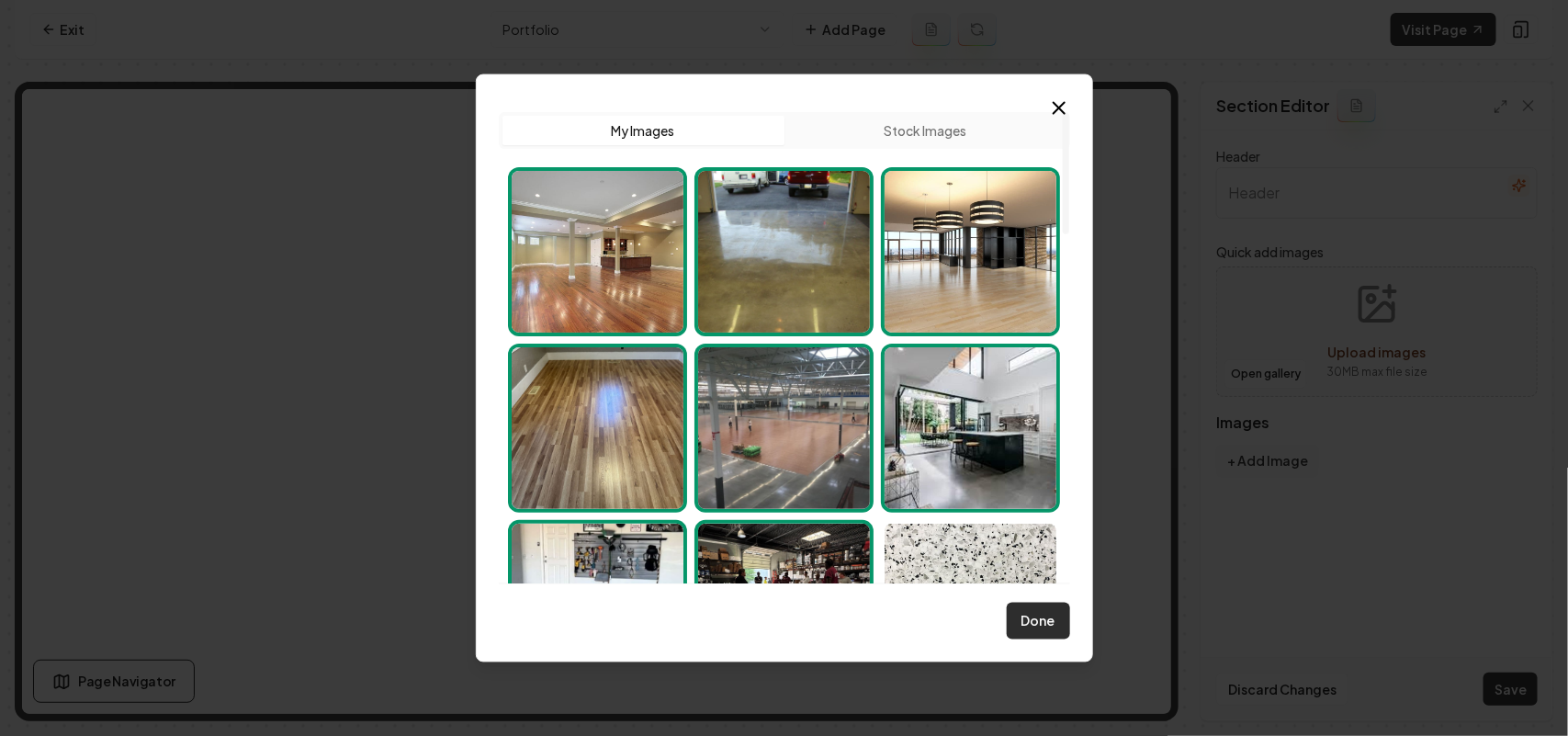
click at [1047, 557] on button "Done" at bounding box center [1038, 622] width 63 height 37
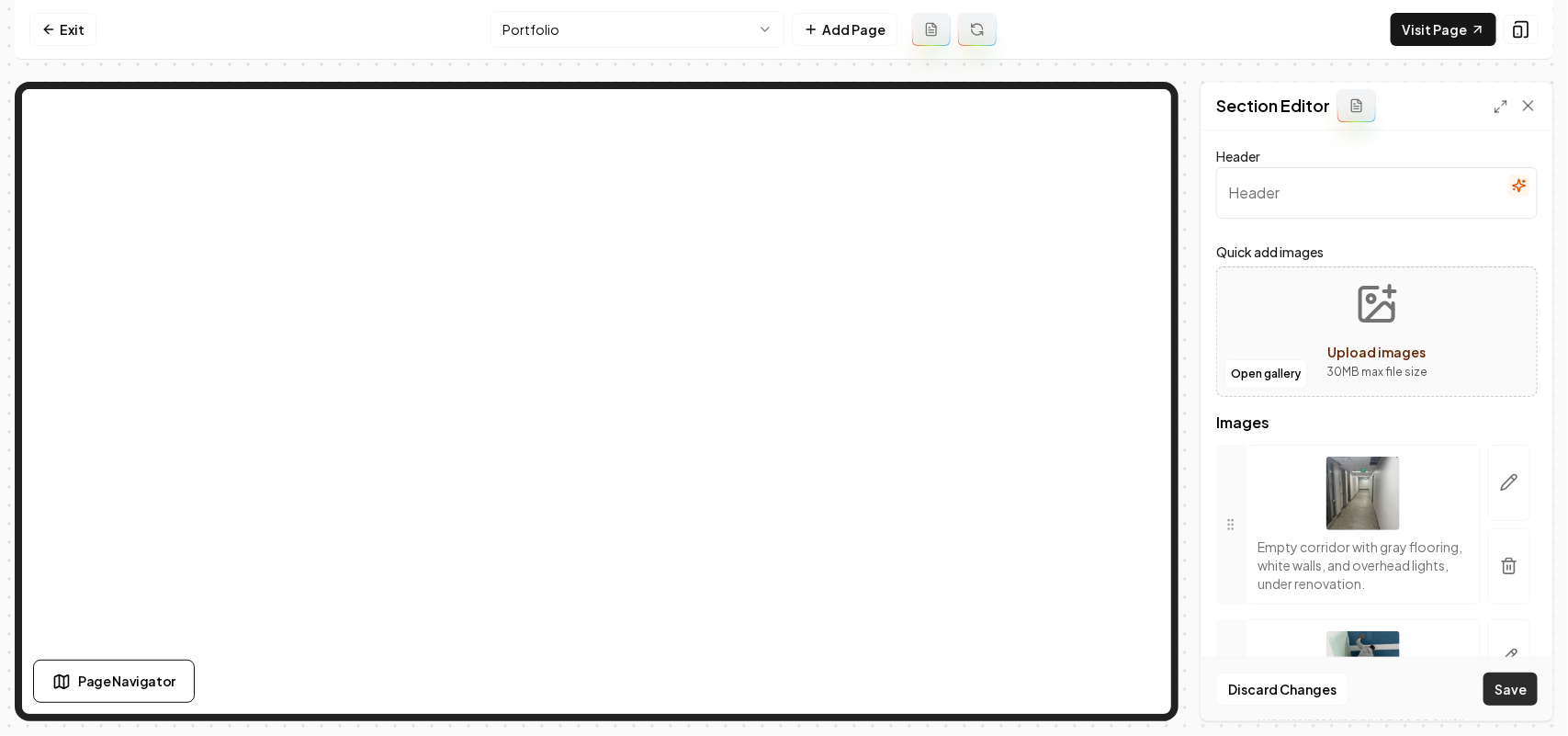
click at [1240, 557] on button "Save" at bounding box center [1511, 690] width 54 height 33
click at [87, 30] on link "Exit" at bounding box center [62, 29] width 67 height 33
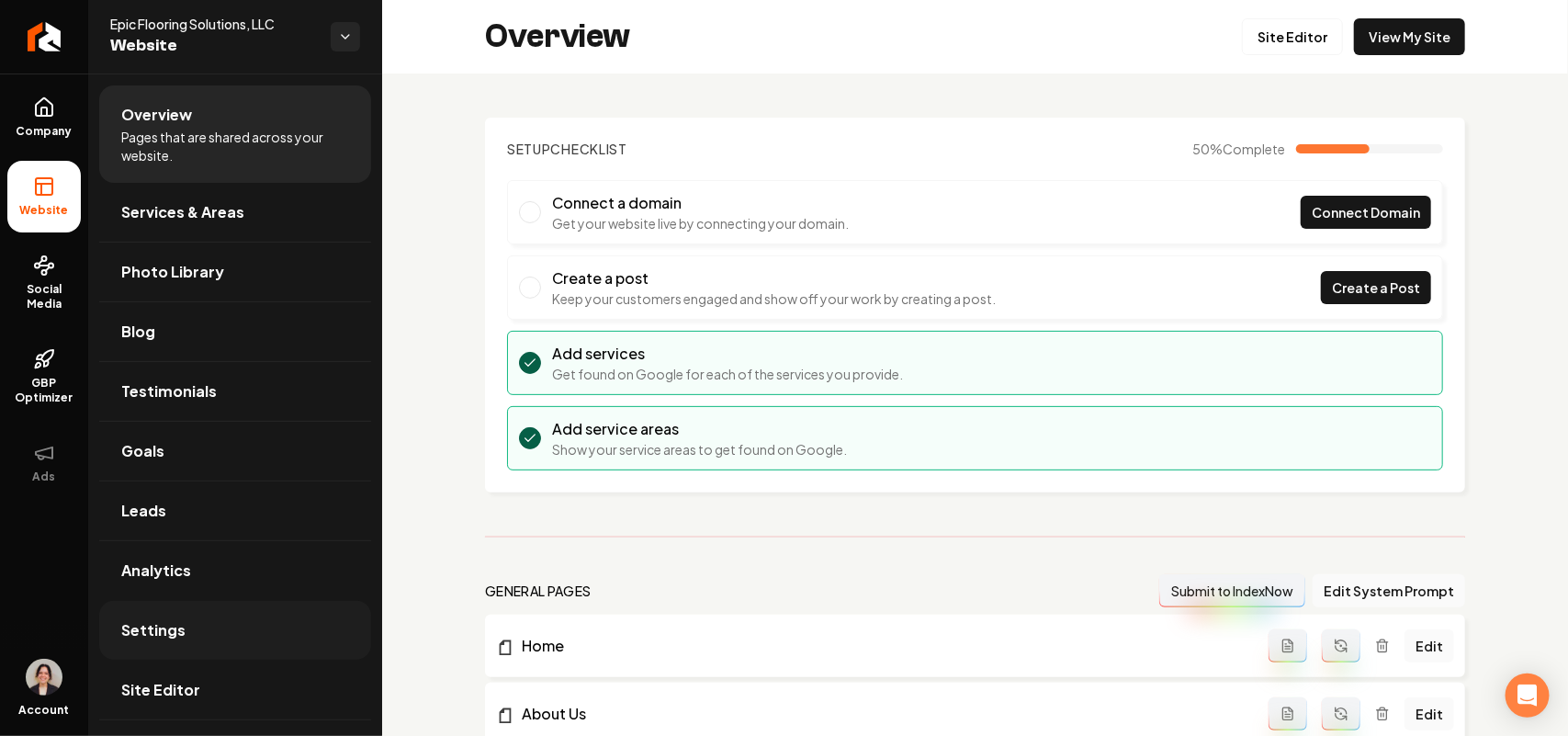
click at [170, 557] on span "Settings" at bounding box center [153, 630] width 64 height 22
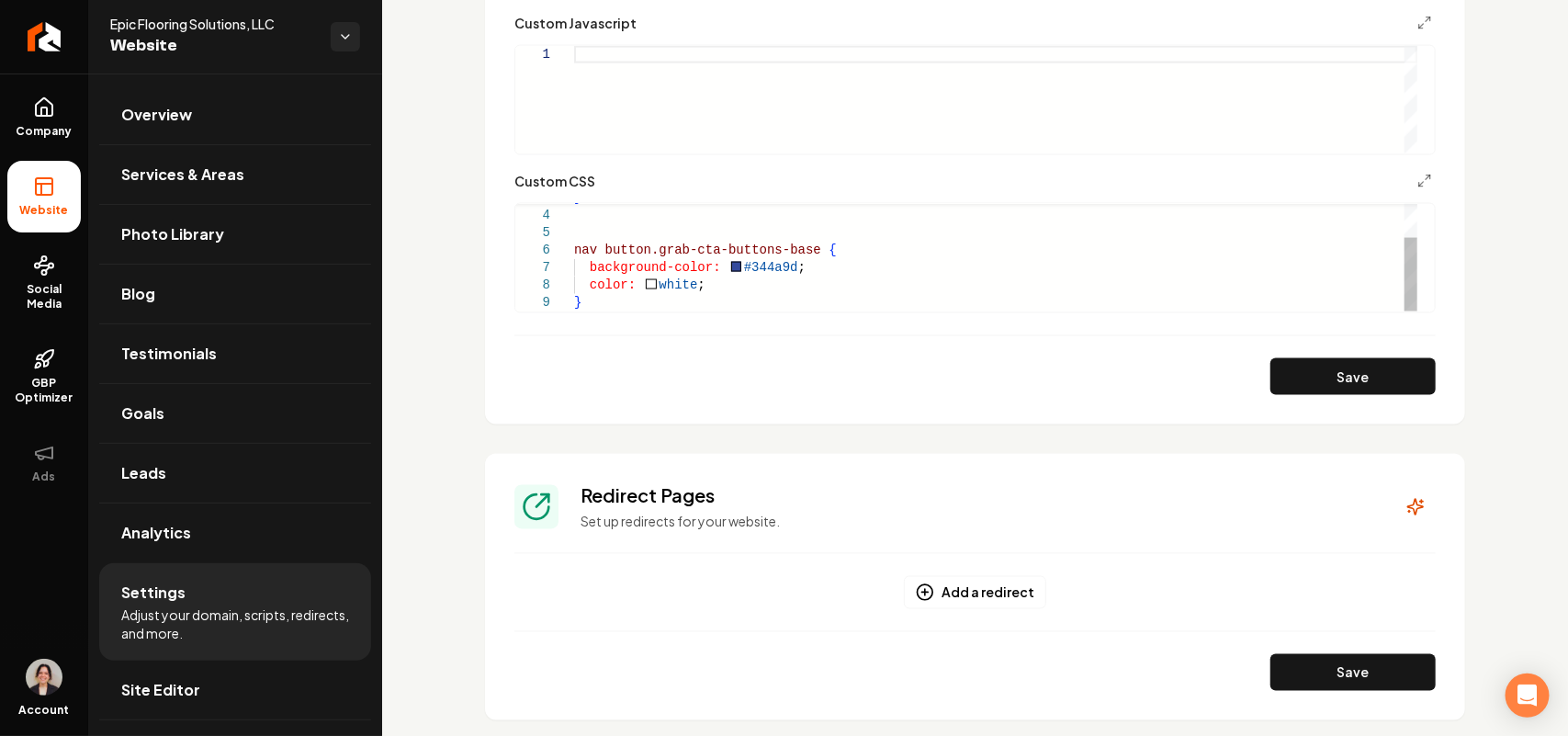
scroll to position [1264, 0]
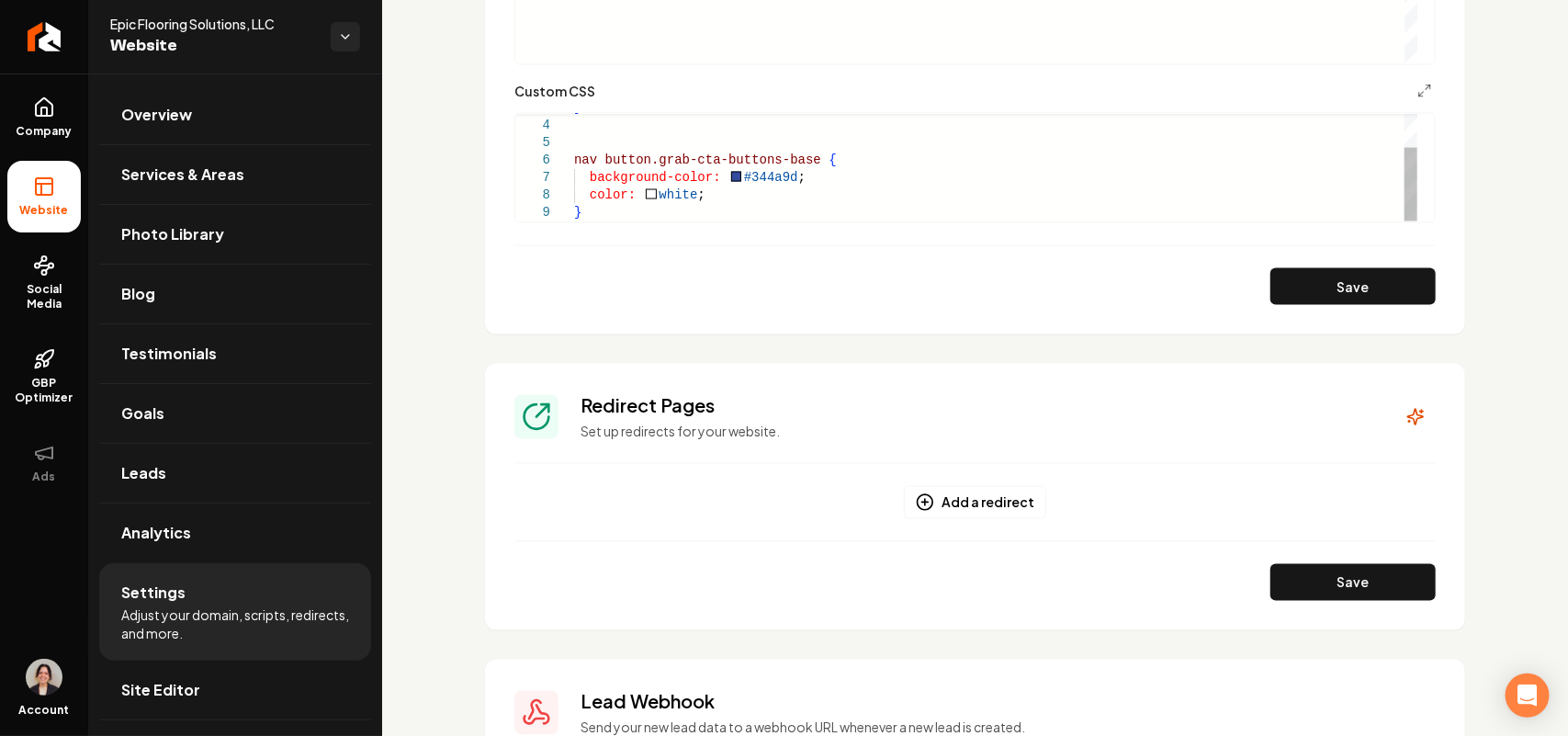
click at [624, 207] on div "} nav button.grab-cta-buttons-base { background-color: #344a9d ; color: white ;…" at bounding box center [995, 142] width 843 height 157
type textarea "**********"
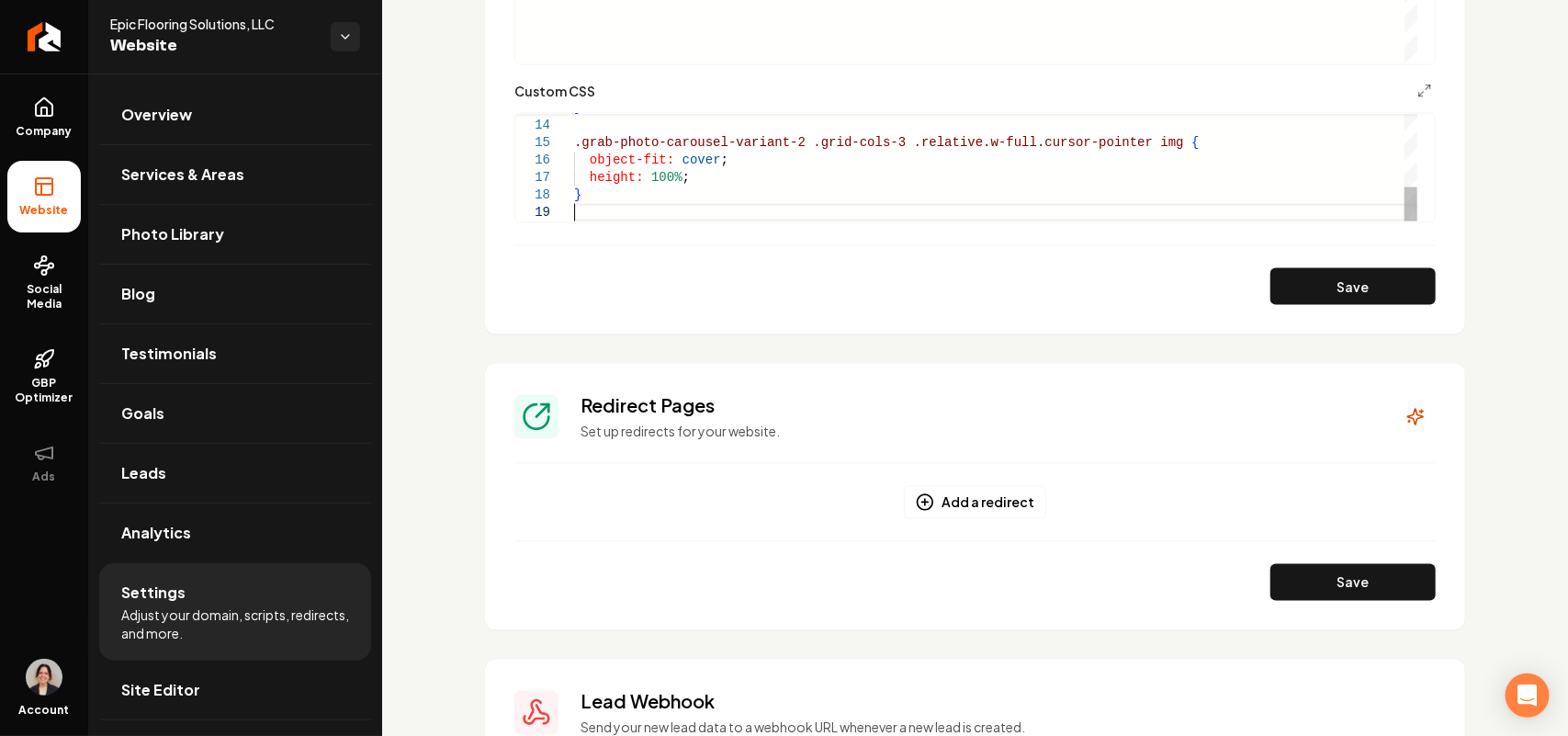
scroll to position [156, 0]
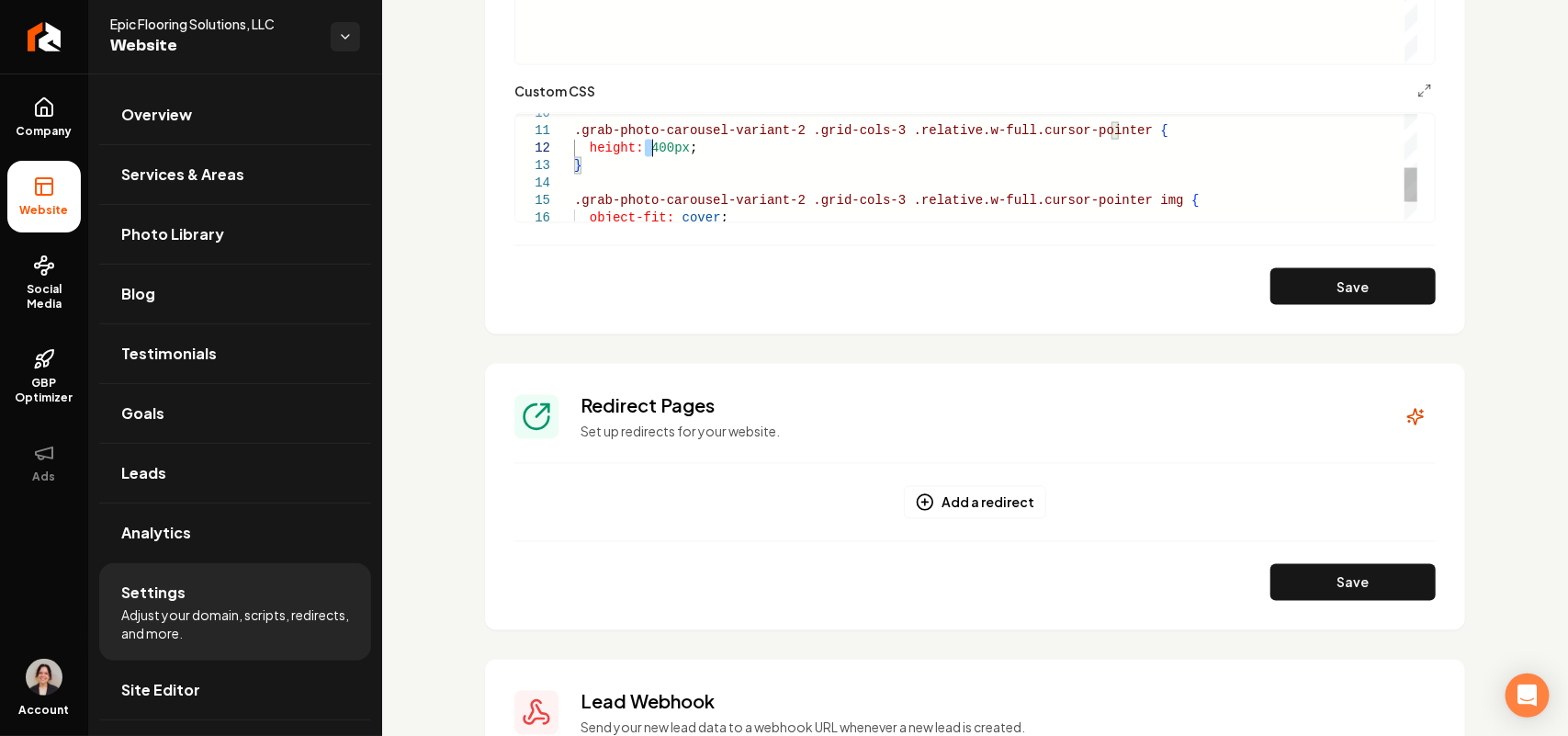
click at [652, 149] on div "} .grab-photo-carousel-variant-2 .grid-cols-3 .relative.w-full.cursor-pointer i…" at bounding box center [995, 113] width 843 height 332
click at [1240, 268] on button "Save" at bounding box center [1353, 287] width 166 height 37
type textarea "**********"
click at [297, 557] on link "Site Editor" at bounding box center [235, 690] width 272 height 59
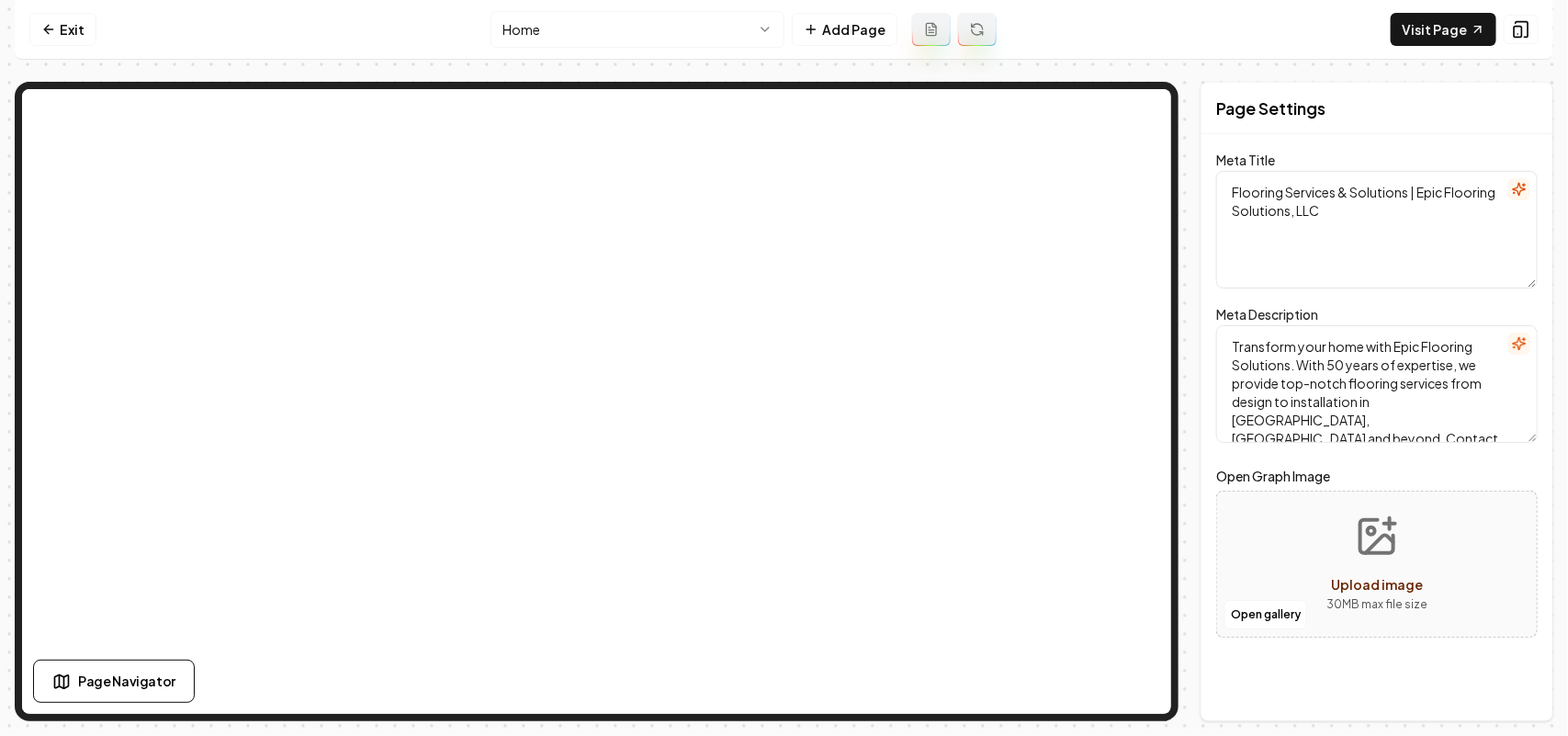
click at [553, 26] on html "Computer Required This feature is only available on a computer. Please switch t…" at bounding box center [784, 368] width 1568 height 736
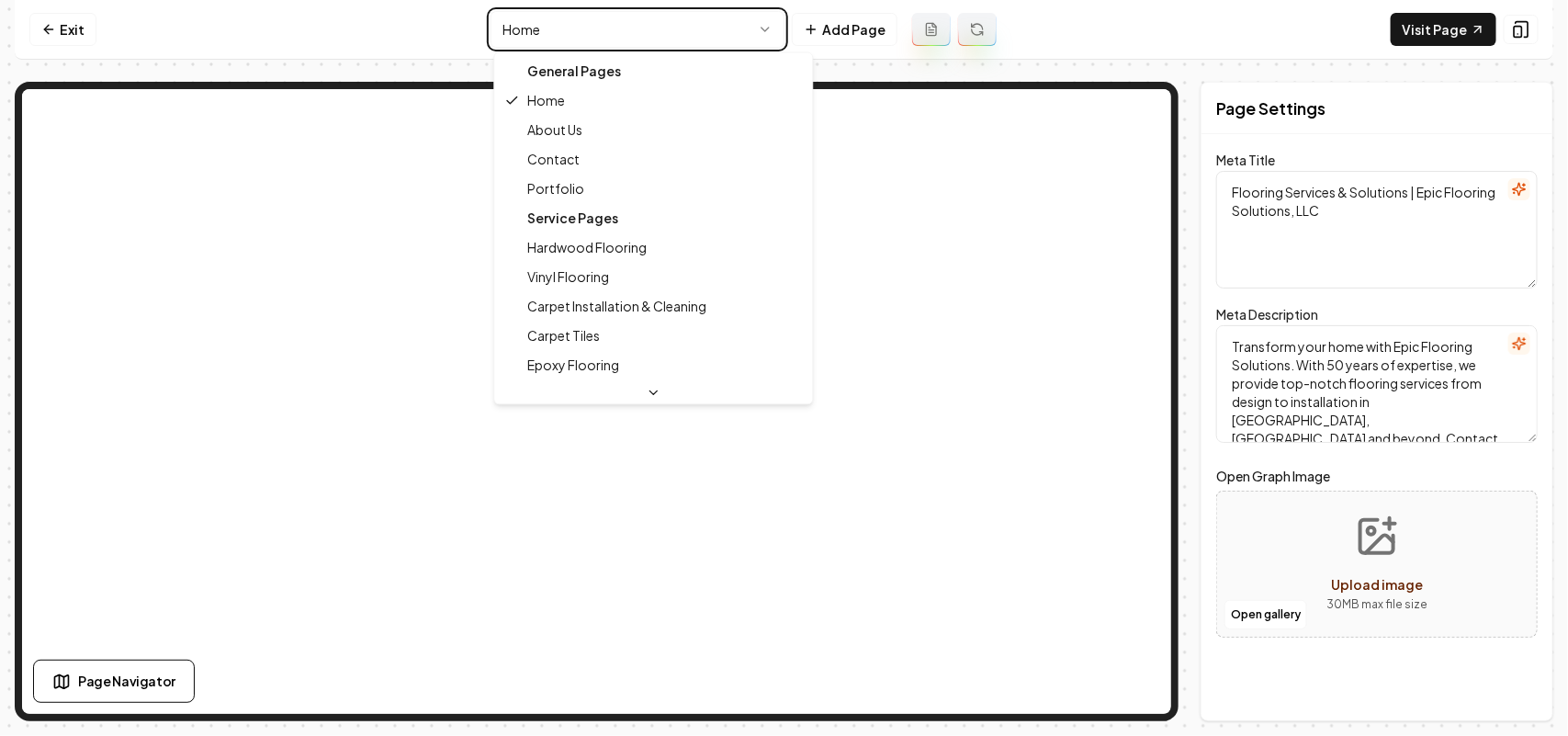
type textarea "Norfolk Flooring Experts - Epic Flooring Solutions, LLC"
type textarea "Discover Epic Flooring Solutions in Norfolk, VA, your trusted Class A flooring …"
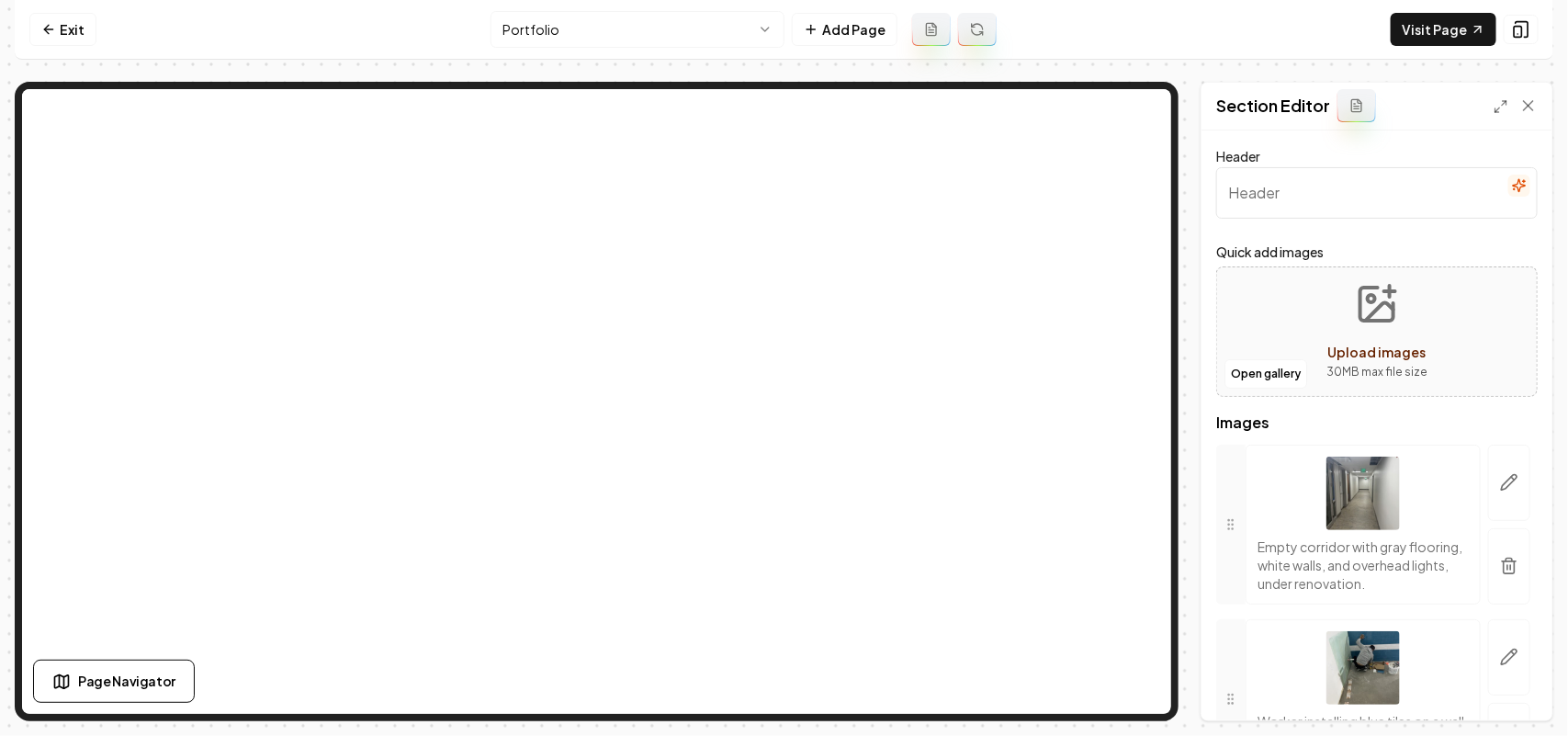
click at [1240, 329] on button "Upload images 30 MB max file size" at bounding box center [1376, 331] width 131 height 129
click at [1240, 341] on button "Upload images 30 MB max file size" at bounding box center [1376, 331] width 131 height 129
click at [1240, 327] on div "Open gallery Upload images 30 MB max file size" at bounding box center [1377, 331] width 321 height 131
type input "**********"
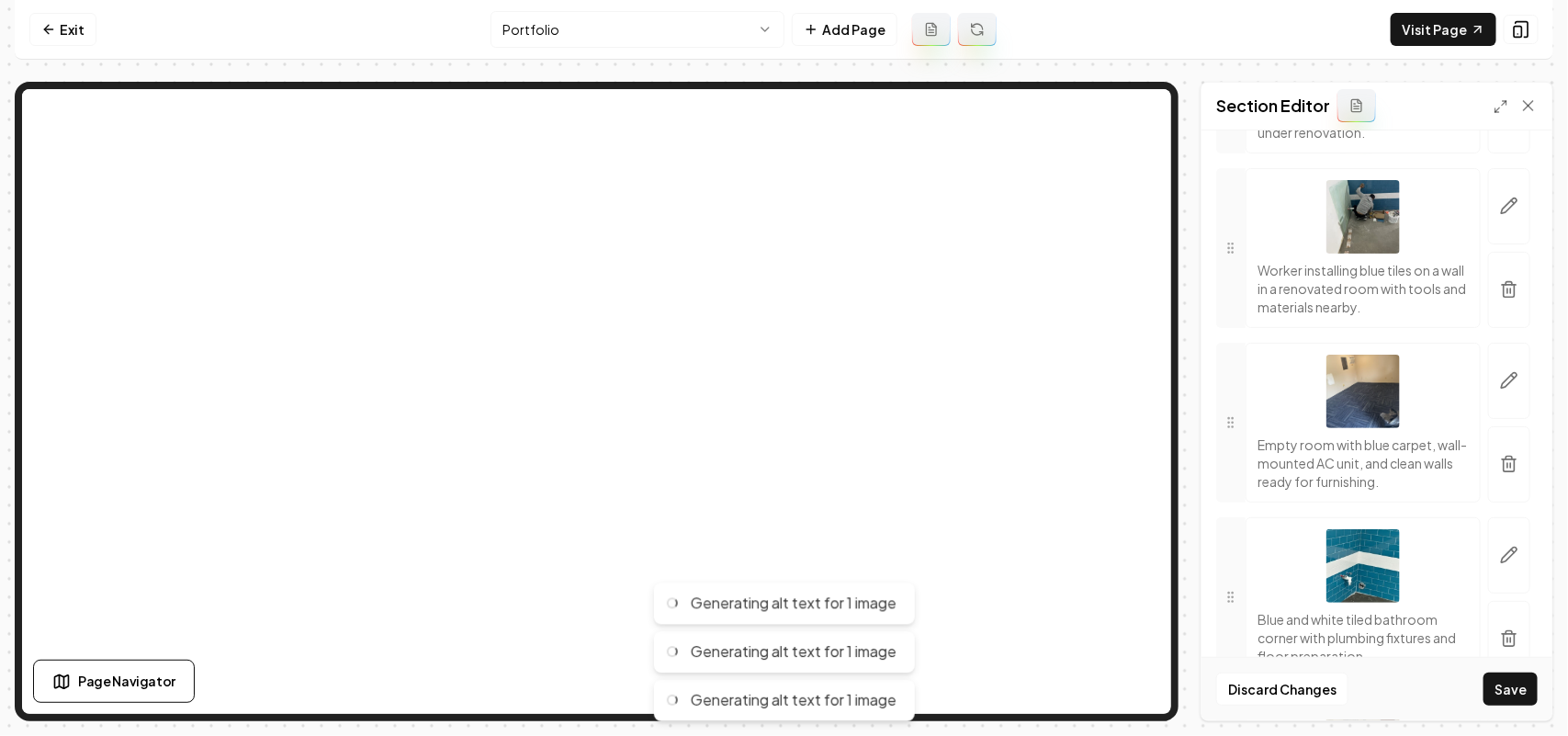
scroll to position [574, 0]
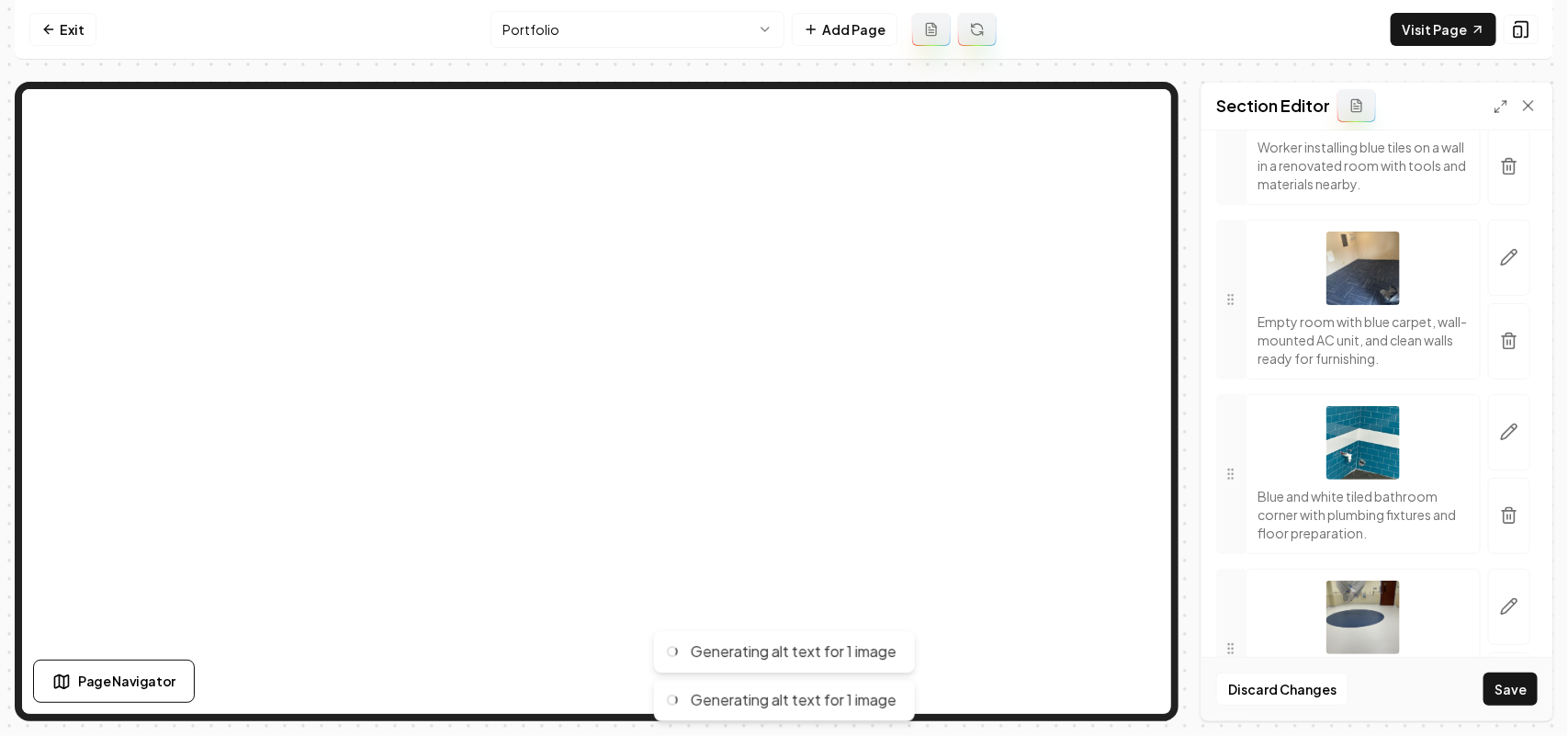
click at [1240, 557] on button "Save" at bounding box center [1511, 690] width 54 height 33
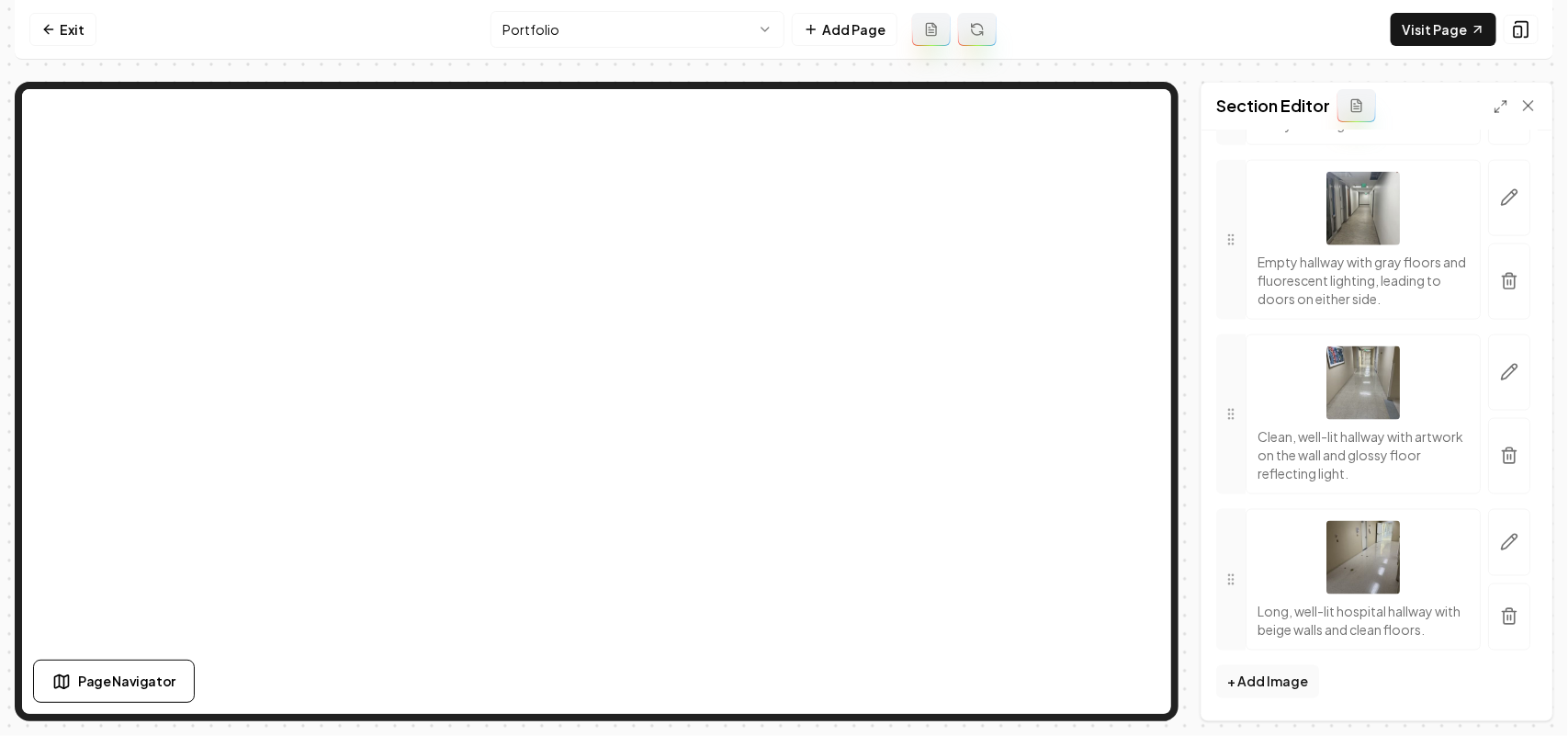
scroll to position [4321, 0]
click at [1240, 277] on icon "button" at bounding box center [1509, 283] width 11 height 12
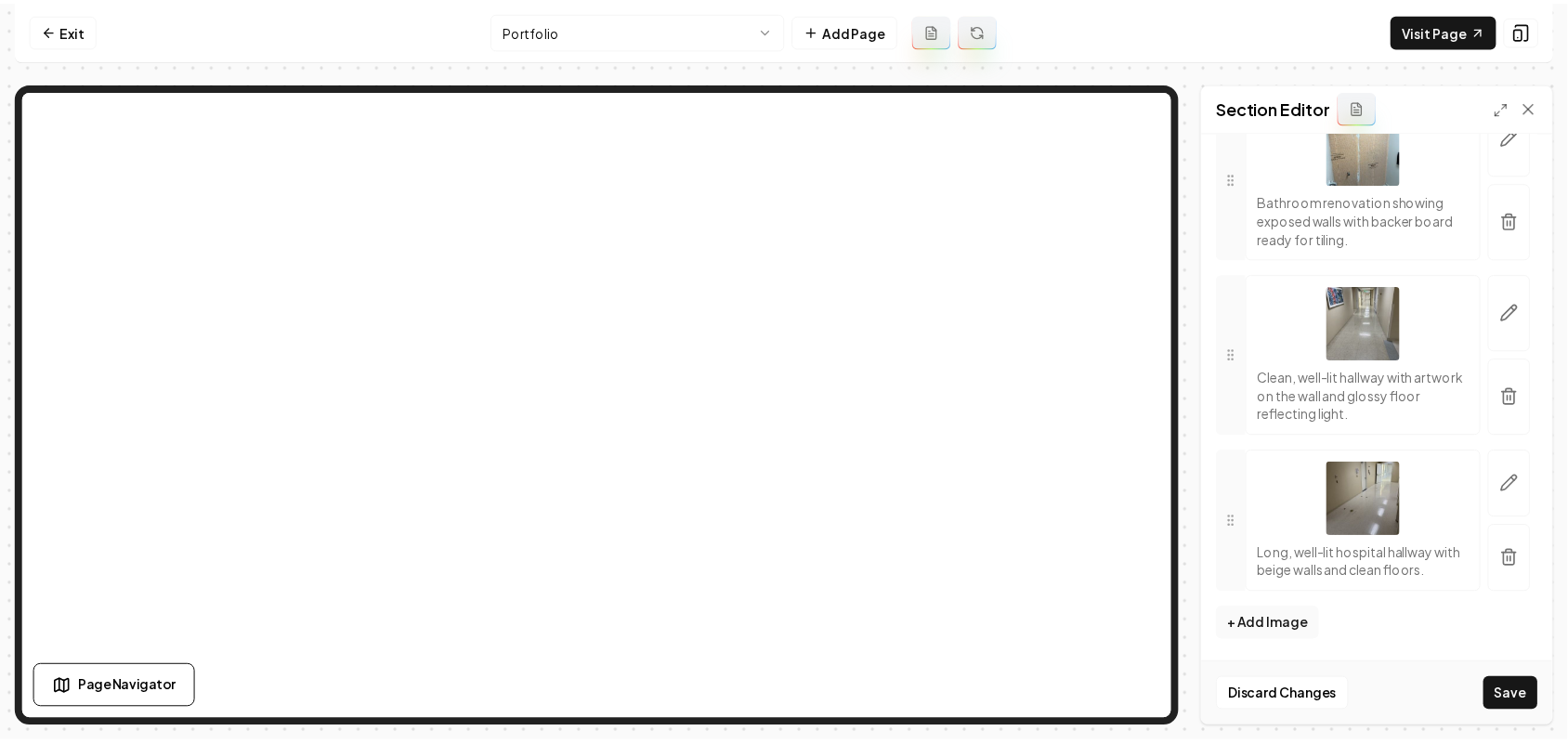
scroll to position [4190, 0]
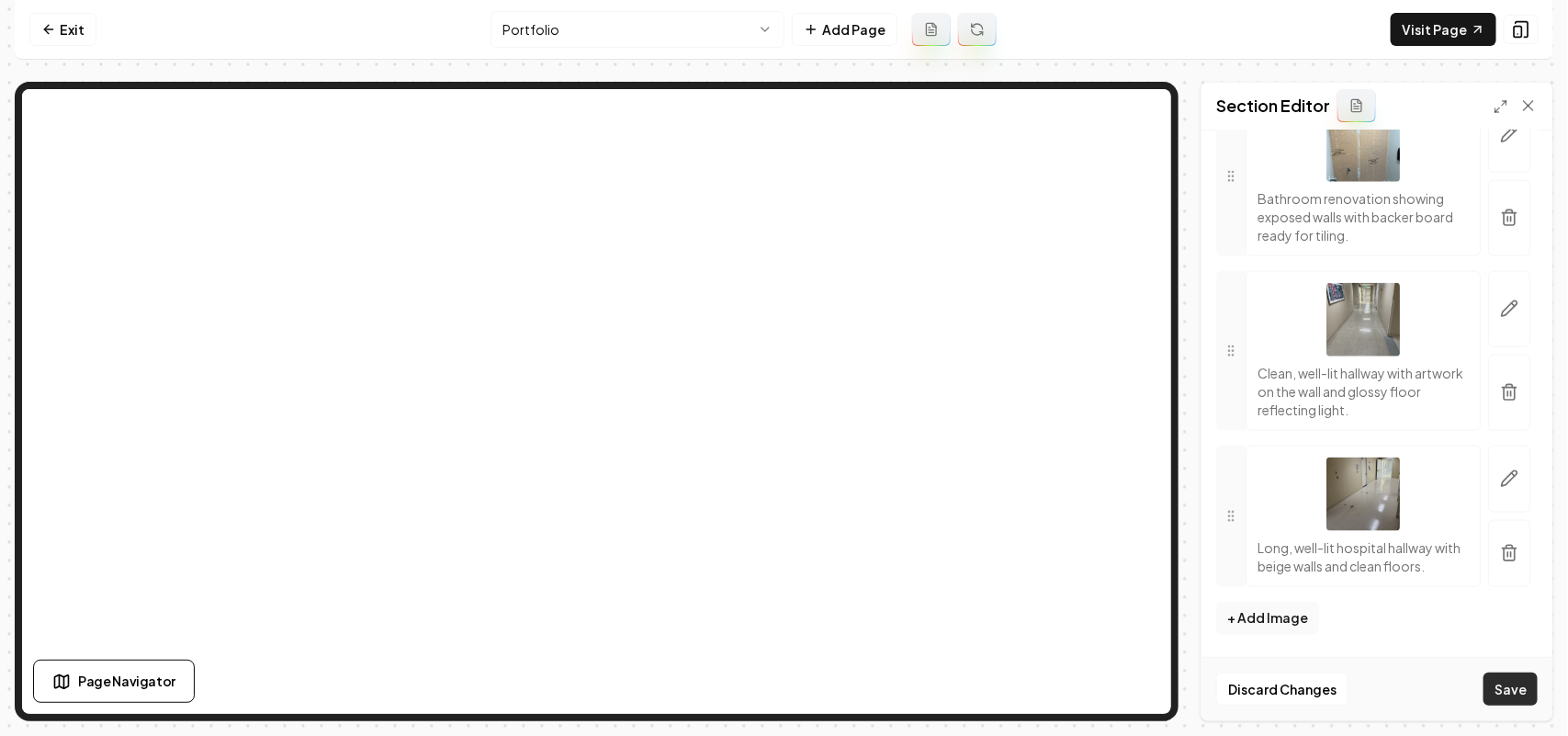
click at [1240, 557] on button "Save" at bounding box center [1511, 690] width 54 height 33
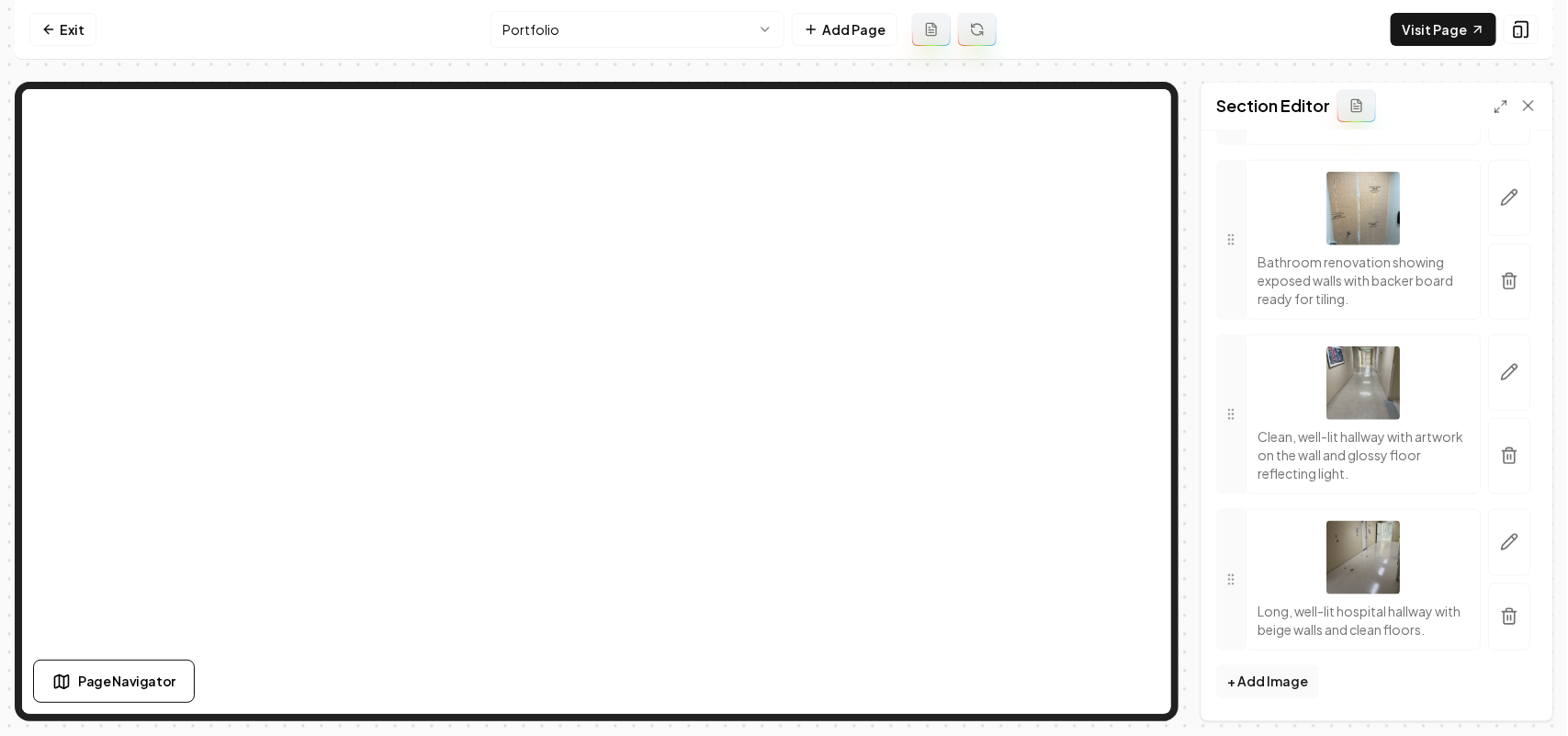
click at [624, 20] on html "Computer Required This feature is only available on a computer. Please switch t…" at bounding box center [784, 368] width 1568 height 736
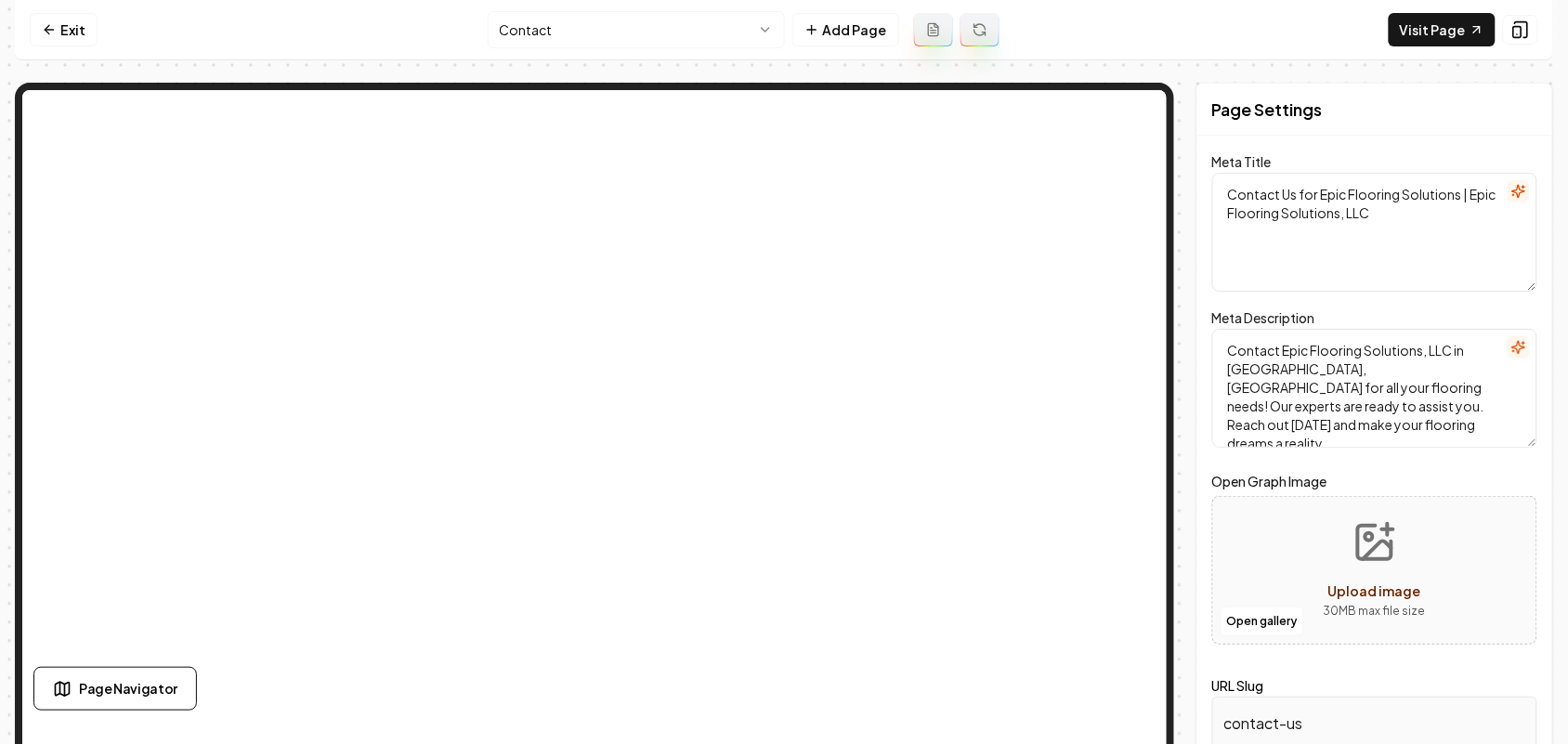
click at [690, 19] on html "Computer Required This feature is only available on a computer. Please switch t…" at bounding box center [784, 372] width 1568 height 744
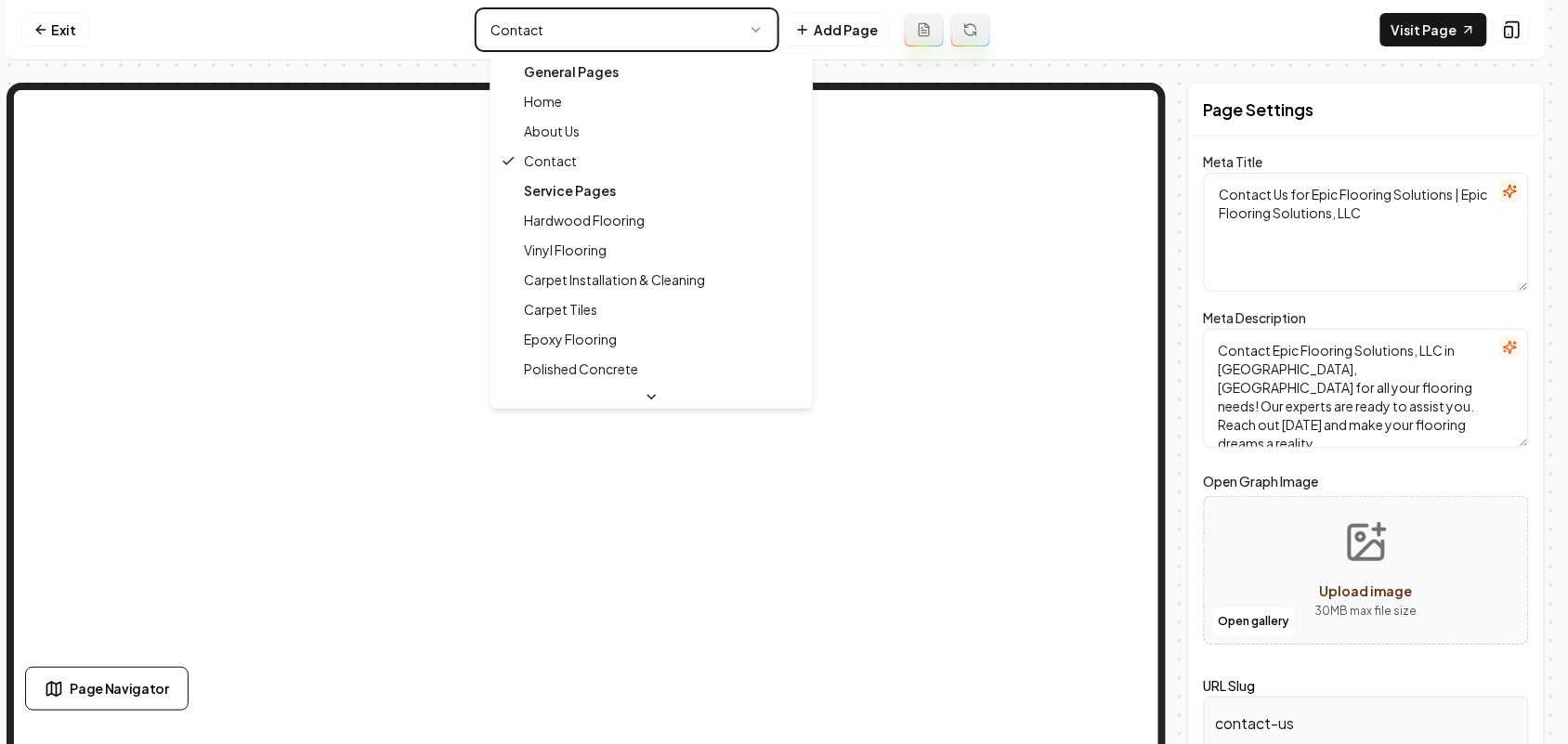
type textarea "About Us - Trusted Flooring Experts | Epic Flooring Solutions, LLC"
type textarea "Discover Epic Flooring Solutions—trusted experts in flooring services from desi…"
type input "about-us"
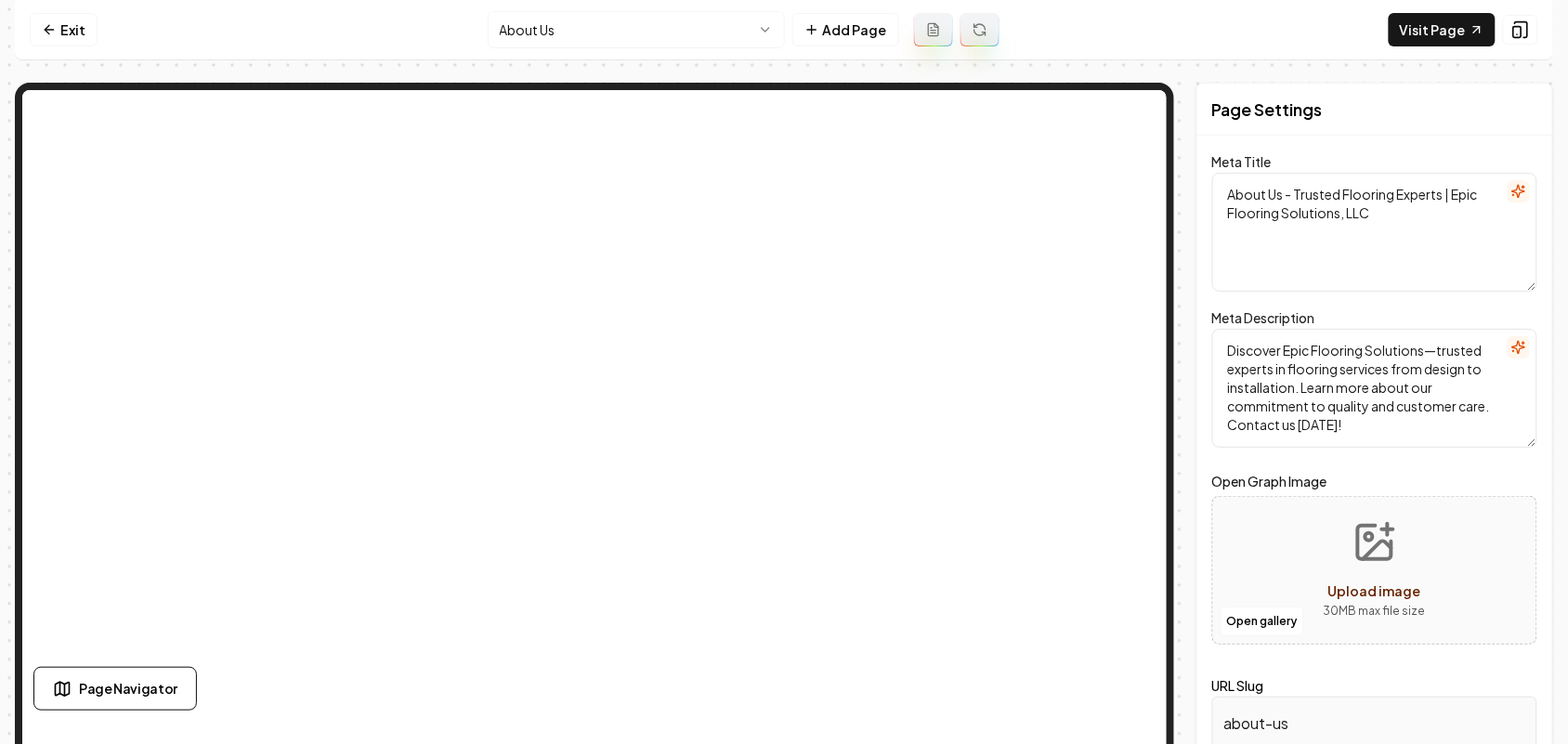
click at [646, 29] on html "Computer Required This feature is only available on a computer. Please switch t…" at bounding box center [784, 372] width 1568 height 744
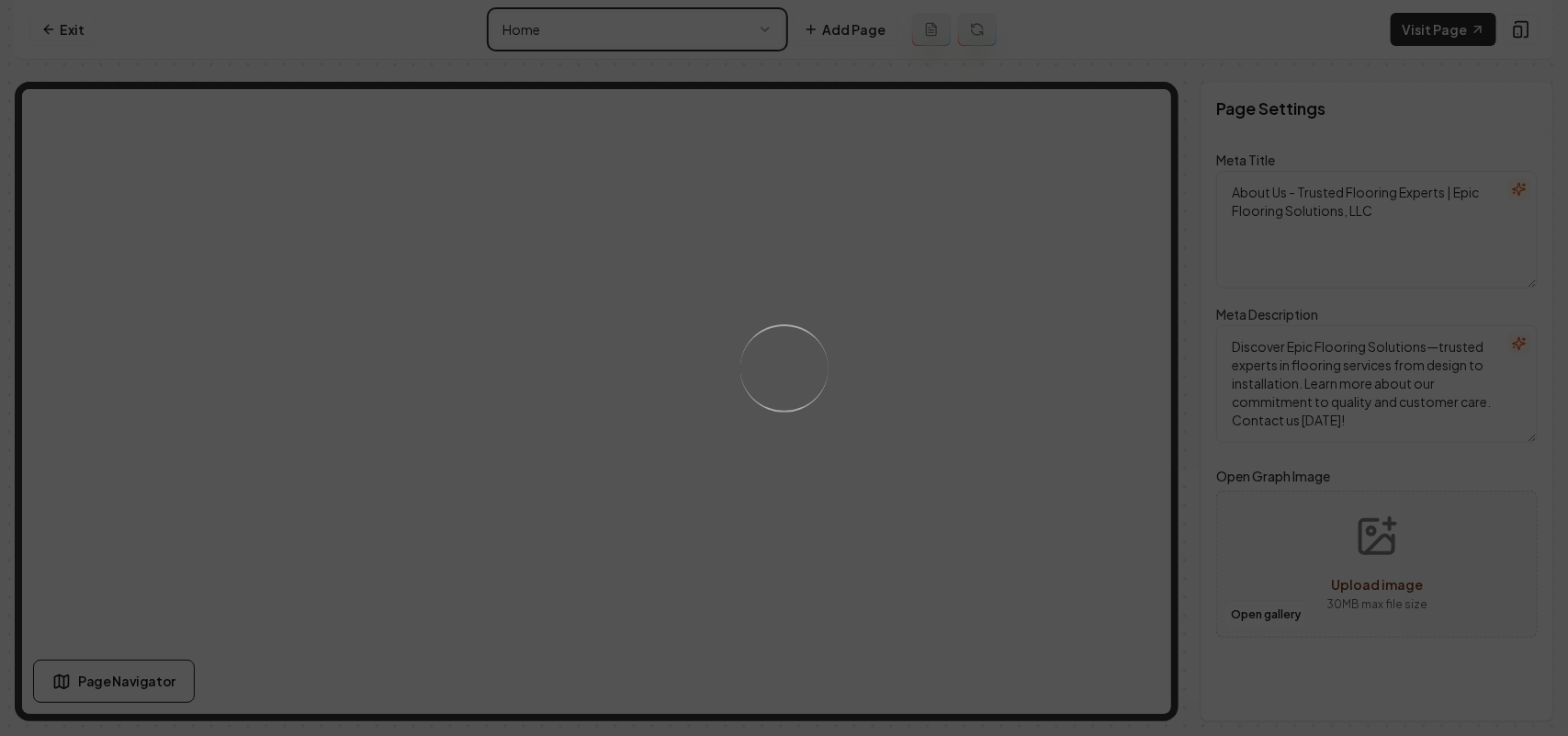
type textarea "Flooring Services & Solutions | Epic Flooring Solutions, LLC"
type textarea "Transform your home with Epic Flooring Solutions. With 50 years of expertise, w…"
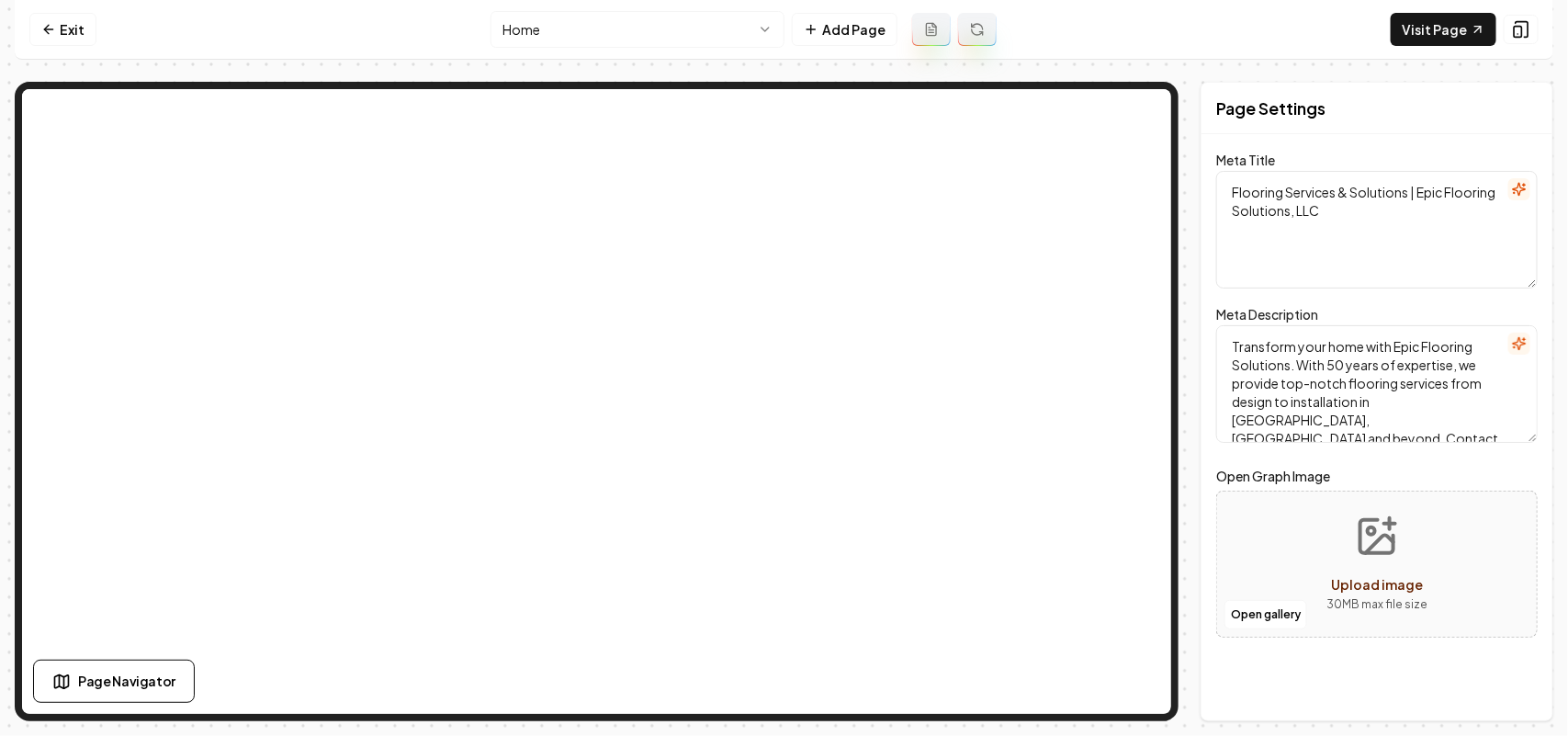
click at [600, 32] on html "Computer Required This feature is only available on a computer. Please switch t…" at bounding box center [784, 368] width 1568 height 736
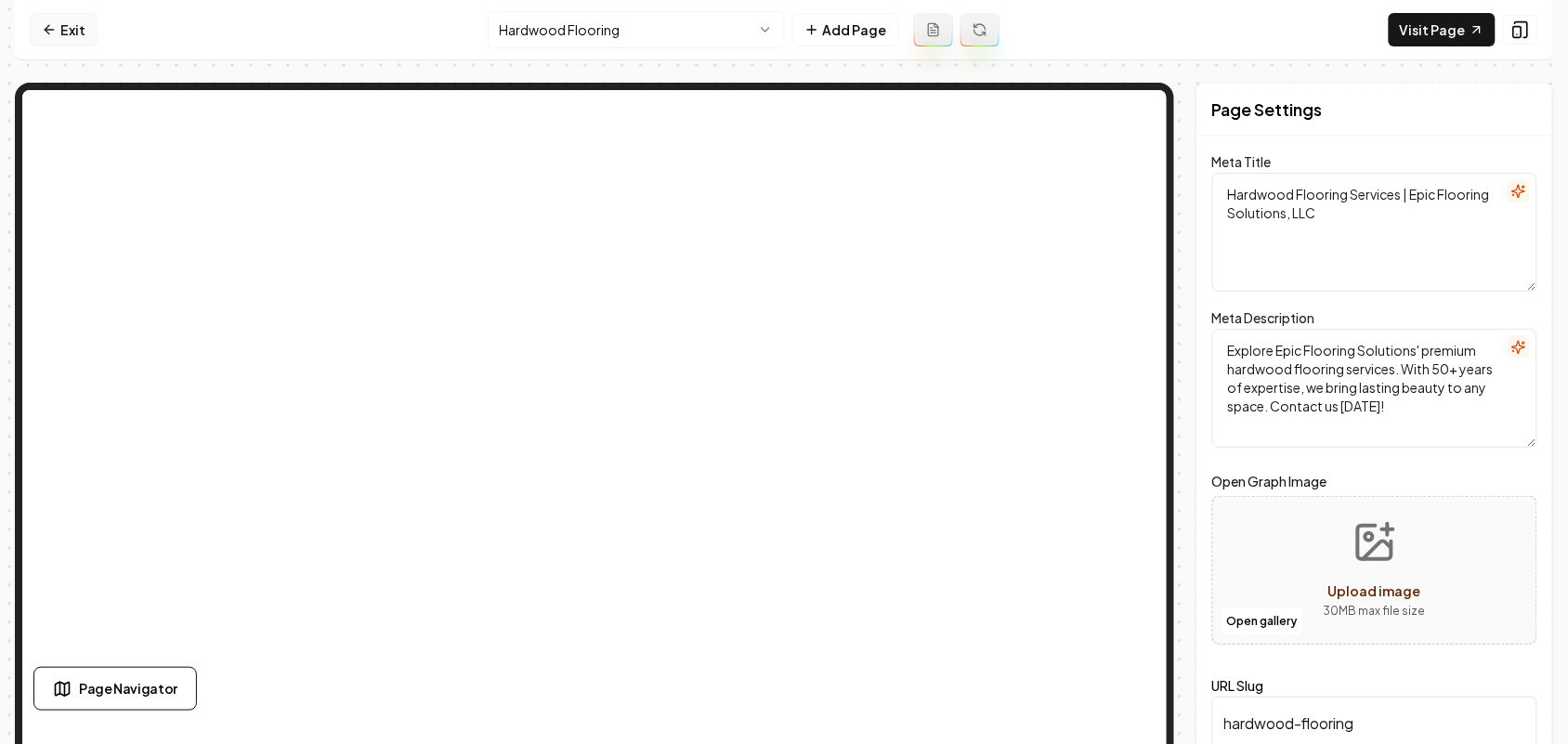
click at [83, 20] on link "Exit" at bounding box center [63, 29] width 68 height 33
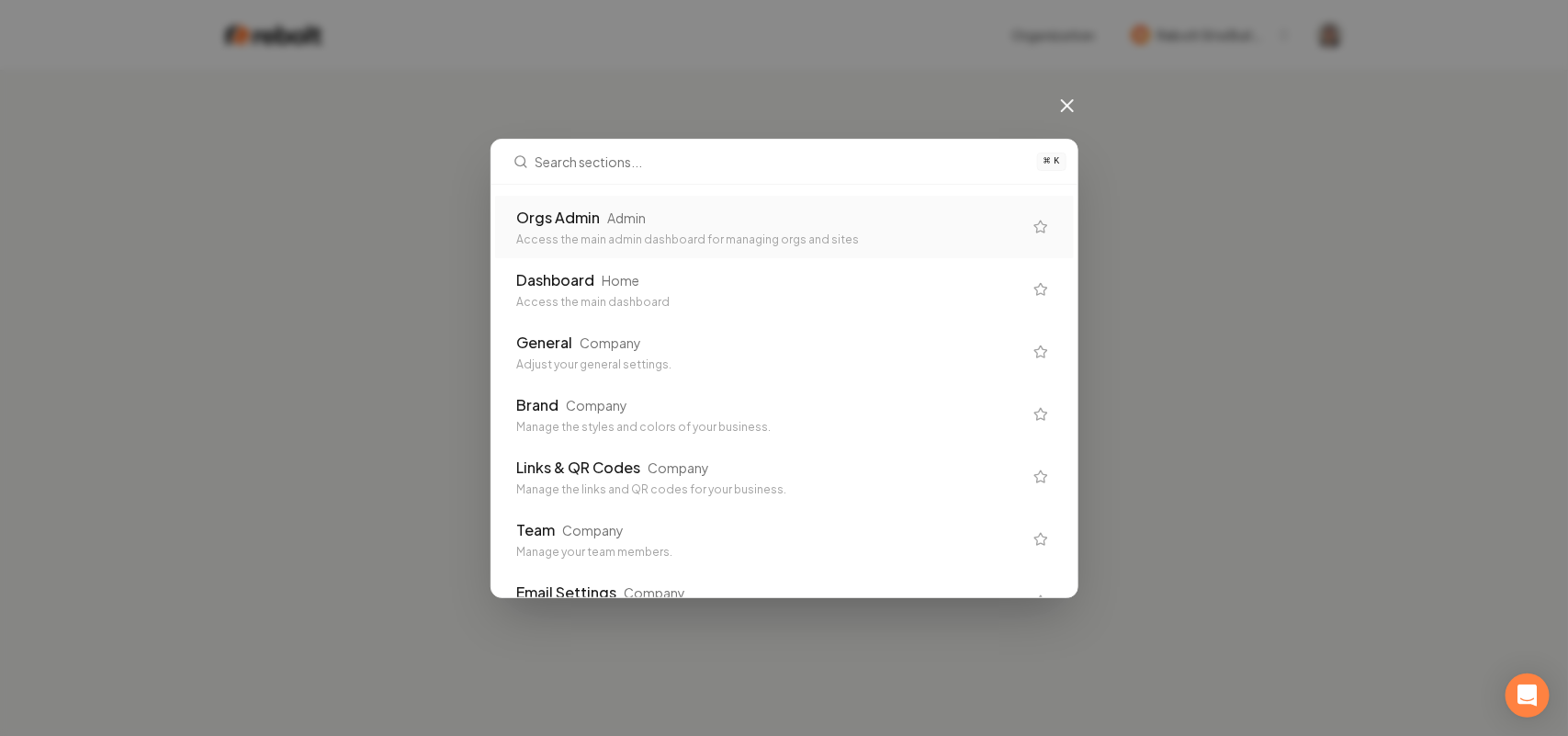
click at [738, 240] on div "Access the main admin dashboard for managing orgs and sites" at bounding box center [769, 239] width 505 height 15
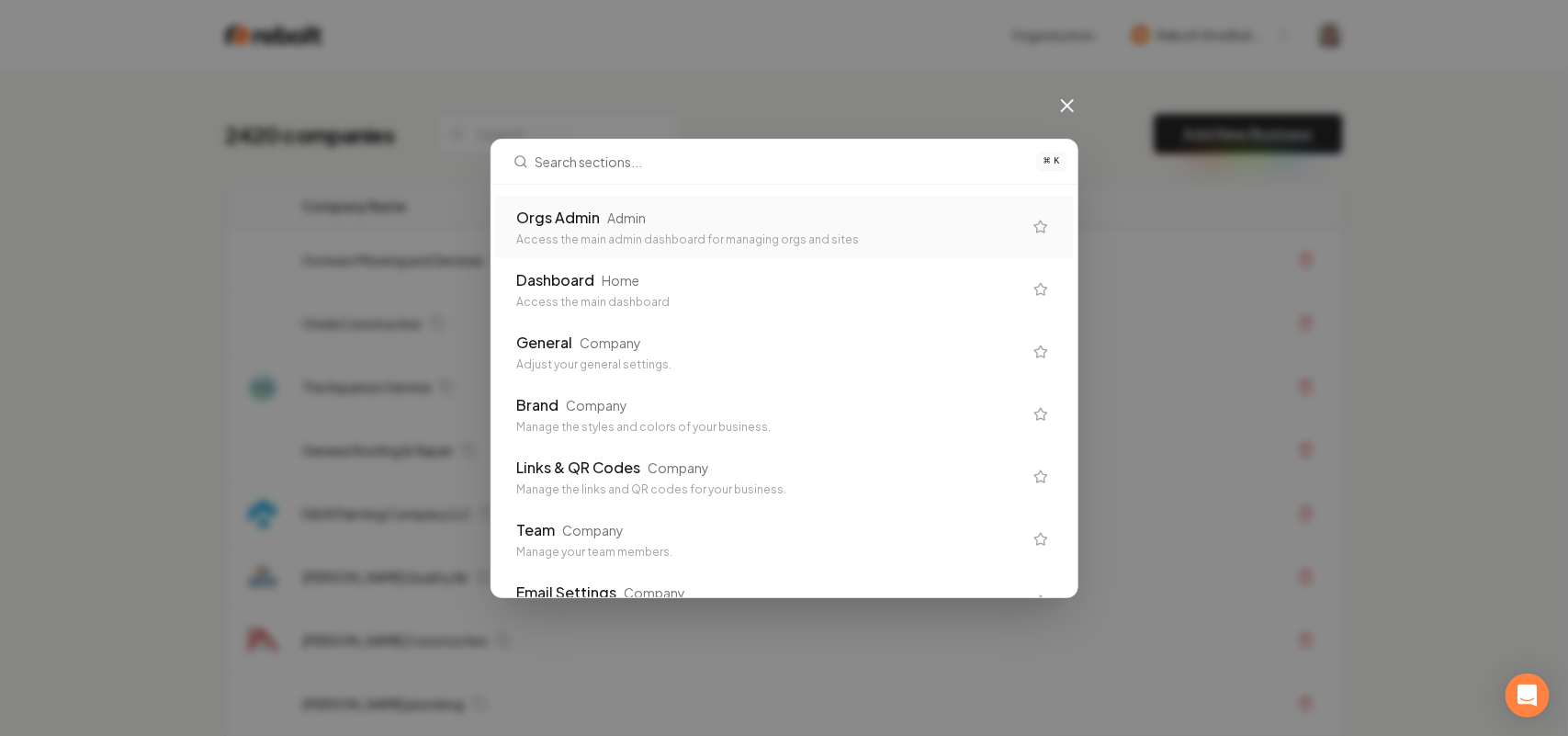
click at [595, 227] on div "Orgs Admin" at bounding box center [558, 218] width 83 height 22
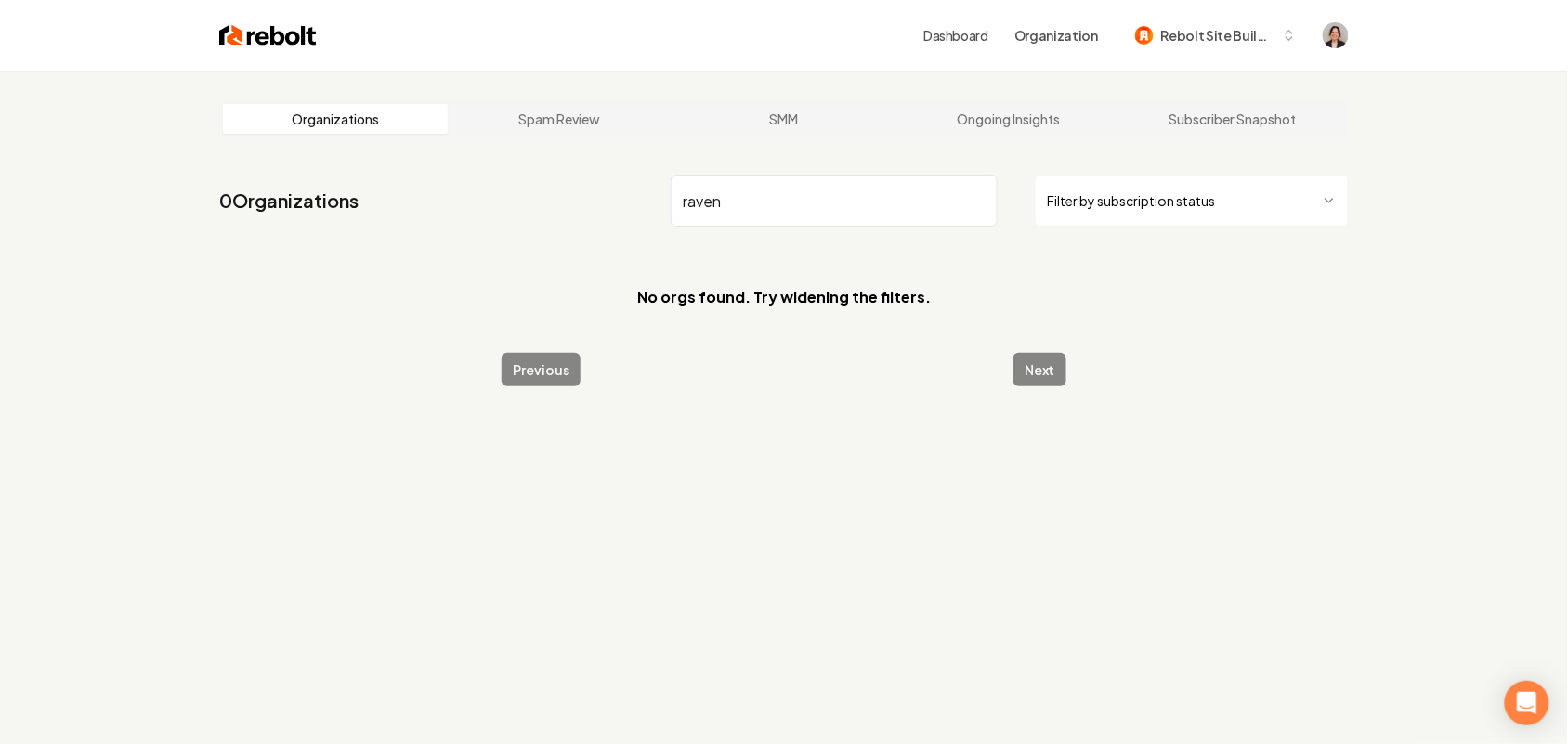
drag, startPoint x: 720, startPoint y: 196, endPoint x: 558, endPoint y: 200, distance: 162.0
click at [558, 200] on nav "0 Organizations raven Filter by subscription status" at bounding box center [784, 209] width 1130 height 82
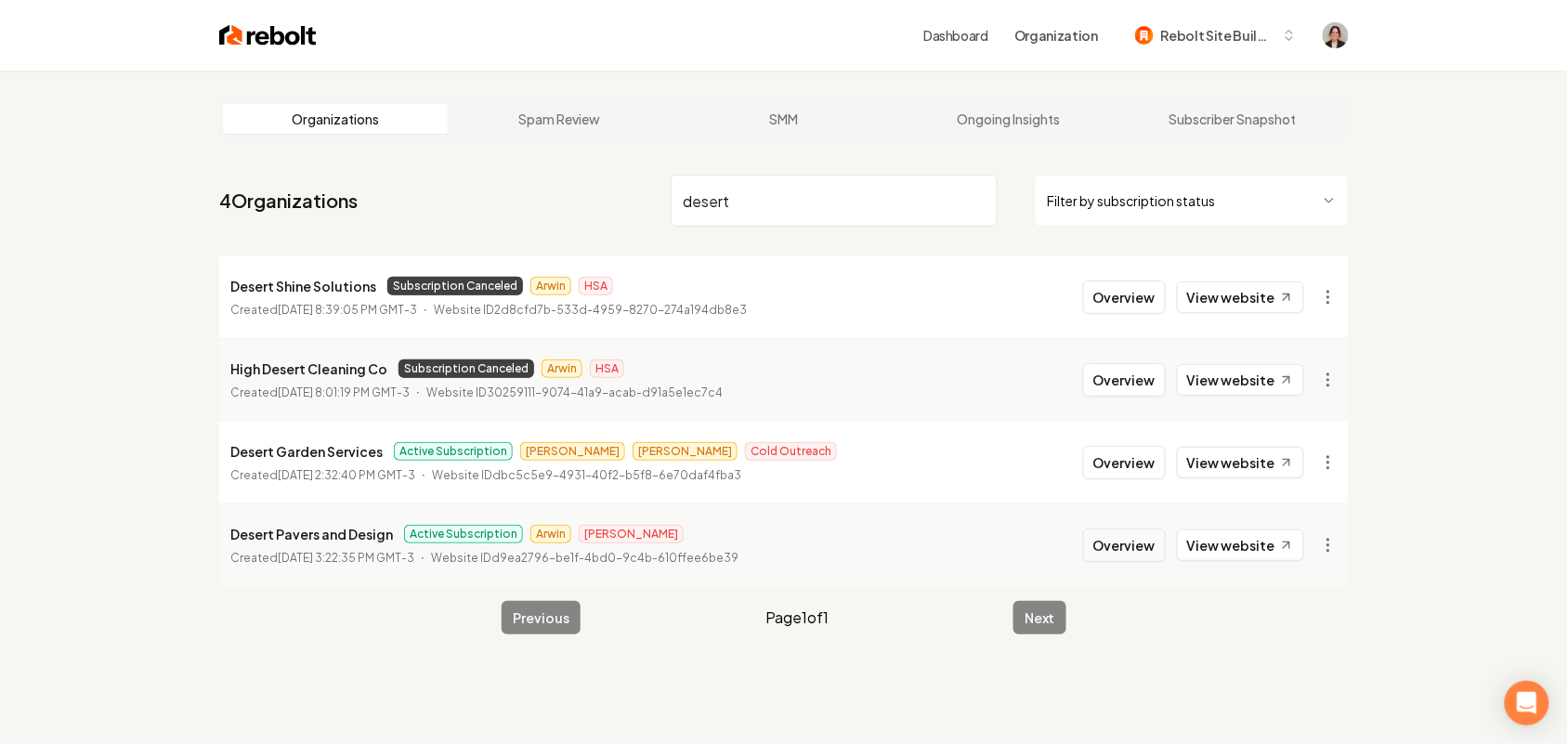
type input "desert"
click at [1116, 548] on button "Overview" at bounding box center [1125, 545] width 82 height 33
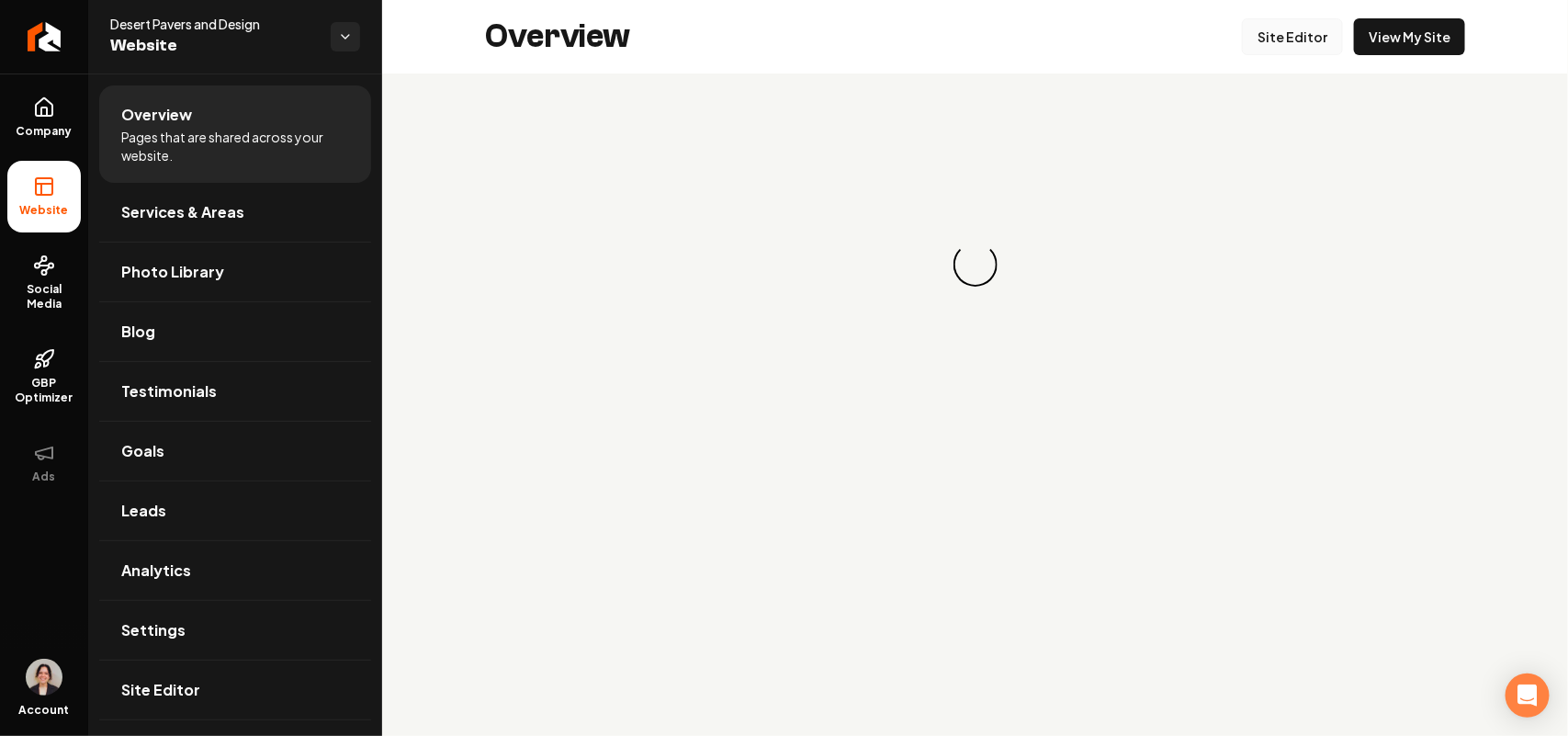
click at [1315, 23] on link "Site Editor" at bounding box center [1292, 37] width 101 height 37
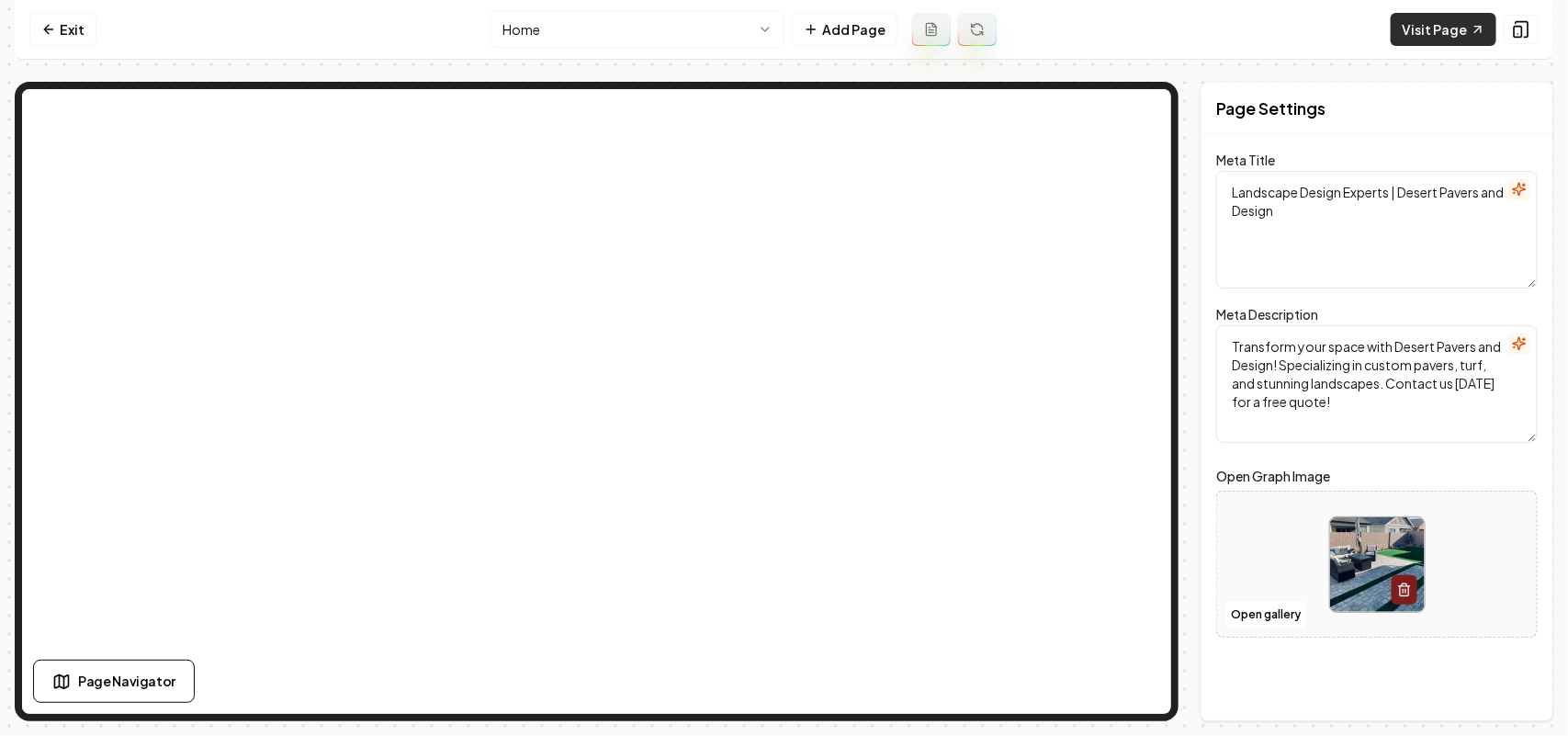
click at [1450, 28] on link "Visit Page" at bounding box center [1443, 29] width 106 height 33
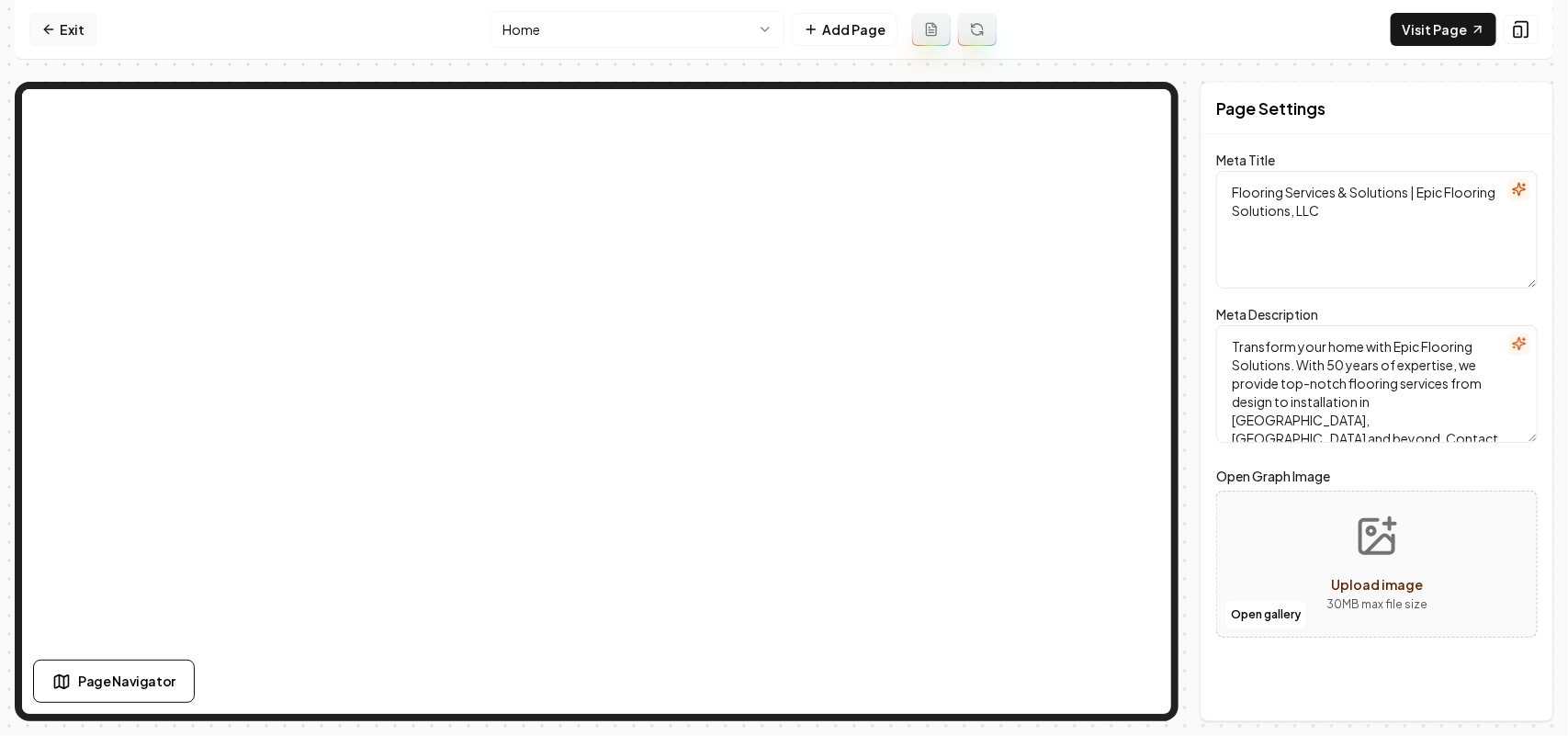
click at [35, 27] on link "Exit" at bounding box center [62, 29] width 67 height 33
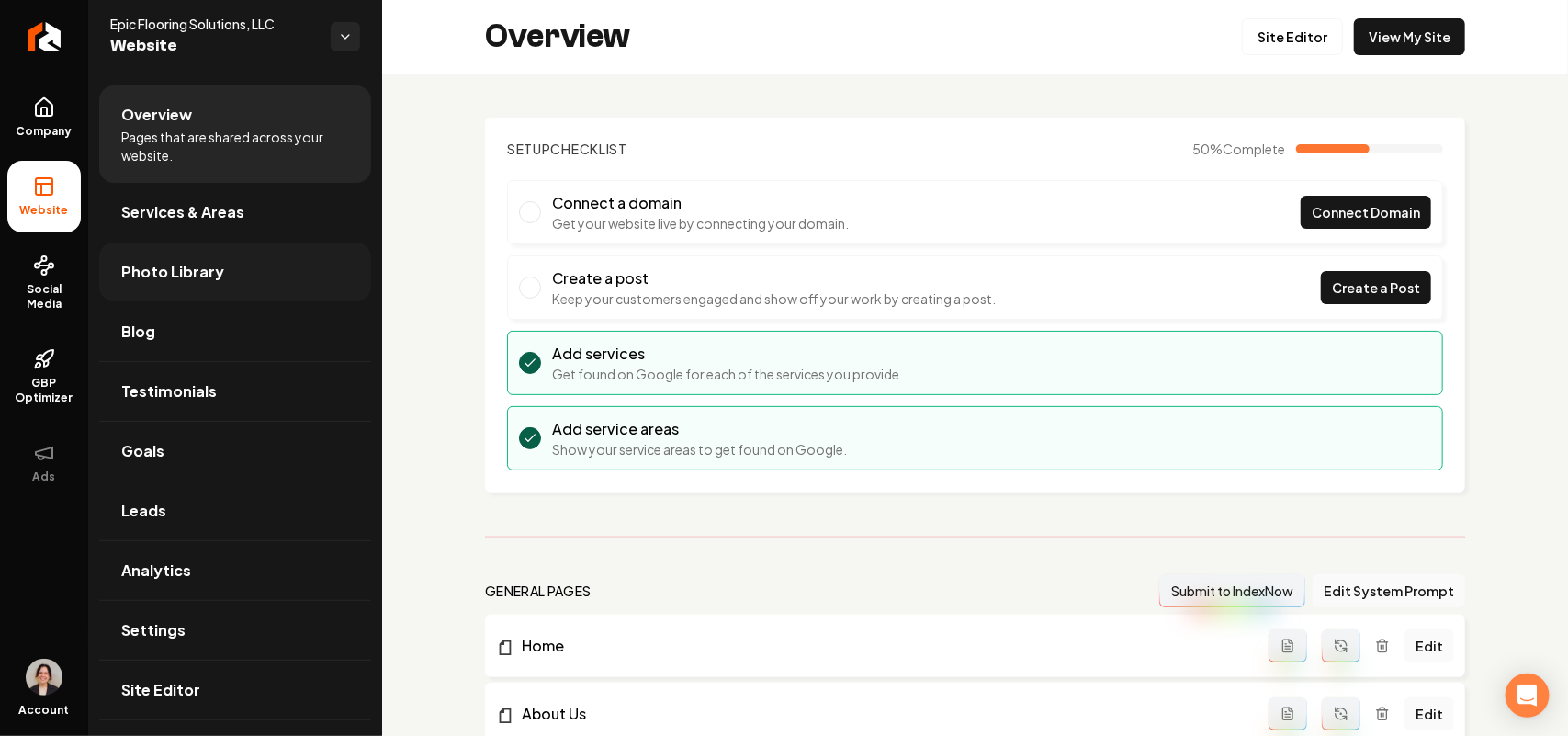
click at [184, 272] on span "Photo Library" at bounding box center [172, 272] width 103 height 22
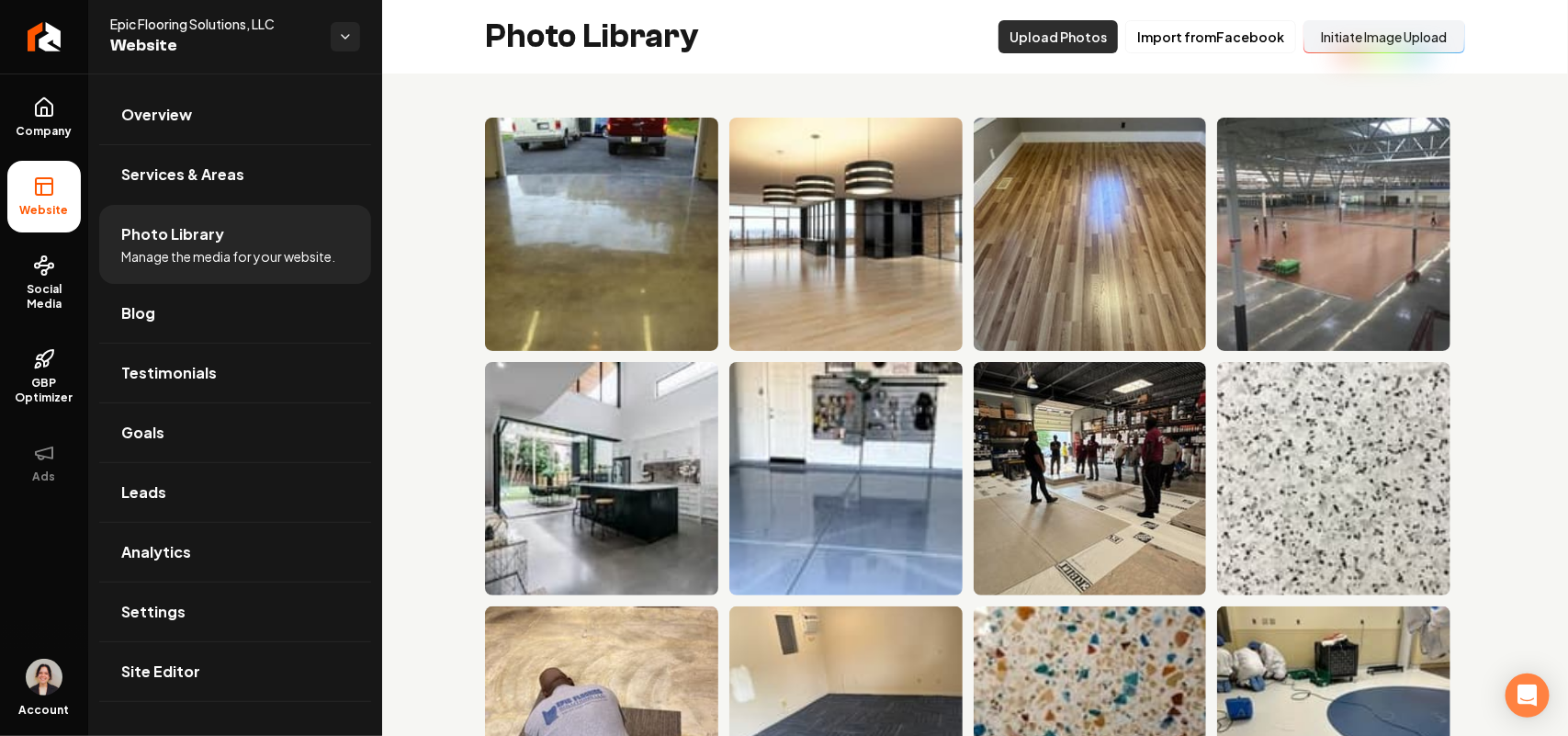
click at [1069, 37] on button "Upload Photos" at bounding box center [1058, 37] width 119 height 33
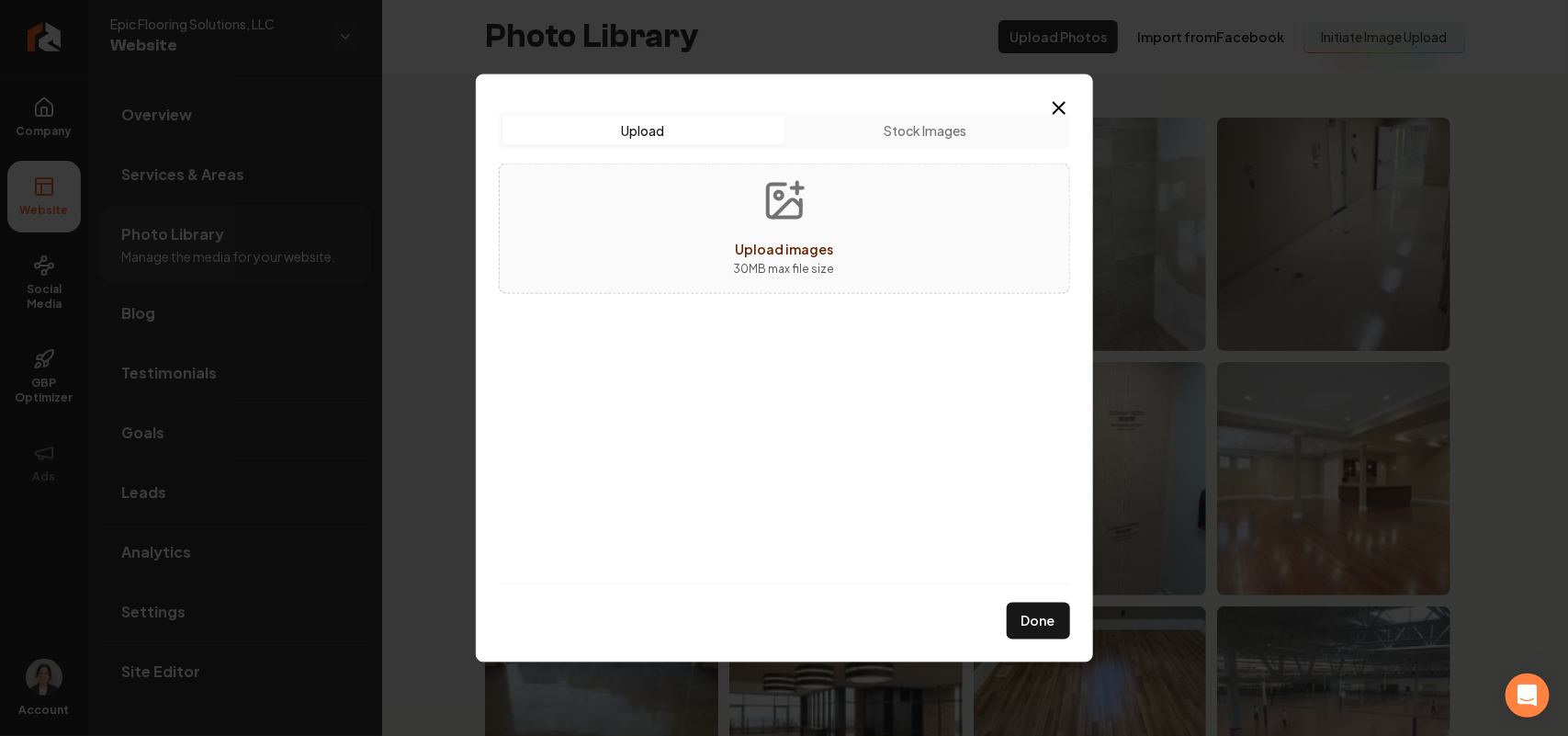
click at [710, 224] on div "Upload images 30 MB max file size" at bounding box center [784, 228] width 571 height 131
type input "**********"
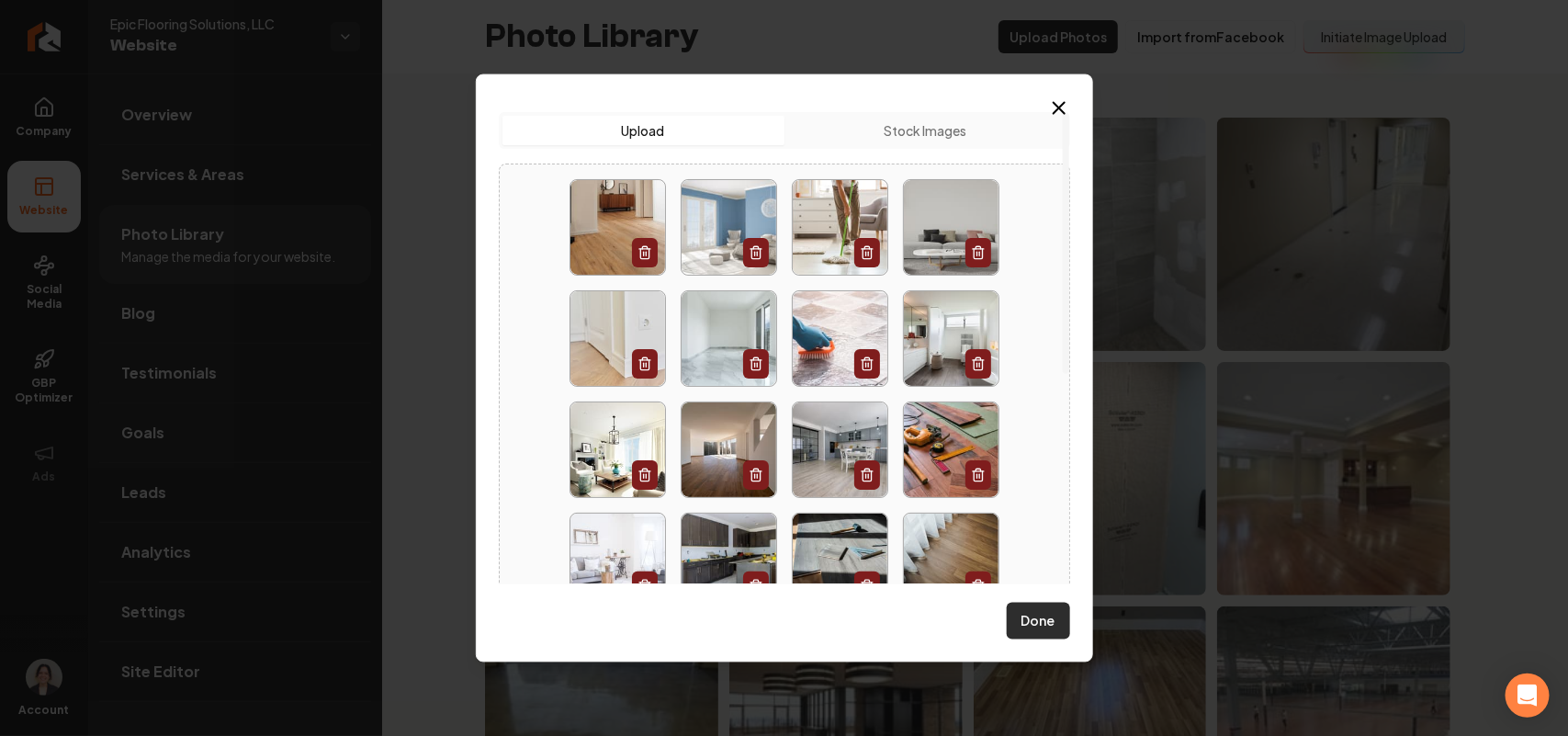
click at [1027, 625] on button "Done" at bounding box center [1038, 622] width 63 height 37
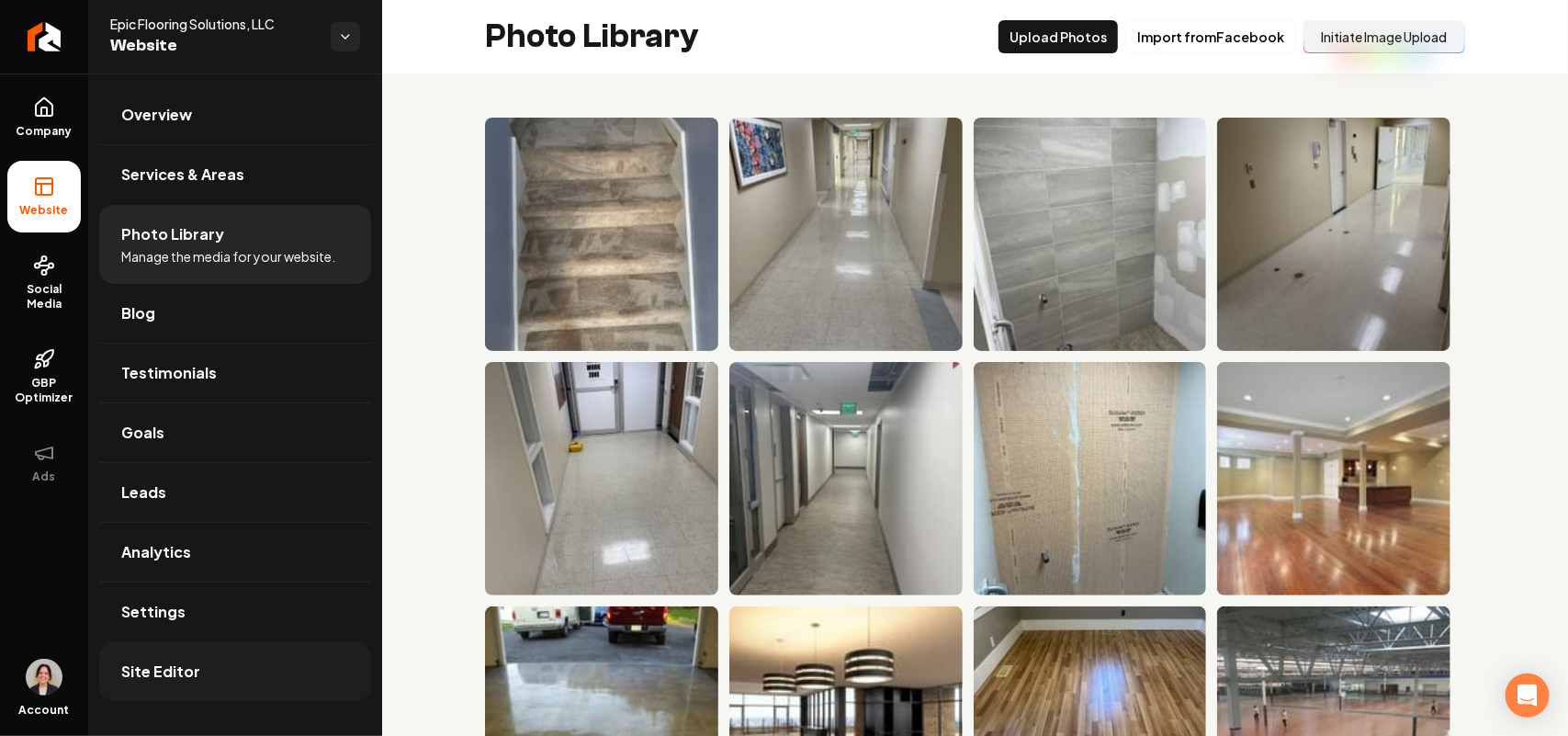
click at [209, 676] on link "Site Editor" at bounding box center [235, 671] width 272 height 59
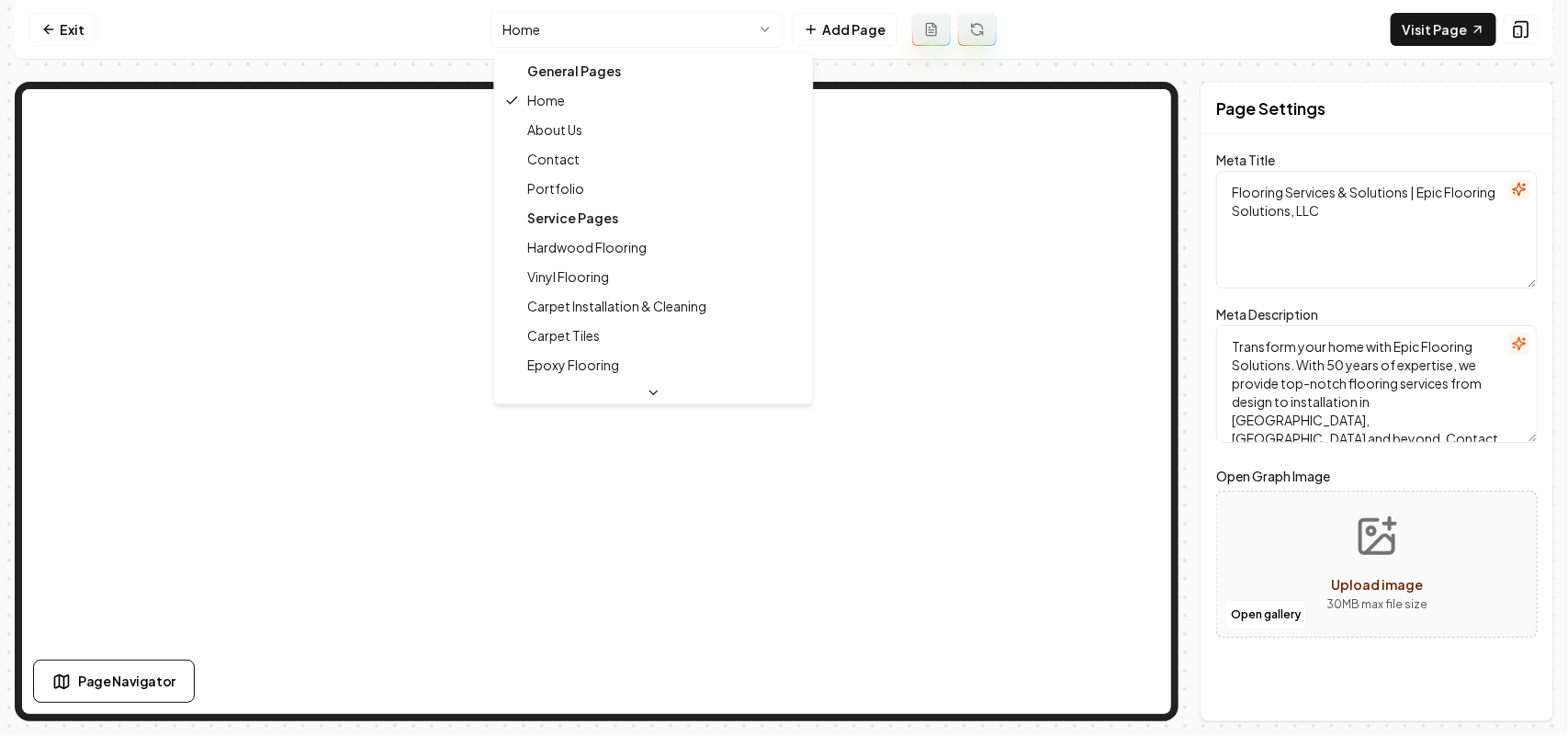
click at [624, 15] on html "Computer Required This feature is only available on a computer. Please switch t…" at bounding box center [784, 368] width 1568 height 736
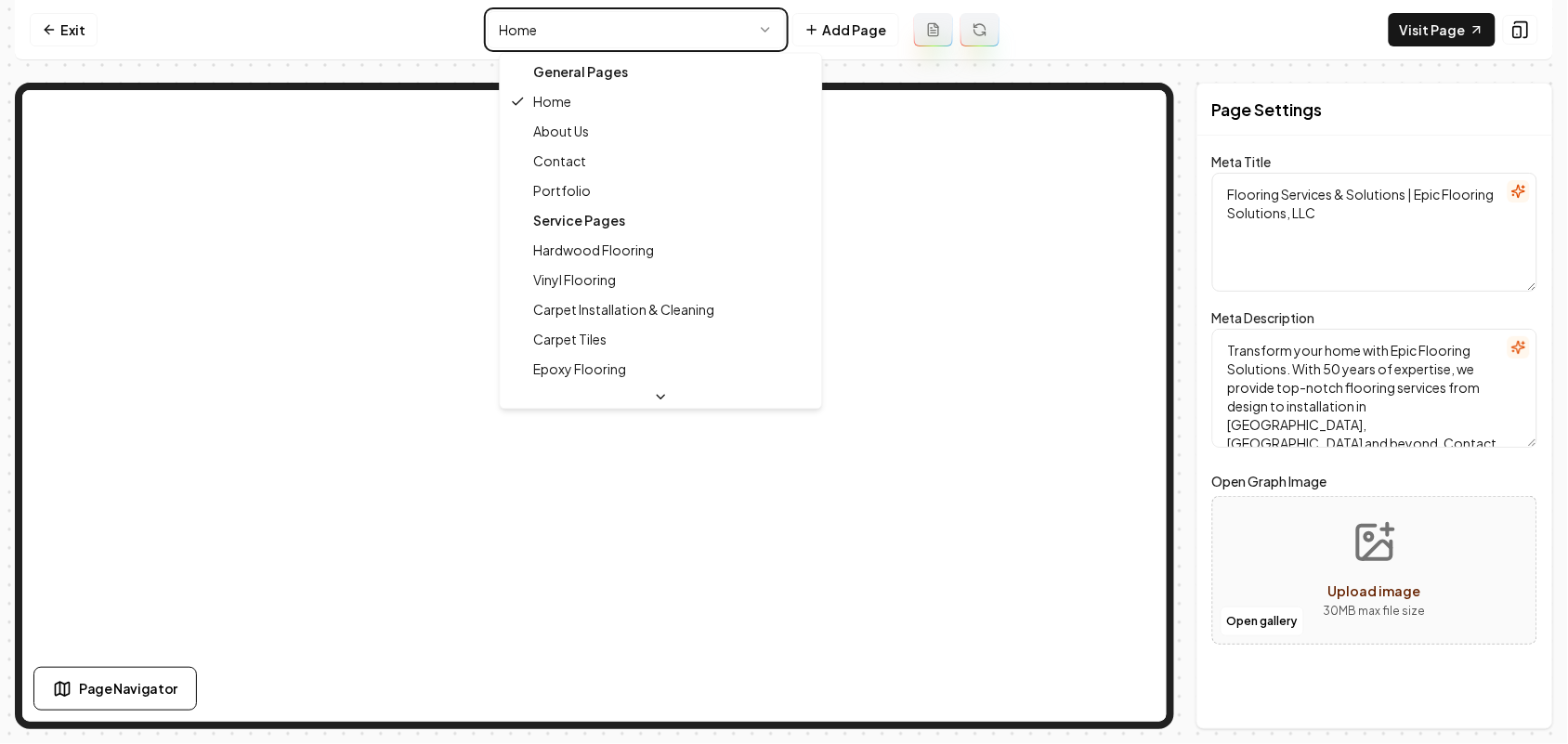
type textarea "Hardwood Flooring Services | Epic Flooring Solutions, LLC"
type textarea "Explore Epic Flooring Solutions' premium hardwood flooring services. With 50+ y…"
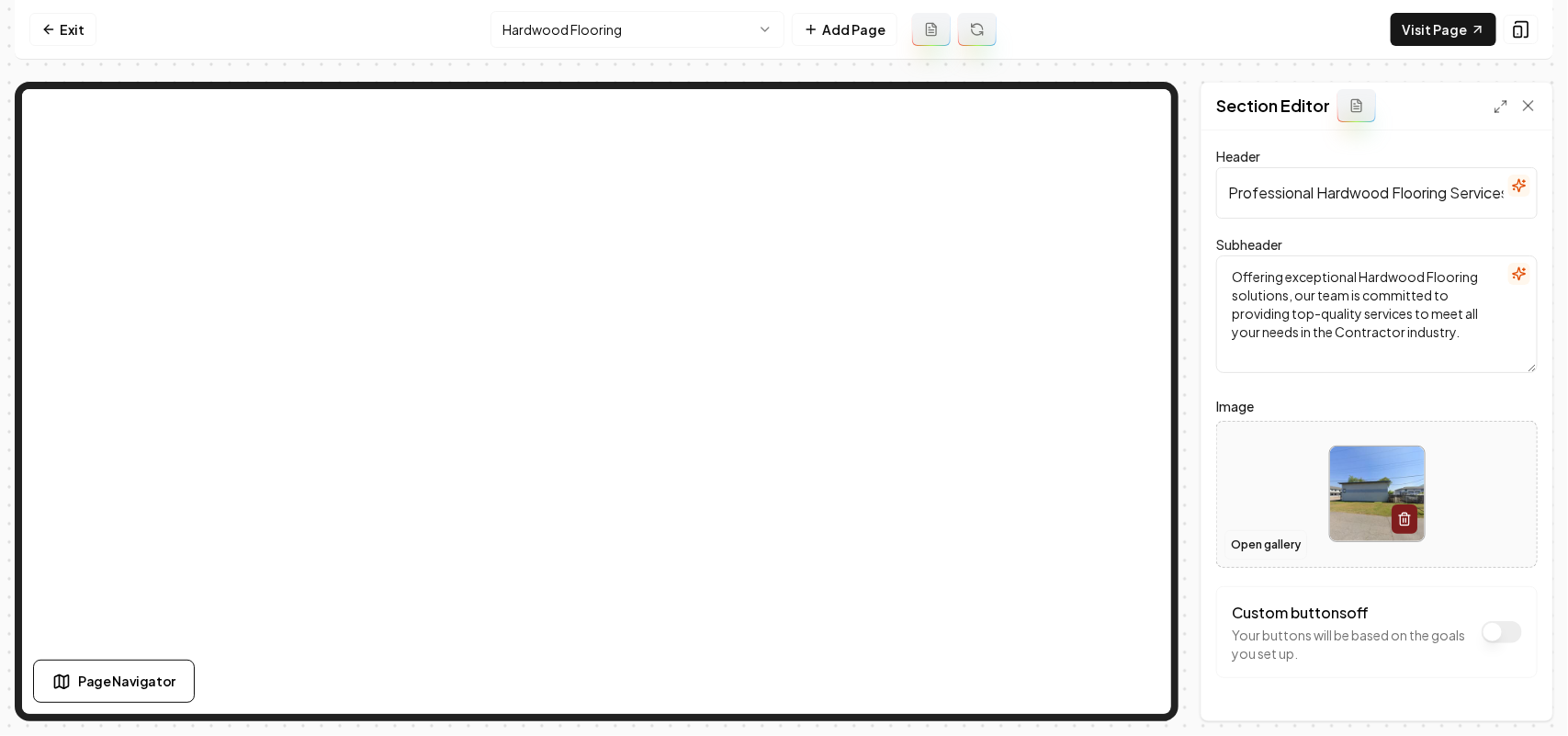
click at [1260, 537] on button "Open gallery" at bounding box center [1265, 545] width 82 height 29
click at [1273, 542] on button "Open gallery" at bounding box center [1265, 545] width 82 height 29
click at [1255, 549] on button "Open gallery" at bounding box center [1265, 545] width 82 height 29
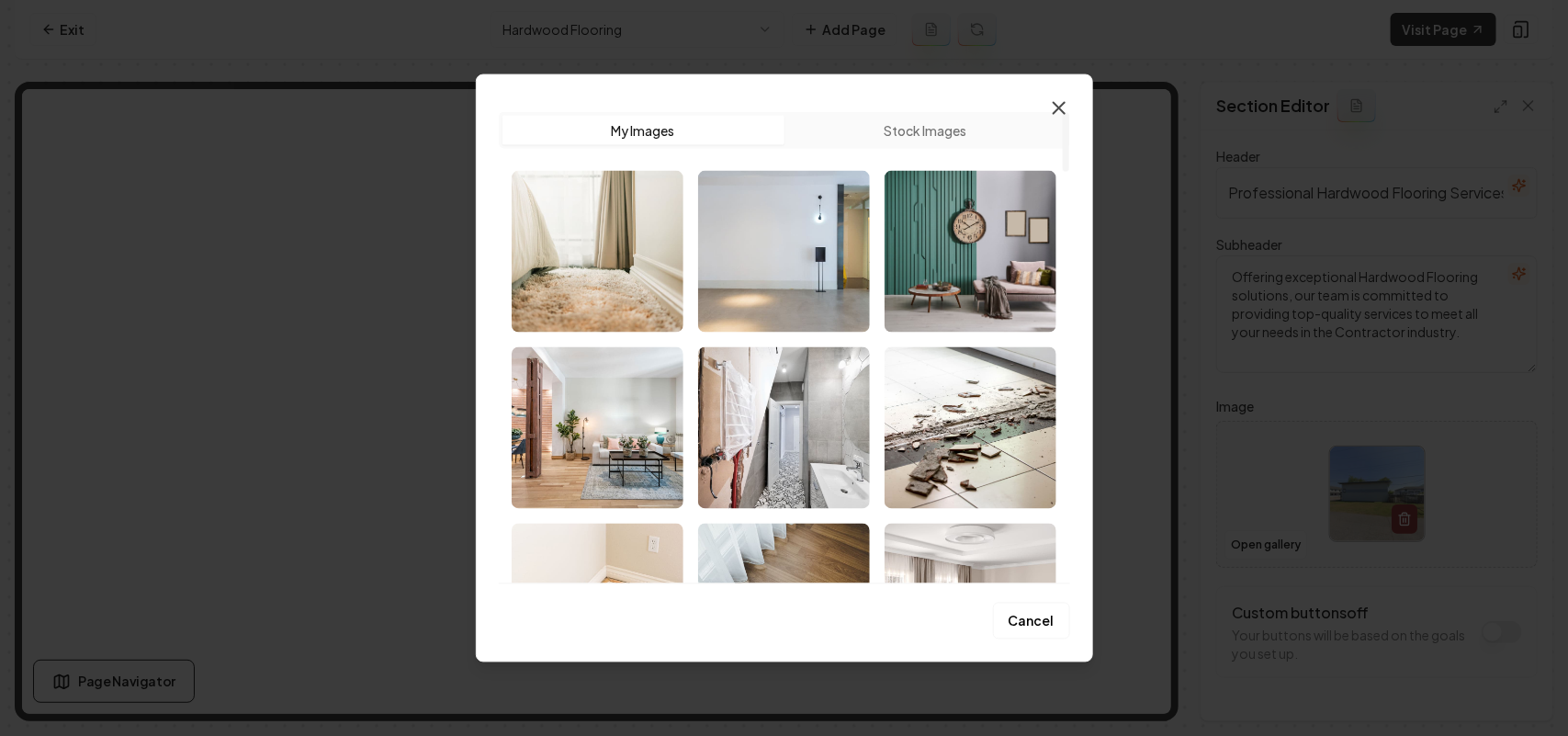
click at [1057, 104] on icon "button" at bounding box center [1059, 107] width 22 height 22
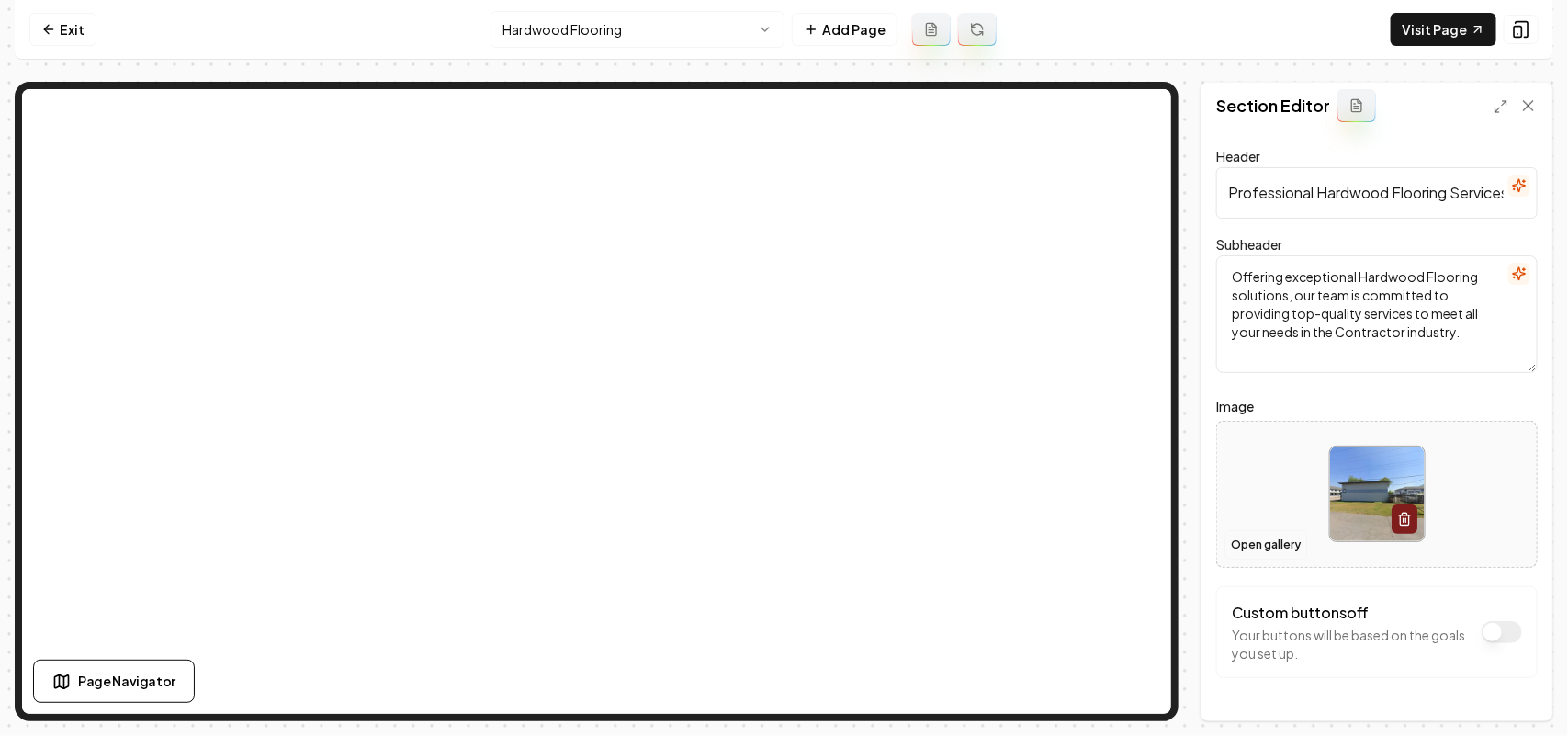
click at [1245, 536] on button "Open gallery" at bounding box center [1265, 545] width 82 height 29
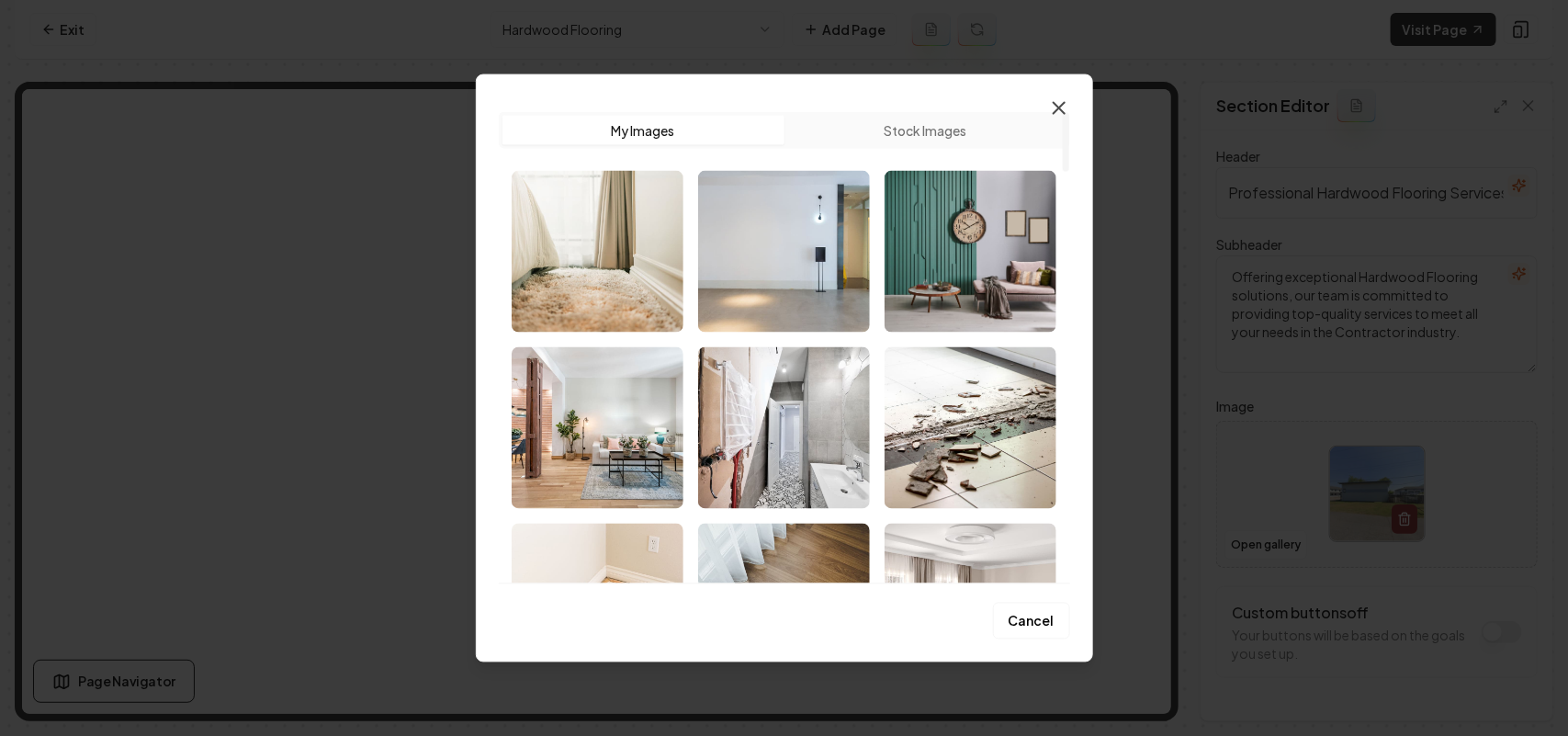
click at [1063, 101] on icon "button" at bounding box center [1059, 107] width 22 height 22
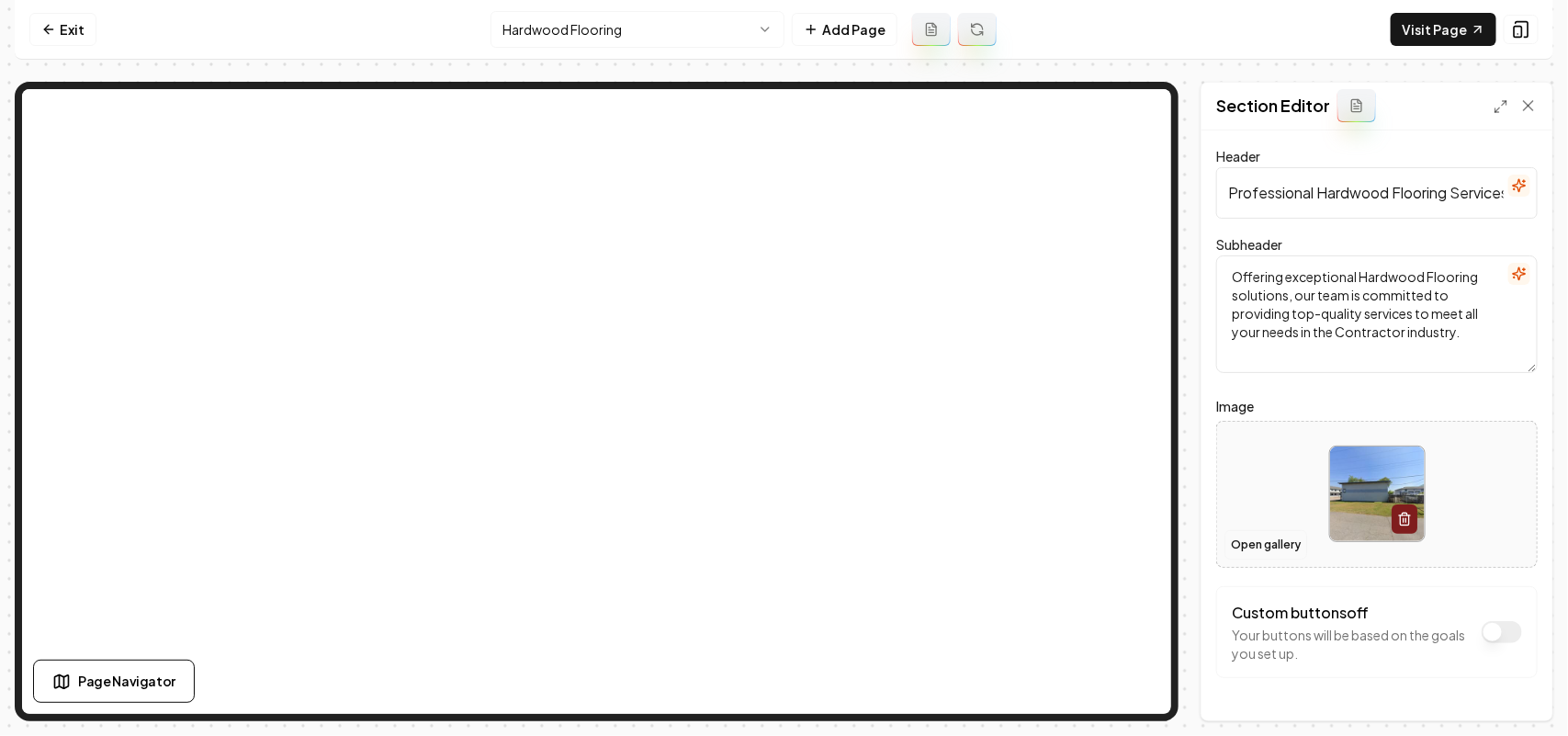
click at [1250, 542] on button "Open gallery" at bounding box center [1265, 545] width 82 height 29
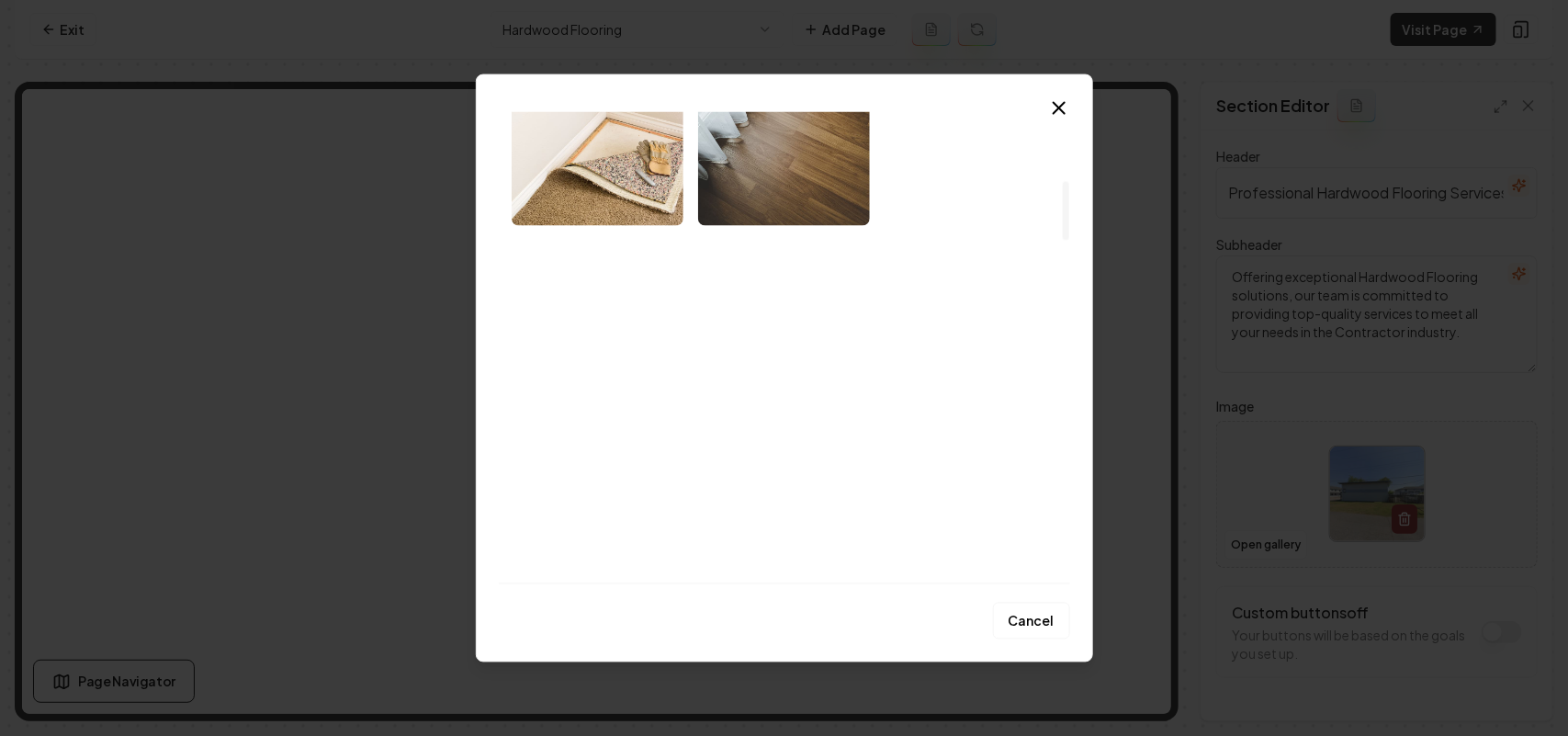
scroll to position [690, 0]
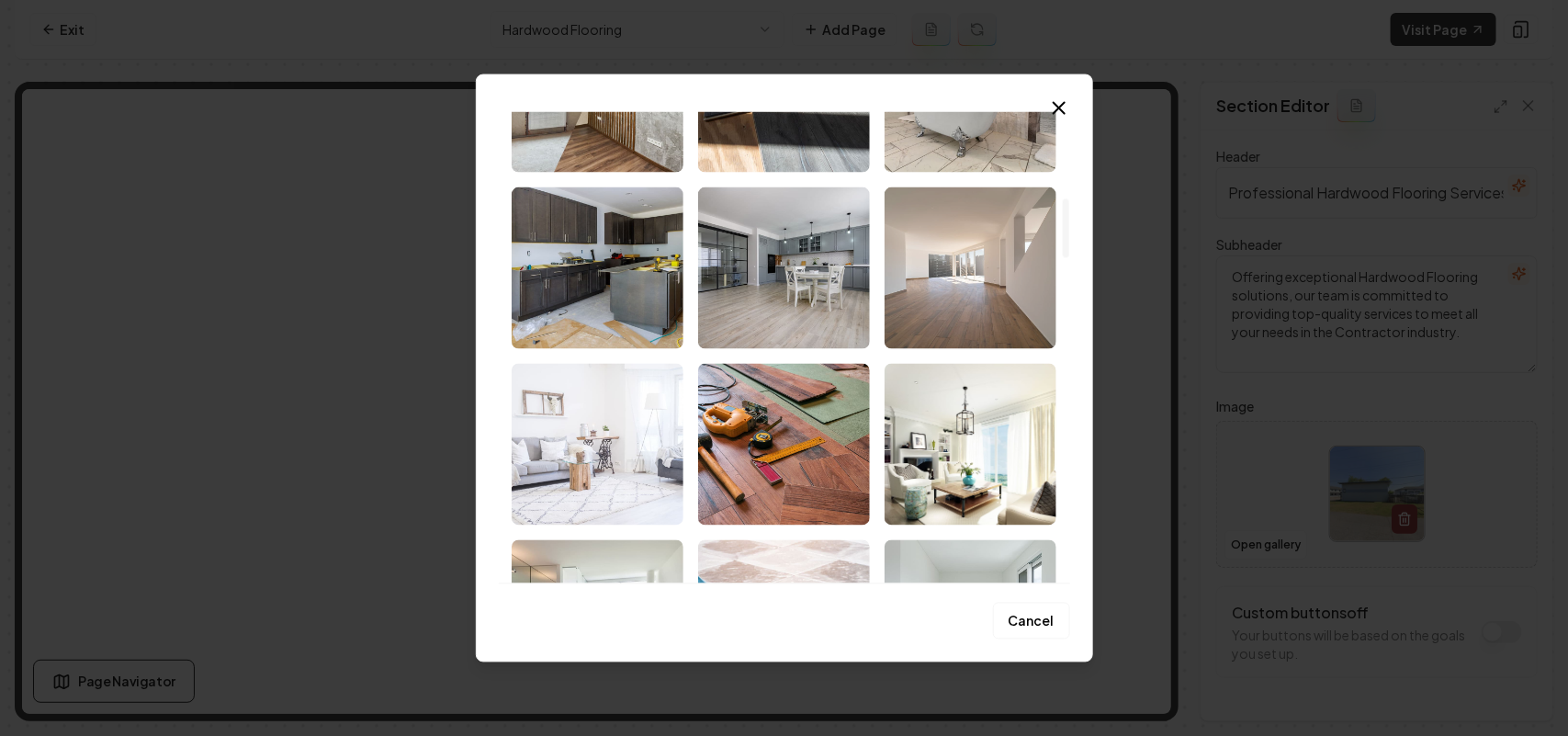
click at [928, 253] on img "Select image image_68cb50475c7cd75eb8e8b181.jpeg" at bounding box center [970, 267] width 171 height 162
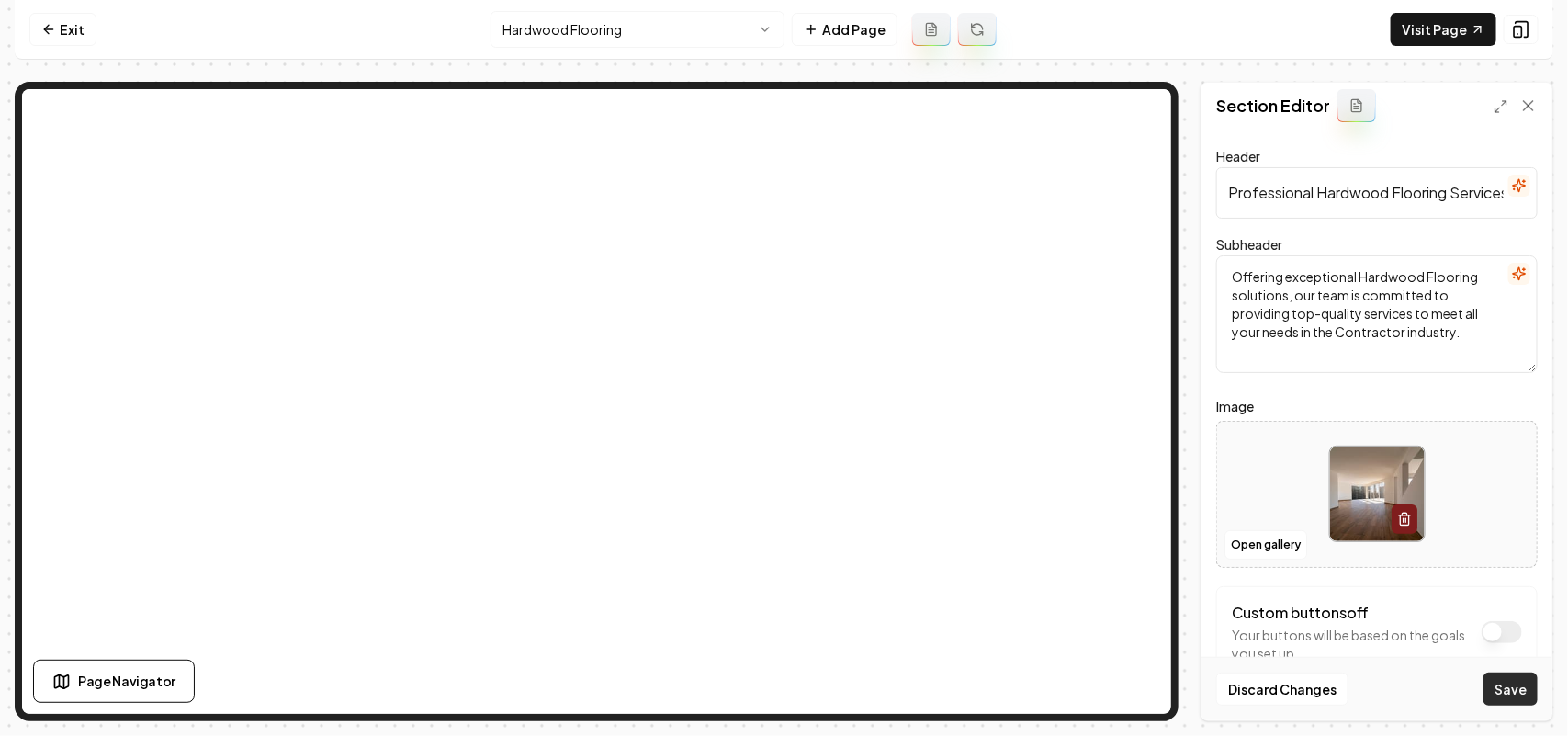
click at [1523, 690] on button "Save" at bounding box center [1511, 690] width 54 height 33
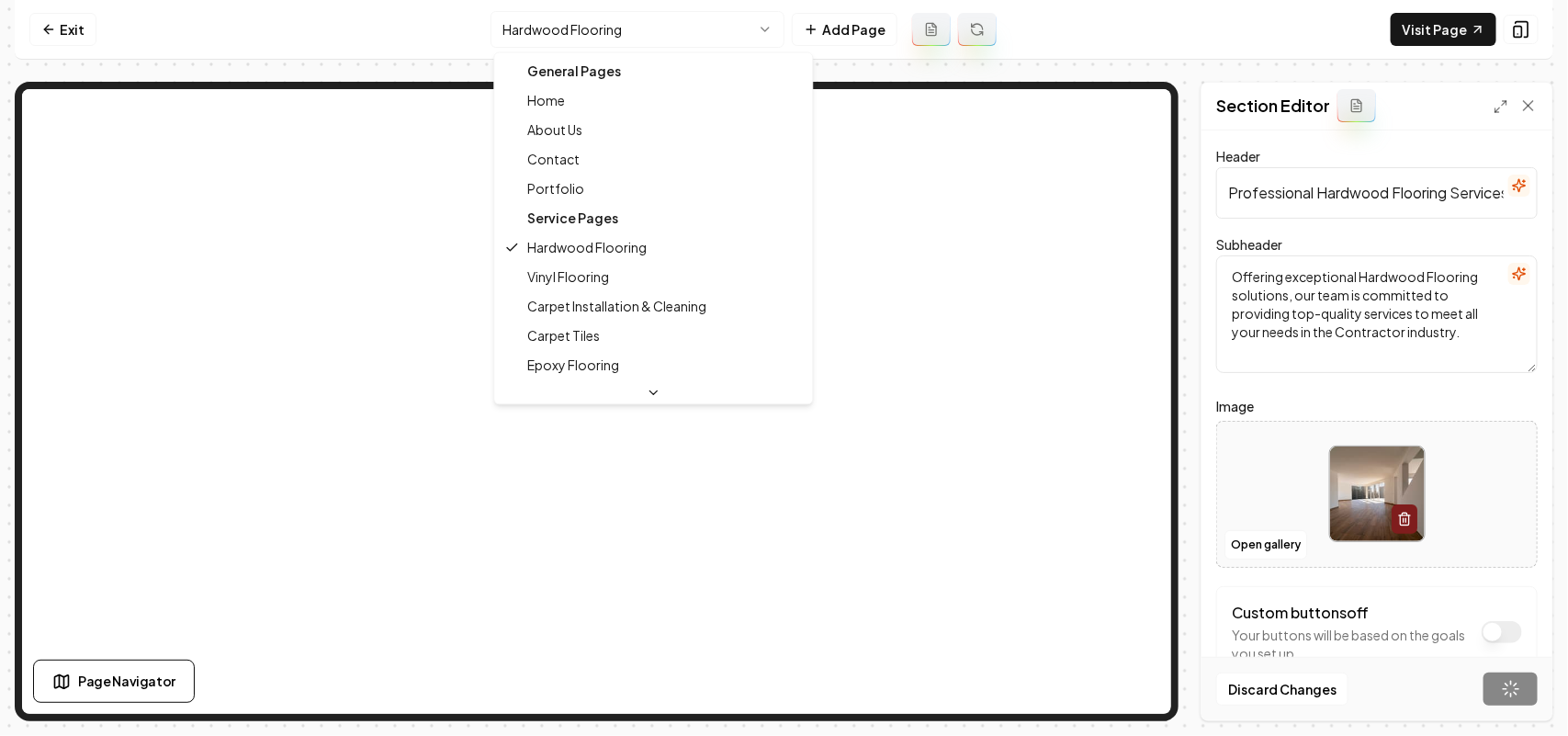
click at [631, 32] on html "Computer Required This feature is only available on a computer. Please switch t…" at bounding box center [784, 368] width 1568 height 736
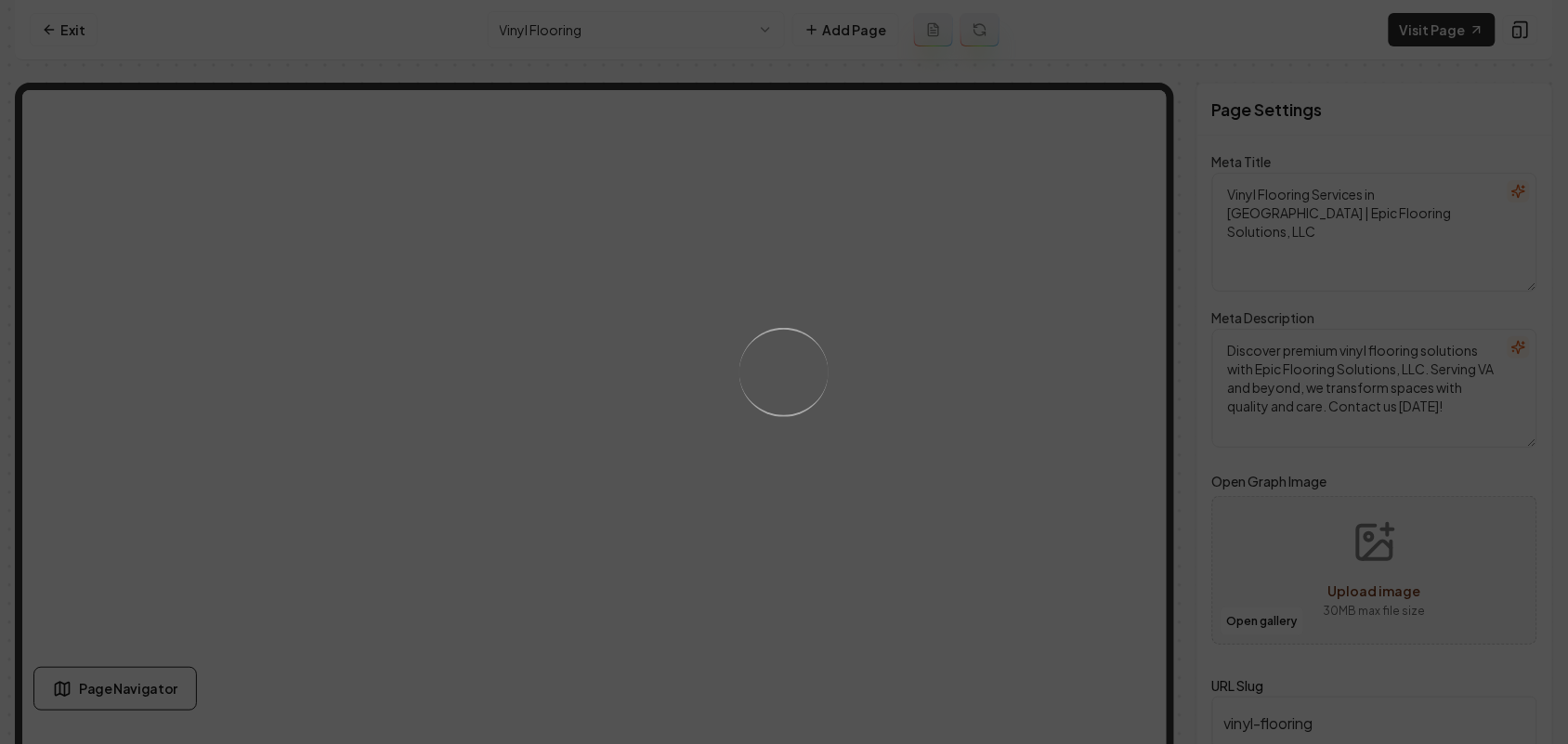
click at [1055, 481] on div "Loading..." at bounding box center [784, 372] width 1568 height 744
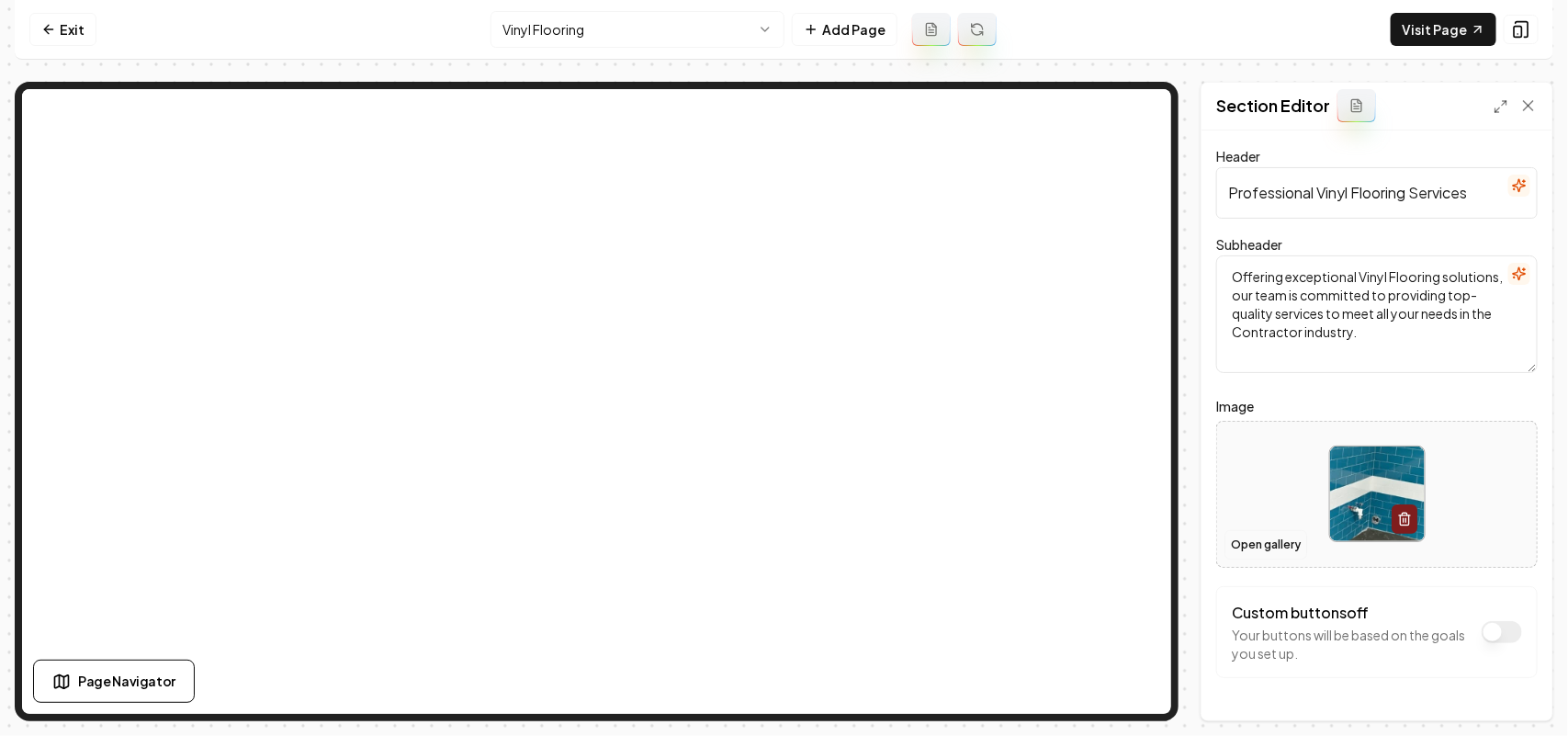
click at [1263, 547] on button "Open gallery" at bounding box center [1265, 545] width 82 height 29
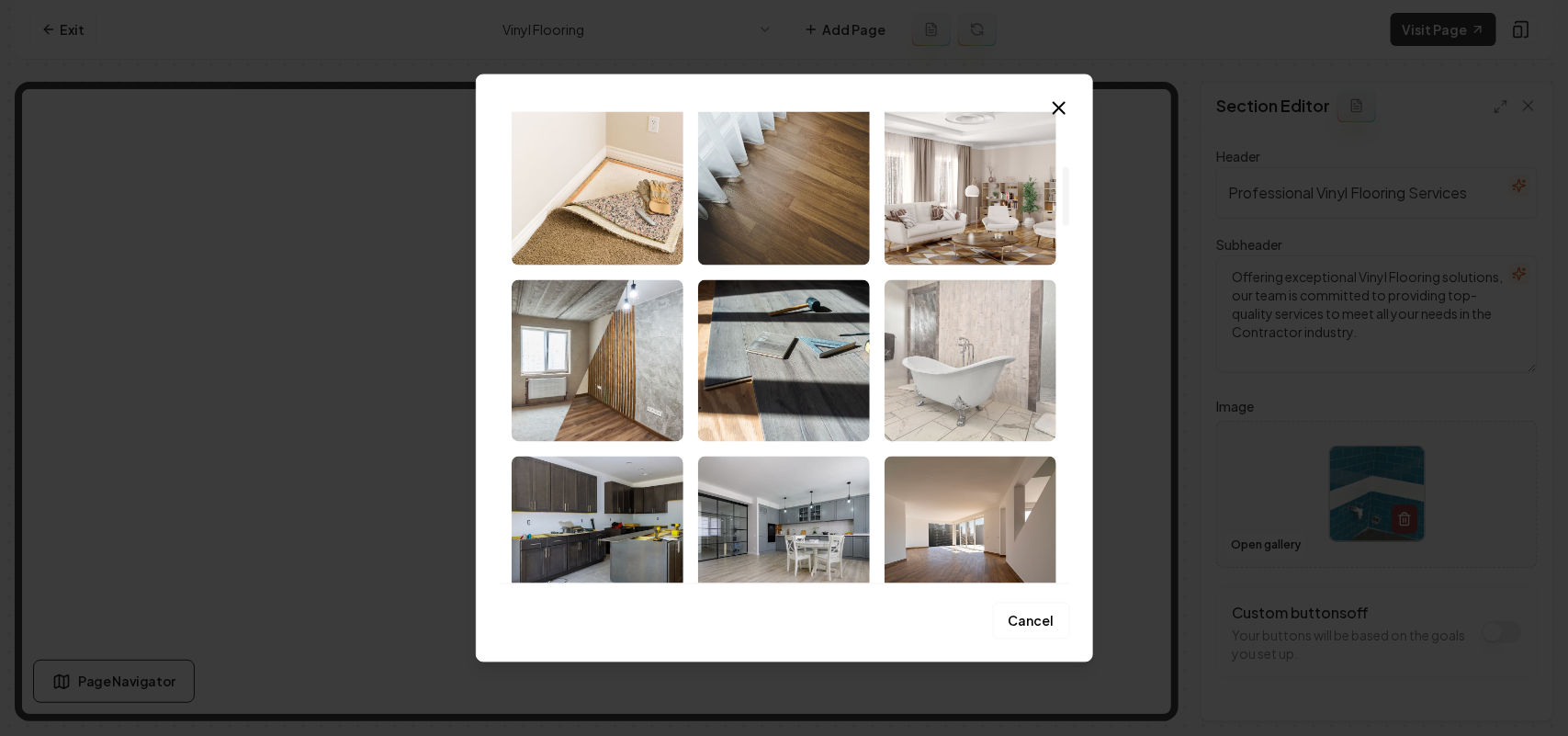
scroll to position [460, 0]
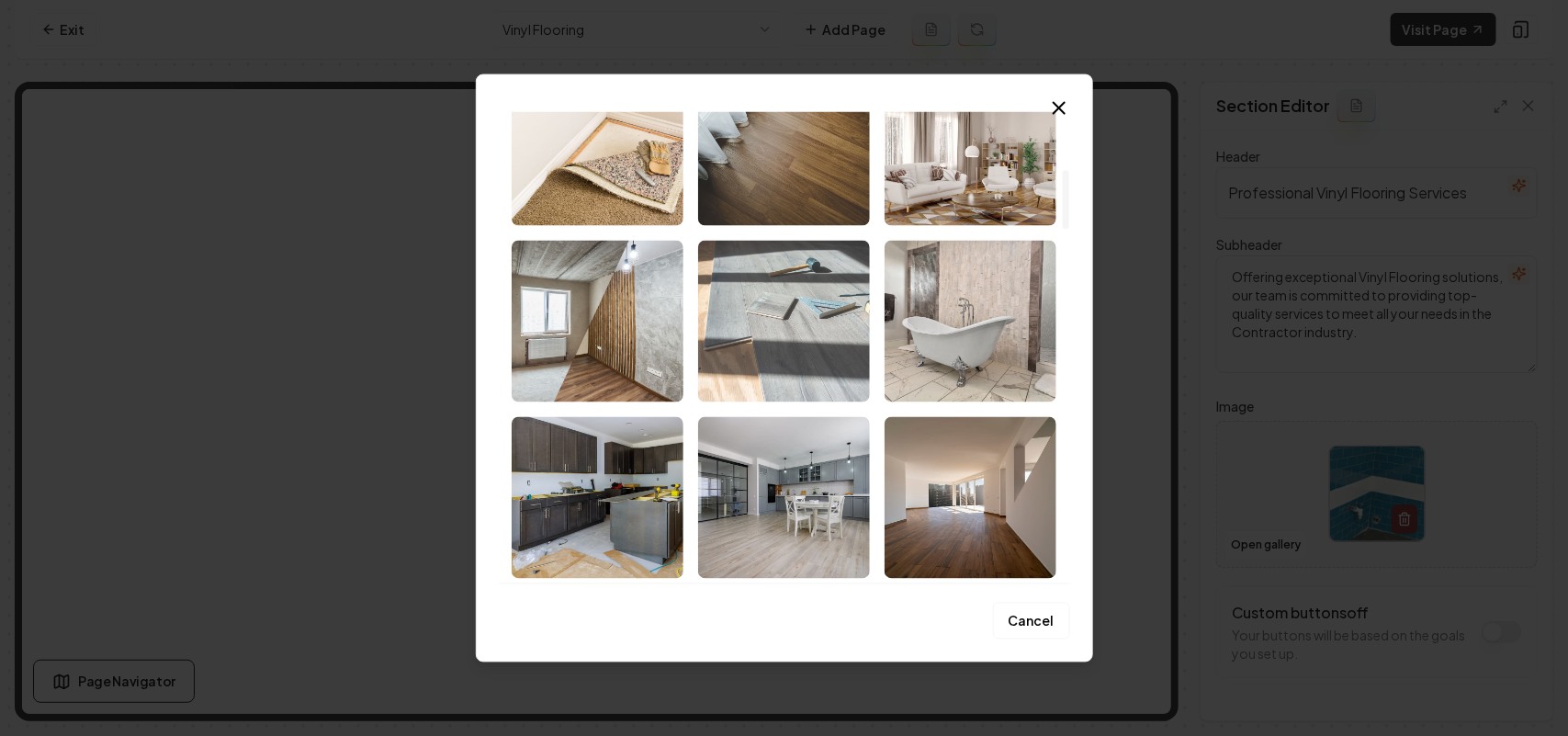
click at [804, 340] on img "Select image image_68cb50485c7cd75eb8e8b6e1.jpeg" at bounding box center [783, 321] width 171 height 162
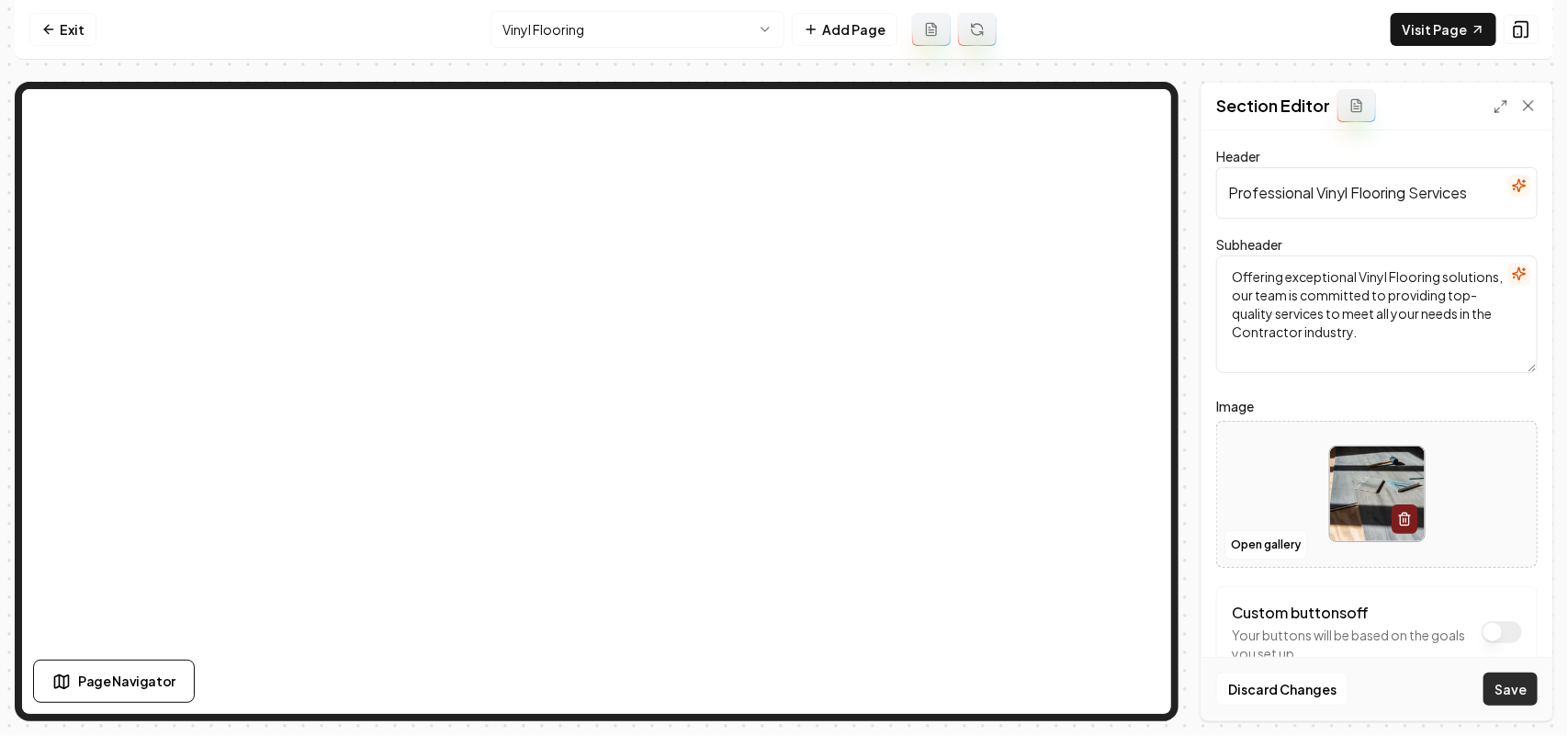
click at [1514, 683] on button "Save" at bounding box center [1511, 690] width 54 height 33
click at [588, 30] on html "Computer Required This feature is only available on a computer. Please switch t…" at bounding box center [784, 368] width 1568 height 736
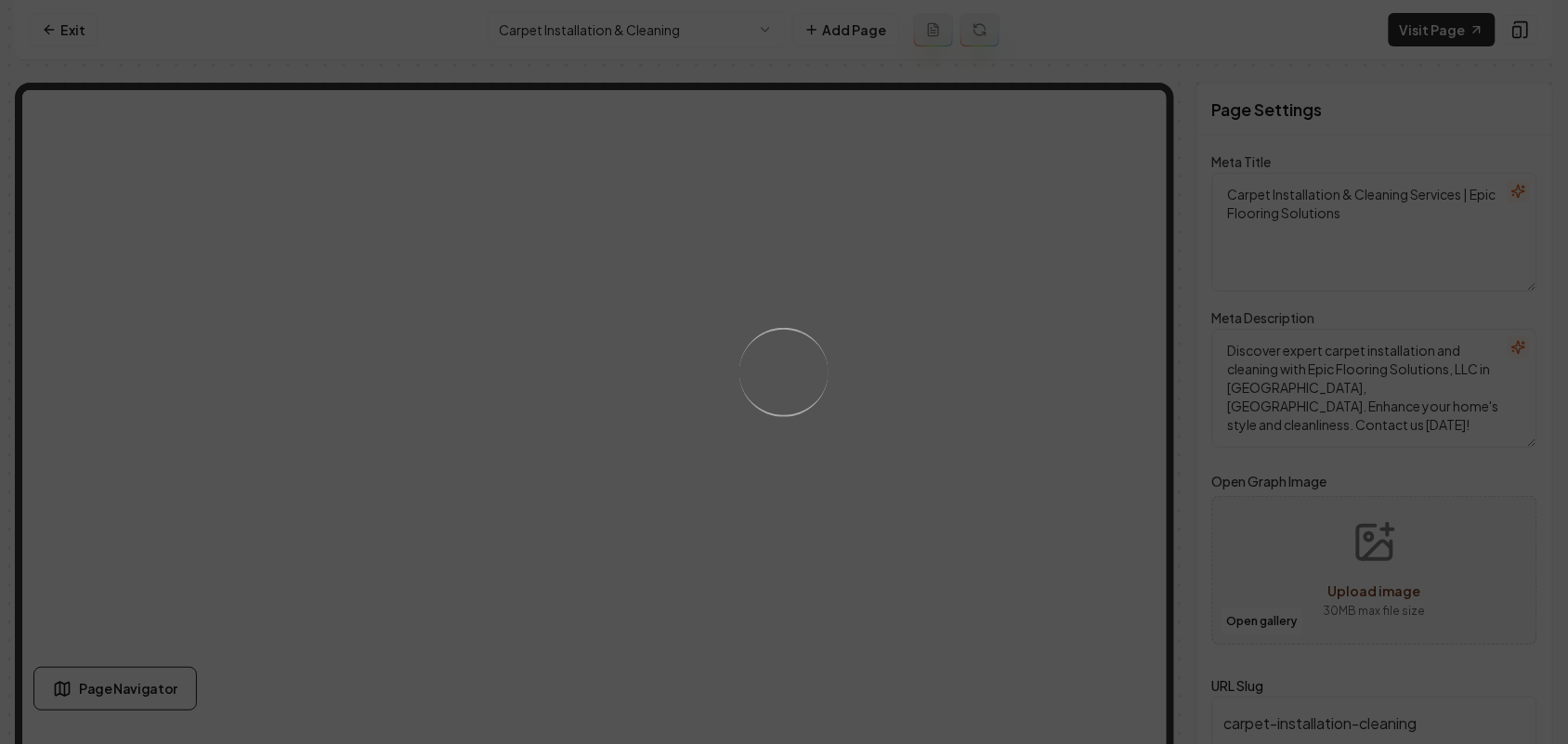
click at [968, 475] on div "Loading..." at bounding box center [784, 372] width 1568 height 744
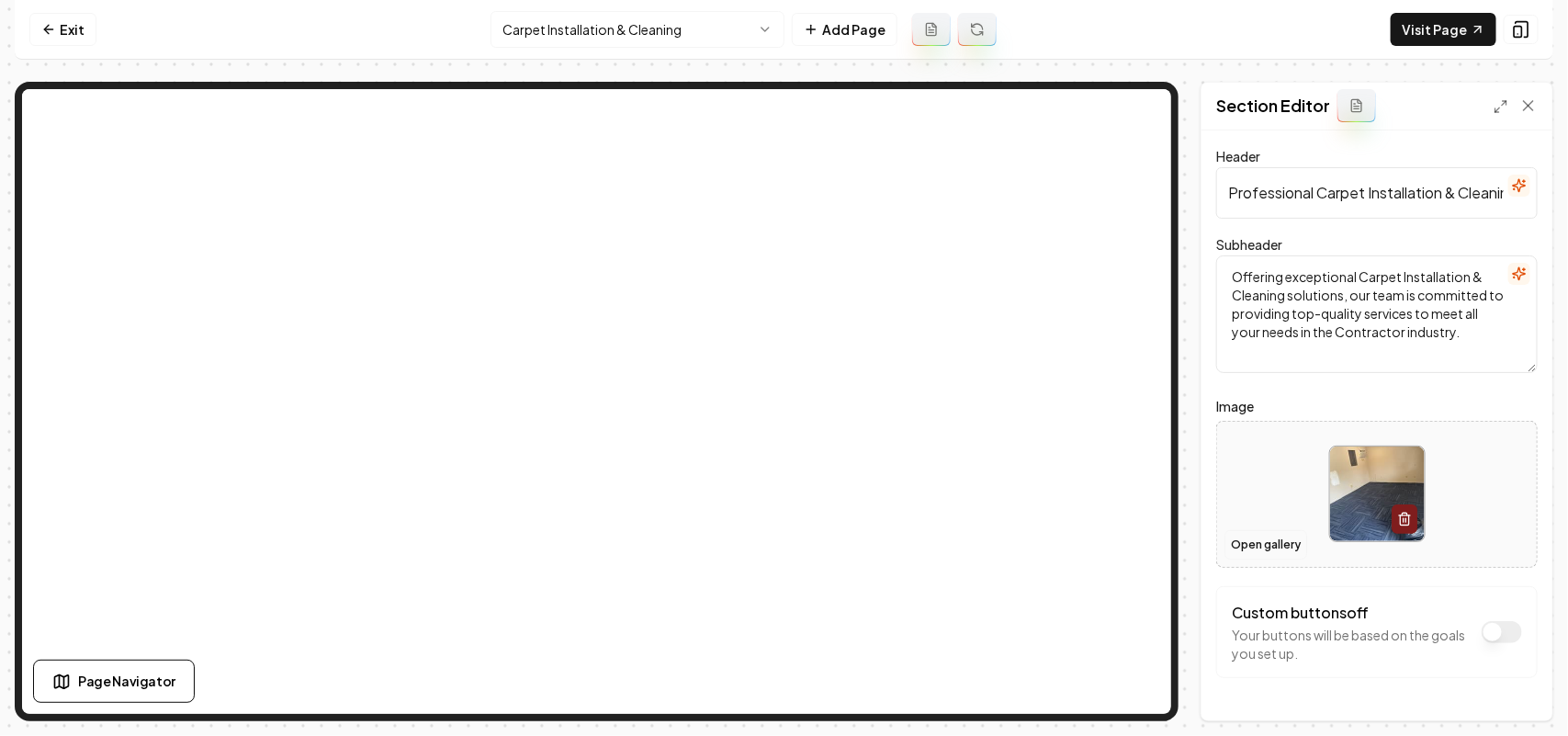
click at [1250, 534] on button "Open gallery" at bounding box center [1265, 545] width 82 height 29
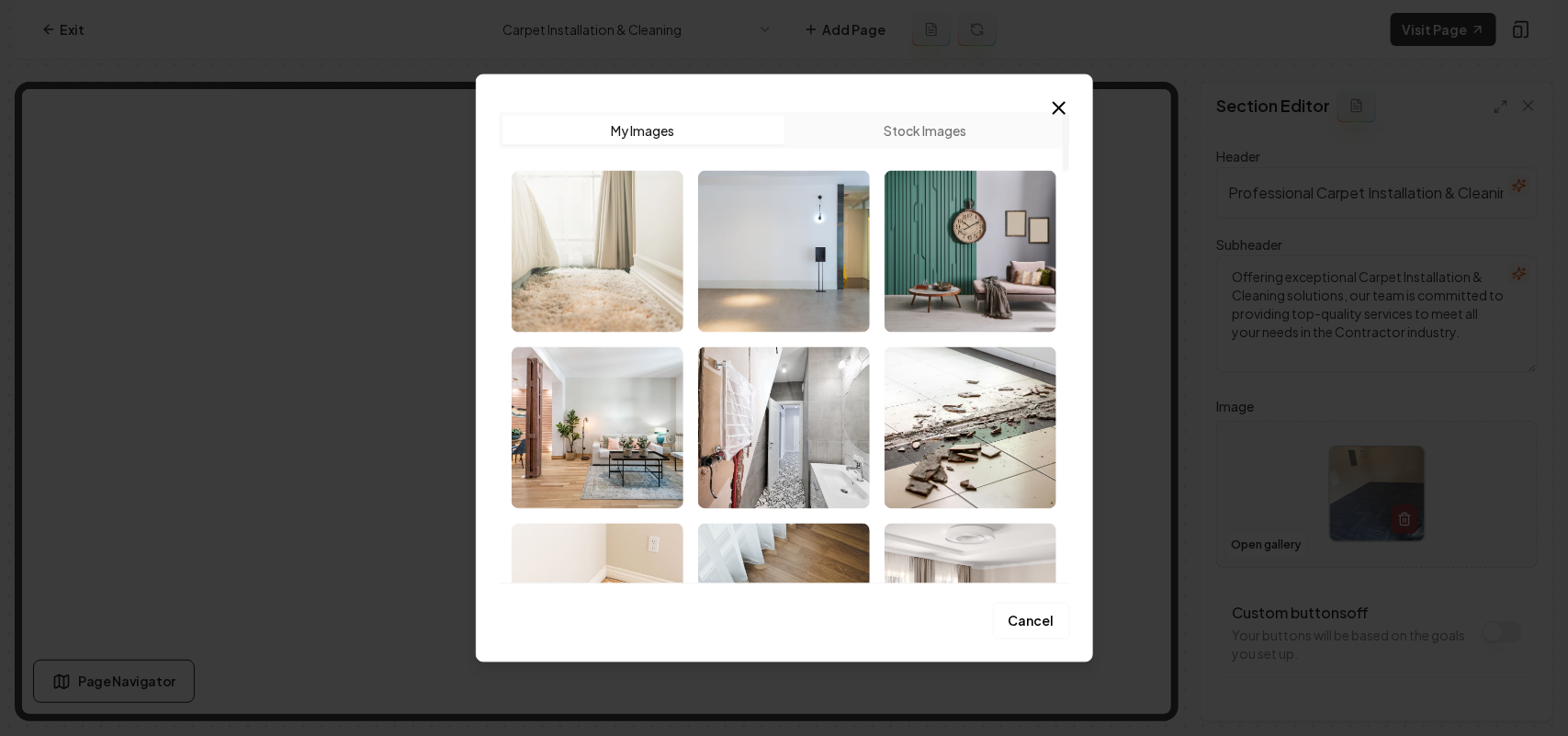
click at [582, 256] on img "Select image image_68cb504a5c7cd75eb8e8c0f6.jpeg" at bounding box center [597, 251] width 171 height 162
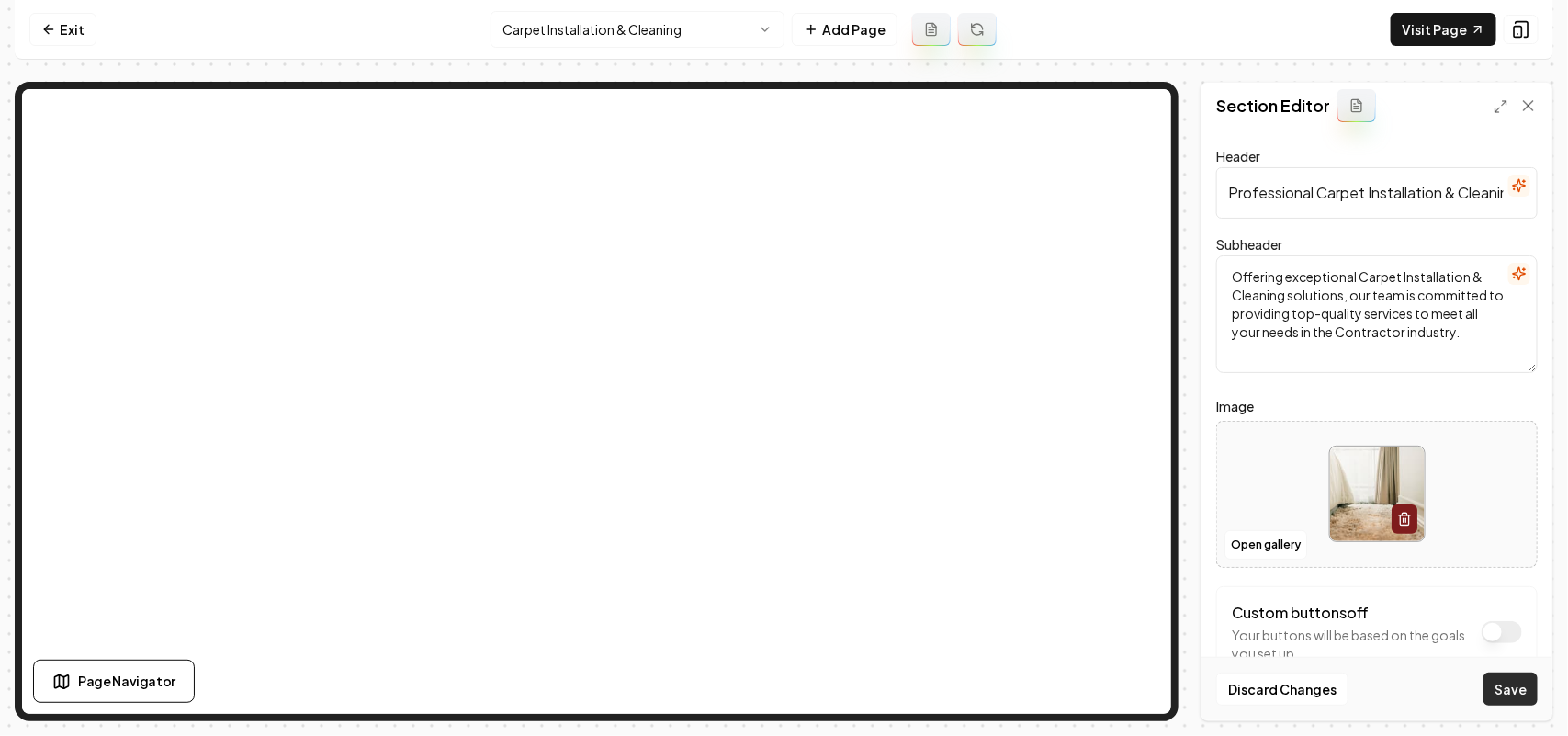
click at [1504, 691] on button "Save" at bounding box center [1511, 690] width 54 height 33
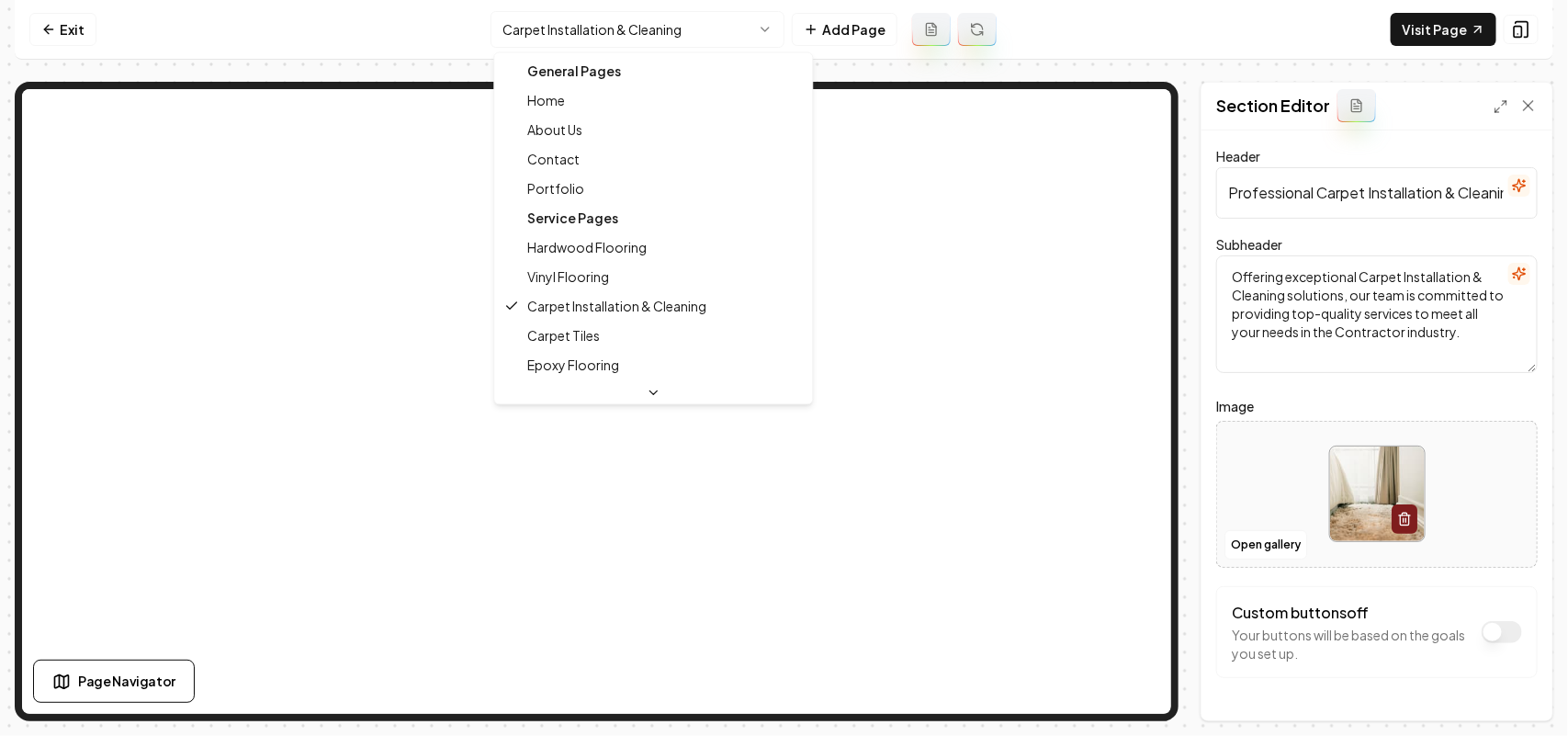
click at [570, 44] on html "Computer Required This feature is only available on a computer. Please switch t…" at bounding box center [784, 368] width 1568 height 736
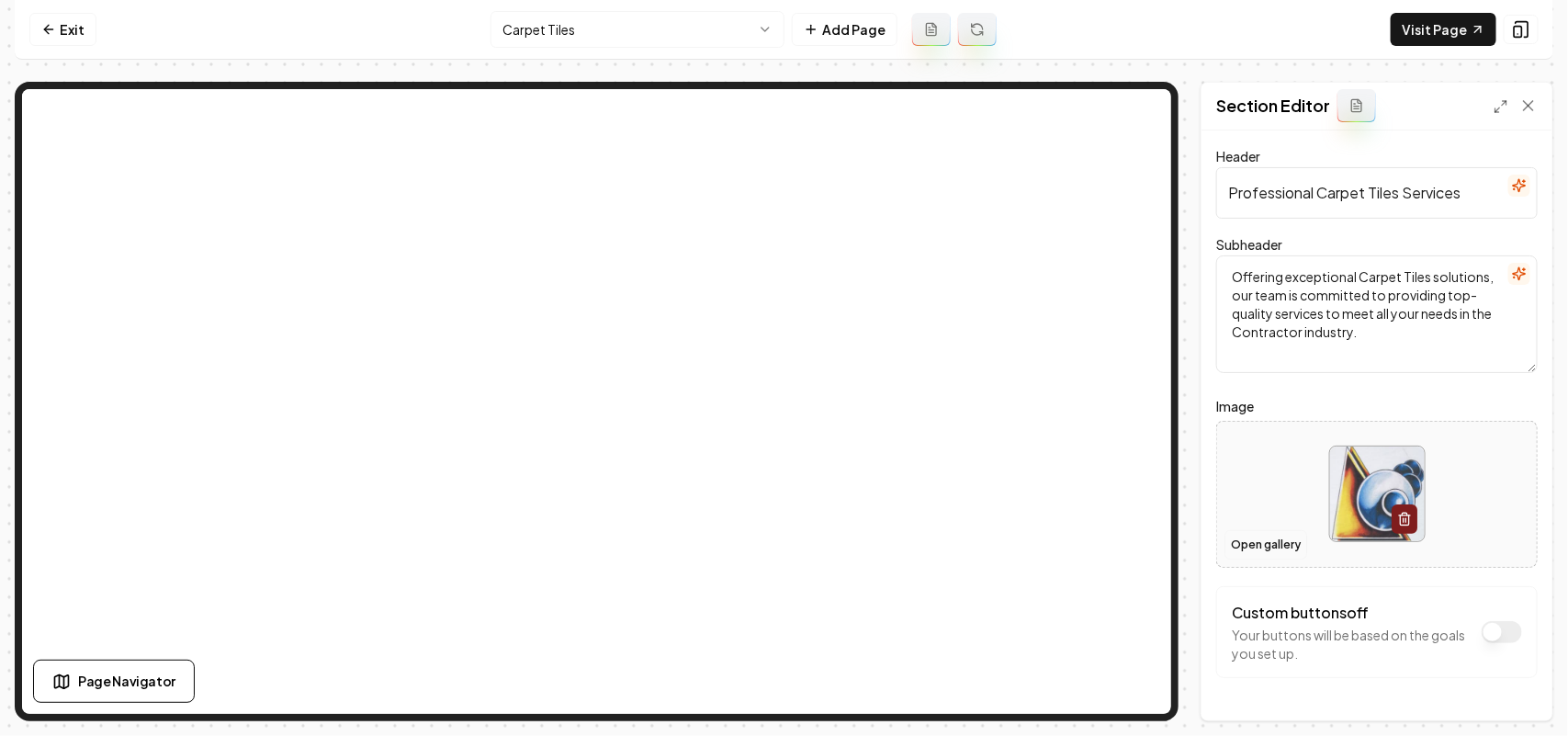
click at [1261, 548] on button "Open gallery" at bounding box center [1265, 545] width 82 height 29
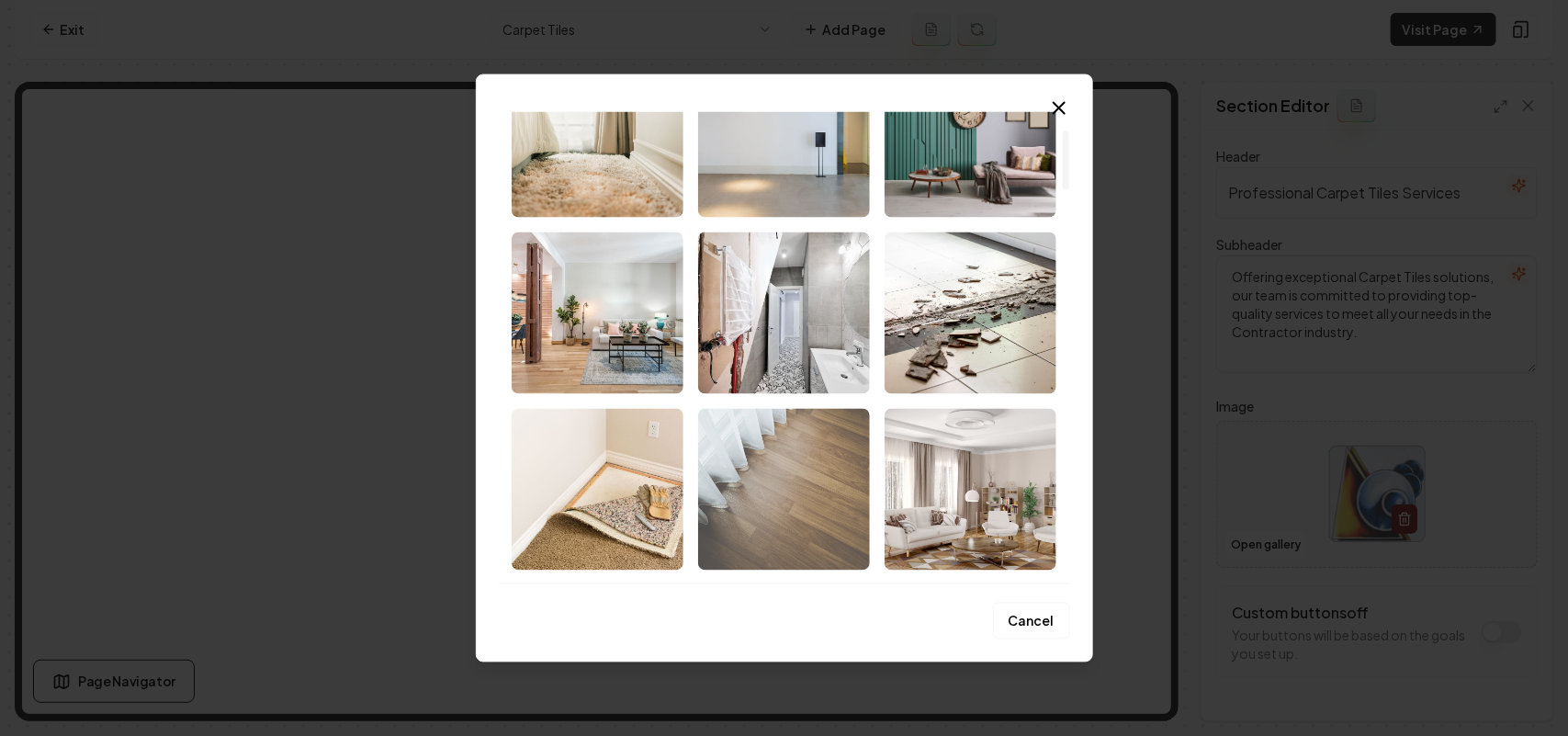
scroll to position [230, 0]
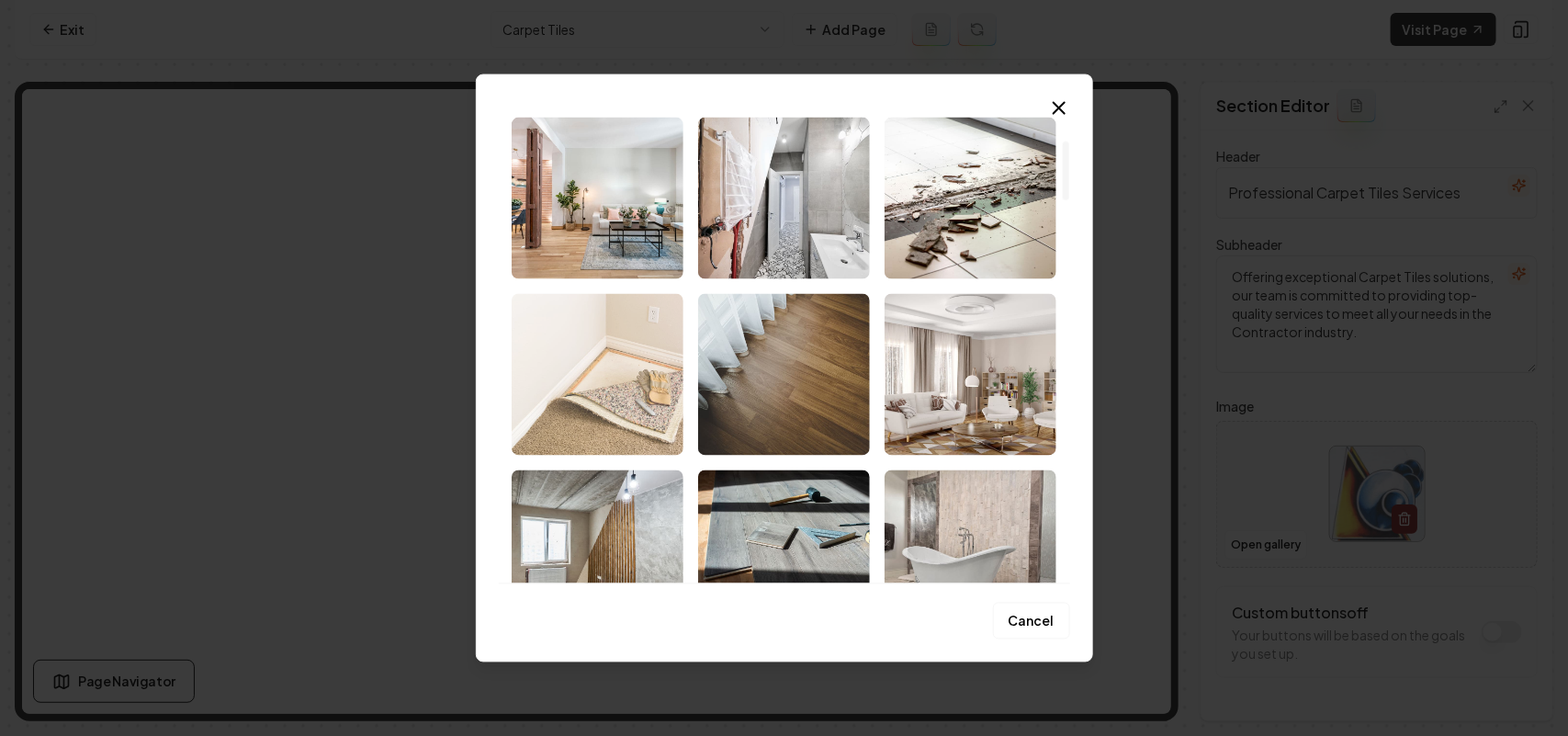
click at [645, 373] on img "Select image image_68cb50475c7cd75eb8e8b47c.jpeg" at bounding box center [597, 374] width 171 height 162
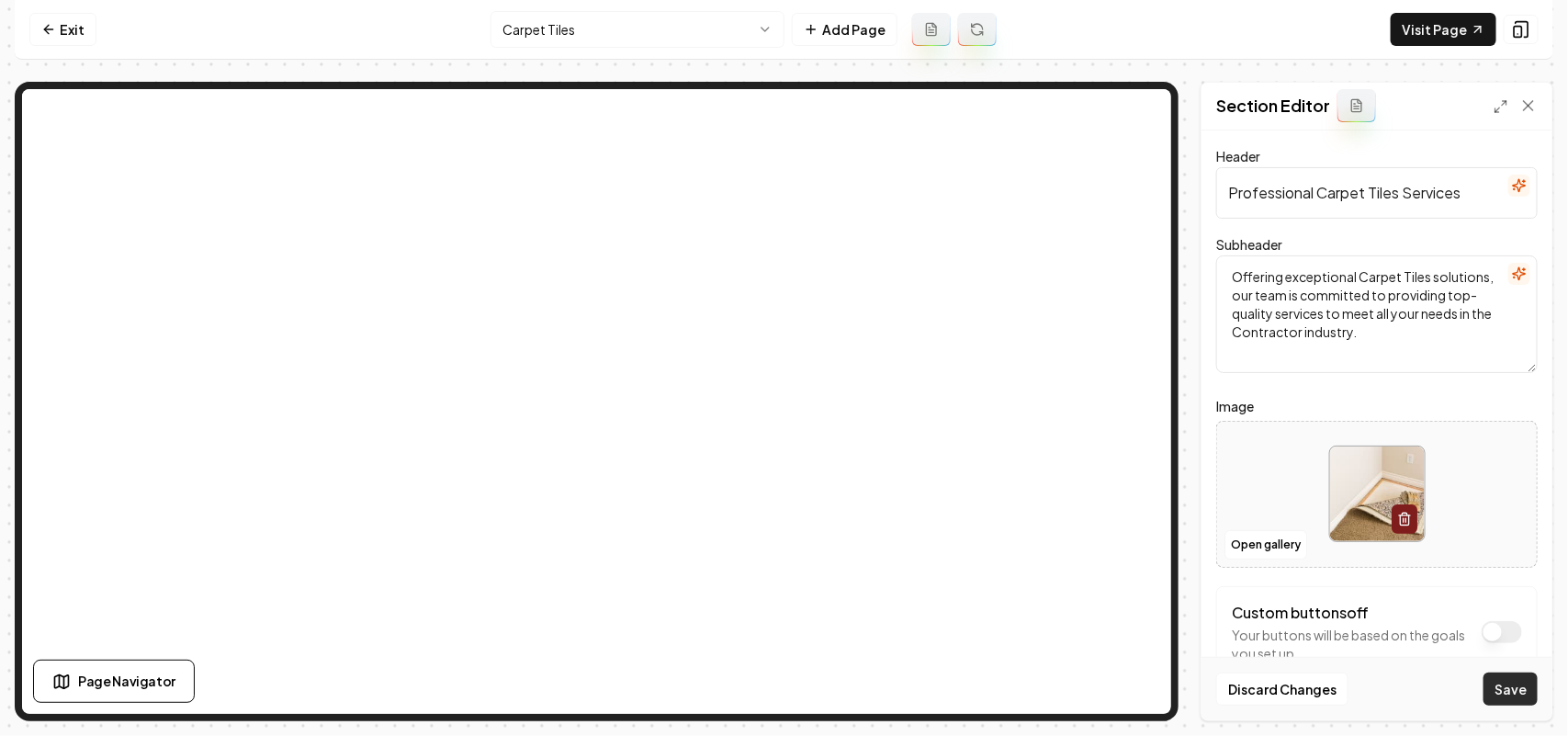
click at [1514, 694] on button "Save" at bounding box center [1511, 690] width 54 height 33
click at [568, 44] on html "Computer Required This feature is only available on a computer. Please switch t…" at bounding box center [784, 368] width 1568 height 736
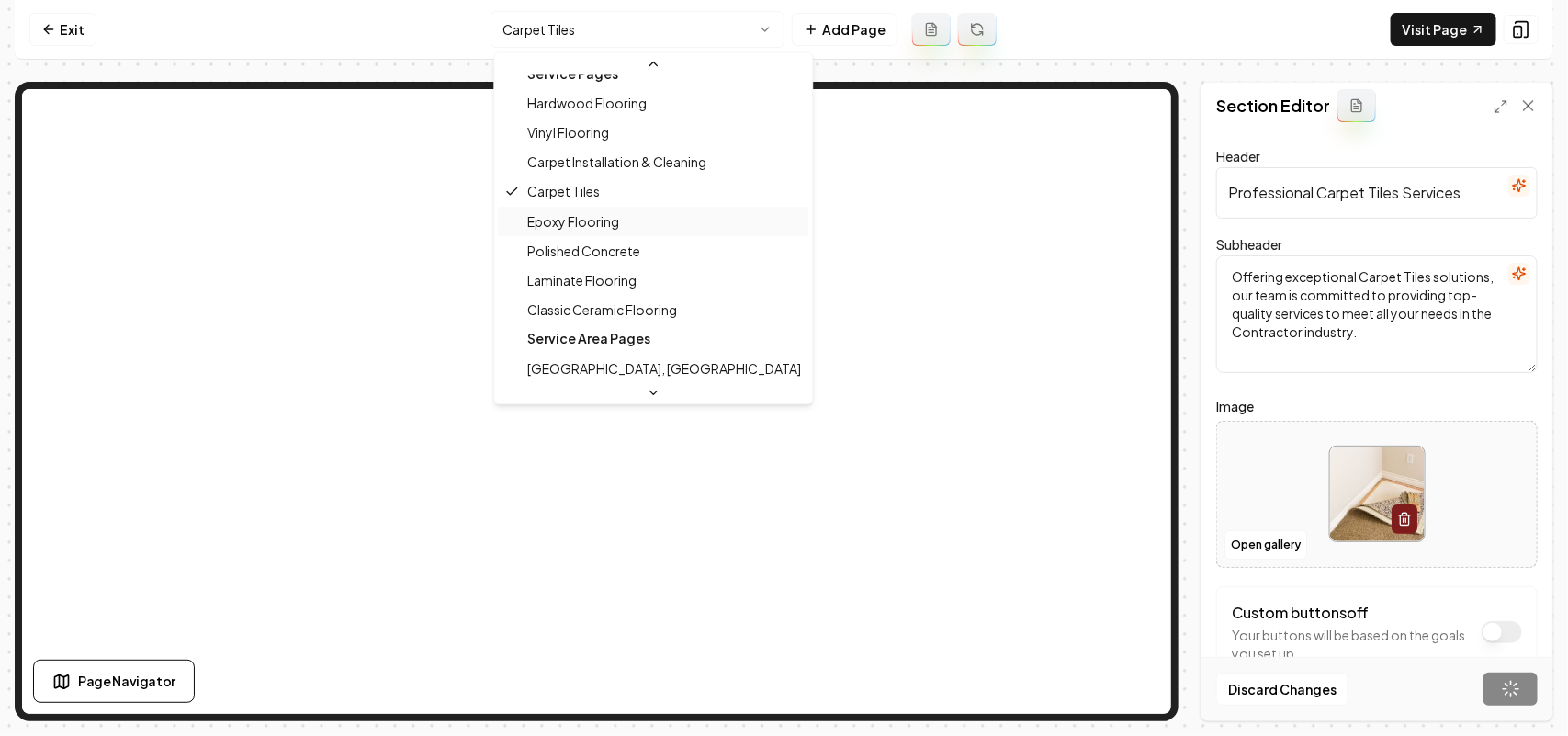
scroll to position [149, 0]
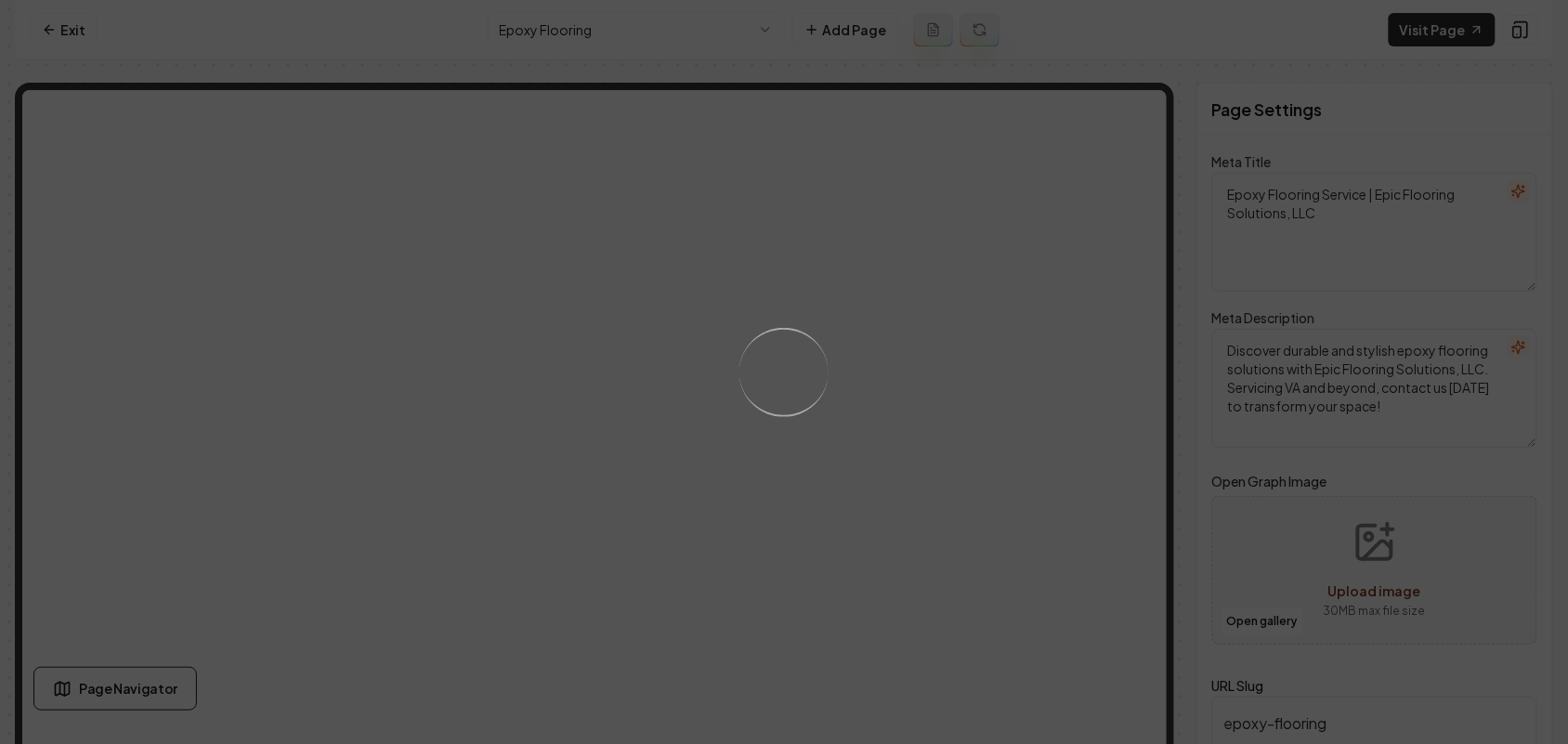
click at [932, 594] on div "Loading..." at bounding box center [784, 372] width 1568 height 744
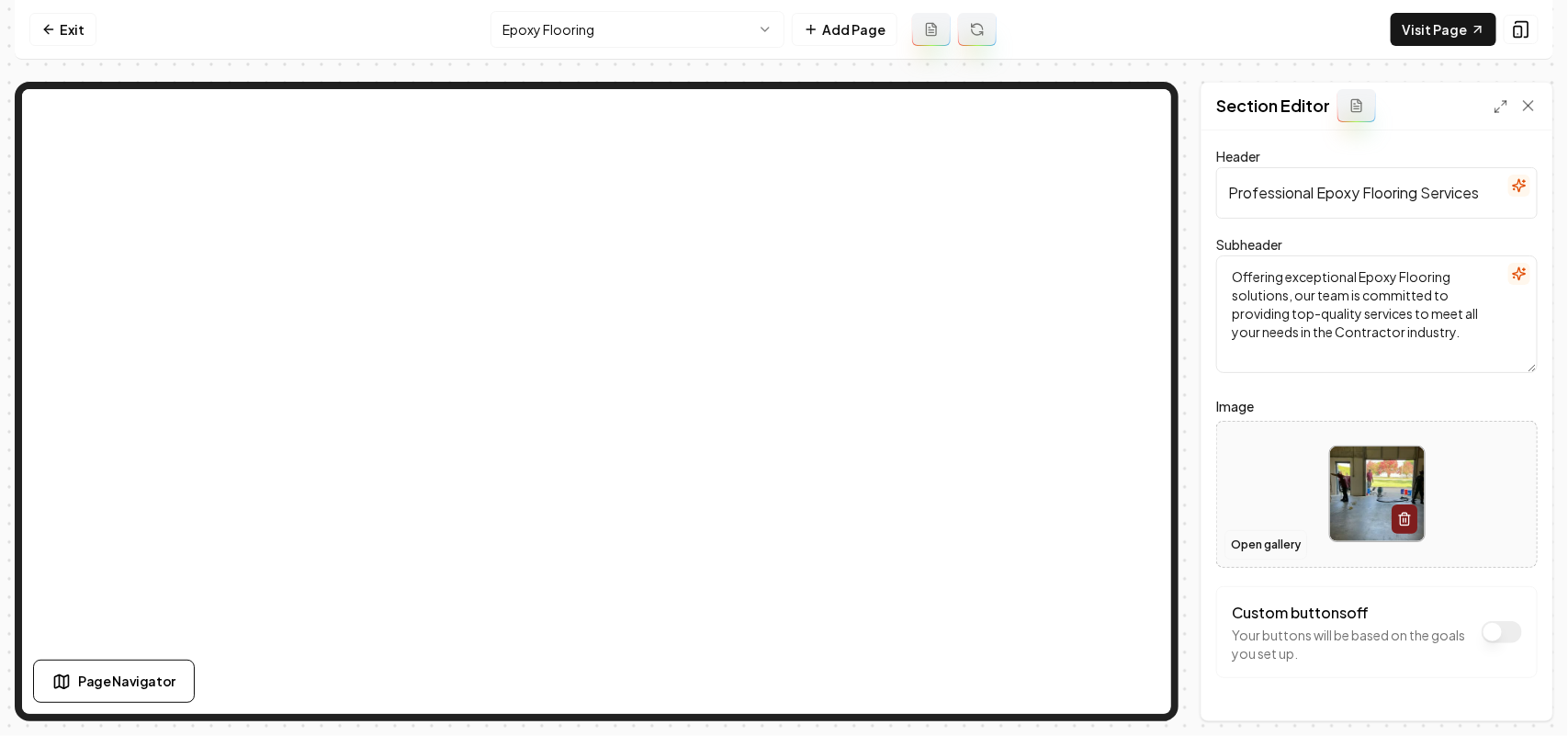
click at [1282, 552] on button "Open gallery" at bounding box center [1265, 545] width 82 height 29
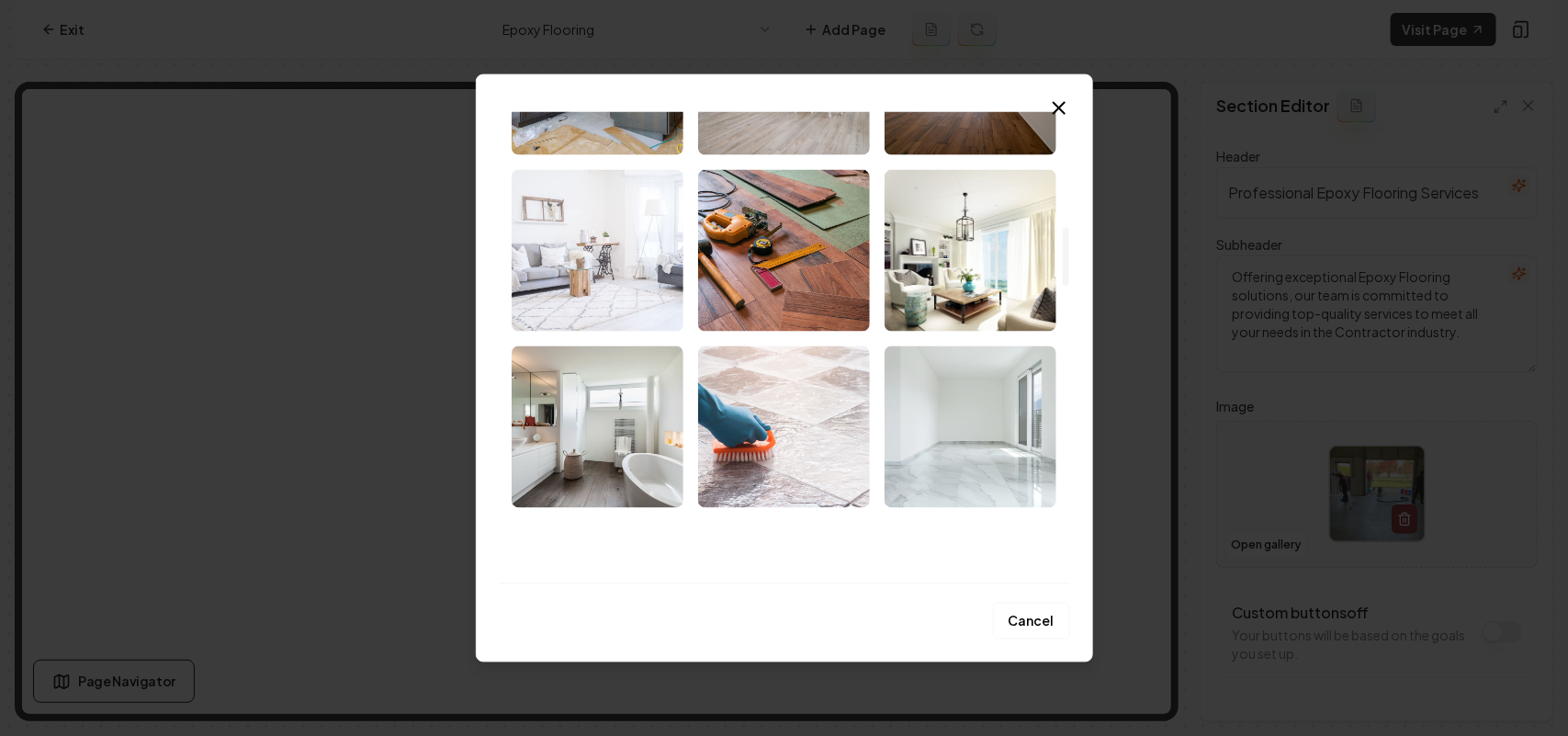
scroll to position [919, 0]
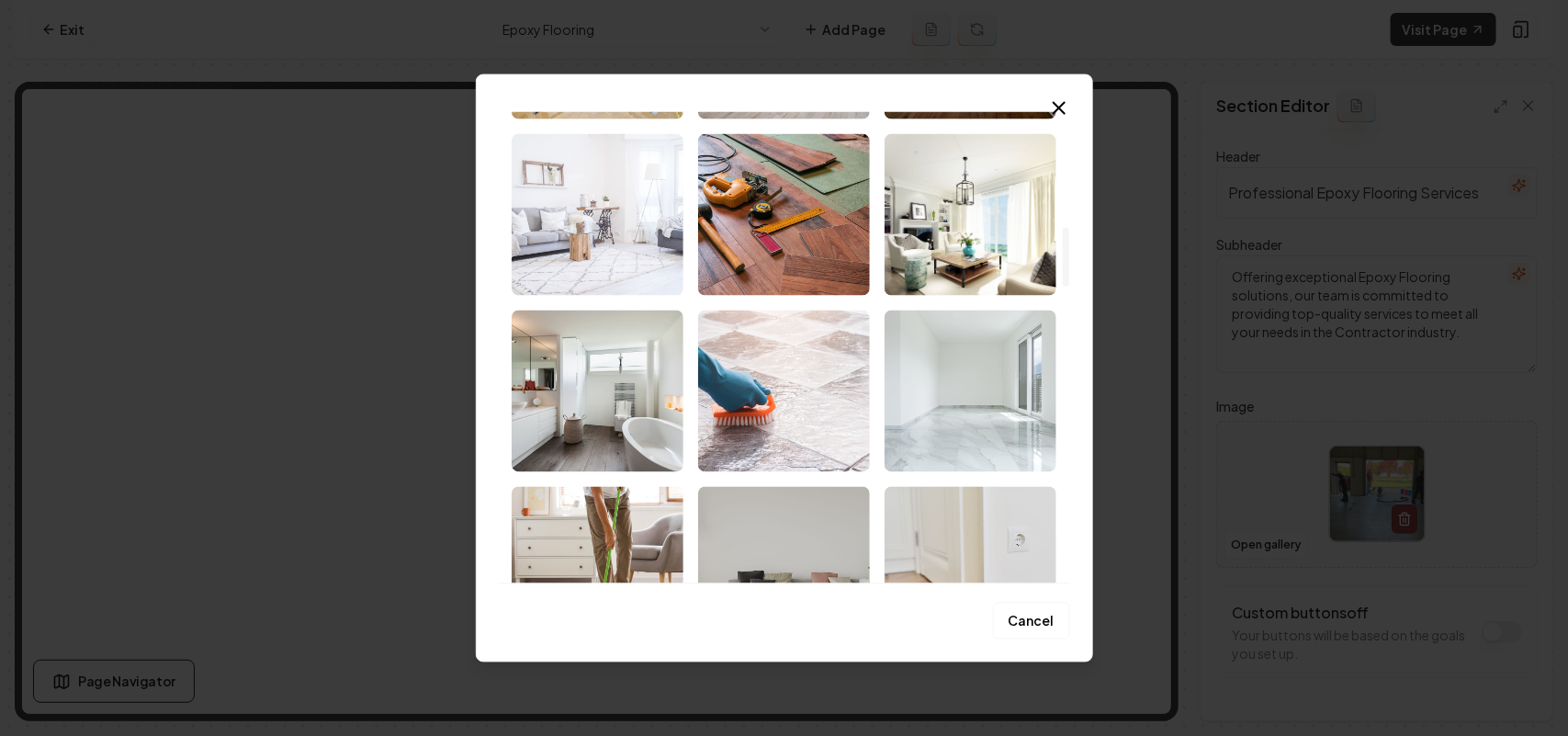
click at [935, 382] on img "Select image image_68cb50445c7cd75eb8e8a2c8.jpeg" at bounding box center [970, 390] width 171 height 162
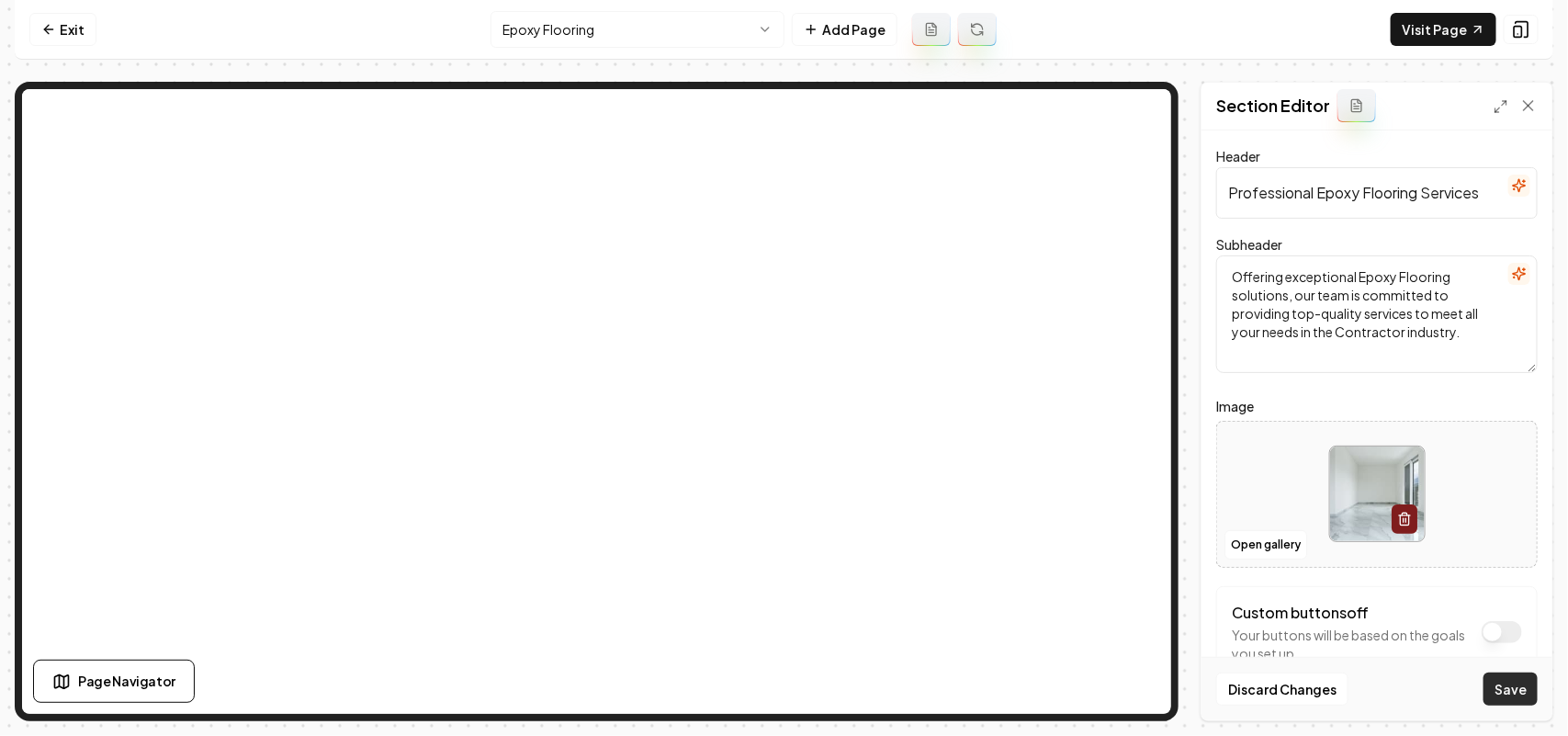
click at [1509, 692] on button "Save" at bounding box center [1511, 690] width 54 height 33
click at [584, 33] on html "Computer Required This feature is only available on a computer. Please switch t…" at bounding box center [784, 368] width 1568 height 736
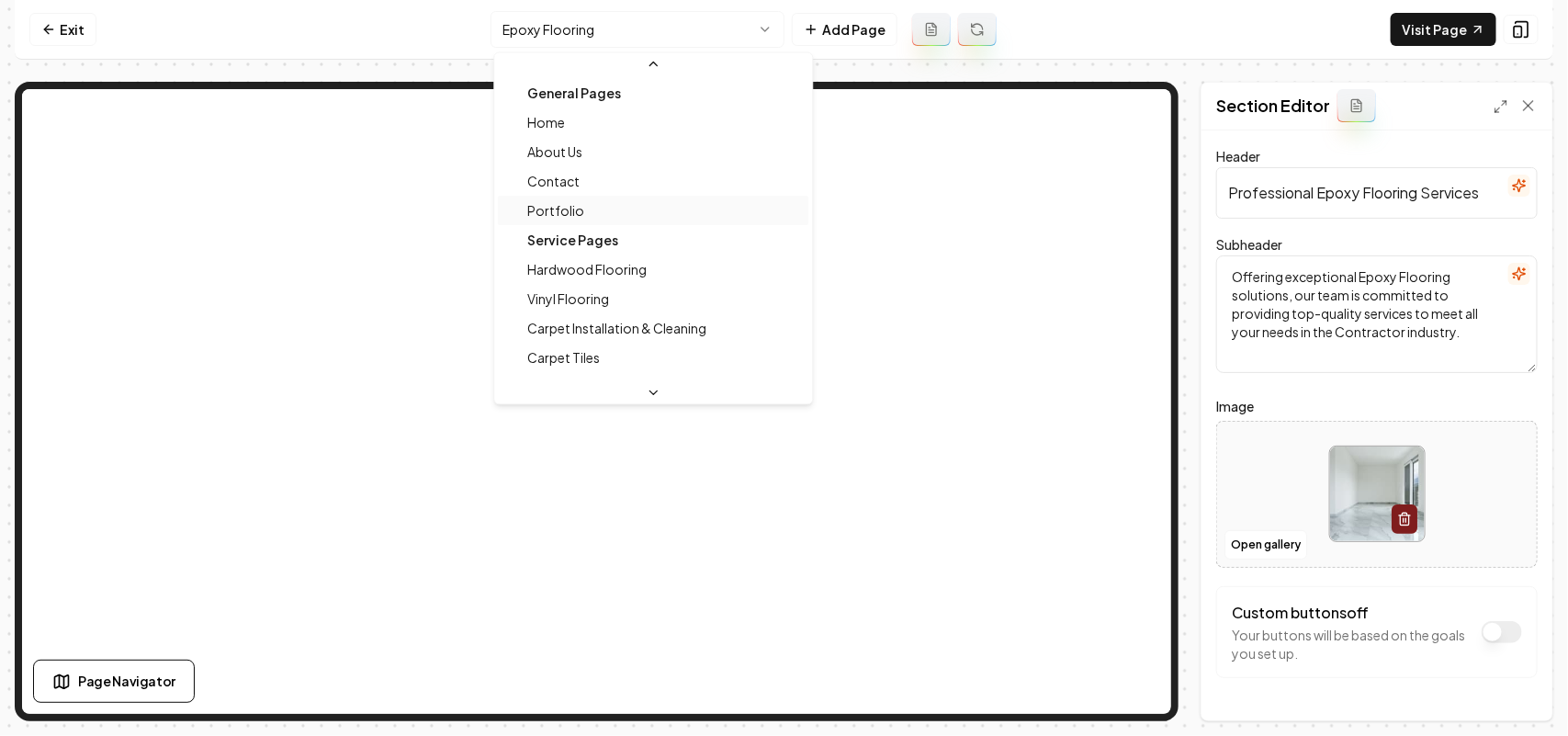
scroll to position [115, 0]
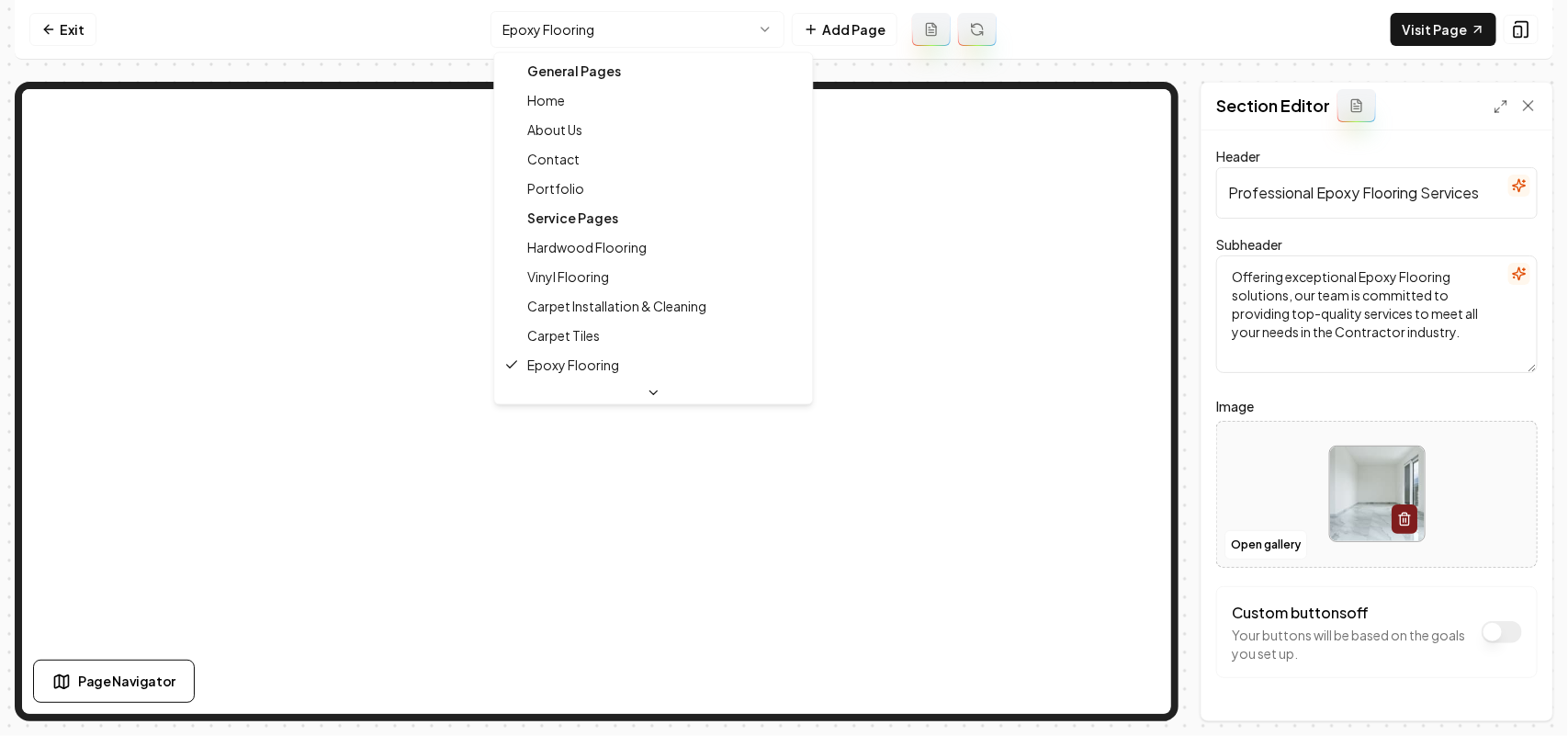
click at [635, 20] on html "Computer Required This feature is only available on a computer. Please switch t…" at bounding box center [784, 368] width 1568 height 736
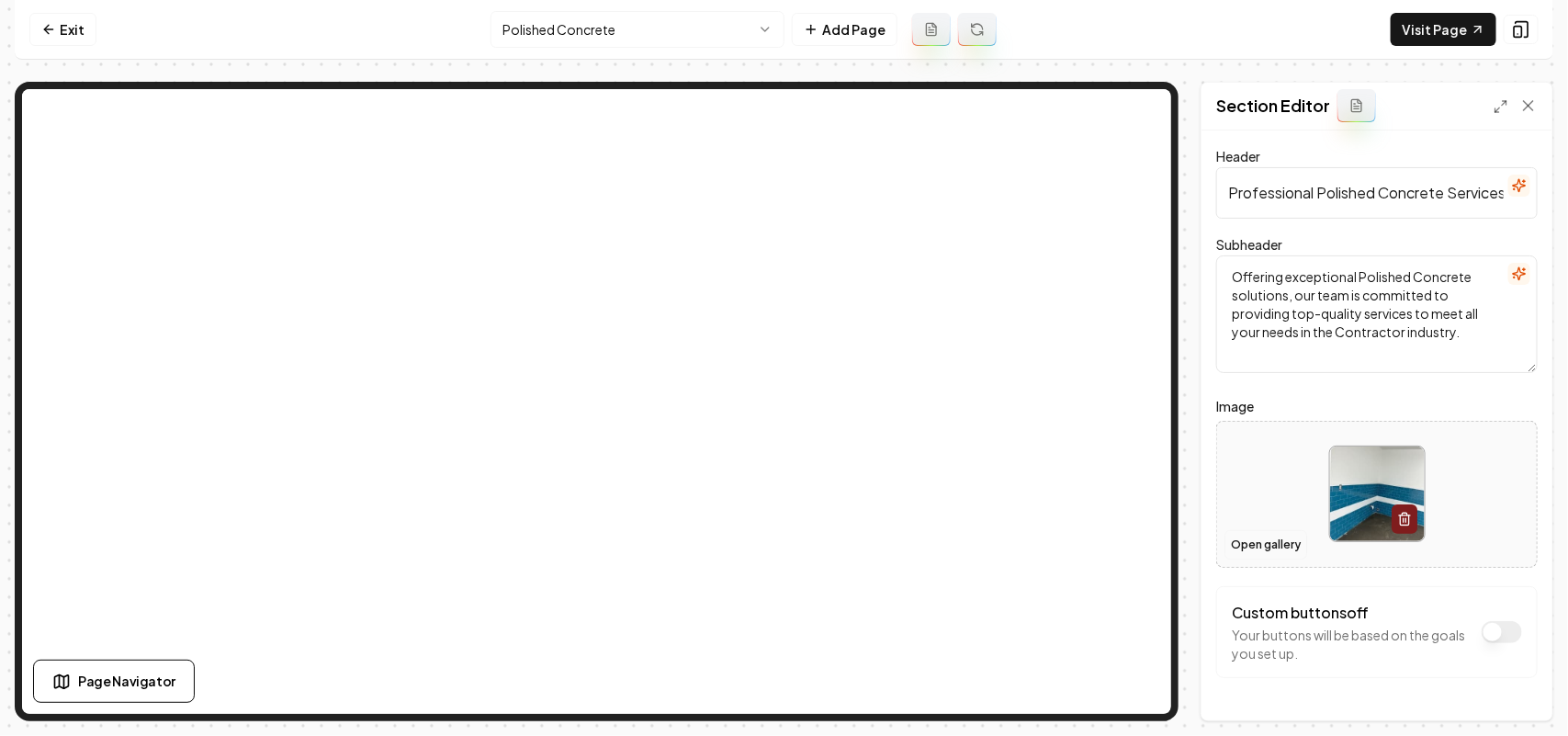
click at [1256, 553] on button "Open gallery" at bounding box center [1265, 545] width 82 height 29
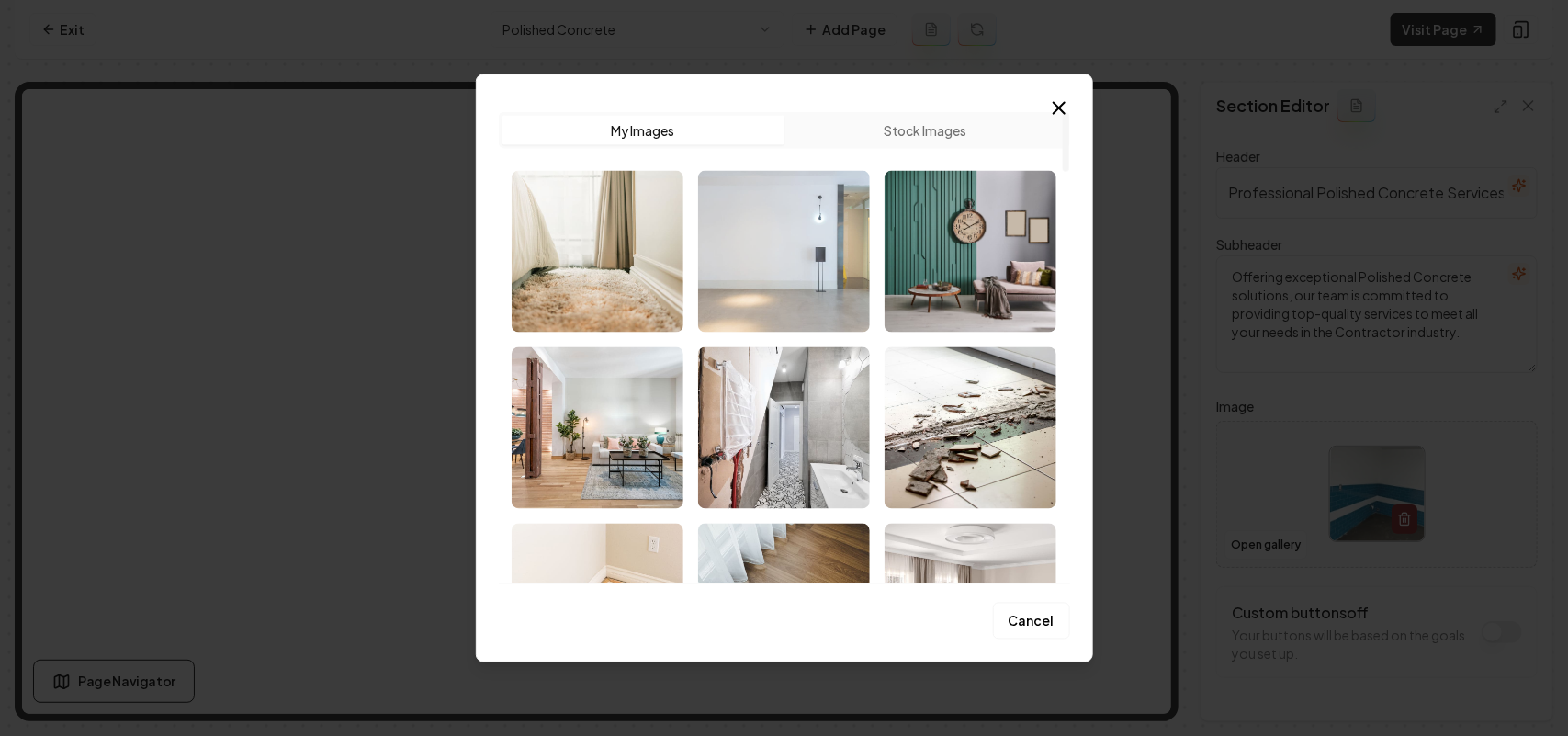
click at [796, 249] on img "Select image image_68cb50495c7cd75eb8e8bdd1.jpeg" at bounding box center [783, 251] width 171 height 162
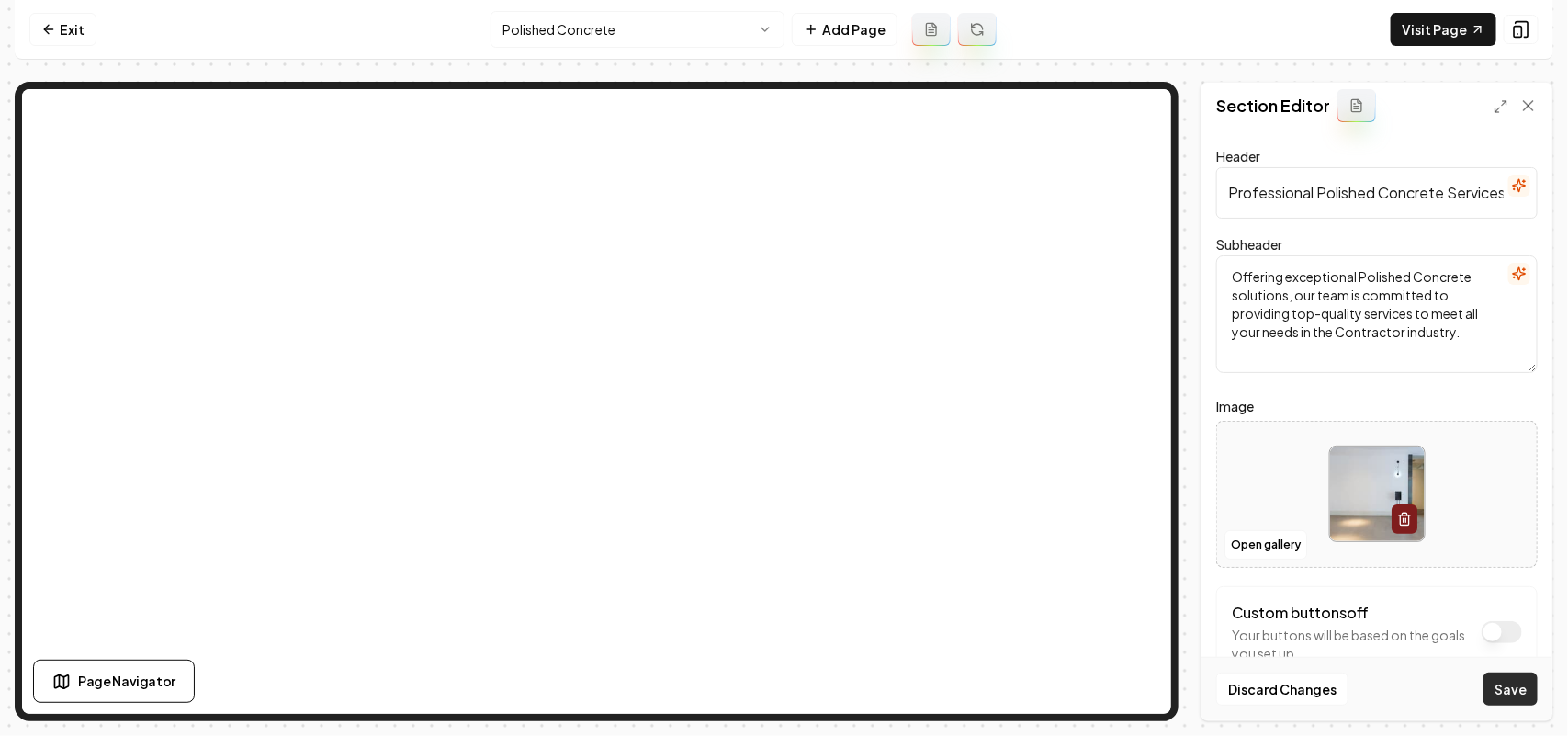
click at [1508, 700] on button "Save" at bounding box center [1511, 690] width 54 height 33
click at [684, 45] on html "Computer Required This feature is only available on a computer. Please switch t…" at bounding box center [784, 368] width 1568 height 736
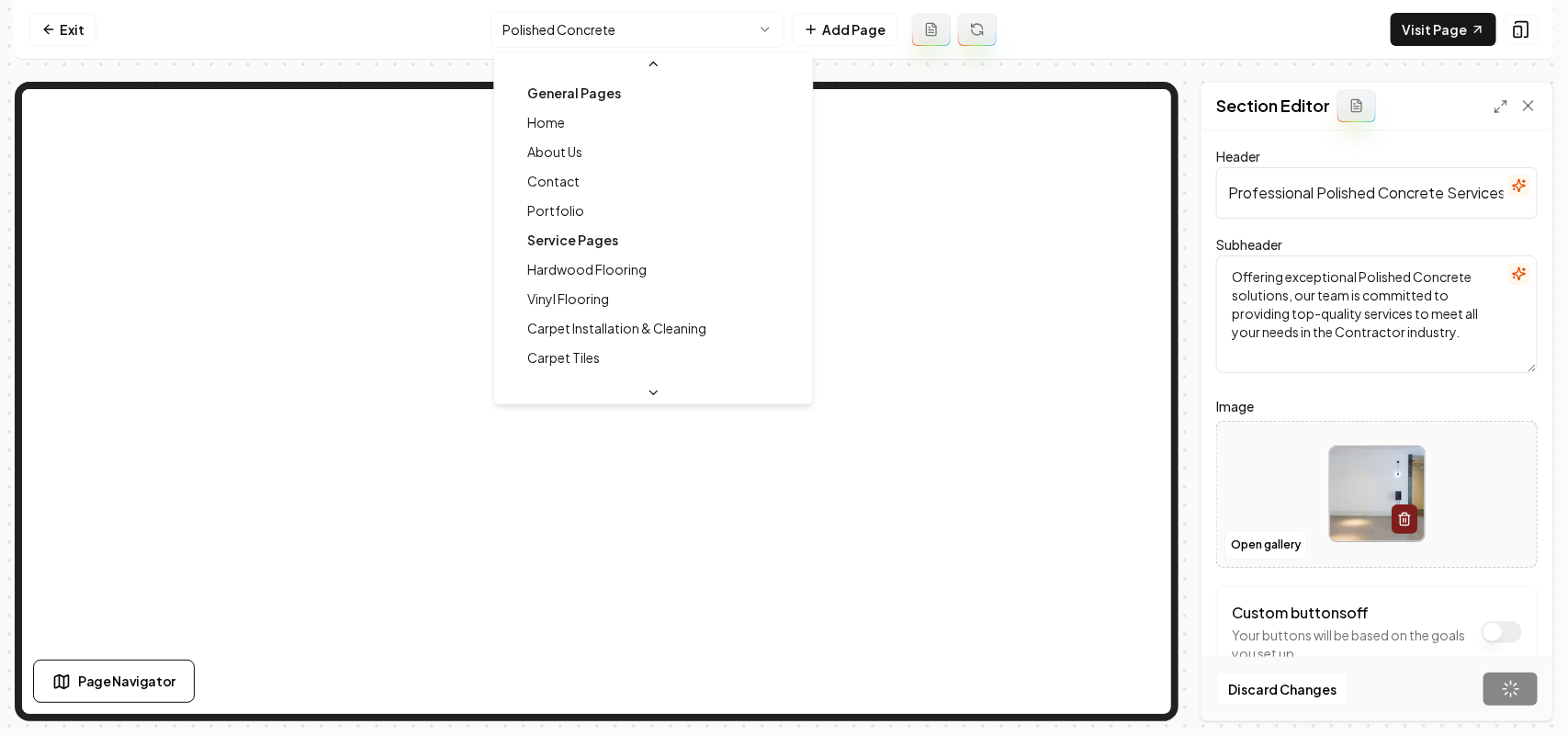
scroll to position [48, 0]
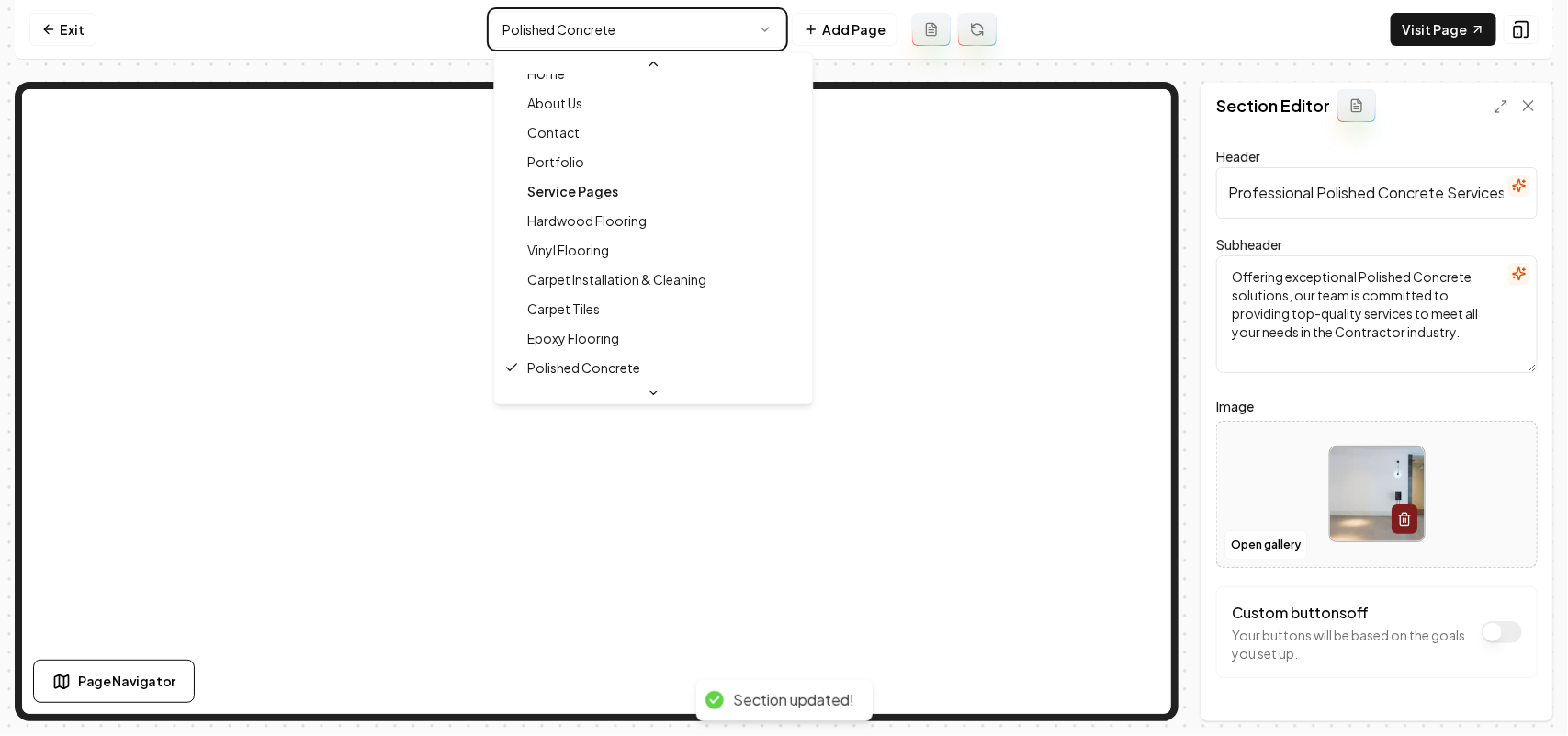
click at [695, 32] on html "Computer Required This feature is only available on a computer. Please switch t…" at bounding box center [784, 368] width 1568 height 736
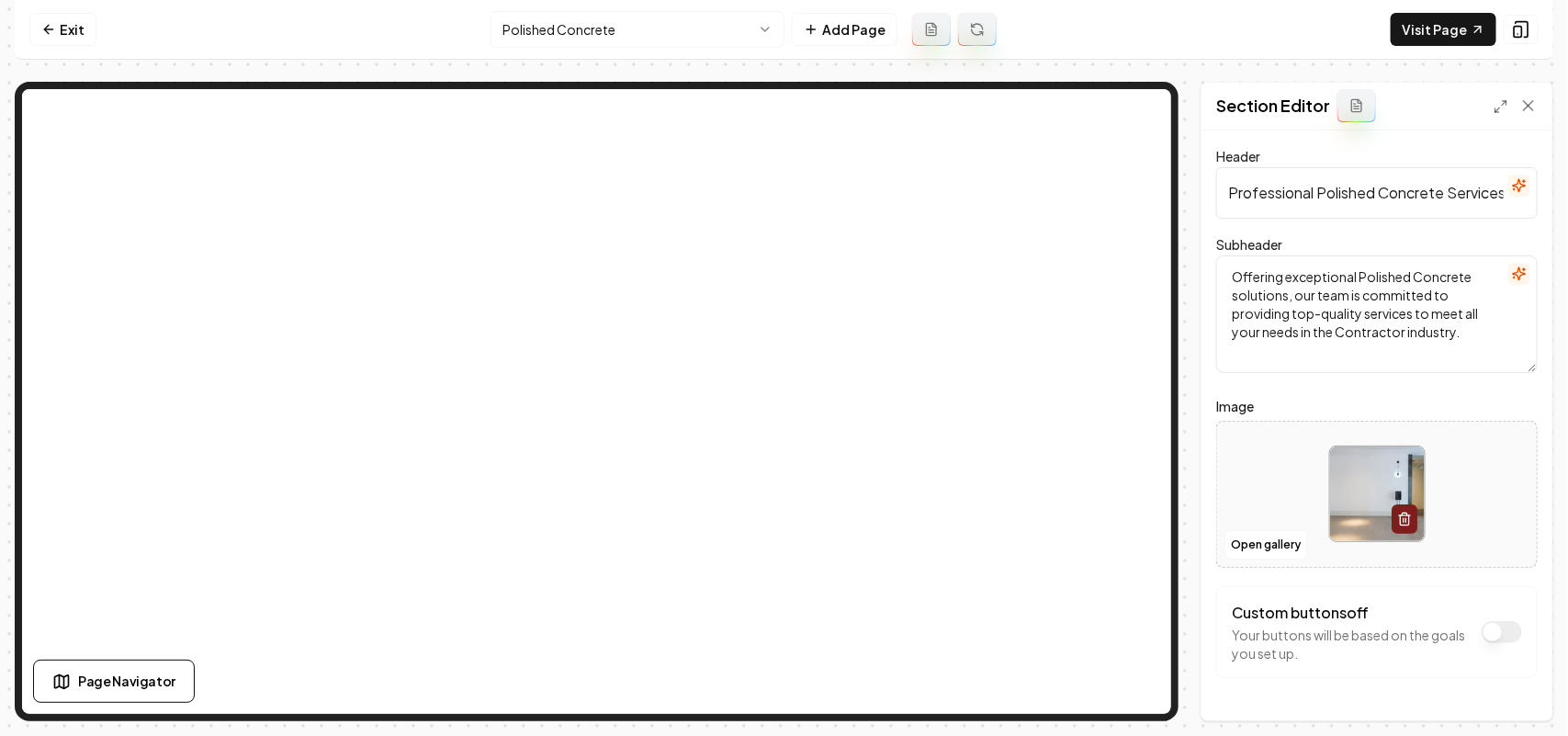
click at [679, 32] on html "Computer Required This feature is only available on a computer. Please switch t…" at bounding box center [784, 368] width 1568 height 736
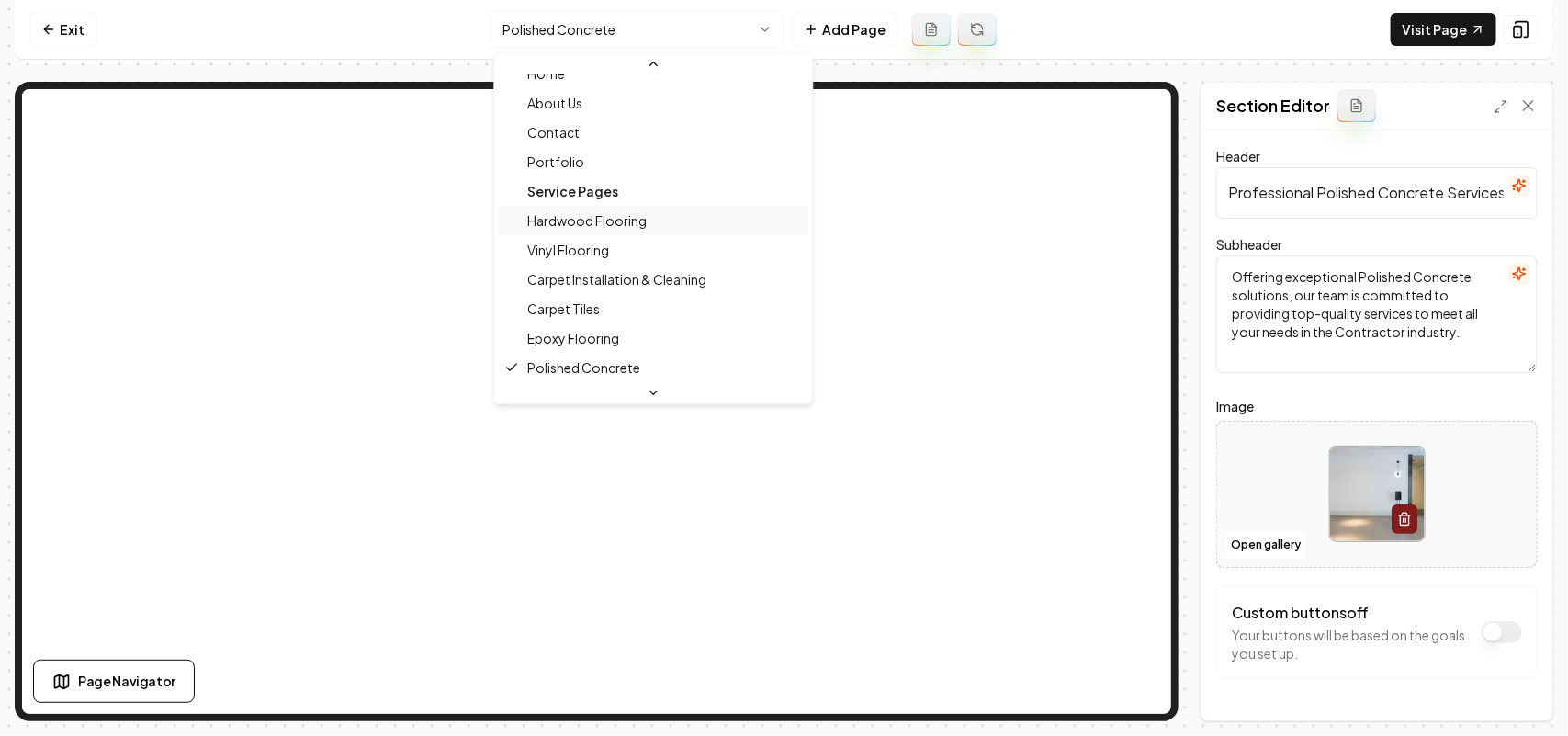
scroll to position [164, 0]
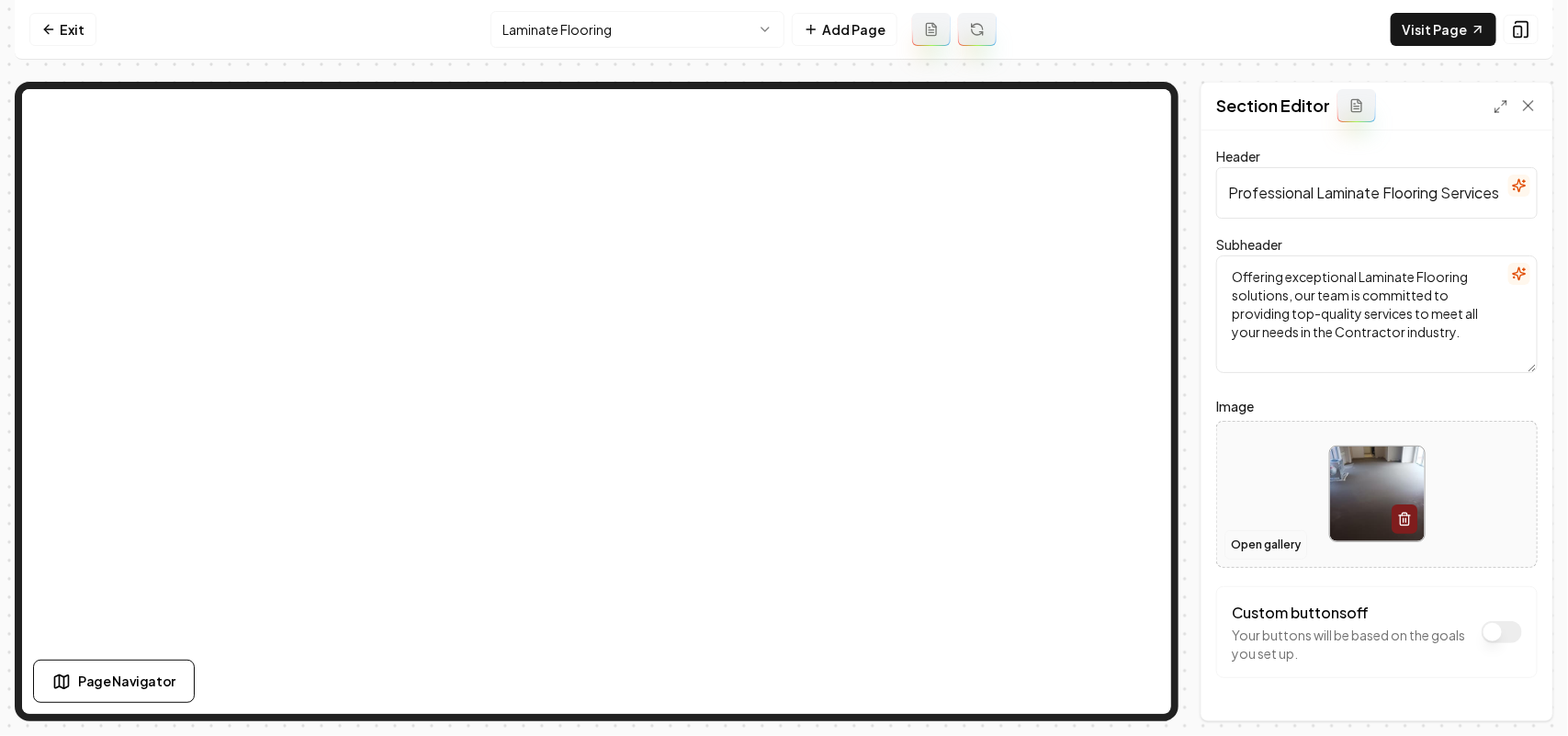
click at [1236, 536] on button "Open gallery" at bounding box center [1265, 545] width 82 height 29
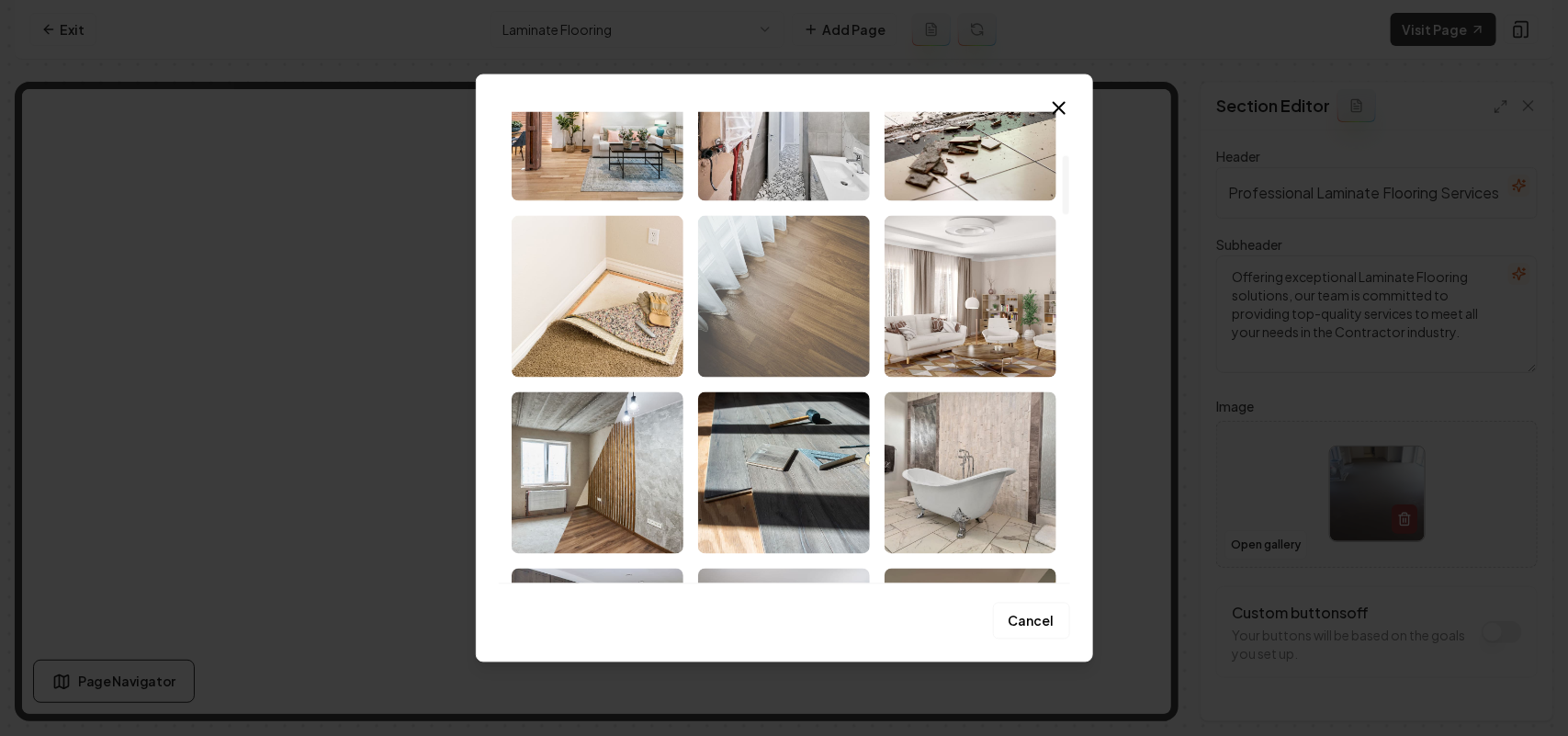
scroll to position [345, 0]
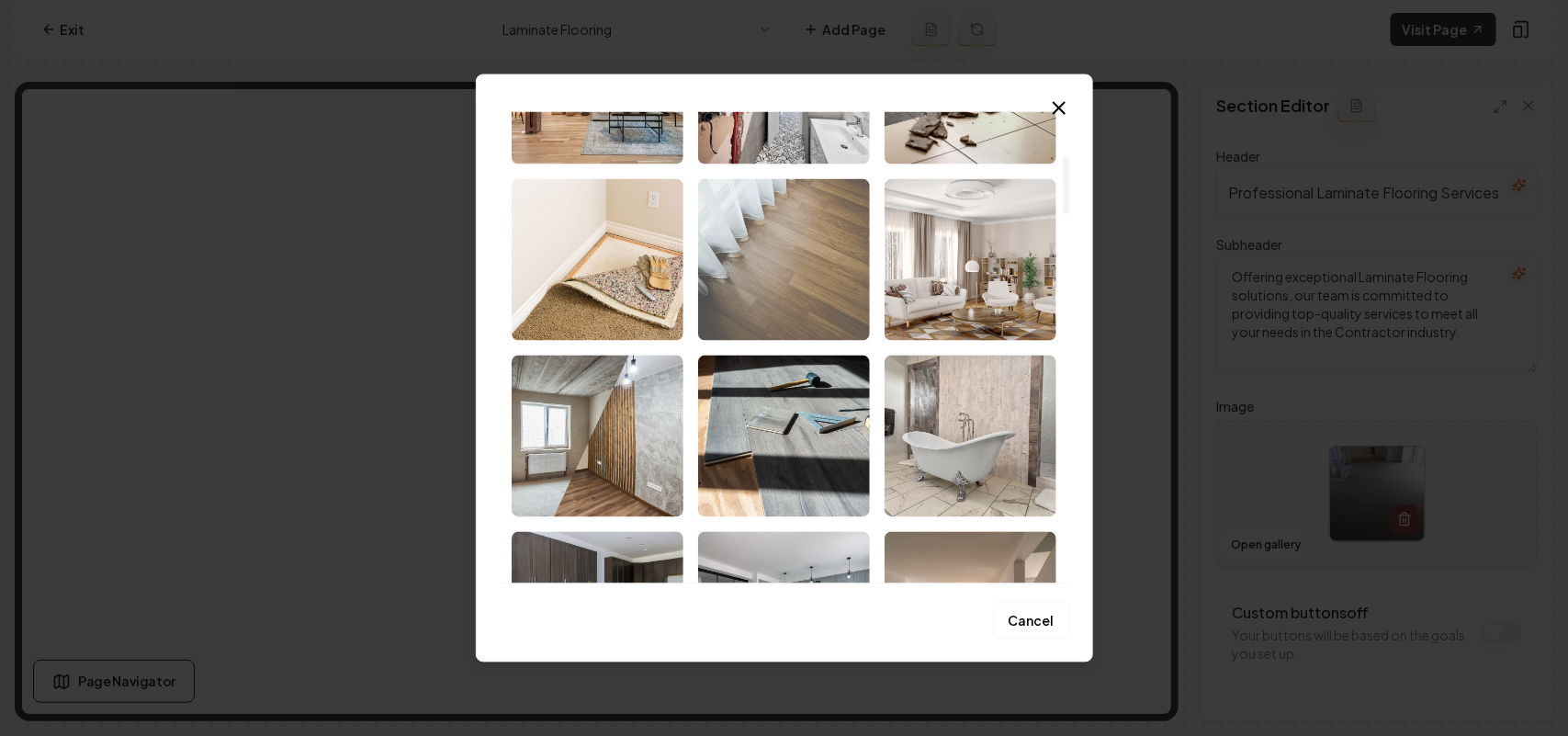
click at [806, 272] on img "Select image image_68cb50475c7cd75eb8e8b3cf.jpeg" at bounding box center [783, 259] width 171 height 162
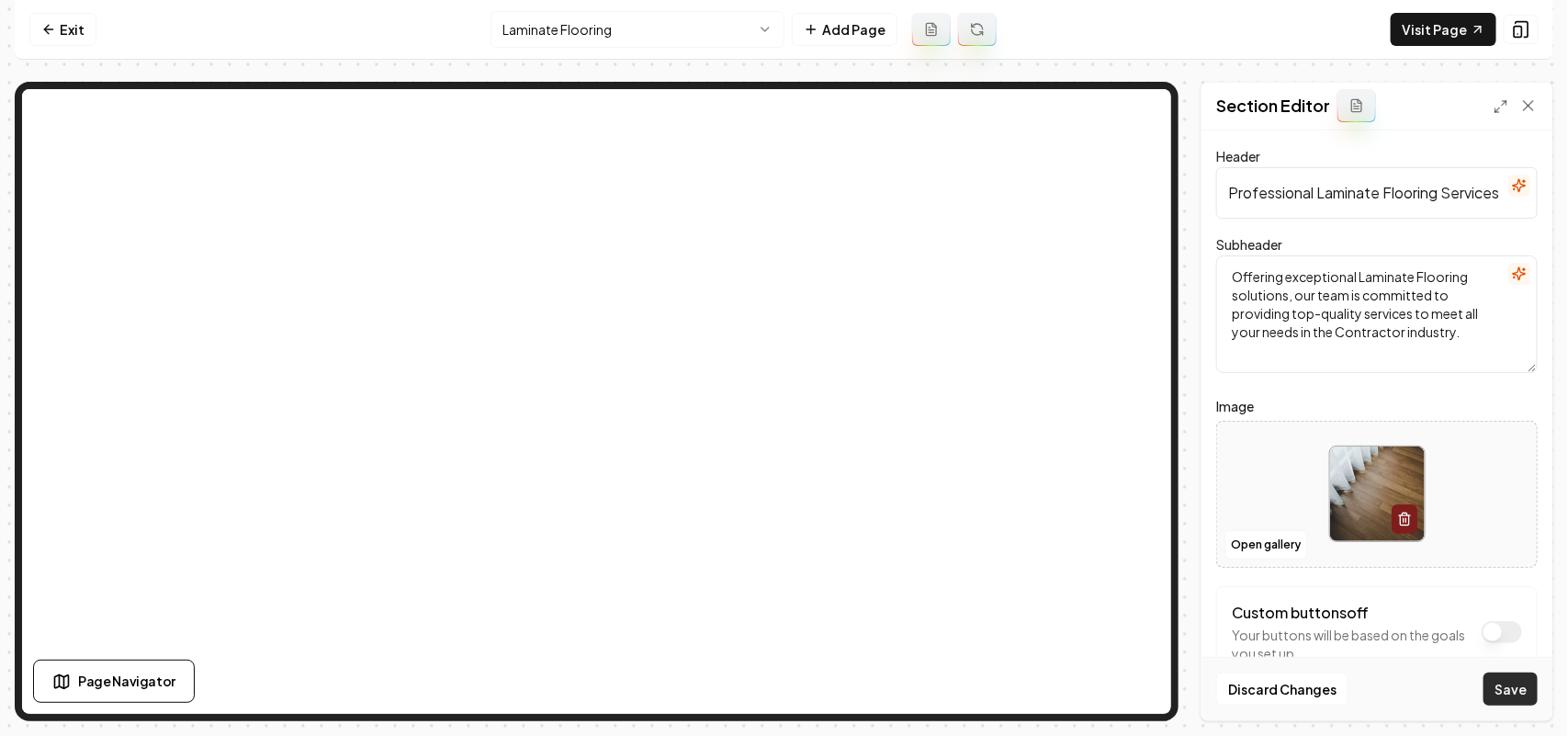
click at [1521, 691] on button "Save" at bounding box center [1511, 690] width 54 height 33
click at [673, 21] on html "Computer Required This feature is only available on a computer. Please switch t…" at bounding box center [784, 368] width 1568 height 736
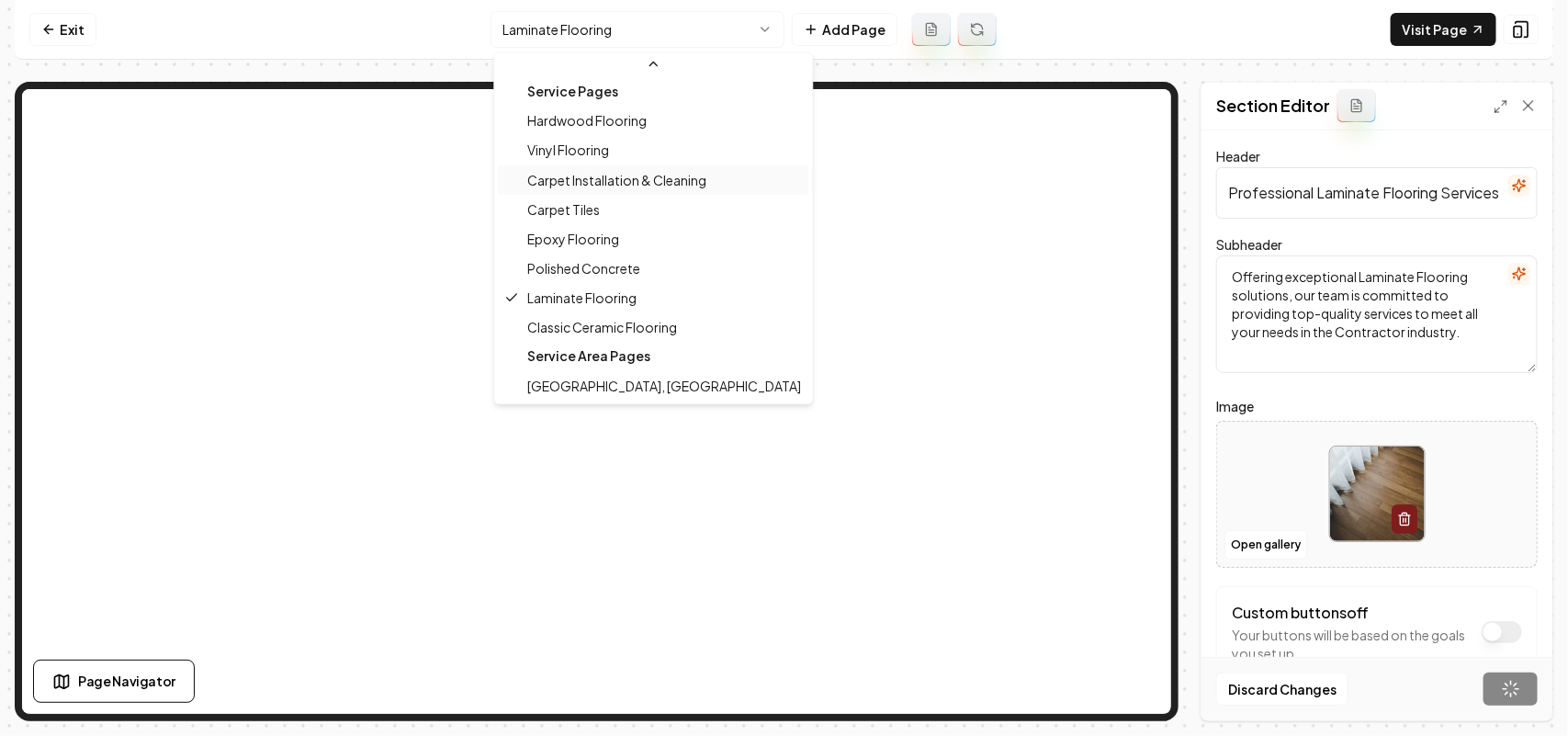
scroll to position [149, 0]
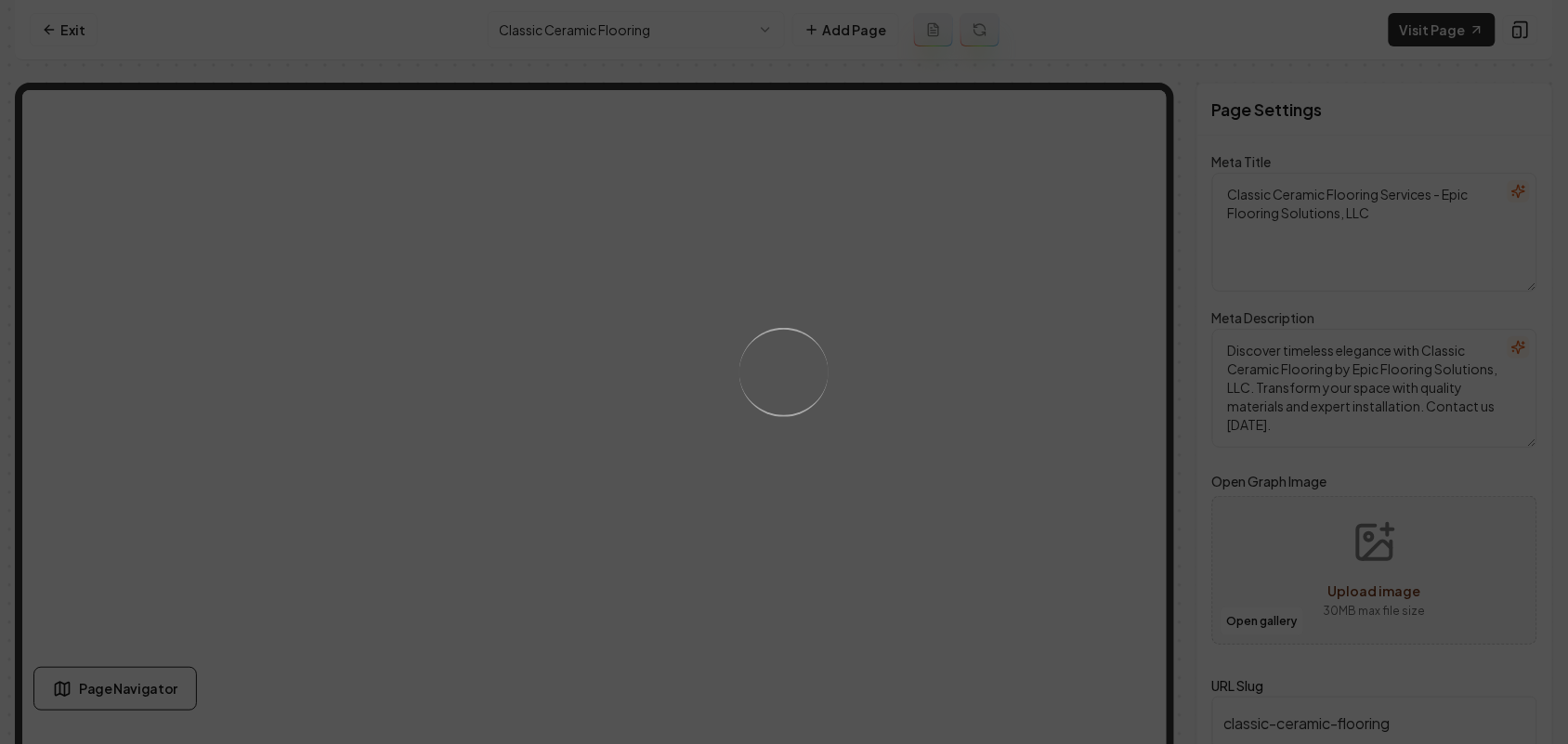
click at [958, 544] on div "Loading..." at bounding box center [784, 372] width 1568 height 744
click at [977, 543] on div "Loading..." at bounding box center [784, 372] width 1568 height 744
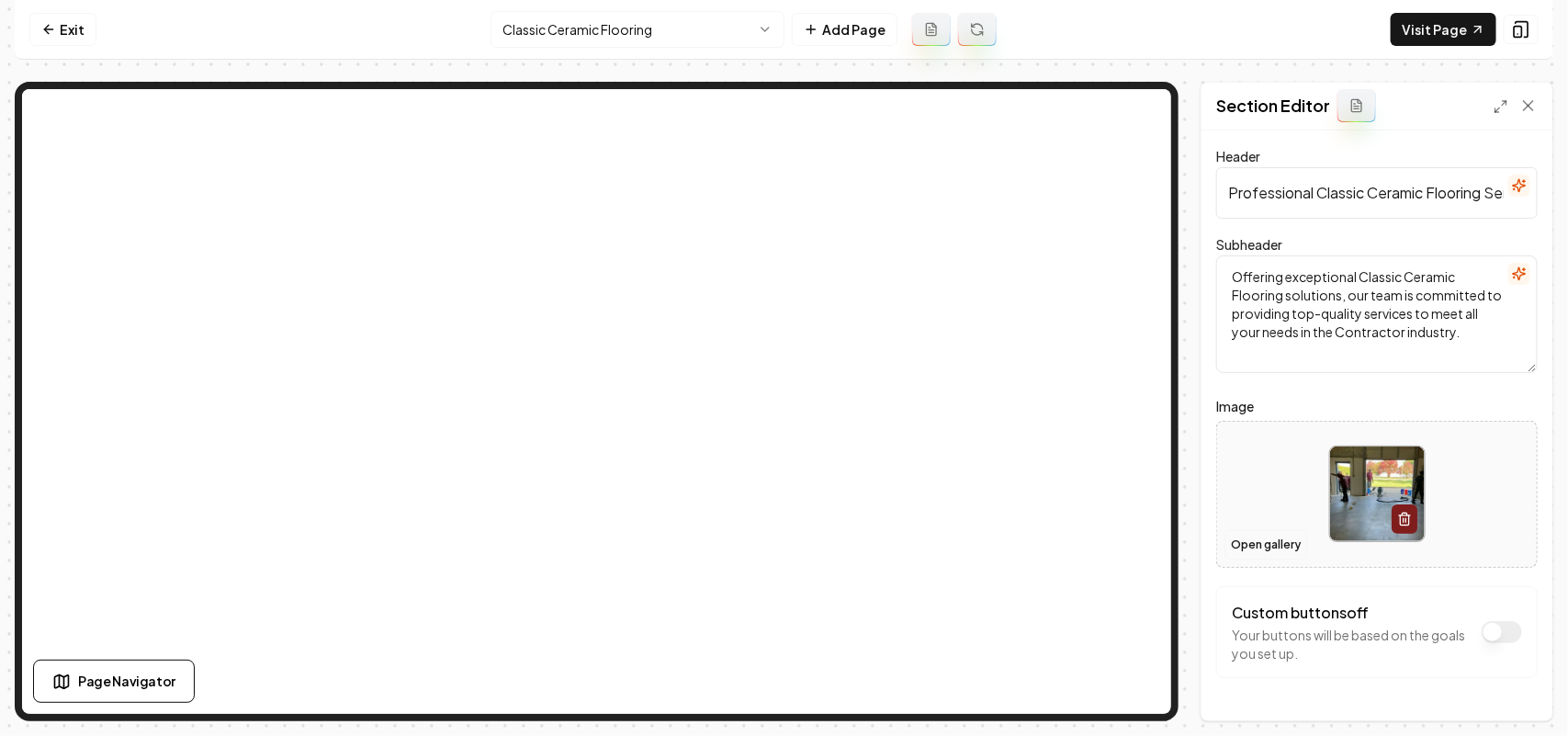
click at [1252, 554] on button "Open gallery" at bounding box center [1265, 545] width 82 height 29
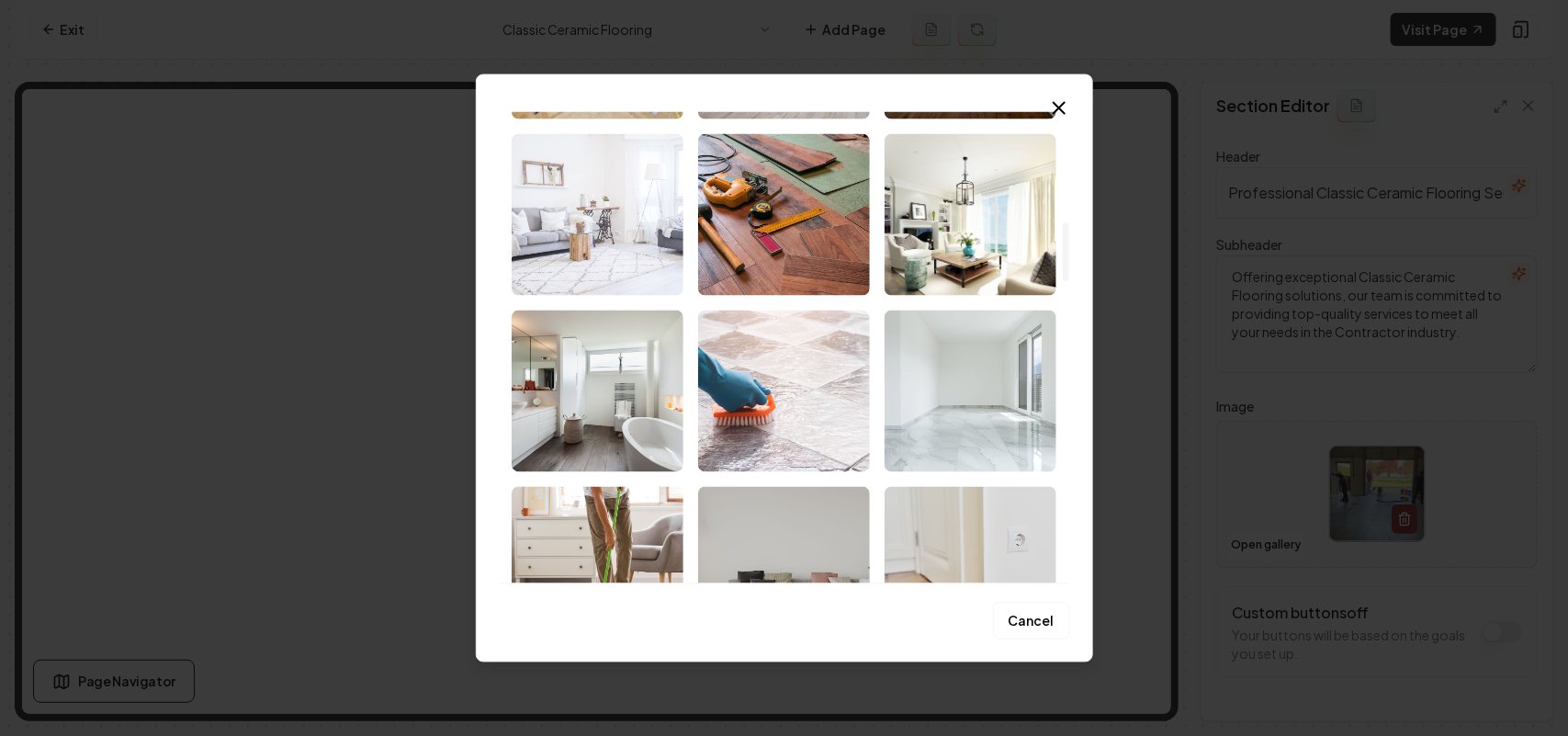
scroll to position [460, 0]
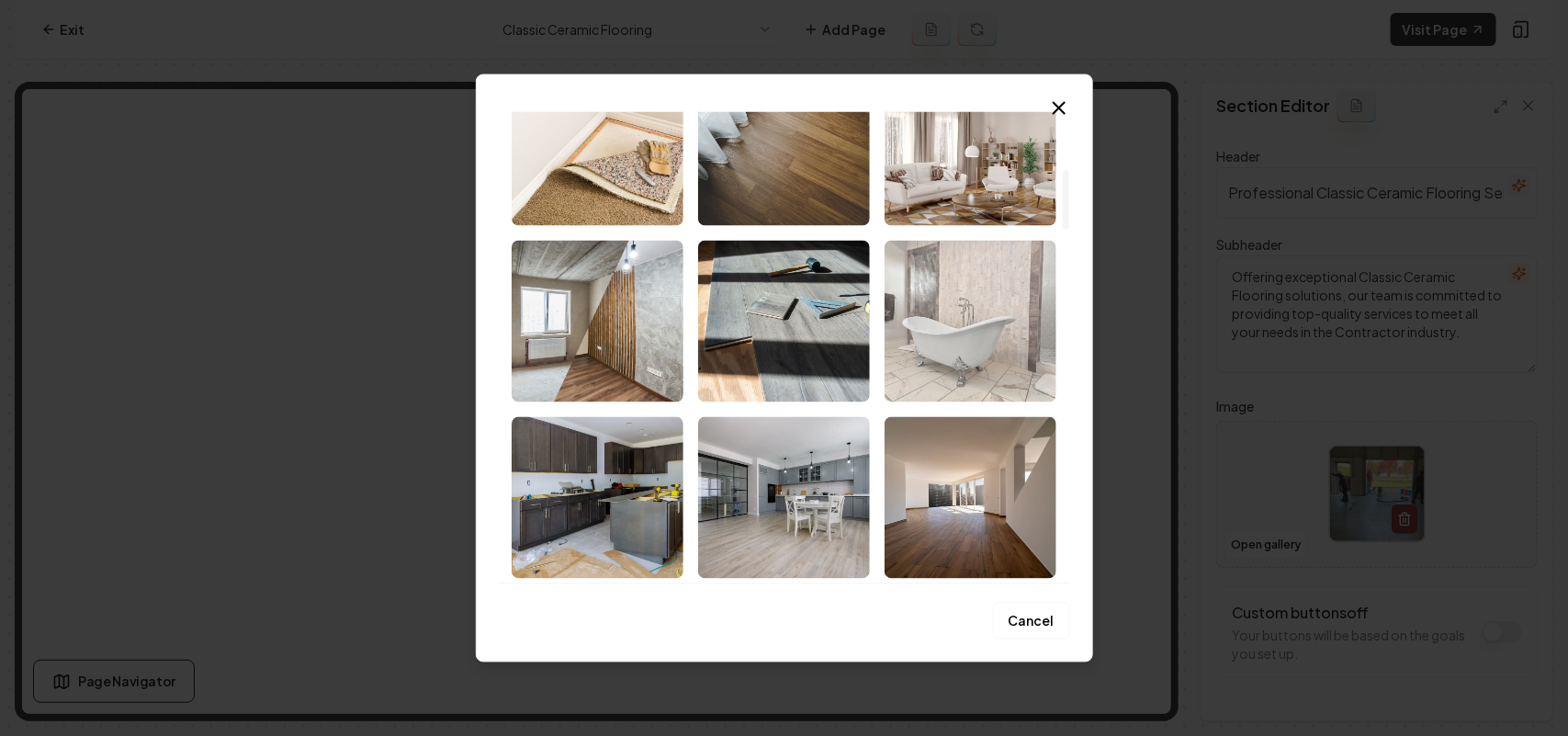
click at [1012, 361] on img "Select image image_68cb50475c7cd75eb8e8b444.jpeg" at bounding box center [970, 321] width 171 height 162
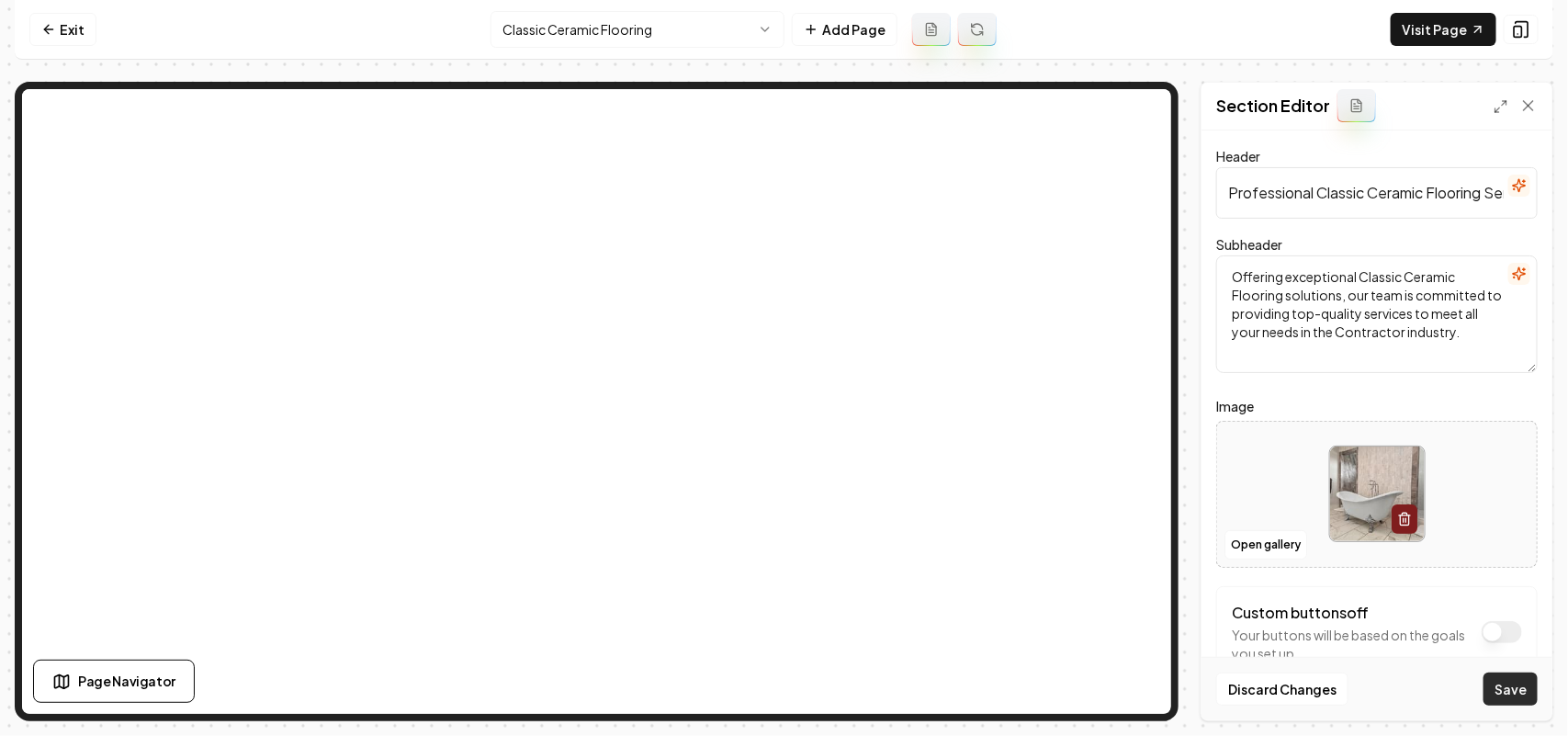
click at [1529, 678] on button "Save" at bounding box center [1511, 690] width 54 height 33
click at [590, 24] on html "Computer Required This feature is only available on a computer. Please switch t…" at bounding box center [784, 368] width 1568 height 736
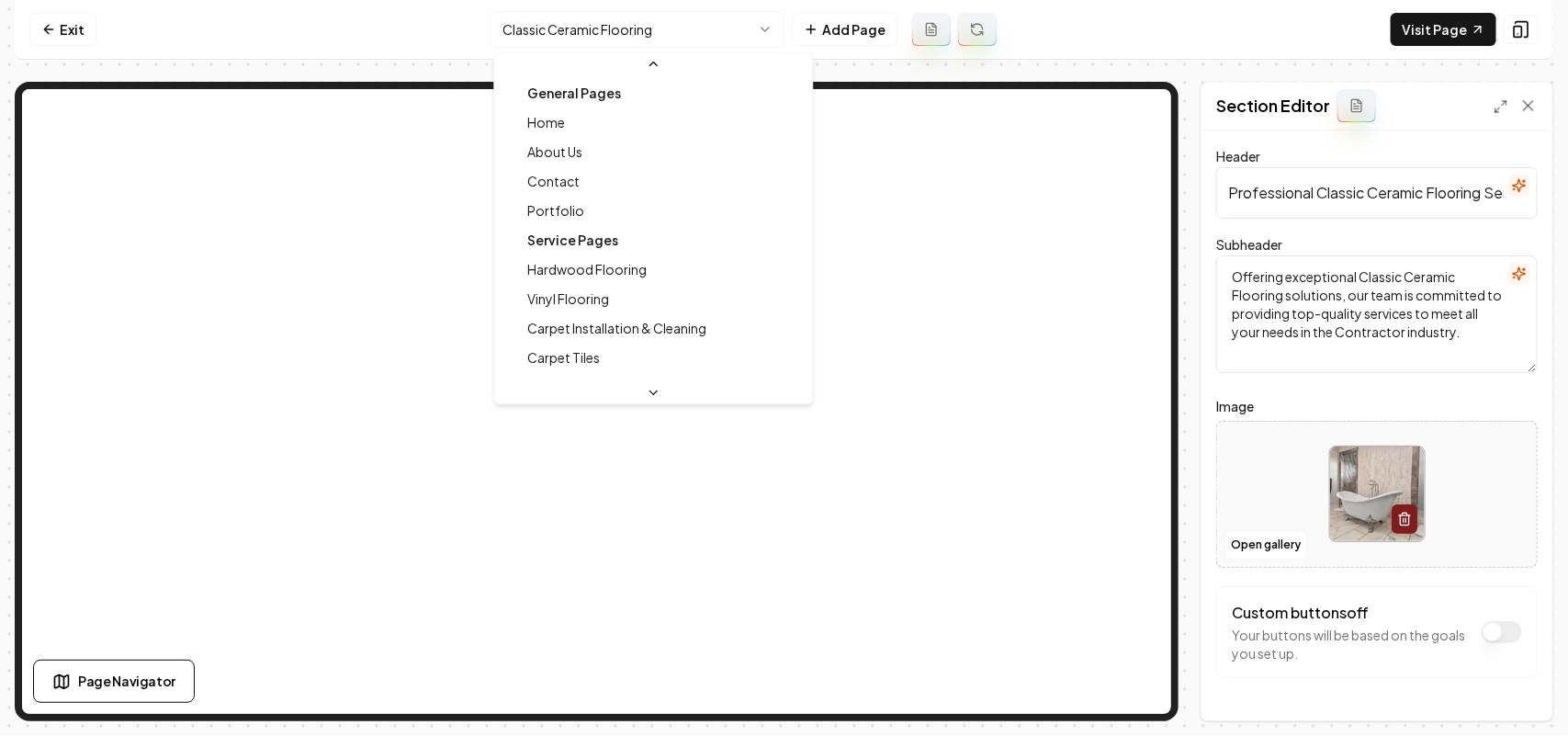
scroll to position [108, 0]
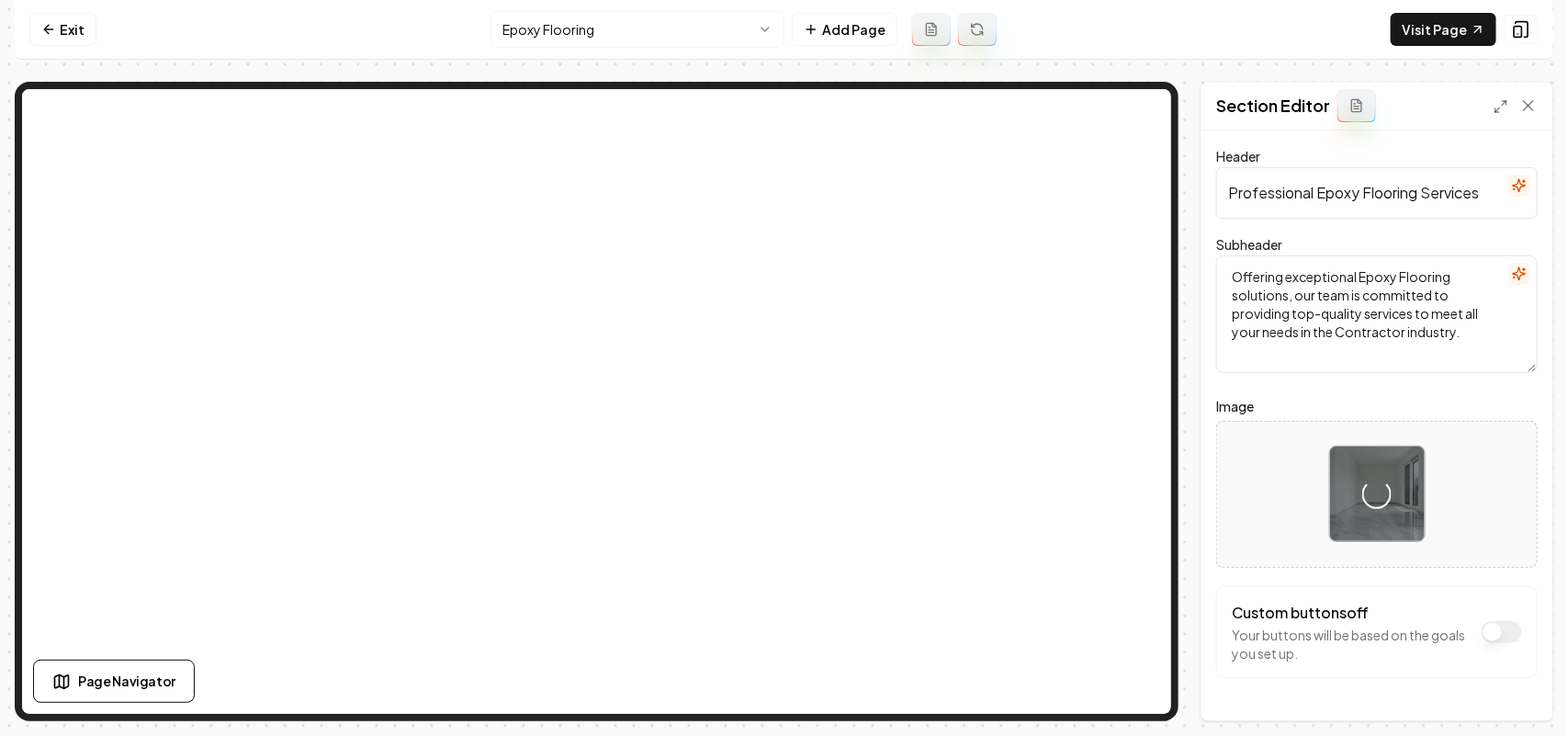
click at [1507, 416] on label "Image" at bounding box center [1377, 406] width 321 height 22
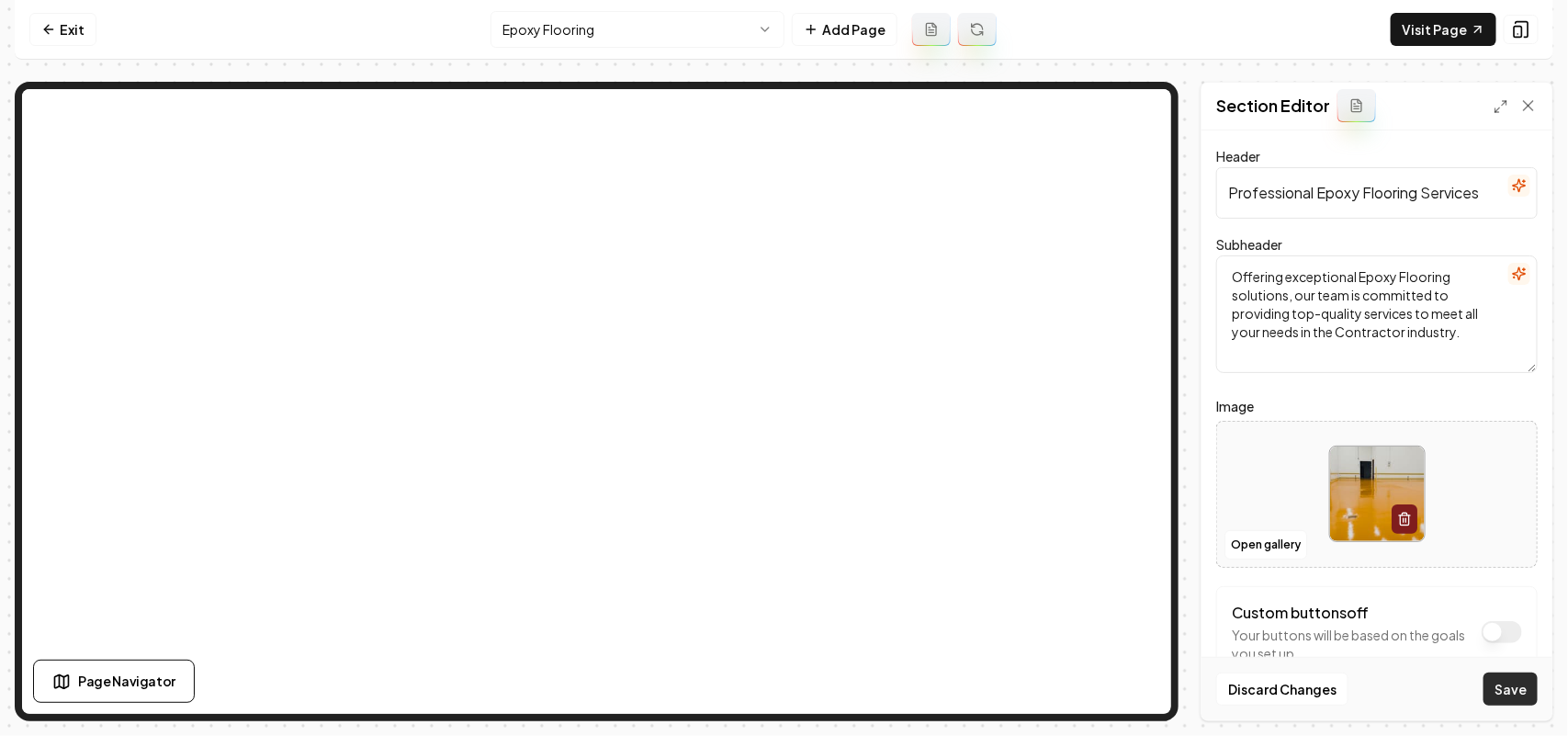
click at [1527, 692] on button "Save" at bounding box center [1511, 690] width 54 height 33
click at [649, 37] on html "Computer Required This feature is only available on a computer. Please switch t…" at bounding box center [784, 368] width 1568 height 736
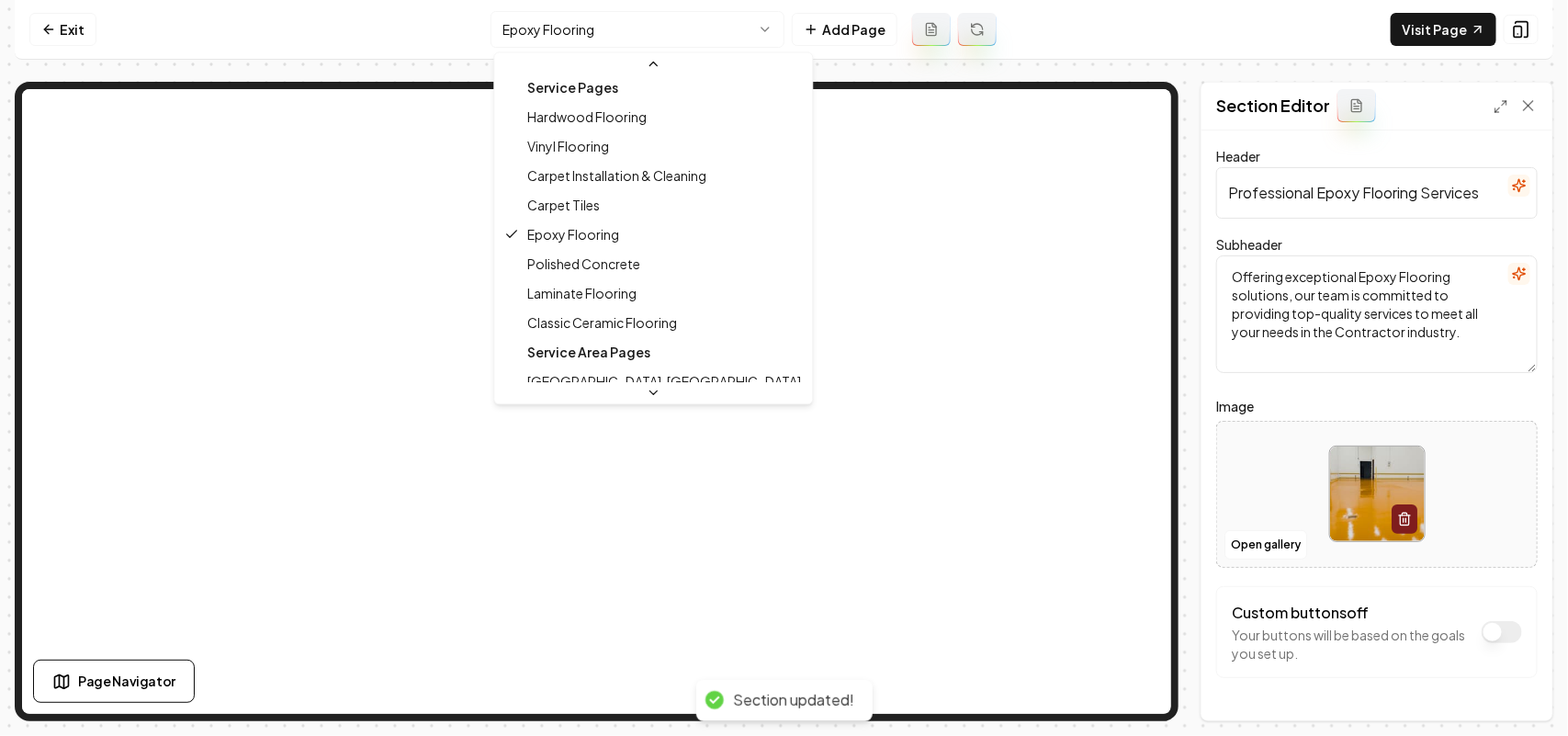
scroll to position [149, 0]
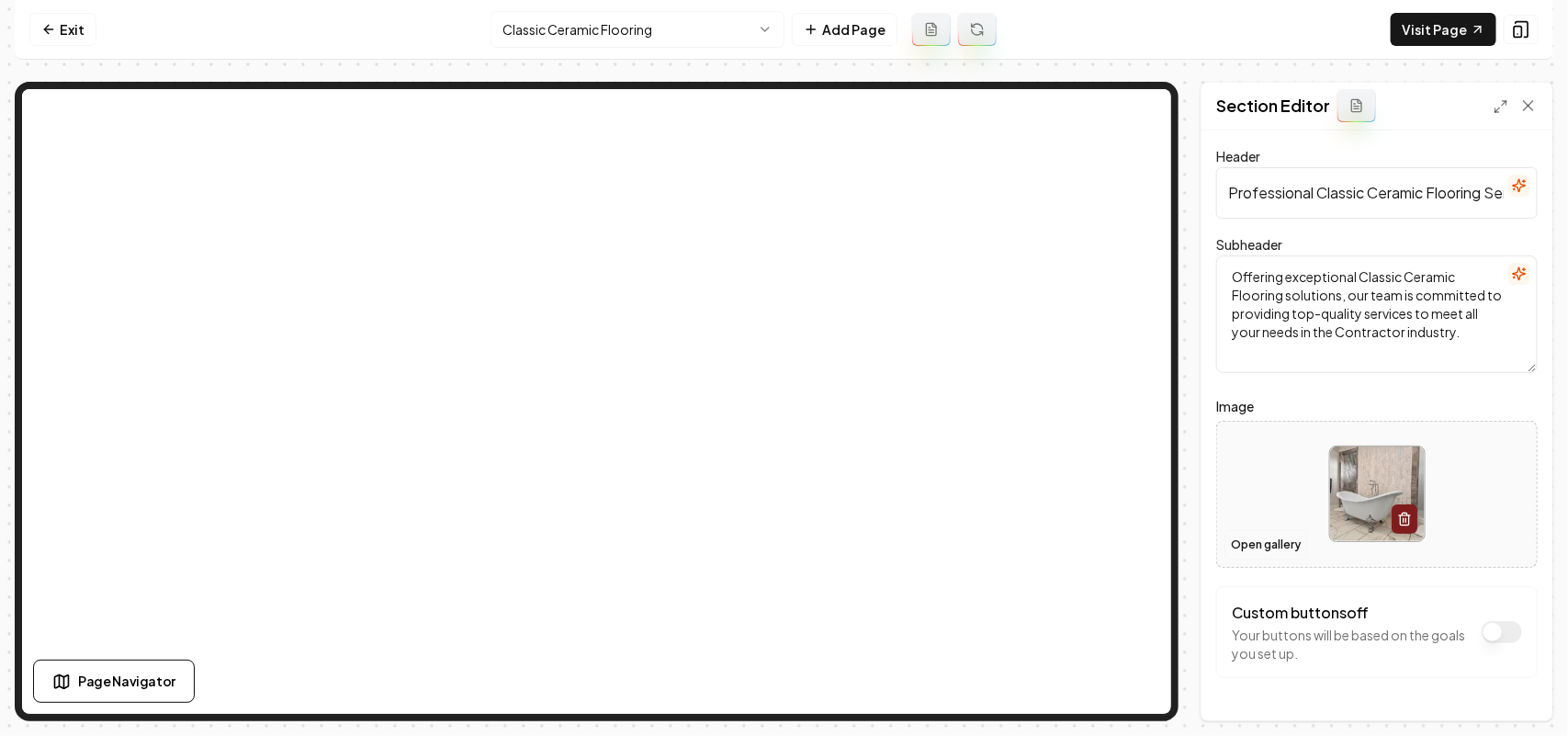
click at [1250, 537] on button "Open gallery" at bounding box center [1265, 545] width 82 height 29
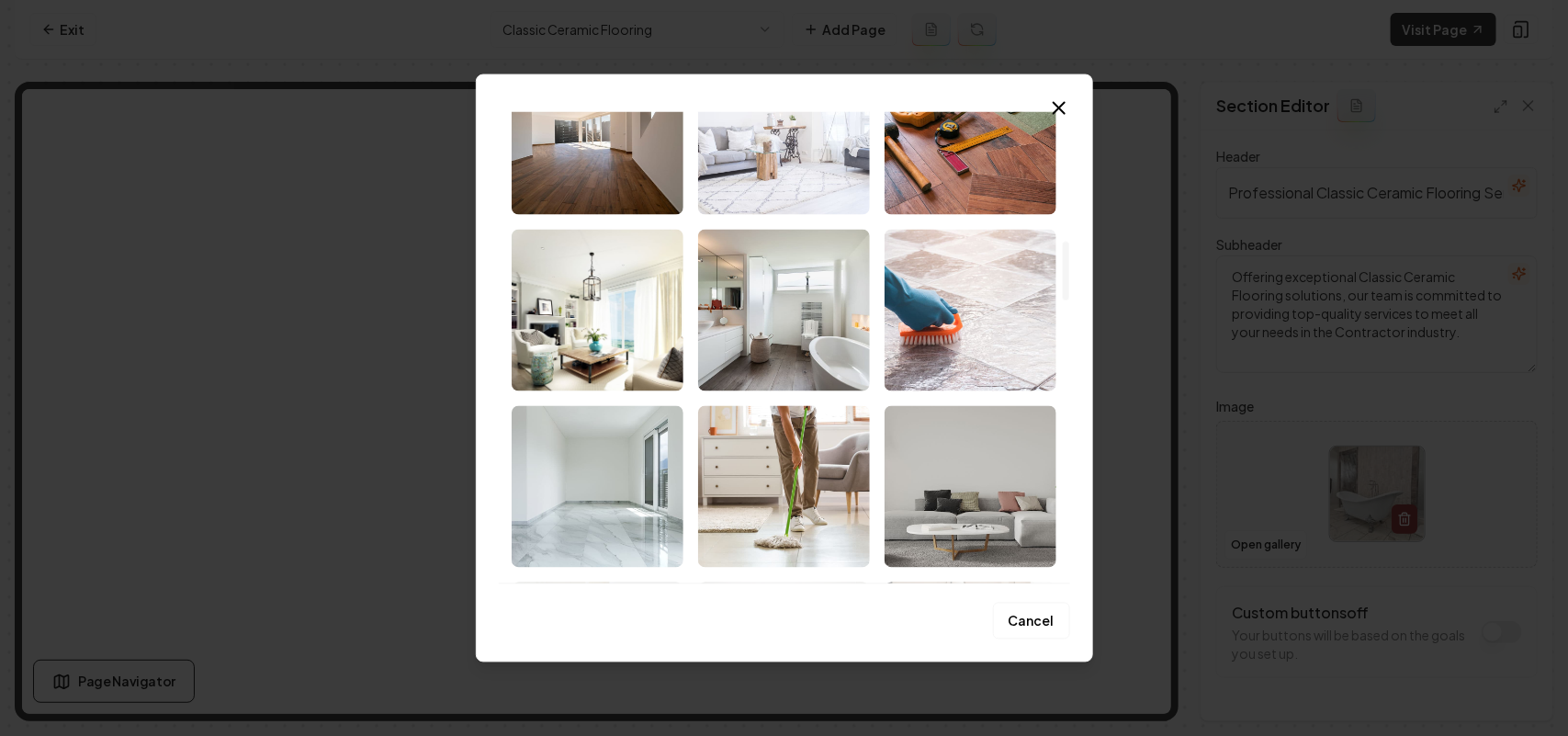
scroll to position [1034, 0]
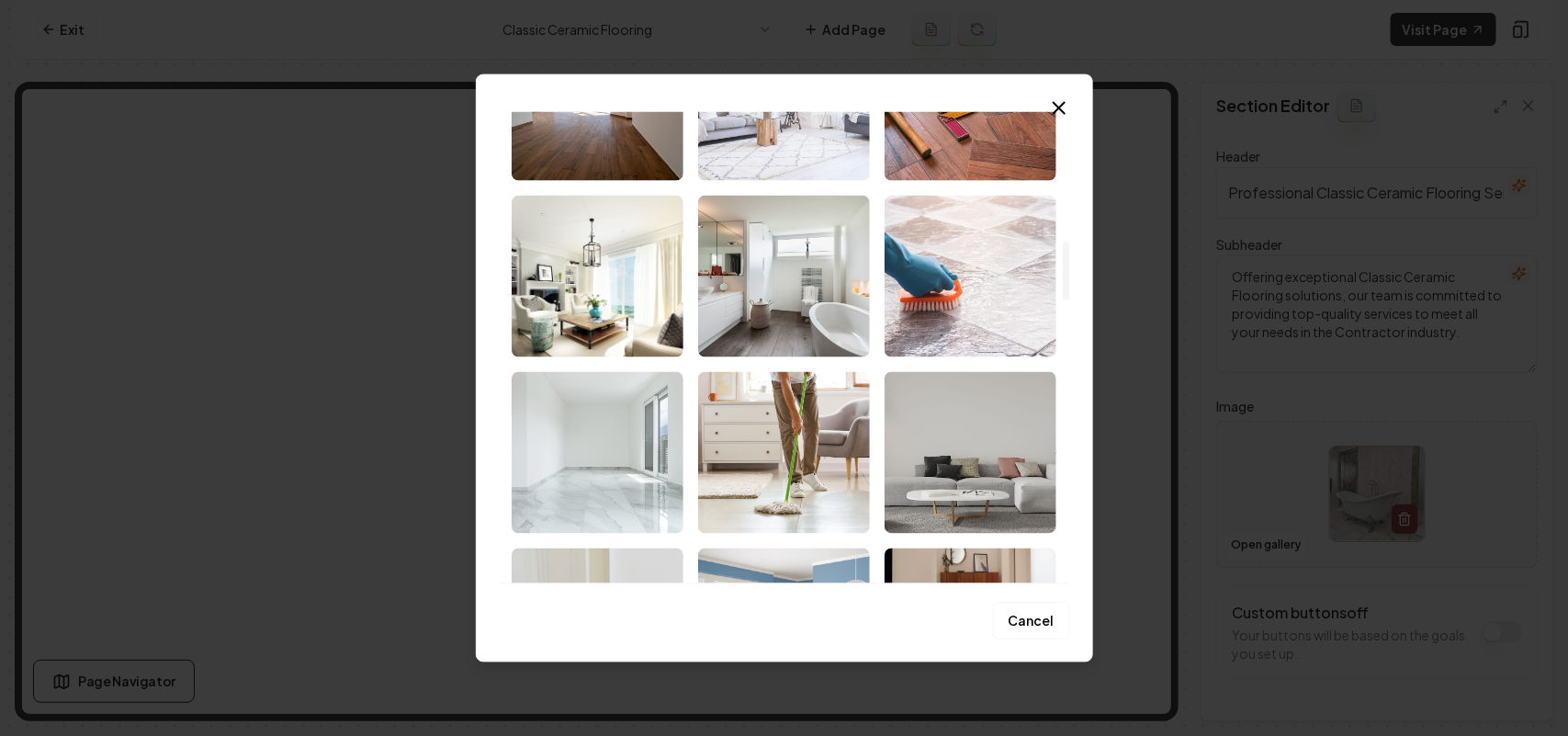
click at [570, 480] on img "Select image image_68cb50445c7cd75eb8e8a2c8.jpeg" at bounding box center [597, 451] width 171 height 162
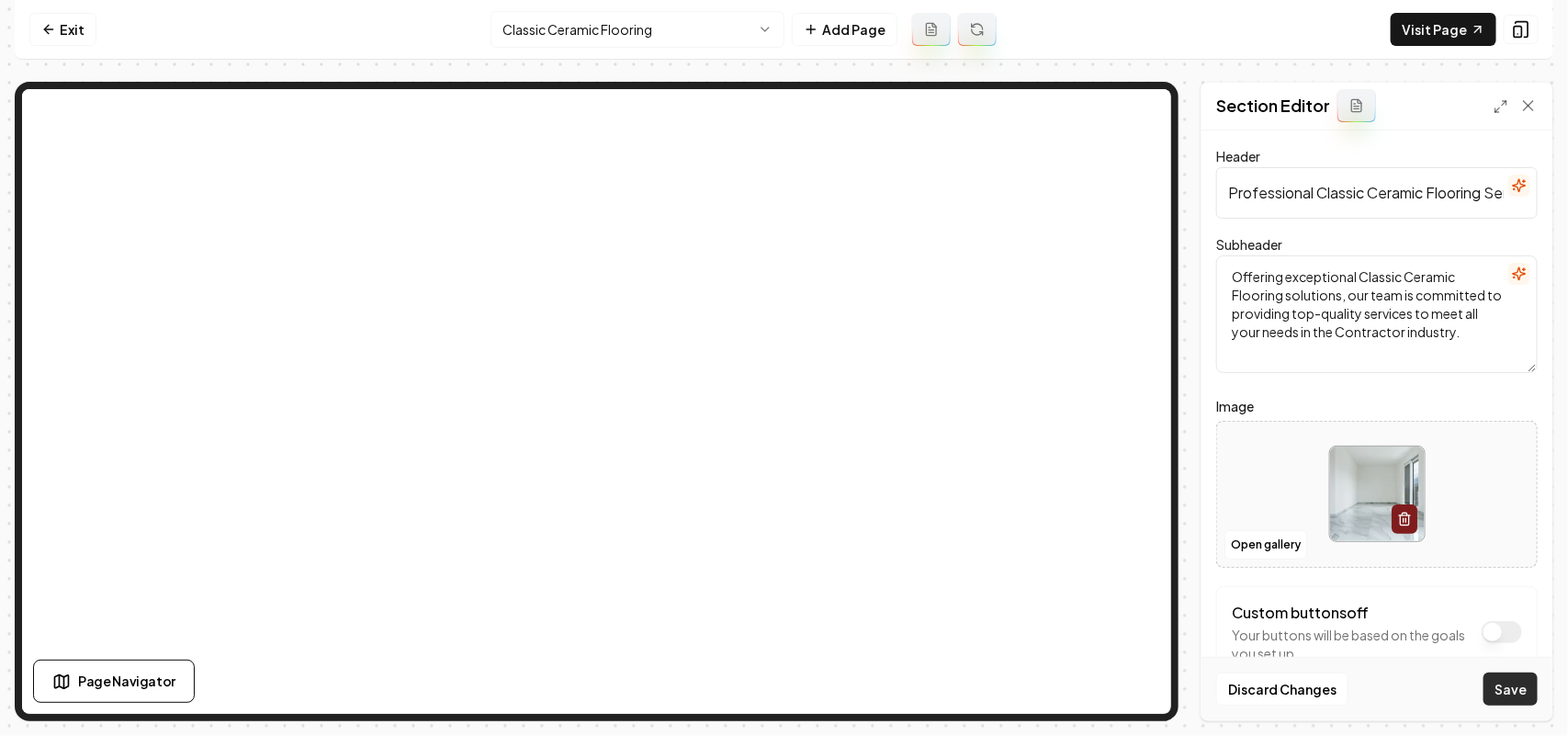
click at [1517, 682] on button "Save" at bounding box center [1511, 690] width 54 height 33
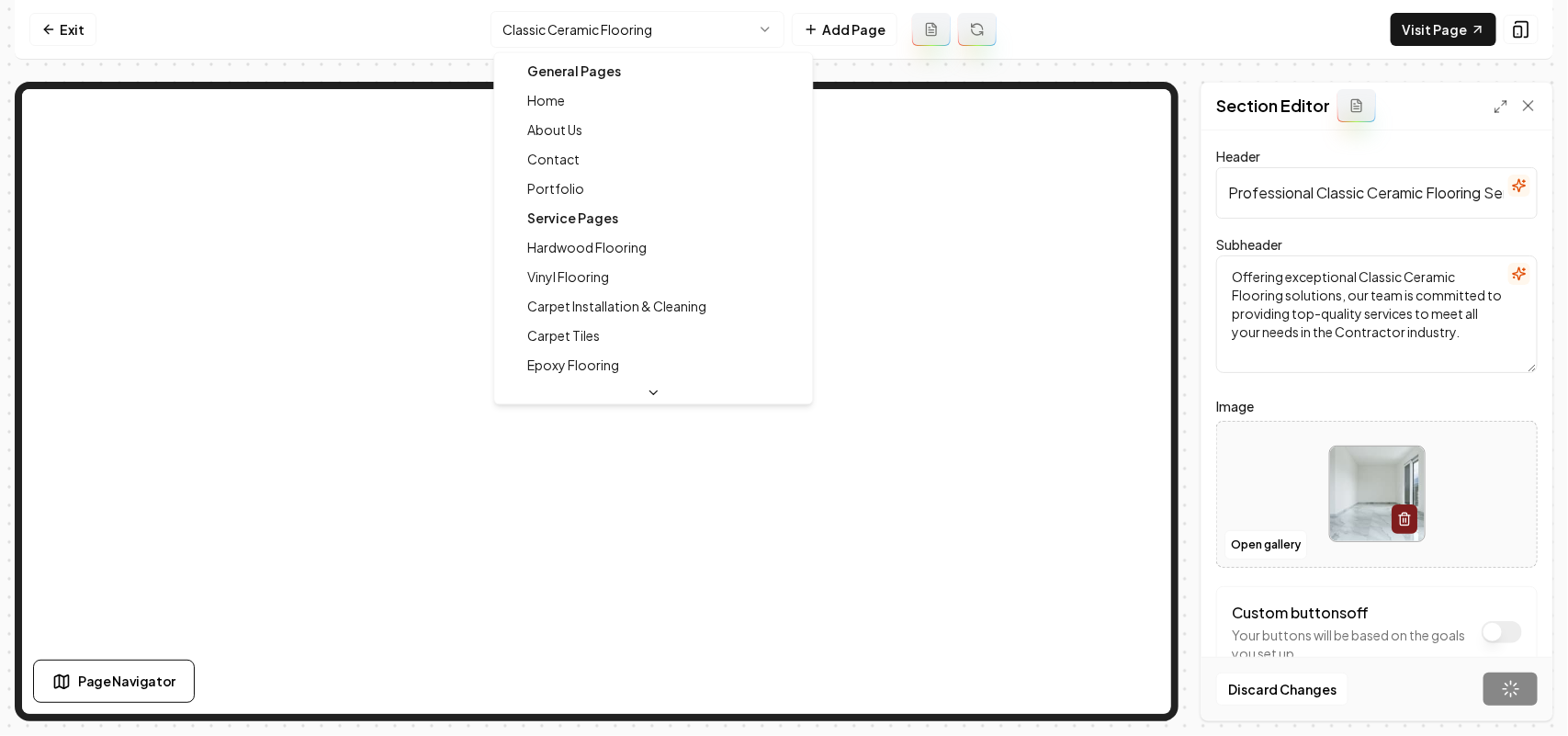
click at [595, 25] on html "Computer Required This feature is only available on a computer. Please switch t…" at bounding box center [784, 368] width 1568 height 736
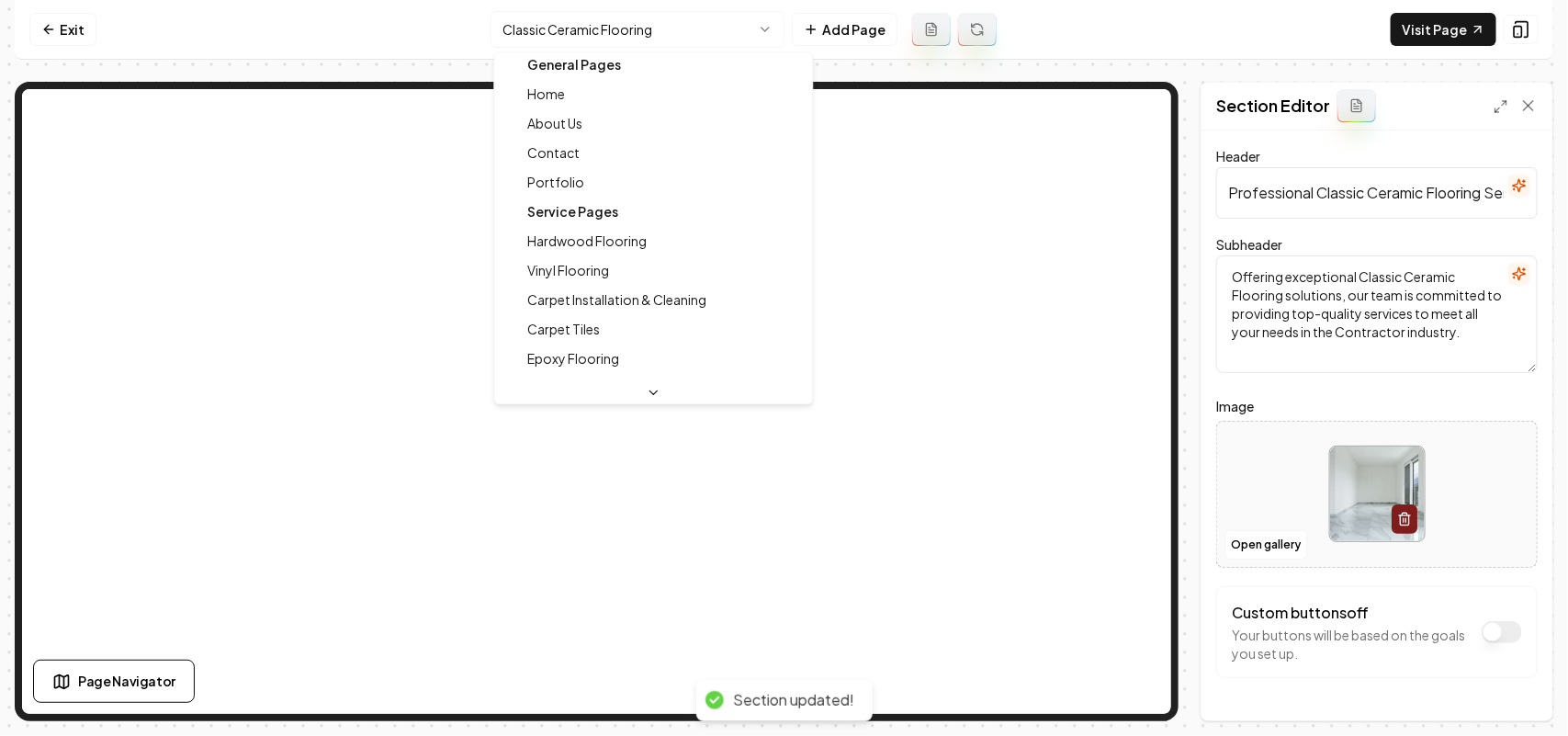
scroll to position [0, 0]
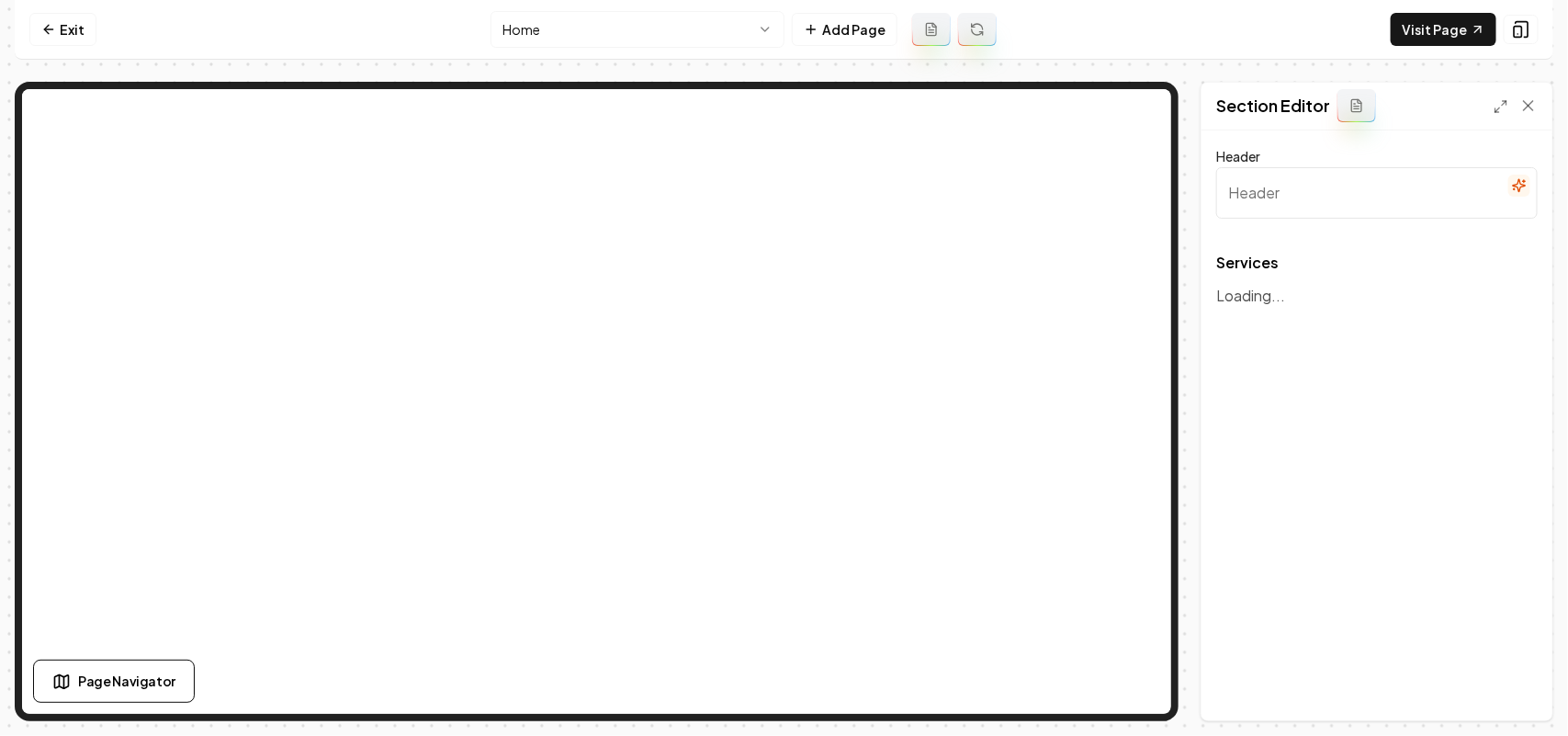
type input "Premier Flooring Services"
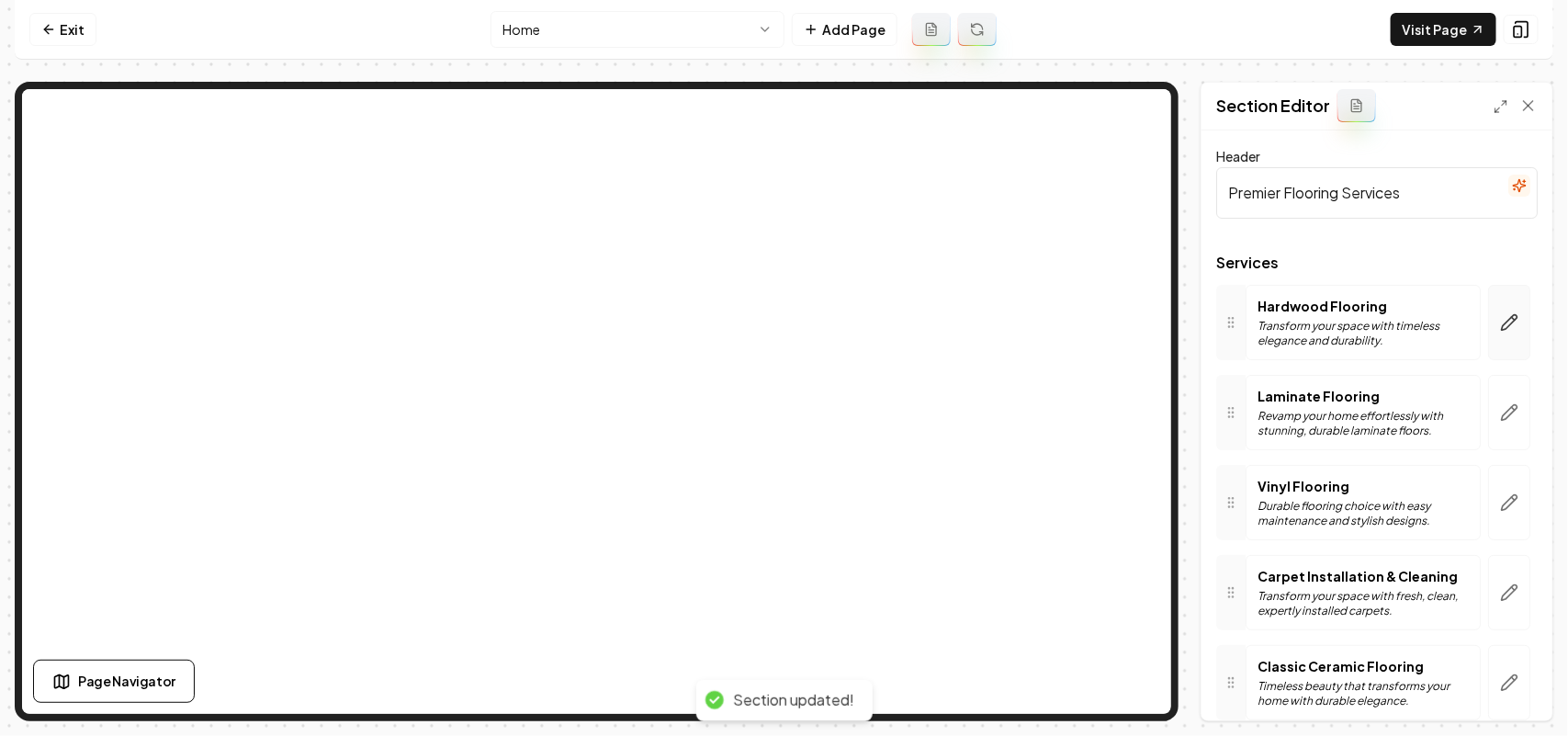
click at [1489, 315] on button "button" at bounding box center [1510, 322] width 43 height 76
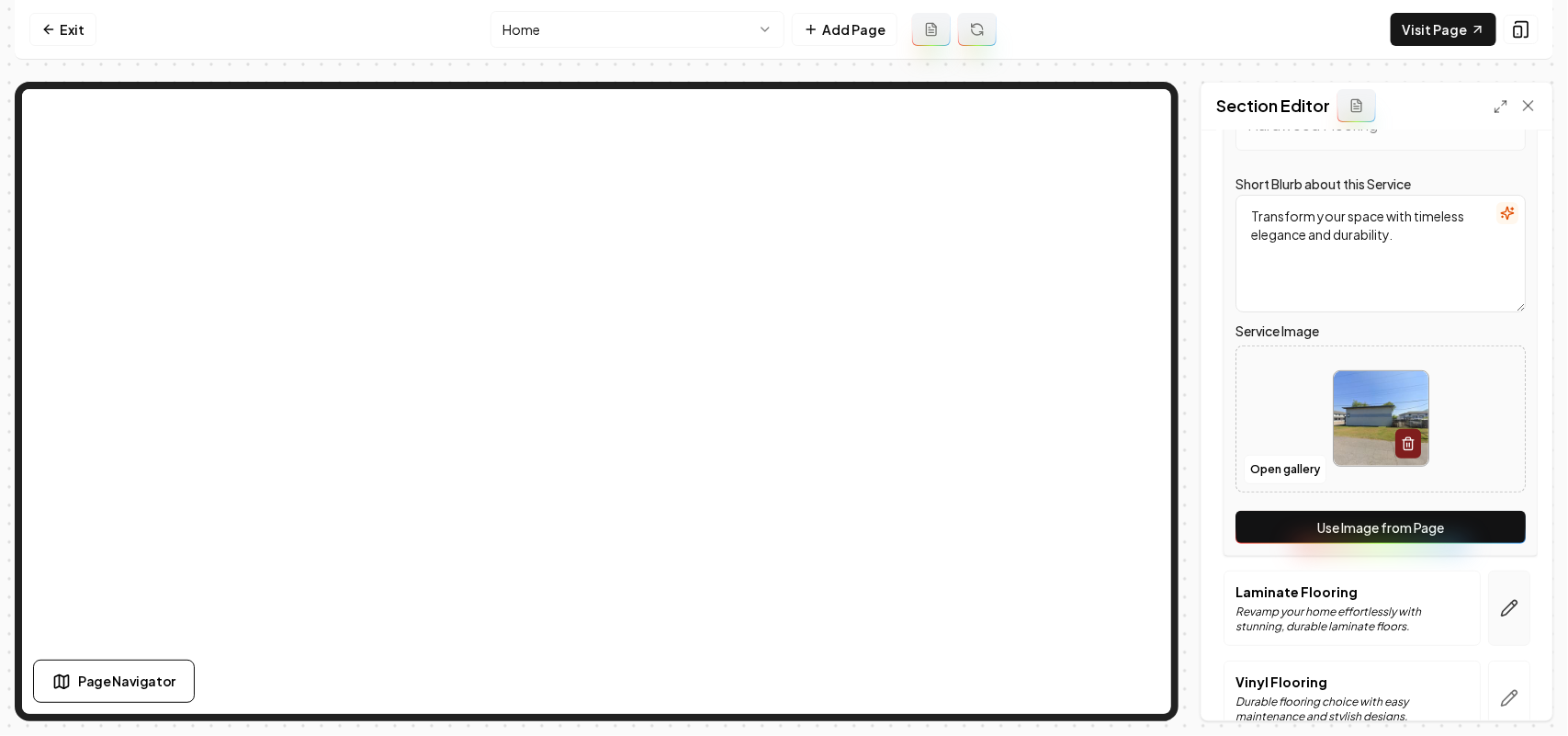
scroll to position [460, 0]
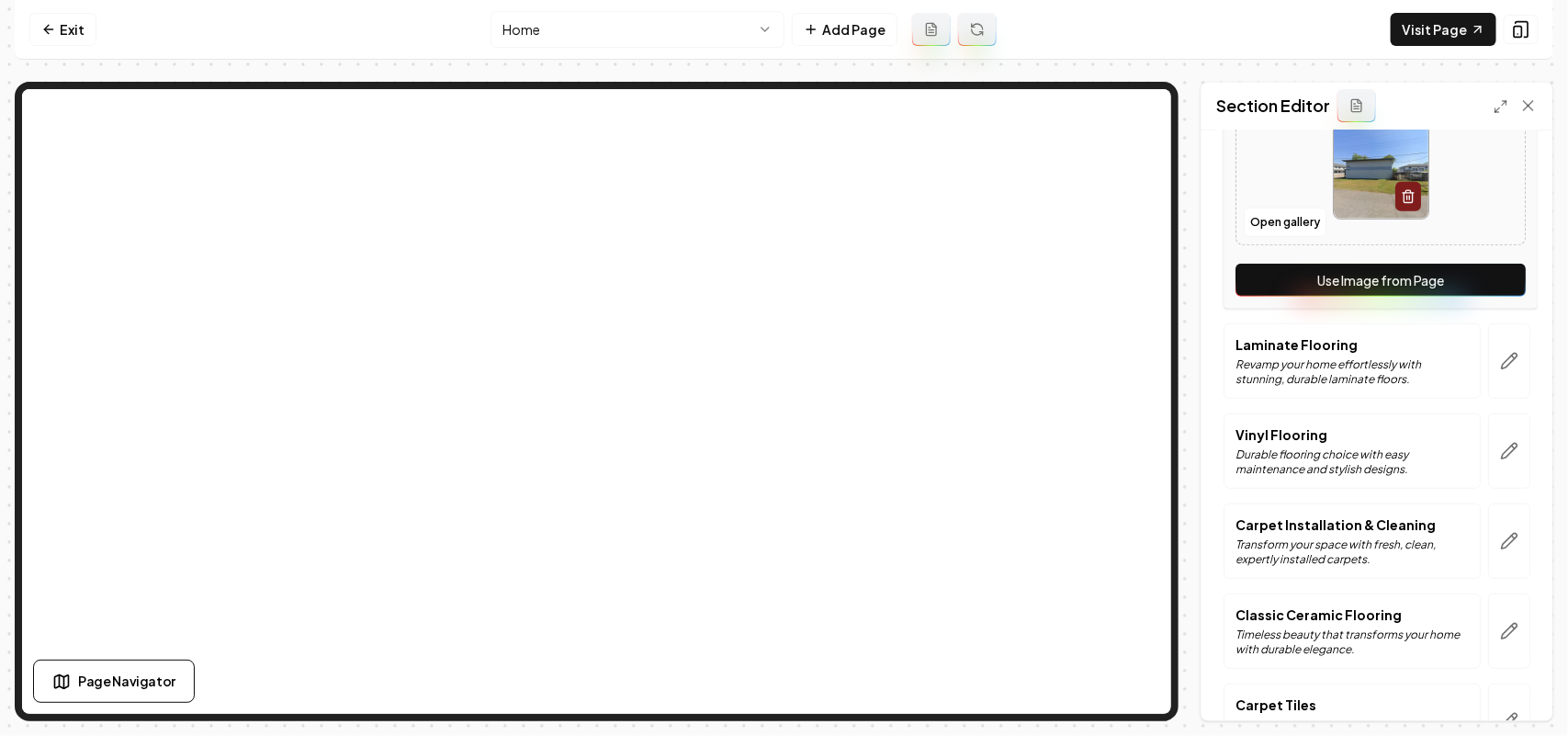
click at [1505, 298] on div "Service Name Hardwood Flooring Short Blurb about this Service Transform your sp…" at bounding box center [1380, 67] width 315 height 483
click at [1503, 287] on button "Use Image from Page" at bounding box center [1381, 280] width 290 height 33
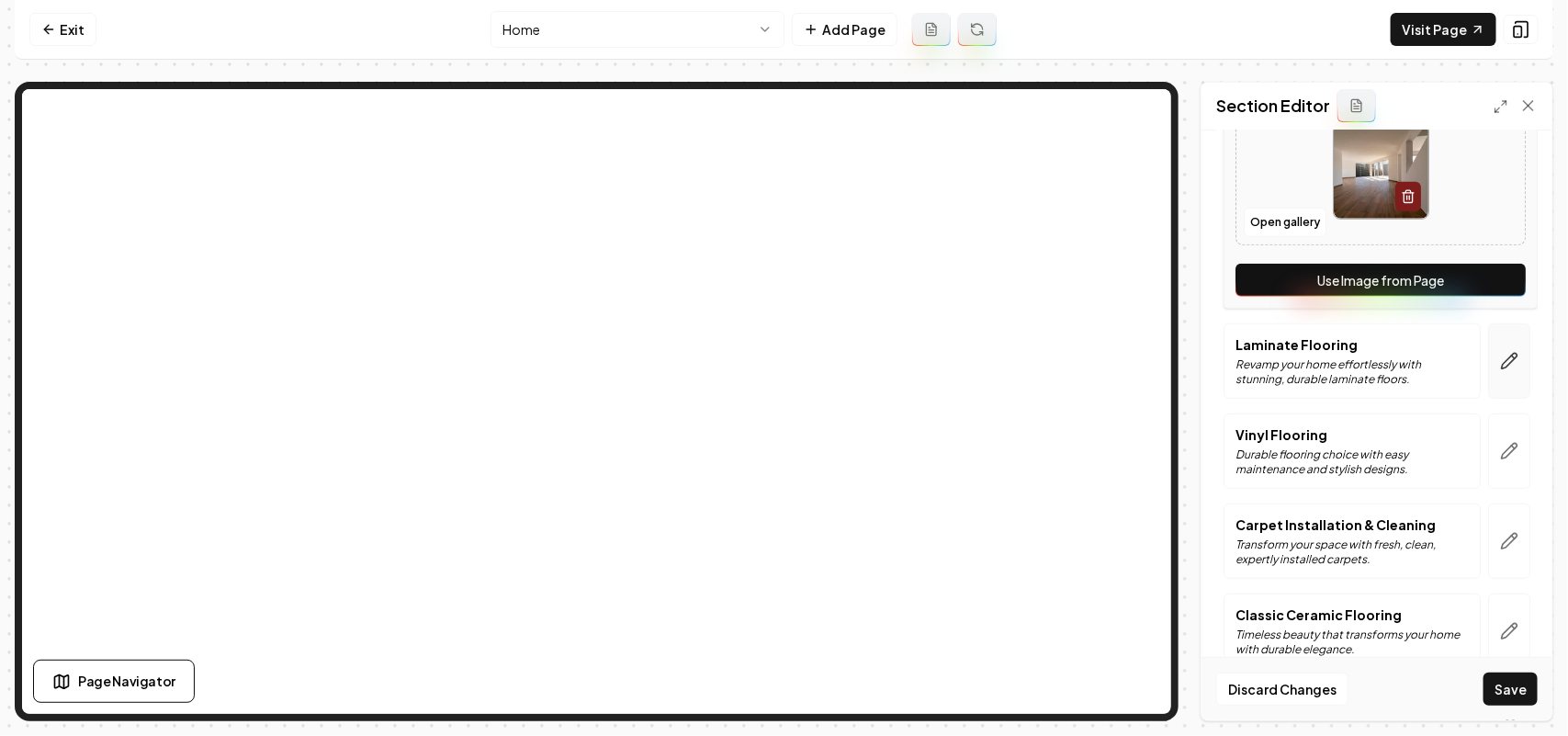
click at [1500, 355] on icon "button" at bounding box center [1509, 361] width 18 height 18
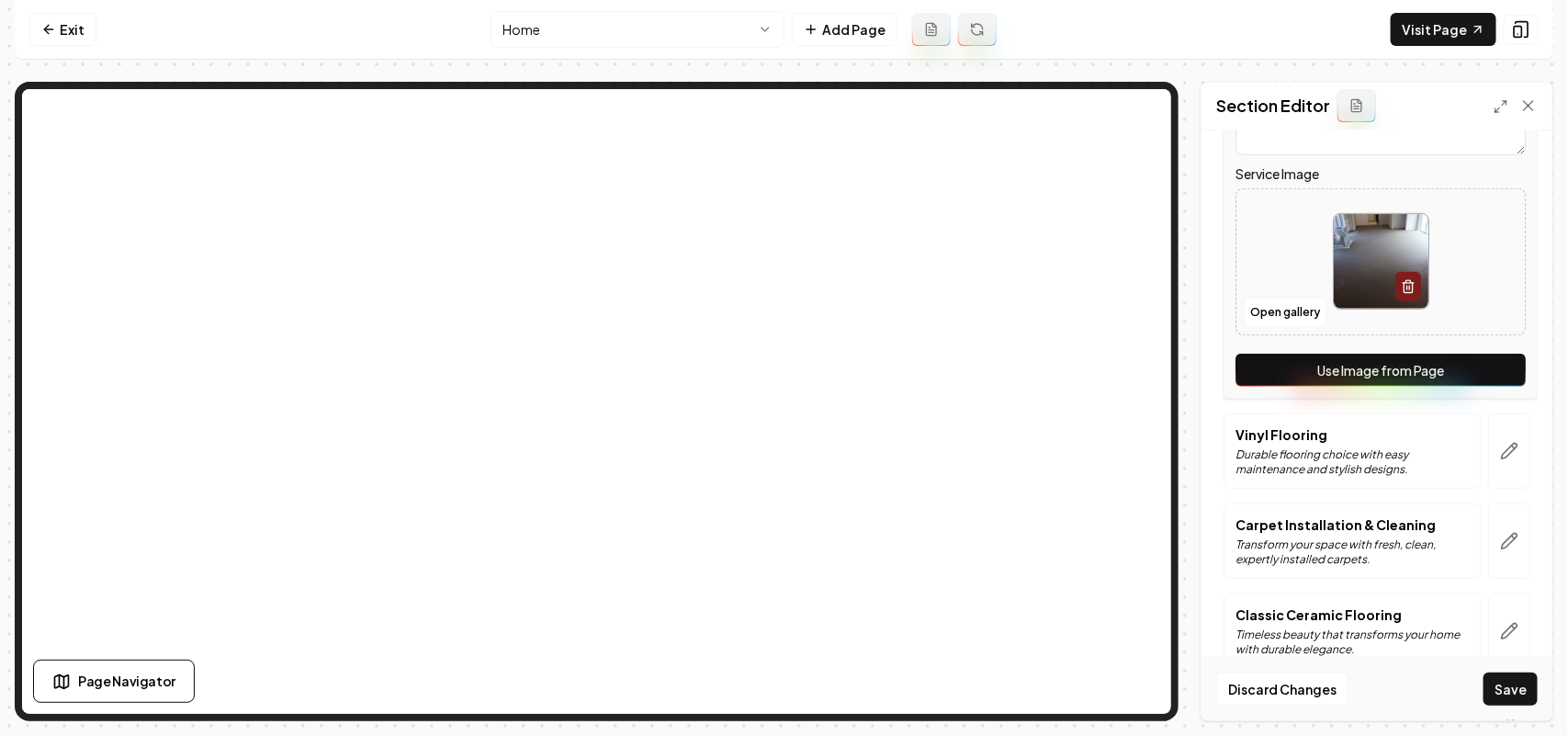
click at [1495, 364] on button "Use Image from Page" at bounding box center [1381, 370] width 290 height 33
click at [1500, 456] on icon "button" at bounding box center [1509, 451] width 18 height 18
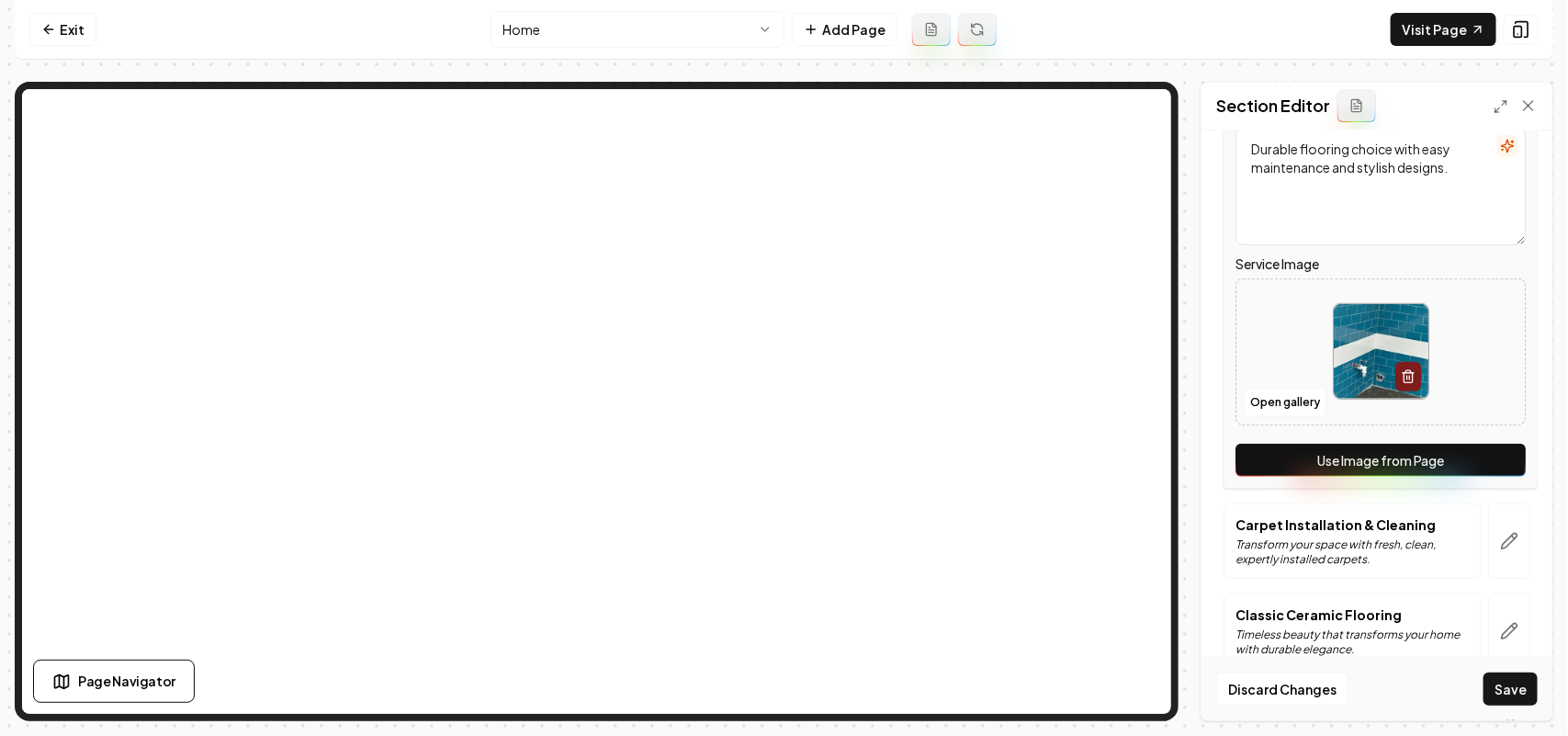
click at [1494, 460] on button "Use Image from Page" at bounding box center [1381, 460] width 290 height 33
click at [1491, 534] on button "button" at bounding box center [1510, 541] width 43 height 76
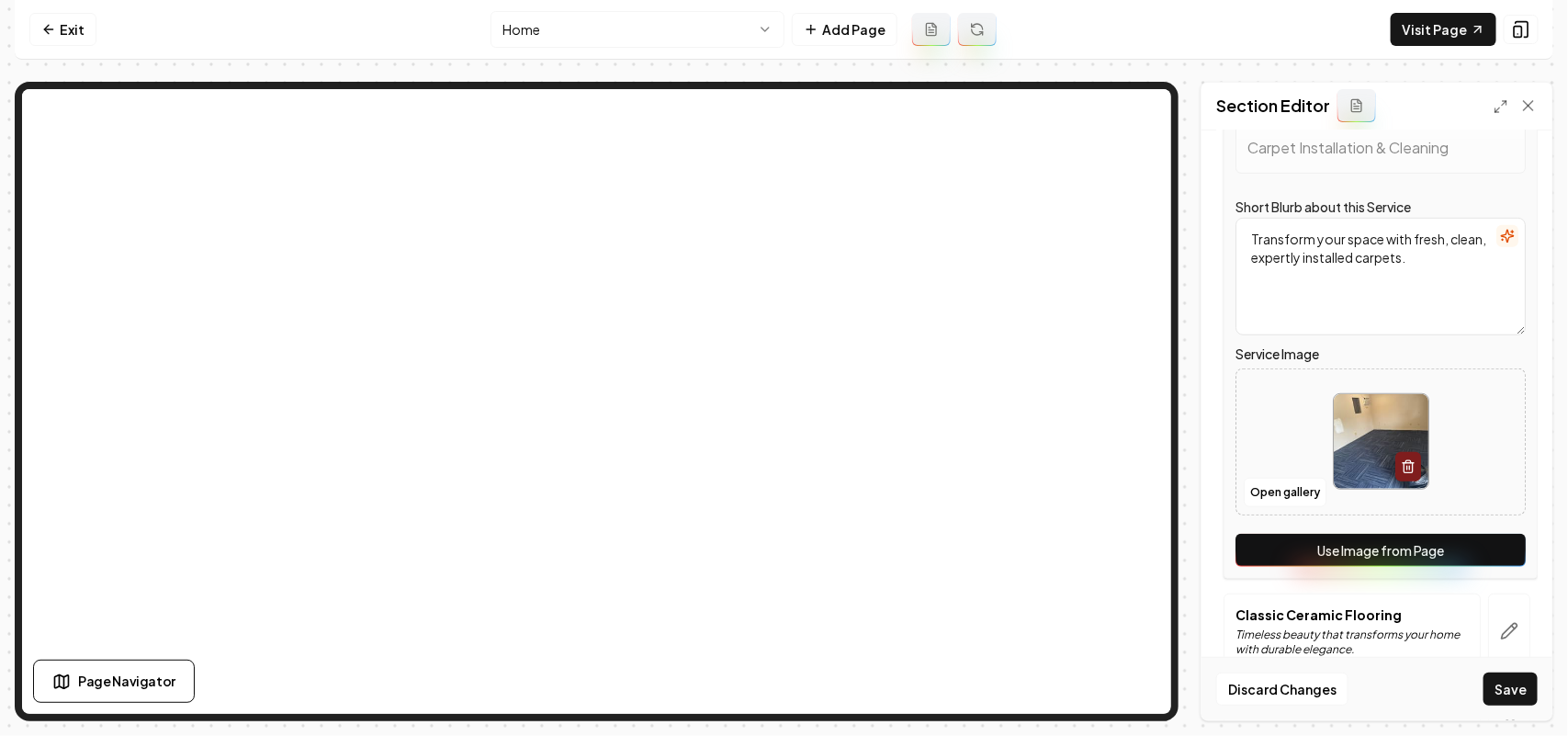
click at [1491, 548] on button "Use Image from Page" at bounding box center [1381, 550] width 290 height 33
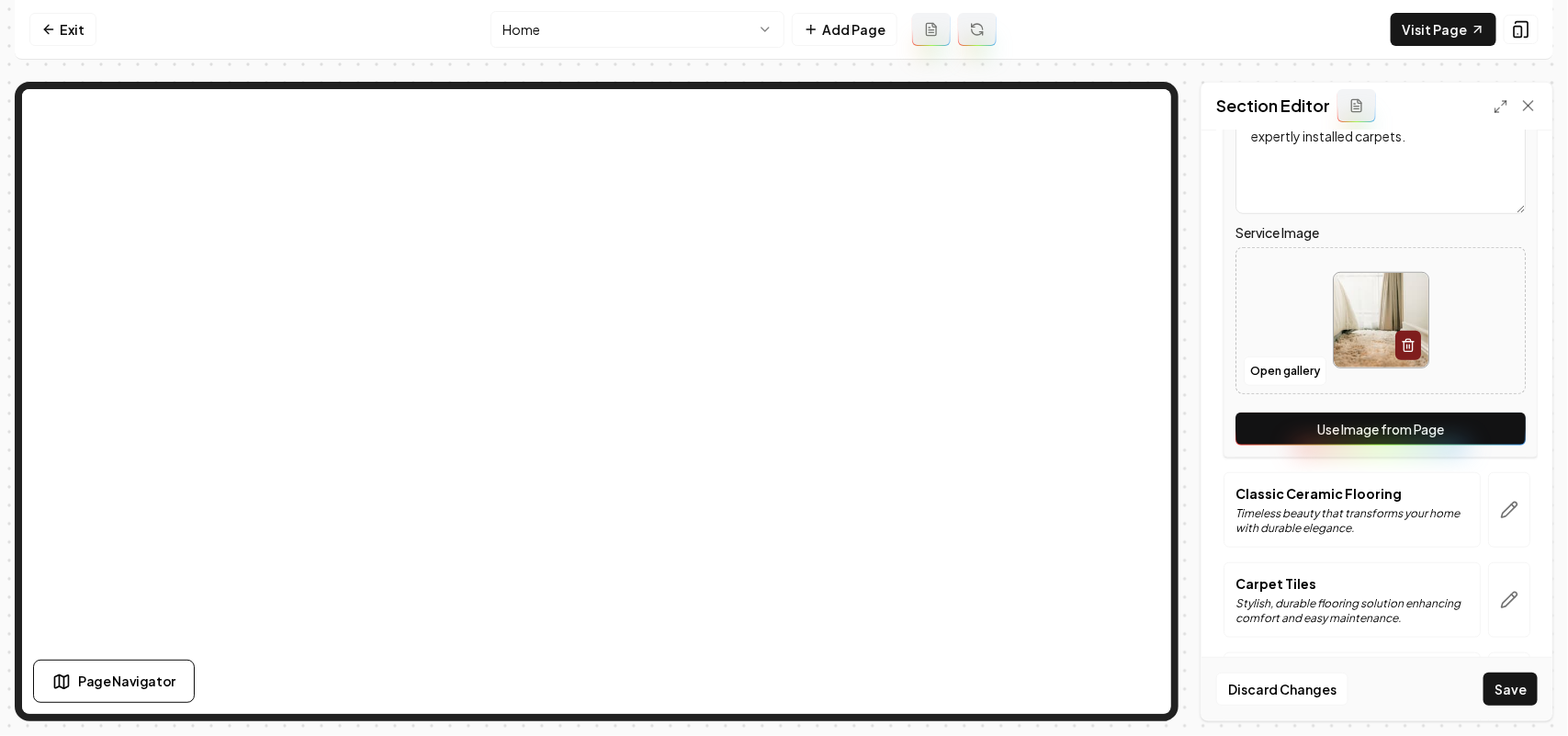
scroll to position [765, 0]
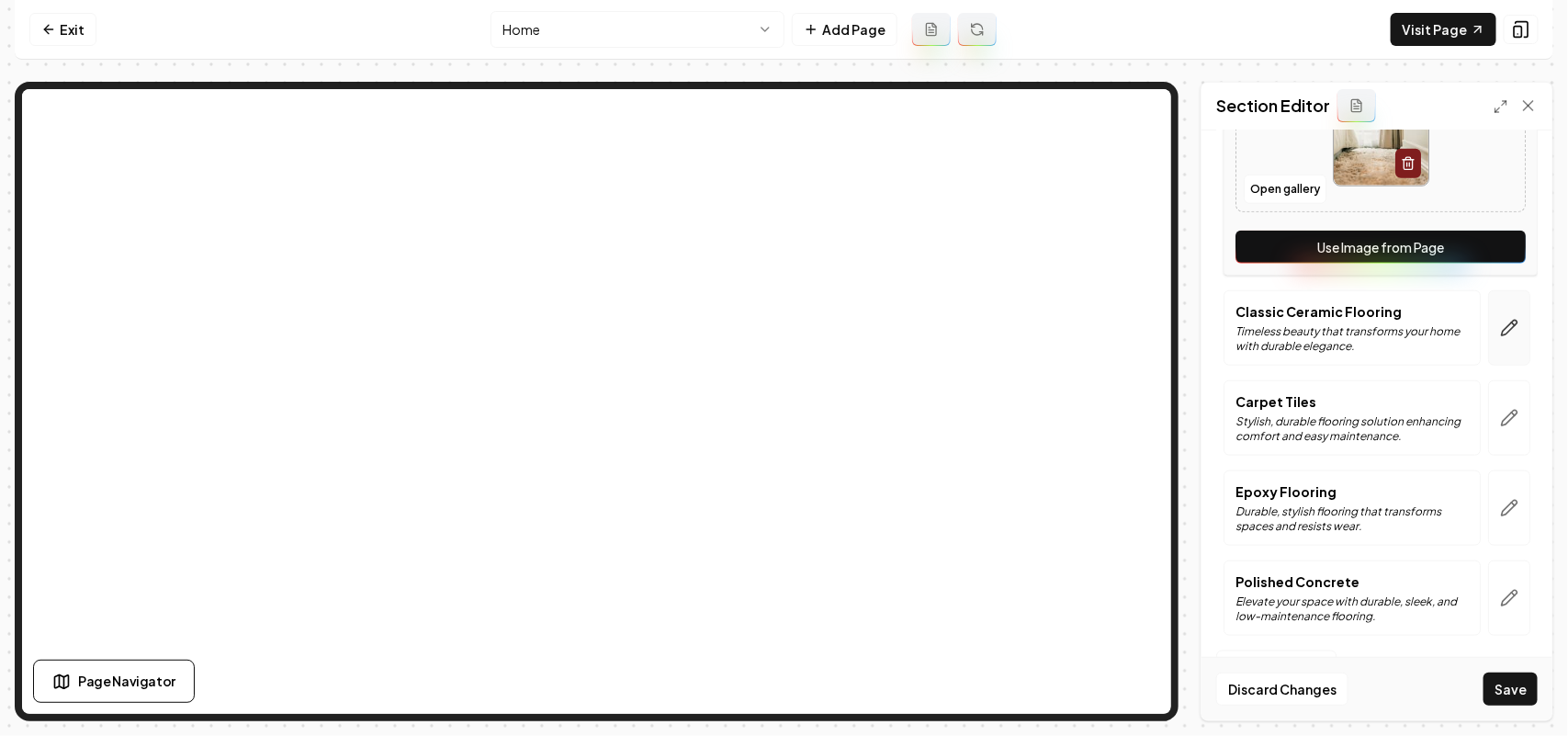
click at [1491, 337] on button "button" at bounding box center [1510, 328] width 43 height 76
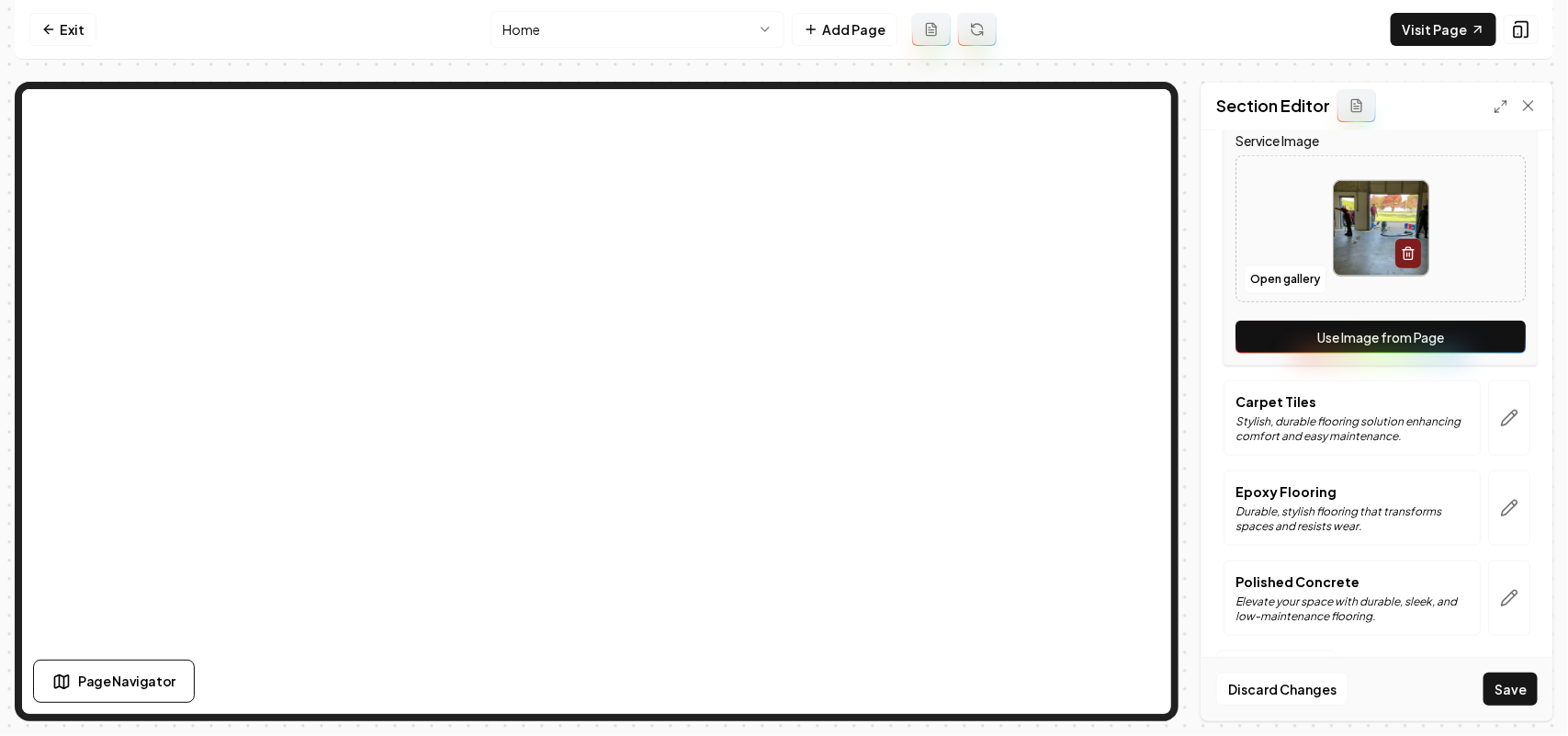
click at [1491, 341] on button "Use Image from Page" at bounding box center [1381, 337] width 290 height 33
click at [1502, 414] on icon "button" at bounding box center [1510, 417] width 15 height 15
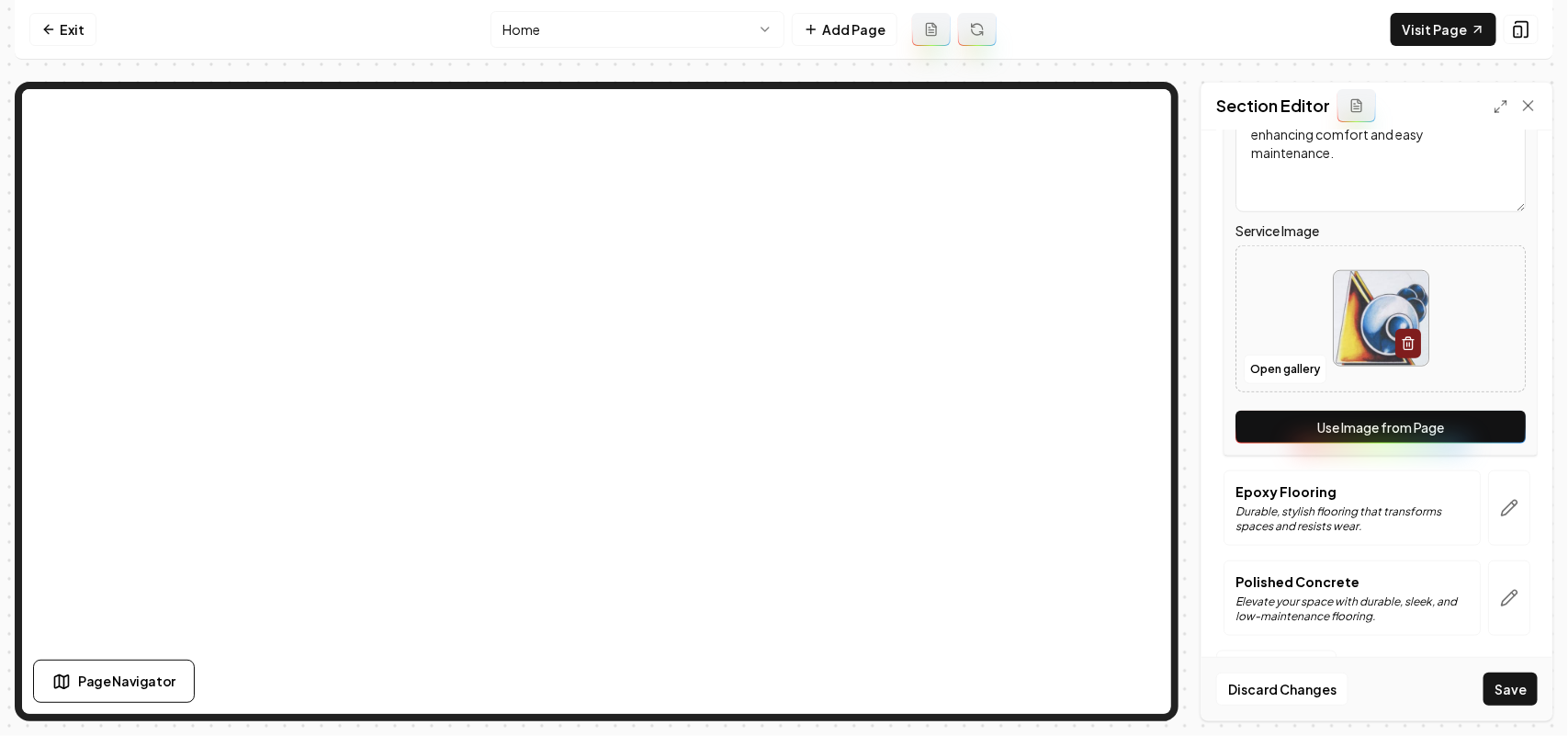
click at [1497, 421] on button "Use Image from Page" at bounding box center [1381, 427] width 290 height 33
click at [1500, 510] on icon "button" at bounding box center [1509, 507] width 18 height 18
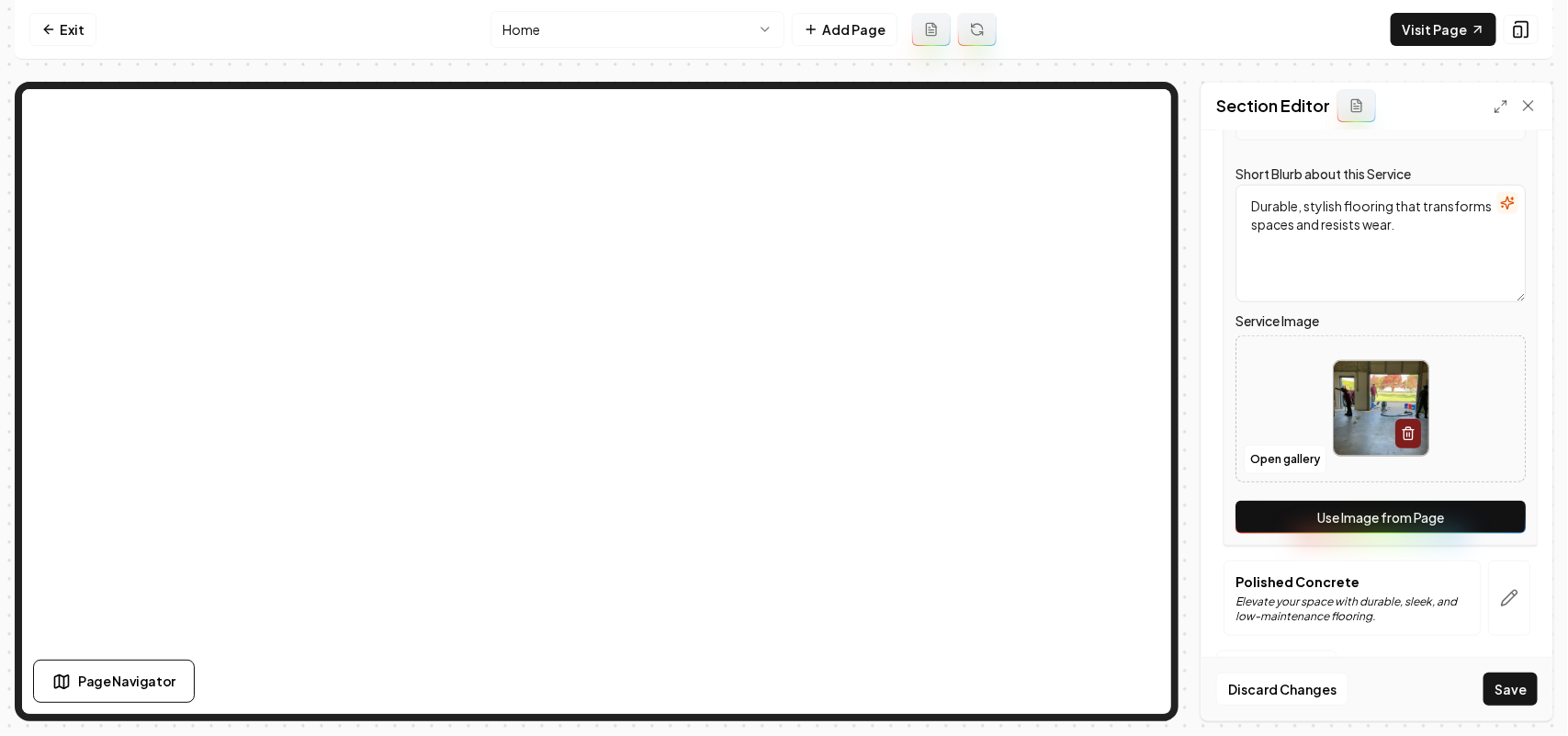
click at [1493, 519] on button "Use Image from Page" at bounding box center [1381, 517] width 290 height 33
click at [1497, 577] on button "button" at bounding box center [1510, 598] width 43 height 76
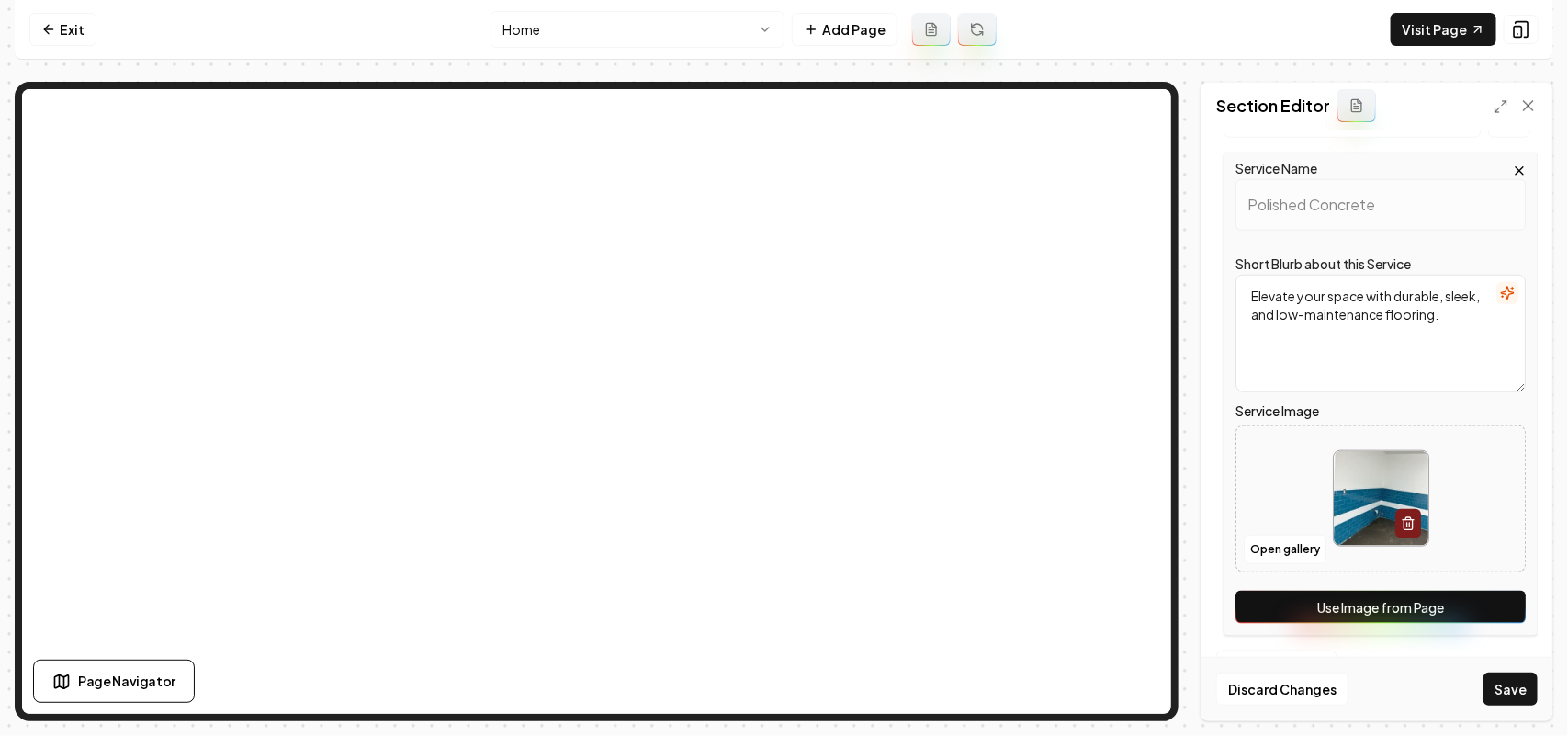
click at [1497, 608] on button "Use Image from Page" at bounding box center [1381, 607] width 290 height 33
click at [1513, 678] on button "Save" at bounding box center [1511, 690] width 54 height 33
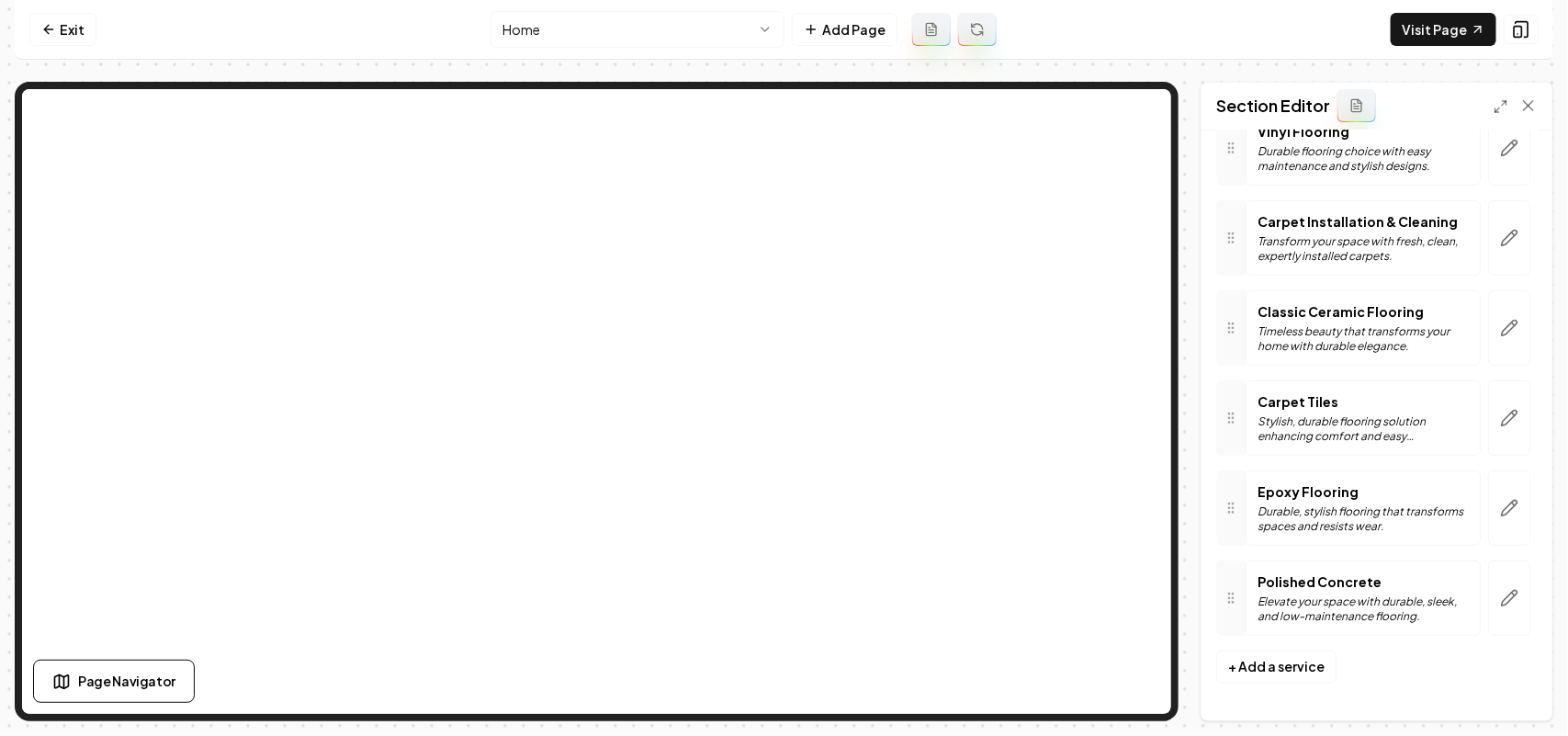
scroll to position [356, 0]
click at [1474, 32] on icon at bounding box center [1478, 29] width 15 height 15
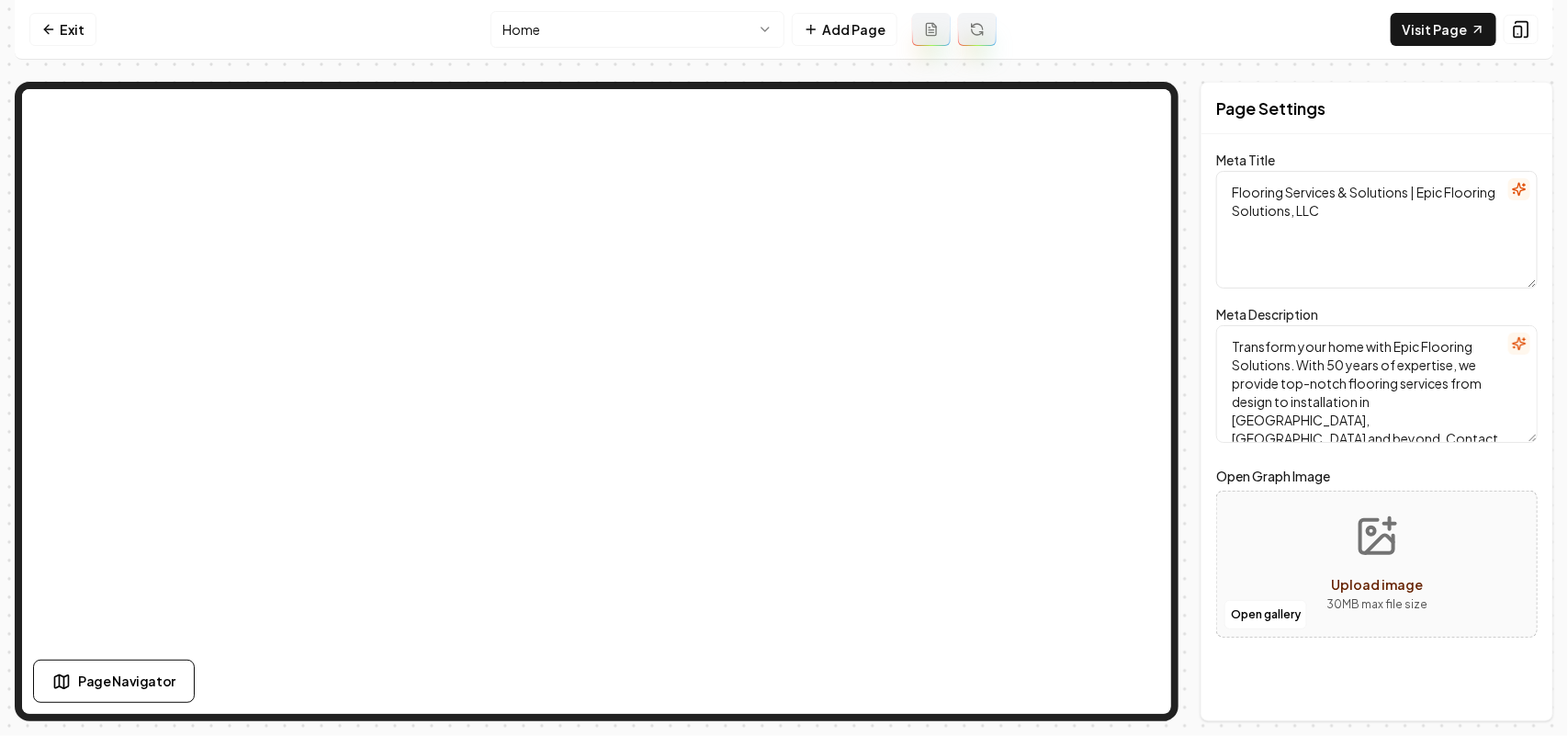
scroll to position [0, 0]
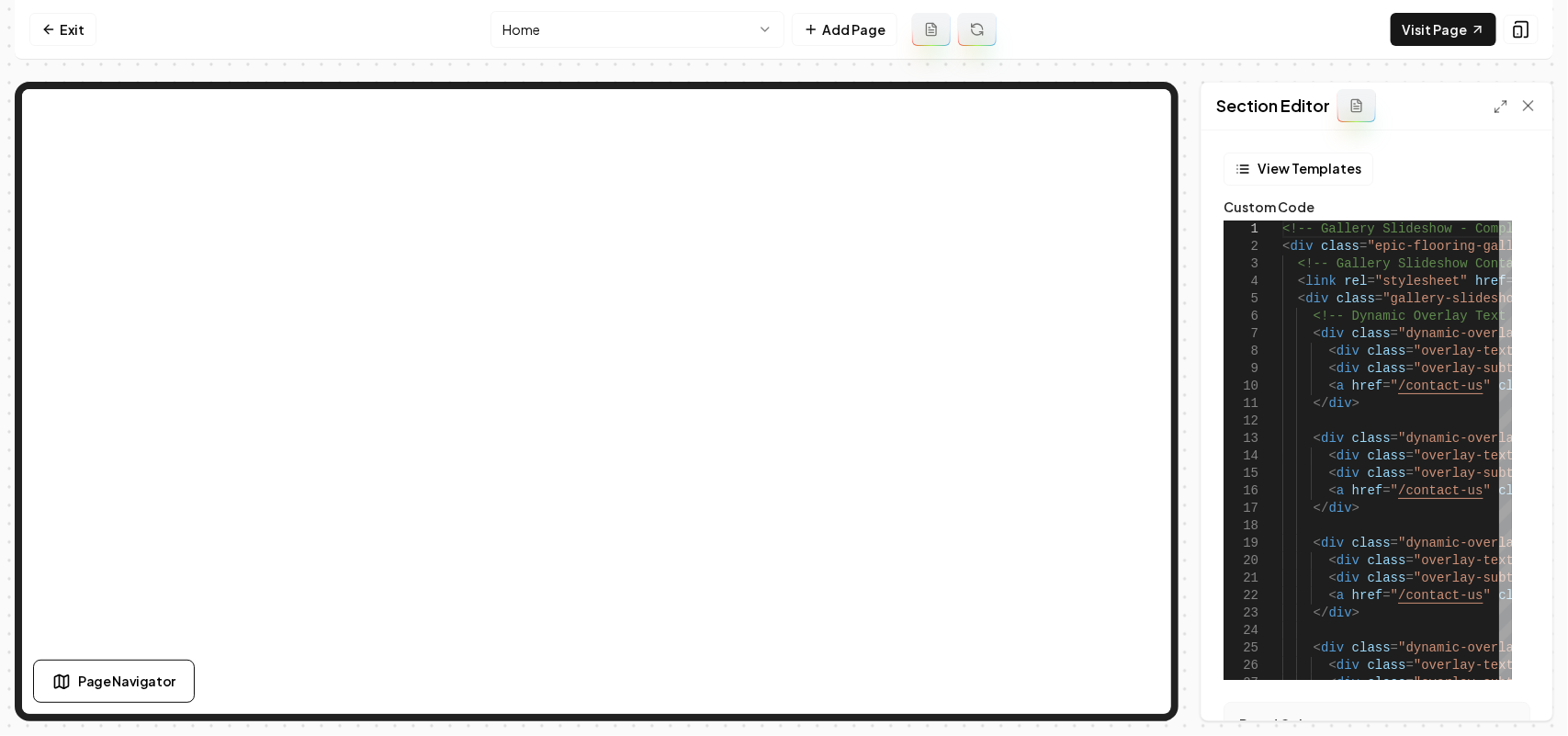
click at [1494, 103] on icon at bounding box center [1500, 107] width 15 height 15
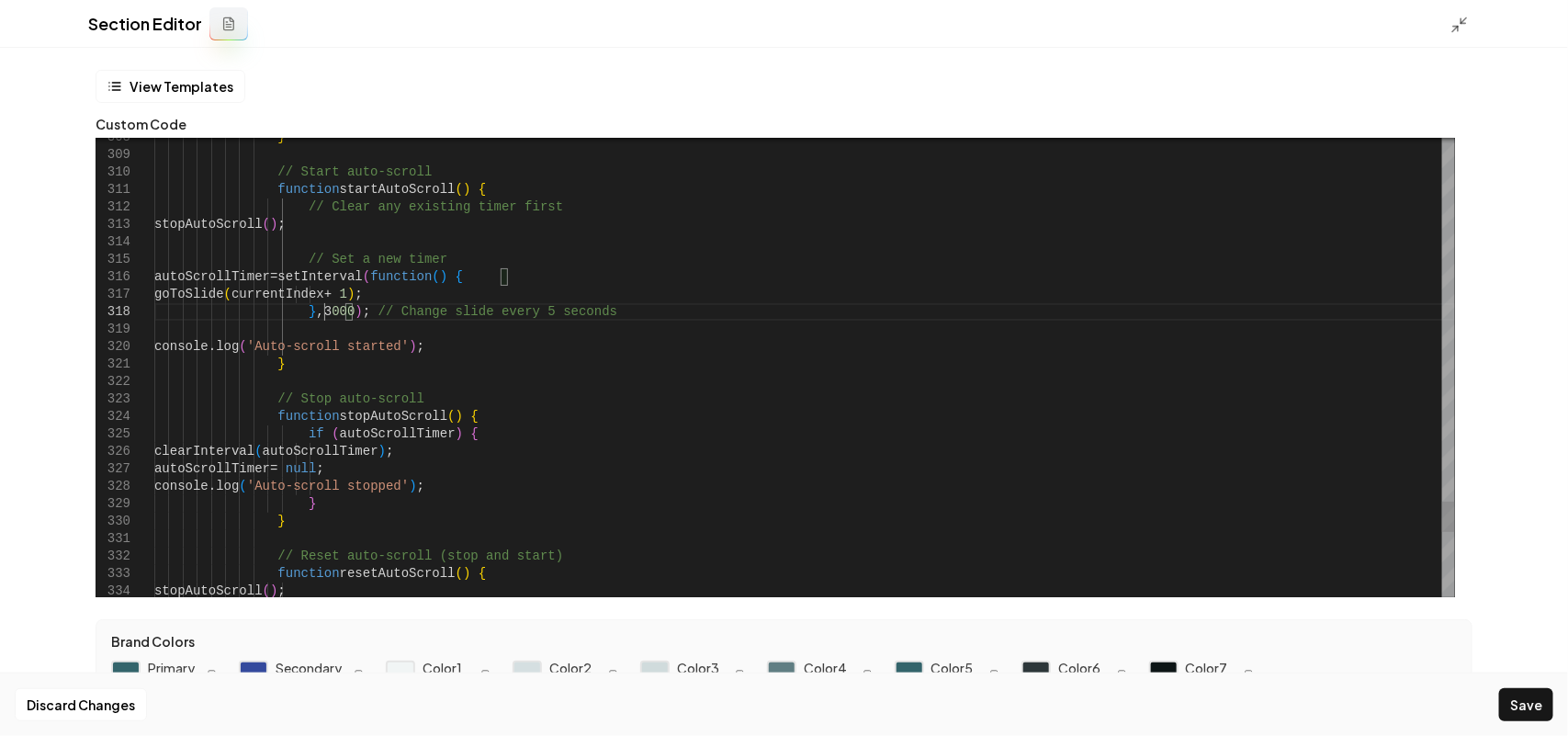
scroll to position [122, 168]
type textarea "**********"
click at [1539, 711] on button "Save" at bounding box center [1526, 705] width 54 height 33
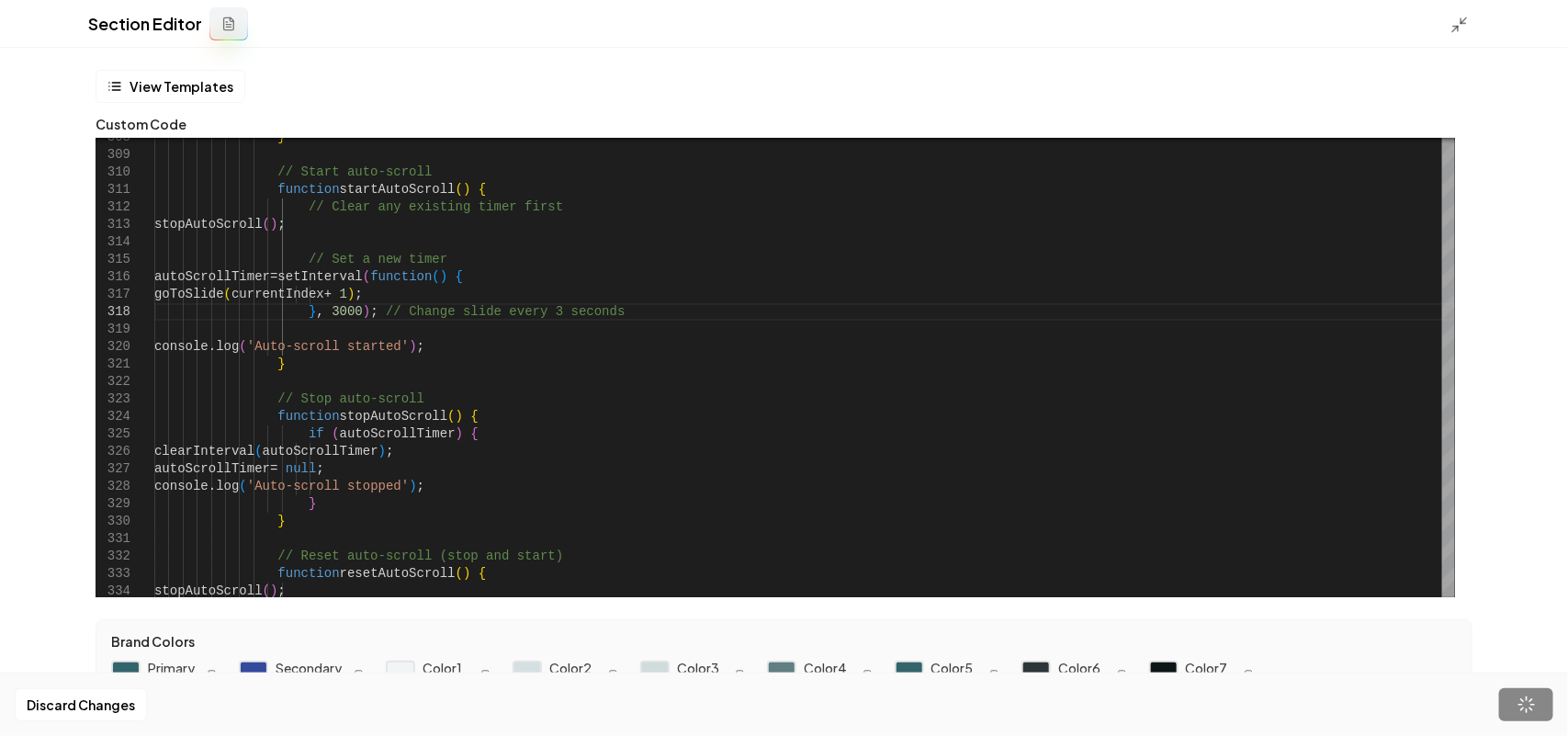
click at [1463, 34] on div "Section Editor" at bounding box center [784, 23] width 1568 height 47
click at [1462, 26] on icon at bounding box center [1460, 24] width 18 height 18
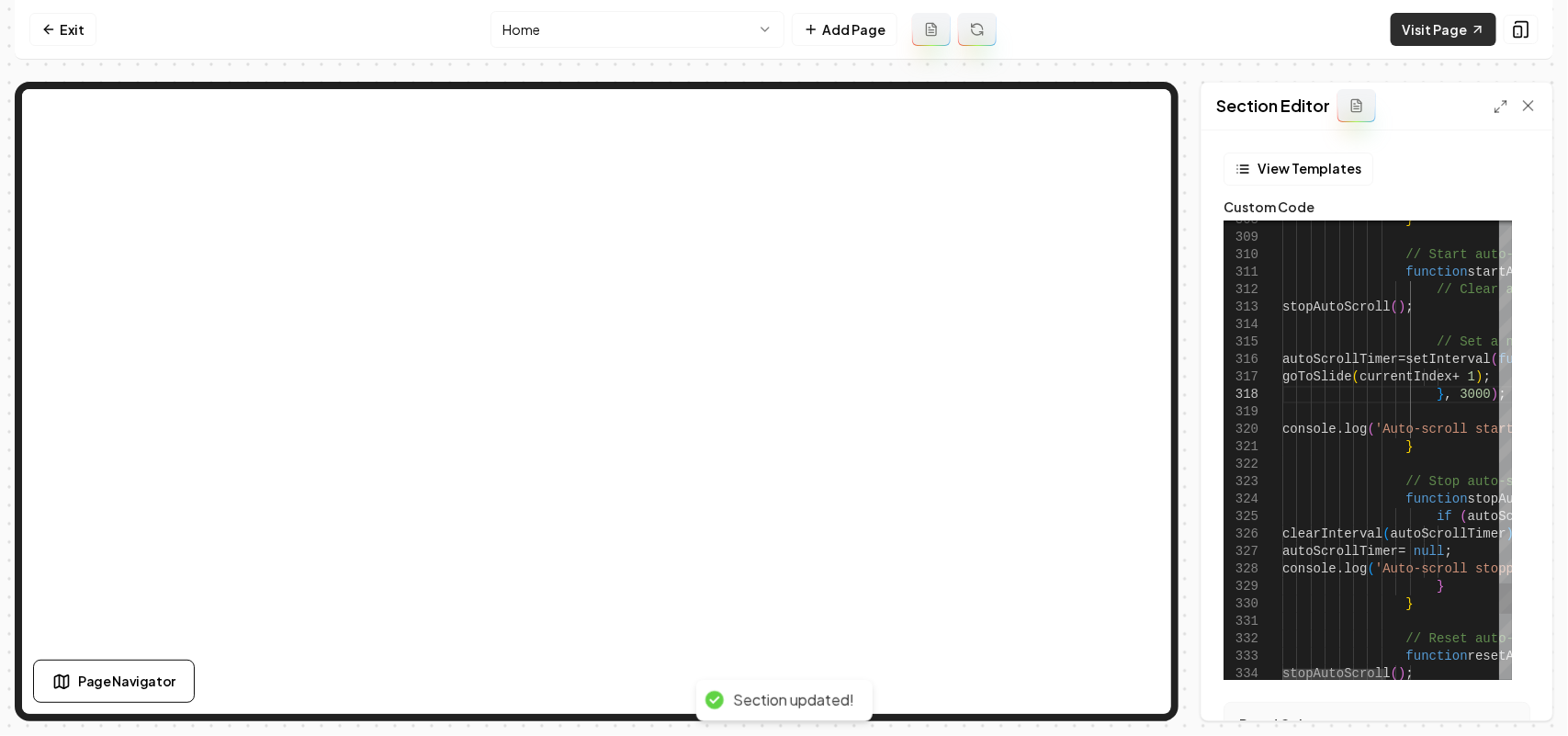
click at [1461, 25] on link "Visit Page" at bounding box center [1443, 29] width 106 height 33
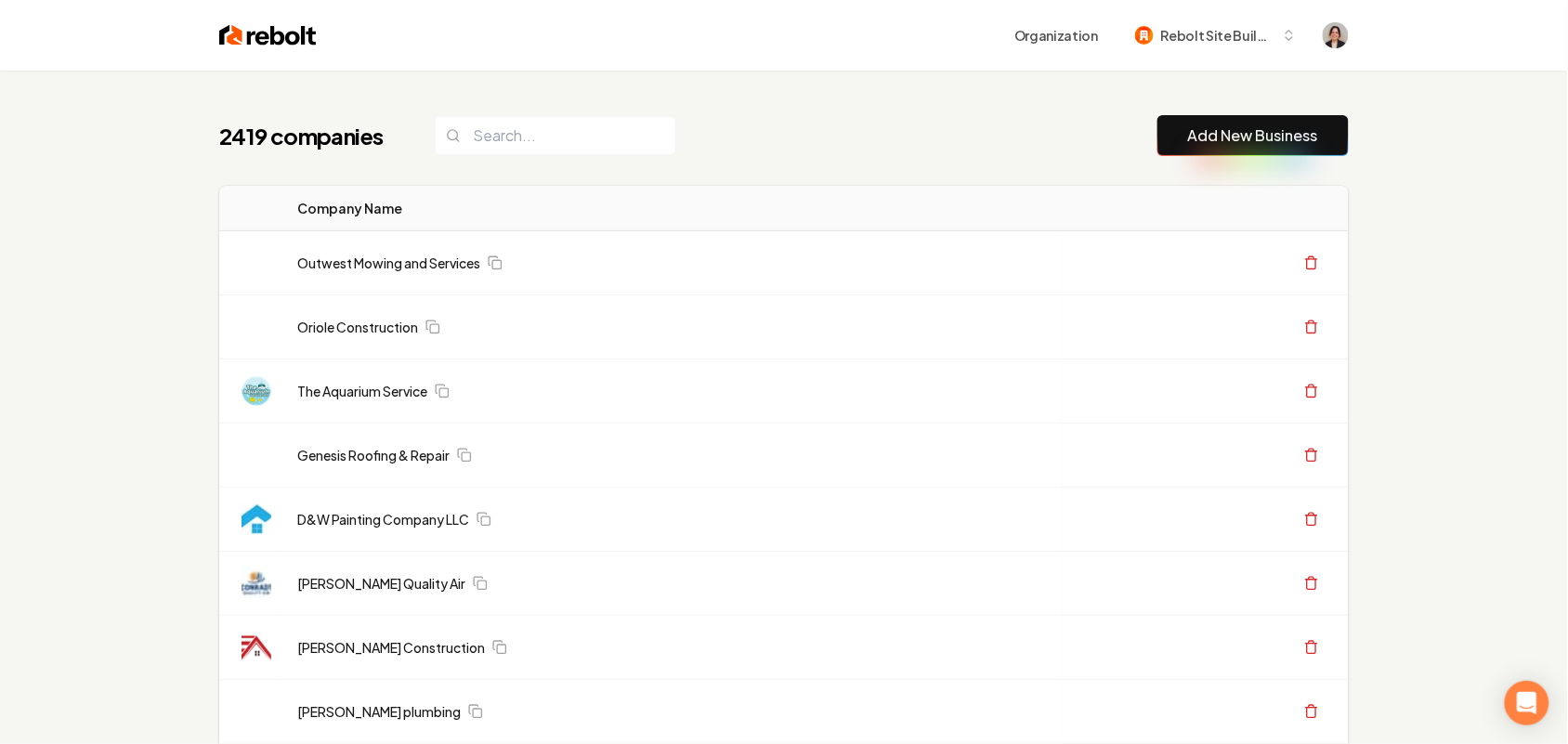
click at [1254, 142] on link "Add New Business" at bounding box center [1253, 135] width 130 height 23
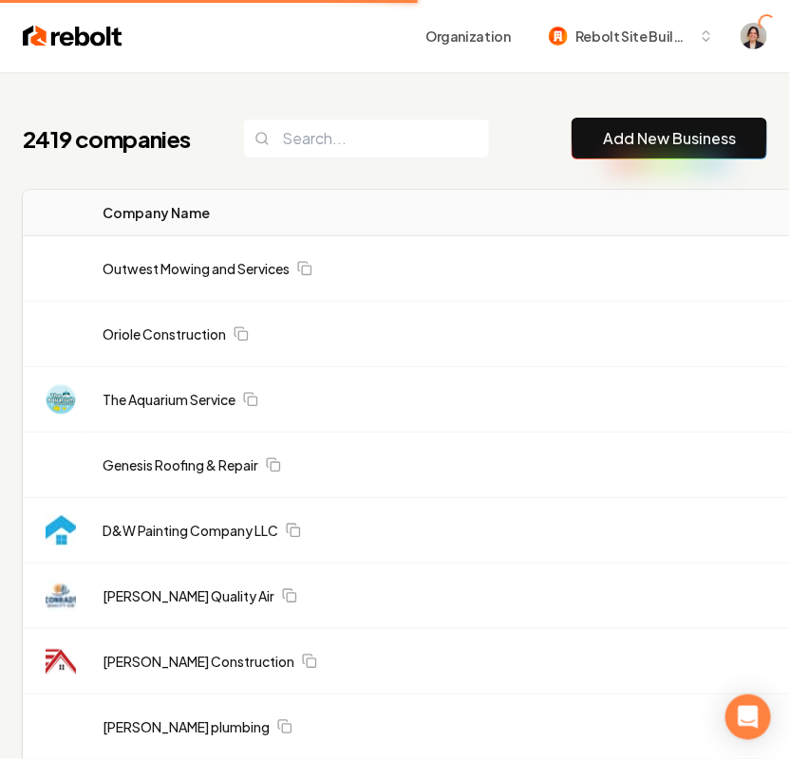
click at [670, 135] on link "Add New Business" at bounding box center [669, 138] width 133 height 23
click at [737, 139] on button "Add New Business" at bounding box center [669, 139] width 196 height 42
click at [608, 140] on link "Add New Business" at bounding box center [669, 138] width 133 height 23
click at [666, 133] on link "Add New Business" at bounding box center [669, 138] width 133 height 23
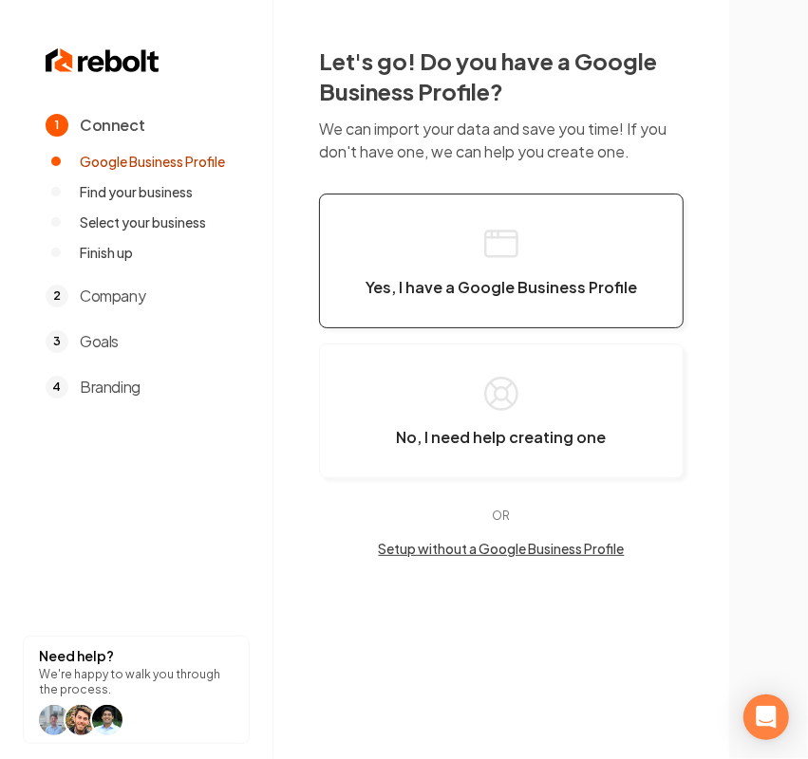
click at [581, 254] on button "Yes, I have a Google Business Profile" at bounding box center [501, 261] width 364 height 135
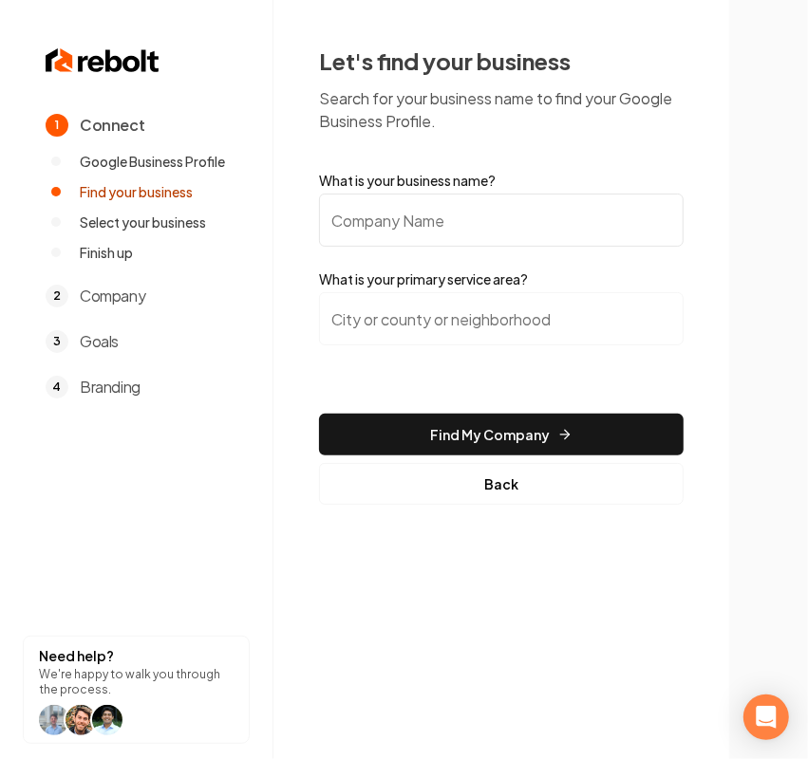
click at [454, 214] on input "What is your business name?" at bounding box center [501, 220] width 364 height 53
paste input "NARAF Construction LLC"
type input "NARAF Construction LLC"
click at [565, 320] on input "search" at bounding box center [501, 318] width 364 height 53
paste input "Hurricane"
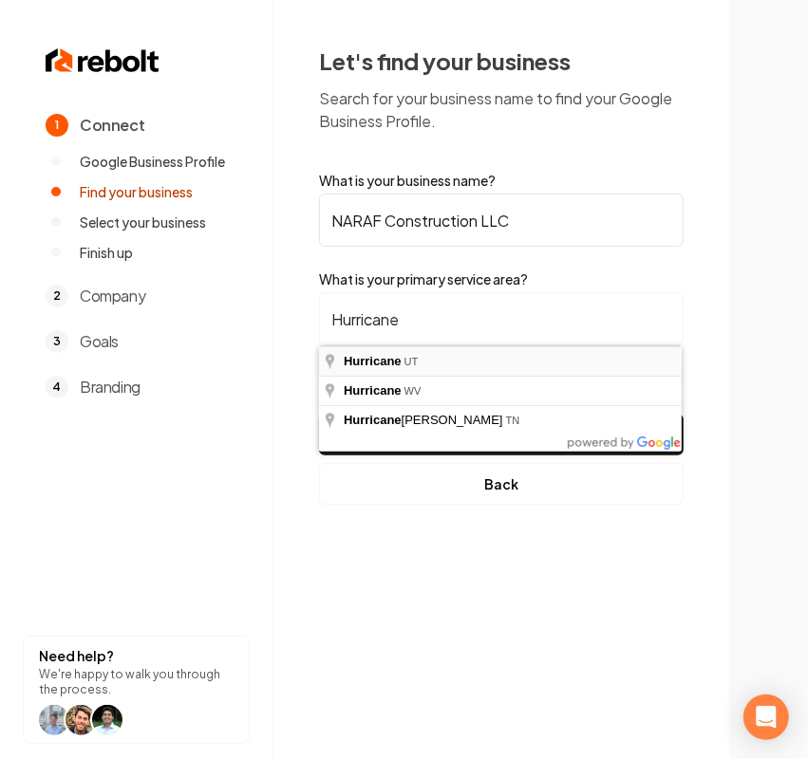
type input "Hurricane, UT"
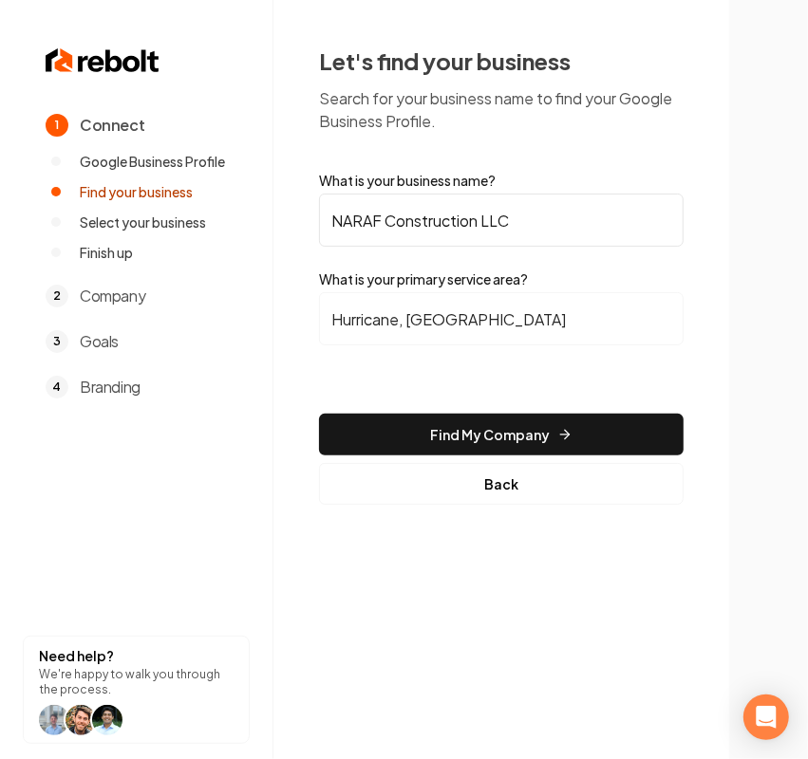
click at [574, 394] on form "What is your business name? NARAF Construction LLC What is your primary service…" at bounding box center [501, 338] width 364 height 334
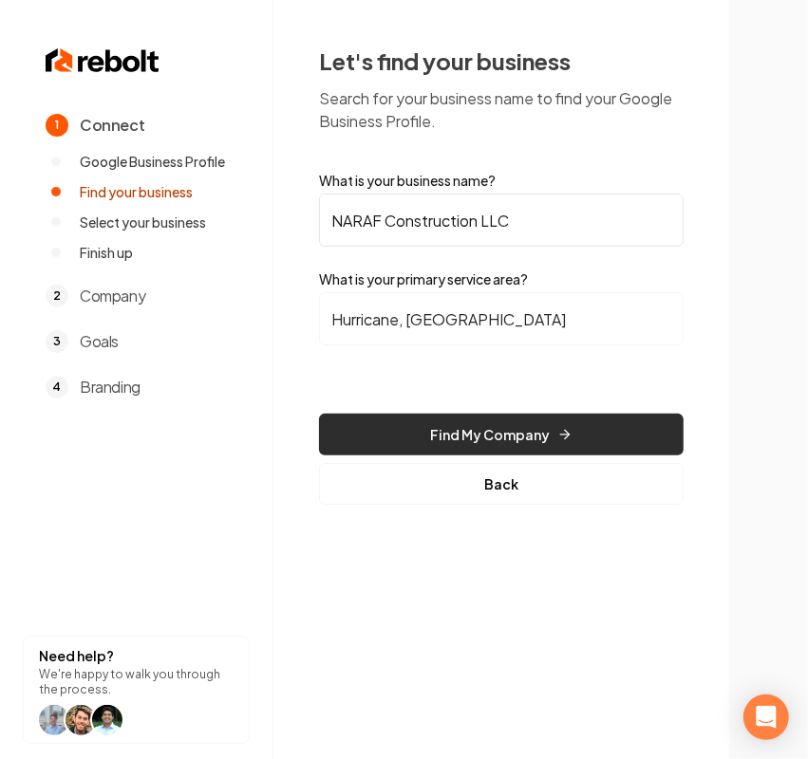
click at [542, 428] on button "Find My Company" at bounding box center [501, 435] width 364 height 42
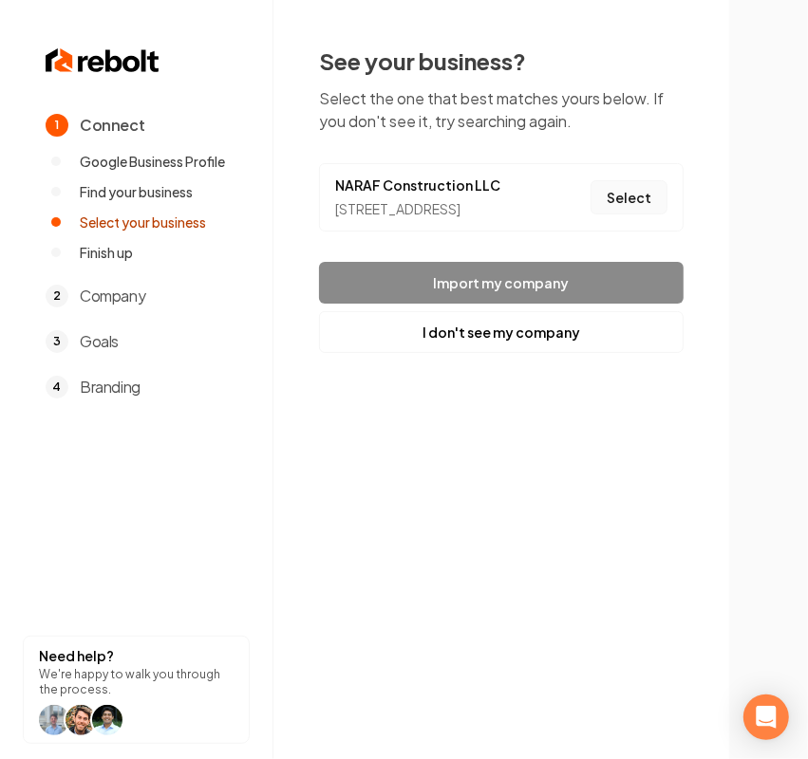
click at [617, 205] on button "Select" at bounding box center [628, 197] width 77 height 34
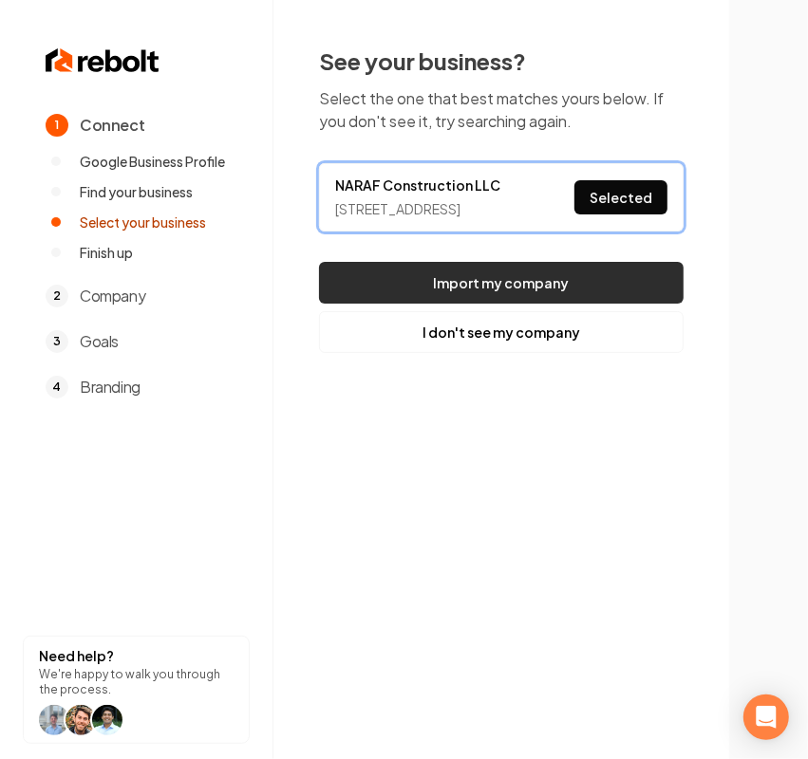
click at [590, 263] on button "Import my company" at bounding box center [501, 283] width 364 height 42
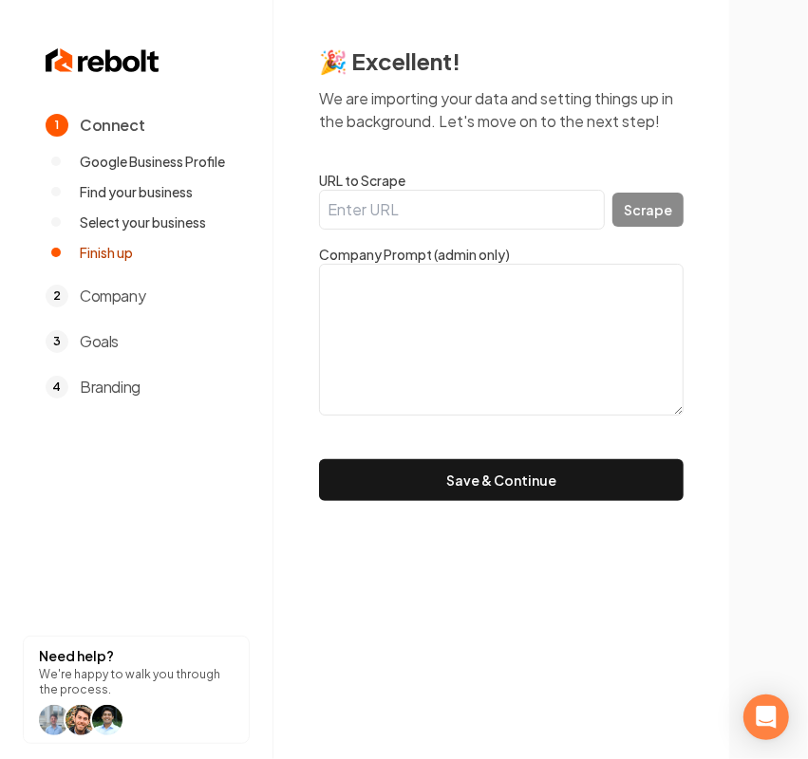
click at [484, 223] on input "URL to Scrape" at bounding box center [462, 210] width 286 height 40
paste input "https://narafconstructionllc.com/"
type input "https://narafconstructionllc.com/"
click at [662, 202] on button "Scrape" at bounding box center [647, 210] width 71 height 34
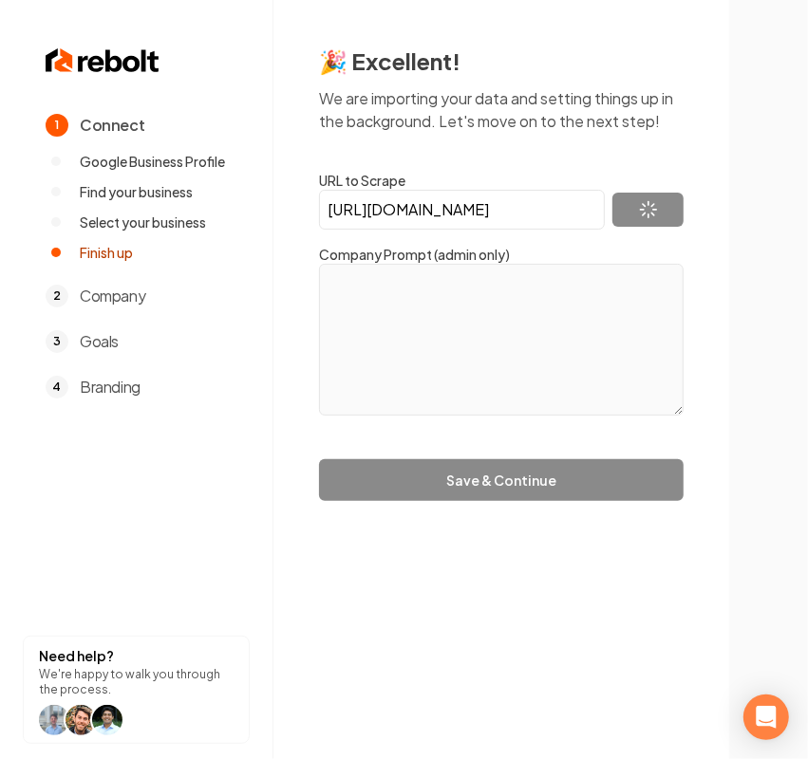
type textarea "NARAF Construction delivers reliable roofing and exterior solutions across the …"
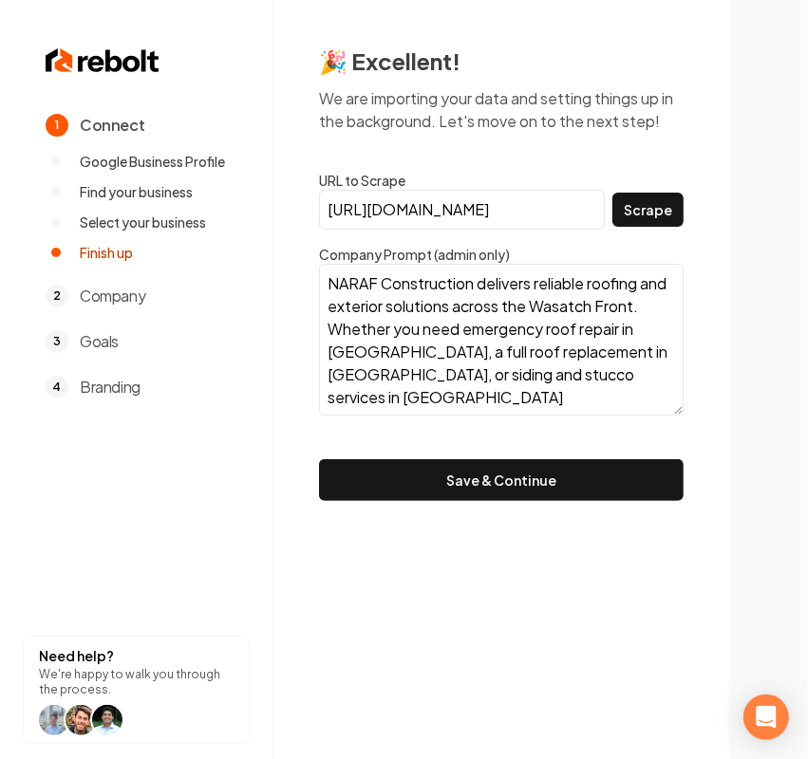
click at [463, 472] on button "Save & Continue" at bounding box center [501, 480] width 364 height 42
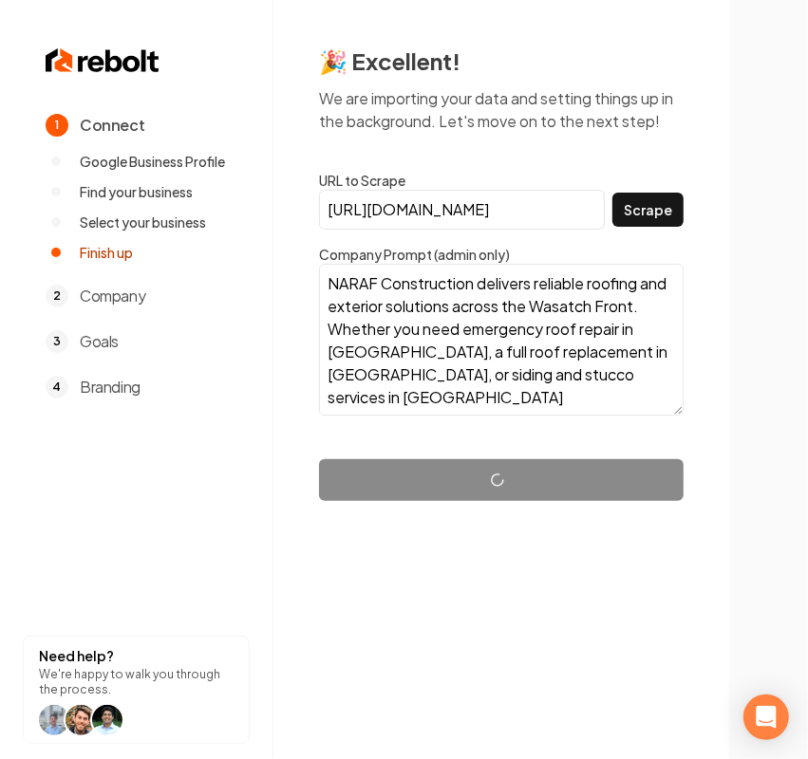
click at [102, 575] on section "1 Connect Google Business Profile Find your business Select your business Finis…" at bounding box center [136, 379] width 273 height 759
click at [256, 504] on section "1 Connect Google Business Profile Find your business Select your business Finis…" at bounding box center [136, 379] width 273 height 759
click at [158, 498] on section "1 Connect Google Business Profile Find your business Select your business Finis…" at bounding box center [136, 379] width 273 height 759
click at [98, 517] on section "1 Connect Google Business Profile Find your business Select your business Finis…" at bounding box center [136, 379] width 273 height 759
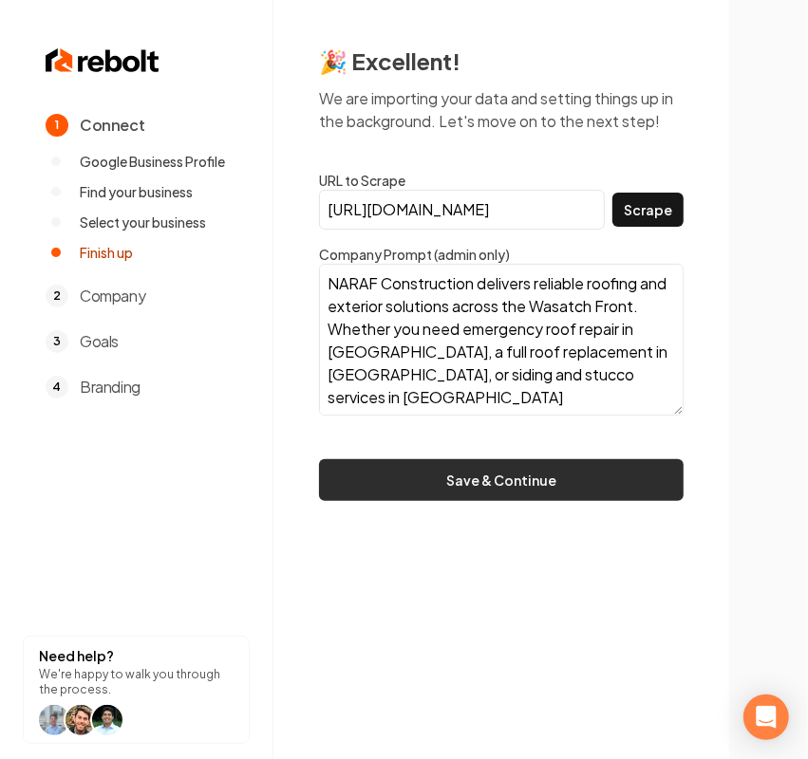
click at [385, 491] on button "Save & Continue" at bounding box center [501, 480] width 364 height 42
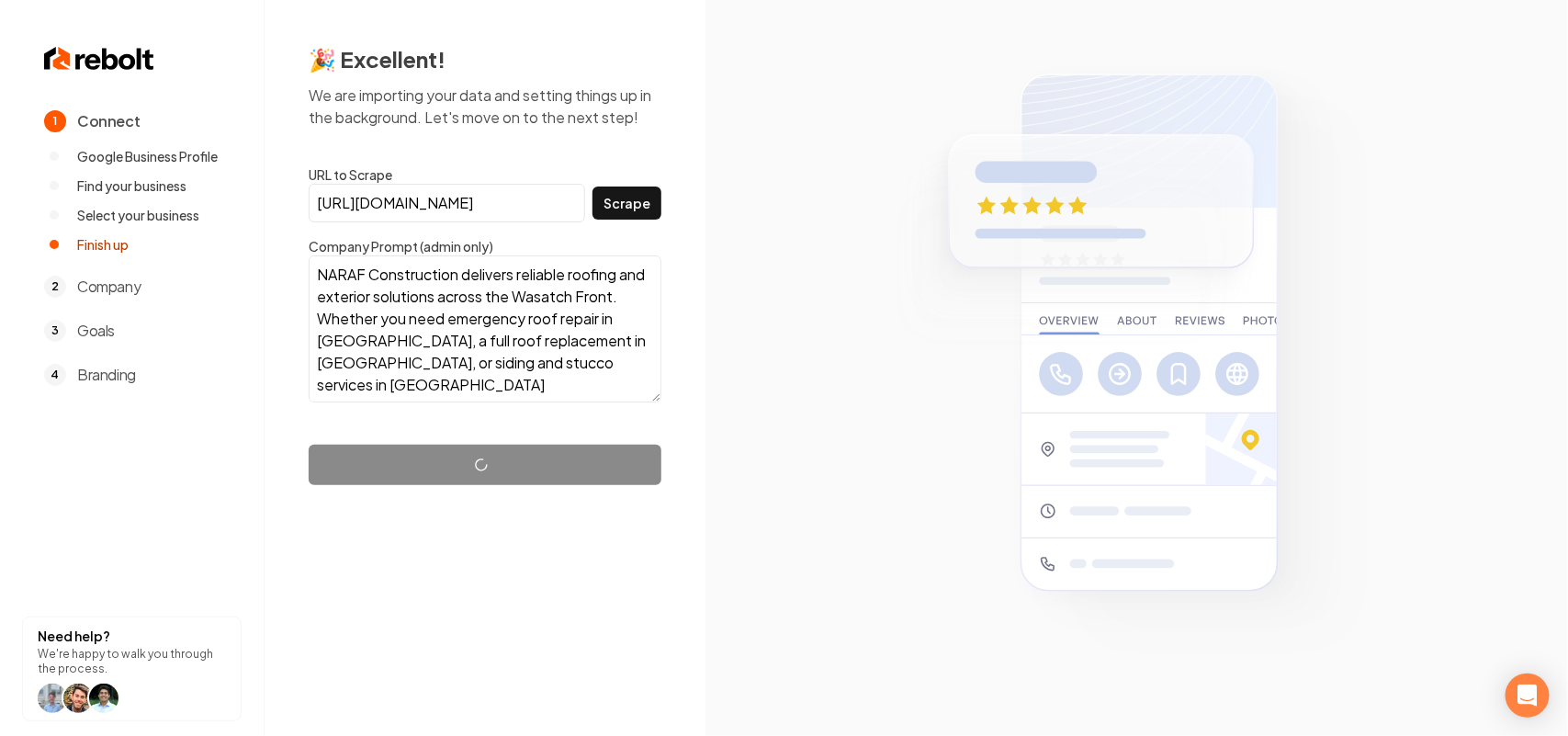
drag, startPoint x: 995, startPoint y: 119, endPoint x: 1434, endPoint y: 154, distance: 440.4
click at [1240, 154] on section at bounding box center [1136, 368] width 862 height 736
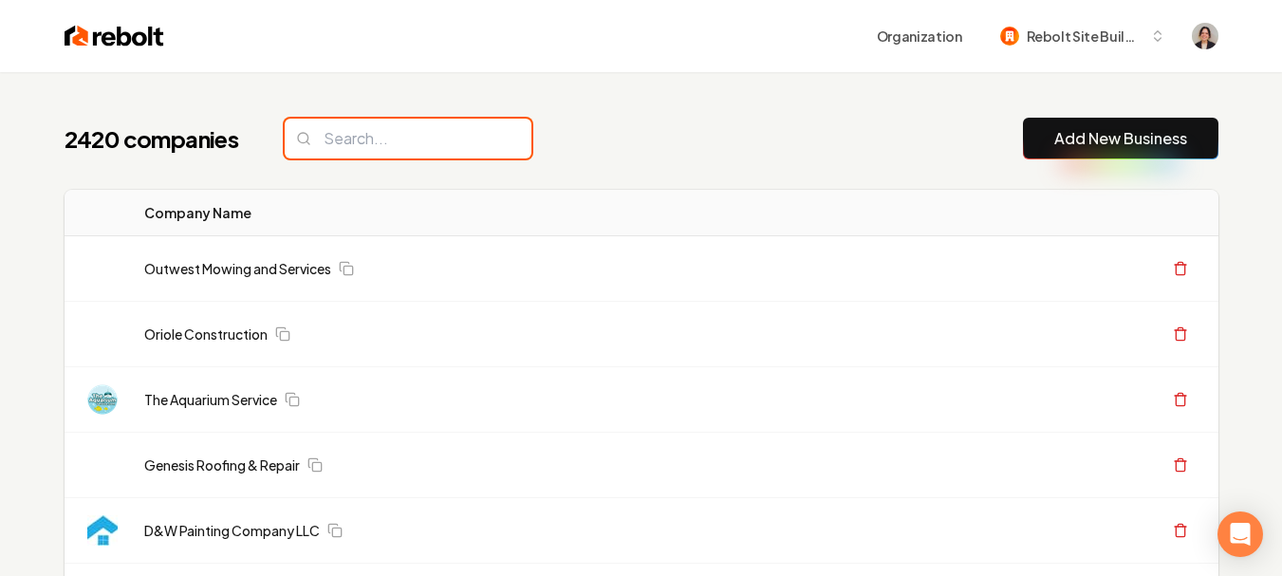
click at [532, 152] on input "search" at bounding box center [408, 139] width 247 height 40
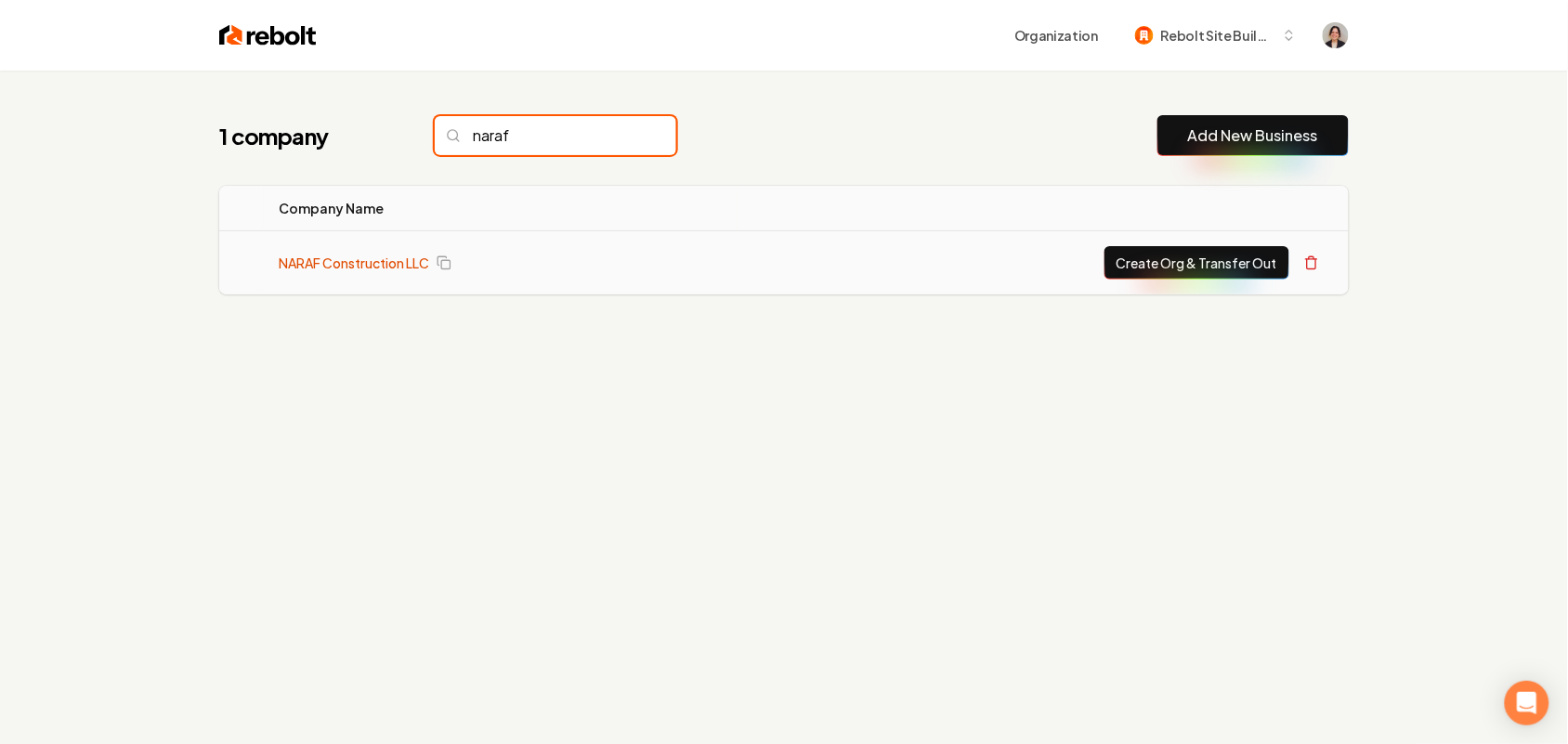
type input "naraf"
click at [367, 262] on link "NARAF Construction LLC" at bounding box center [354, 262] width 151 height 19
